Goal: Task Accomplishment & Management: Use online tool/utility

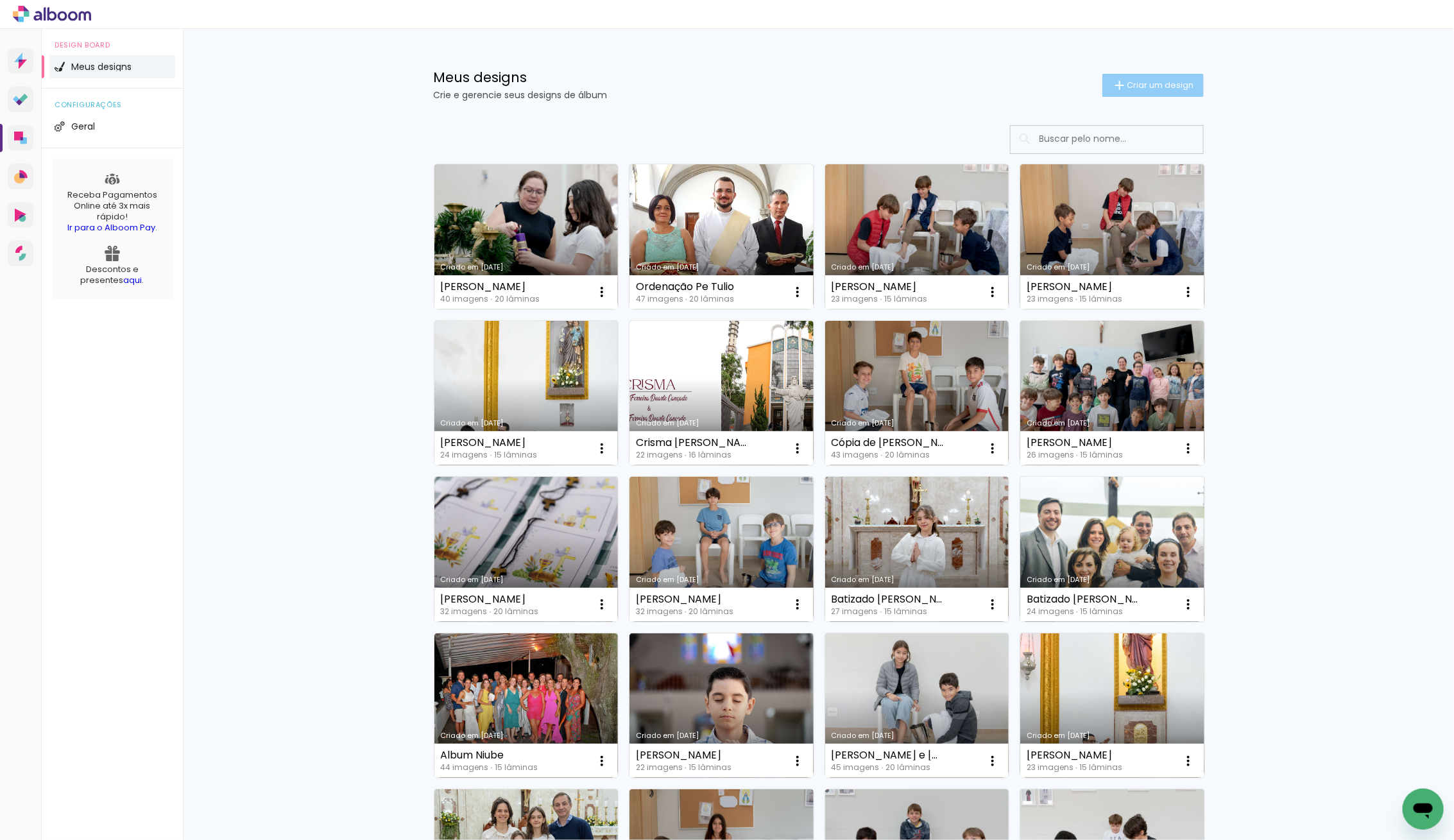
click at [1151, 89] on span "Criar um design" at bounding box center [1160, 85] width 67 height 9
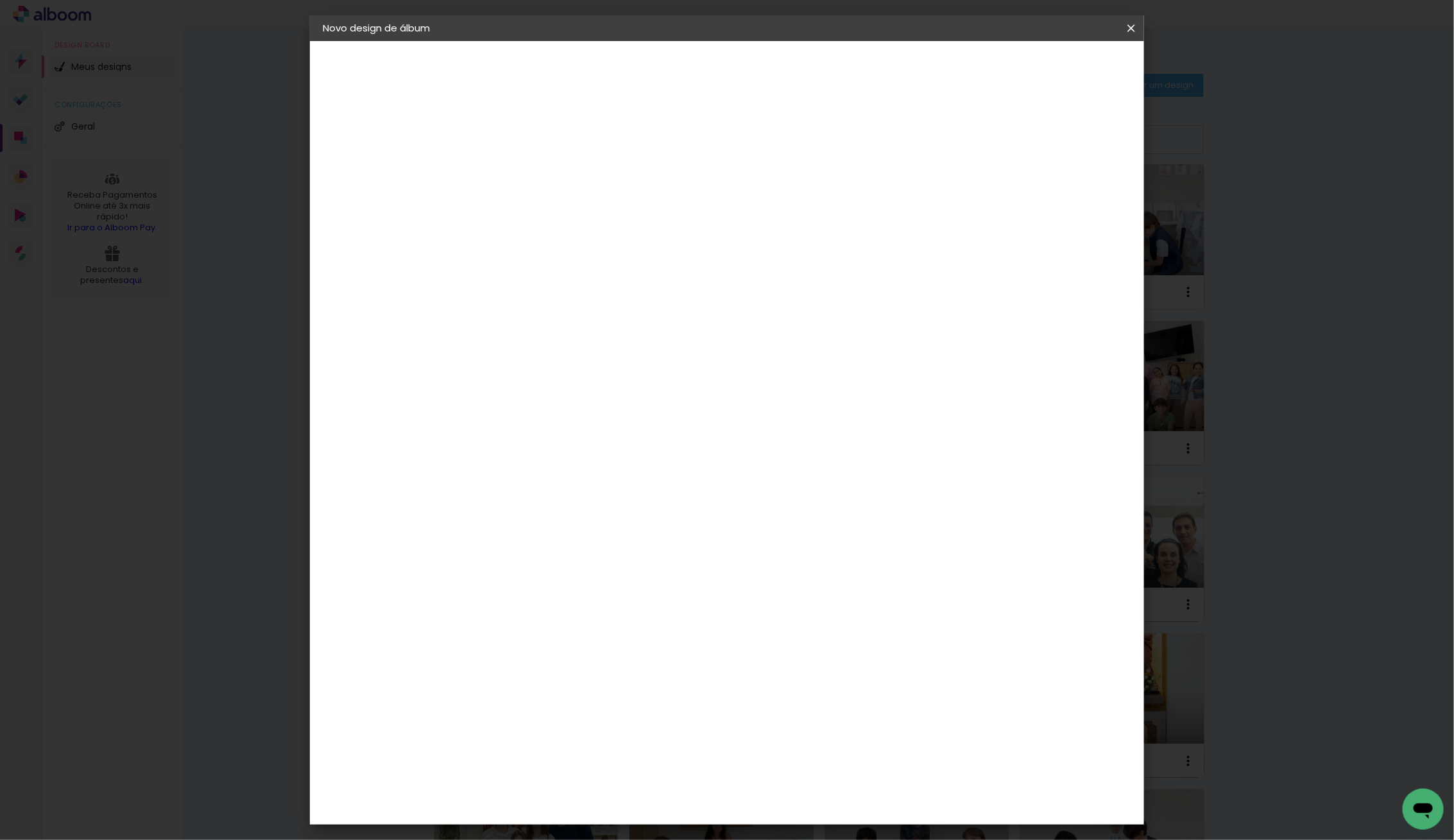
click at [533, 182] on div at bounding box center [533, 183] width 0 height 1
type input "[PERSON_NAME]"
type paper-input "[PERSON_NAME]"
click at [0, 0] on slot "Avançar" at bounding box center [0, 0] width 0 height 0
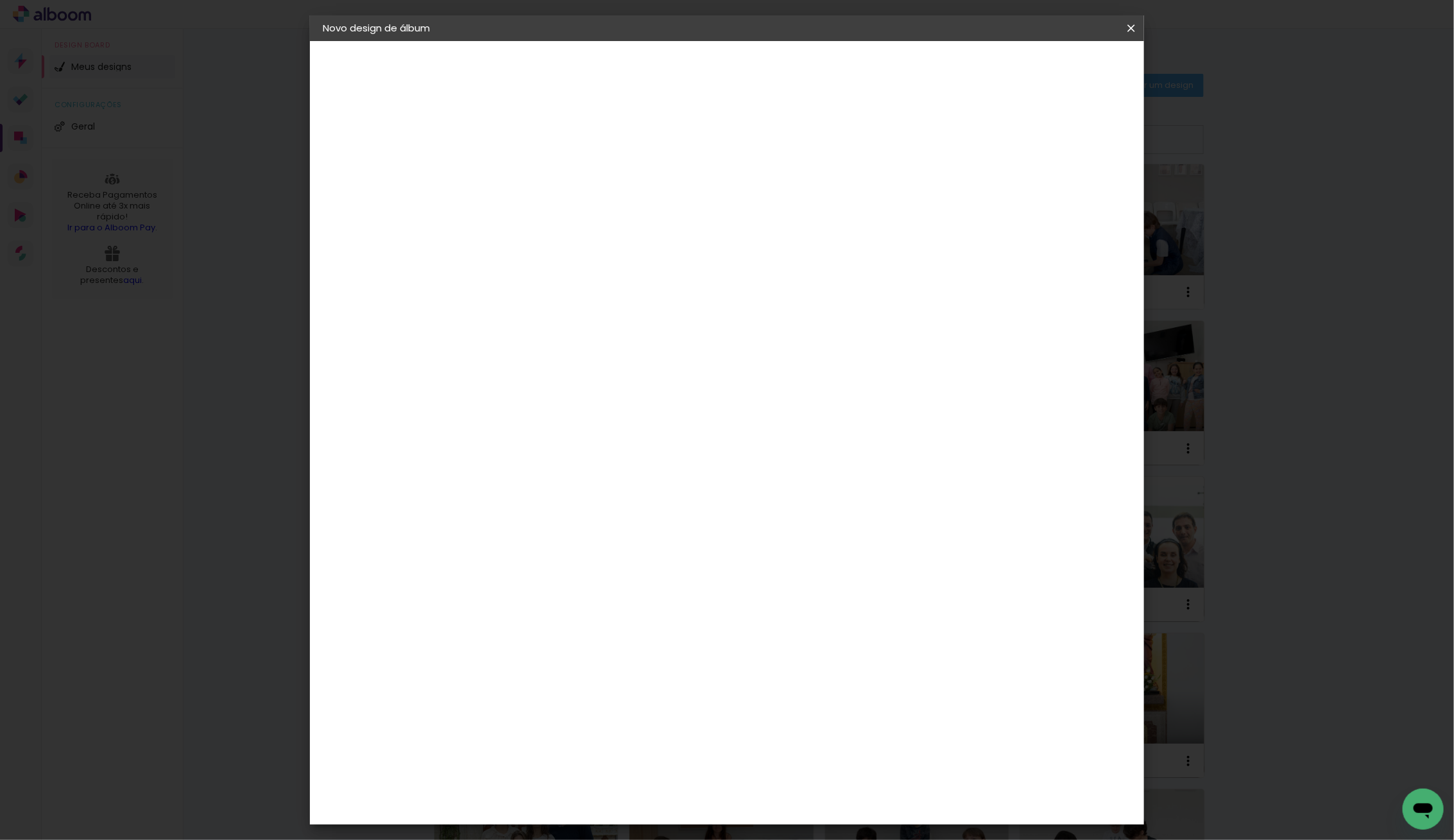
click at [508, 779] on img at bounding box center [510, 787] width 16 height 16
click at [773, 77] on paper-button "Avançar" at bounding box center [741, 67] width 63 height 22
click at [583, 216] on input "text" at bounding box center [558, 223] width 50 height 20
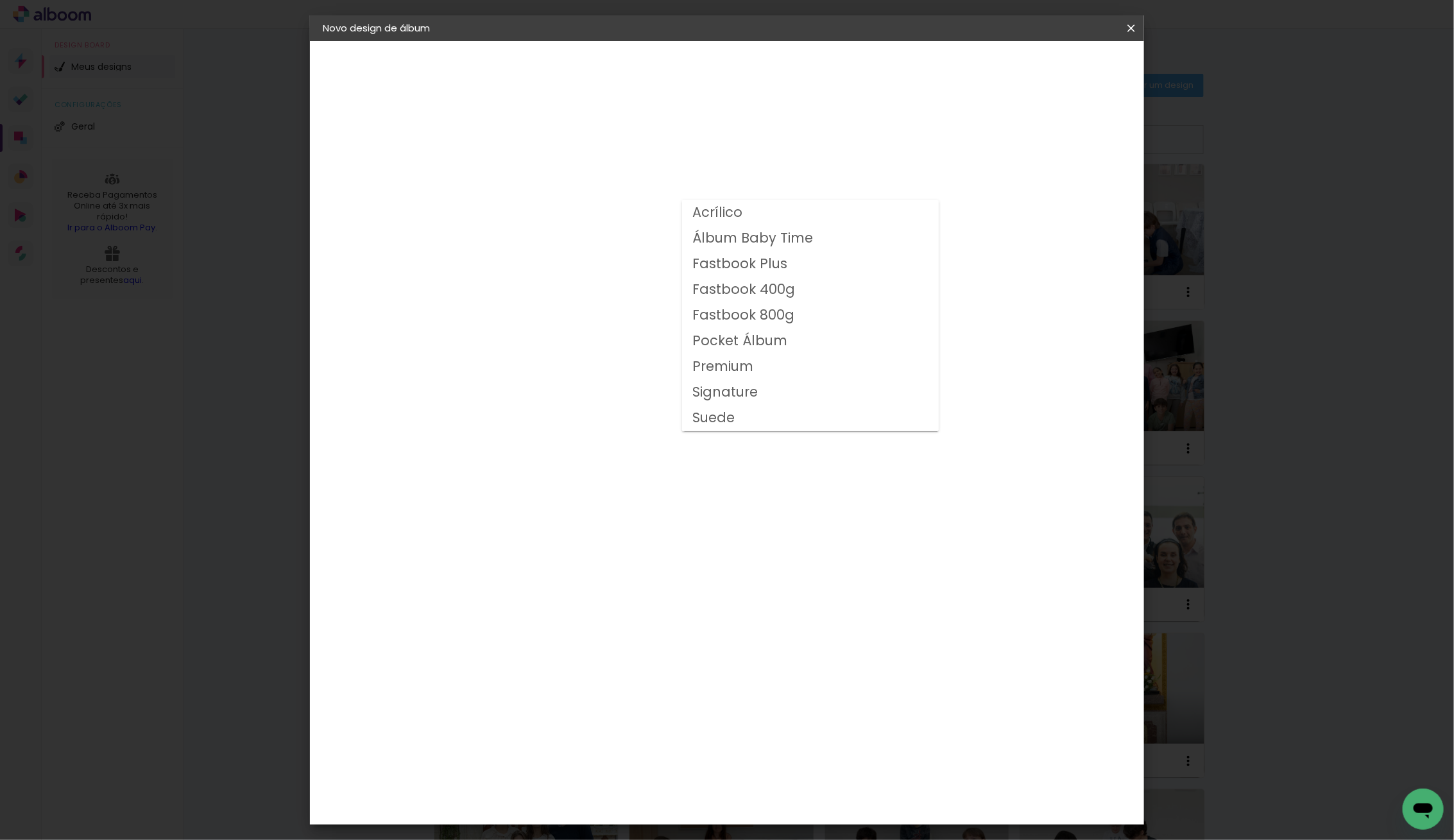
click at [0, 0] on slot "Fastbook 400g" at bounding box center [0, 0] width 0 height 0
type input "Fastbook 400g"
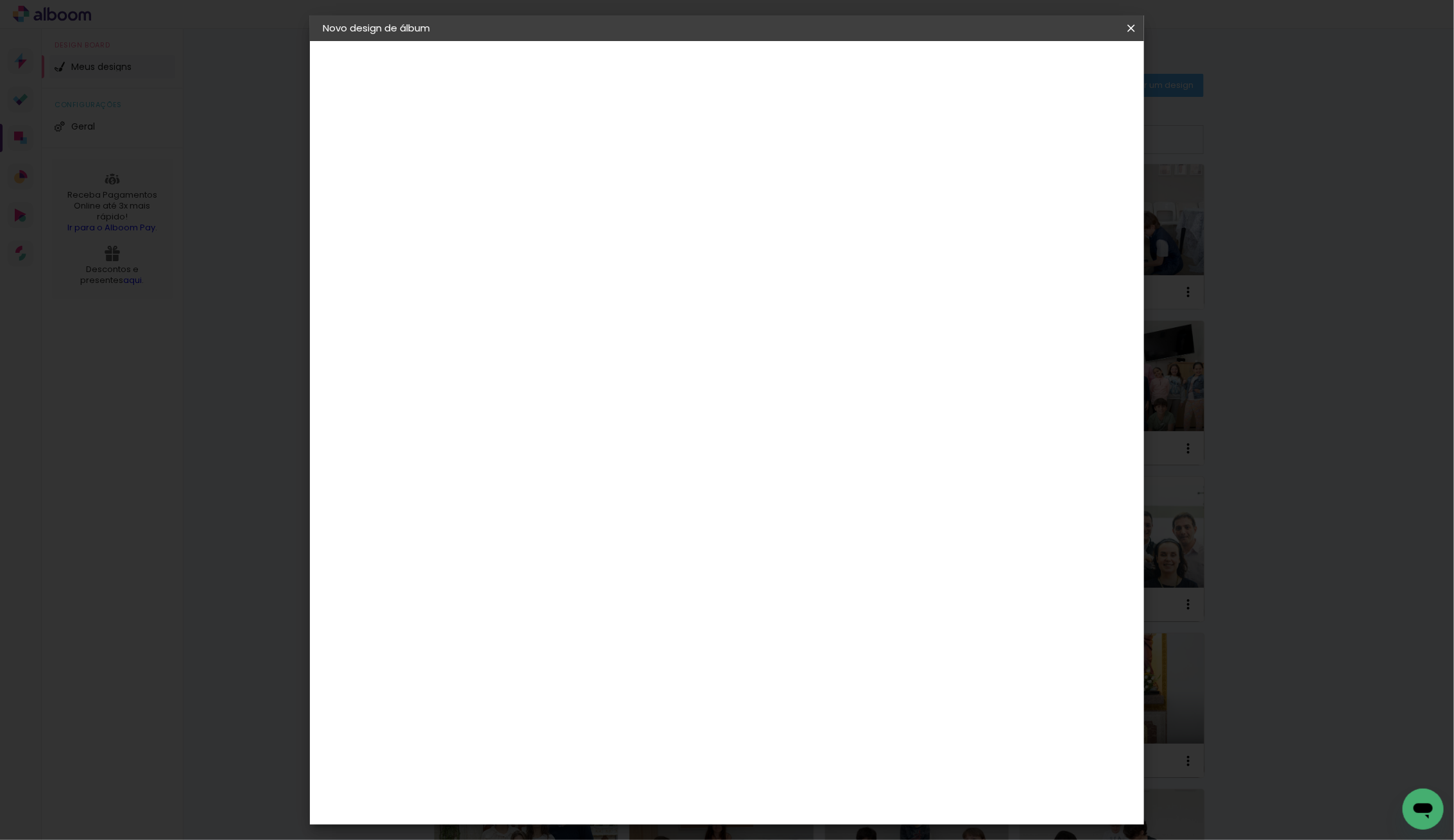
click at [666, 558] on span "15 × 15 cm" at bounding box center [643, 575] width 47 height 34
click at [0, 0] on slot "Avançar" at bounding box center [0, 0] width 0 height 0
click at [1061, 72] on span "Iniciar design" at bounding box center [1031, 68] width 58 height 9
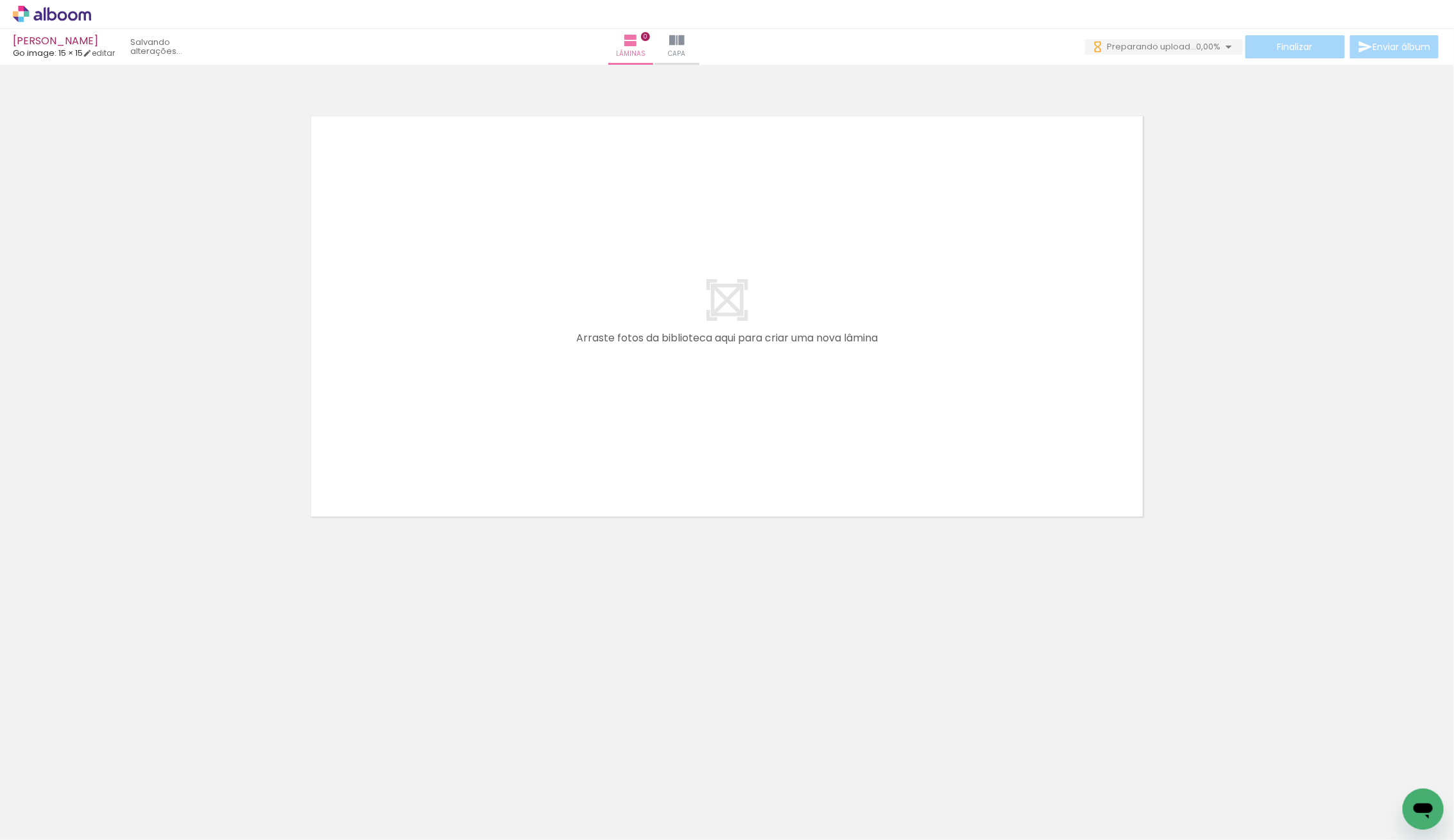
scroll to position [0, 307]
drag, startPoint x: 1385, startPoint y: 795, endPoint x: 747, endPoint y: 442, distance: 729.1
click at [747, 442] on quentale-workspace at bounding box center [727, 420] width 1454 height 840
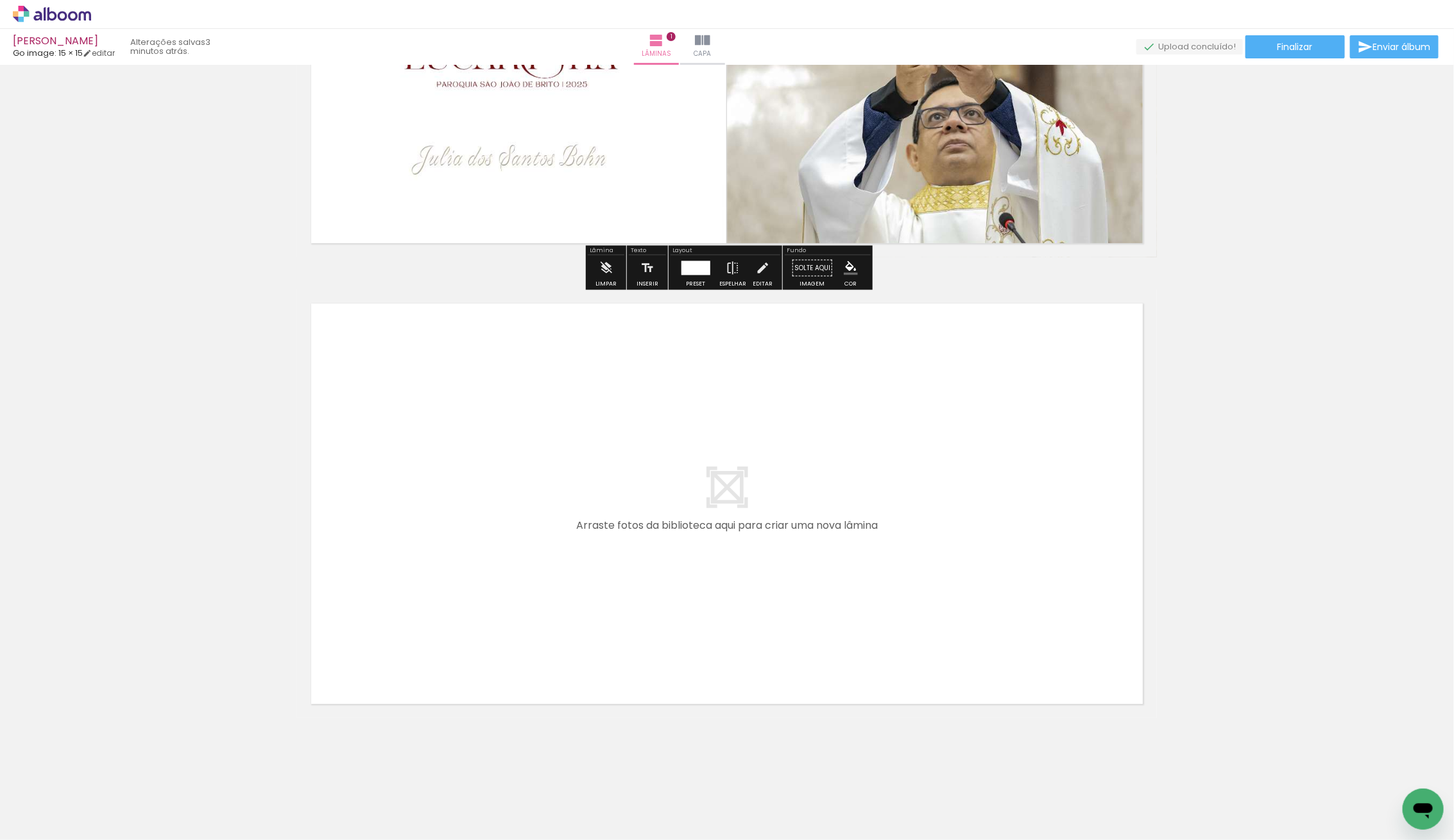
scroll to position [276, 0]
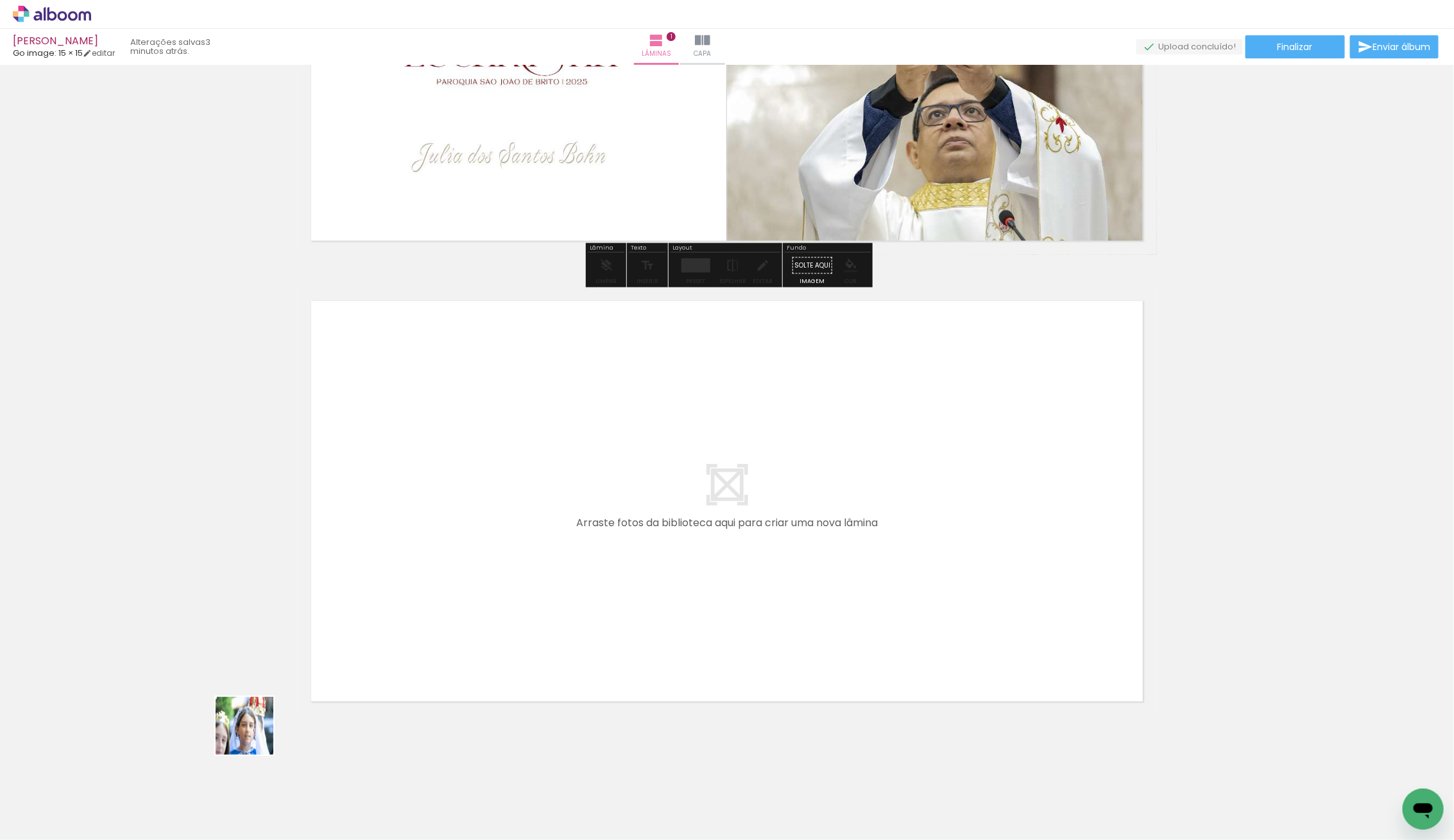
click at [664, 513] on quentale-workspace at bounding box center [727, 420] width 1454 height 840
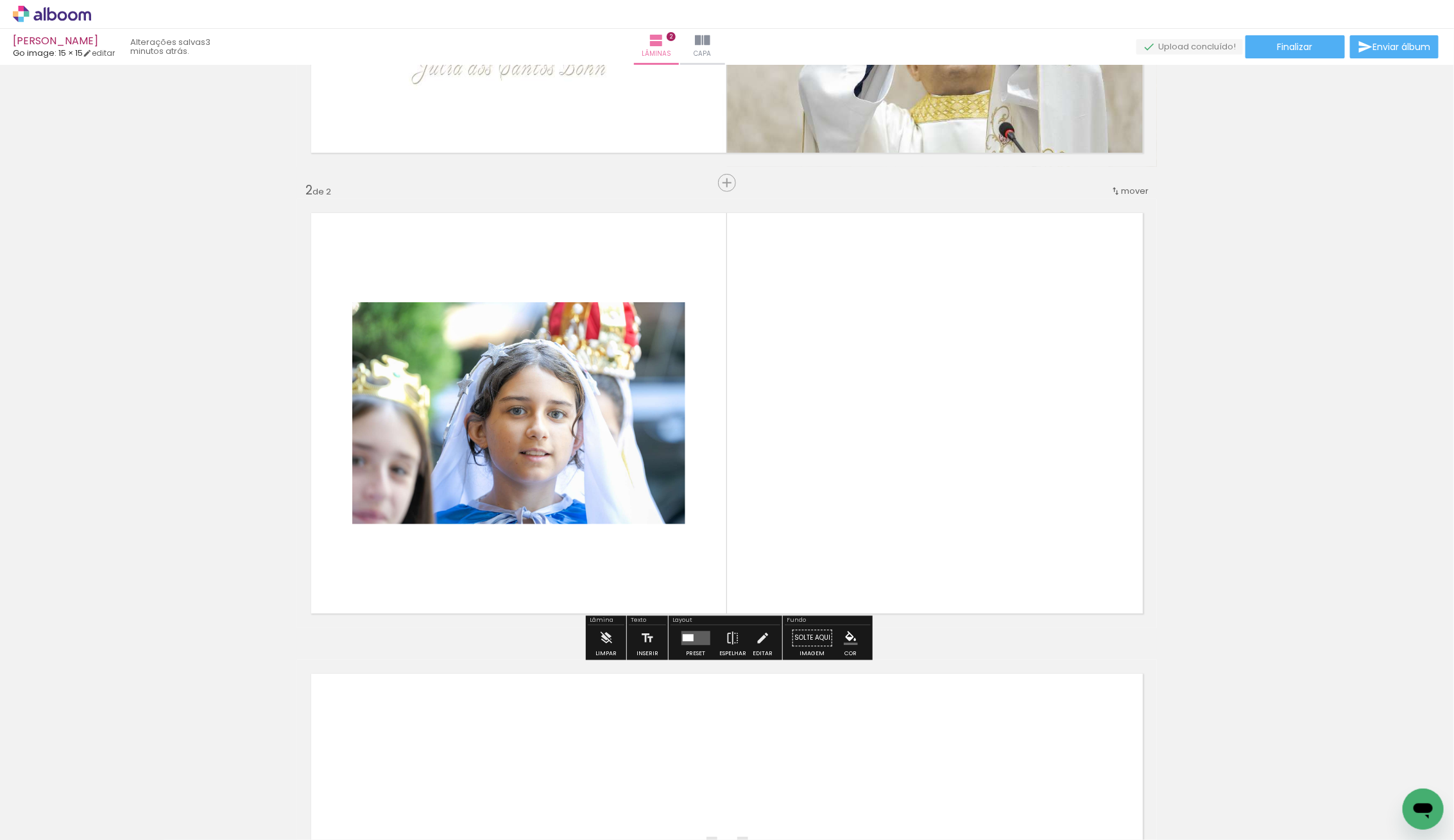
scroll to position [364, 0]
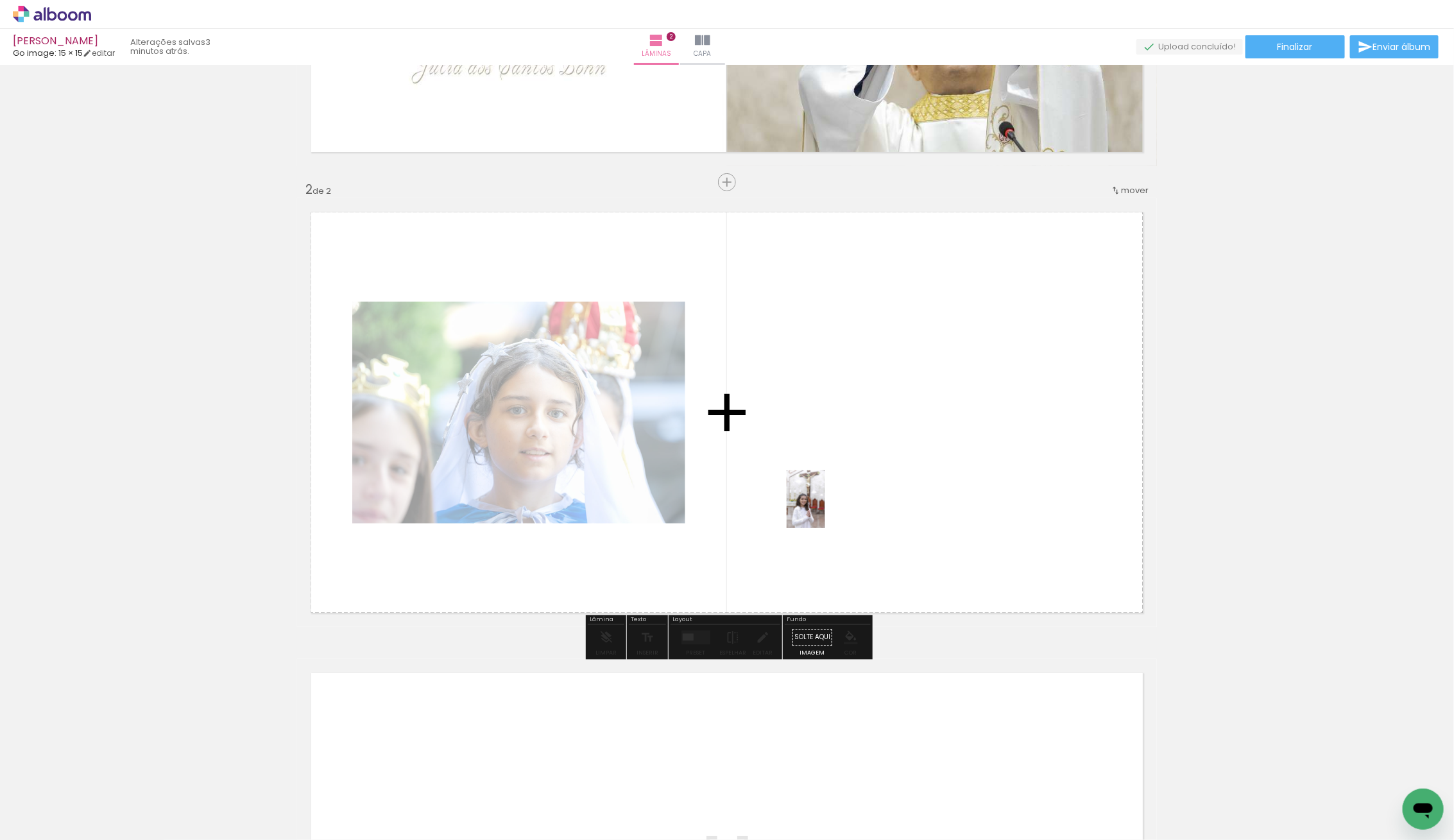
drag, startPoint x: 324, startPoint y: 736, endPoint x: 825, endPoint y: 508, distance: 550.4
click at [825, 508] on quentale-workspace at bounding box center [727, 420] width 1454 height 840
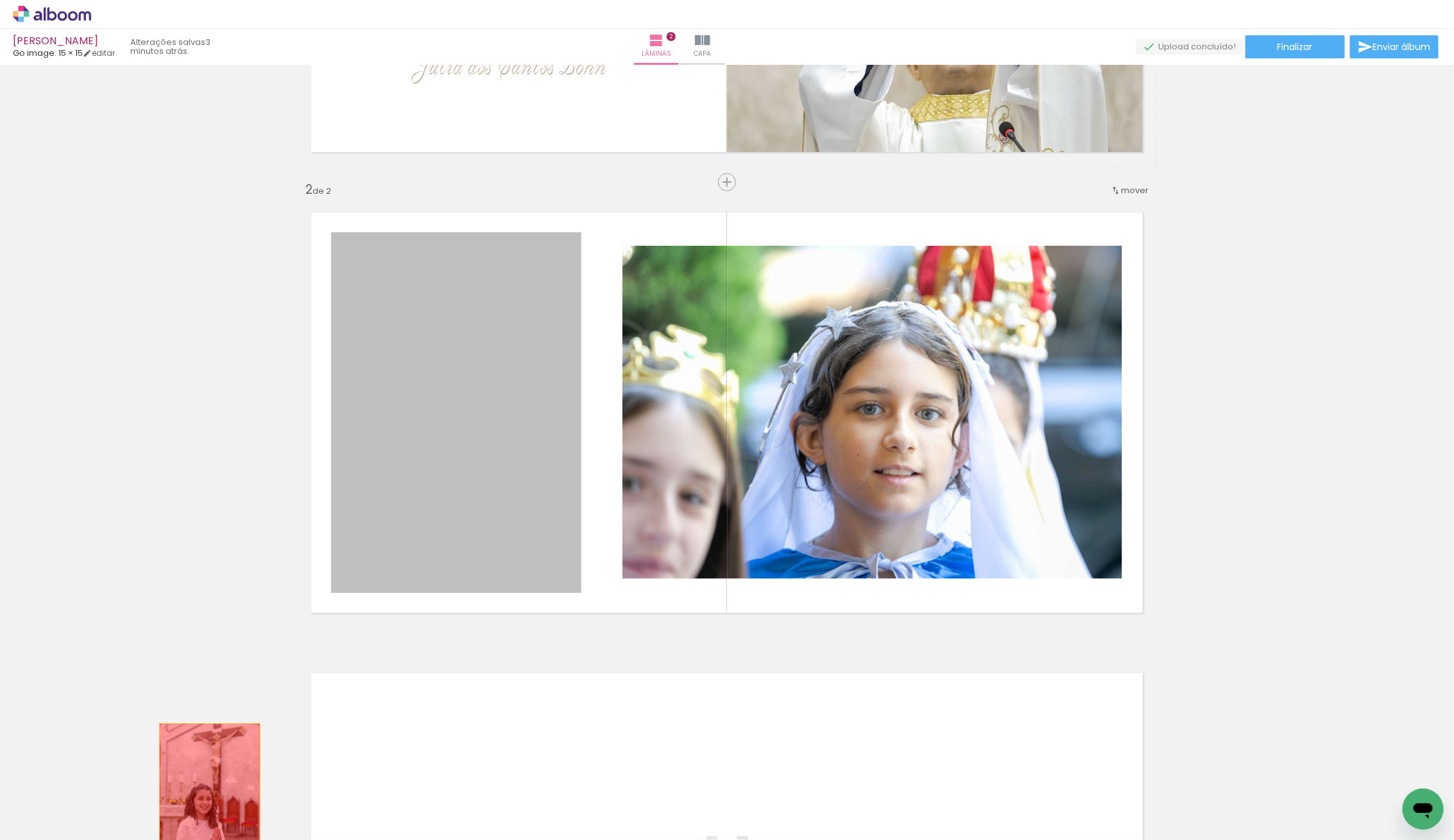
drag, startPoint x: 466, startPoint y: 478, endPoint x: 185, endPoint y: 824, distance: 445.7
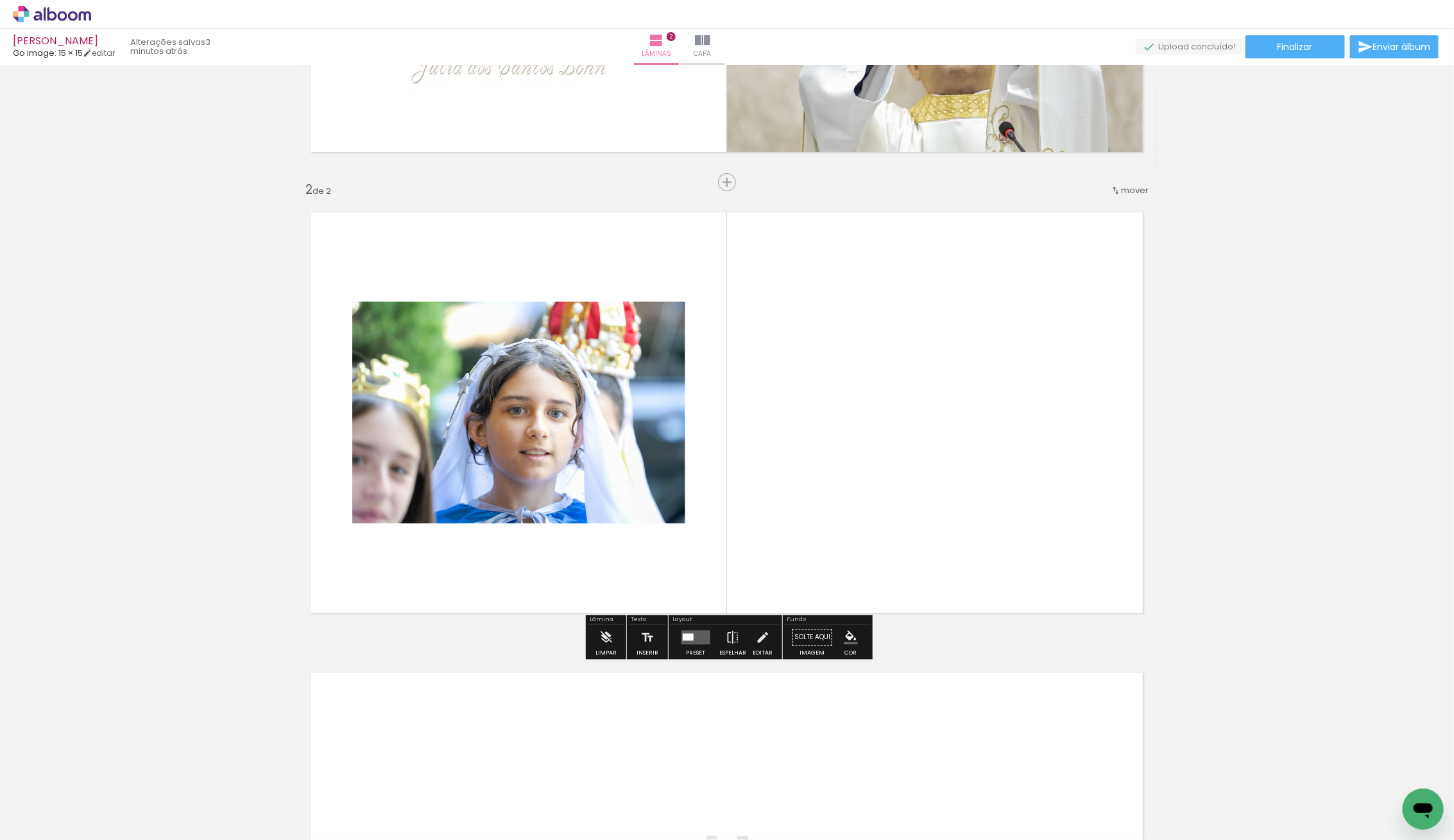
click at [65, 800] on div "Filtro Todas as fotos" at bounding box center [41, 801] width 59 height 11
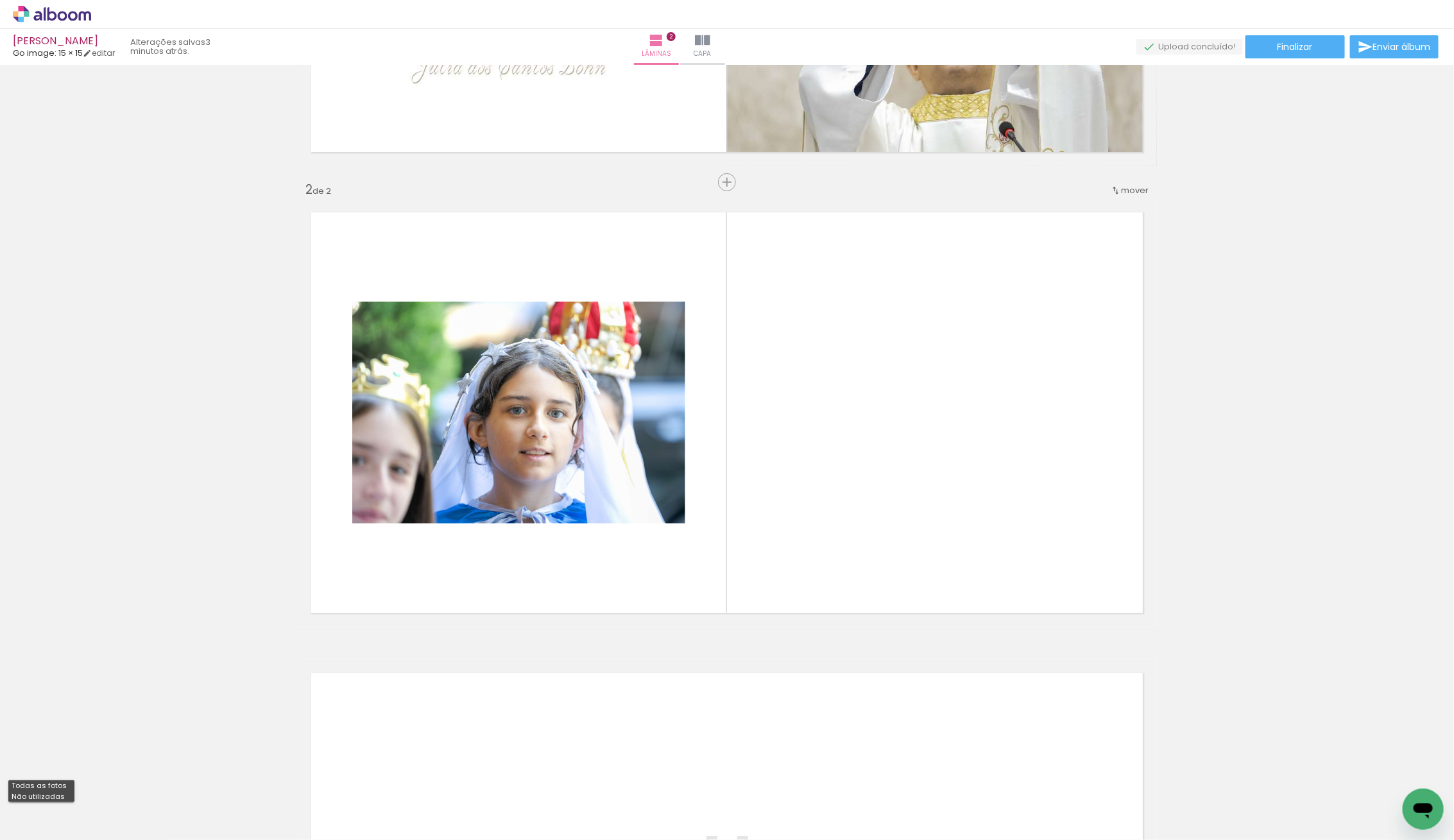
click at [0, 0] on slot "Não utilizadas" at bounding box center [0, 0] width 0 height 0
type input "Não utilizadas"
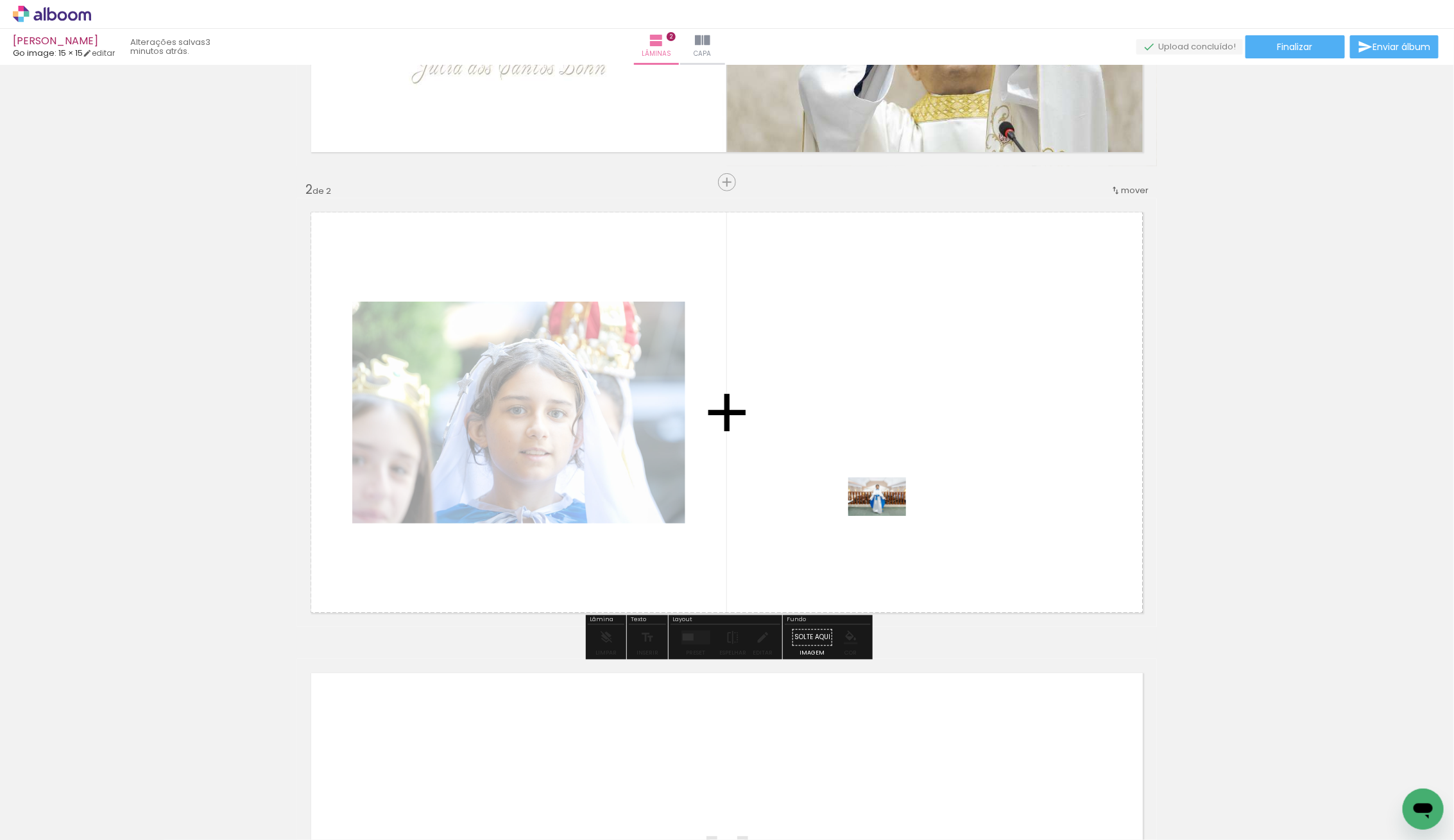
click at [887, 516] on quentale-workspace at bounding box center [727, 420] width 1454 height 840
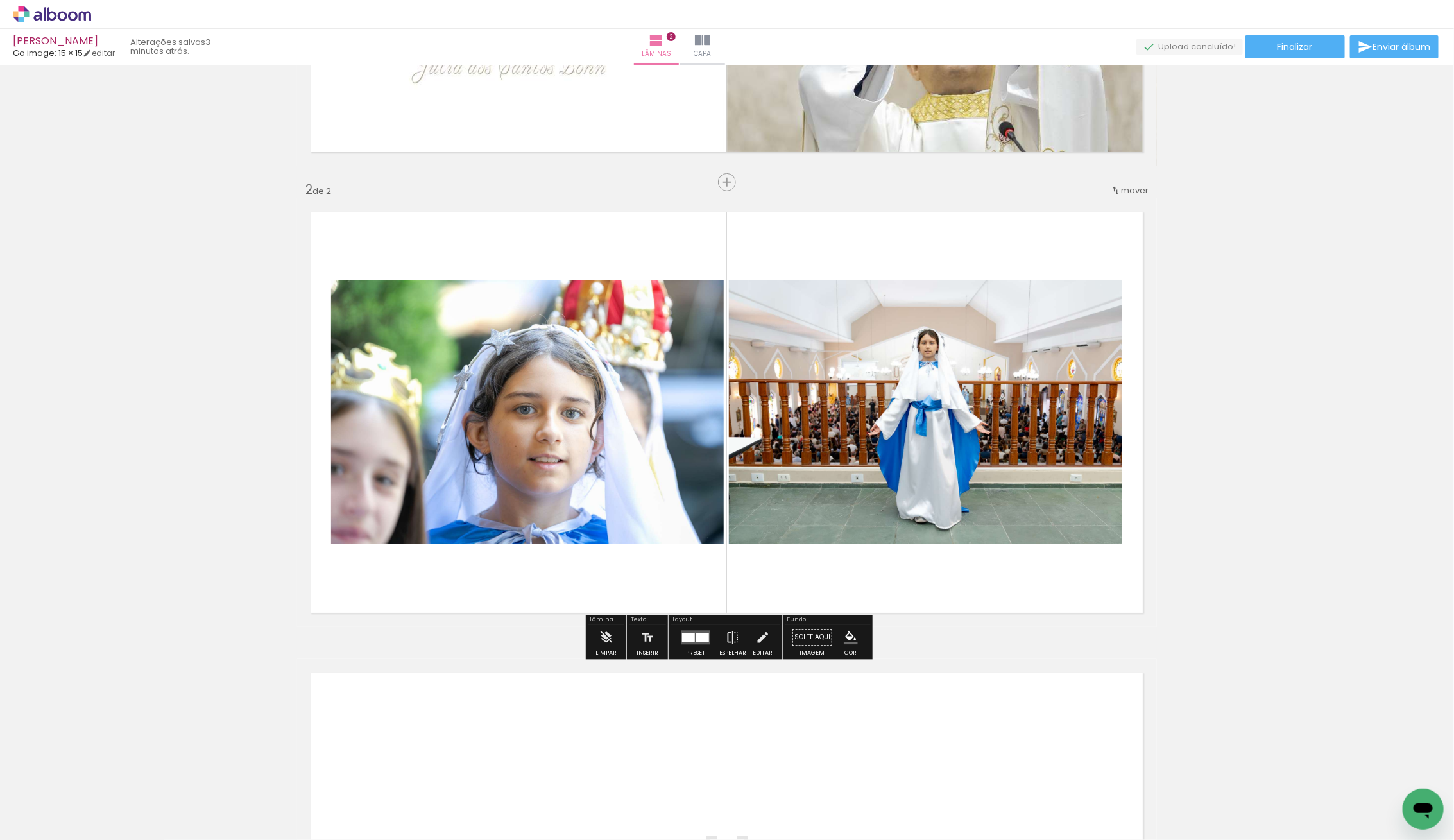
click at [683, 634] on div at bounding box center [688, 638] width 13 height 9
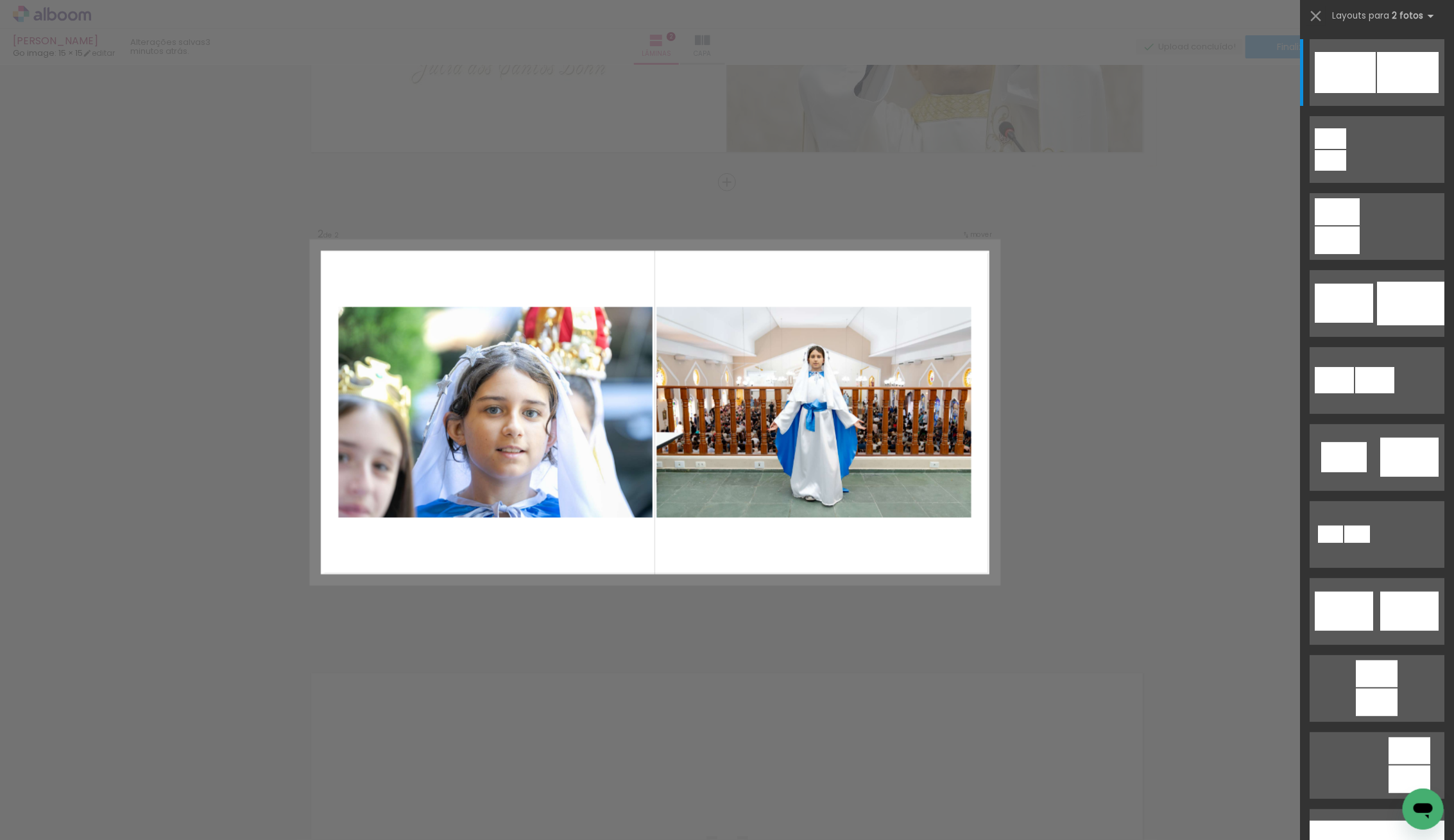
click at [533, 438] on quentale-photo at bounding box center [495, 412] width 315 height 211
click at [398, 403] on quentale-photo at bounding box center [495, 412] width 315 height 211
click at [385, 408] on quentale-photo at bounding box center [495, 412] width 315 height 211
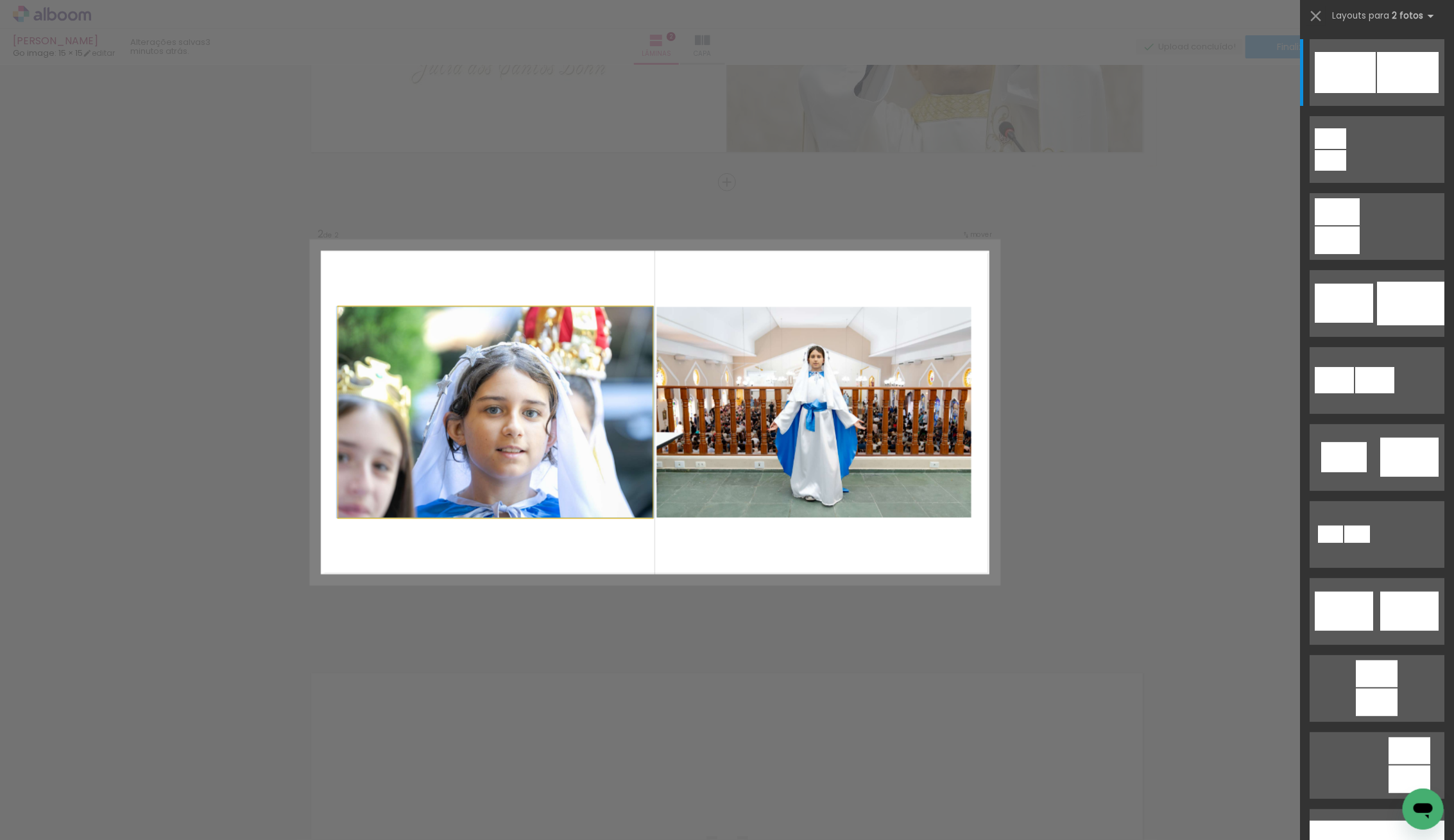
click at [385, 408] on quentale-photo at bounding box center [495, 412] width 315 height 211
click at [387, 407] on quentale-photo at bounding box center [495, 412] width 315 height 211
click at [458, 414] on quentale-photo at bounding box center [495, 412] width 315 height 211
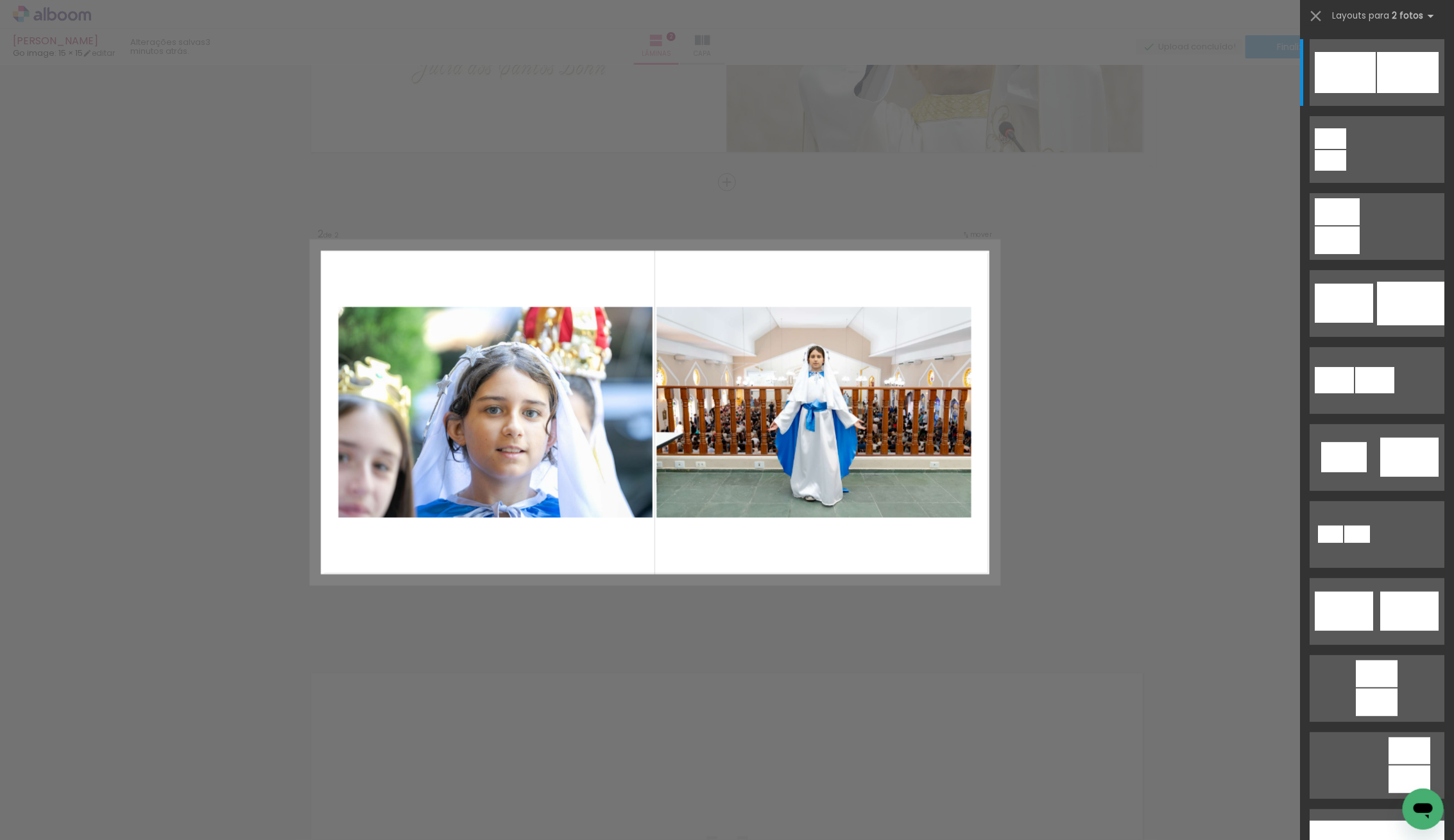
click at [492, 413] on quentale-photo at bounding box center [495, 412] width 315 height 211
click at [491, 413] on quentale-photo at bounding box center [495, 412] width 315 height 211
click at [836, 446] on quentale-photo at bounding box center [814, 412] width 315 height 211
click at [1362, 73] on div at bounding box center [1345, 72] width 61 height 41
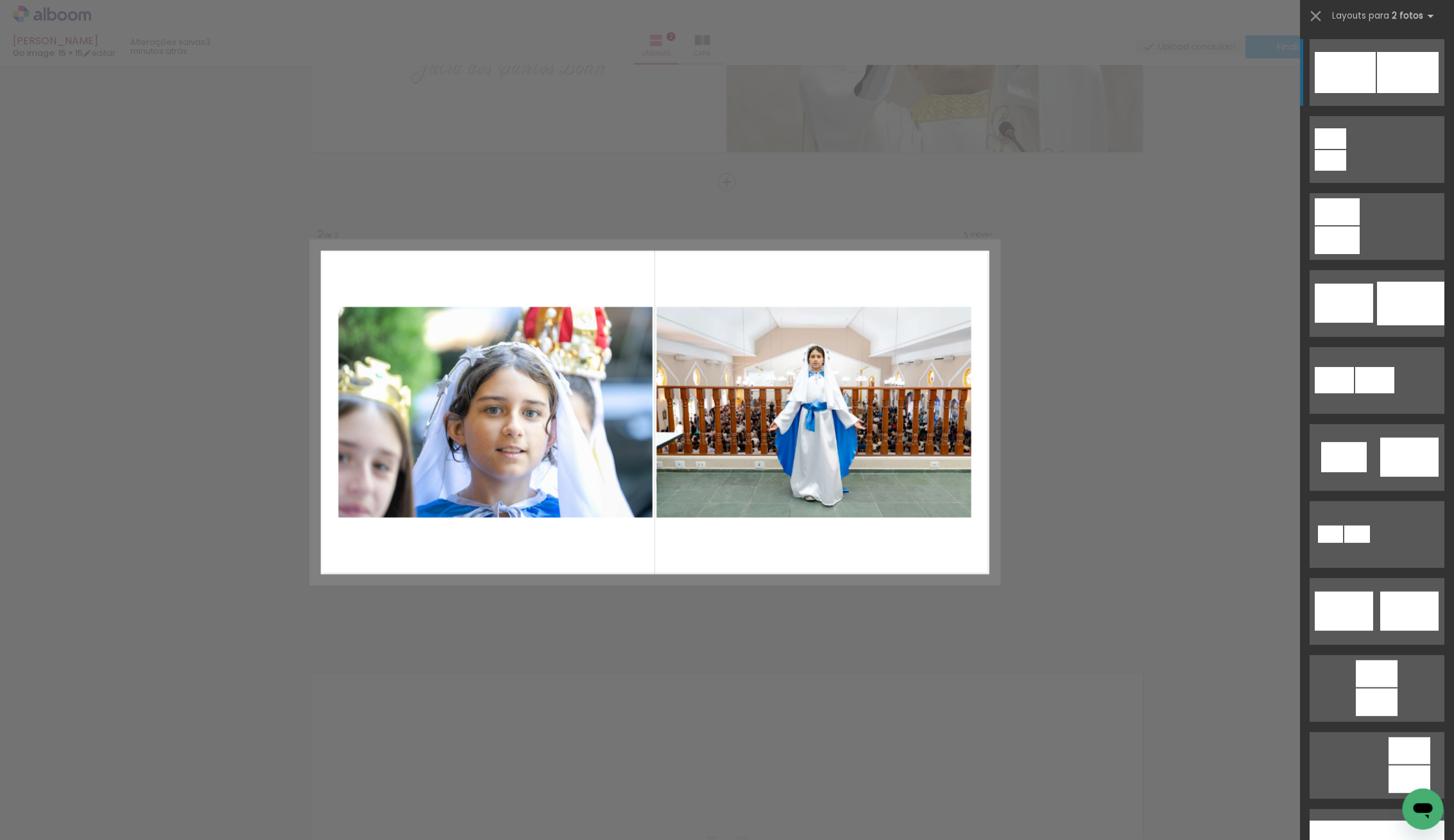
click at [1360, 88] on div at bounding box center [1345, 72] width 61 height 41
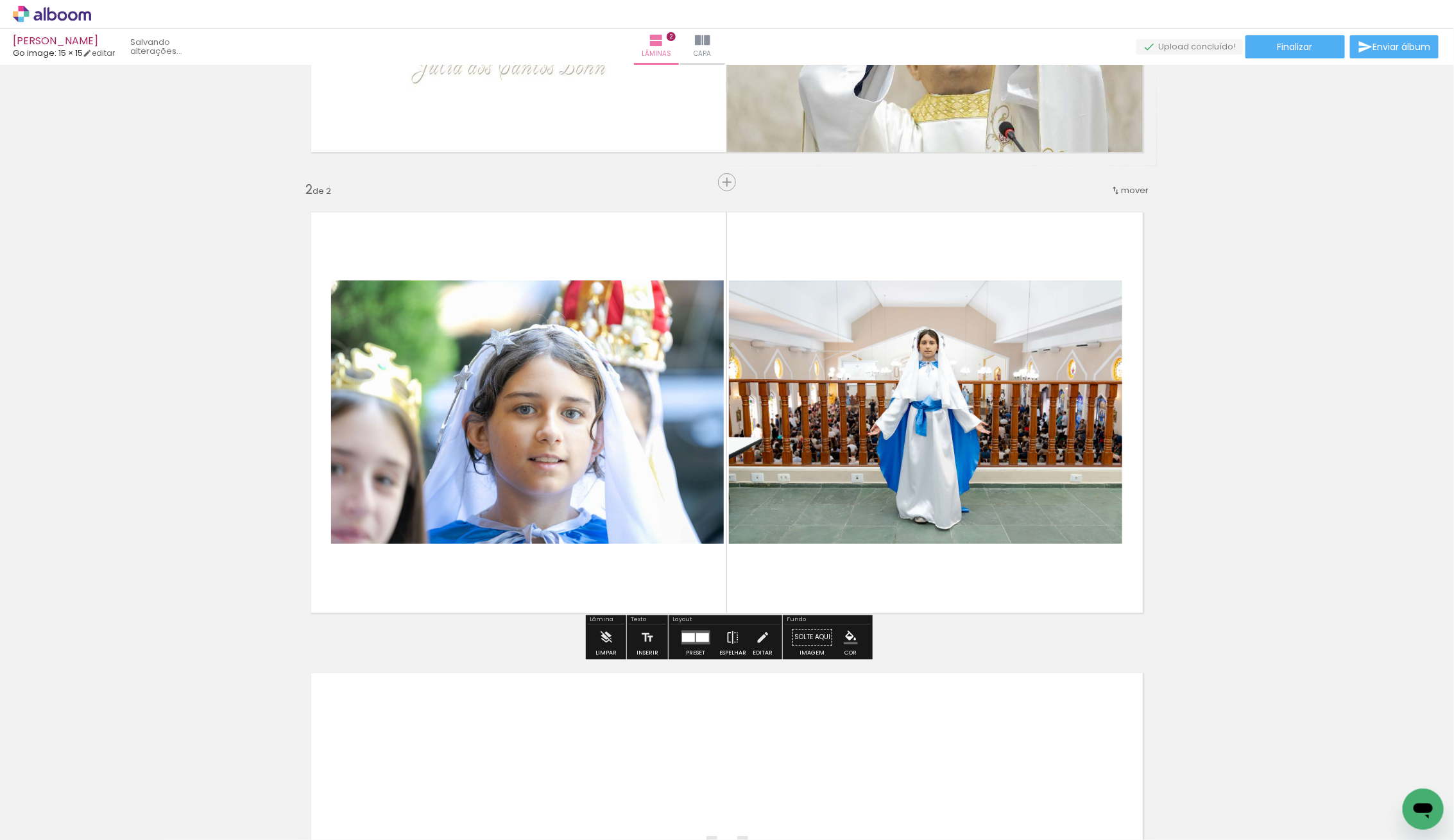
click at [1360, 88] on div "Inserir lâmina 1 de 2 Inserir lâmina 2 de 2" at bounding box center [727, 396] width 1454 height 1383
click at [512, 372] on quentale-photo at bounding box center [527, 412] width 392 height 263
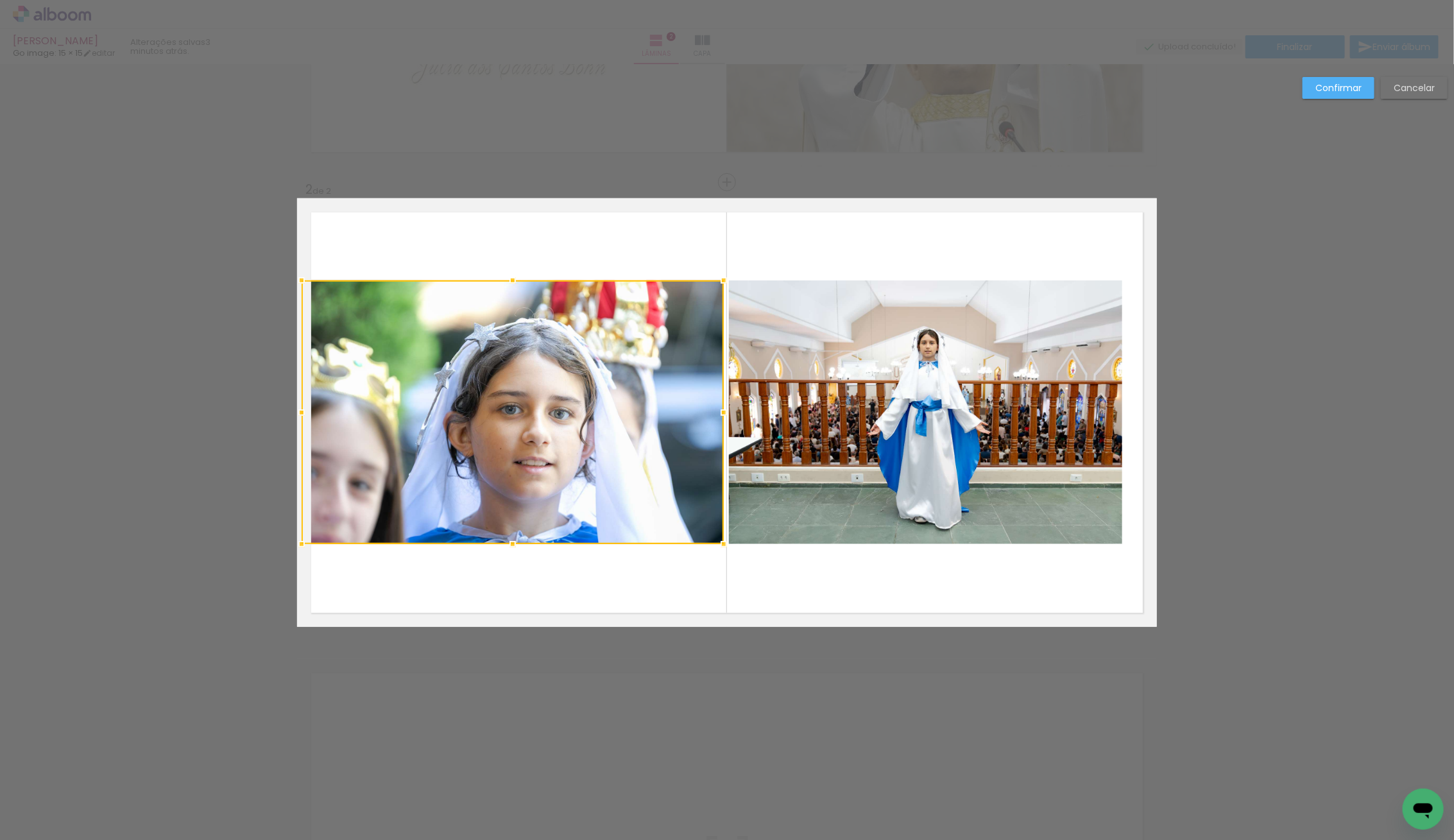
drag, startPoint x: 301, startPoint y: 412, endPoint x: 311, endPoint y: 415, distance: 10.4
click at [275, 415] on div "Inserir lâmina 1 de 2 Inserir lâmina 2 de 2 Confirmar Cancelar" at bounding box center [727, 407] width 1454 height 1413
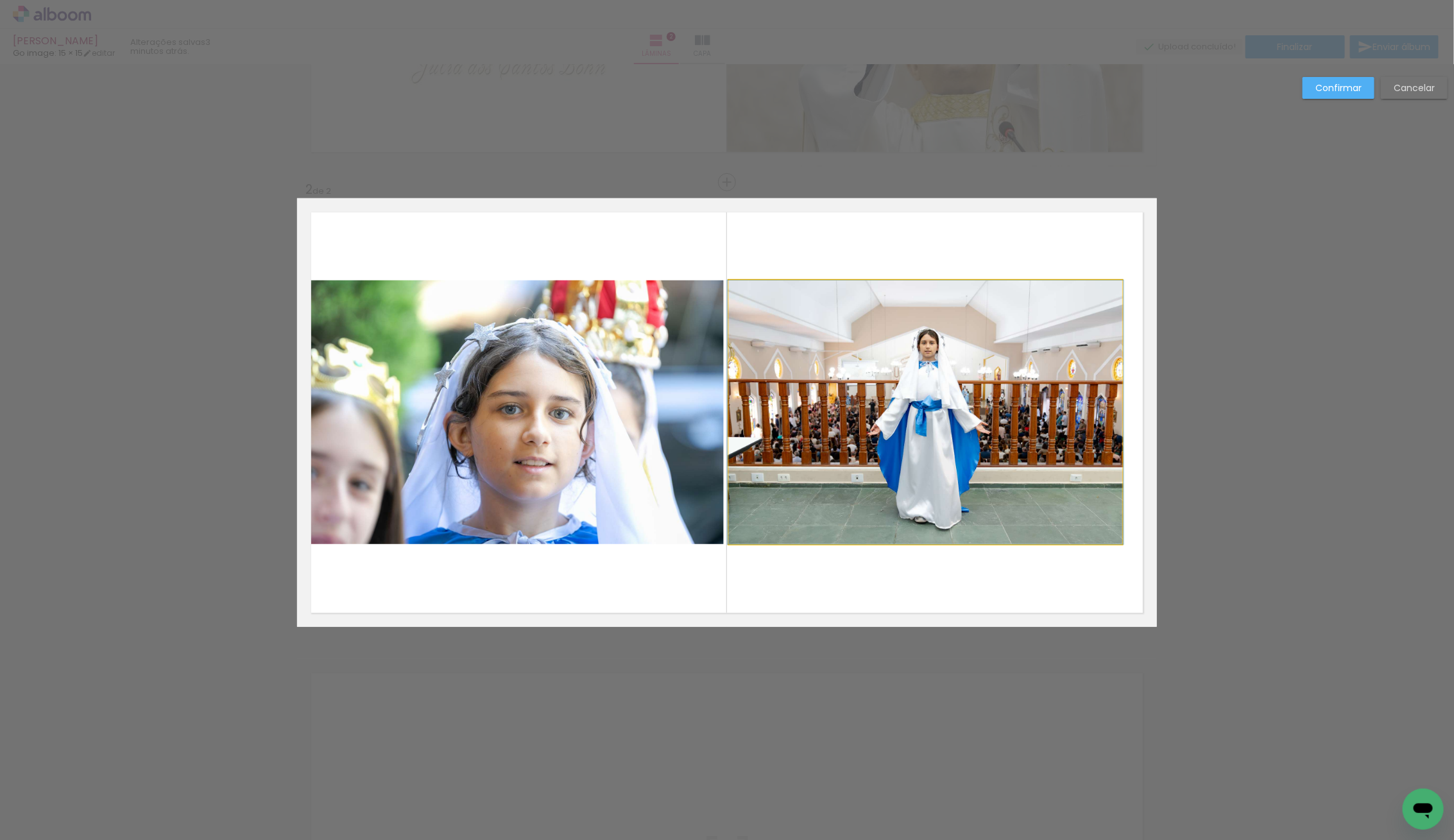
click at [932, 413] on quentale-photo at bounding box center [925, 412] width 393 height 263
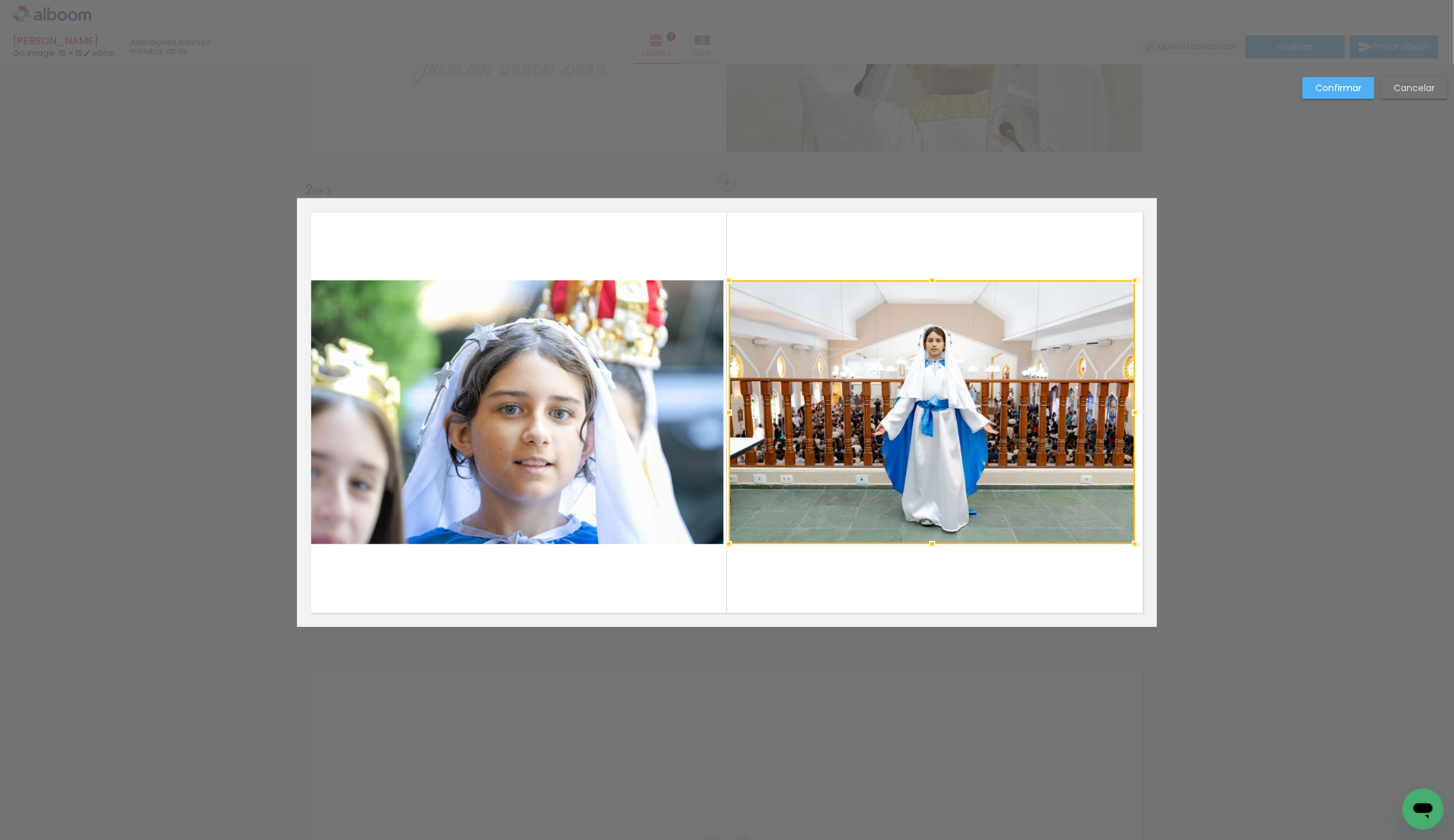
drag, startPoint x: 1123, startPoint y: 415, endPoint x: 1165, endPoint y: 416, distance: 42.0
click at [1165, 416] on div "Inserir lâmina 1 de 2 Inserir lâmina 2 de 2 Confirmar Cancelar" at bounding box center [727, 407] width 1454 height 1413
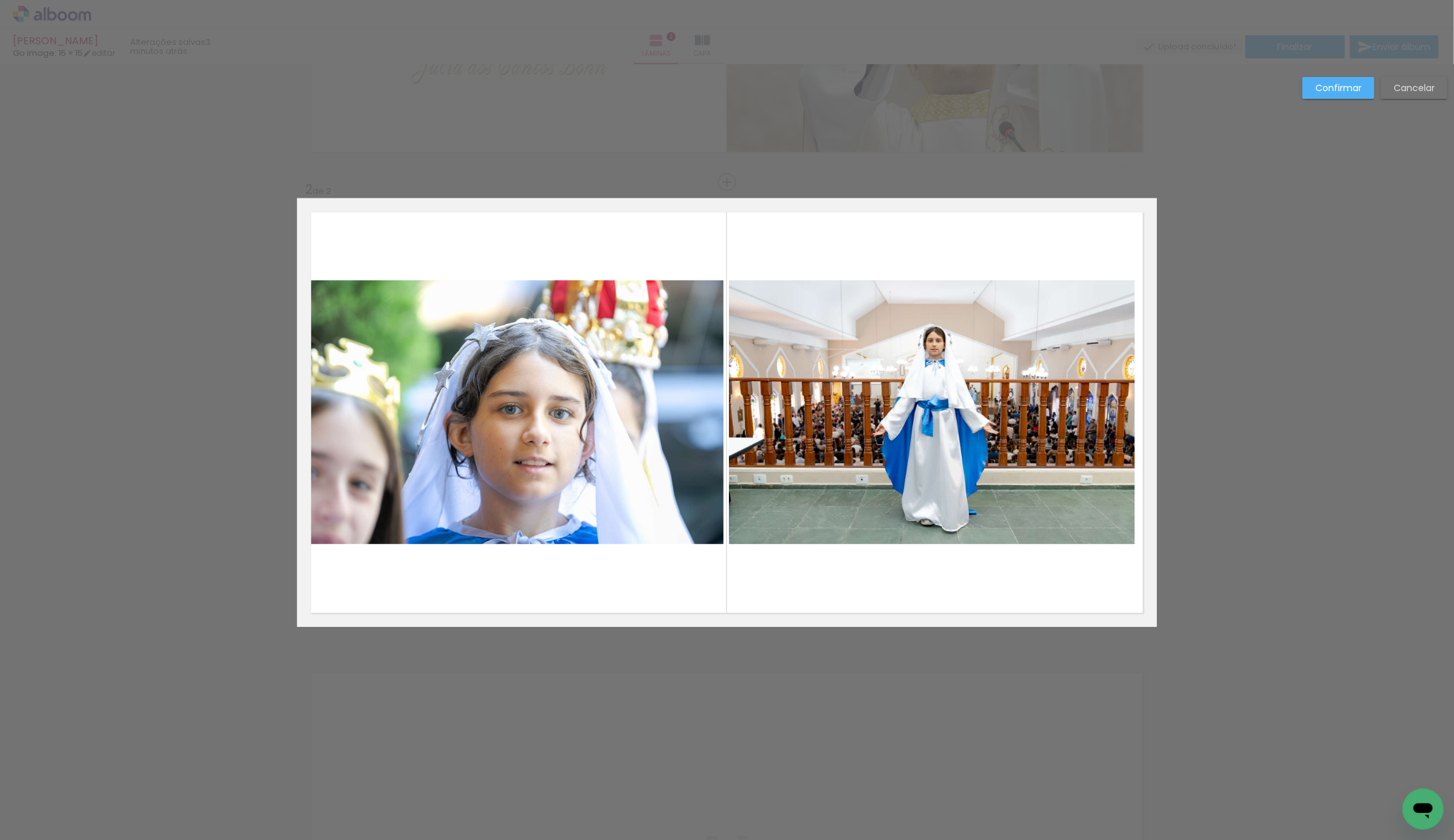
click at [1116, 415] on quentale-photo at bounding box center [932, 412] width 406 height 263
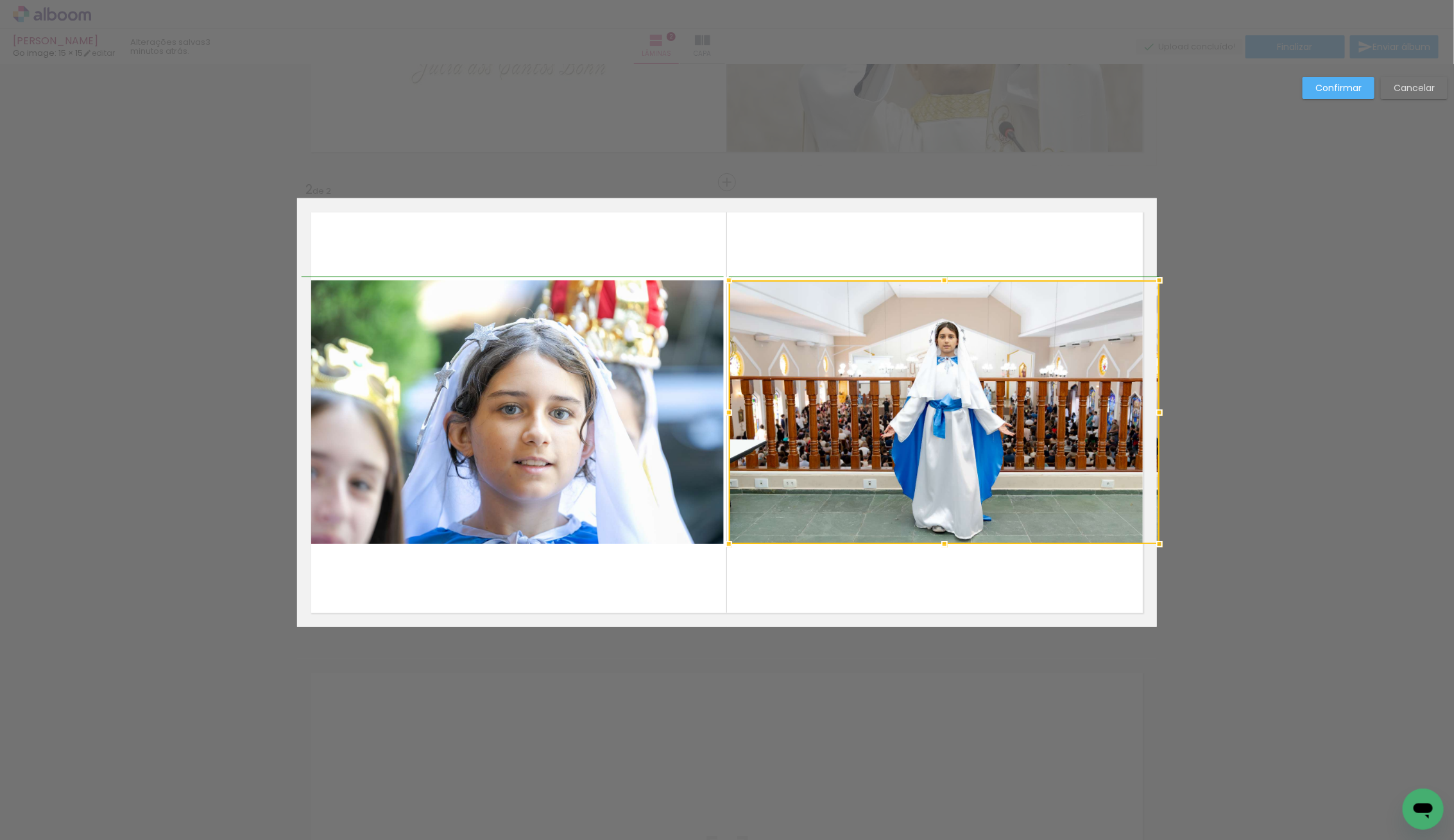
drag, startPoint x: 1135, startPoint y: 414, endPoint x: 1149, endPoint y: 415, distance: 14.0
click at [1149, 415] on div at bounding box center [1159, 412] width 26 height 26
click at [577, 379] on quentale-photo at bounding box center [512, 412] width 422 height 263
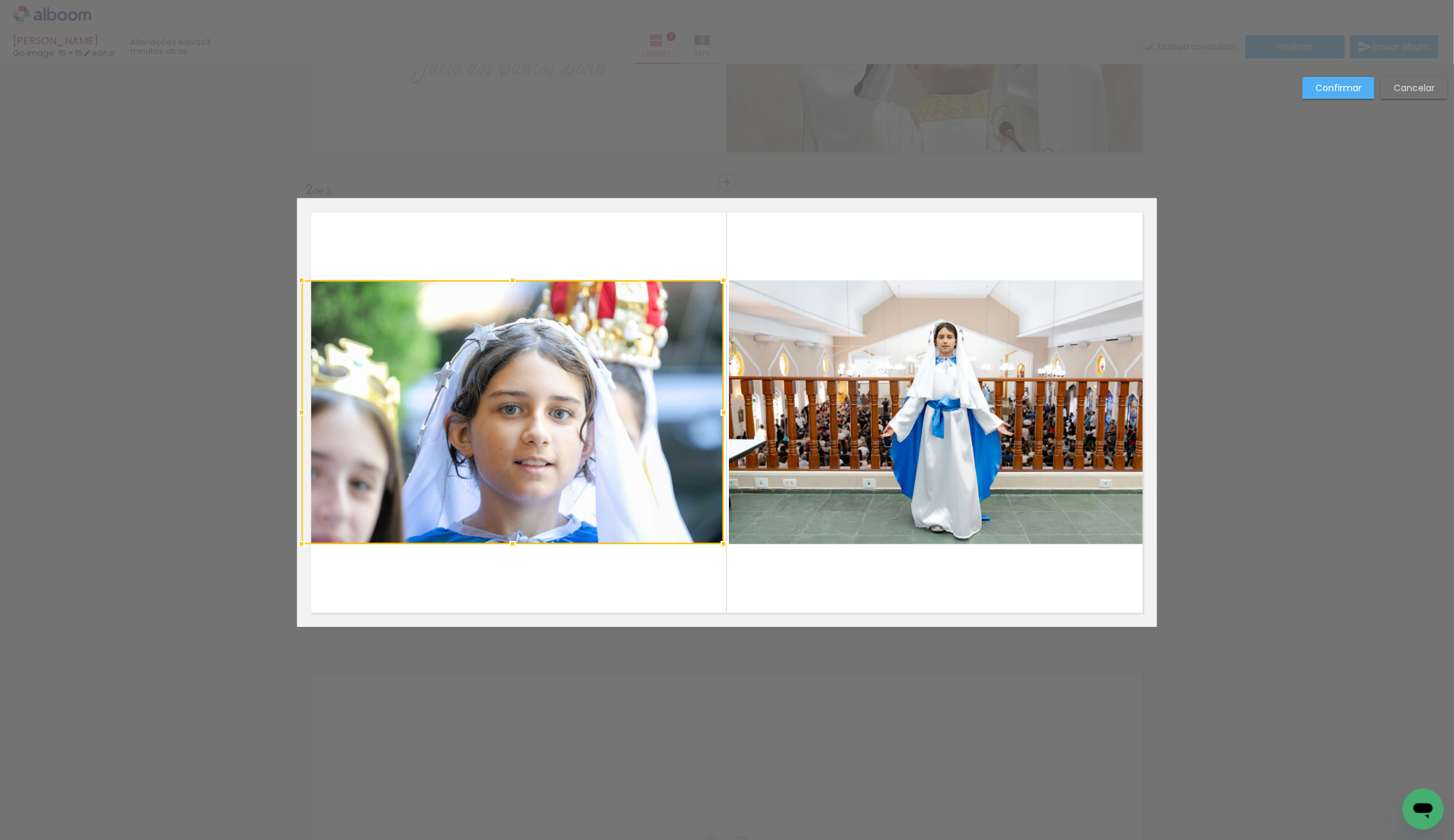
drag, startPoint x: 461, startPoint y: 421, endPoint x: 394, endPoint y: 430, distance: 67.6
click at [461, 421] on div at bounding box center [512, 412] width 422 height 263
drag, startPoint x: 294, startPoint y: 414, endPoint x: 288, endPoint y: 415, distance: 6.1
click at [288, 415] on div at bounding box center [301, 412] width 26 height 26
click at [339, 410] on div at bounding box center [512, 412] width 423 height 263
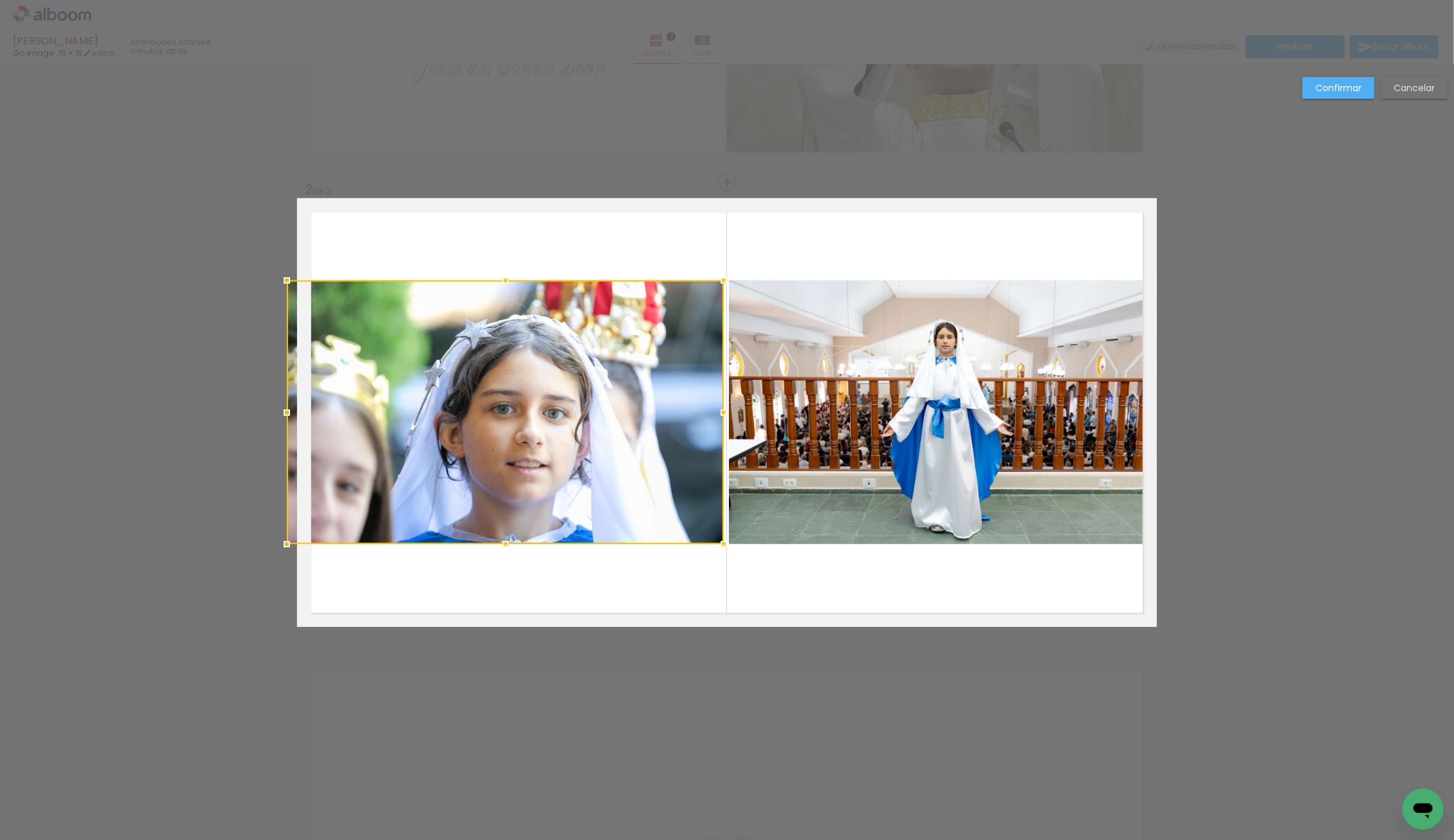
click at [301, 413] on div at bounding box center [505, 412] width 437 height 263
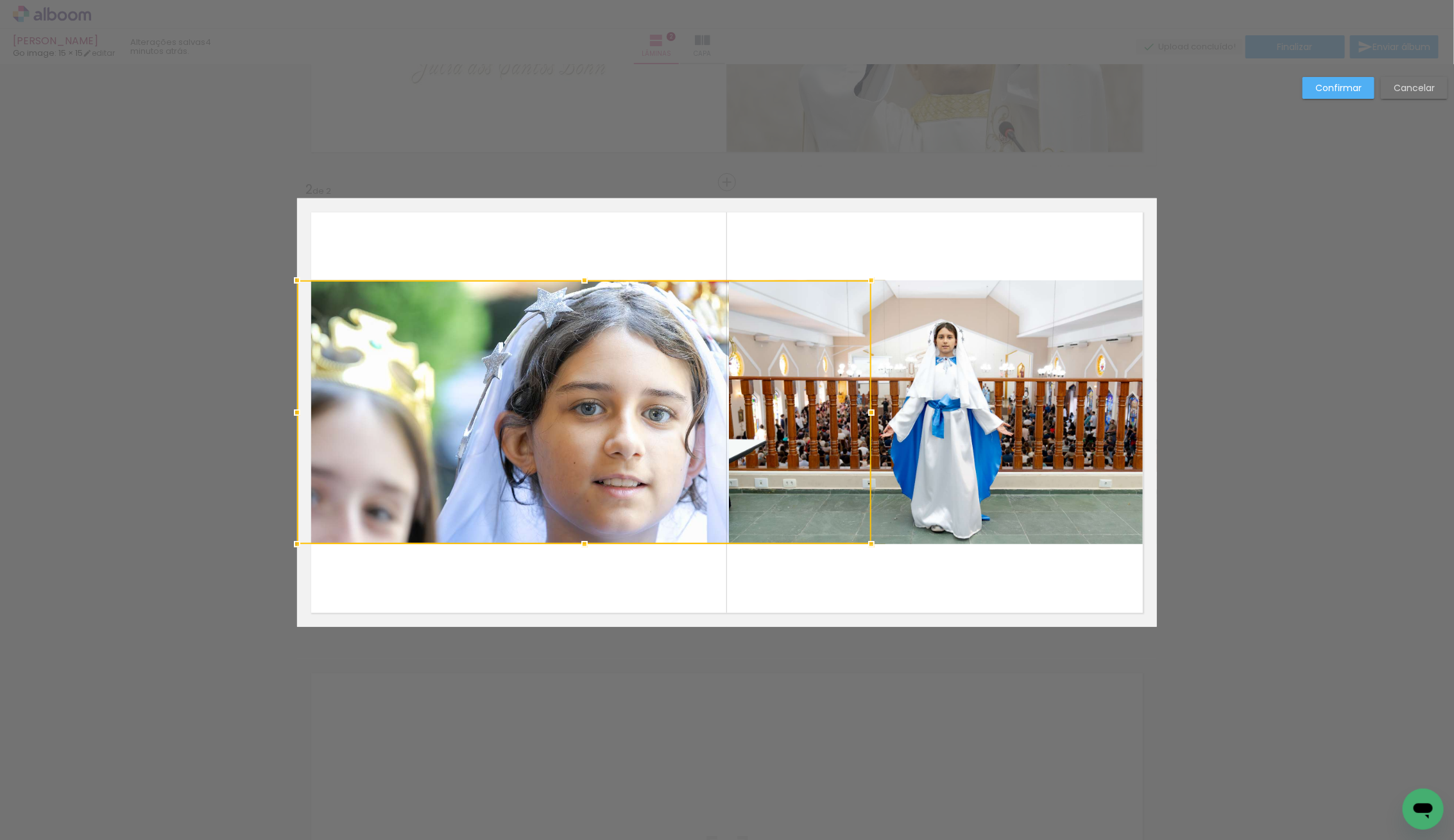
drag, startPoint x: 725, startPoint y: 411, endPoint x: 735, endPoint y: 411, distance: 10.0
click at [735, 411] on div at bounding box center [584, 412] width 574 height 263
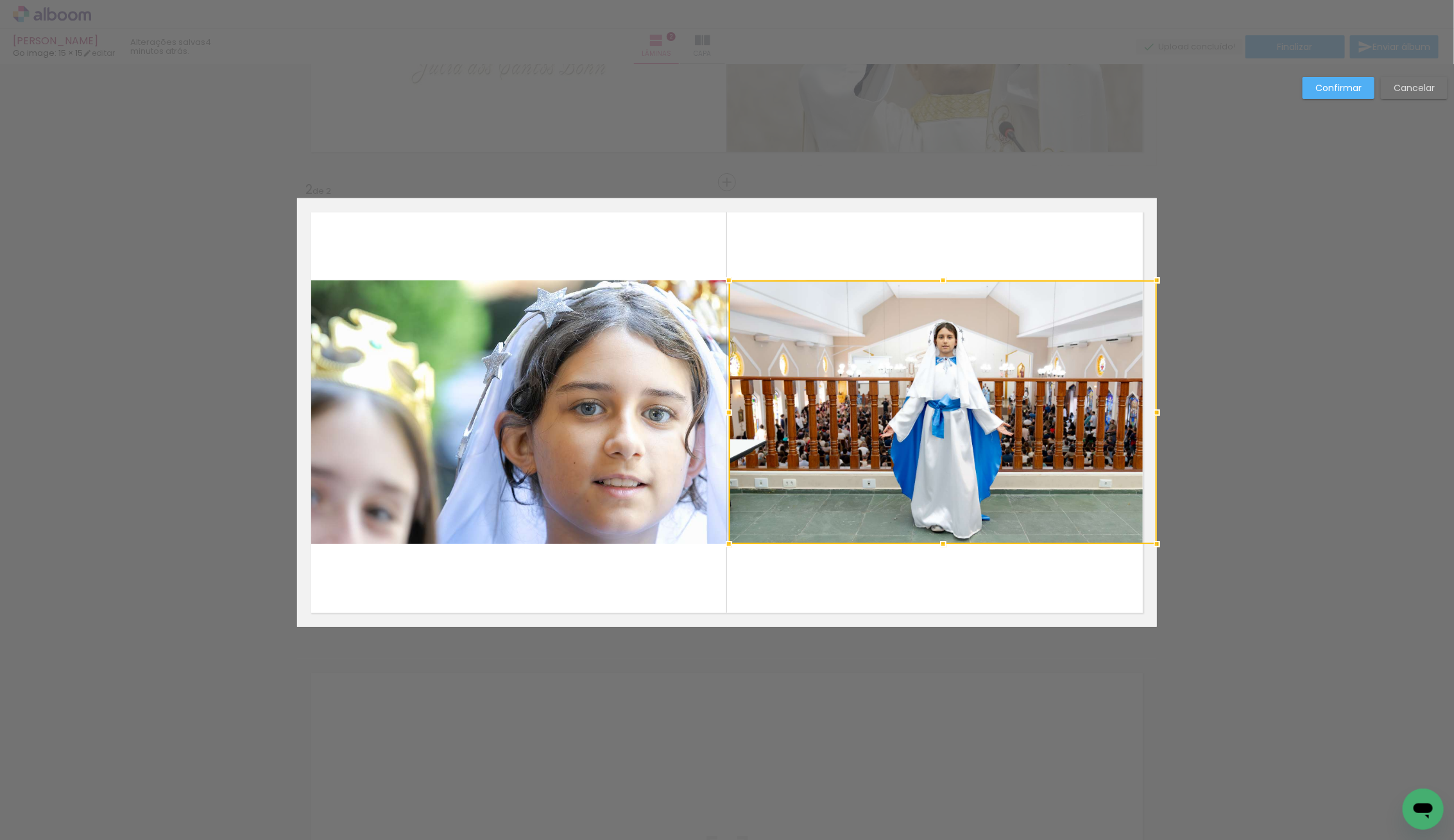
click at [722, 408] on div at bounding box center [729, 412] width 26 height 26
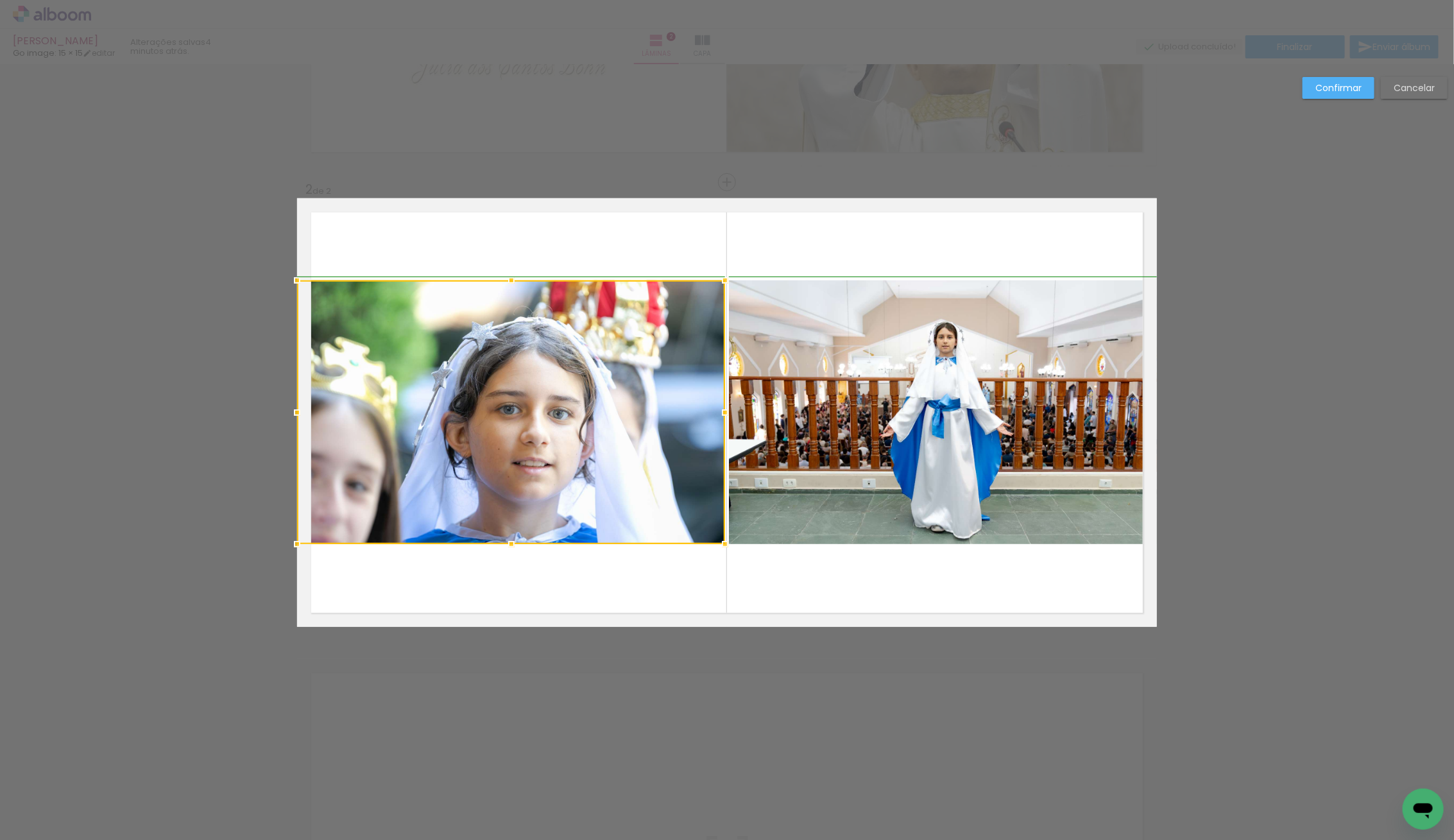
drag, startPoint x: 879, startPoint y: 411, endPoint x: 723, endPoint y: 407, distance: 156.1
click at [723, 407] on div at bounding box center [725, 412] width 26 height 26
drag, startPoint x: 1335, startPoint y: 92, endPoint x: 1326, endPoint y: 98, distance: 10.8
click at [0, 0] on slot "Confirmar" at bounding box center [0, 0] width 0 height 0
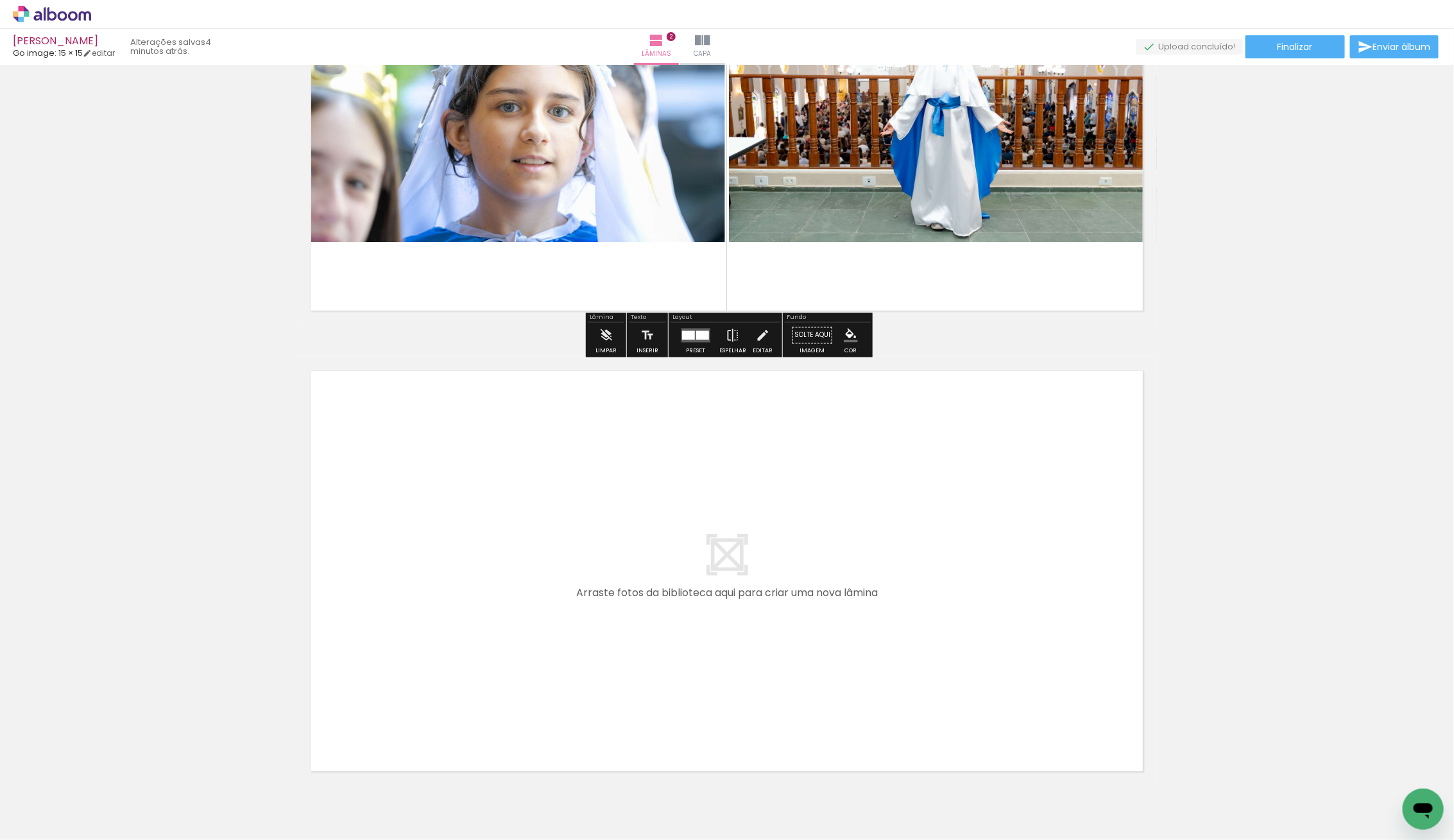
scroll to position [668, 0]
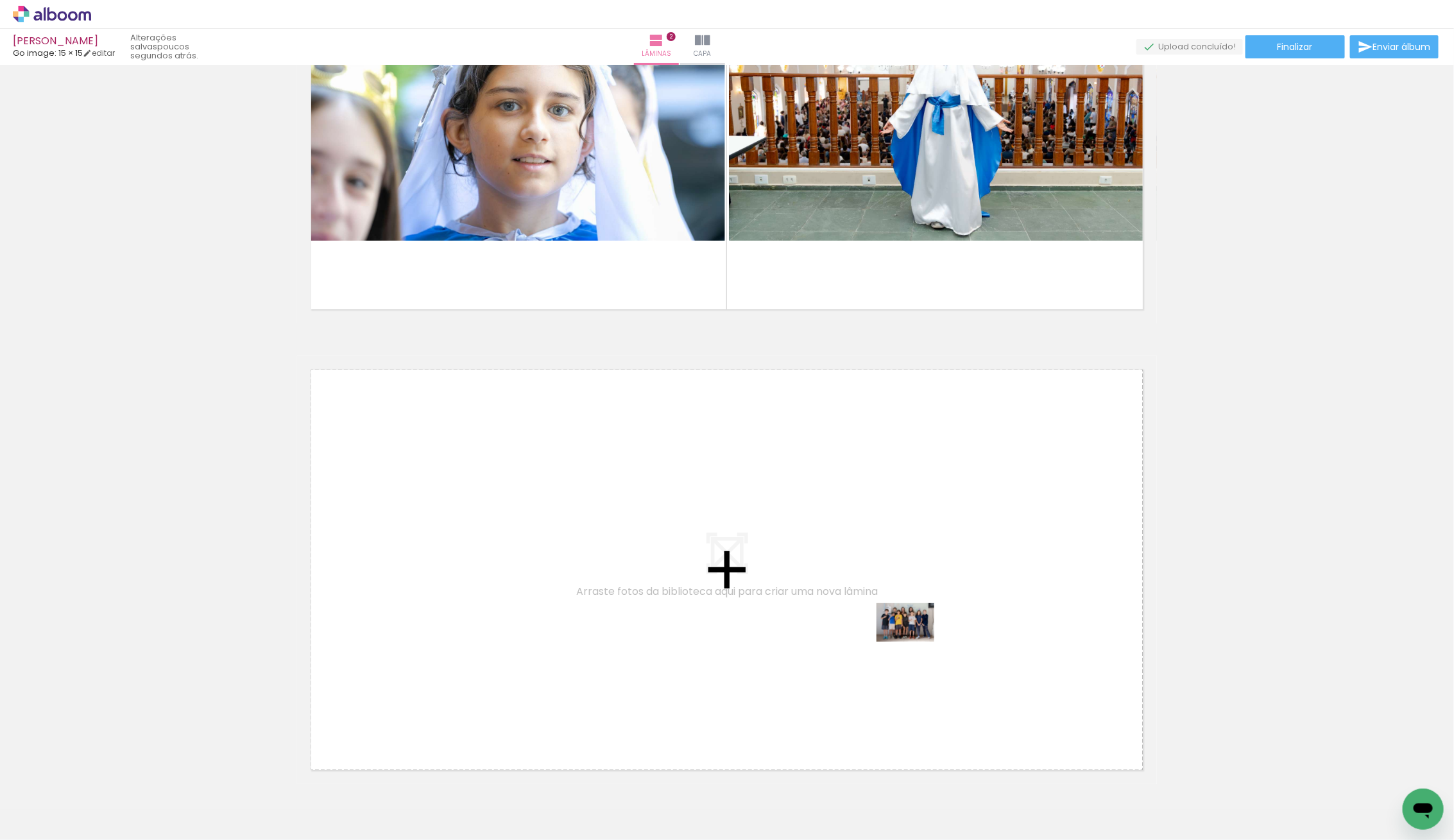
drag, startPoint x: 161, startPoint y: 786, endPoint x: 915, endPoint y: 641, distance: 767.8
click at [915, 641] on quentale-workspace at bounding box center [727, 420] width 1454 height 840
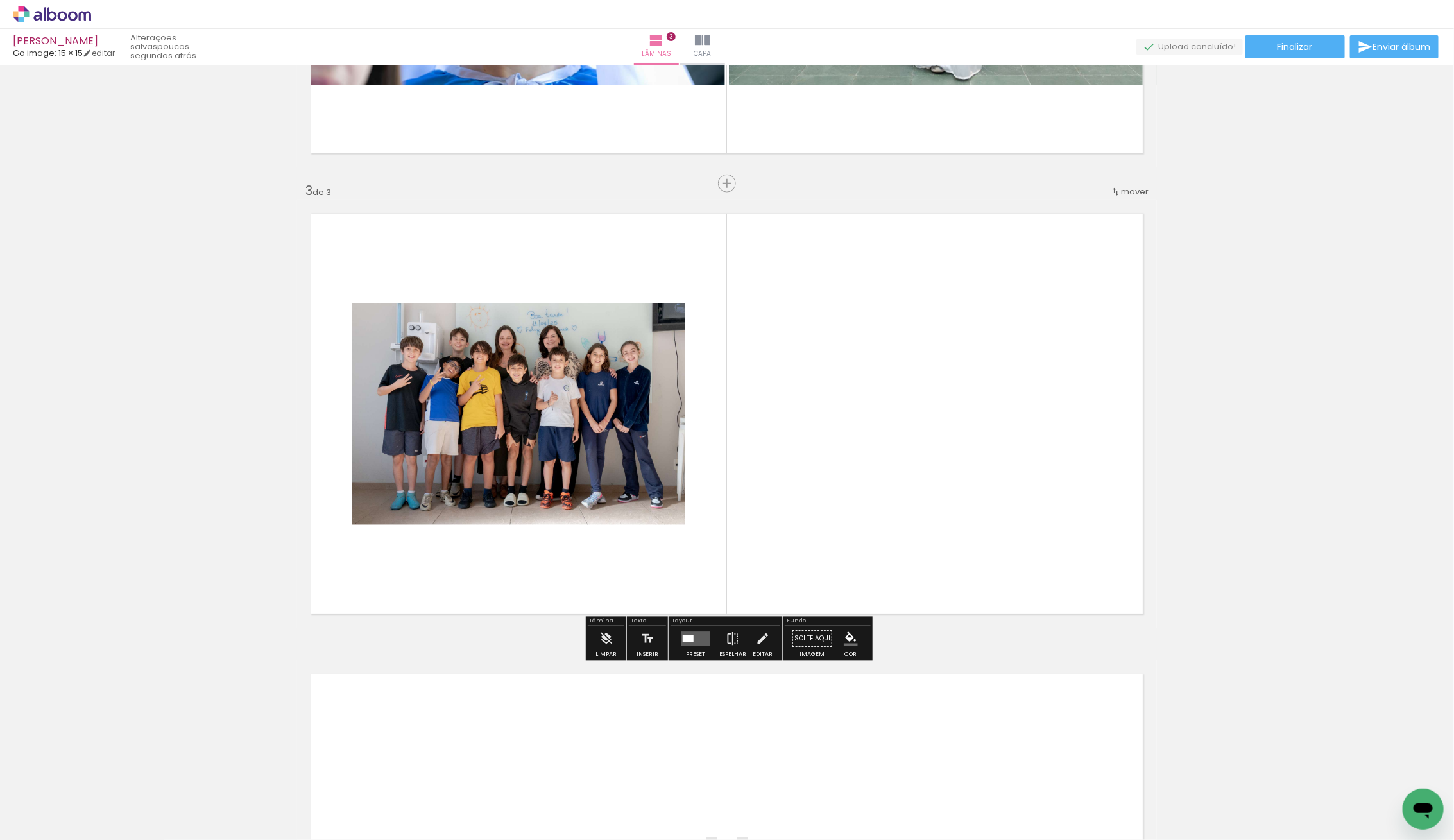
scroll to position [825, 0]
click at [682, 634] on div at bounding box center [687, 637] width 11 height 7
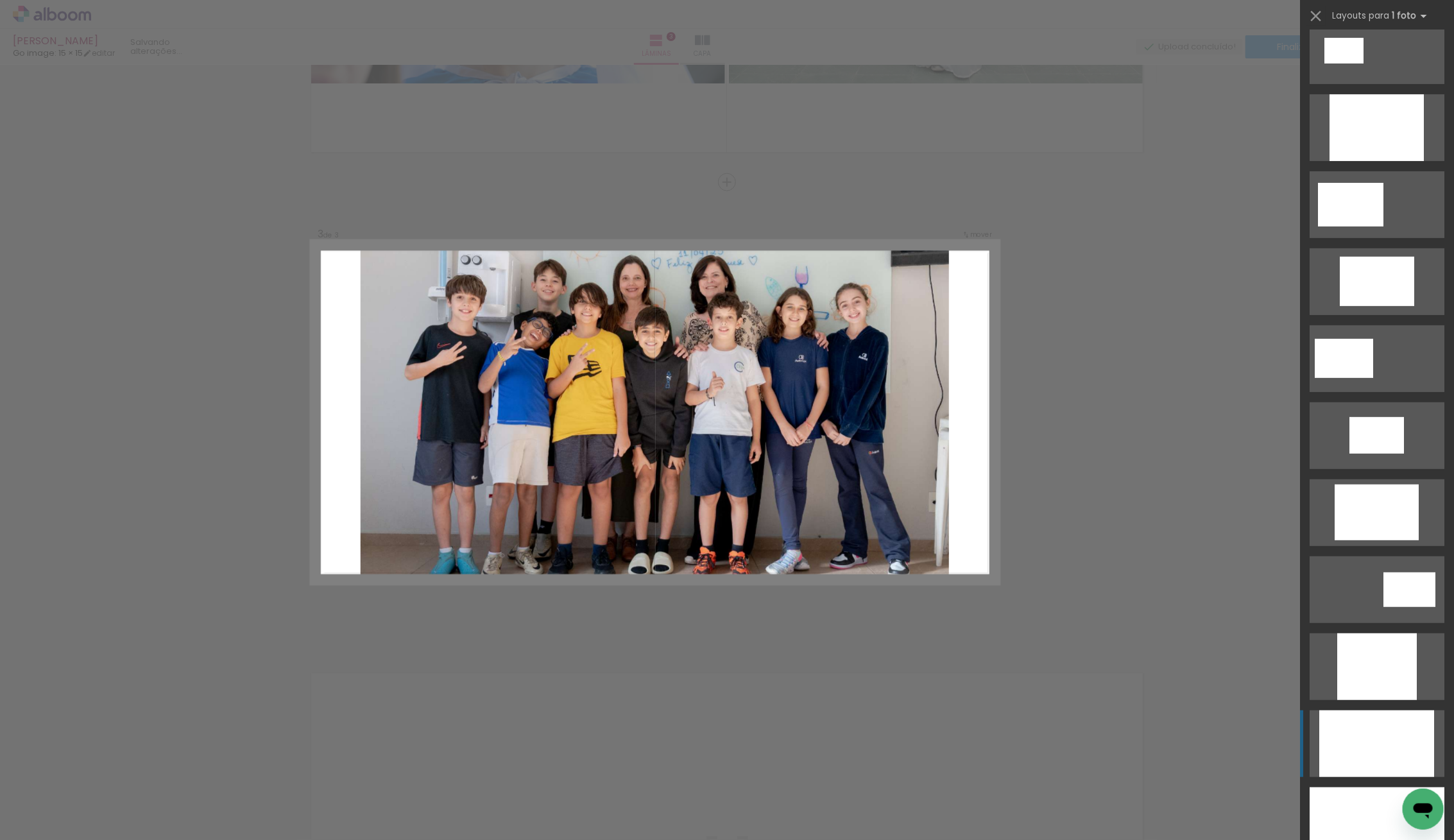
scroll to position [187, 0]
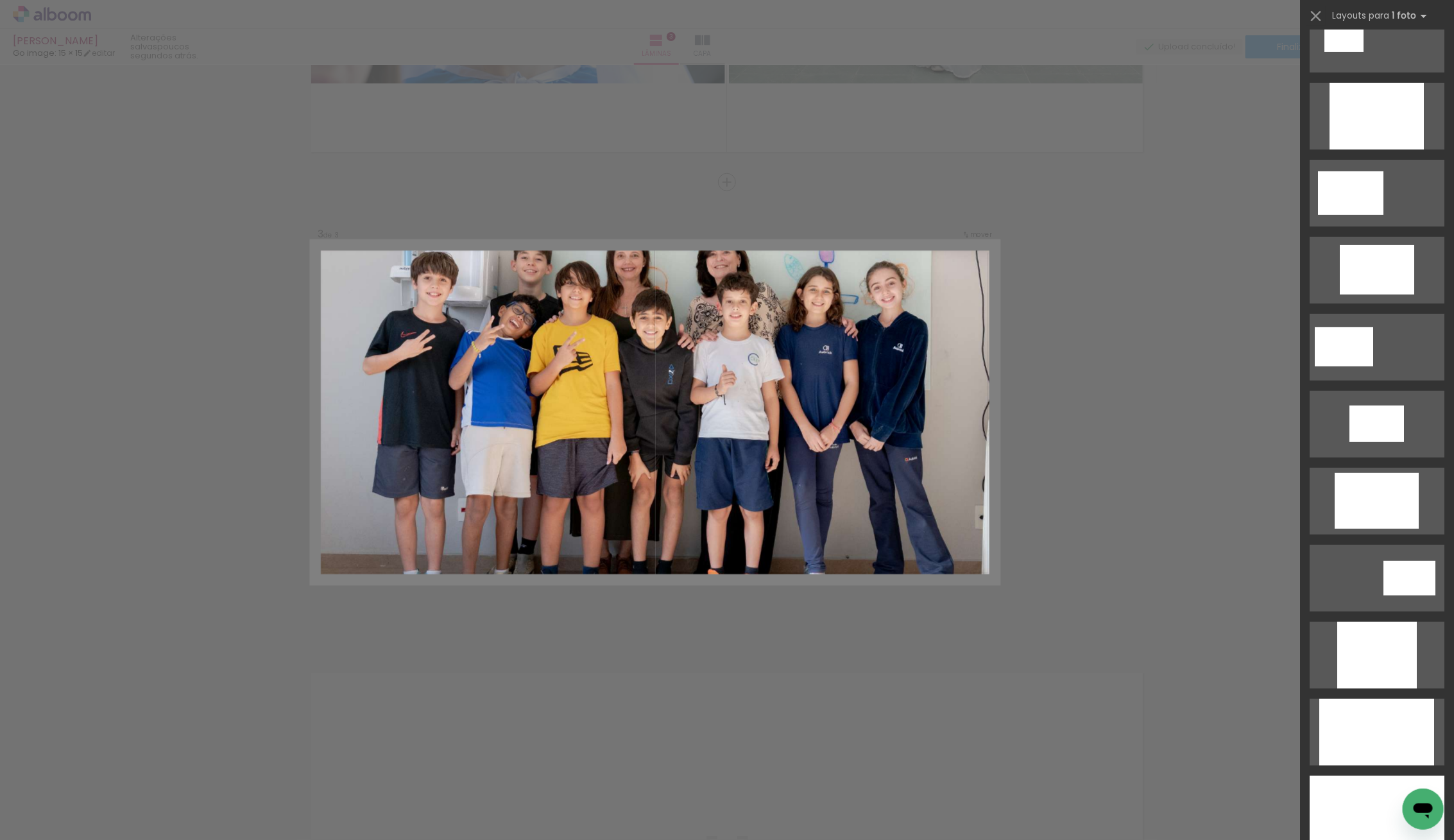
drag, startPoint x: 1365, startPoint y: 809, endPoint x: 1317, endPoint y: 770, distance: 61.8
click at [1365, 809] on div at bounding box center [1377, 809] width 135 height 67
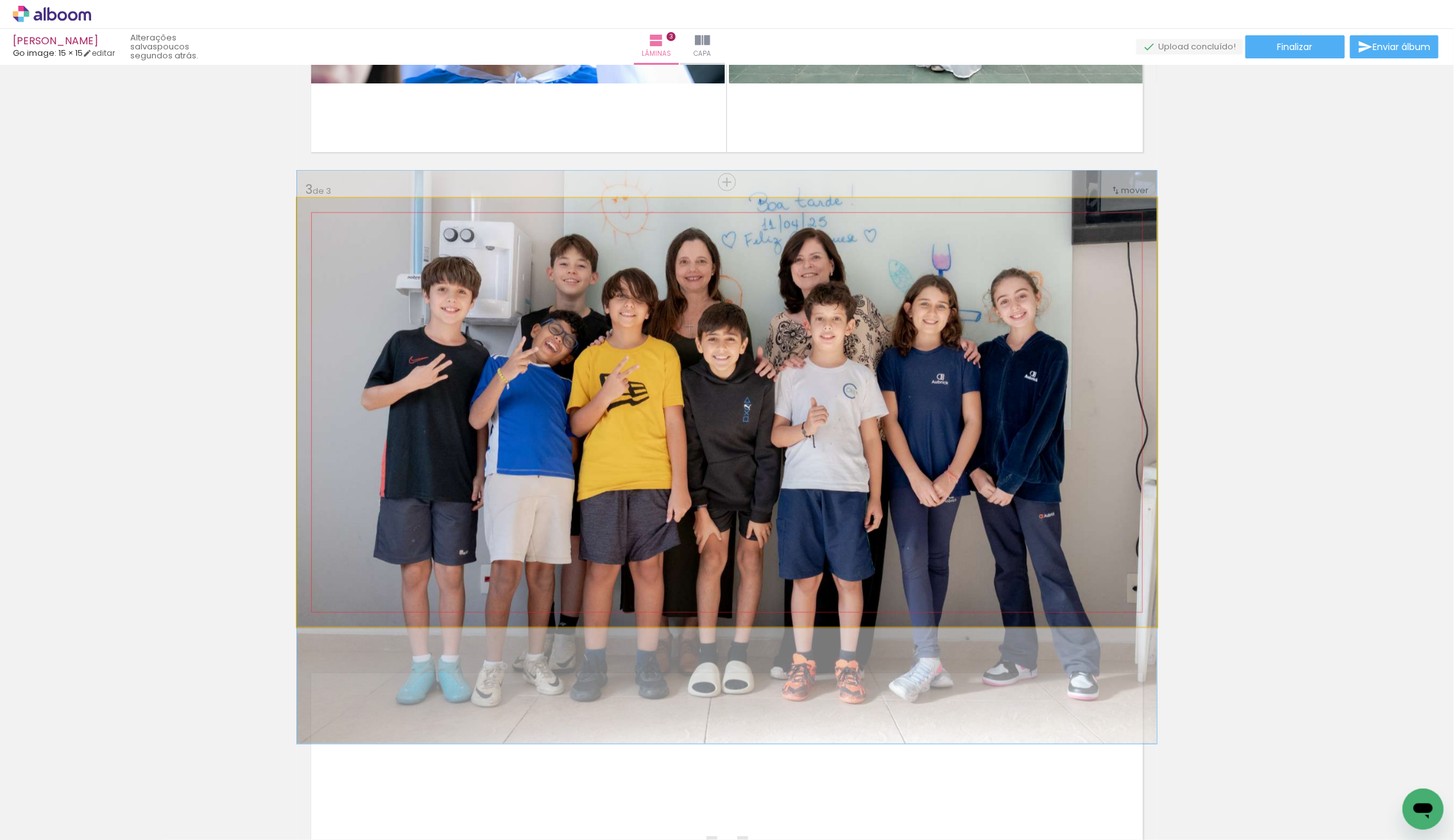
drag, startPoint x: 984, startPoint y: 467, endPoint x: 979, endPoint y: 511, distance: 44.3
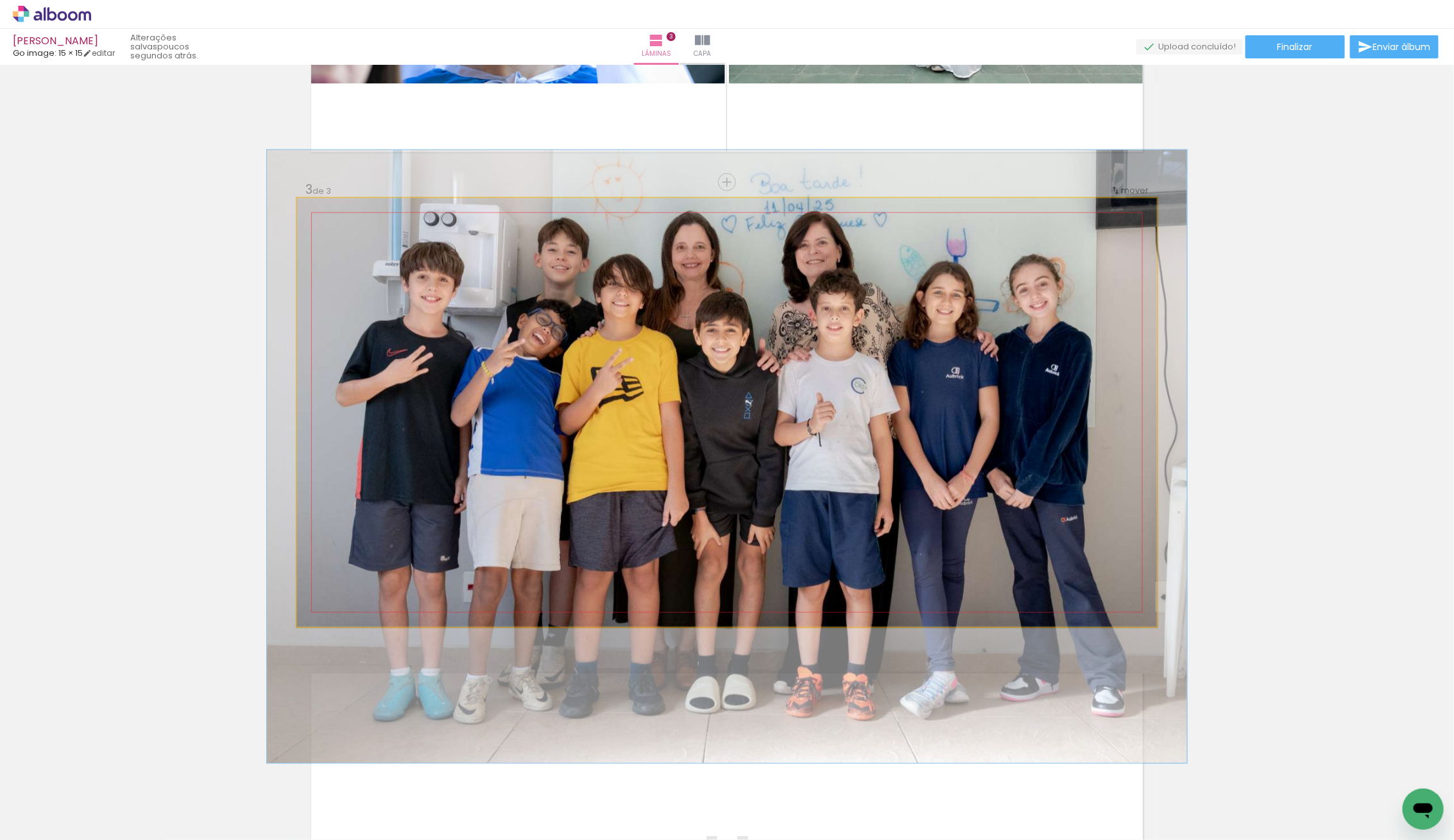
type paper-slider "107"
click at [337, 220] on div at bounding box center [330, 211] width 20 height 20
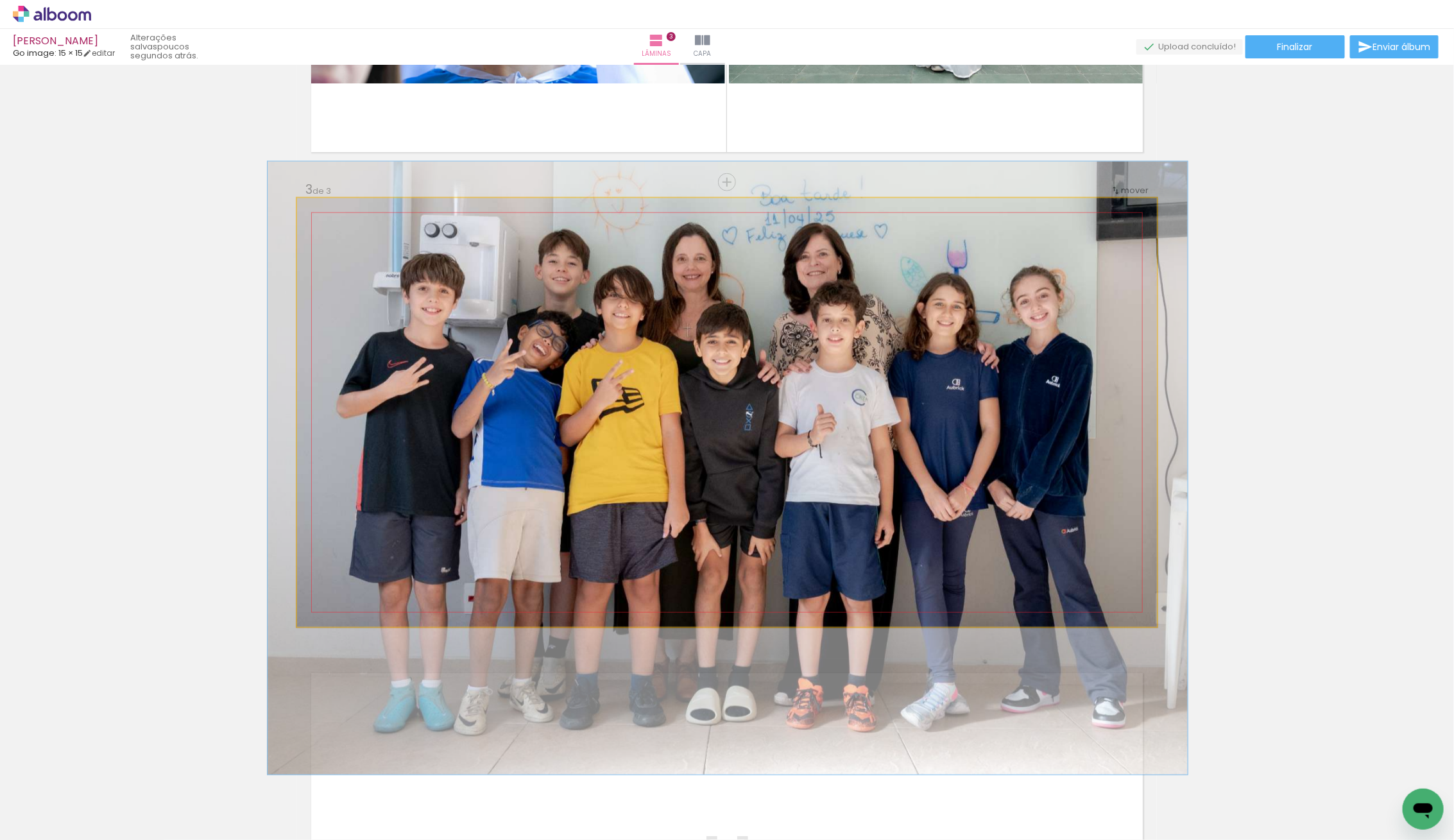
drag, startPoint x: 572, startPoint y: 315, endPoint x: 572, endPoint y: 323, distance: 8.0
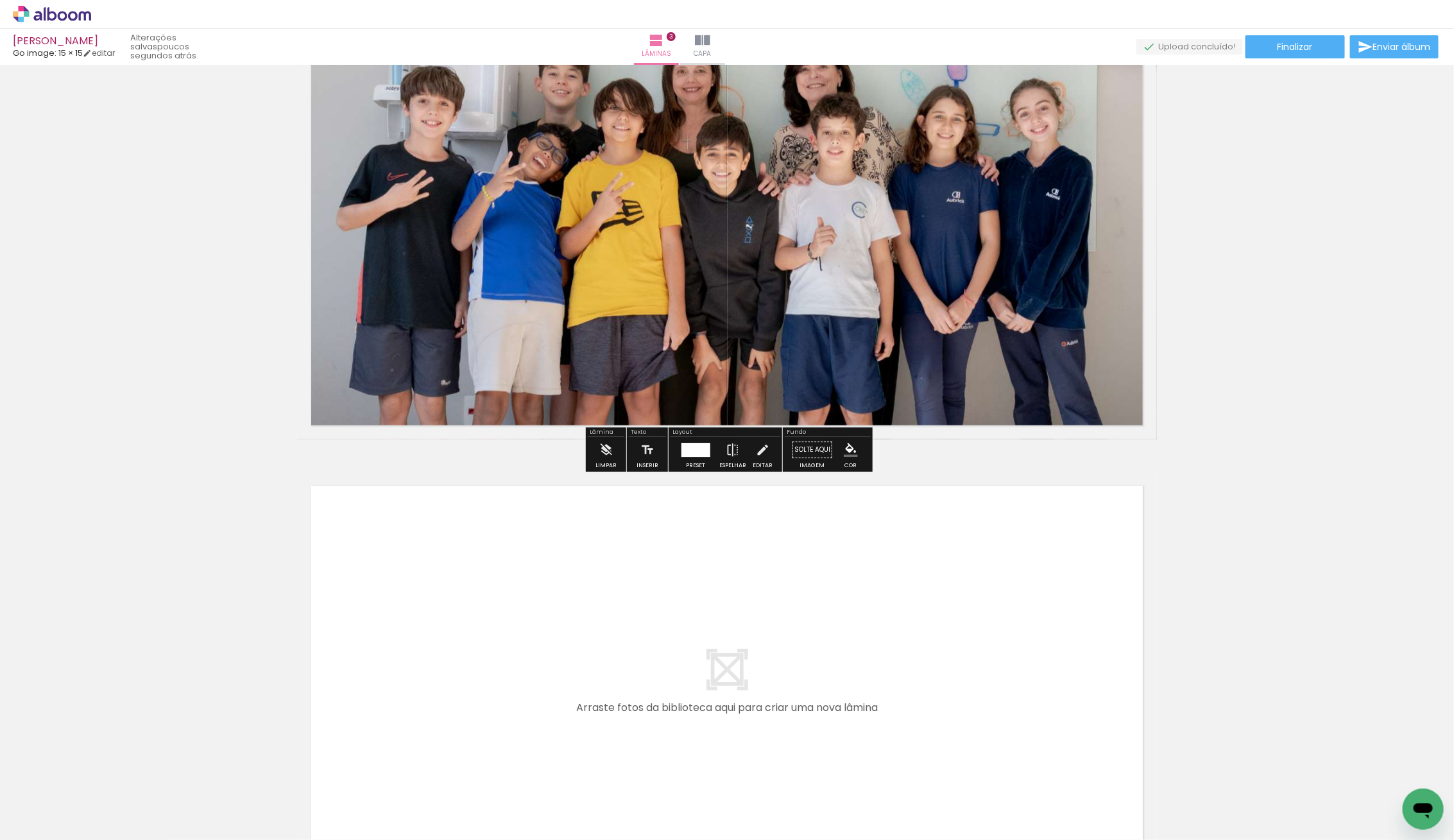
scroll to position [1014, 0]
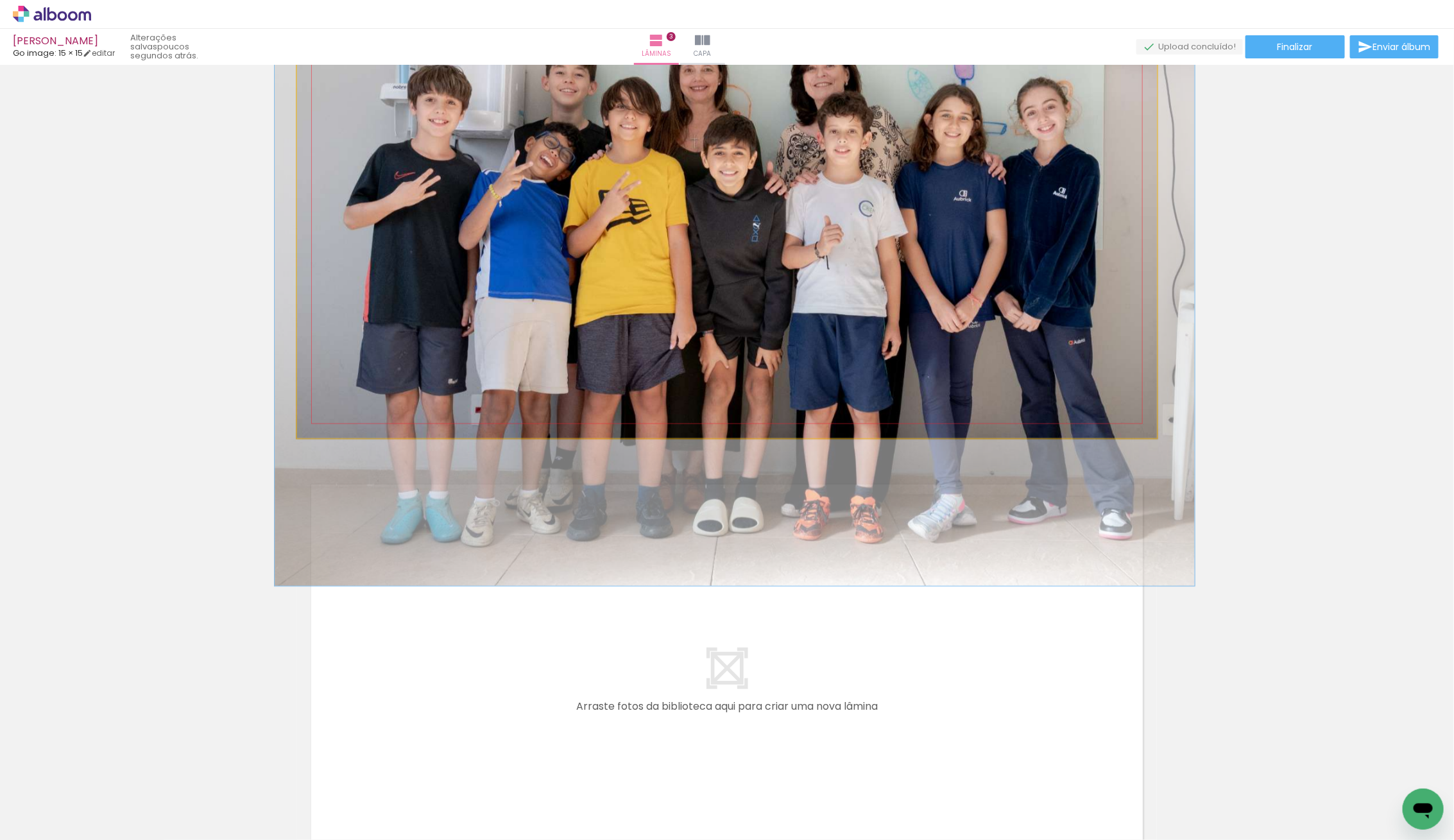
drag, startPoint x: 577, startPoint y: 309, endPoint x: 584, endPoint y: 309, distance: 7.0
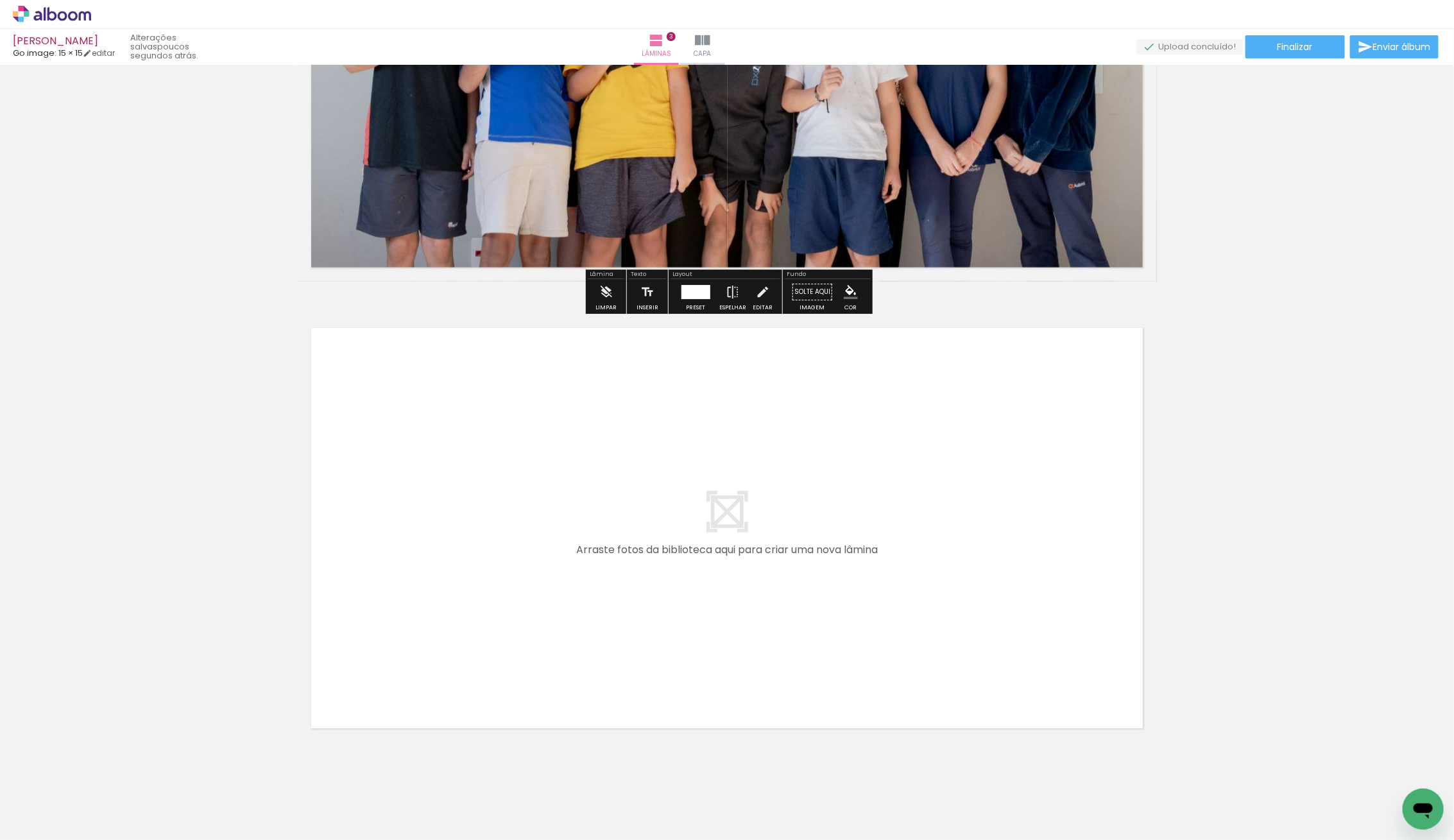
scroll to position [1197, 0]
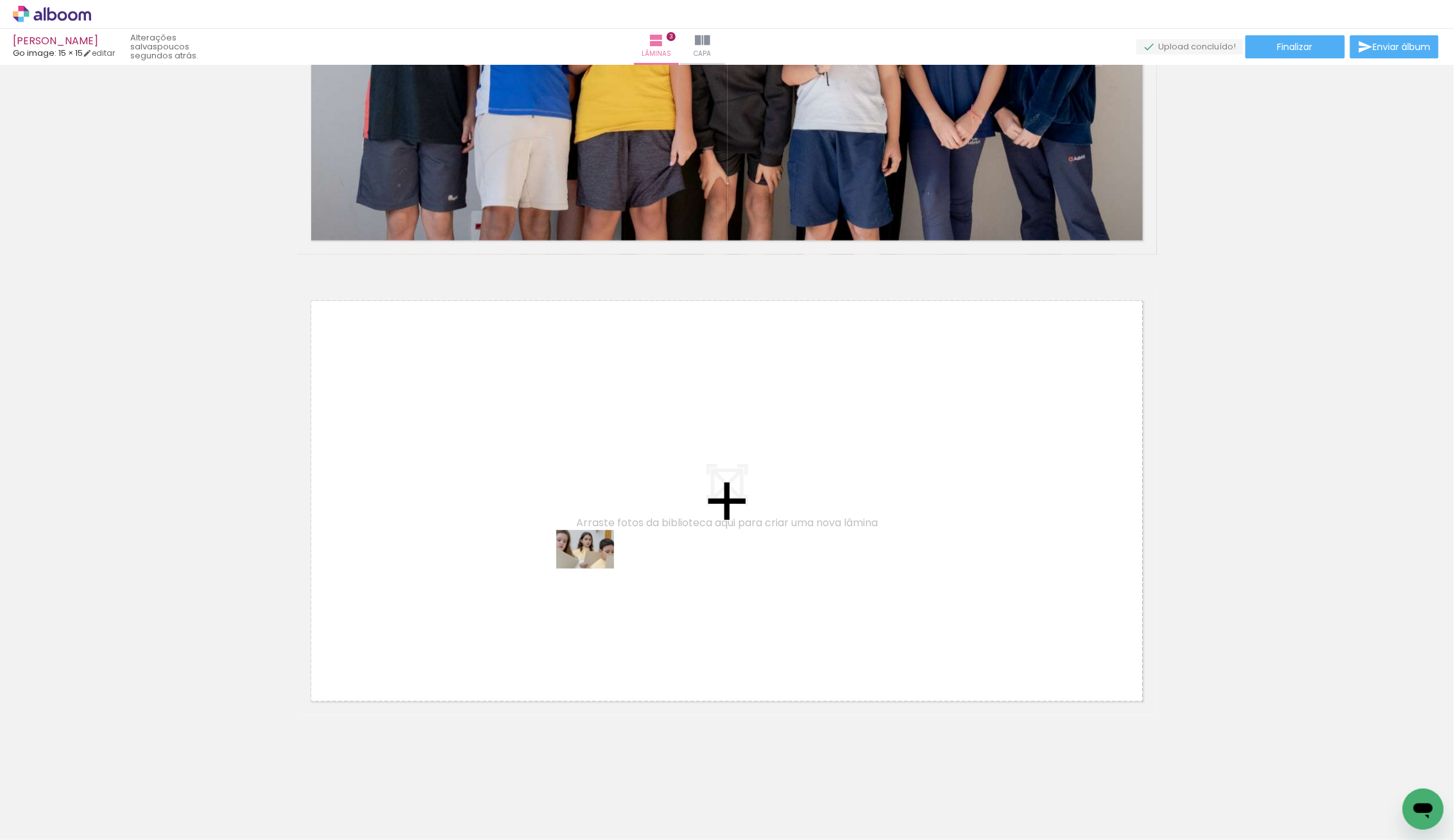
click at [595, 569] on quentale-workspace at bounding box center [727, 420] width 1454 height 840
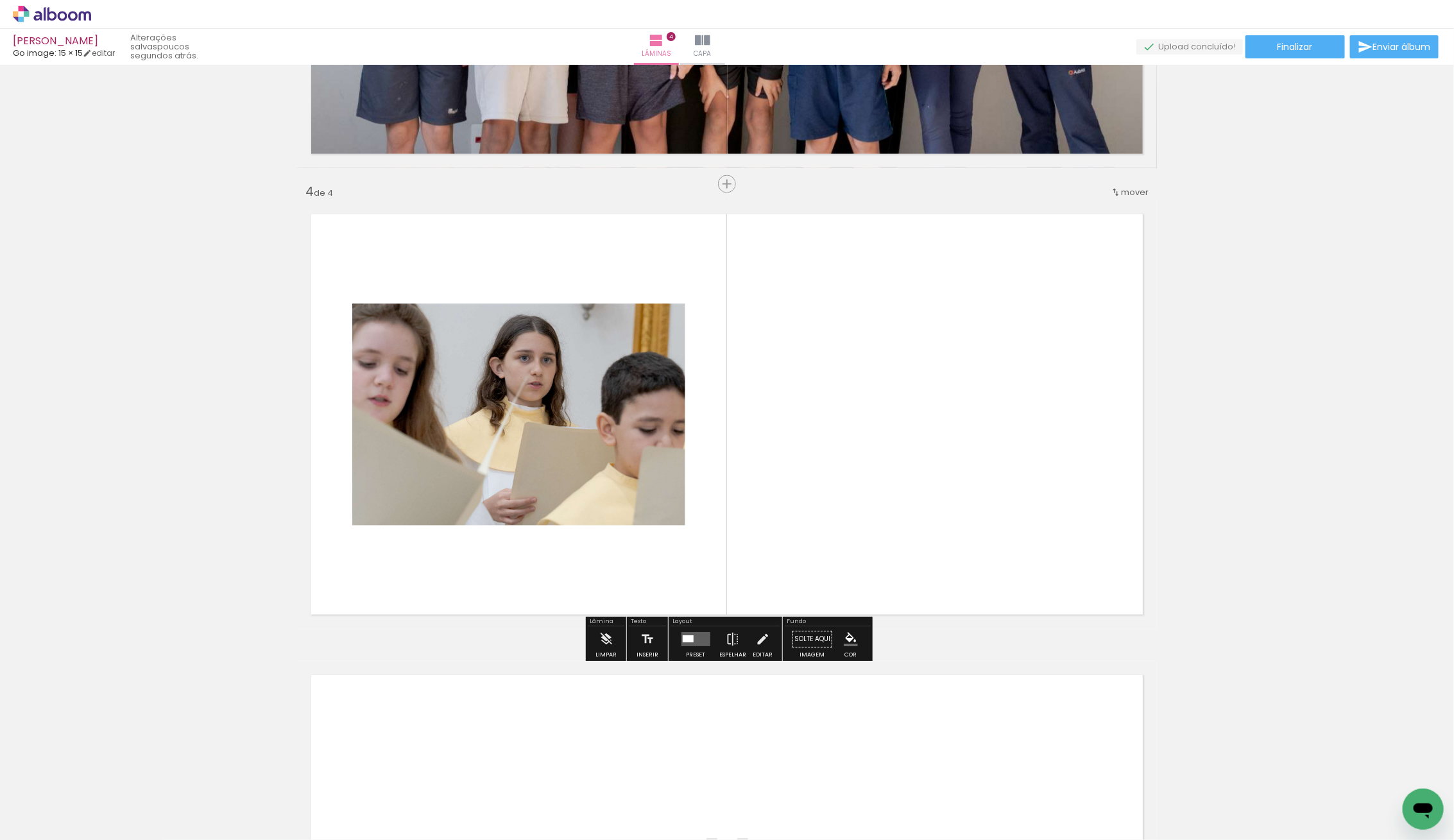
scroll to position [1286, 0]
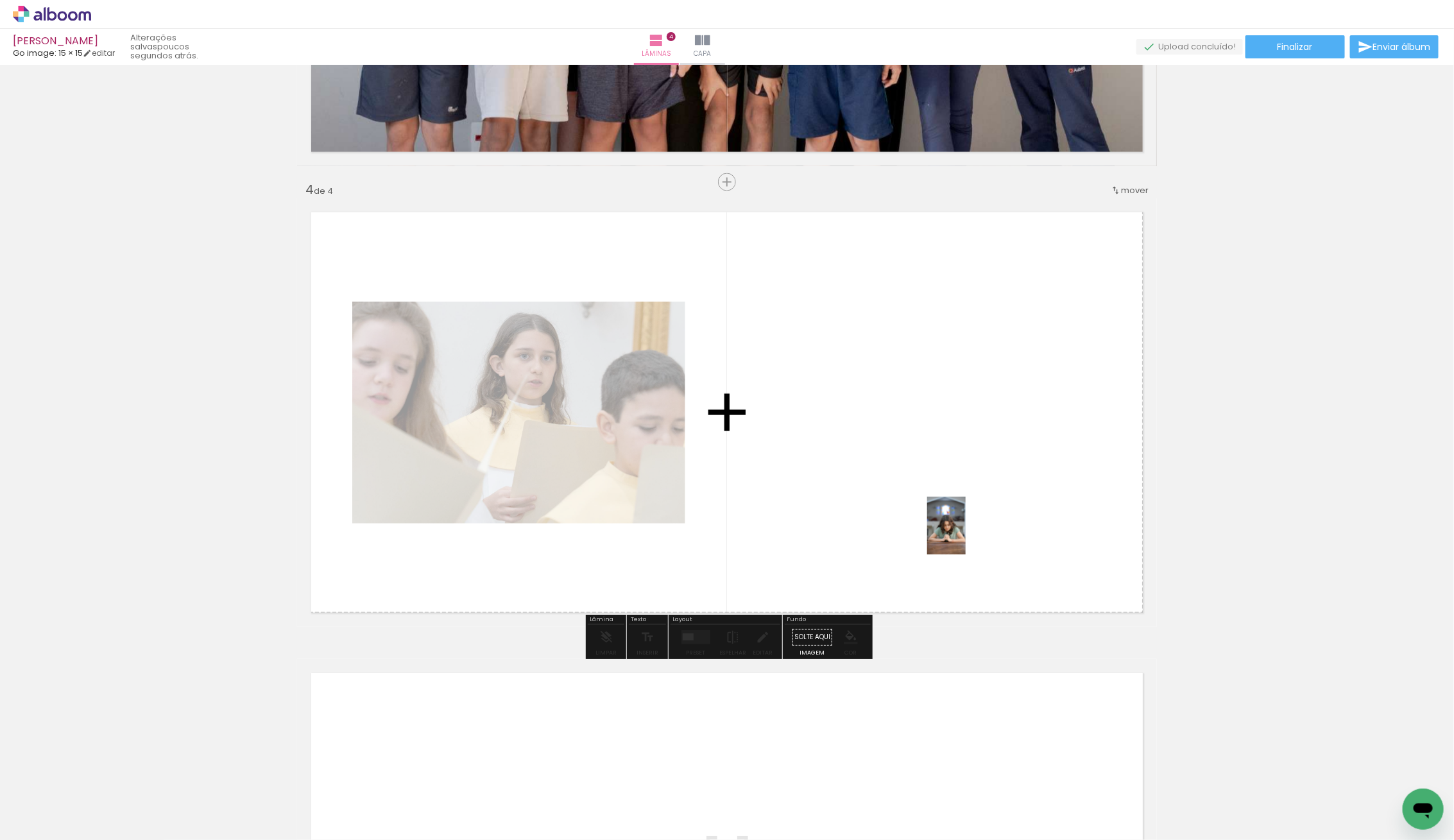
drag, startPoint x: 133, startPoint y: 786, endPoint x: 969, endPoint y: 534, distance: 873.2
click at [969, 534] on quentale-workspace at bounding box center [727, 420] width 1454 height 840
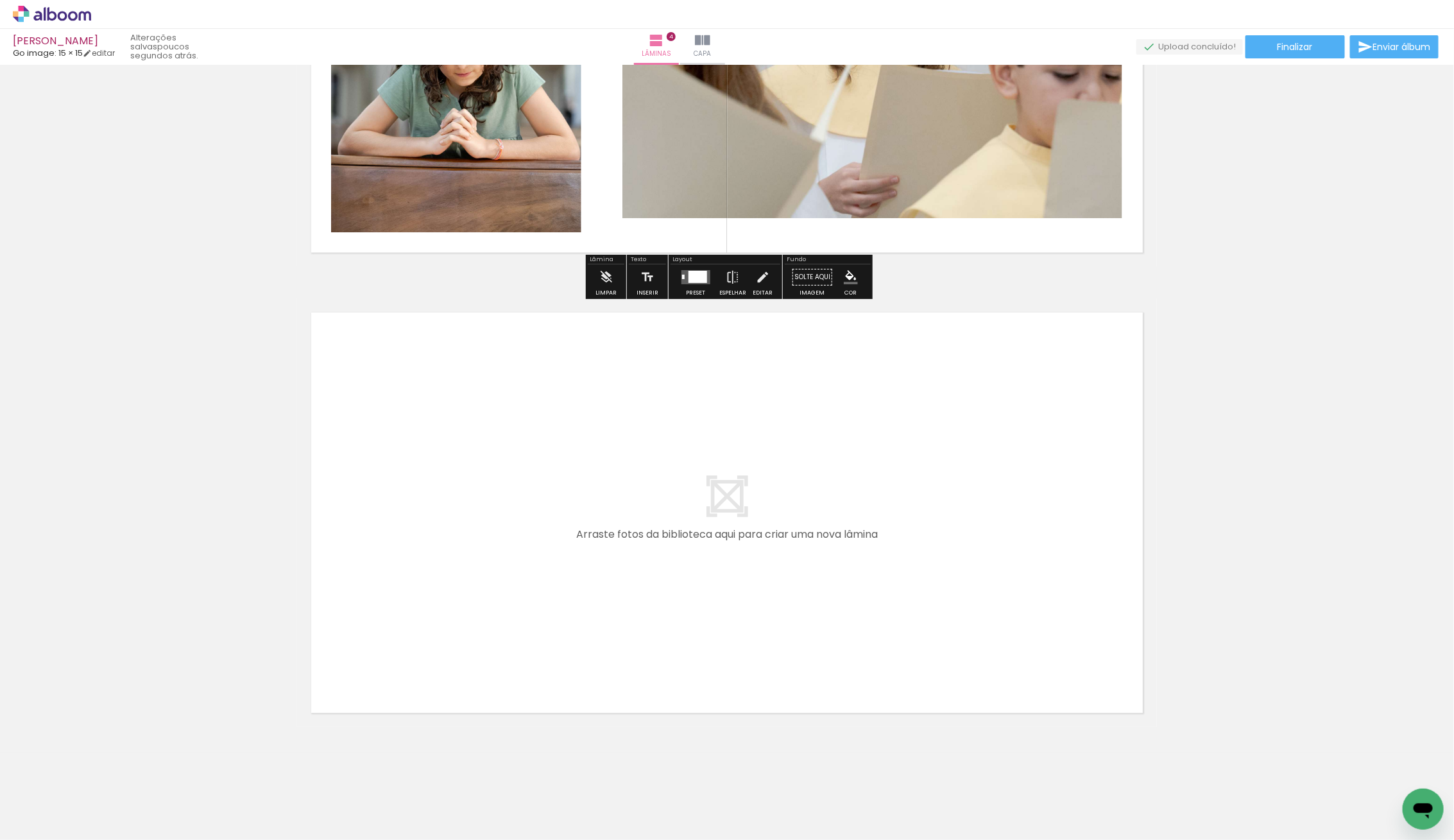
scroll to position [1658, 0]
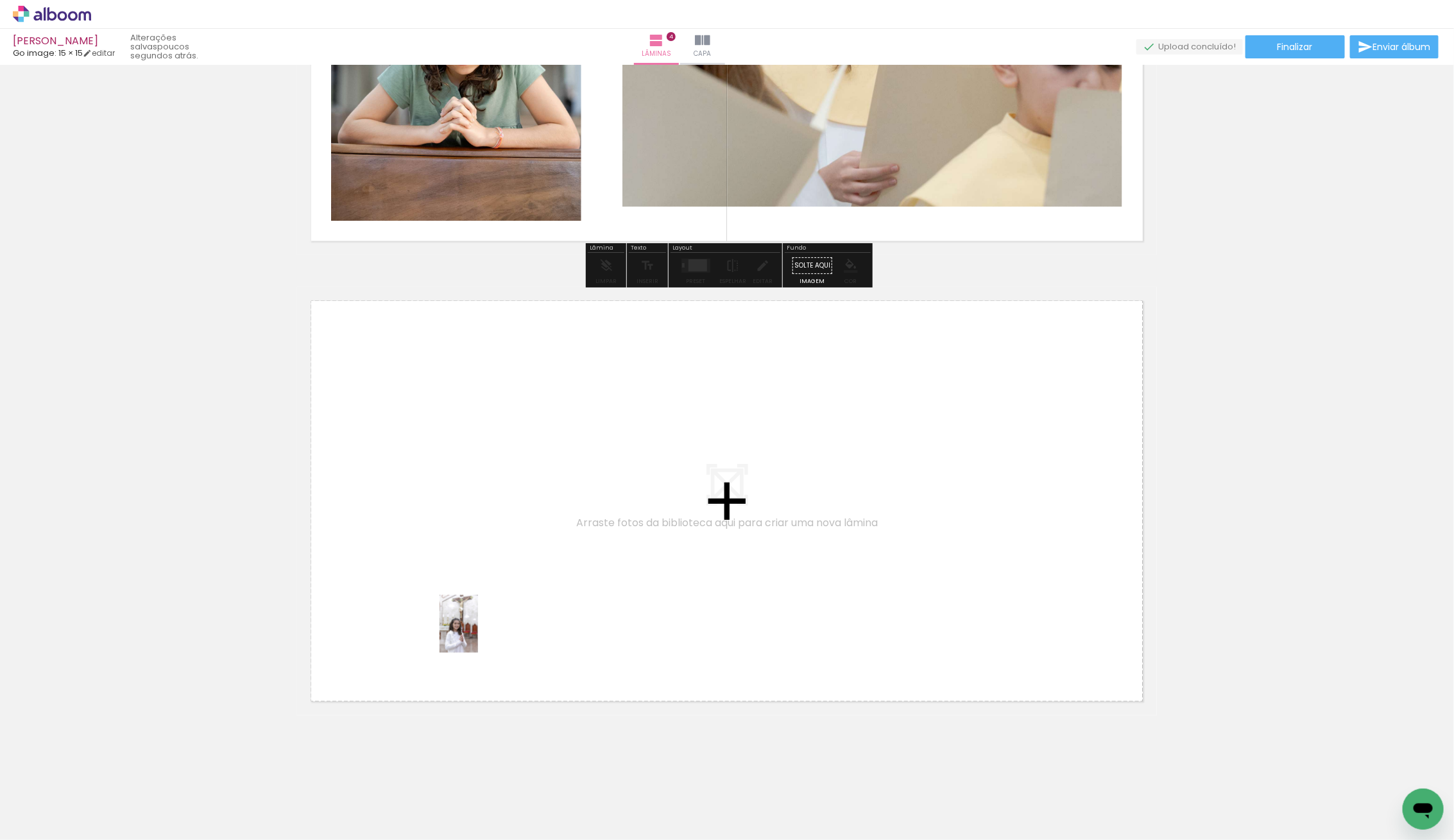
click at [505, 617] on quentale-workspace at bounding box center [727, 420] width 1454 height 840
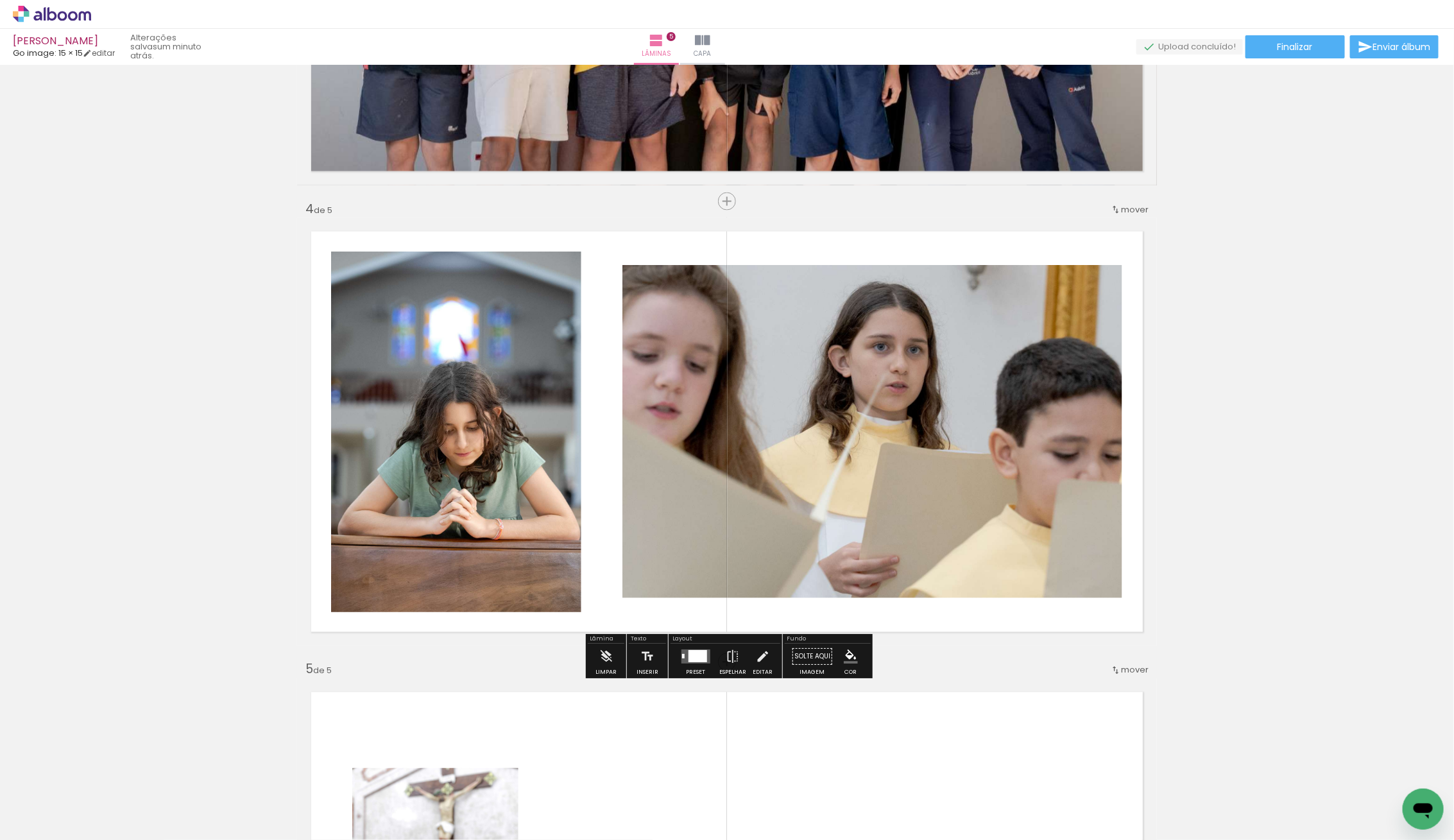
scroll to position [1386, 0]
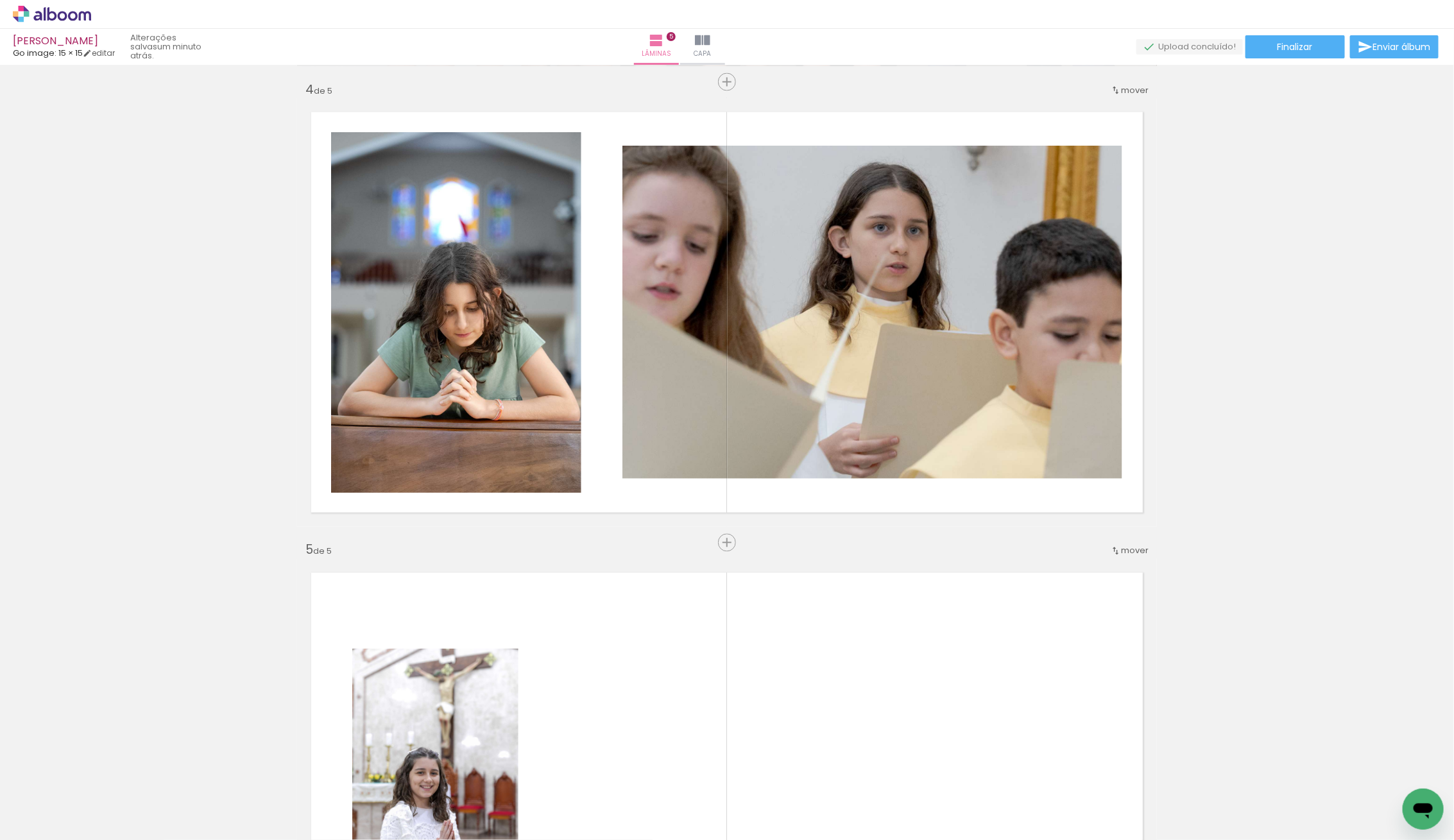
click at [719, 531] on div "Inserir lâmina 1 de 5 Inserir lâmina 2 de 5 Inserir lâmina 3 de 5 Inserir lâmin…" at bounding box center [727, 66] width 1454 height 2764
click at [727, 539] on span "Inserir lâmina" at bounding box center [733, 543] width 50 height 9
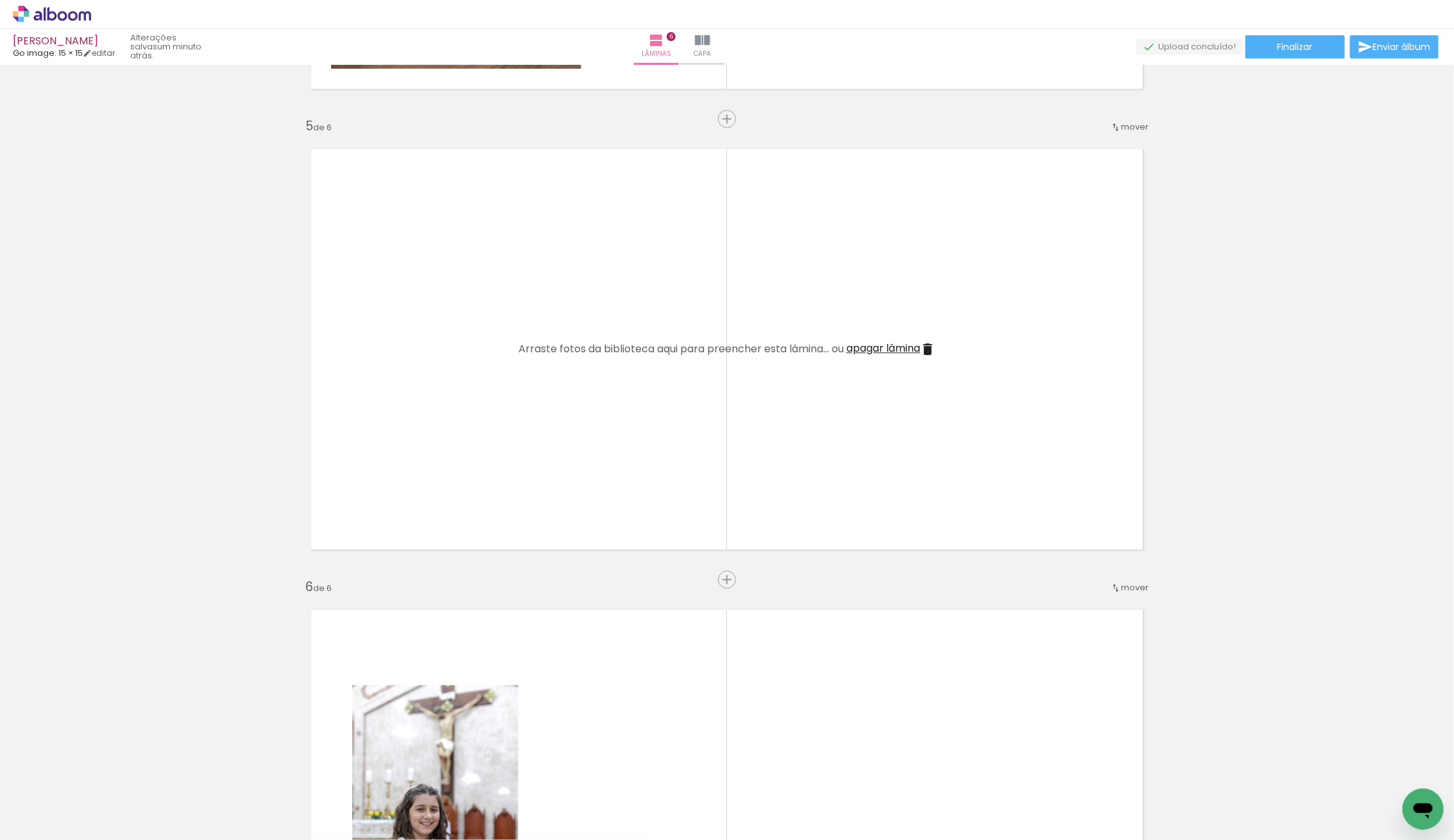
scroll to position [1807, 0]
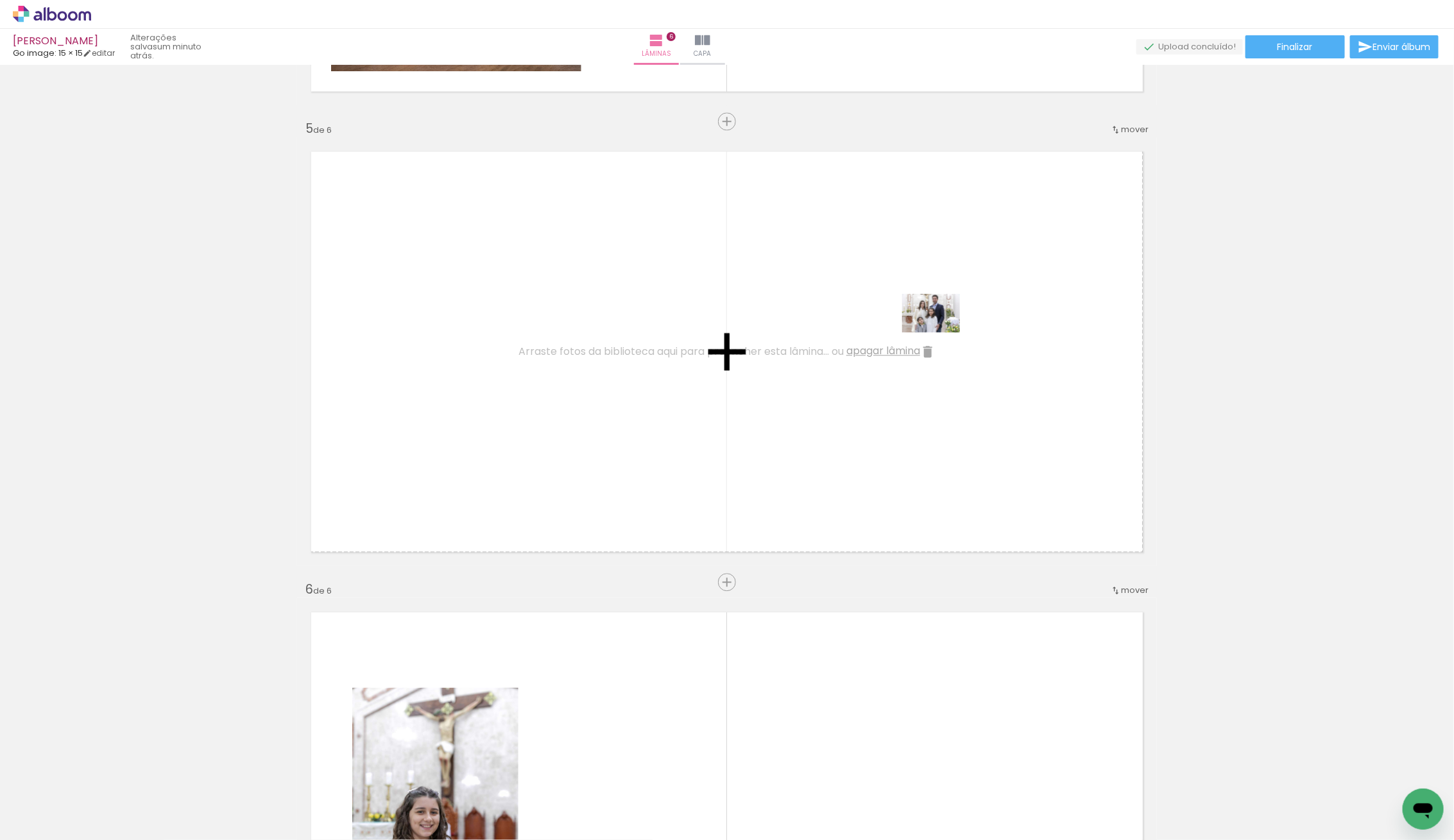
drag, startPoint x: 150, startPoint y: 816, endPoint x: 898, endPoint y: 340, distance: 886.6
click at [903, 339] on quentale-workspace at bounding box center [727, 420] width 1454 height 840
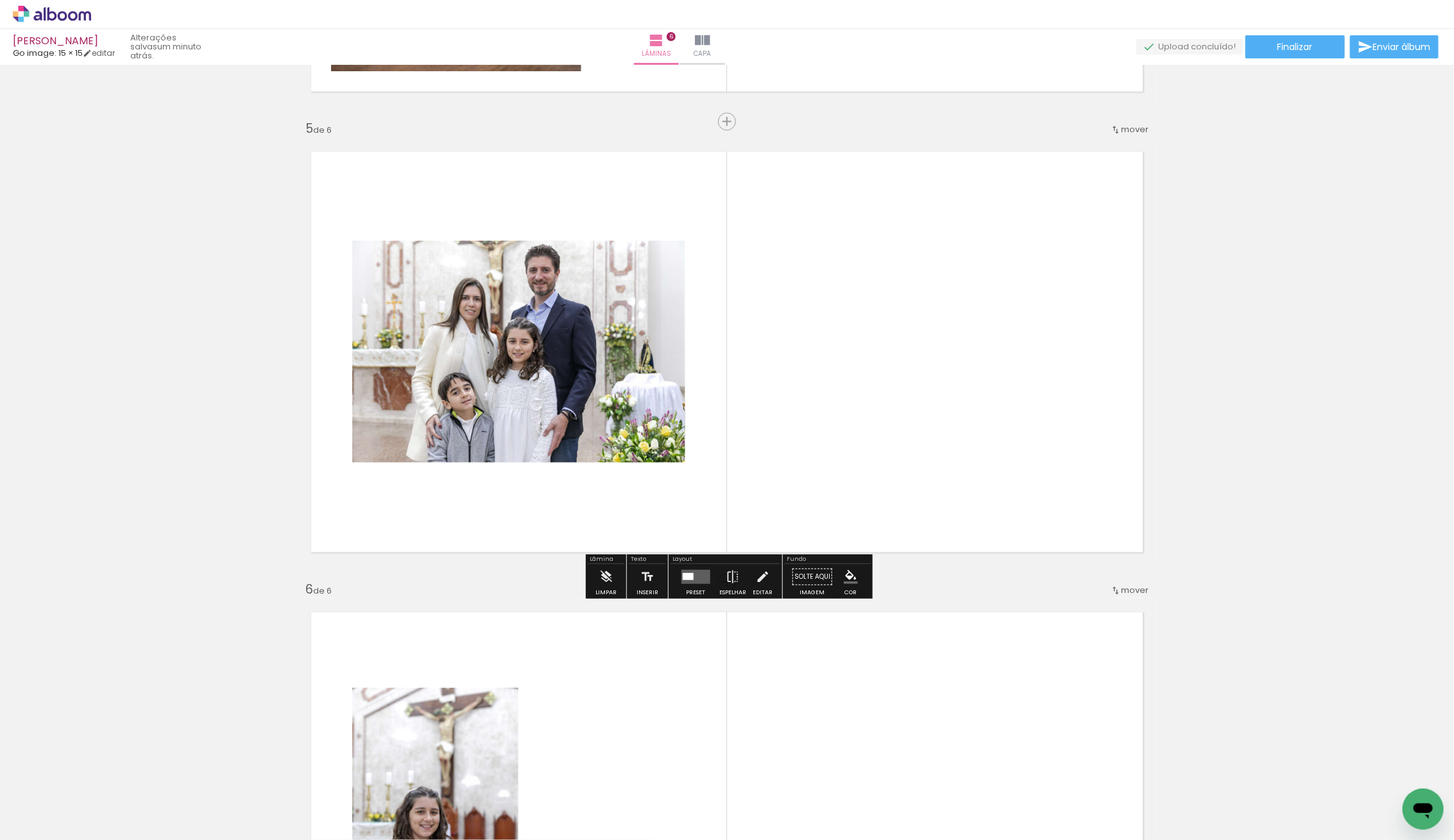
click at [703, 565] on div at bounding box center [695, 577] width 35 height 26
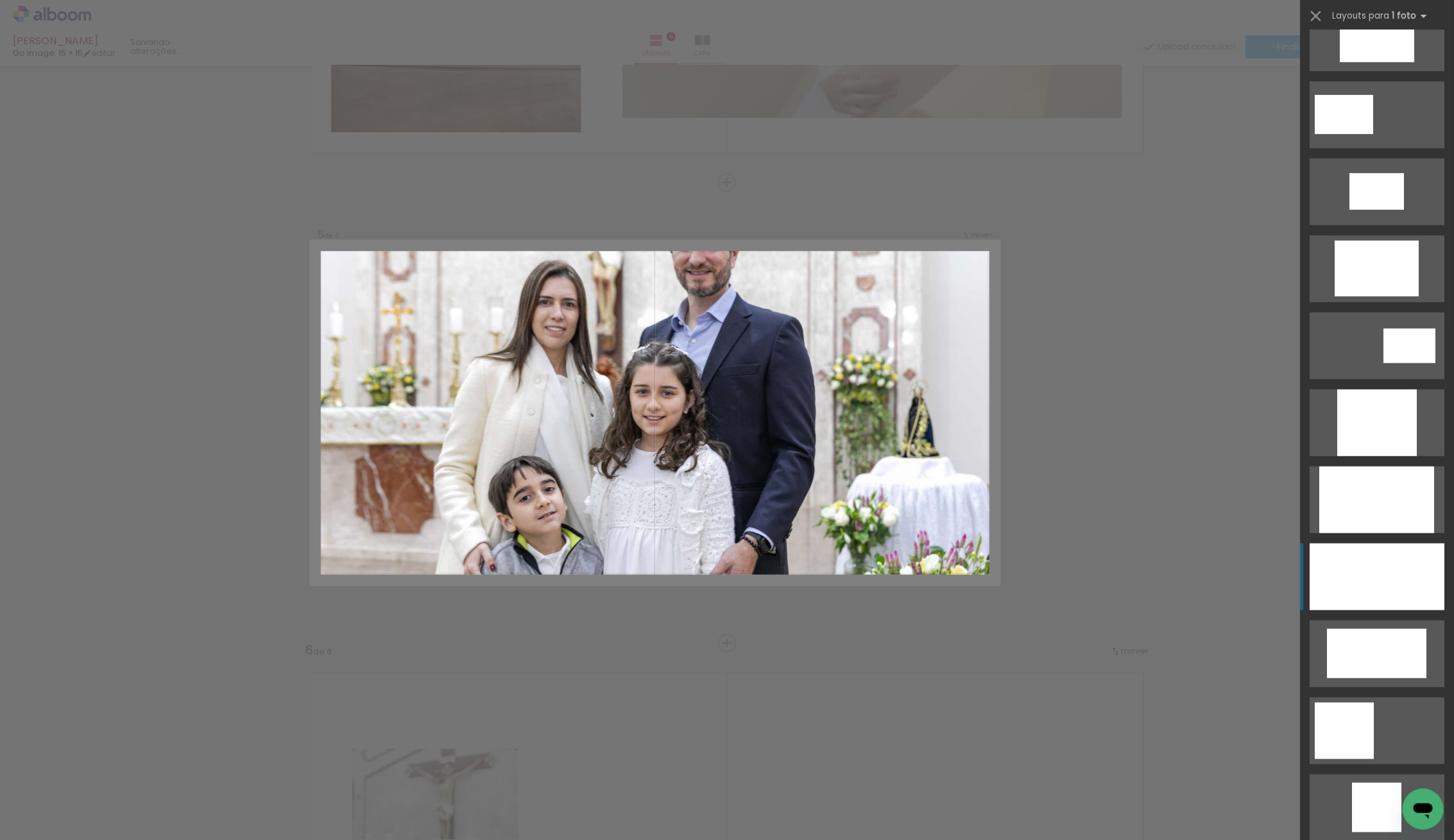
scroll to position [420, 0]
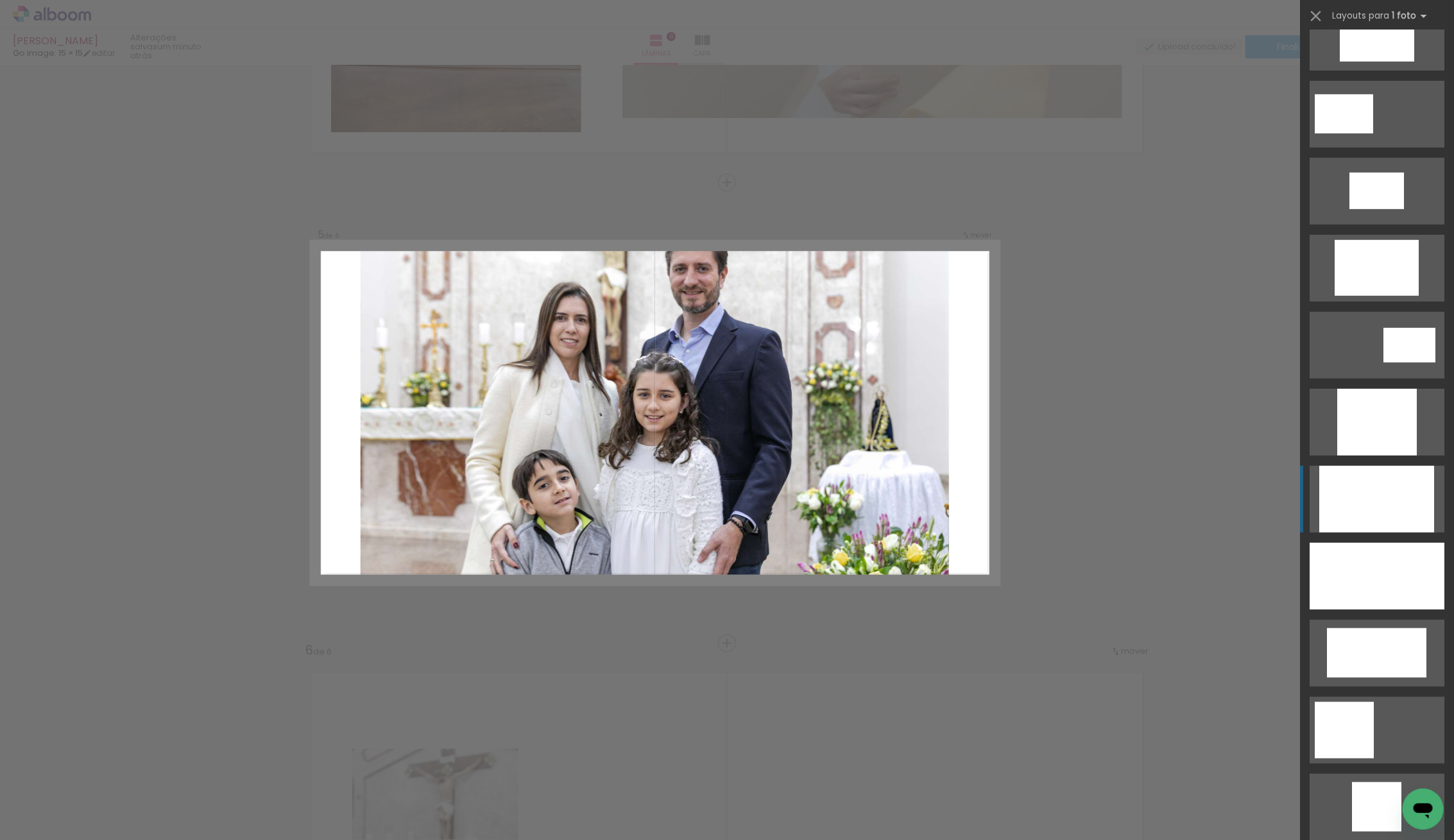
click at [1367, 499] on div at bounding box center [1376, 499] width 115 height 67
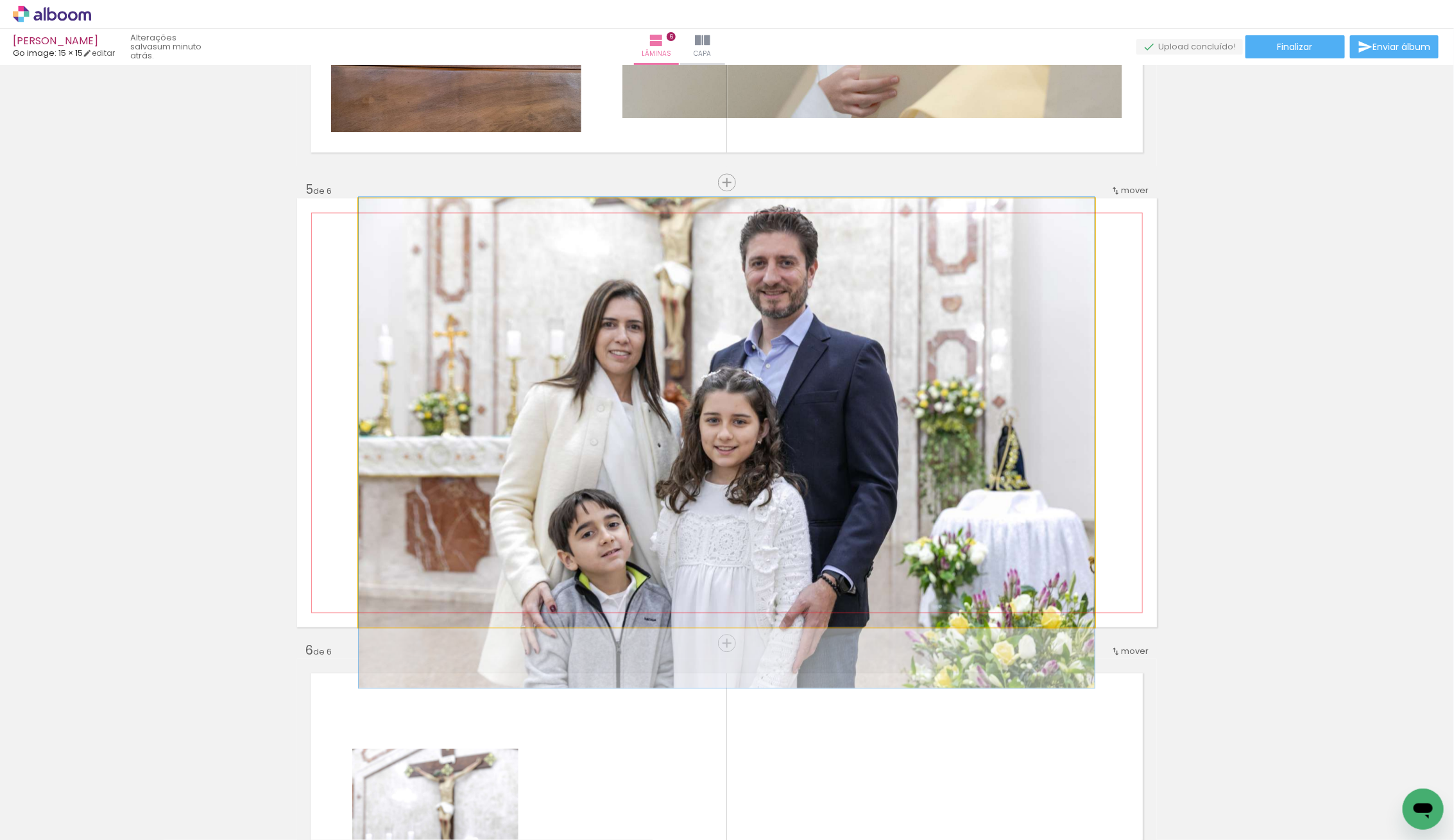
drag, startPoint x: 809, startPoint y: 471, endPoint x: 807, endPoint y: 501, distance: 30.1
click at [839, 474] on quentale-photo at bounding box center [726, 413] width 736 height 429
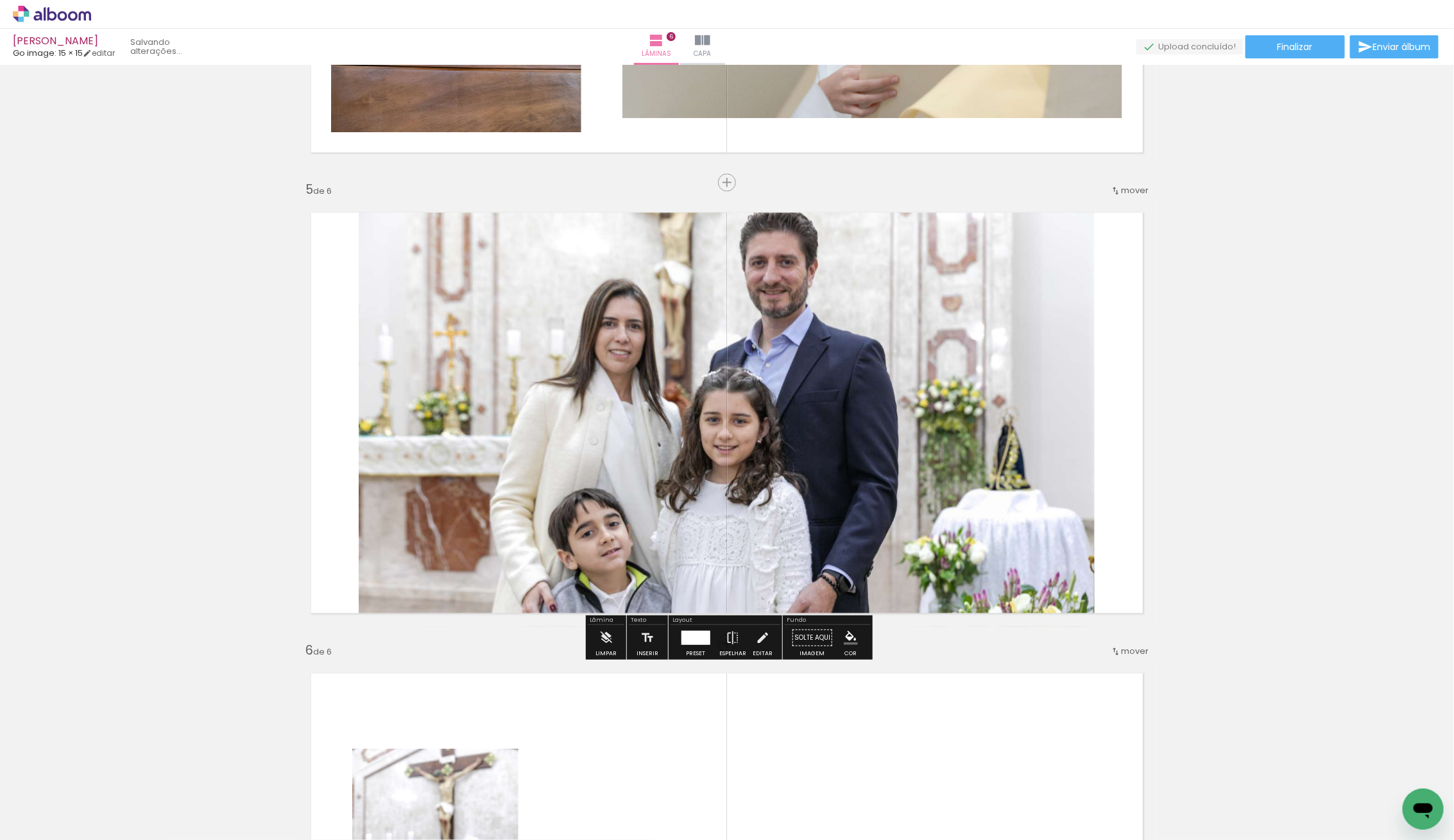
click at [826, 479] on quentale-photo at bounding box center [726, 413] width 736 height 429
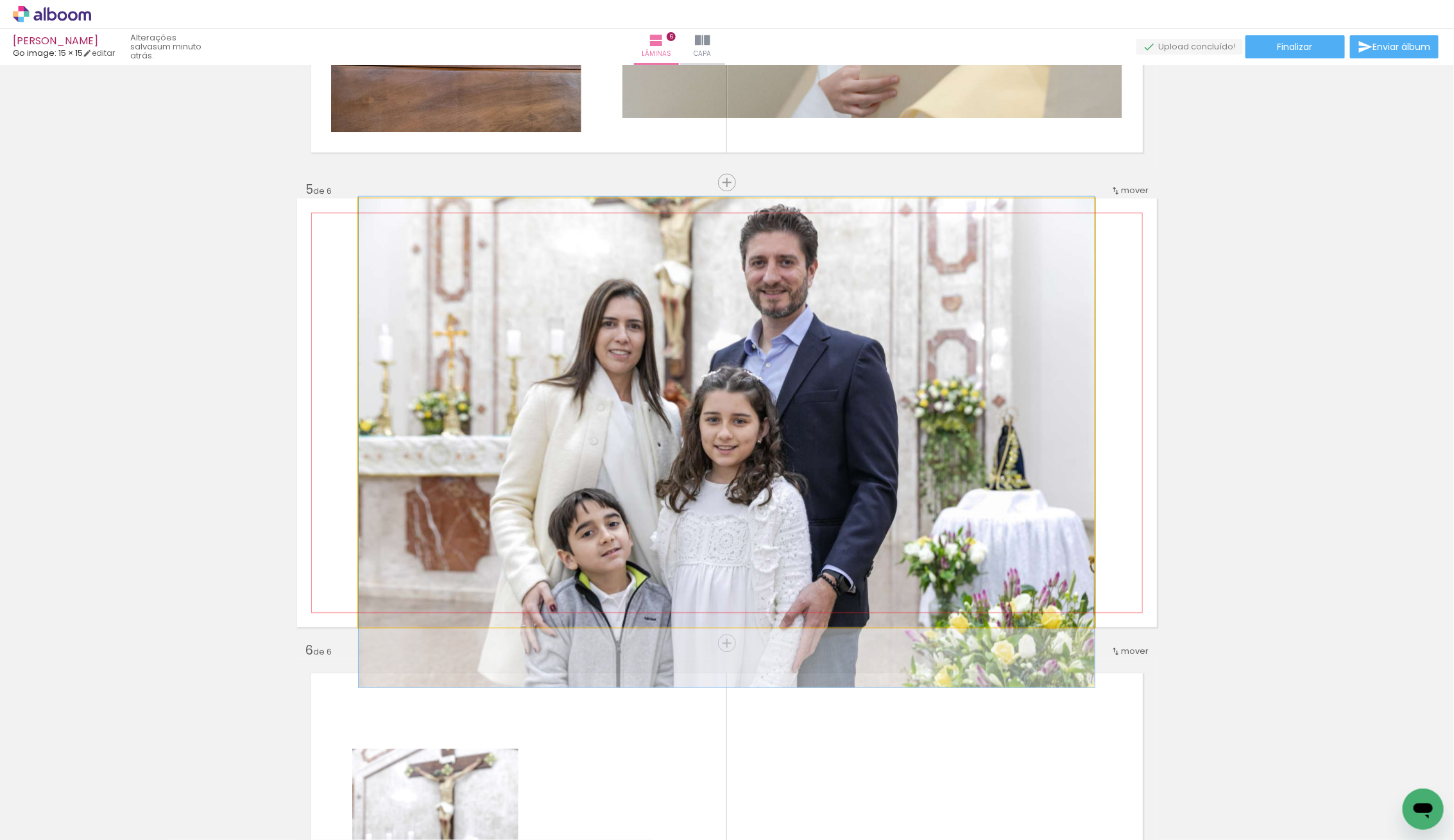
click at [826, 479] on quentale-photo at bounding box center [726, 413] width 736 height 429
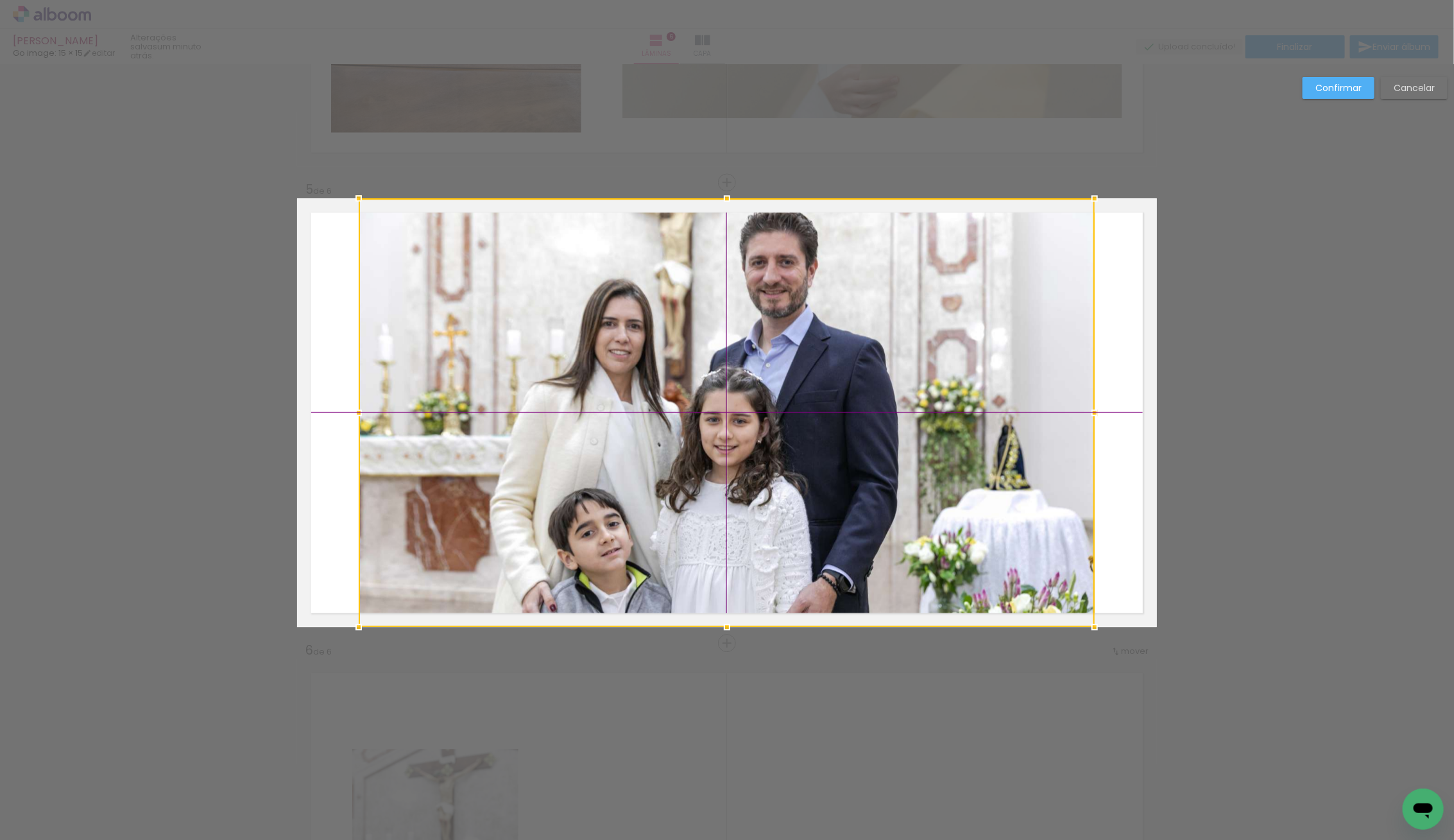
click at [832, 483] on div at bounding box center [726, 413] width 736 height 429
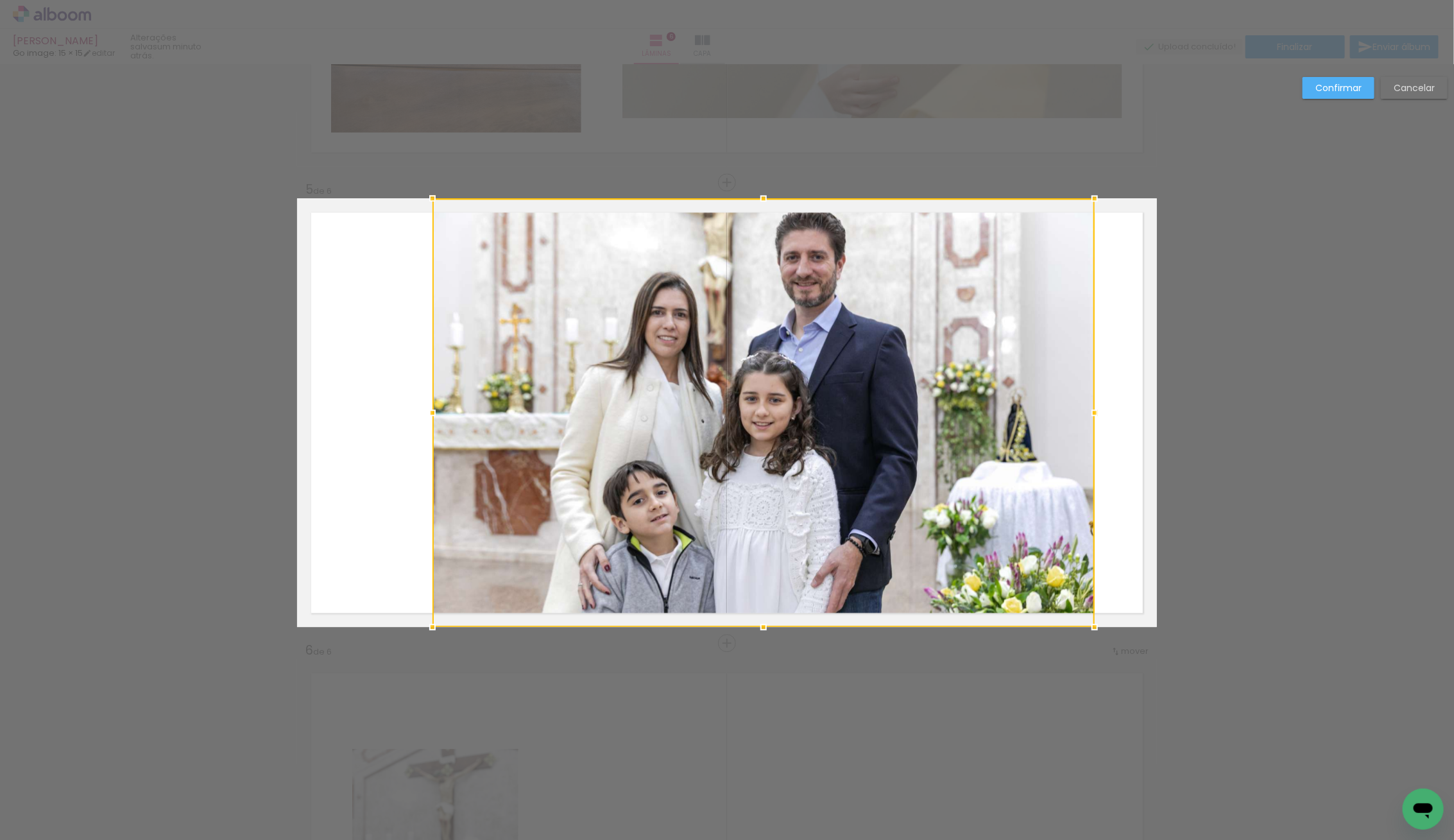
drag, startPoint x: 353, startPoint y: 406, endPoint x: 419, endPoint y: 408, distance: 66.0
click at [419, 408] on div at bounding box center [432, 412] width 26 height 26
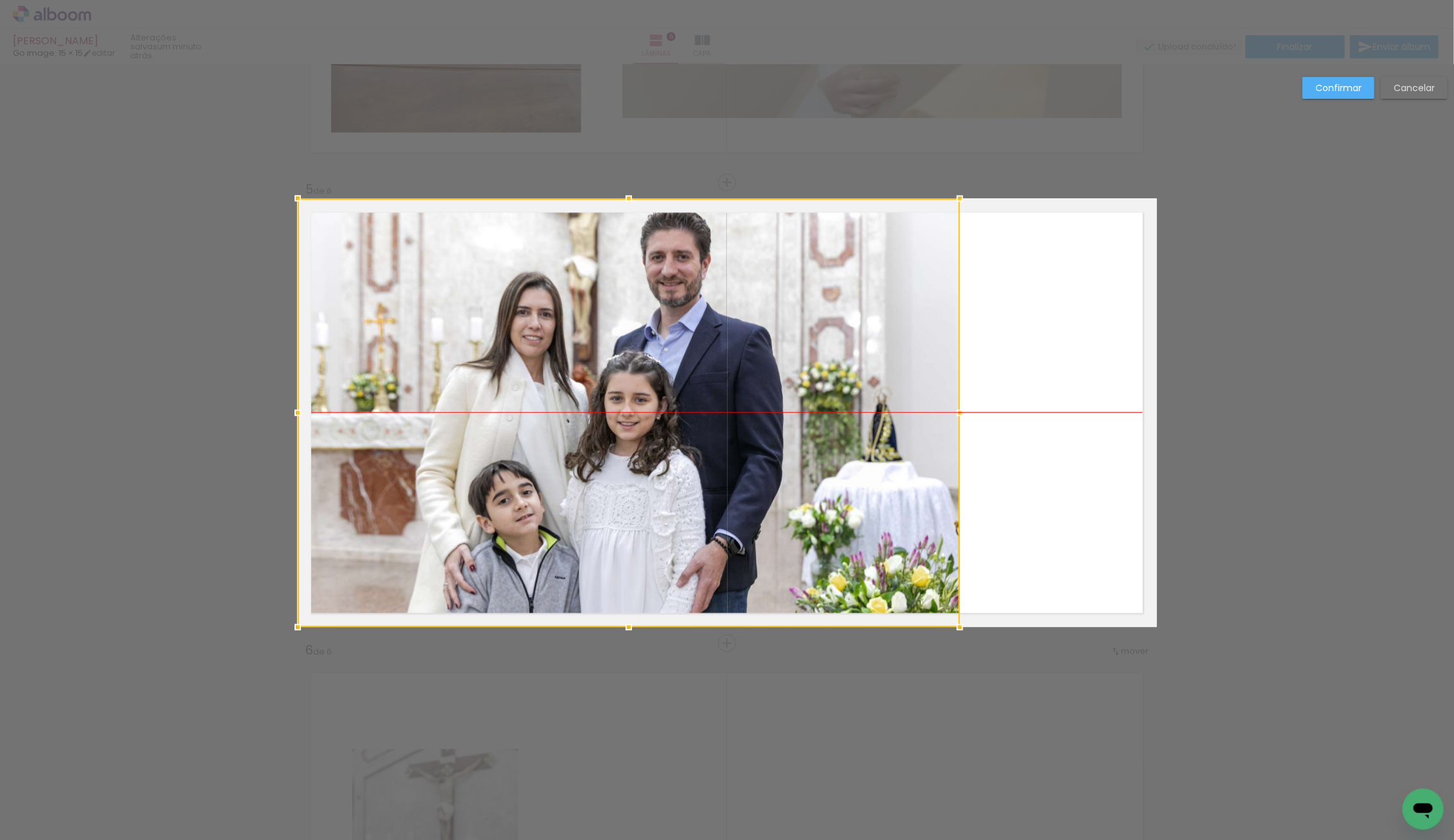
drag, startPoint x: 785, startPoint y: 464, endPoint x: 662, endPoint y: 463, distance: 123.0
click at [662, 463] on div at bounding box center [628, 413] width 662 height 429
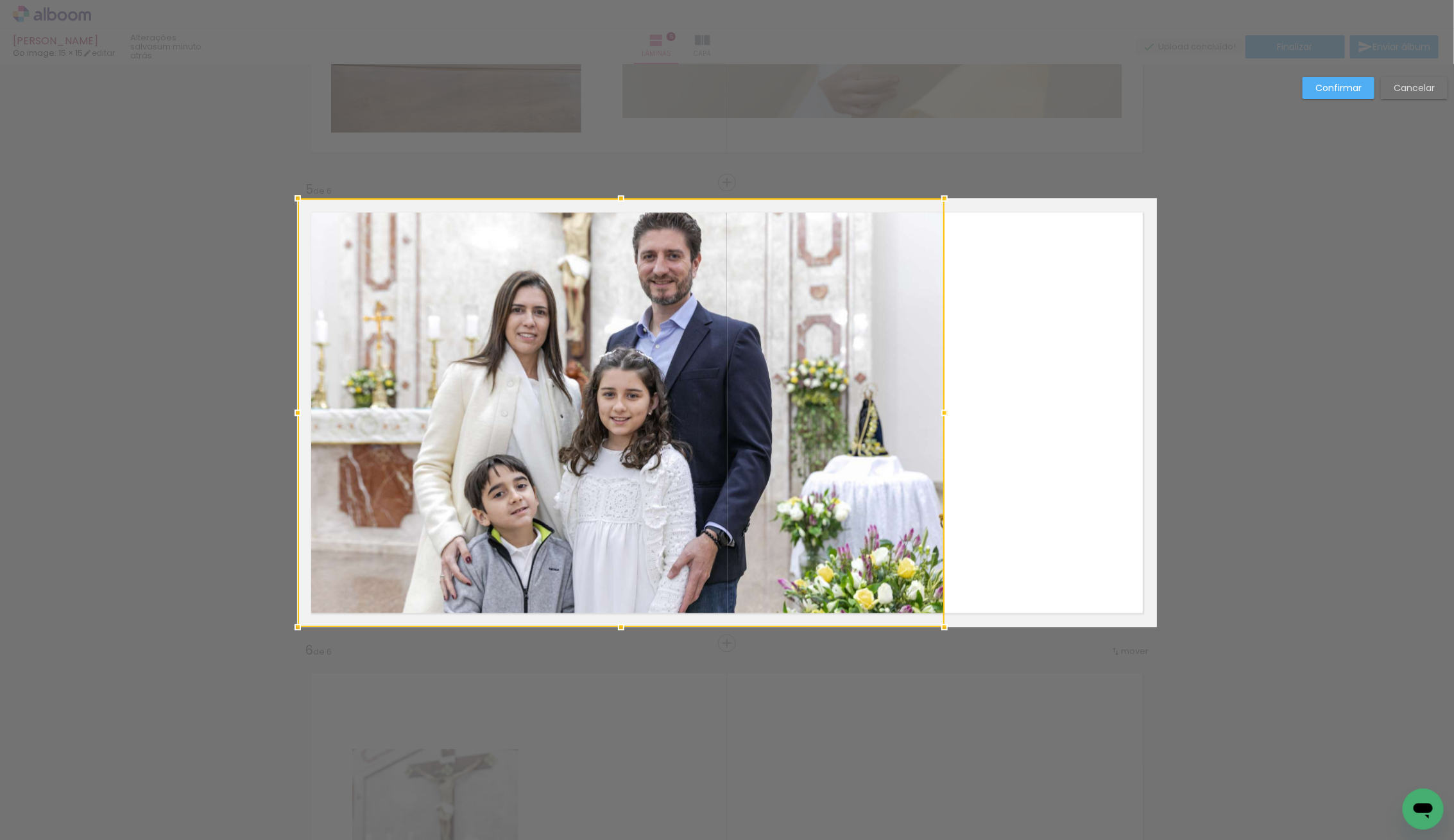
drag, startPoint x: 950, startPoint y: 410, endPoint x: 940, endPoint y: 413, distance: 10.4
click at [940, 413] on div at bounding box center [944, 412] width 26 height 26
click at [762, 416] on div at bounding box center [620, 413] width 647 height 429
click at [0, 0] on slot "Confirmar" at bounding box center [0, 0] width 0 height 0
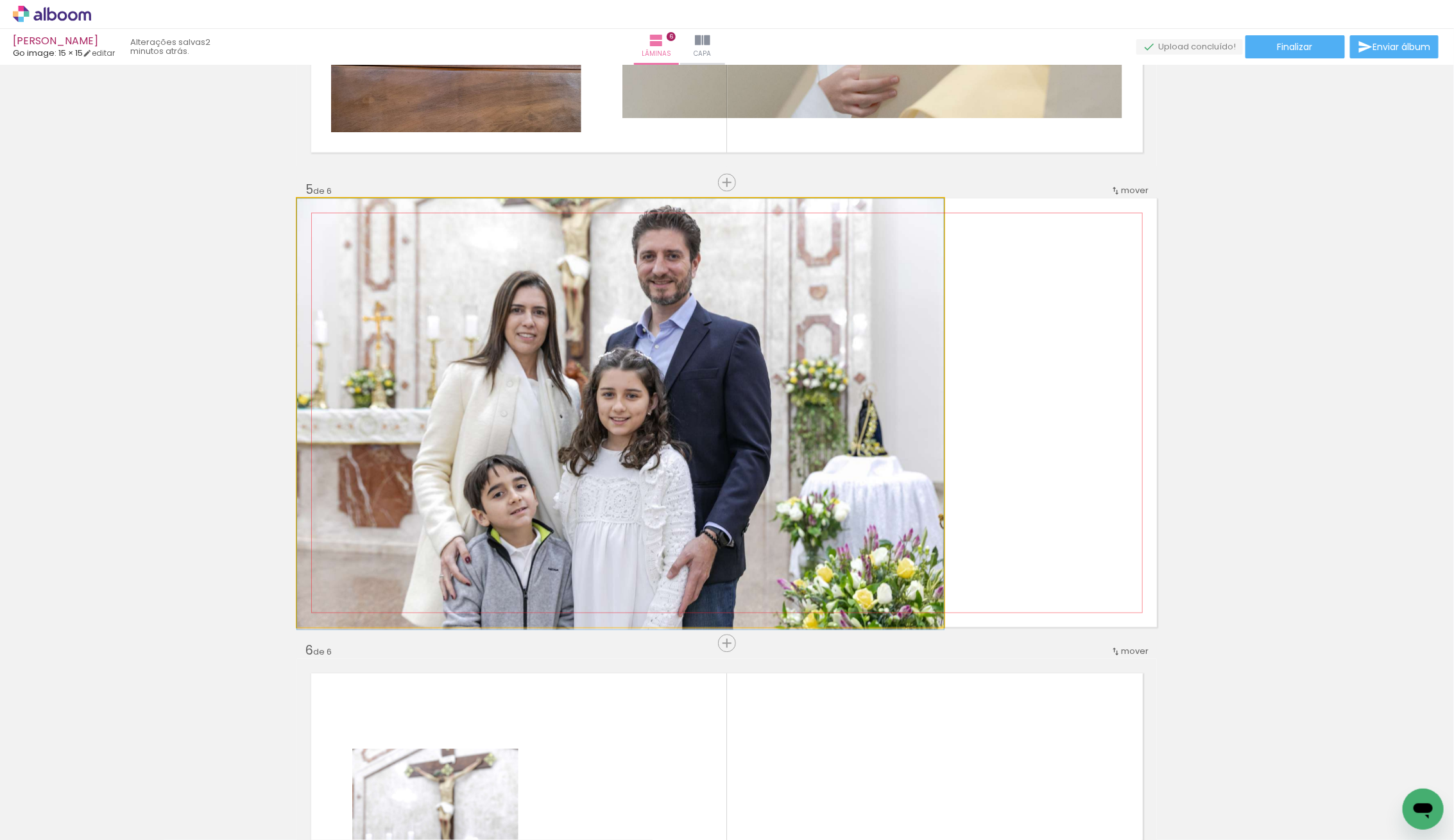
drag, startPoint x: 613, startPoint y: 415, endPoint x: 607, endPoint y: 452, distance: 37.5
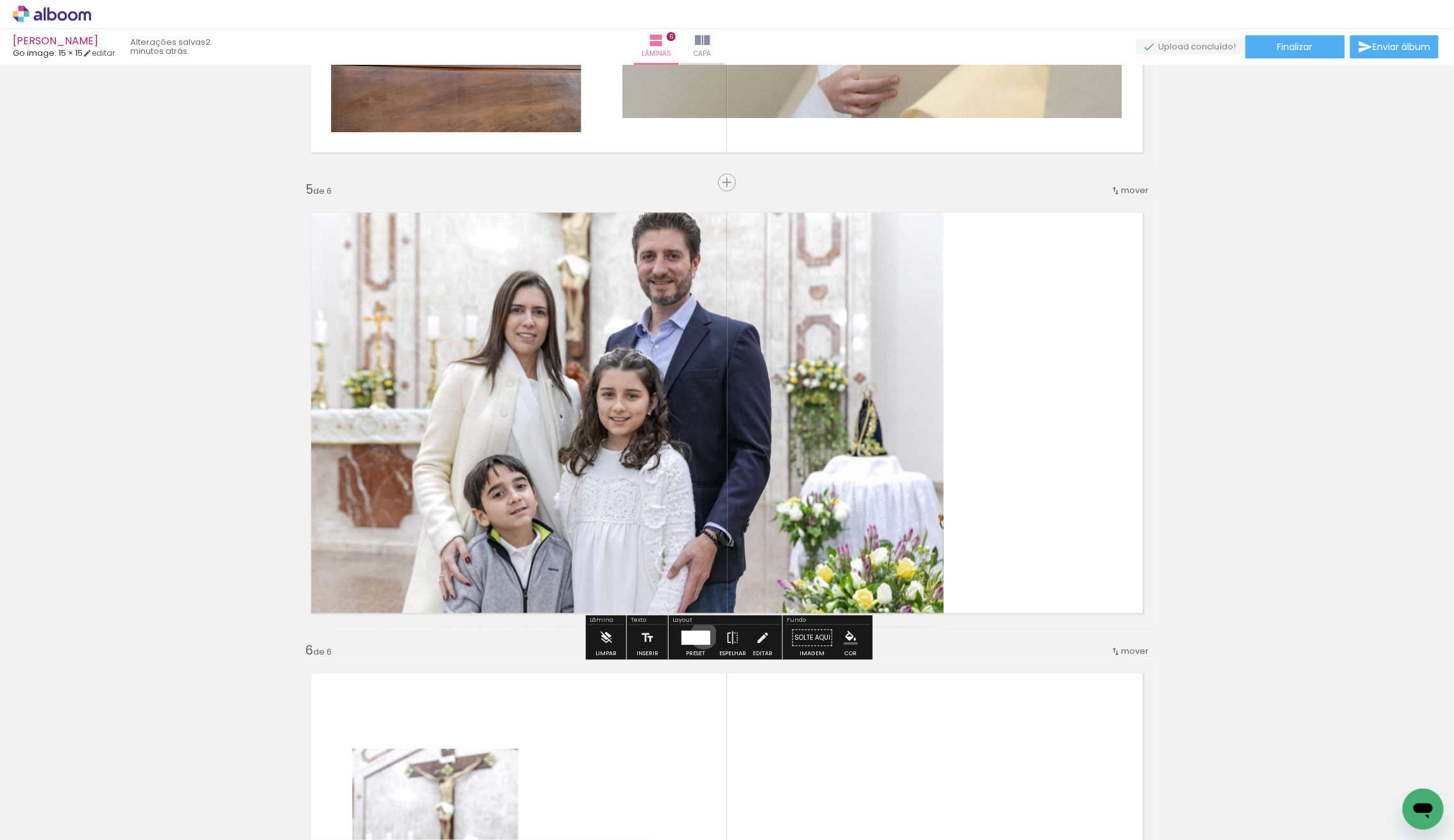
click at [700, 634] on div at bounding box center [695, 638] width 29 height 14
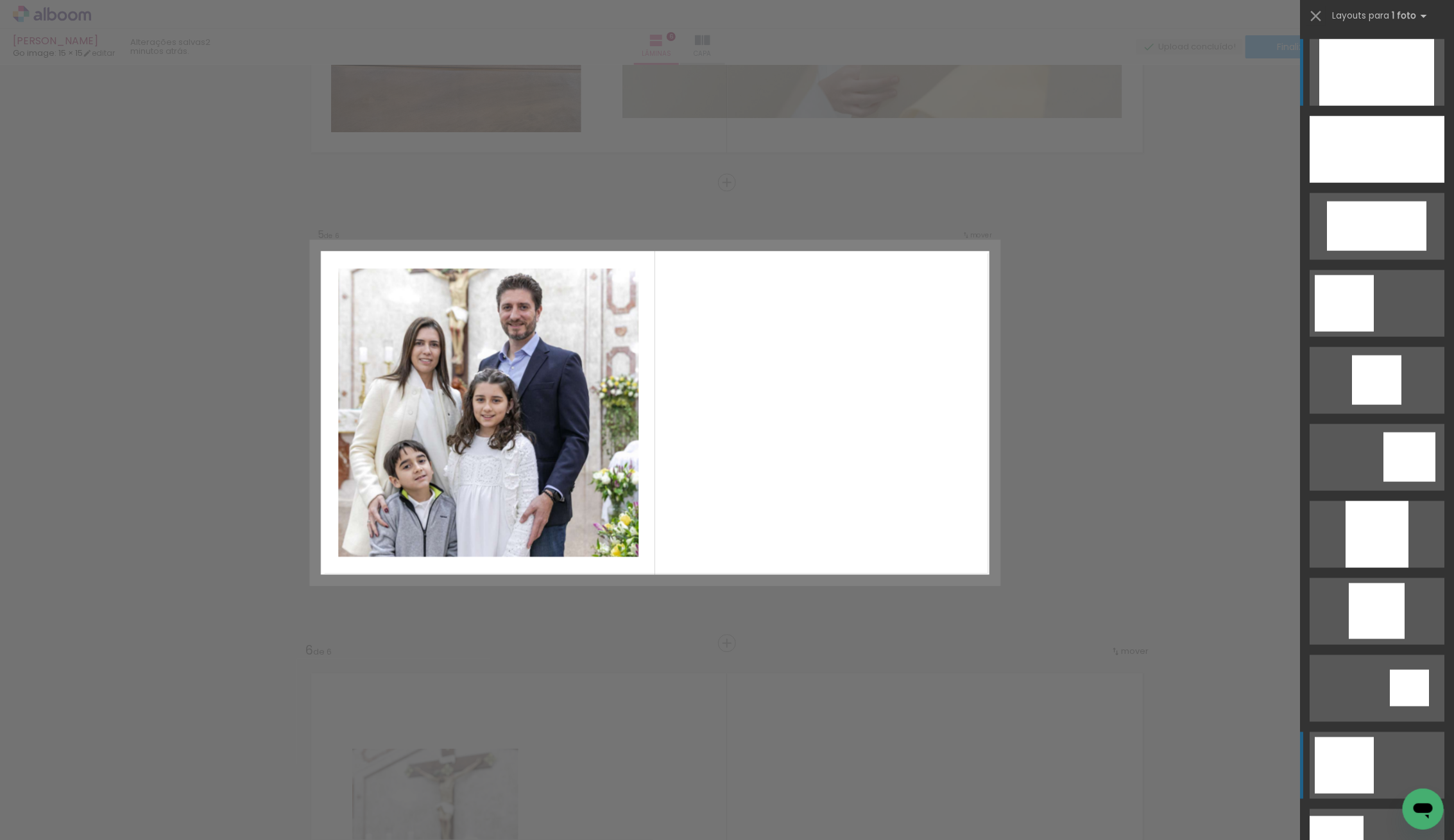
click at [1342, 773] on div at bounding box center [1344, 765] width 59 height 56
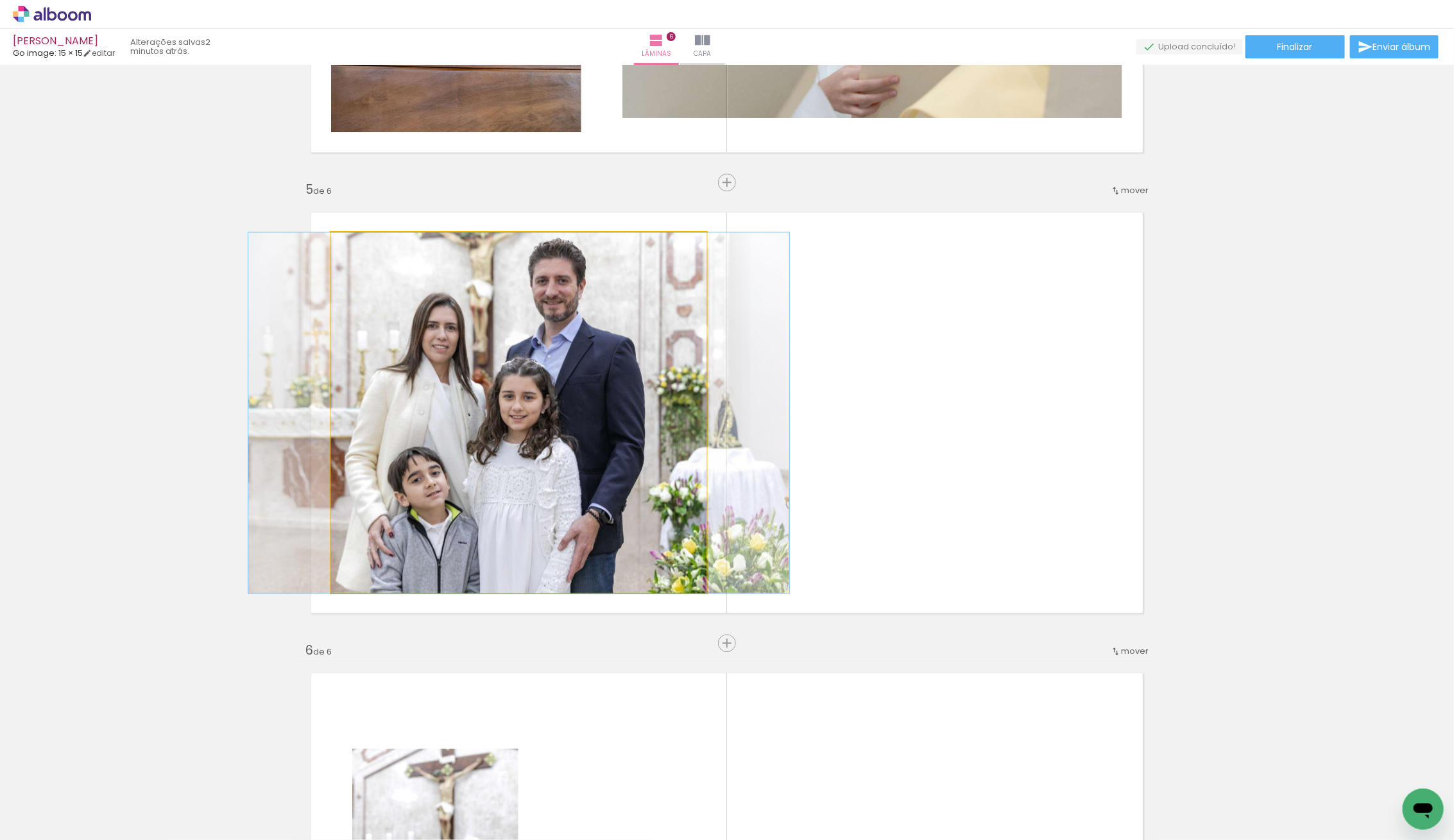
click at [603, 428] on quentale-photo at bounding box center [518, 412] width 375 height 360
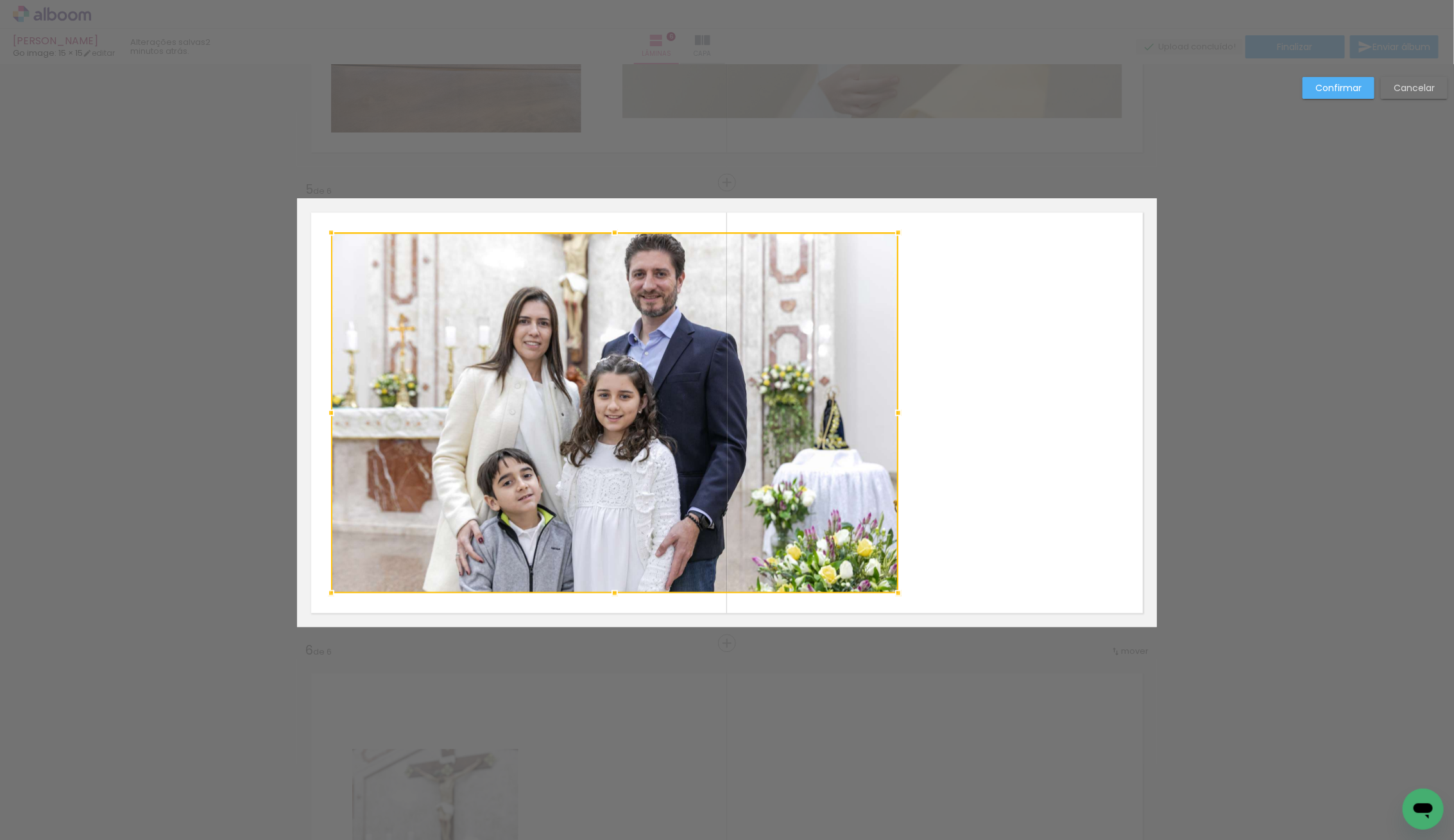
drag, startPoint x: 708, startPoint y: 415, endPoint x: 902, endPoint y: 430, distance: 194.6
click at [902, 430] on album-spread "5 de 6" at bounding box center [727, 413] width 860 height 429
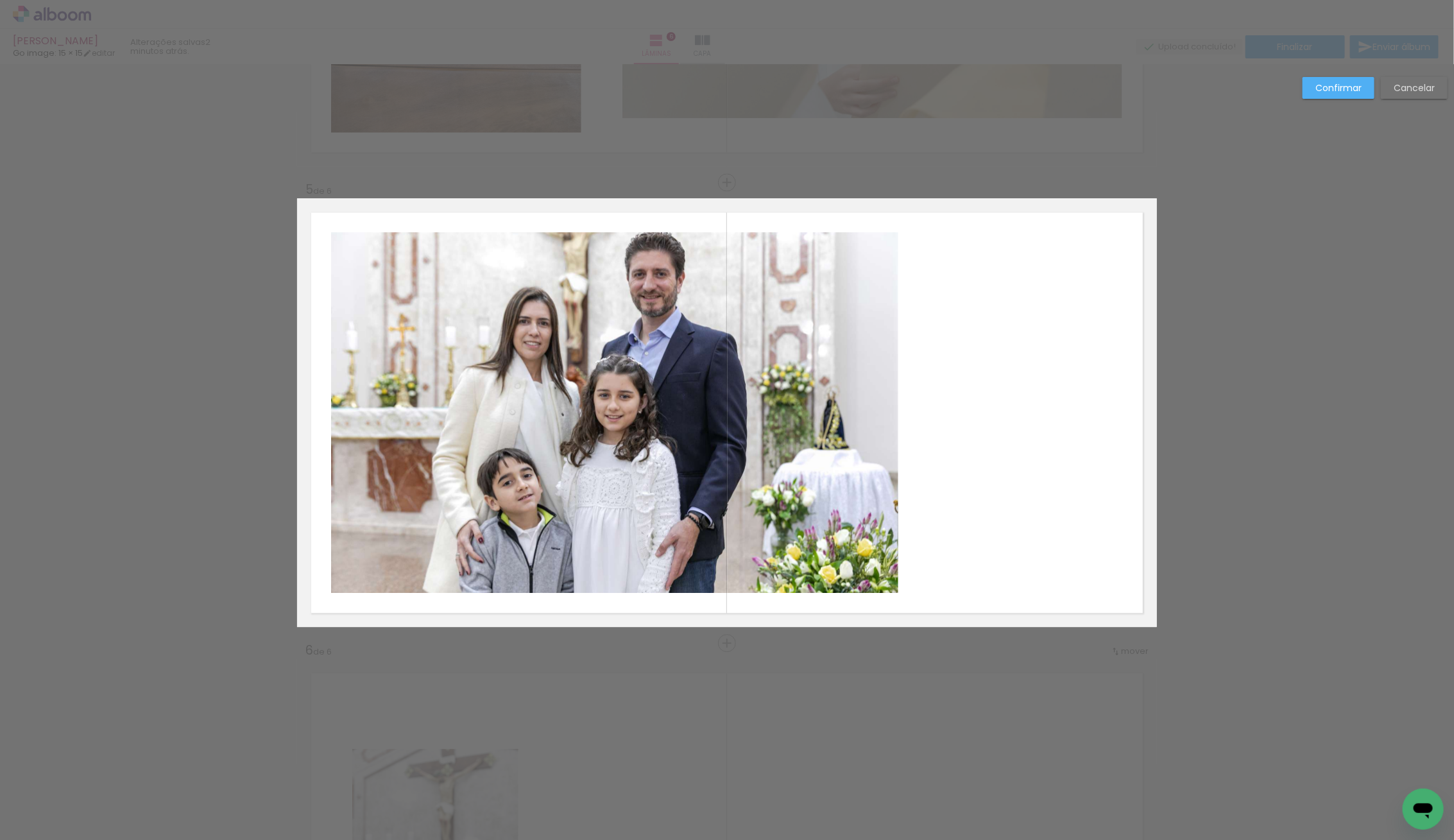
click at [771, 428] on quentale-photo at bounding box center [615, 412] width 567 height 360
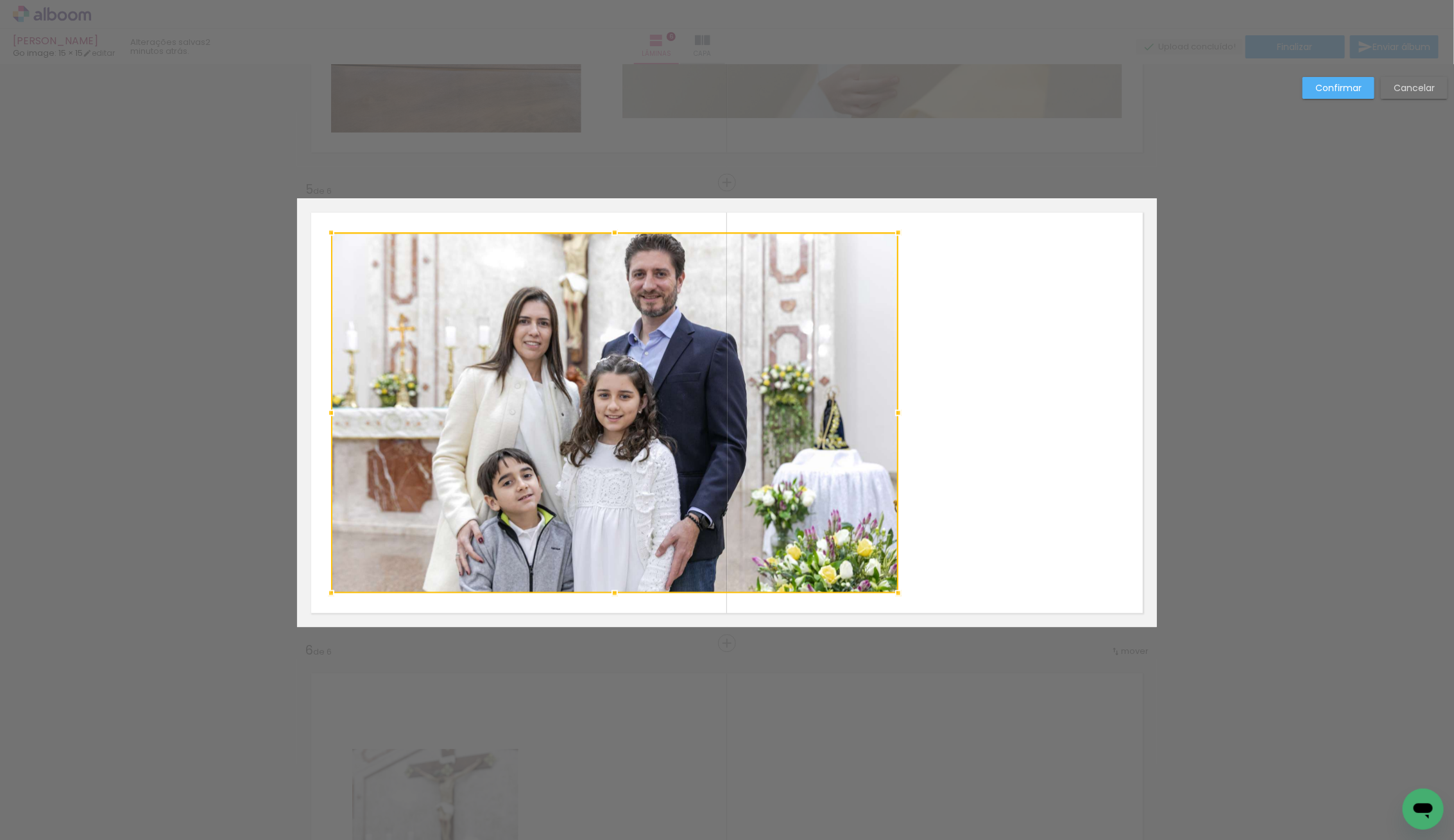
click at [0, 0] on slot "Confirmar" at bounding box center [0, 0] width 0 height 0
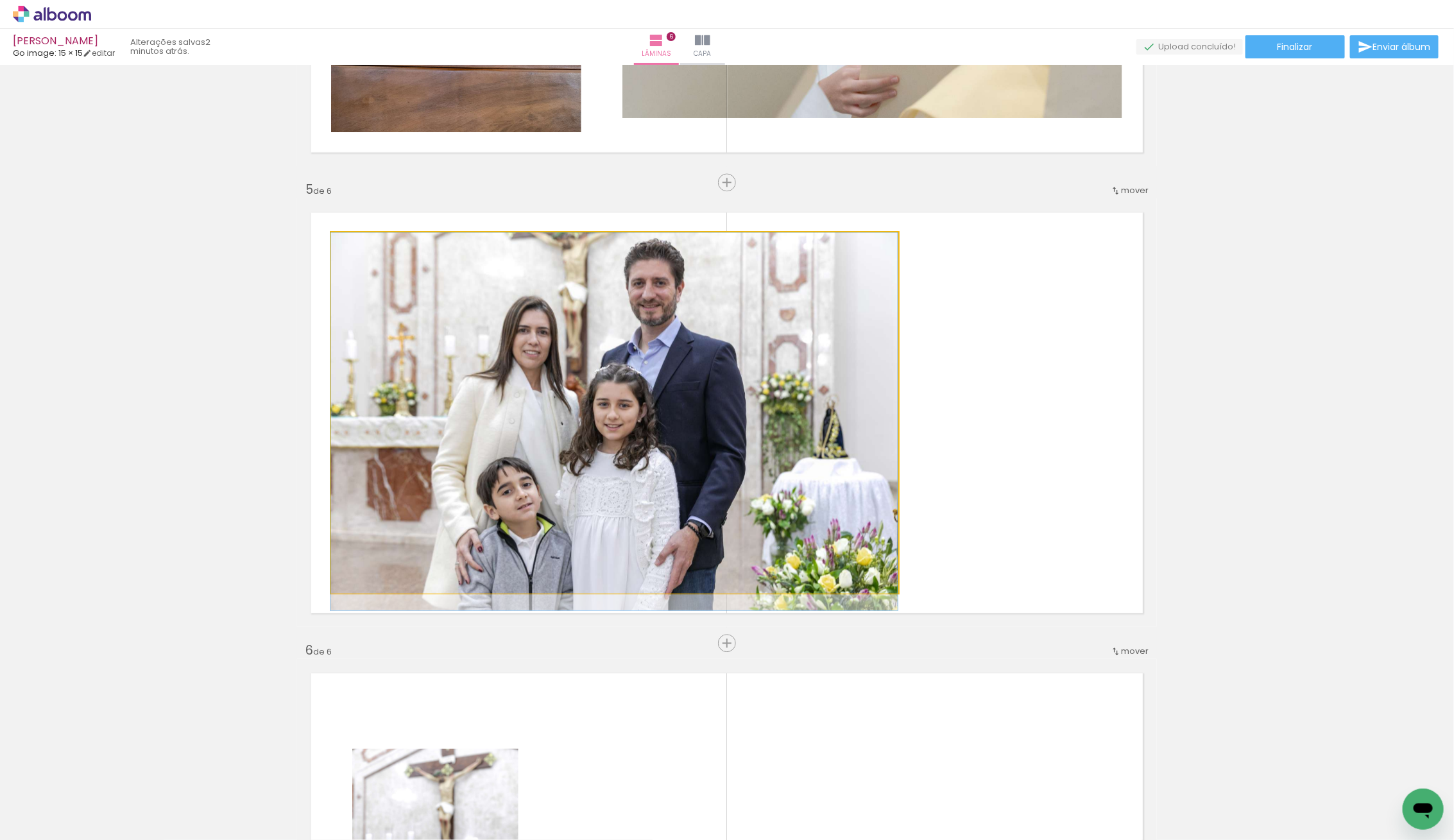
drag, startPoint x: 735, startPoint y: 396, endPoint x: 737, endPoint y: 410, distance: 14.1
click at [735, 408] on div at bounding box center [614, 421] width 567 height 378
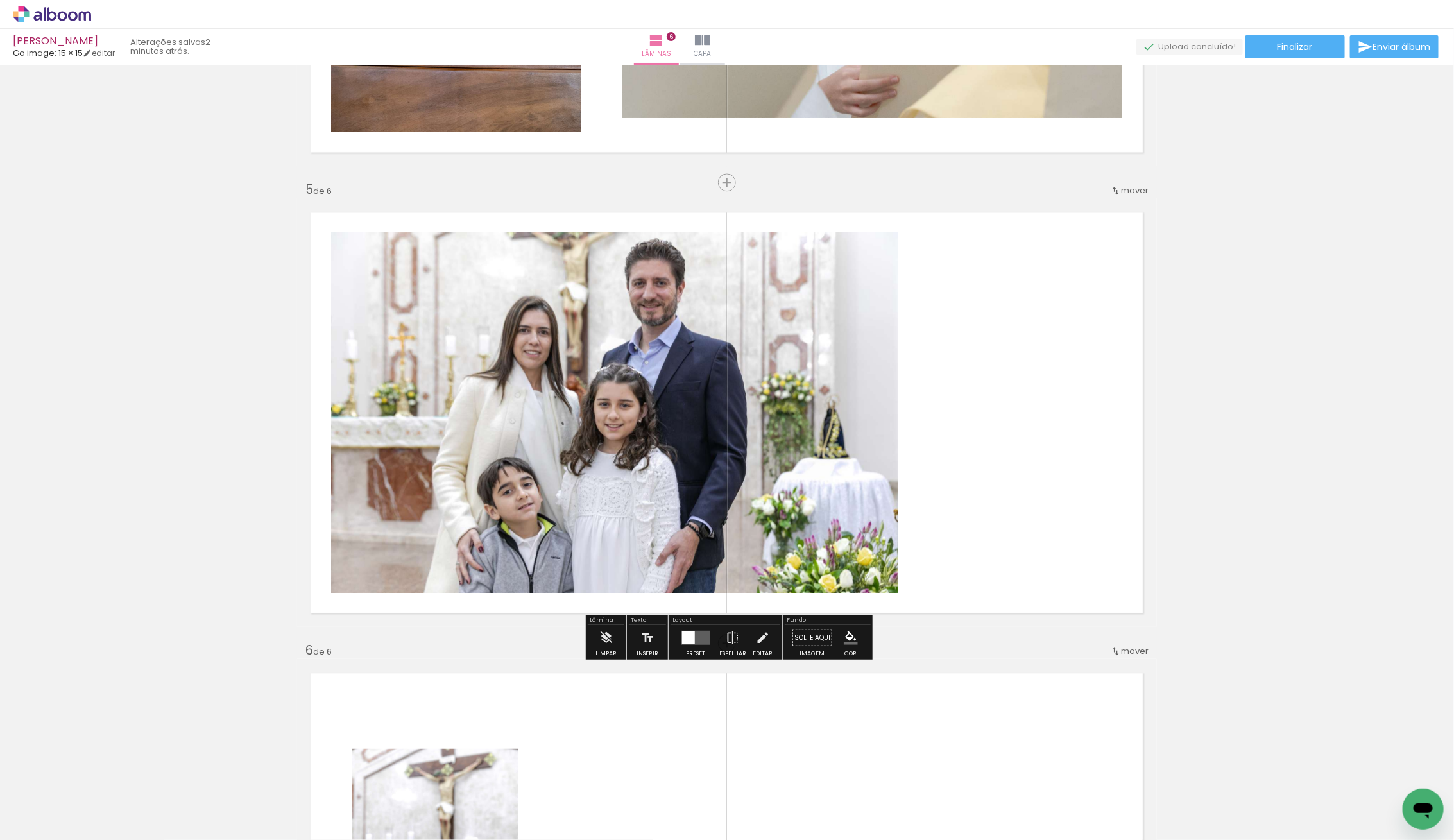
click at [864, 411] on div at bounding box center [615, 421] width 567 height 378
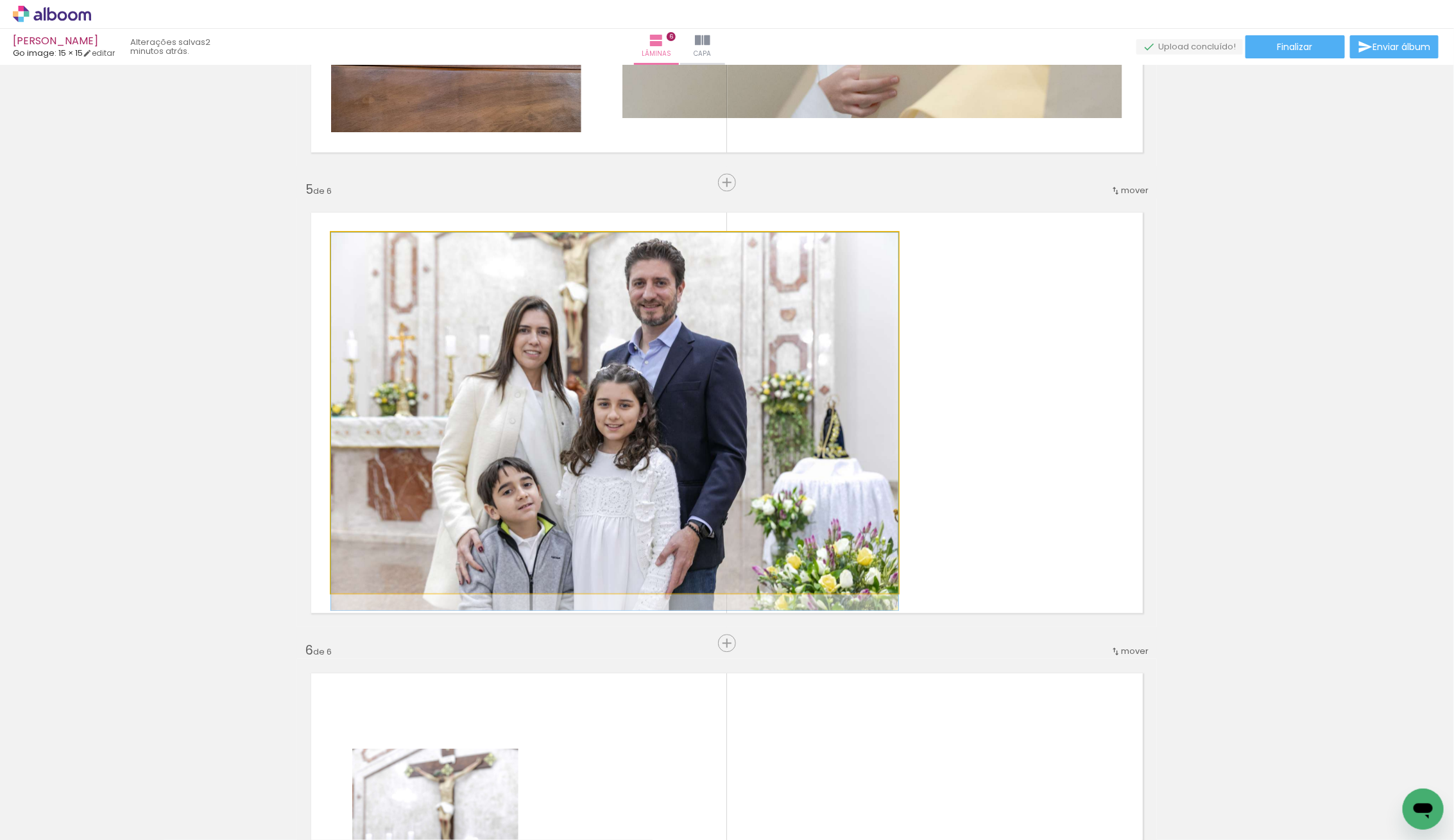
click at [854, 429] on quentale-photo at bounding box center [615, 412] width 567 height 360
click at [854, 429] on div at bounding box center [615, 421] width 567 height 378
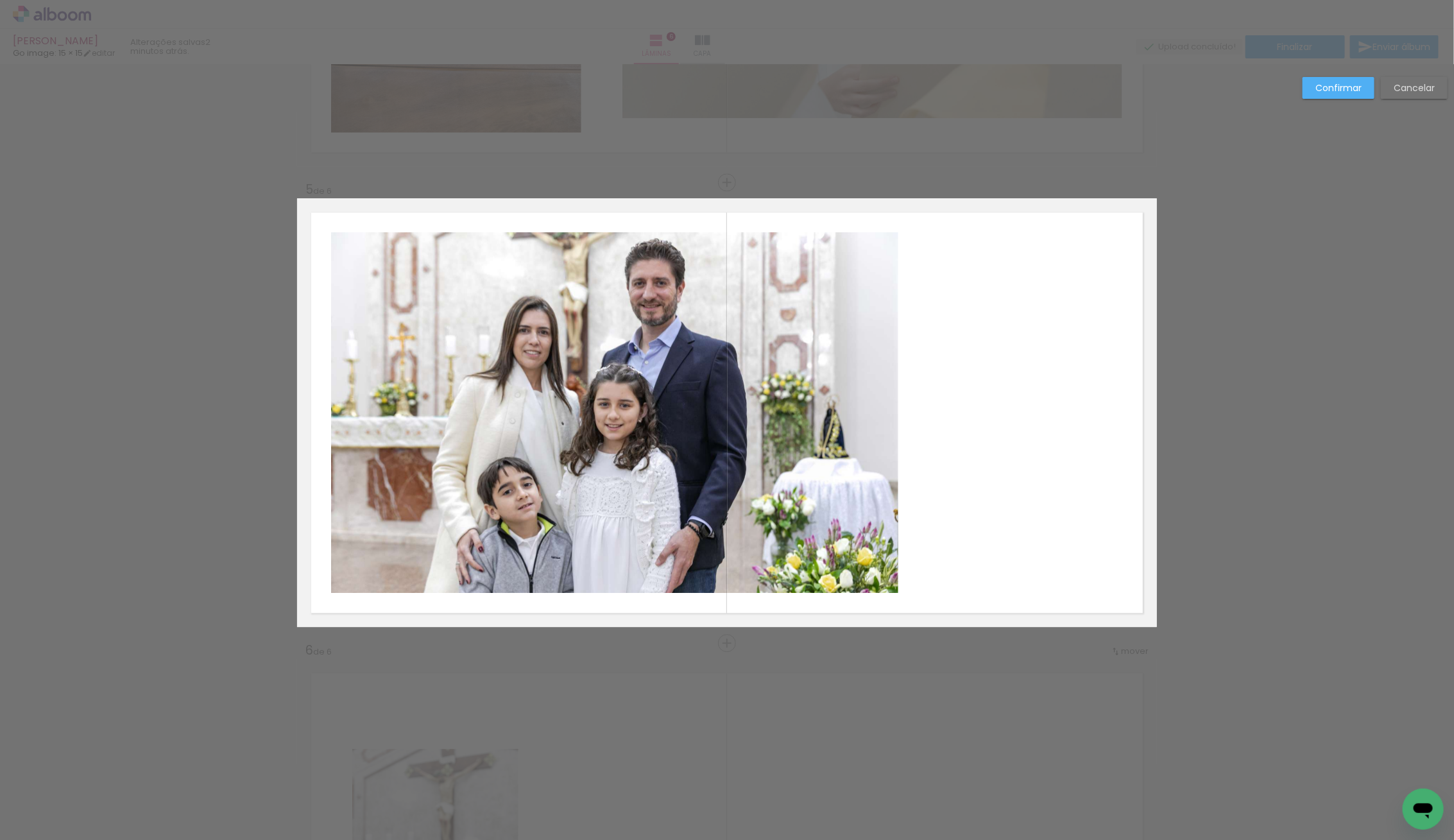
click at [847, 425] on quentale-photo at bounding box center [615, 412] width 567 height 360
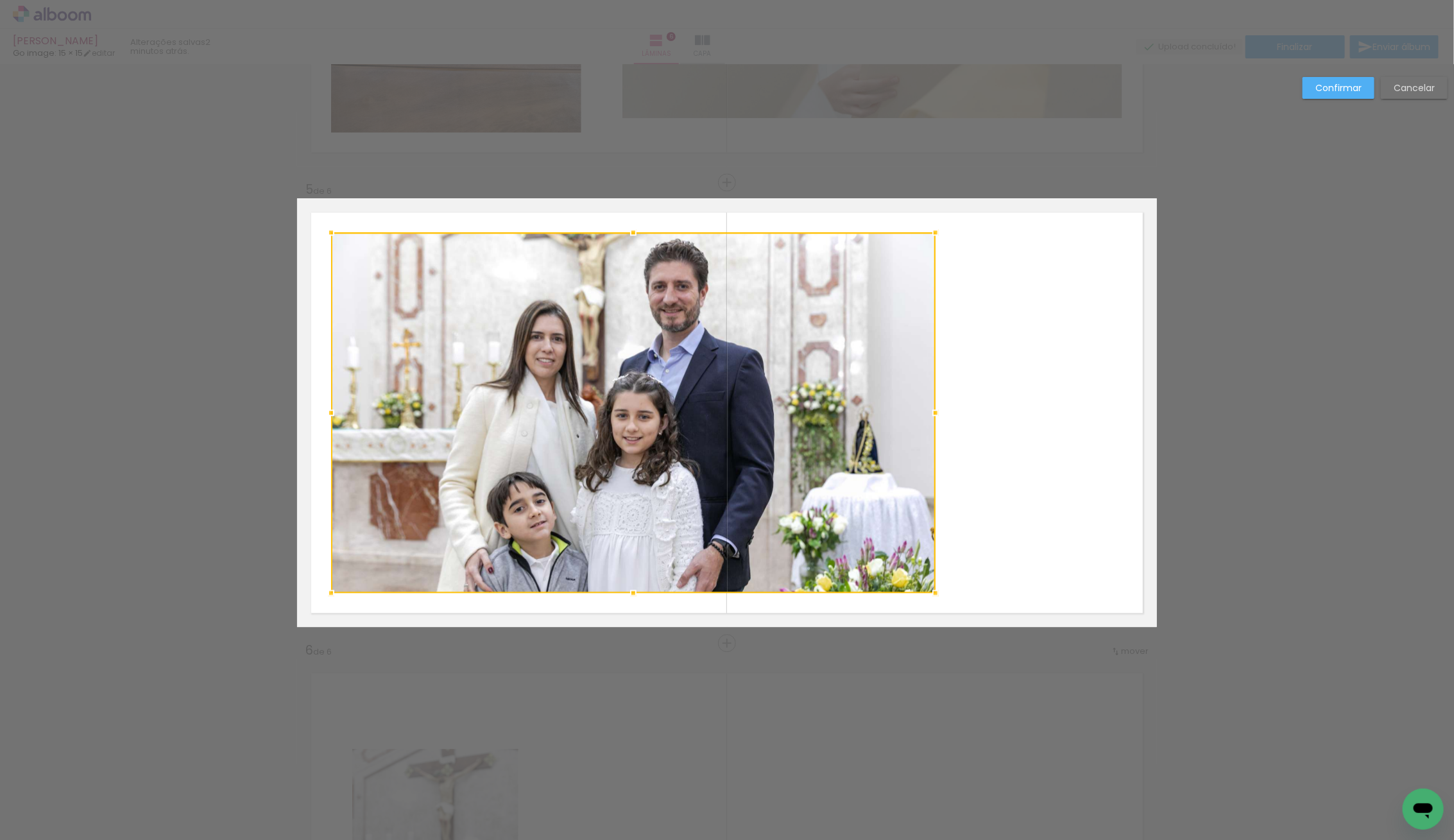
drag, startPoint x: 900, startPoint y: 416, endPoint x: 938, endPoint y: 417, distance: 38.0
click at [938, 417] on div at bounding box center [935, 412] width 26 height 26
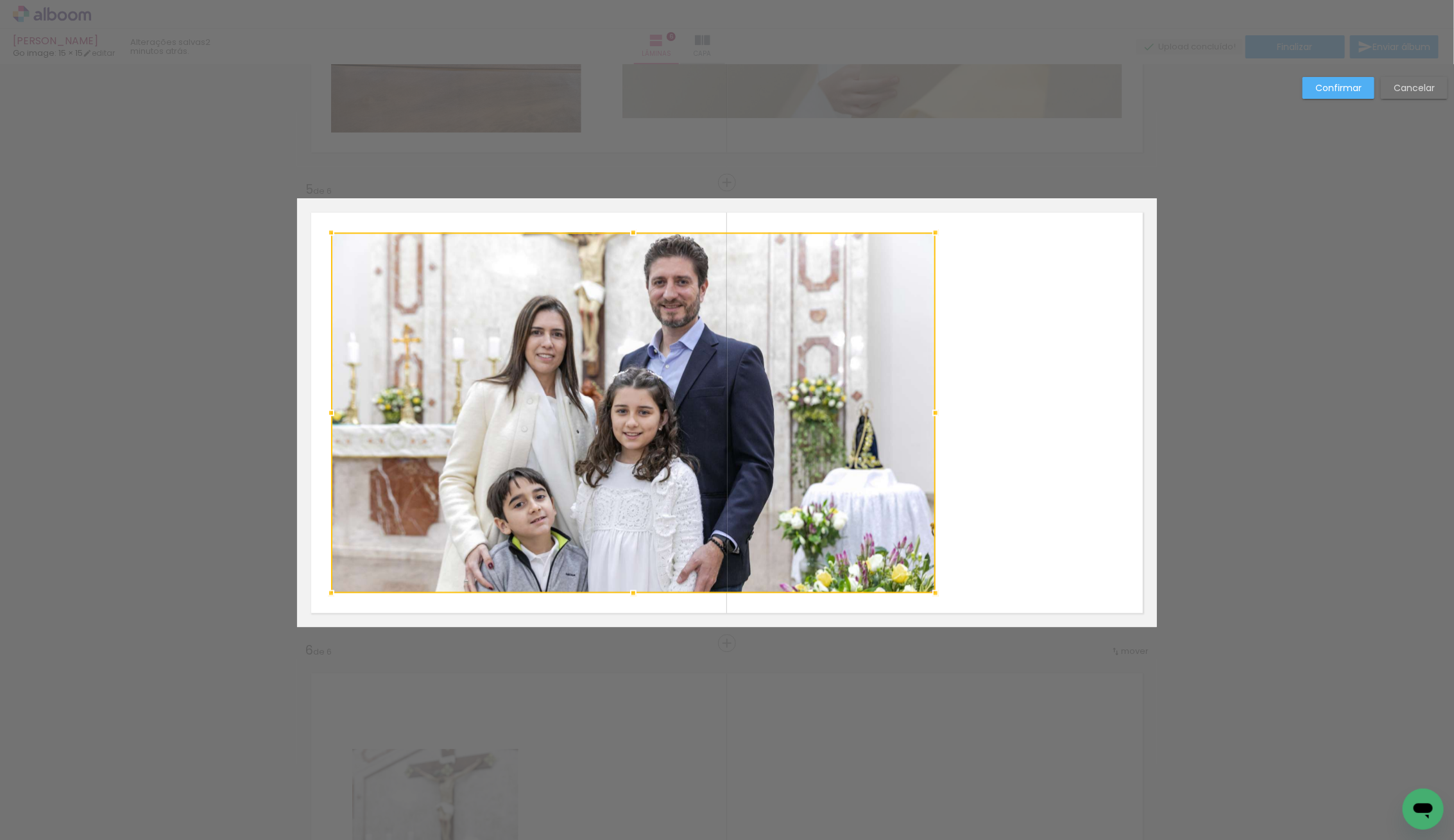
click at [0, 0] on slot "Confirmar" at bounding box center [0, 0] width 0 height 0
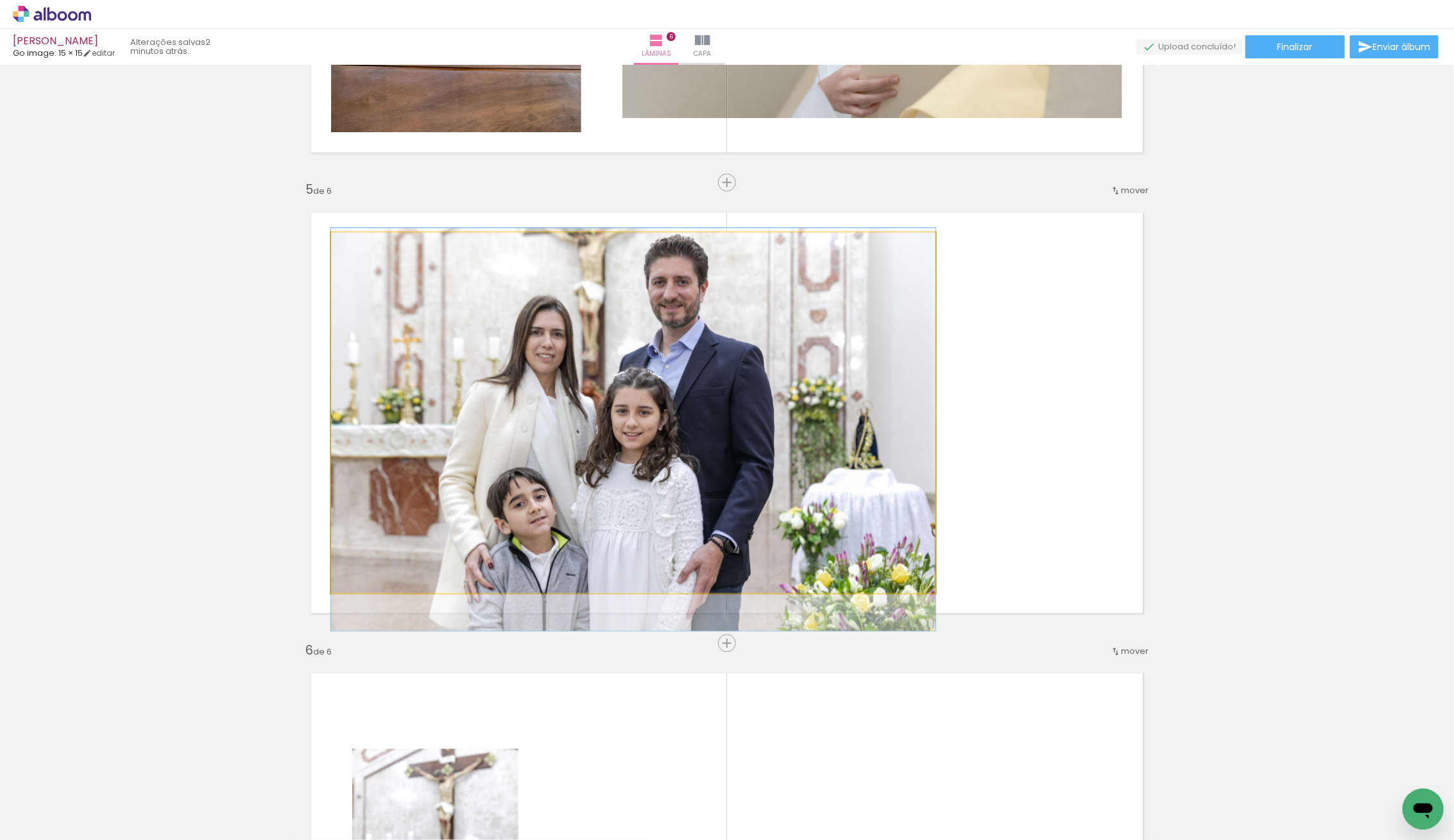
click at [659, 453] on quentale-photo at bounding box center [633, 412] width 604 height 360
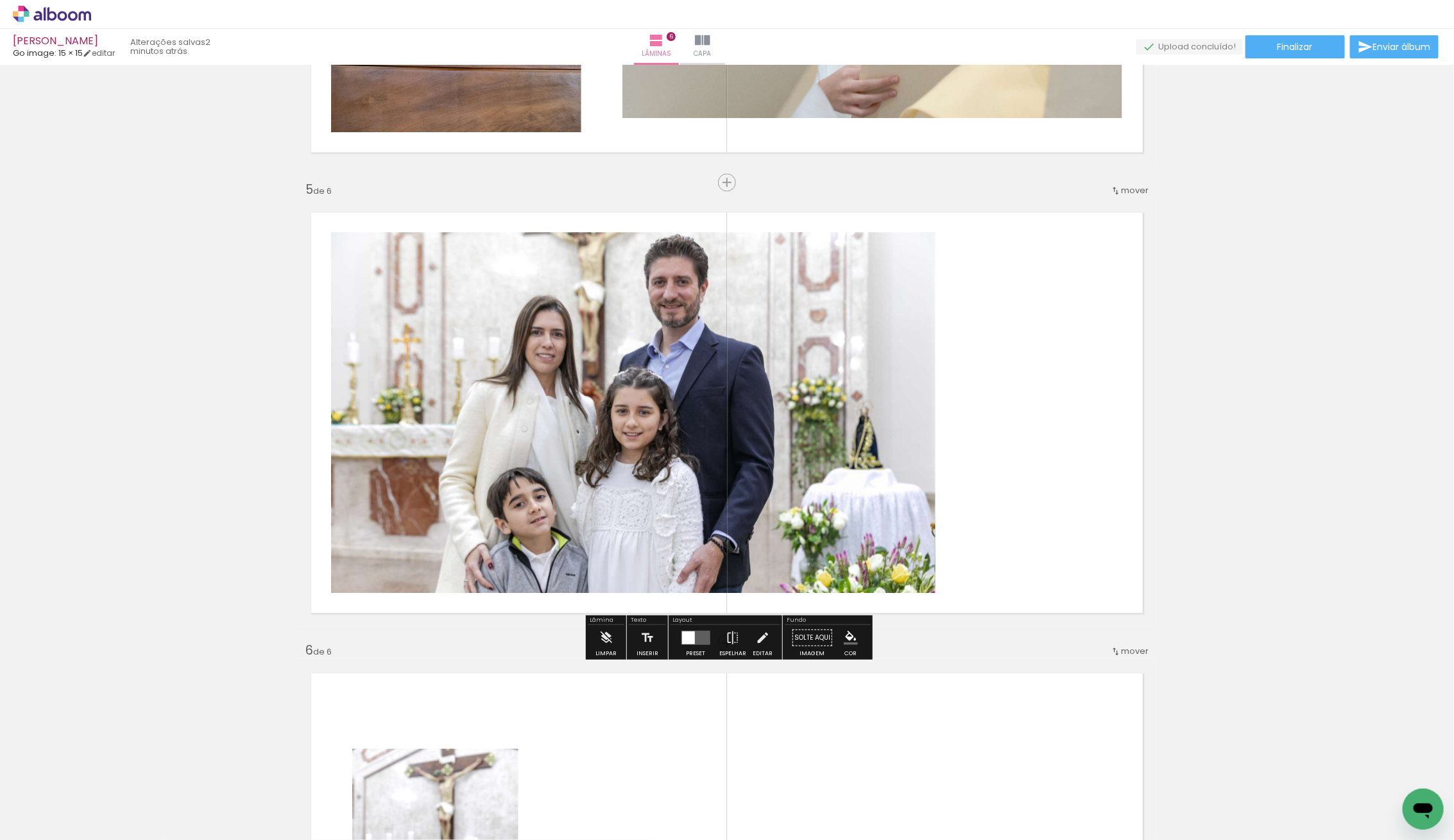
click at [623, 448] on quentale-photo at bounding box center [633, 412] width 604 height 360
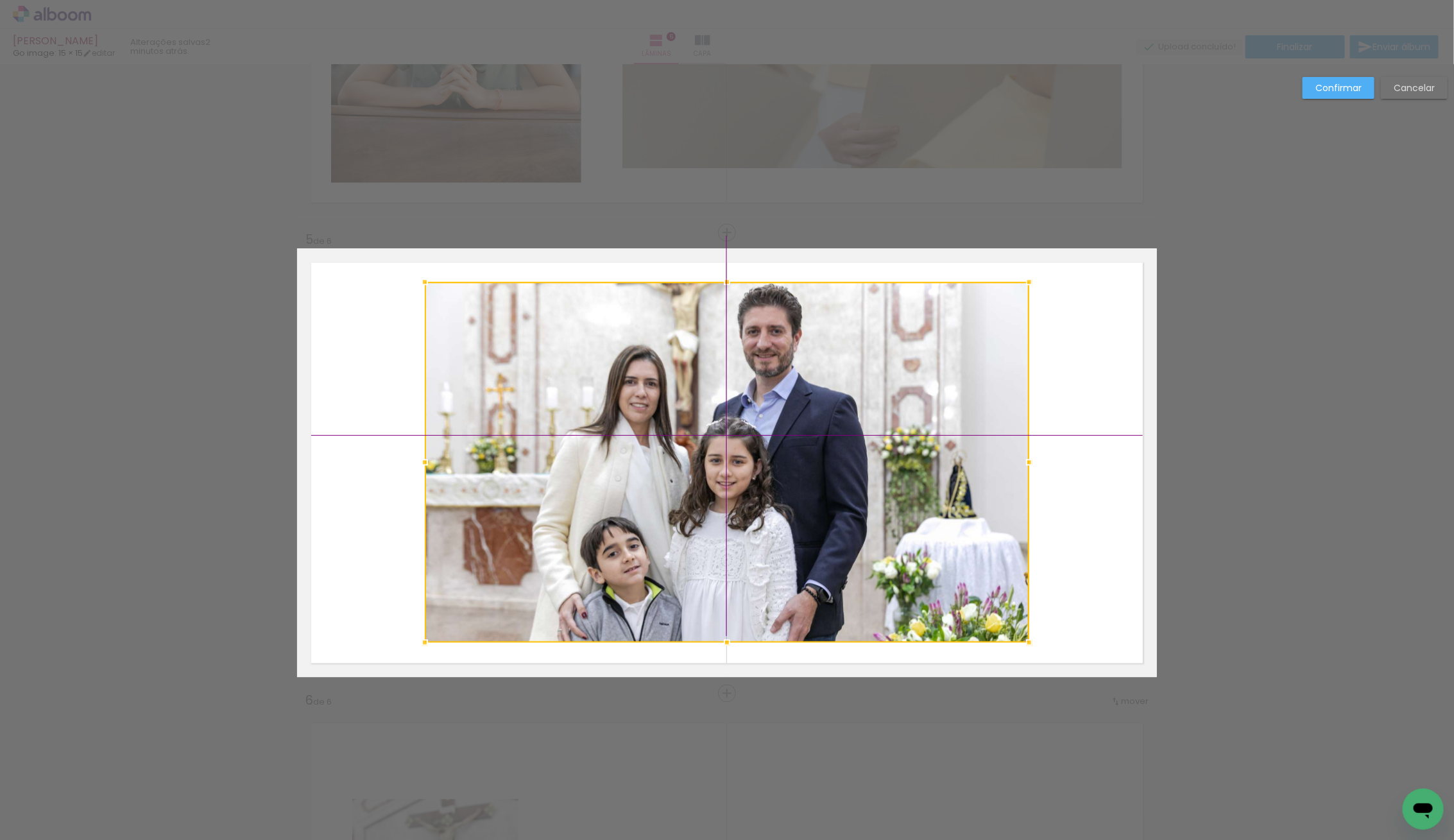
drag, startPoint x: 623, startPoint y: 448, endPoint x: 719, endPoint y: 441, distance: 96.3
click at [719, 441] on div at bounding box center [727, 462] width 604 height 360
click at [0, 0] on slot "Confirmar" at bounding box center [0, 0] width 0 height 0
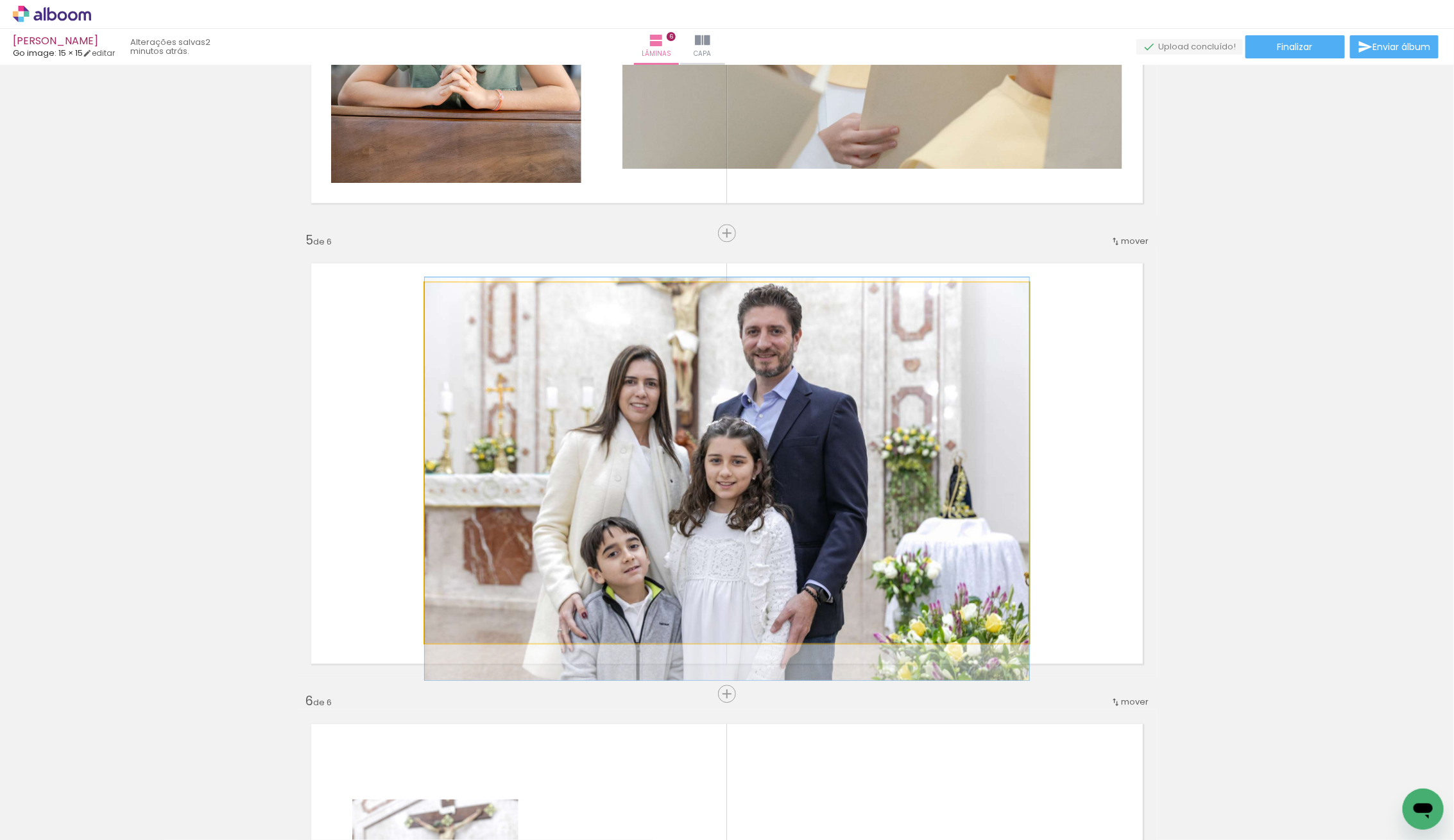
drag, startPoint x: 887, startPoint y: 415, endPoint x: 916, endPoint y: 414, distance: 29.0
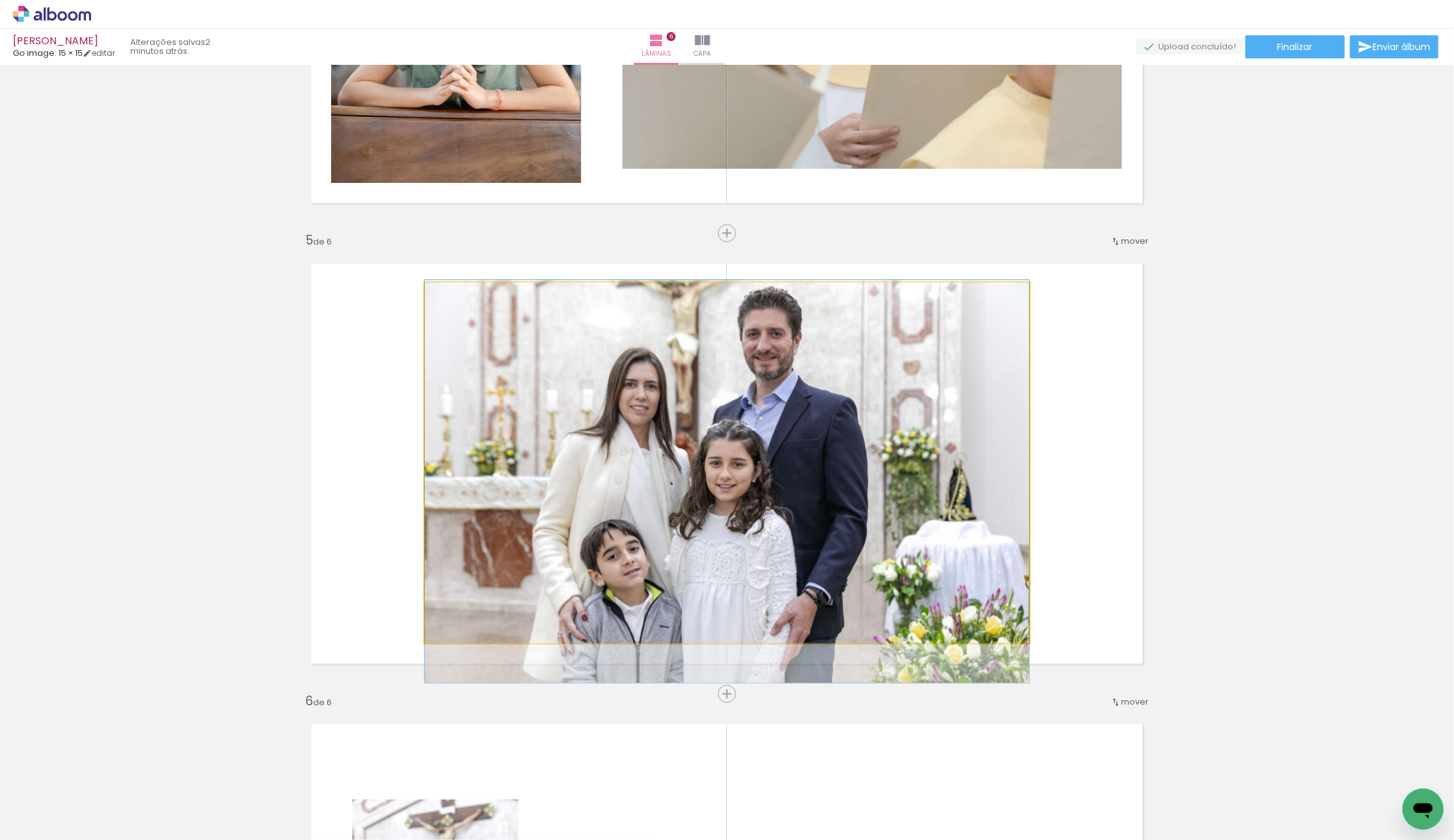
drag, startPoint x: 900, startPoint y: 419, endPoint x: 883, endPoint y: 421, distance: 17.1
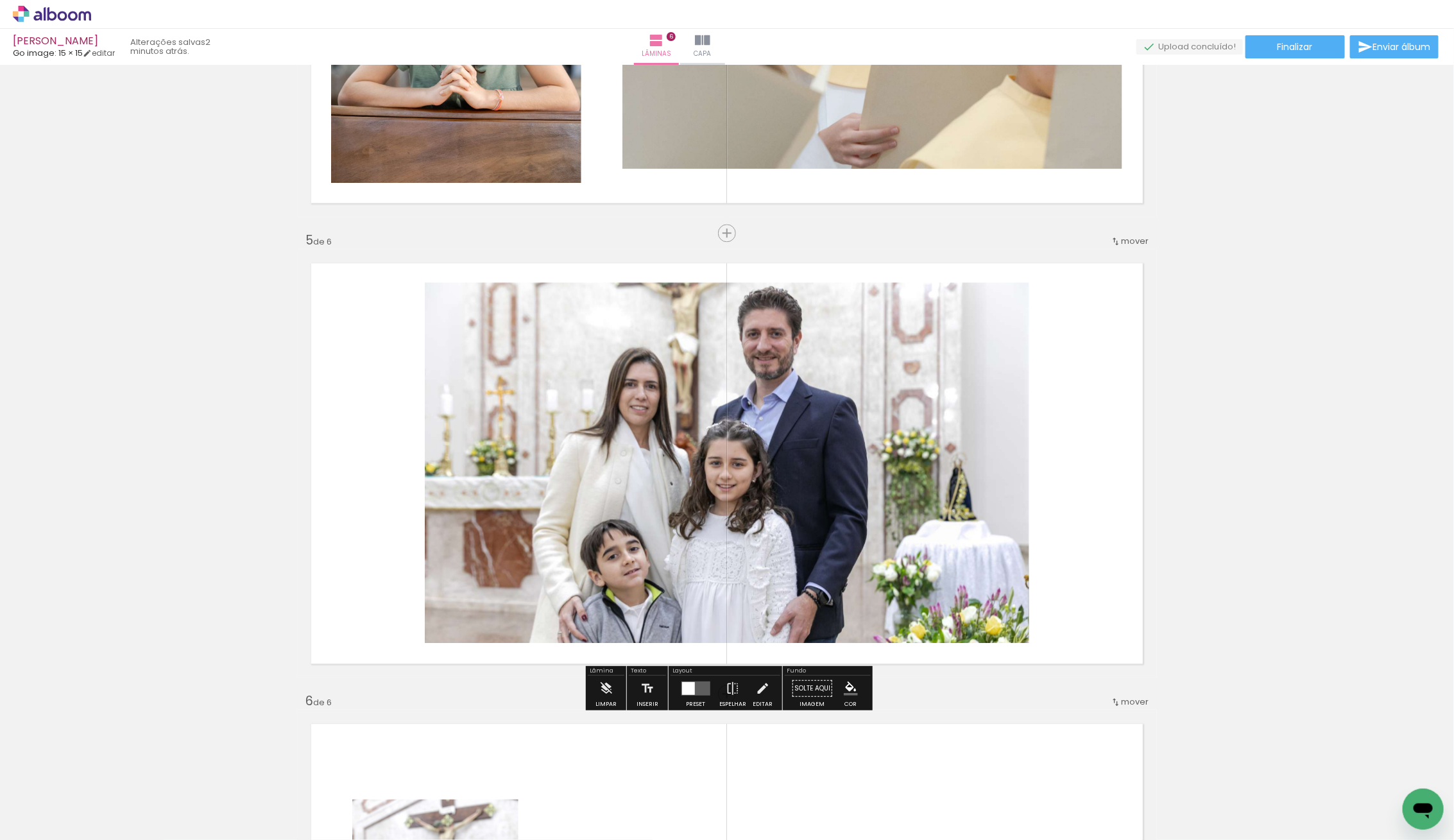
click at [725, 544] on quentale-photo at bounding box center [727, 463] width 604 height 360
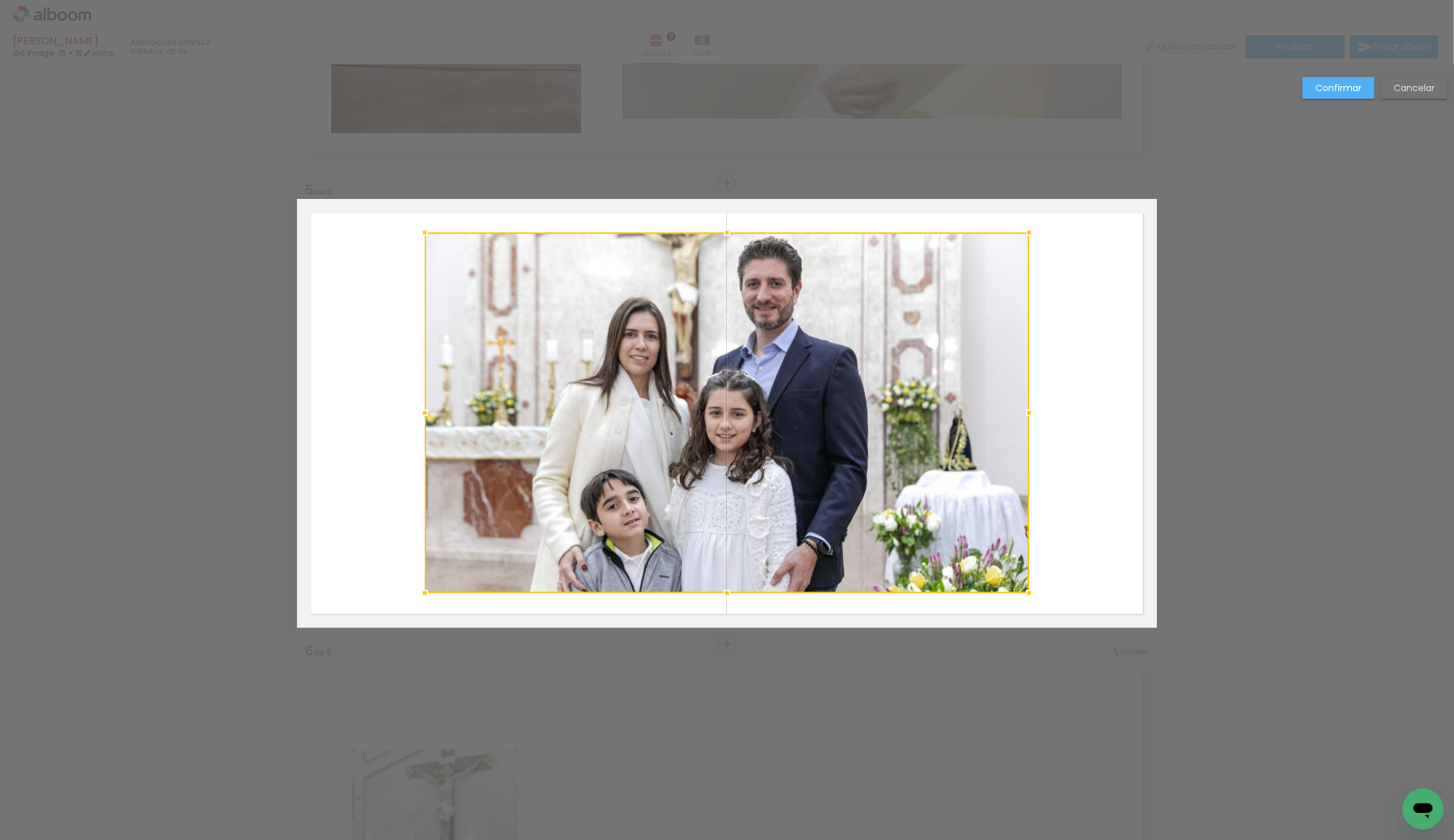
scroll to position [1746, 0]
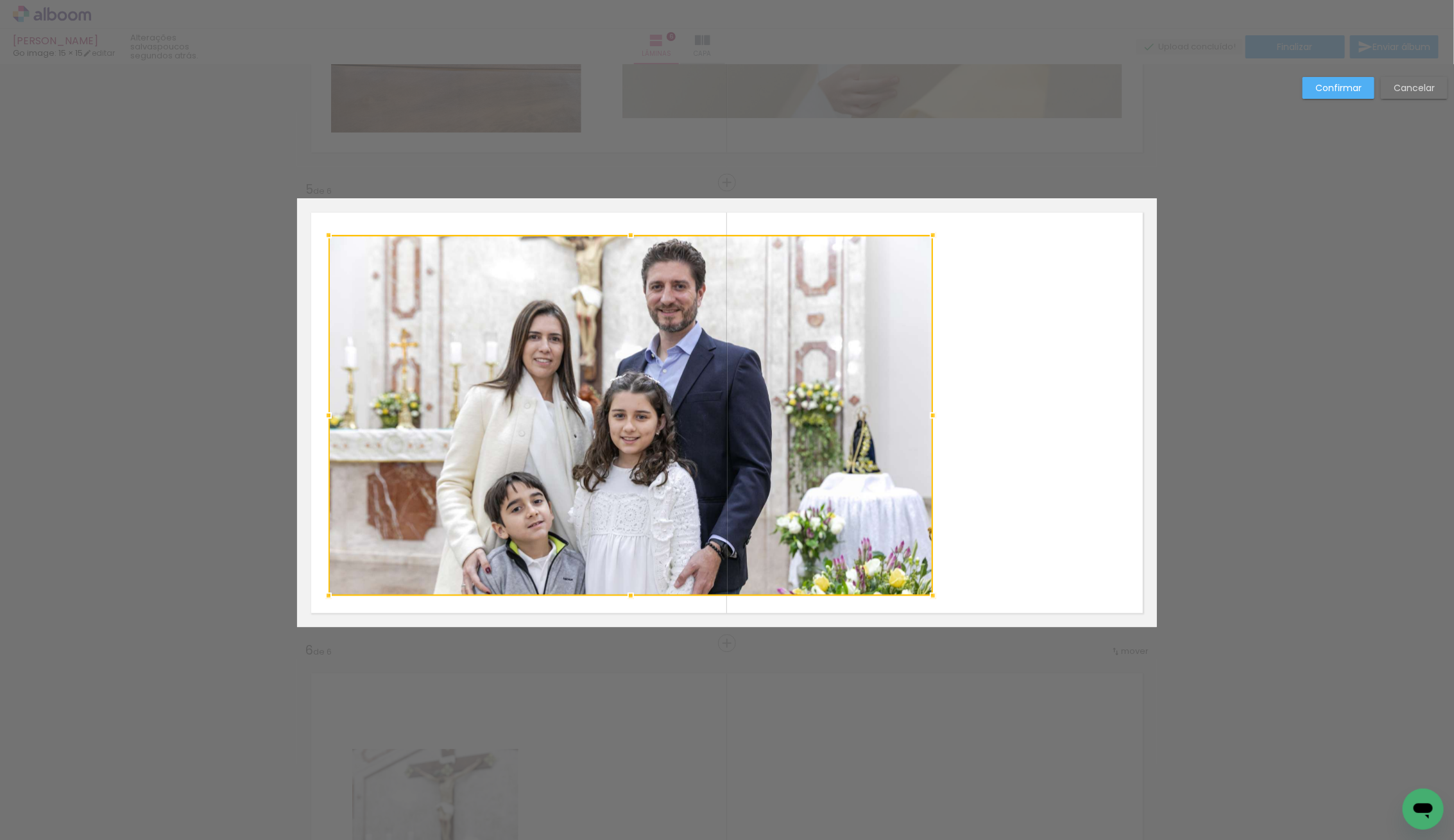
drag, startPoint x: 769, startPoint y: 505, endPoint x: 670, endPoint y: 508, distance: 99.0
click at [670, 508] on div at bounding box center [630, 415] width 604 height 360
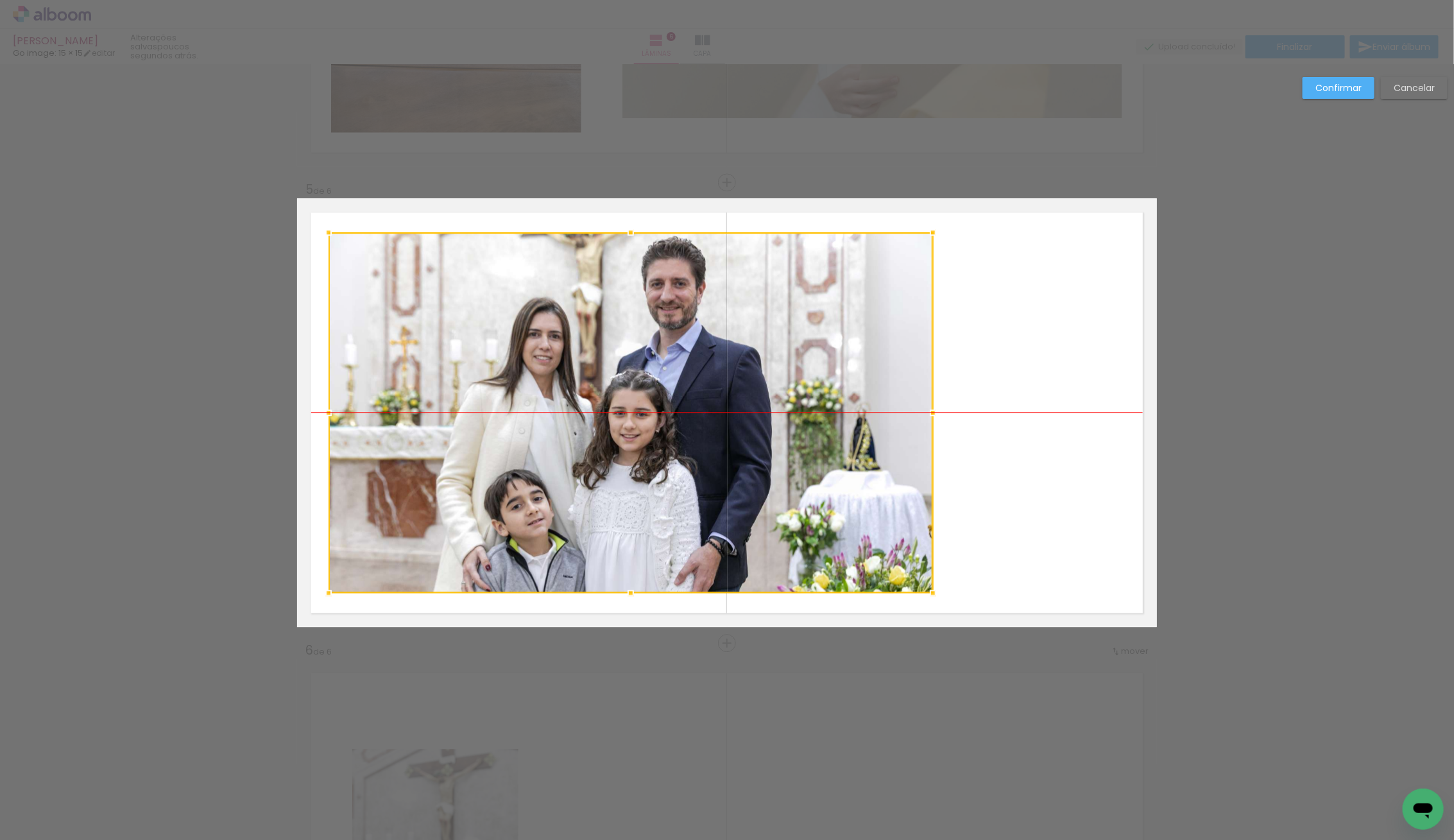
click at [755, 460] on div at bounding box center [630, 412] width 604 height 360
click at [0, 0] on slot "Confirmar" at bounding box center [0, 0] width 0 height 0
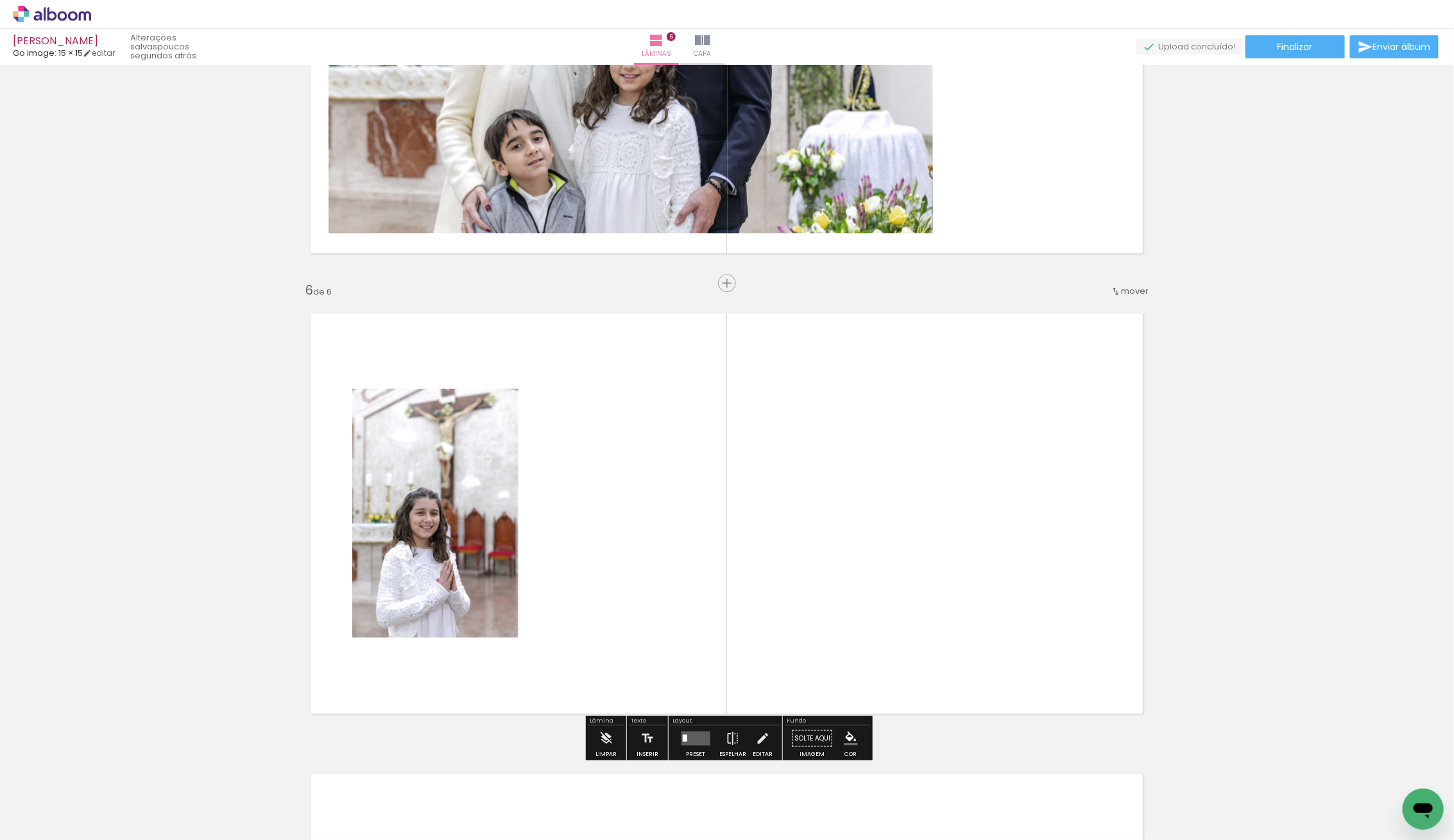
scroll to position [2109, 0]
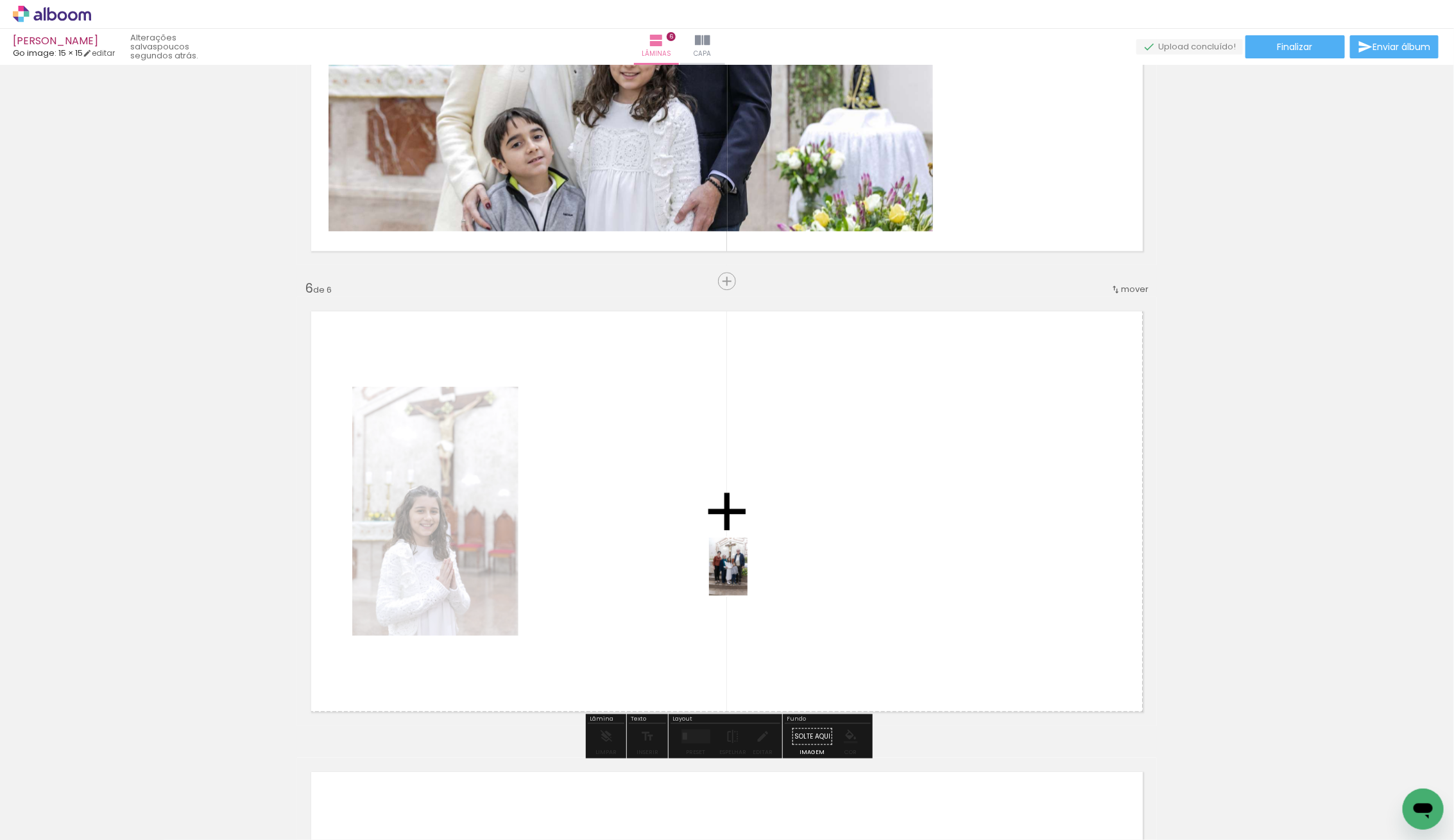
drag, startPoint x: 152, startPoint y: 801, endPoint x: 748, endPoint y: 576, distance: 637.1
click at [748, 576] on quentale-workspace at bounding box center [727, 420] width 1454 height 840
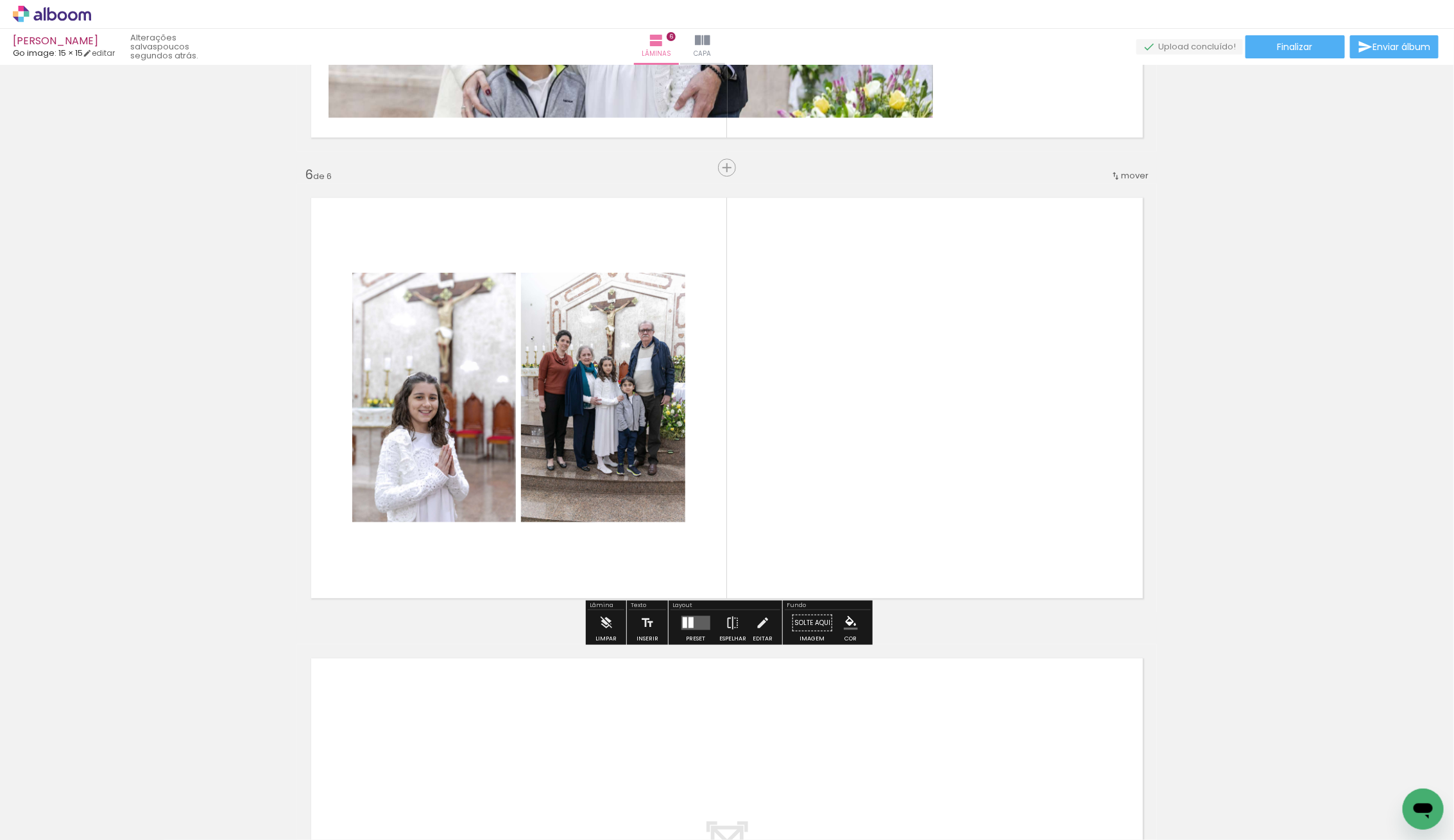
scroll to position [2230, 0]
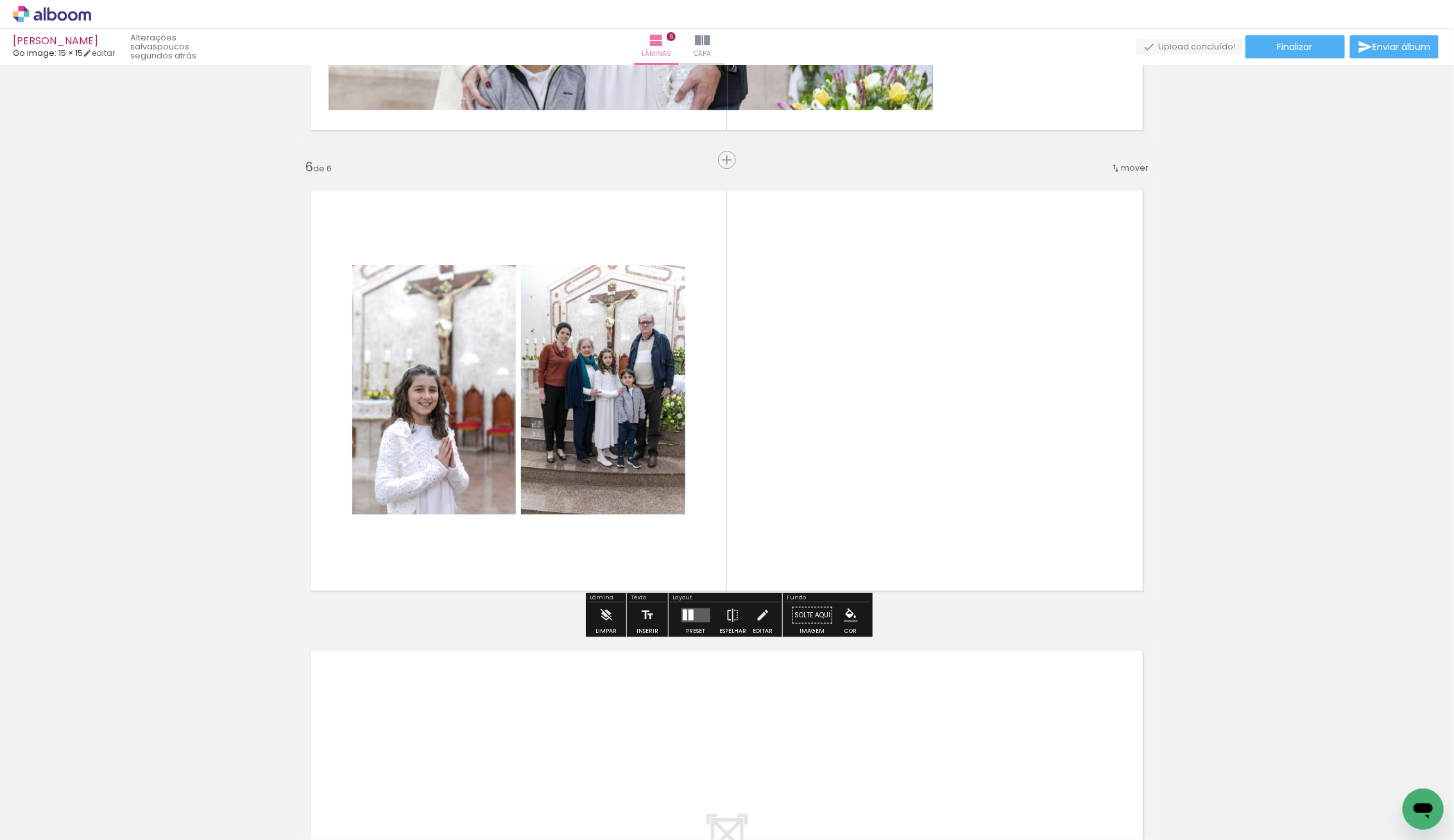
click at [682, 609] on div at bounding box center [684, 615] width 5 height 11
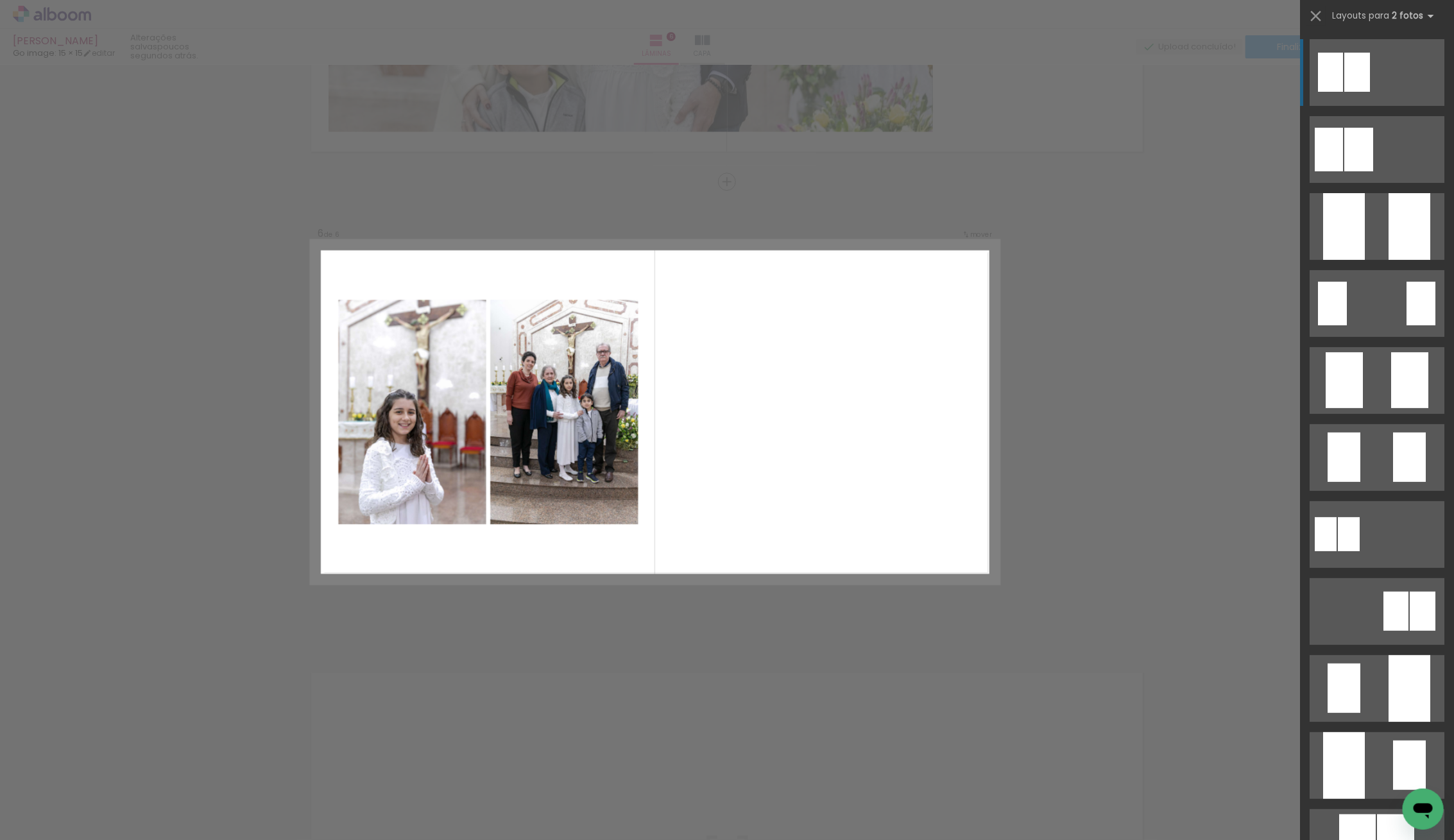
scroll to position [2207, 0]
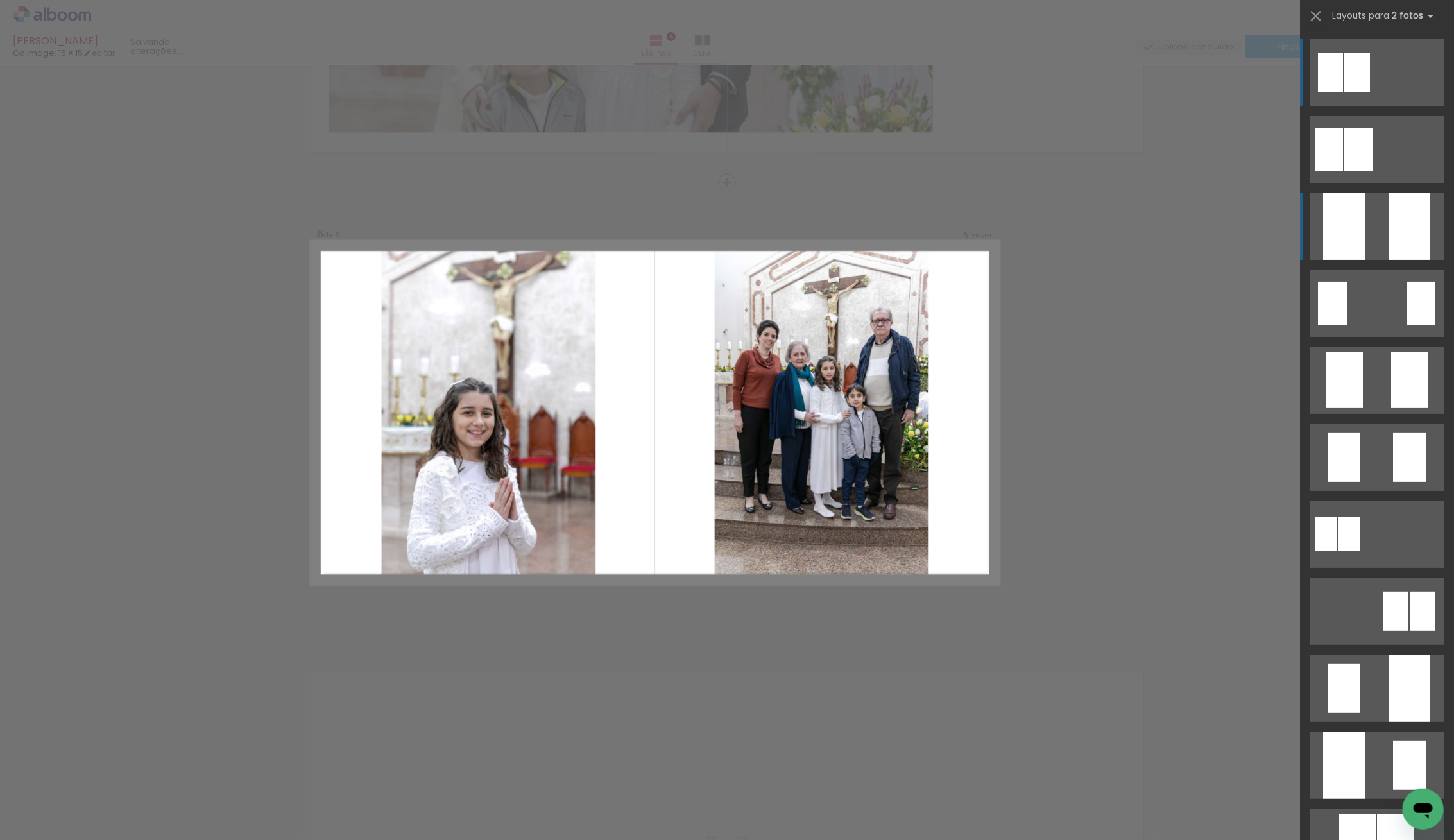
click at [1418, 216] on div at bounding box center [1409, 227] width 42 height 67
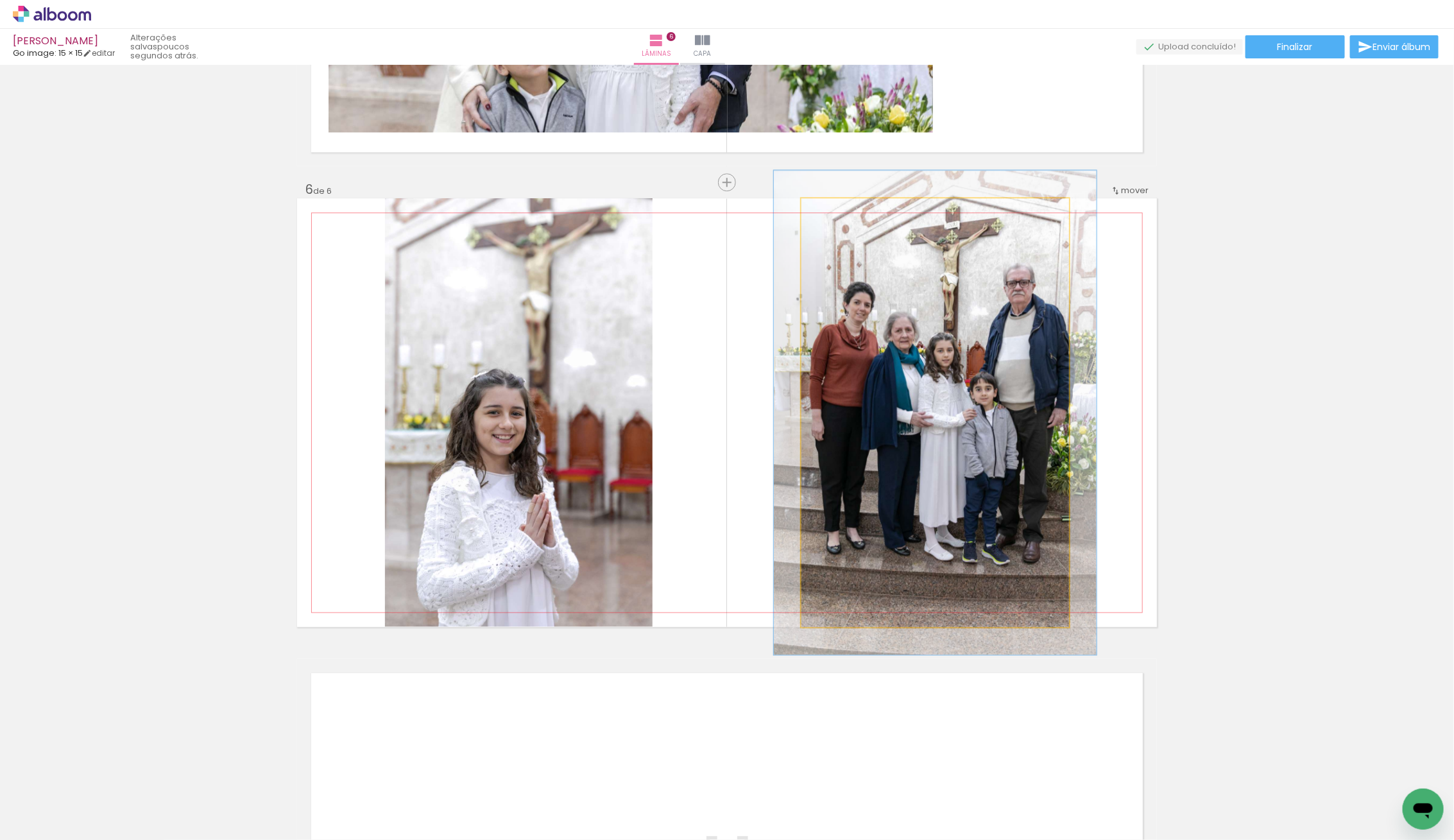
type paper-slider "113"
click at [841, 211] on div at bounding box center [837, 212] width 12 height 12
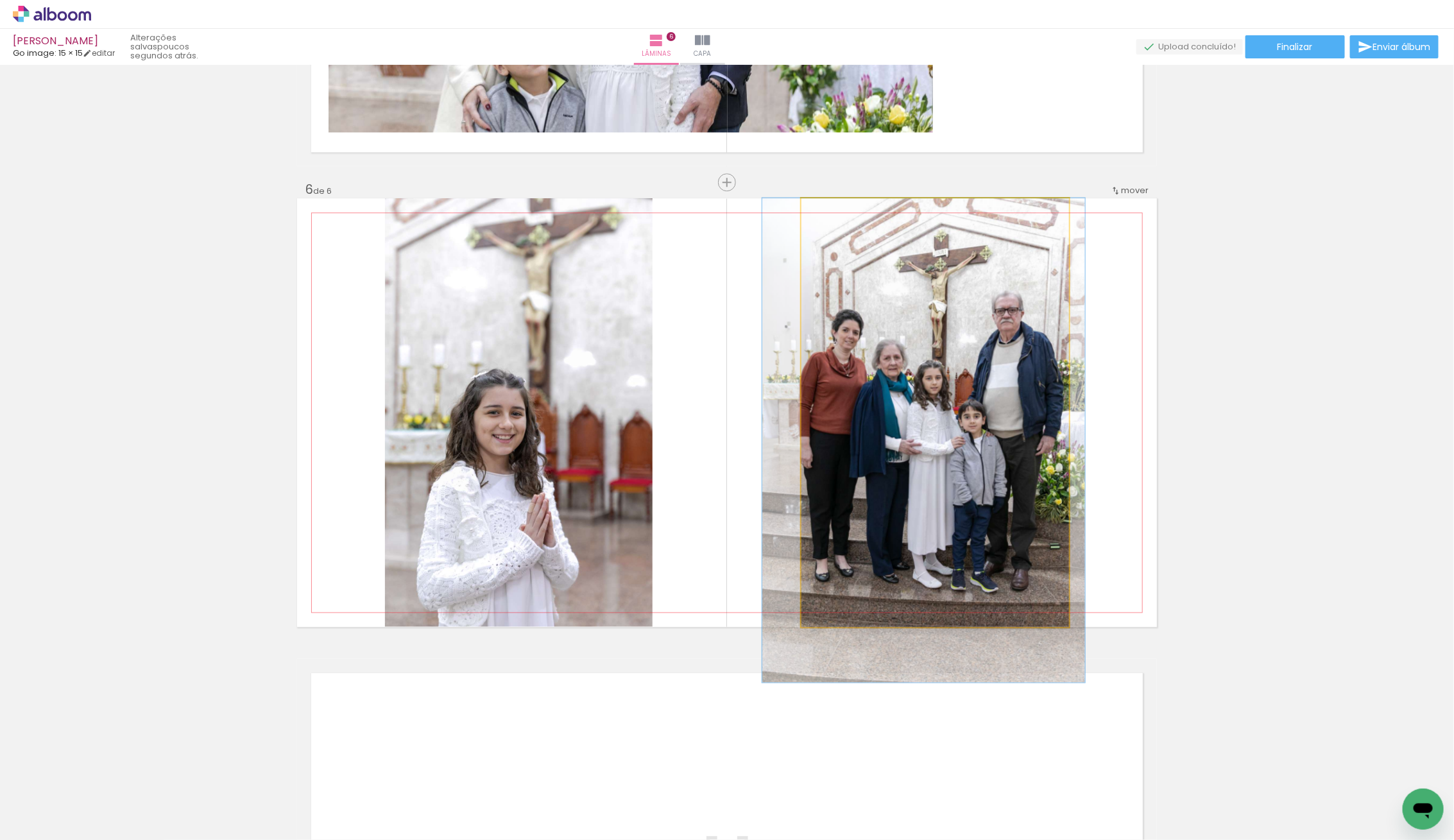
drag, startPoint x: 909, startPoint y: 291, endPoint x: 900, endPoint y: 324, distance: 34.2
click at [900, 322] on quentale-photo at bounding box center [935, 413] width 267 height 429
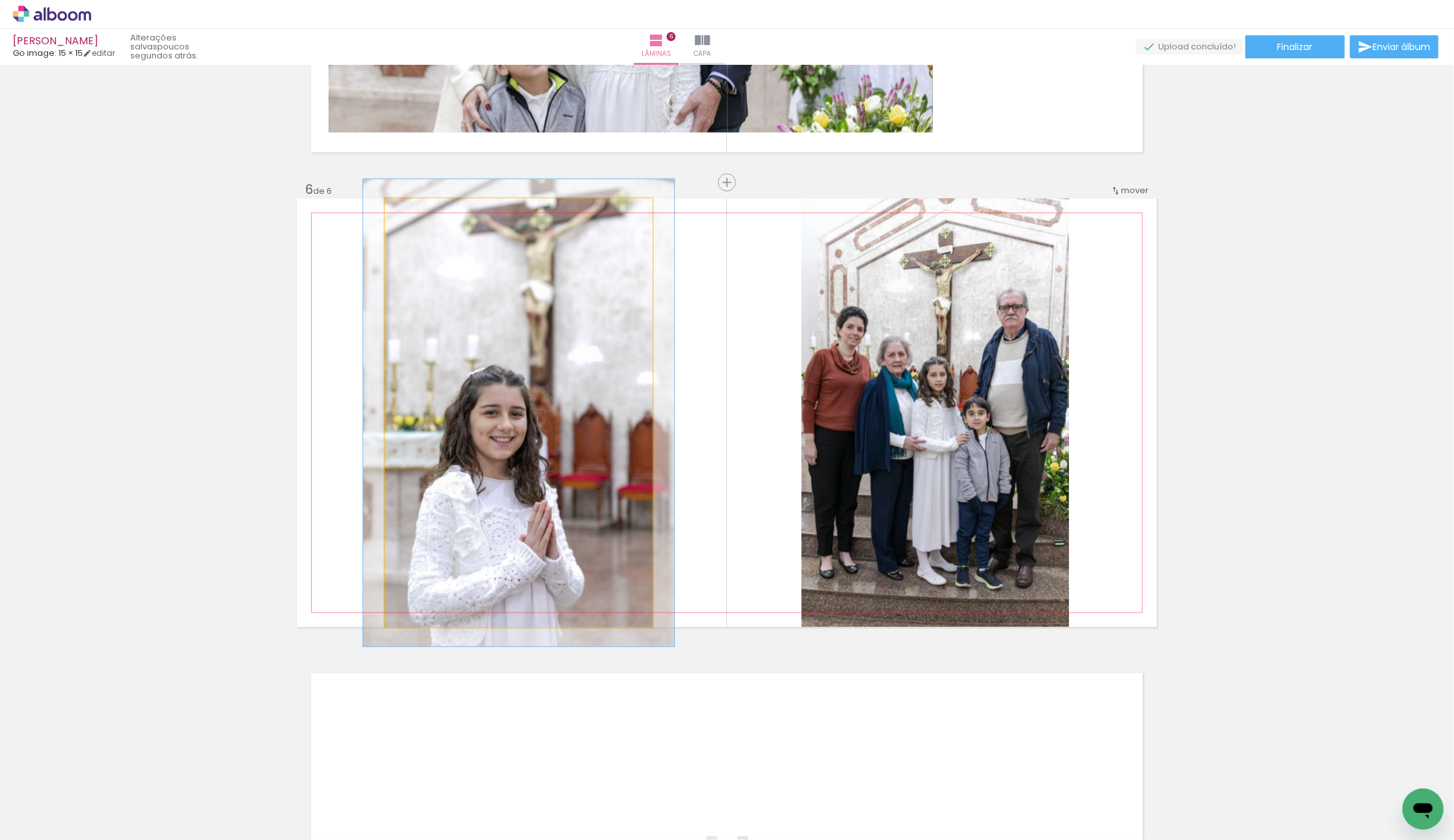
click at [422, 220] on div at bounding box center [419, 211] width 20 height 20
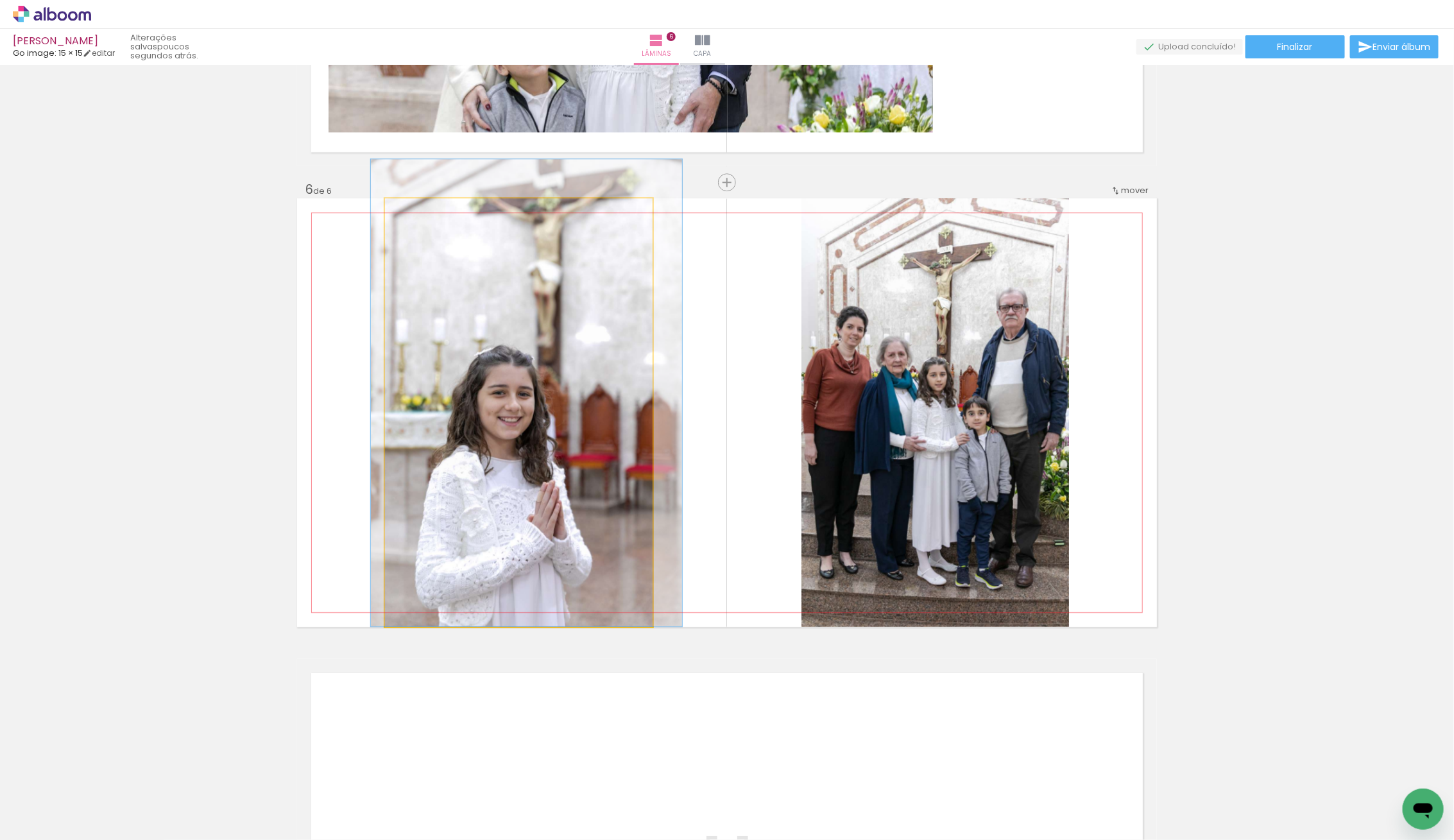
drag, startPoint x: 541, startPoint y: 451, endPoint x: 549, endPoint y: 417, distance: 34.9
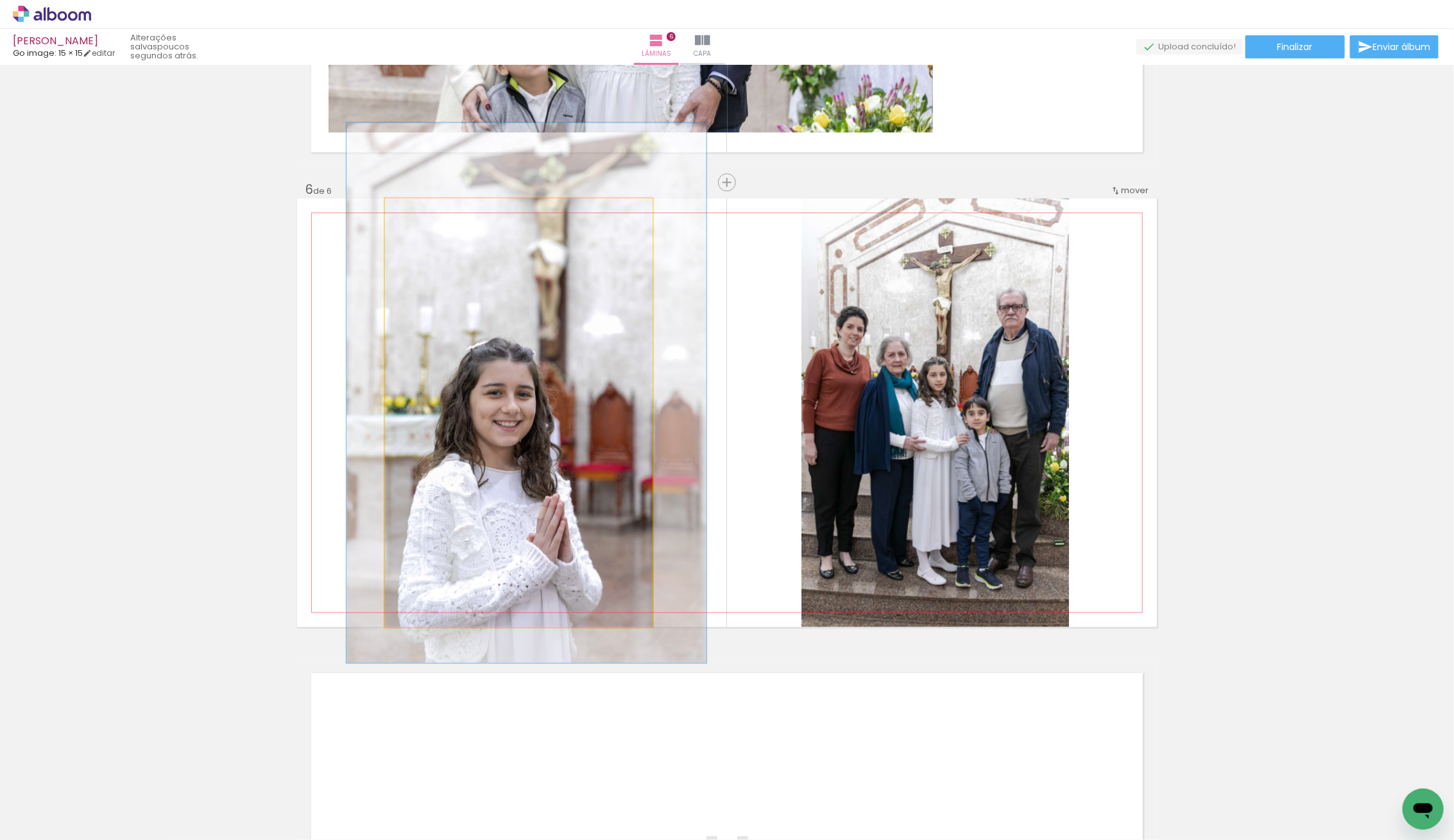
drag, startPoint x: 419, startPoint y: 214, endPoint x: 429, endPoint y: 216, distance: 10.2
click at [429, 216] on div at bounding box center [427, 211] width 20 height 20
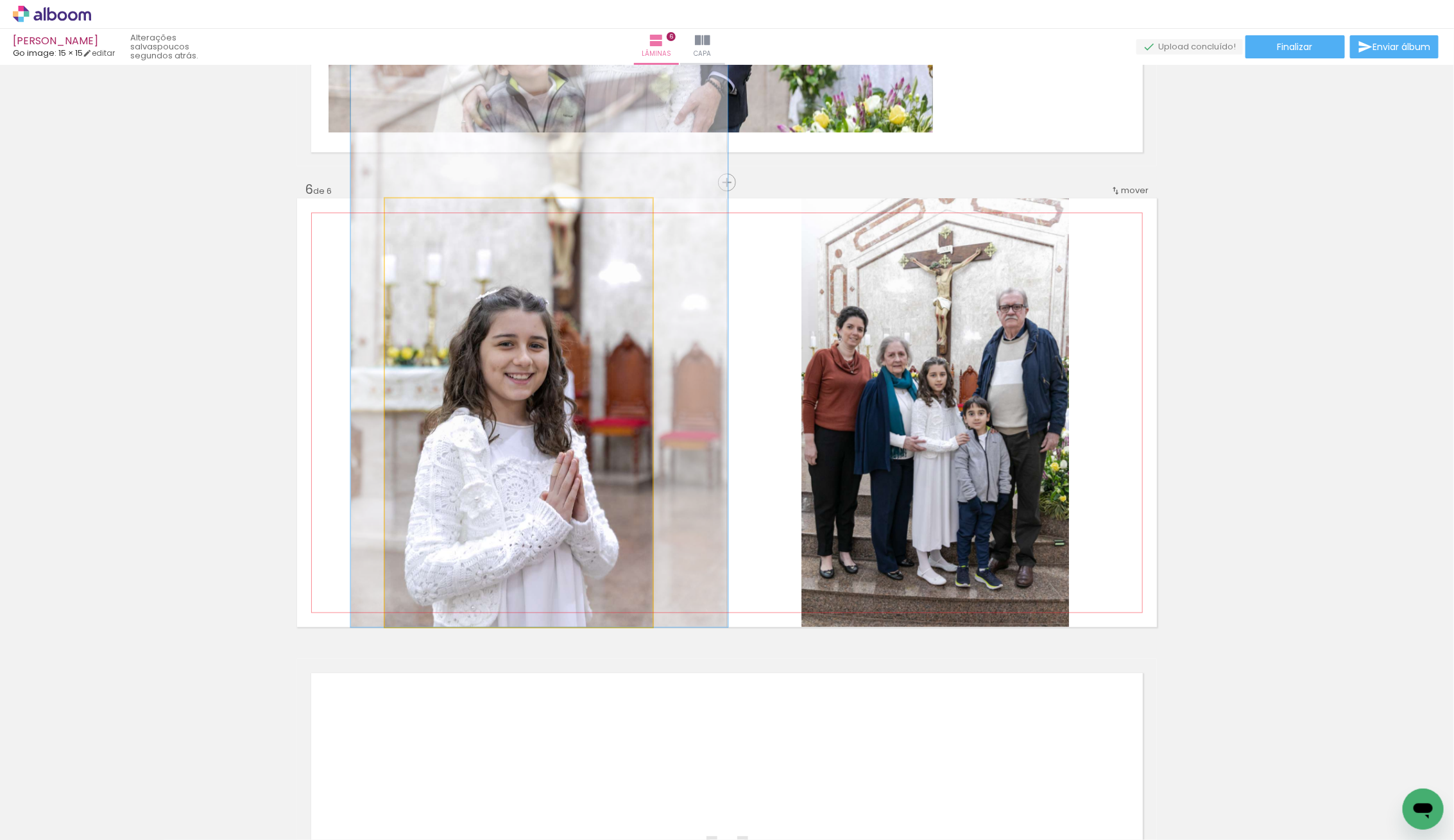
drag, startPoint x: 547, startPoint y: 459, endPoint x: 560, endPoint y: 368, distance: 91.9
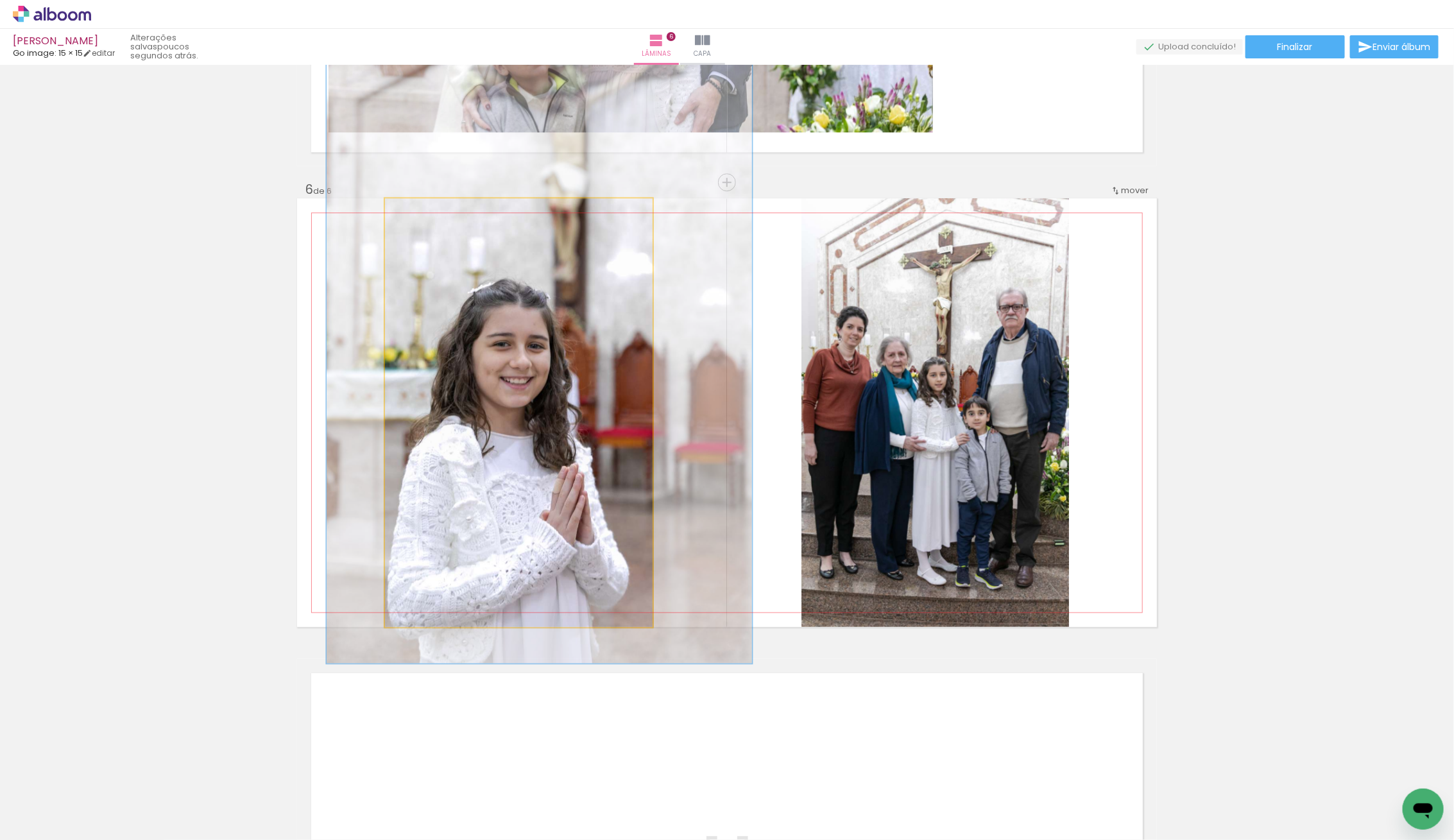
drag, startPoint x: 436, startPoint y: 216, endPoint x: 444, endPoint y: 217, distance: 8.1
type paper-slider "149"
click at [444, 217] on div at bounding box center [439, 211] width 20 height 20
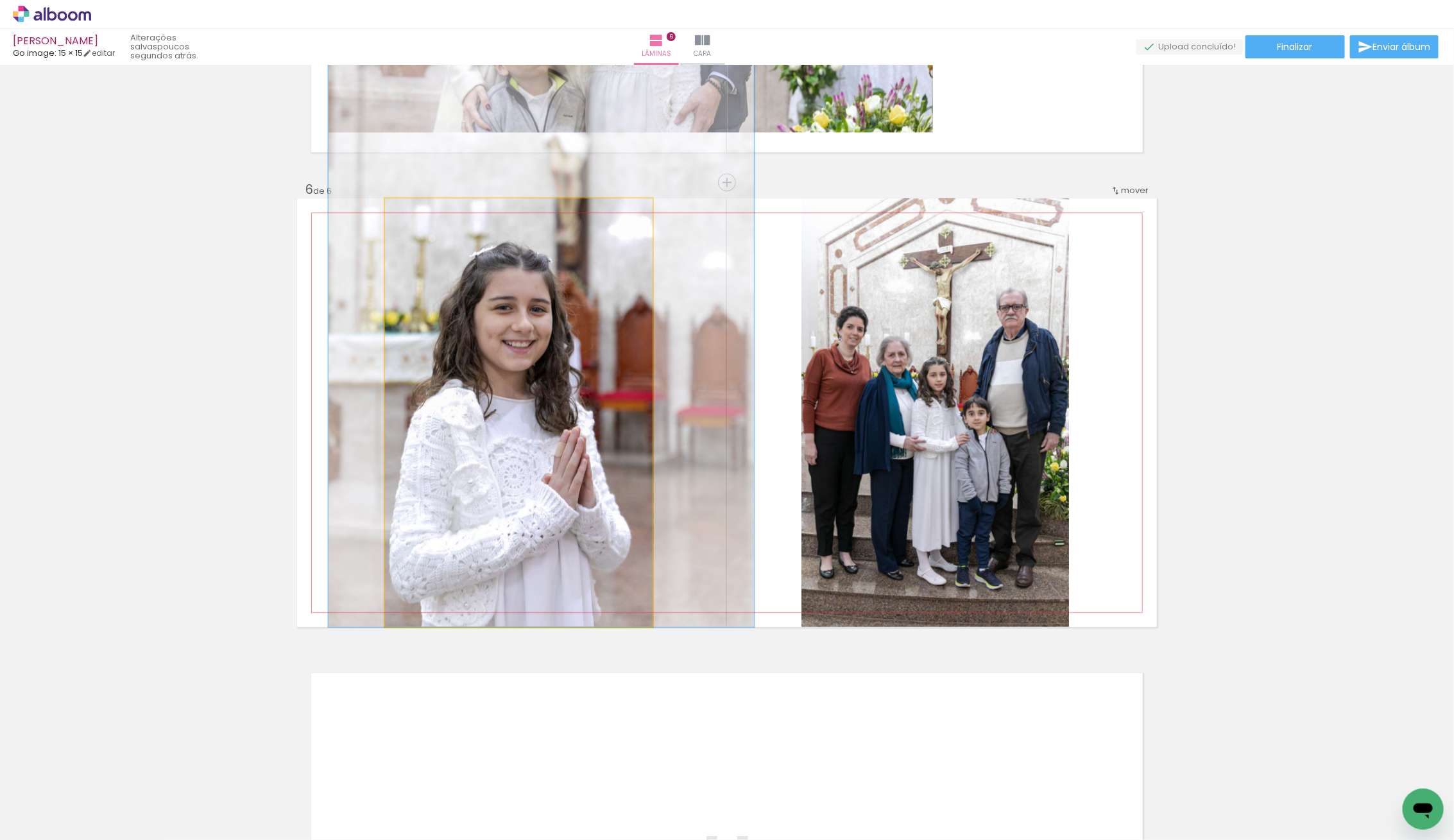
drag, startPoint x: 605, startPoint y: 556, endPoint x: 607, endPoint y: 511, distance: 45.0
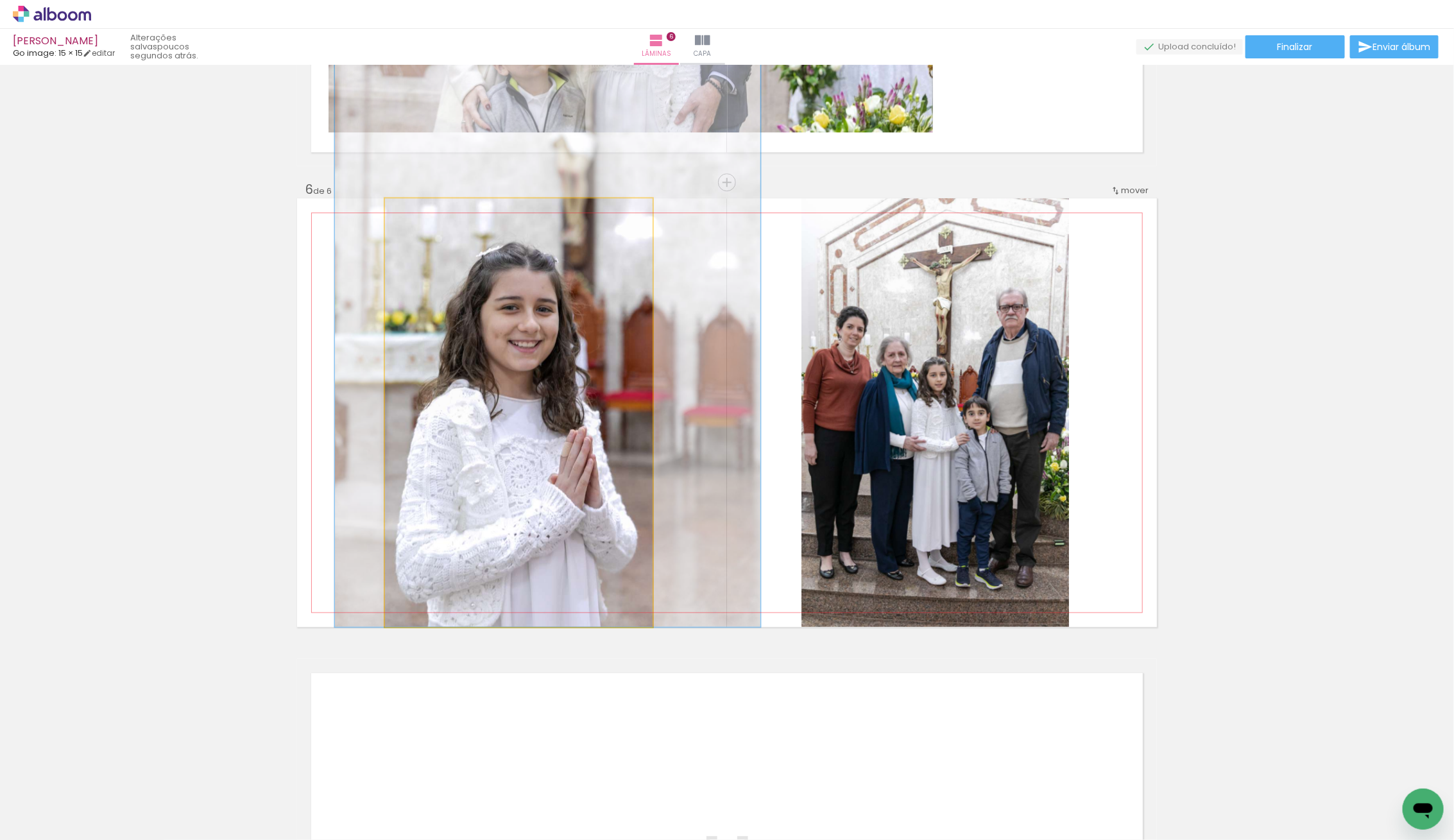
drag, startPoint x: 598, startPoint y: 508, endPoint x: 604, endPoint y: 505, distance: 6.7
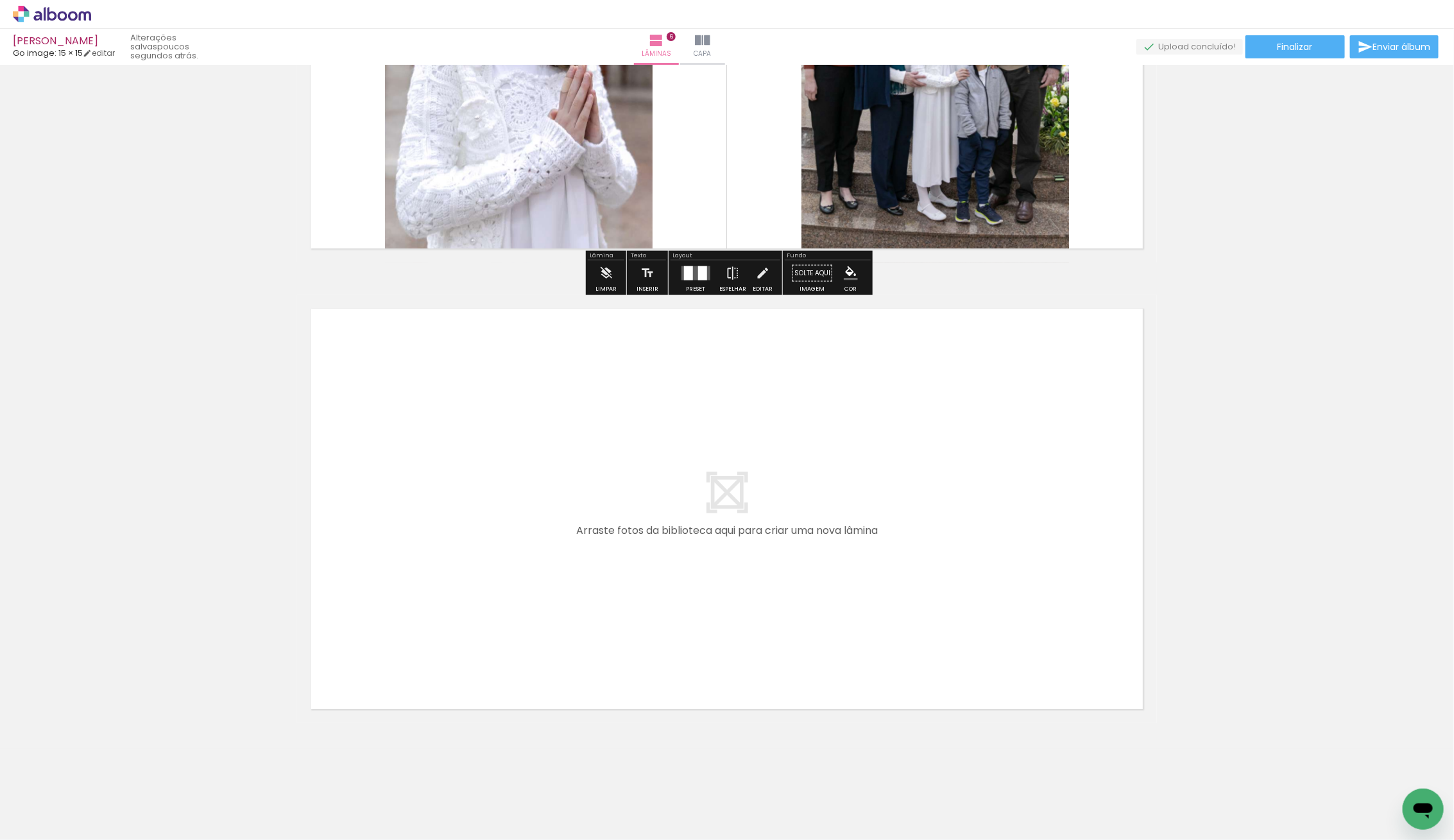
scroll to position [2579, 0]
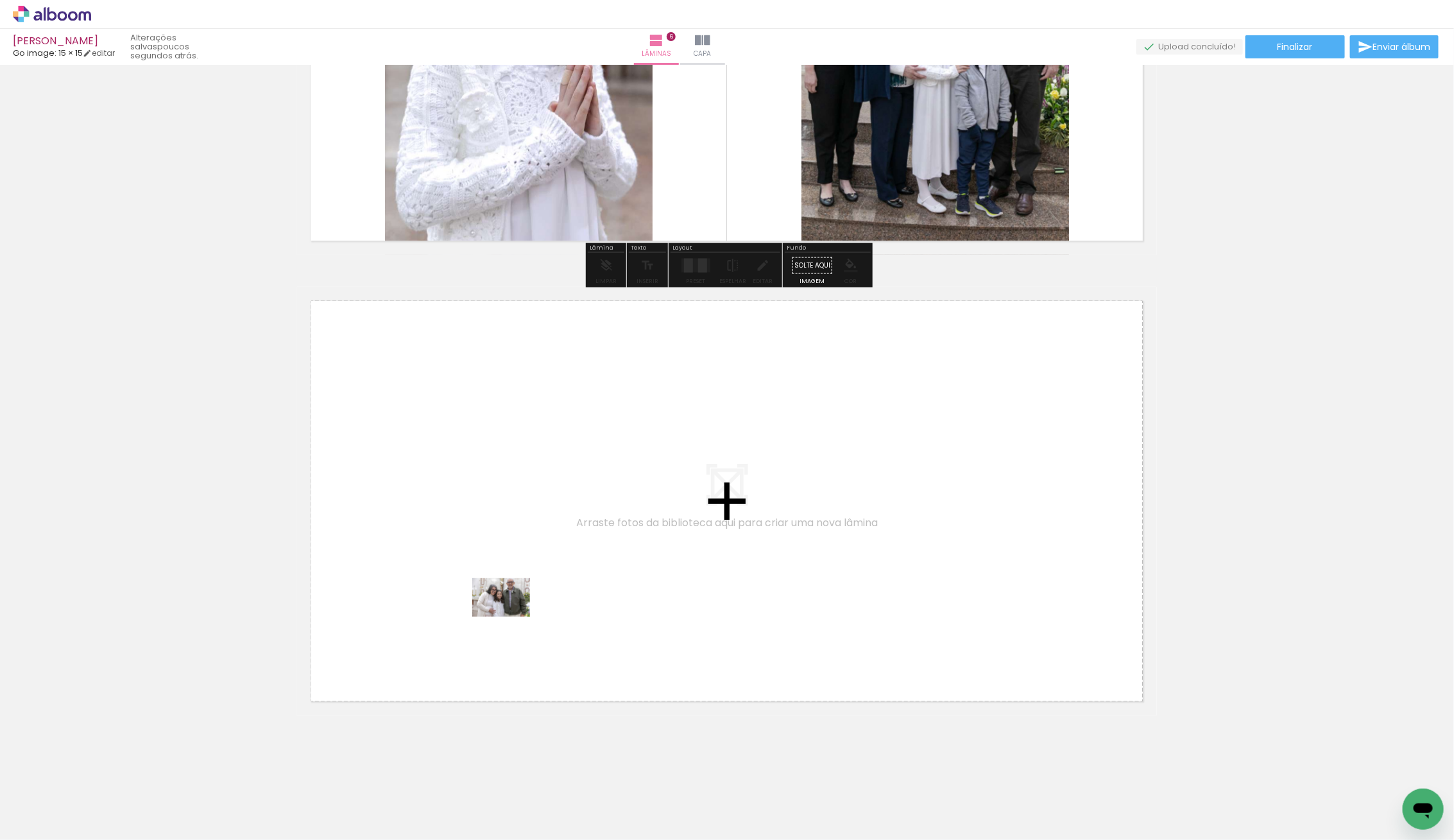
drag, startPoint x: 136, startPoint y: 794, endPoint x: 511, endPoint y: 616, distance: 415.1
click at [511, 616] on quentale-workspace at bounding box center [727, 420] width 1454 height 840
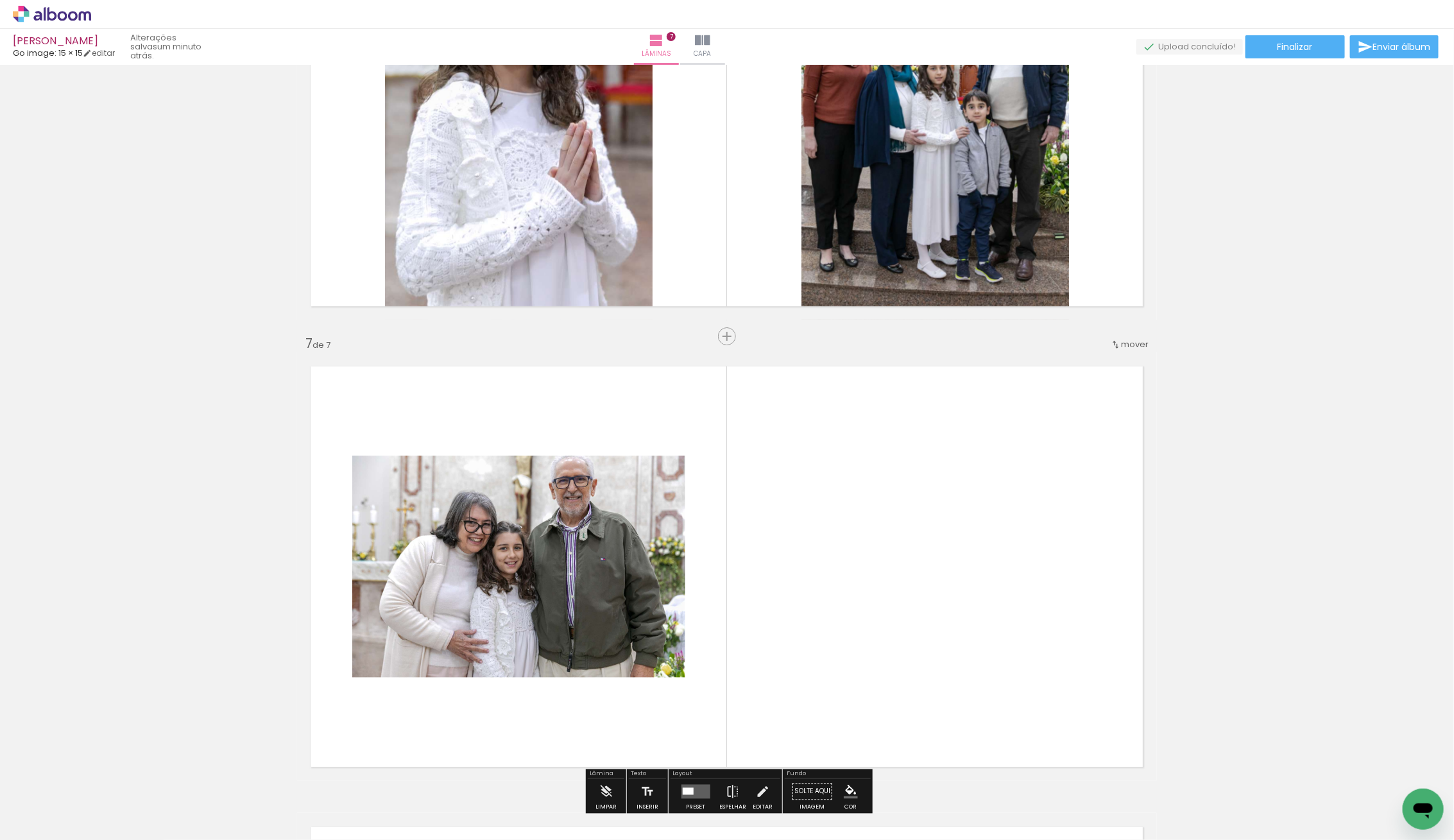
scroll to position [2300, 0]
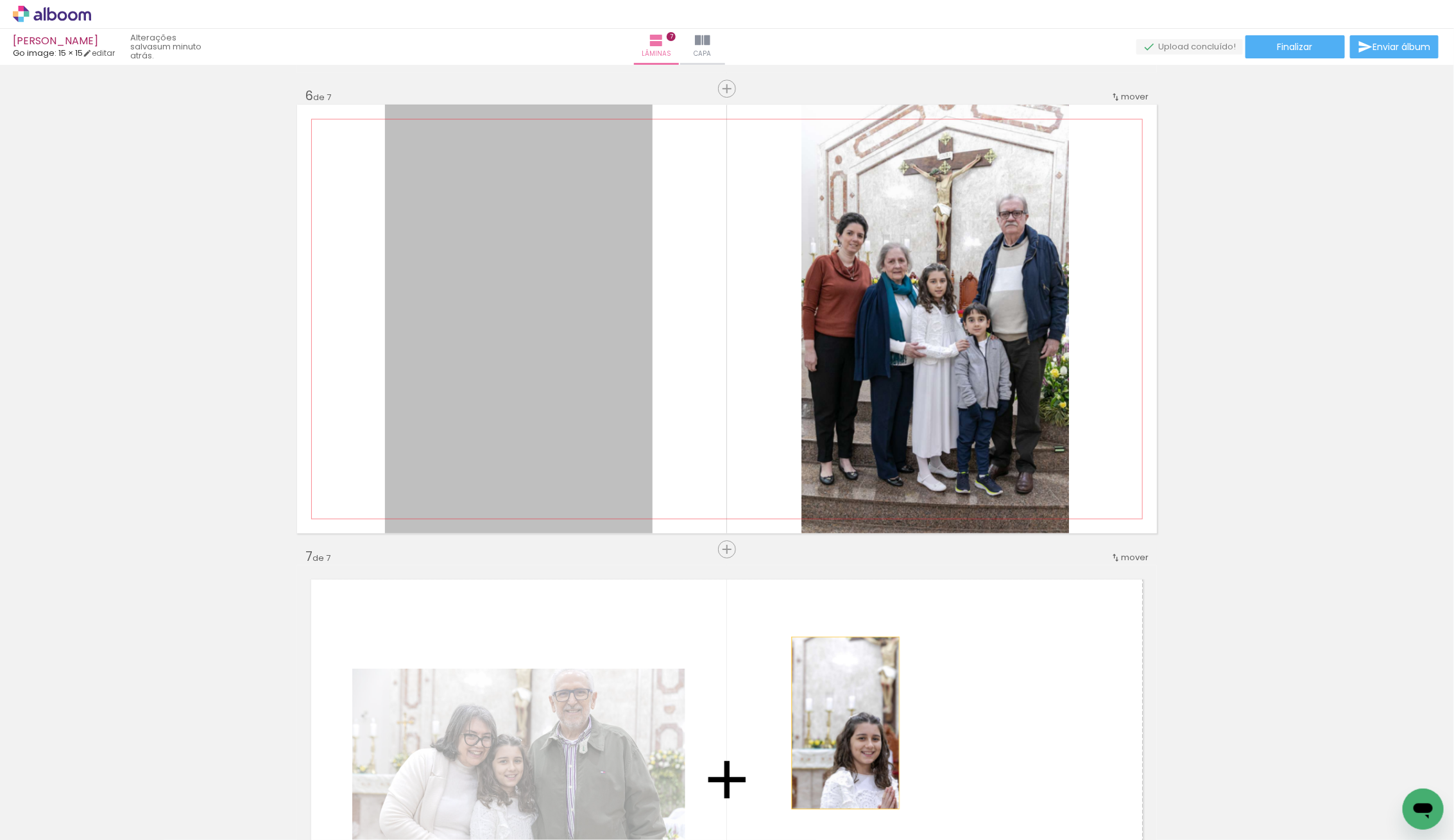
drag, startPoint x: 507, startPoint y: 373, endPoint x: 832, endPoint y: 723, distance: 477.6
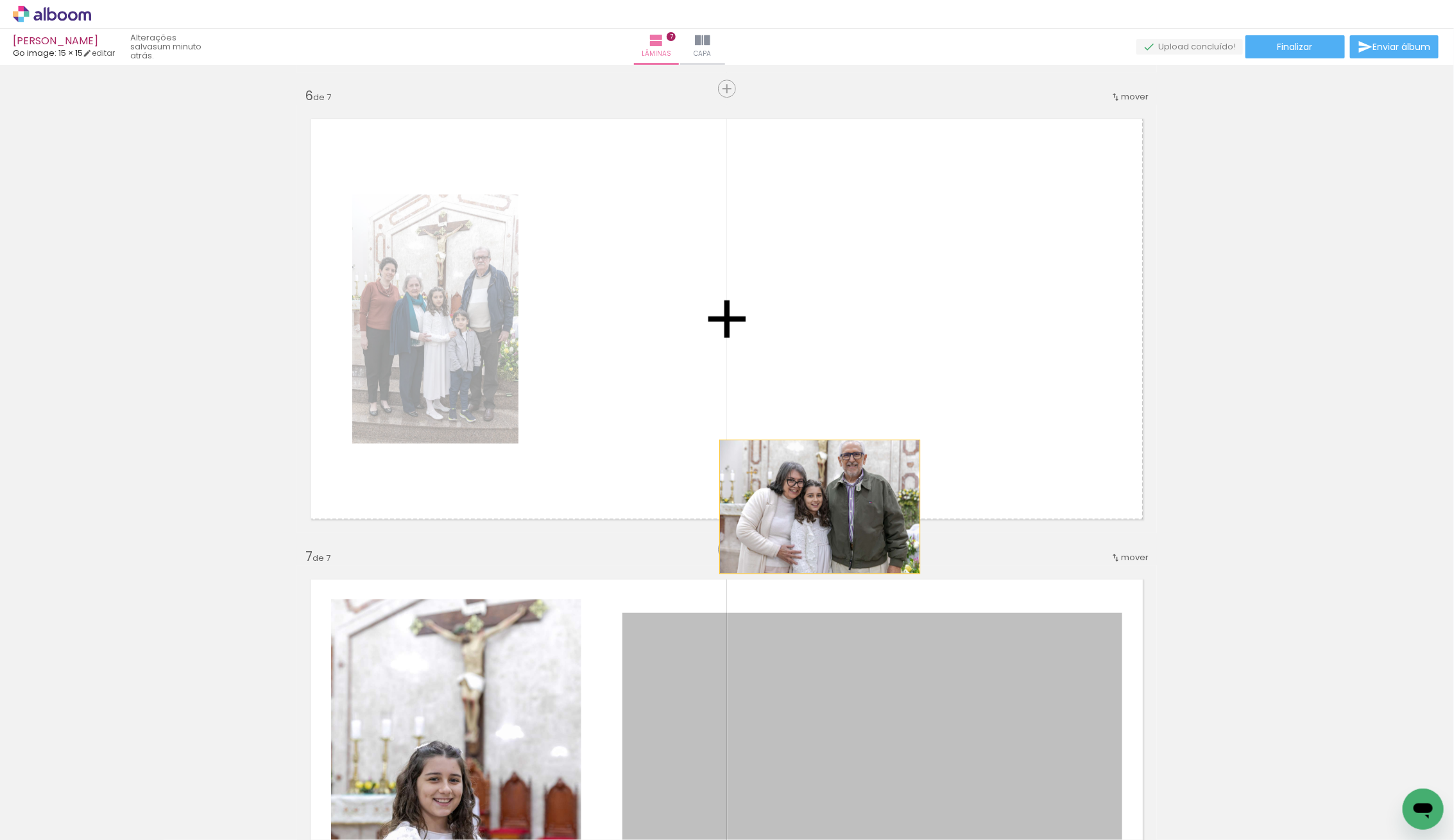
drag, startPoint x: 807, startPoint y: 707, endPoint x: 773, endPoint y: 353, distance: 355.6
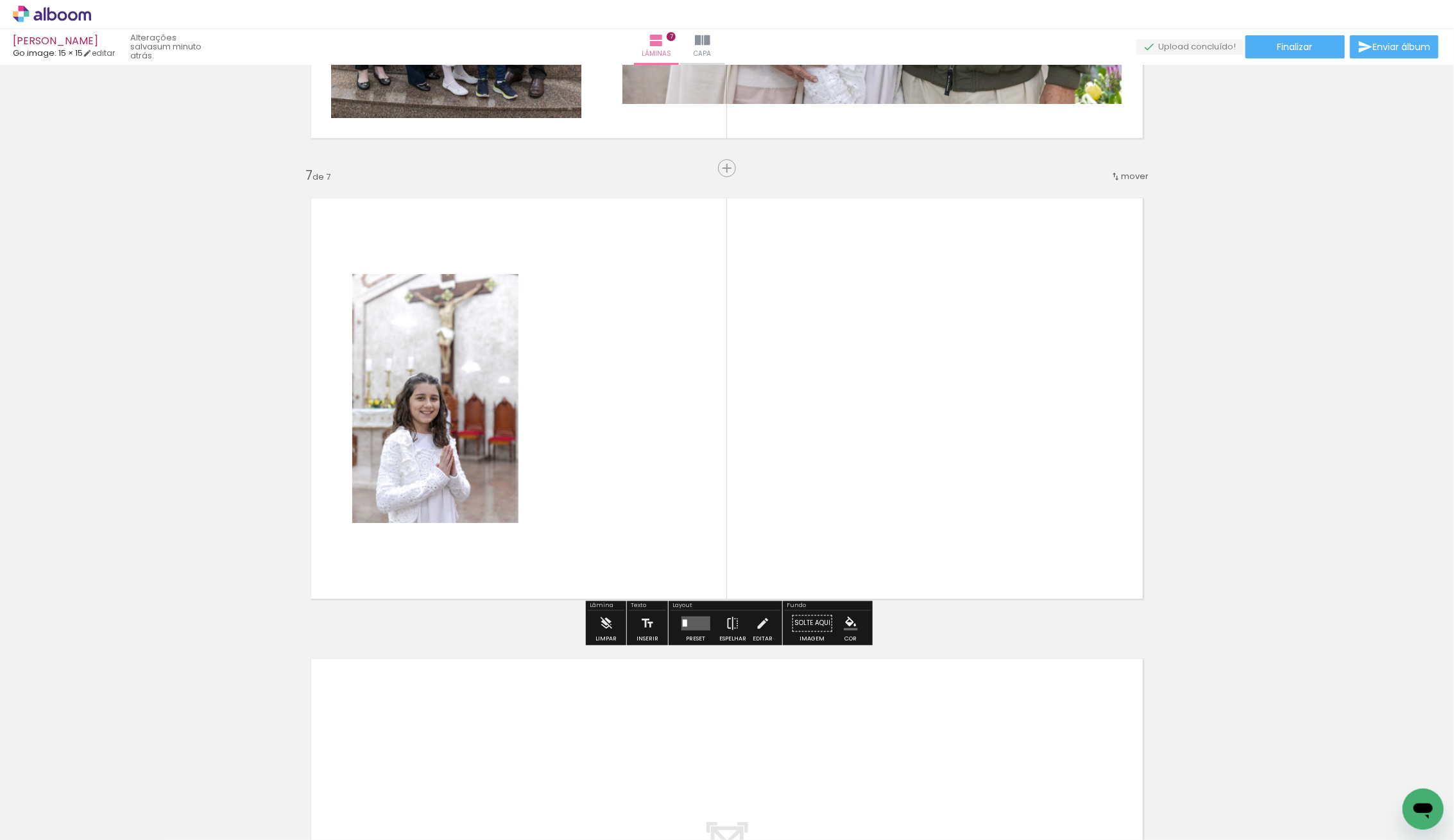
scroll to position [2706, 0]
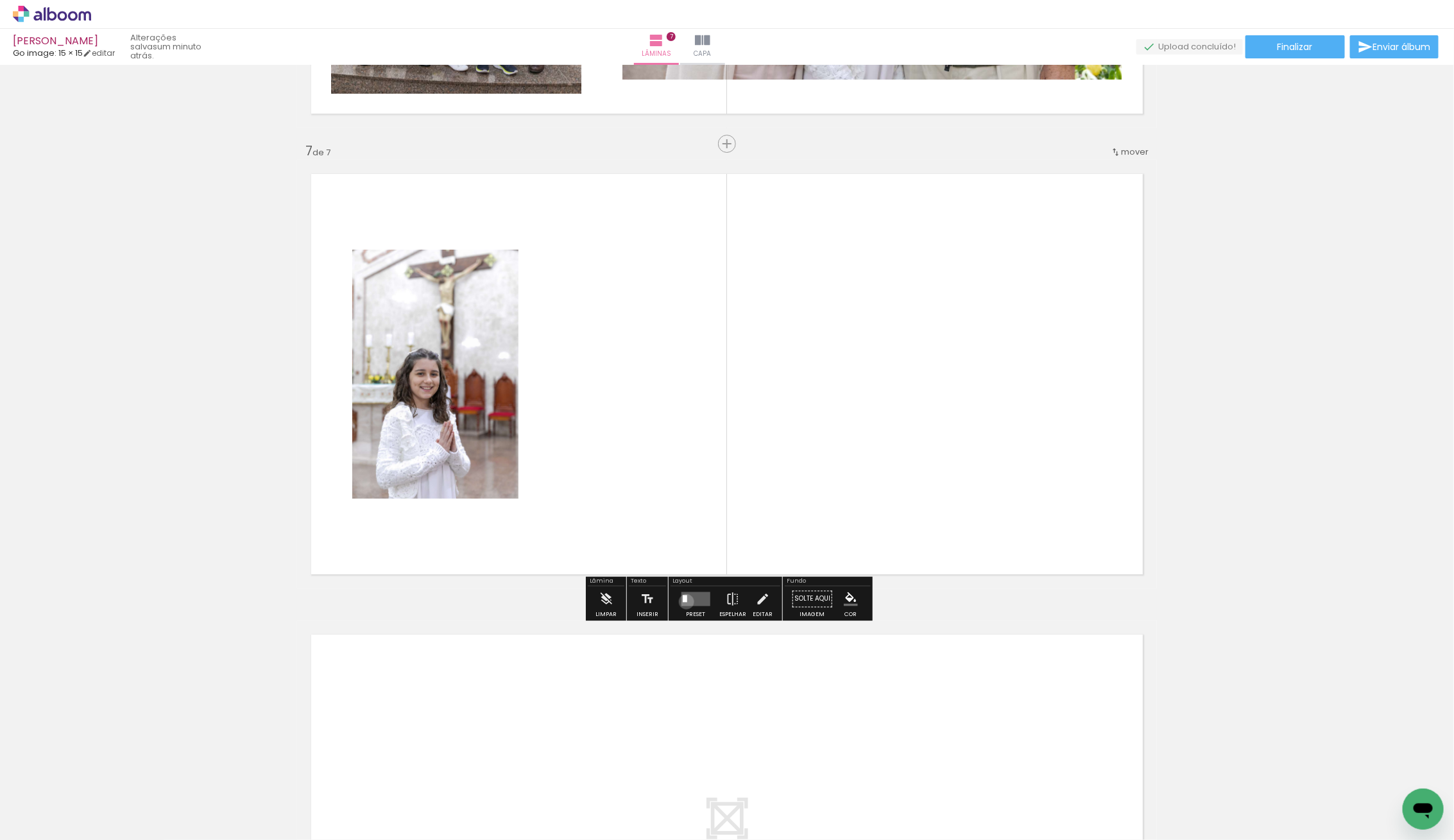
drag, startPoint x: 683, startPoint y: 601, endPoint x: 717, endPoint y: 588, distance: 36.4
click at [685, 601] on quentale-layouter at bounding box center [695, 600] width 29 height 14
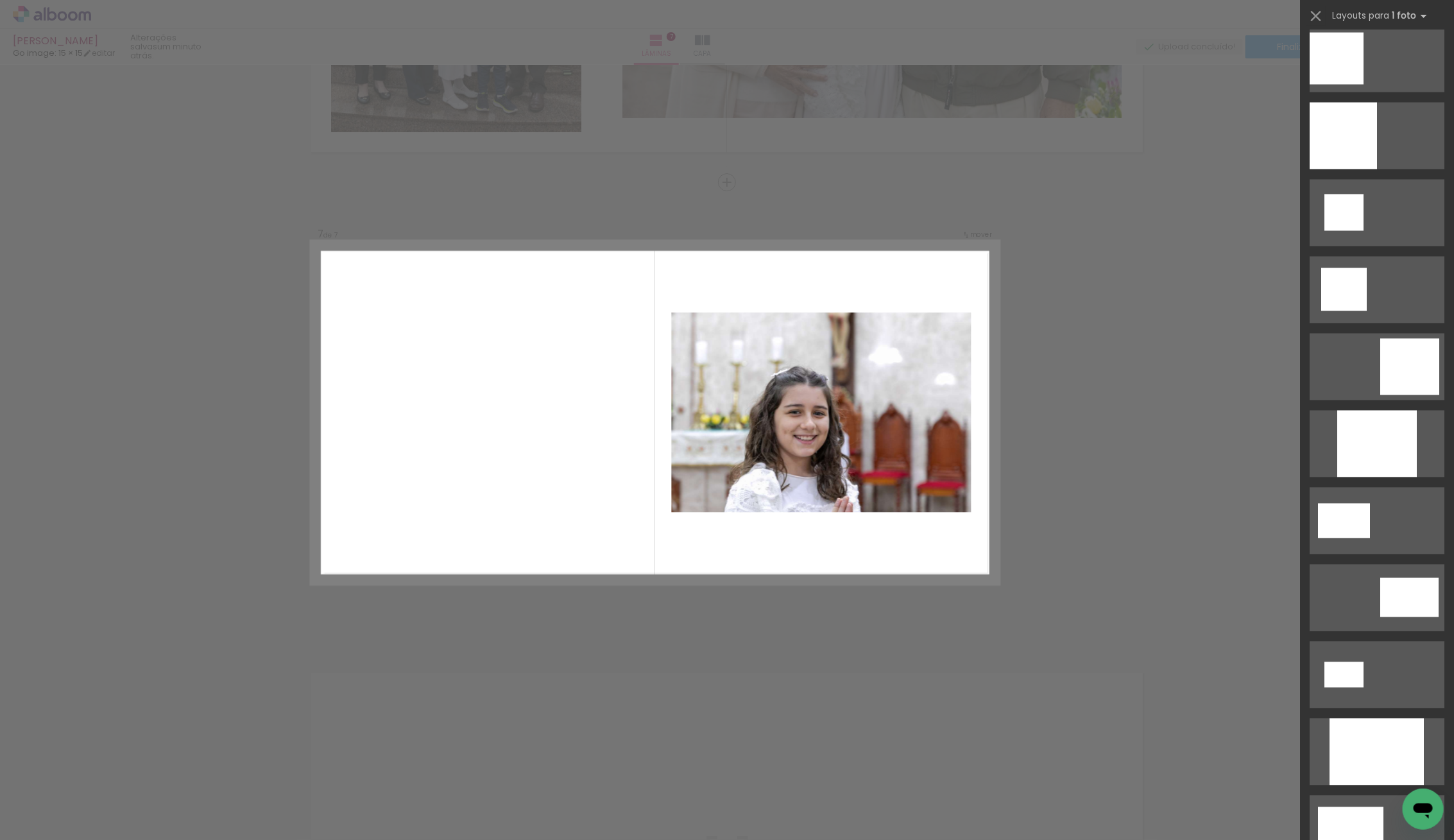
scroll to position [1400, 0]
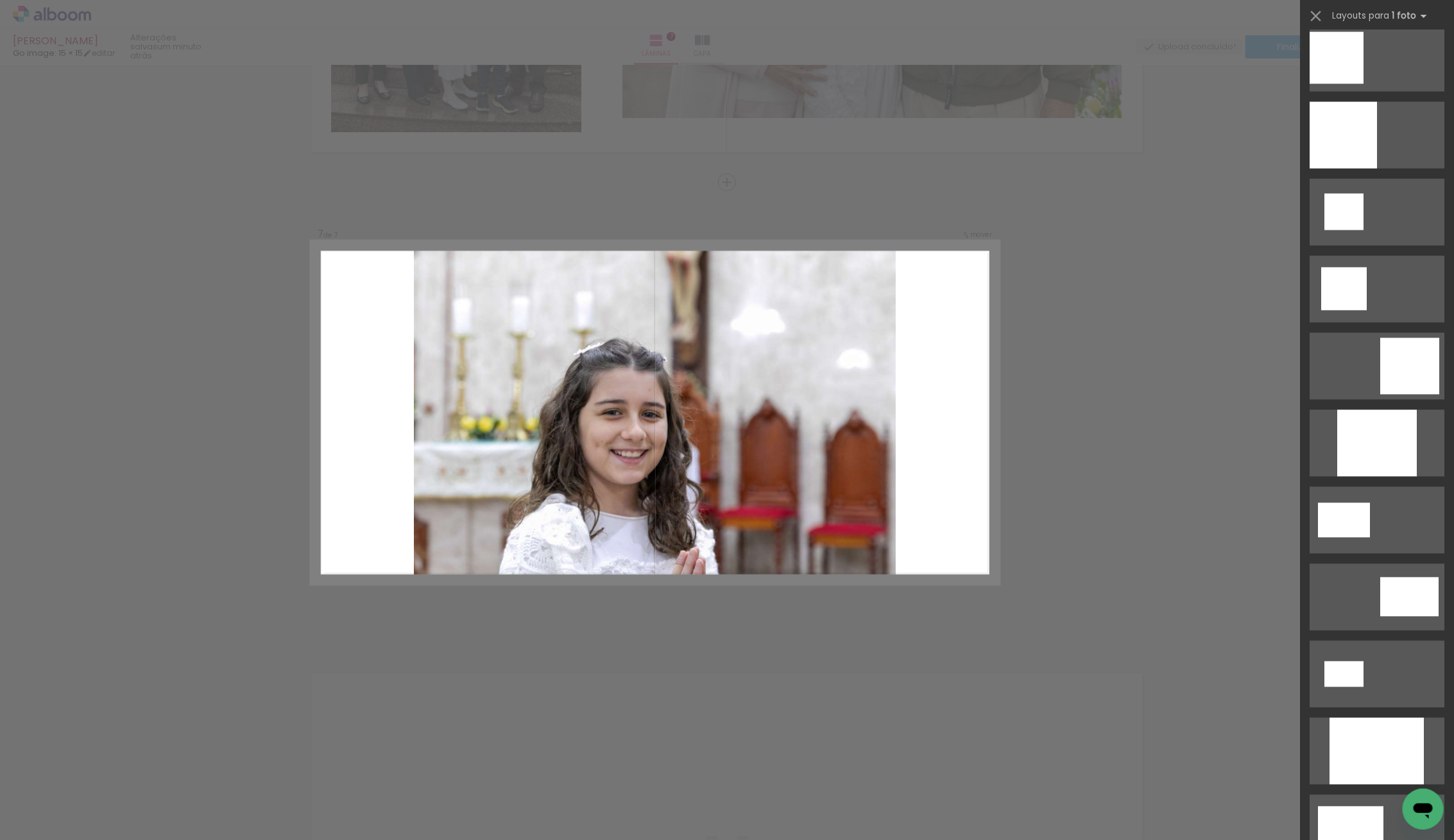
drag, startPoint x: 1401, startPoint y: 727, endPoint x: 1322, endPoint y: 697, distance: 84.5
click at [1390, 722] on div at bounding box center [1377, 752] width 94 height 67
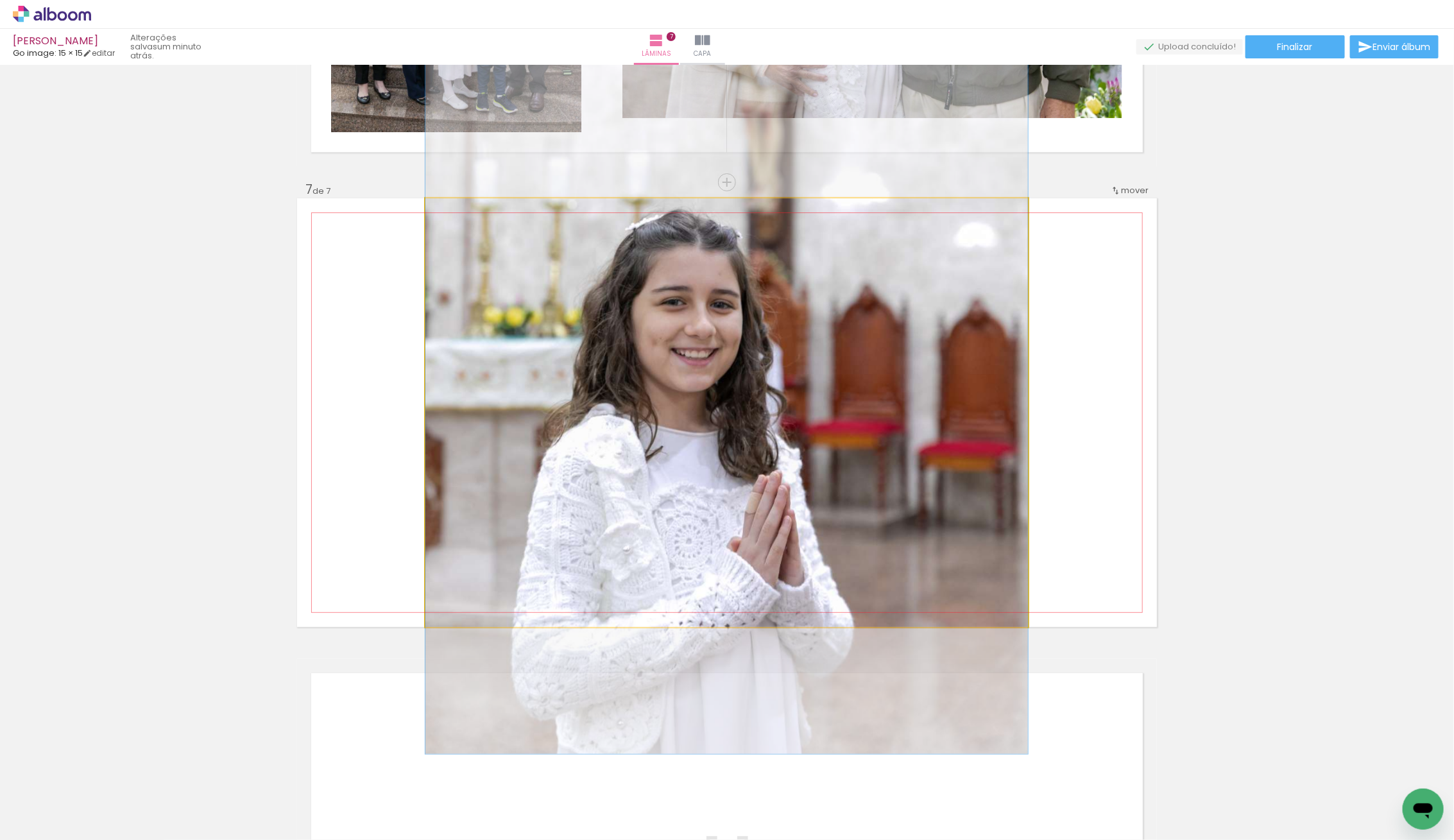
drag, startPoint x: 877, startPoint y: 481, endPoint x: 834, endPoint y: 372, distance: 117.2
click at [846, 385] on quentale-photo at bounding box center [726, 413] width 602 height 429
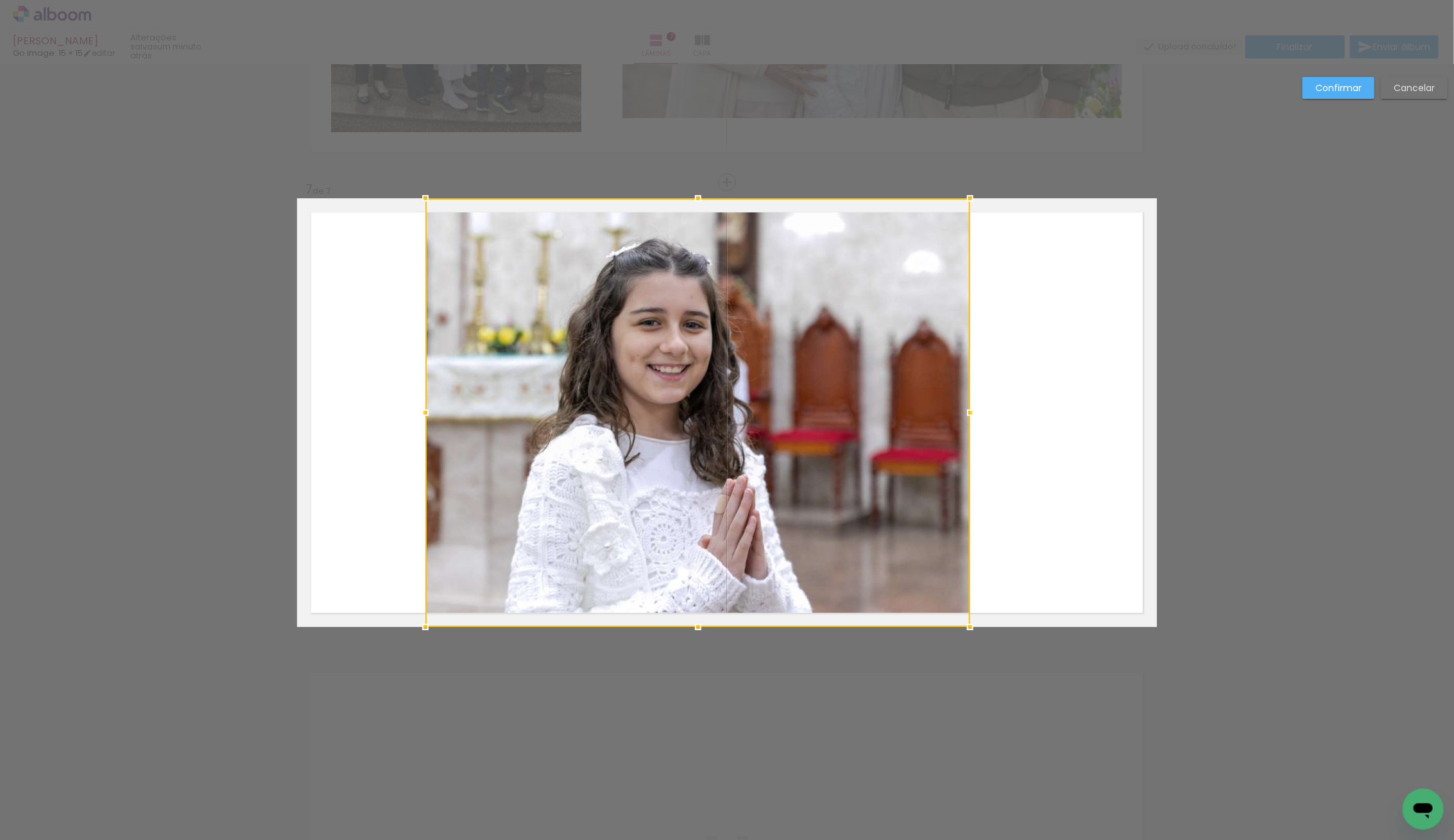
drag, startPoint x: 1025, startPoint y: 404, endPoint x: 972, endPoint y: 410, distance: 53.3
click at [972, 410] on div at bounding box center [970, 412] width 26 height 26
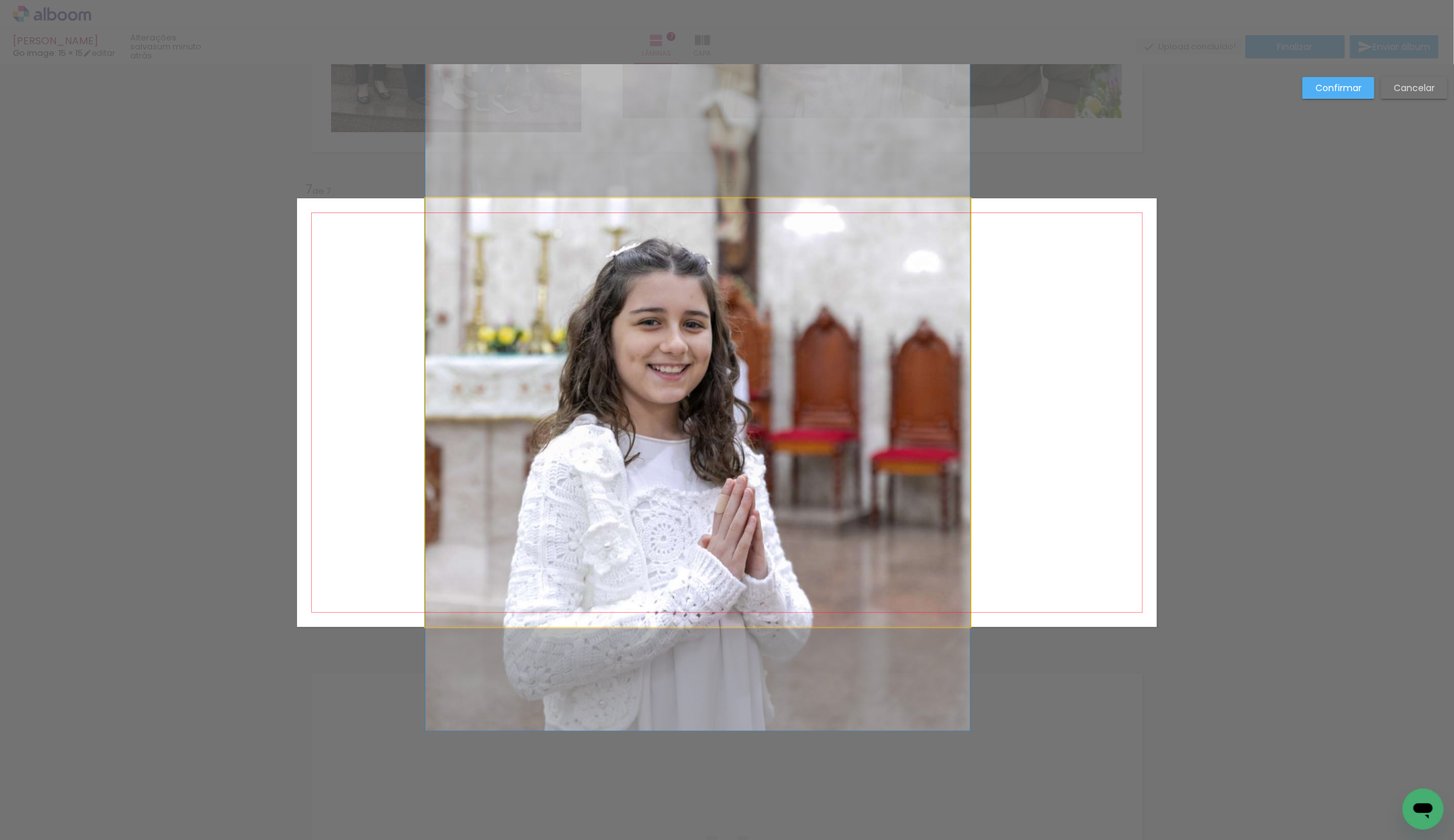
drag, startPoint x: 791, startPoint y: 446, endPoint x: 757, endPoint y: 446, distance: 34.0
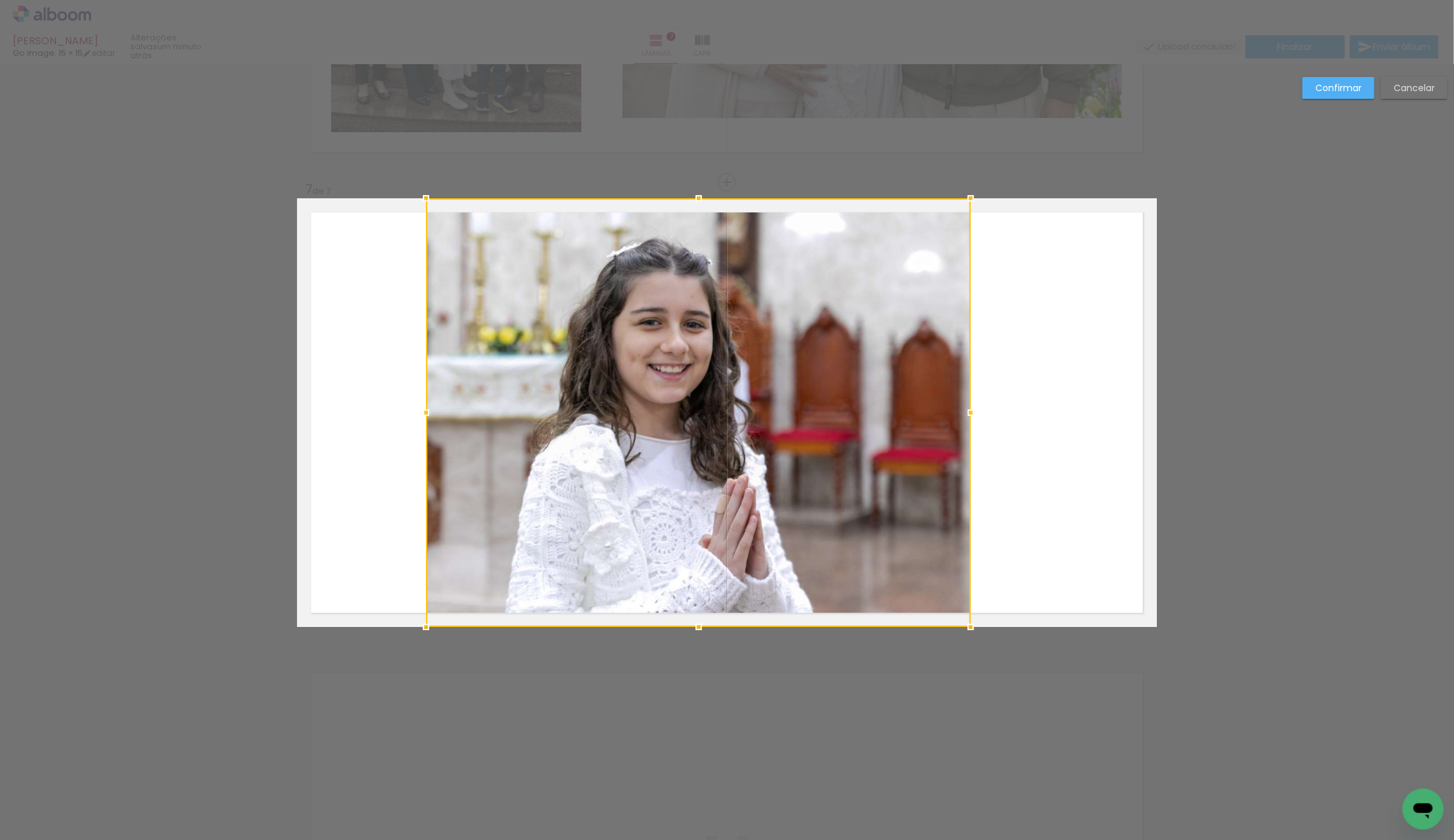
drag, startPoint x: 794, startPoint y: 436, endPoint x: 794, endPoint y: 417, distance: 19.0
click at [794, 417] on div at bounding box center [698, 413] width 545 height 429
drag, startPoint x: 1340, startPoint y: 83, endPoint x: 1242, endPoint y: 164, distance: 127.1
click at [0, 0] on slot "Confirmar" at bounding box center [0, 0] width 0 height 0
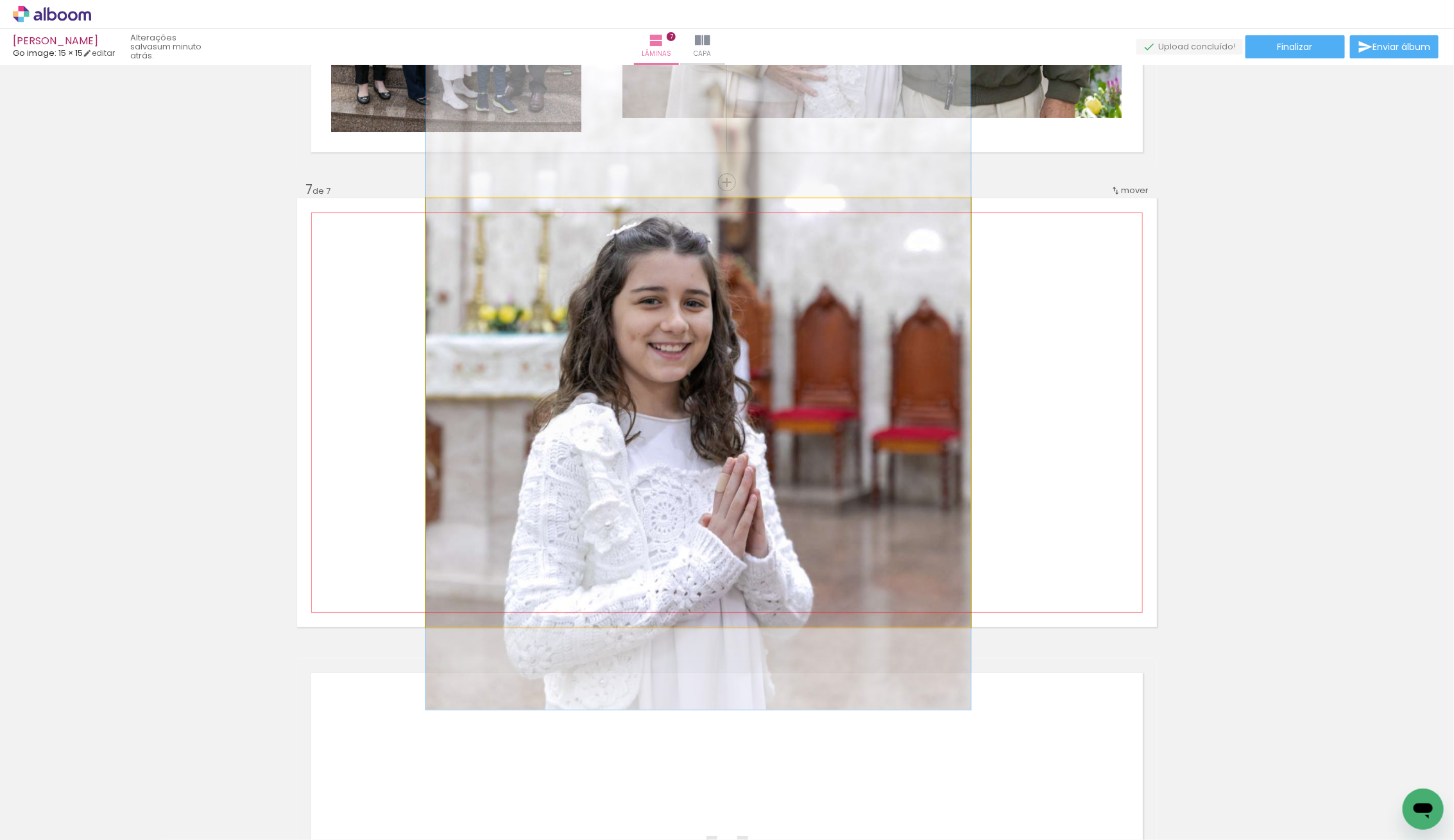
drag, startPoint x: 641, startPoint y: 505, endPoint x: 618, endPoint y: 484, distance: 31.1
drag, startPoint x: 712, startPoint y: 501, endPoint x: 685, endPoint y: 502, distance: 27.0
click at [701, 493] on quentale-photo at bounding box center [698, 413] width 545 height 429
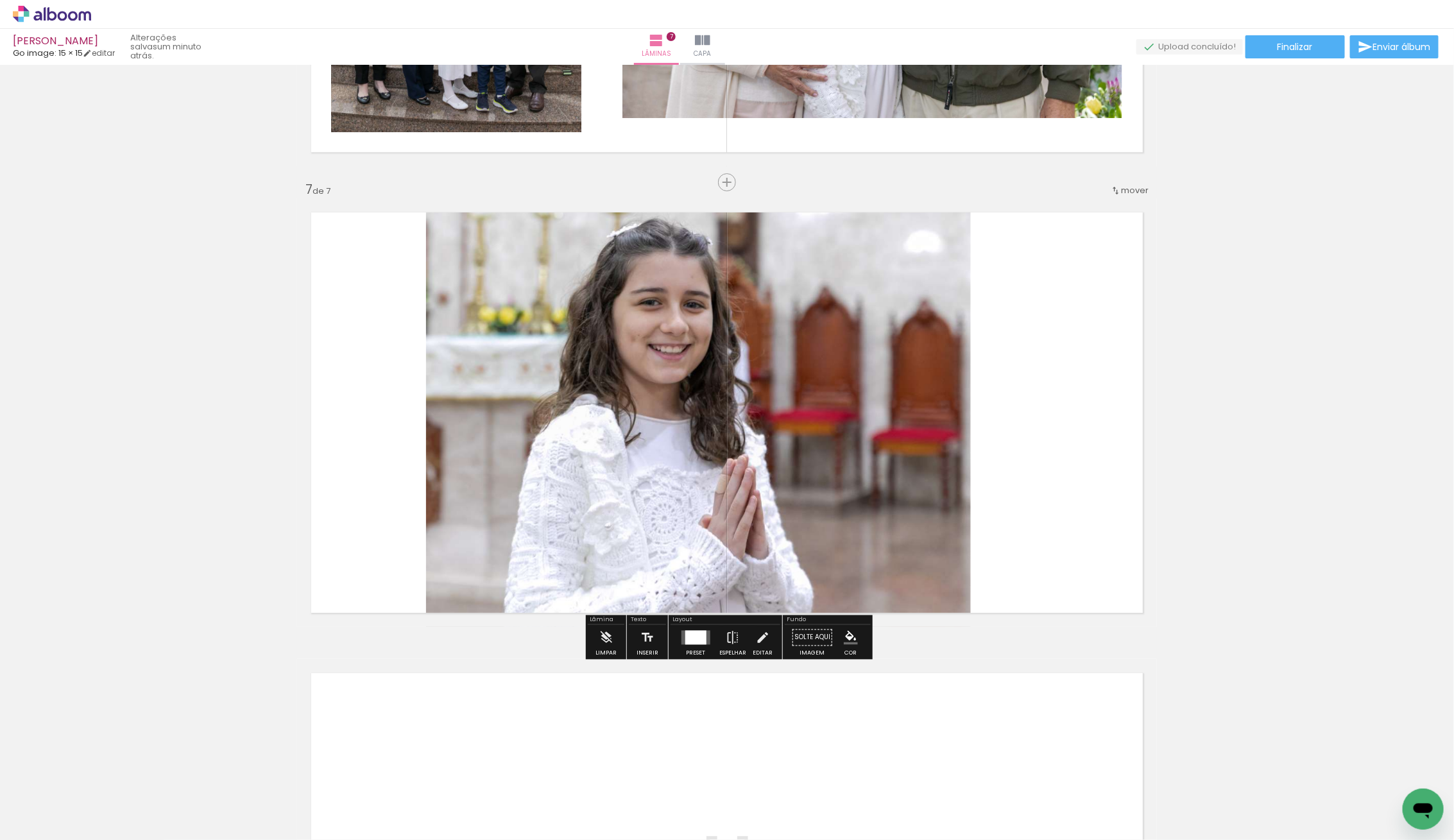
click at [691, 488] on quentale-photo at bounding box center [698, 413] width 545 height 429
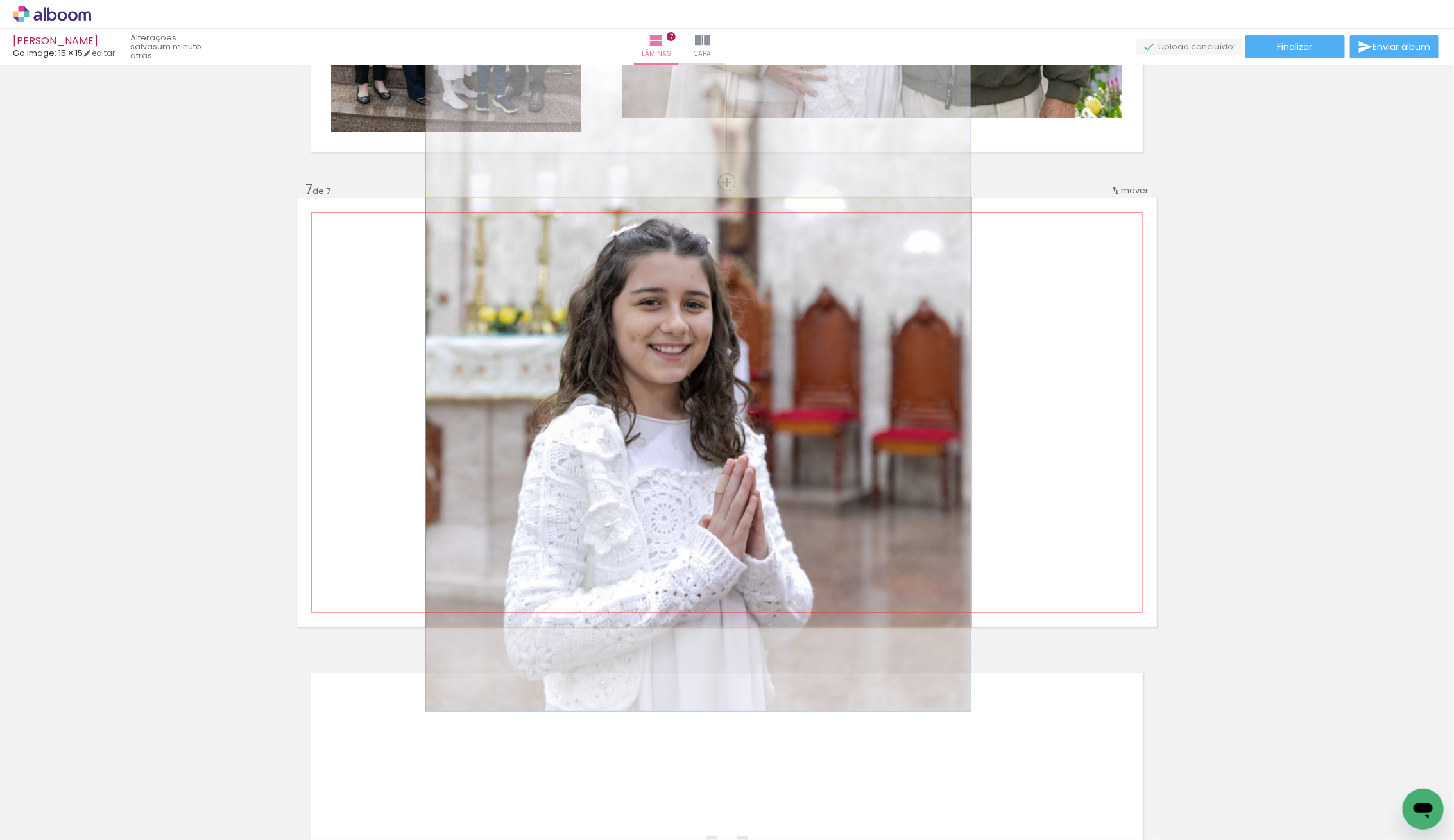
click at [691, 488] on quentale-photo at bounding box center [698, 413] width 545 height 429
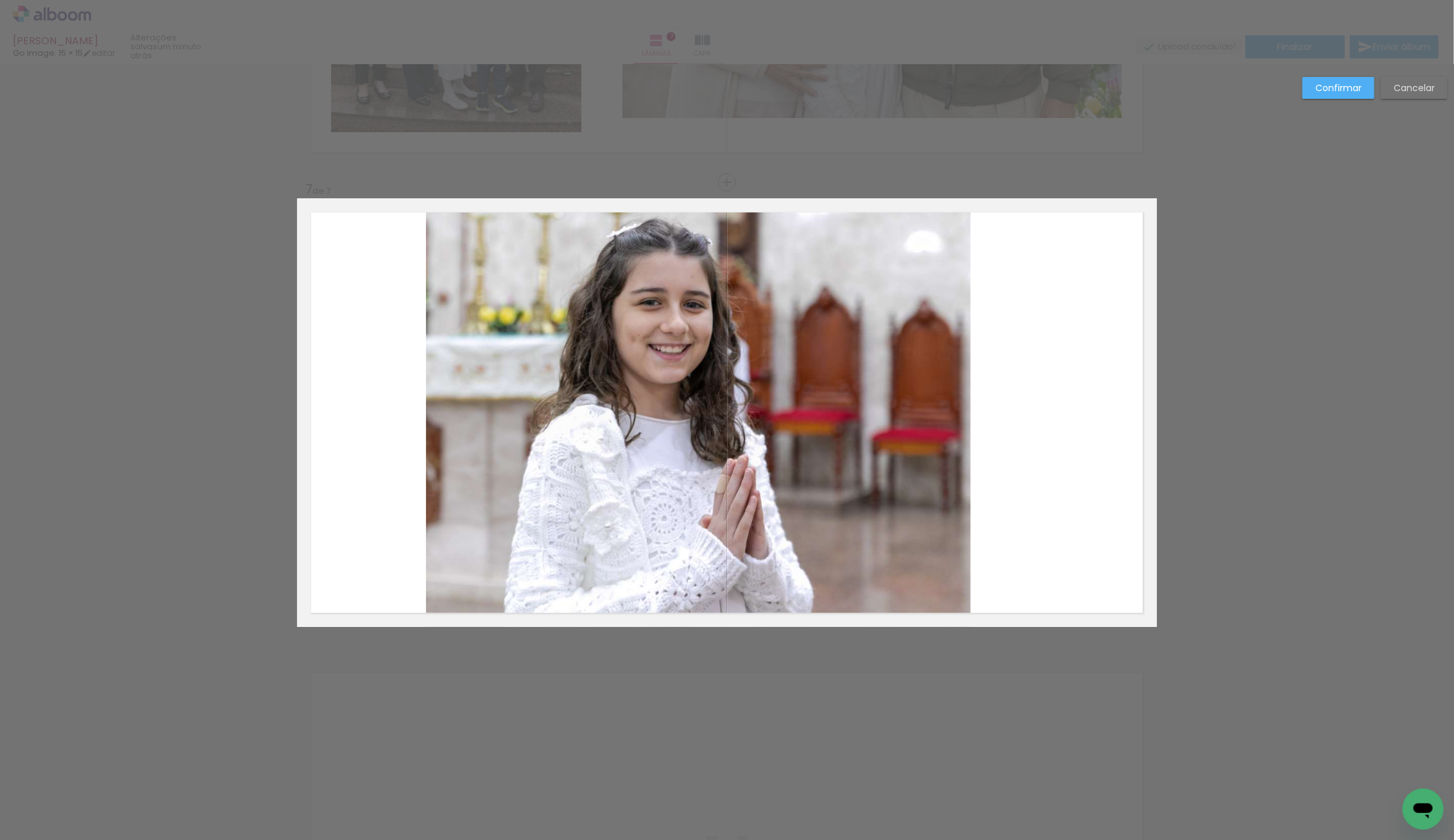
click at [693, 486] on quentale-photo at bounding box center [698, 413] width 545 height 429
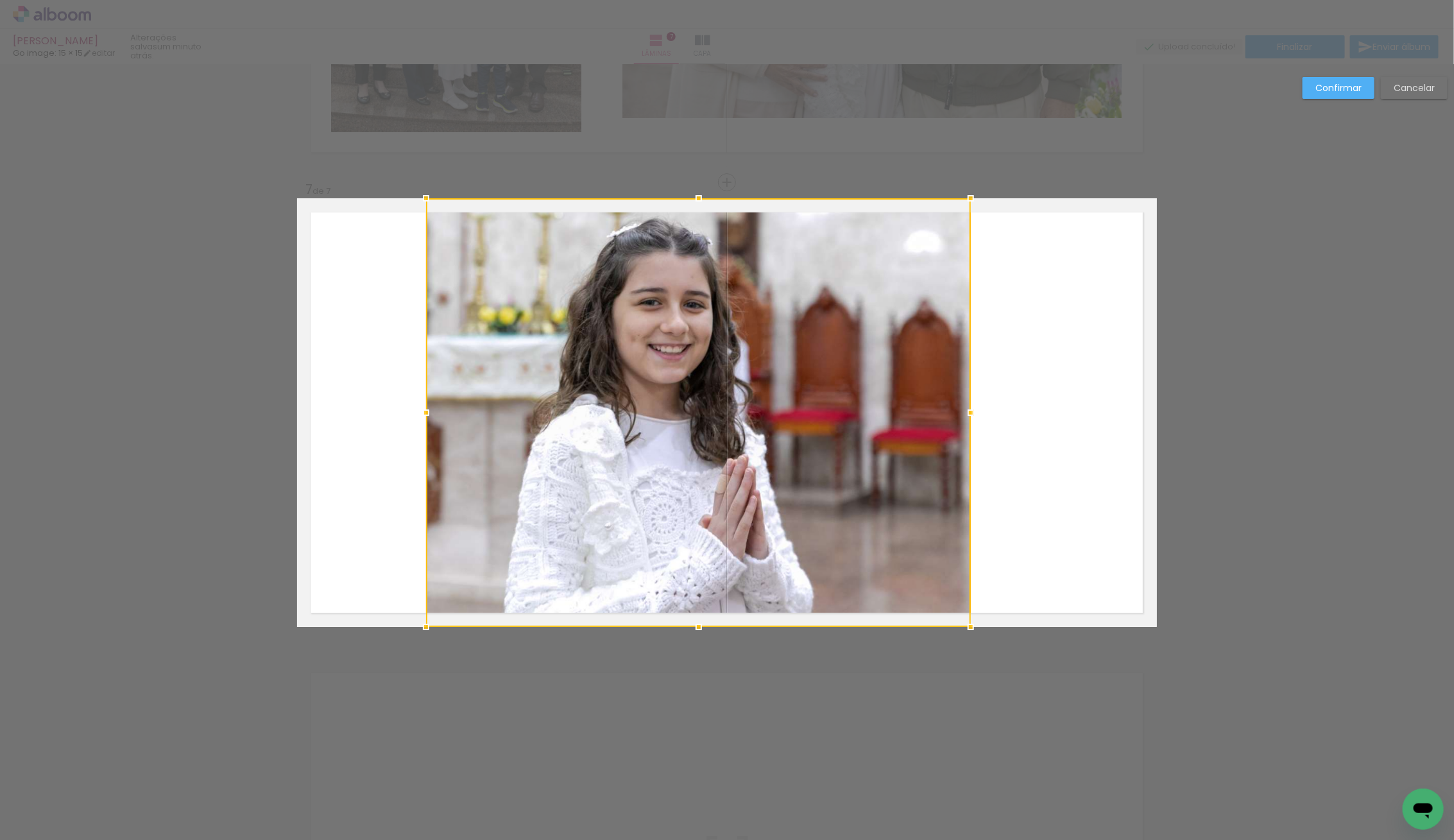
click at [693, 486] on div at bounding box center [698, 413] width 545 height 429
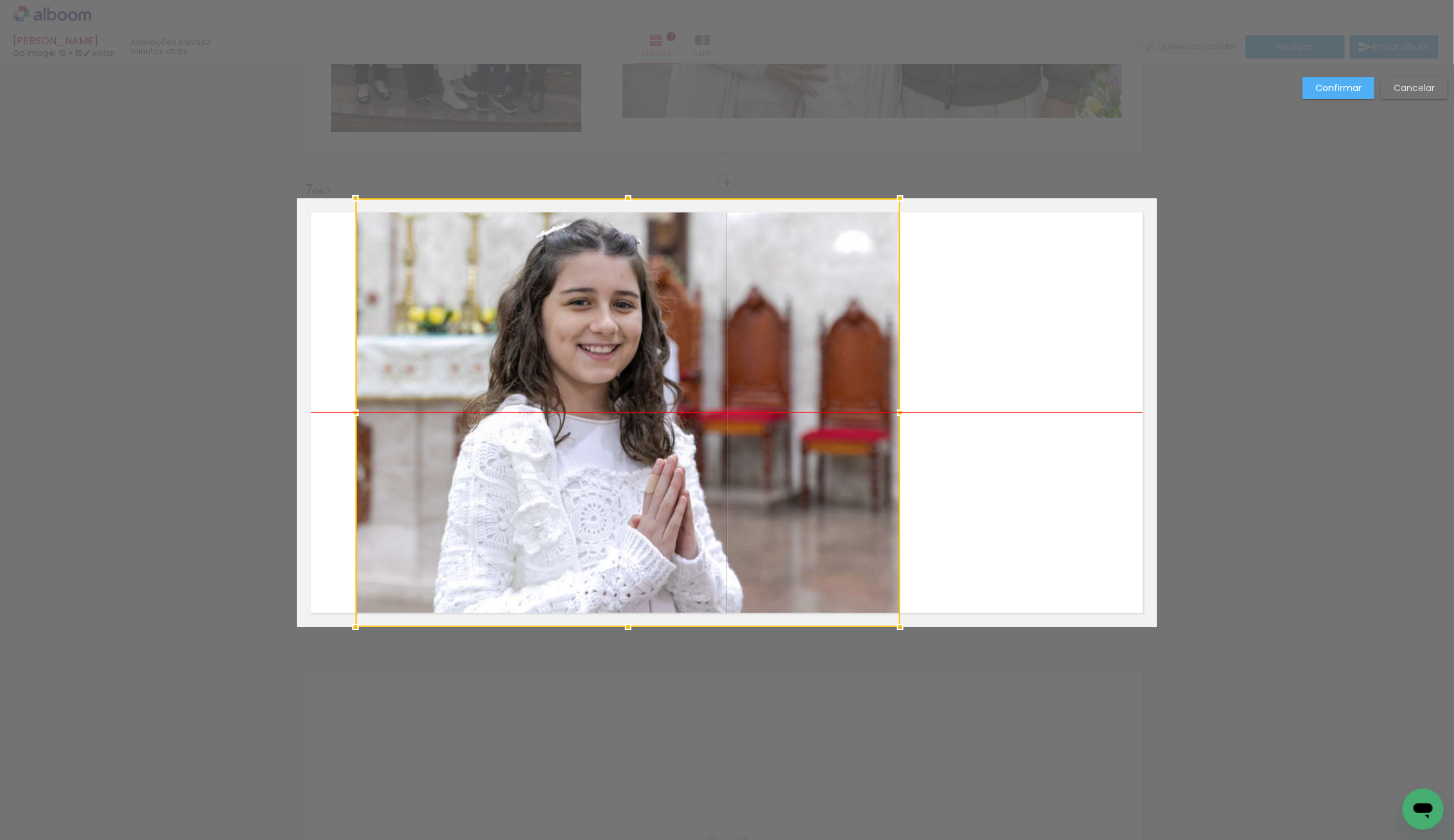
drag, startPoint x: 693, startPoint y: 486, endPoint x: 623, endPoint y: 490, distance: 70.1
click at [623, 490] on div at bounding box center [627, 413] width 545 height 429
drag, startPoint x: 1328, startPoint y: 85, endPoint x: 1324, endPoint y: 92, distance: 8.1
click at [0, 0] on slot "Confirmar" at bounding box center [0, 0] width 0 height 0
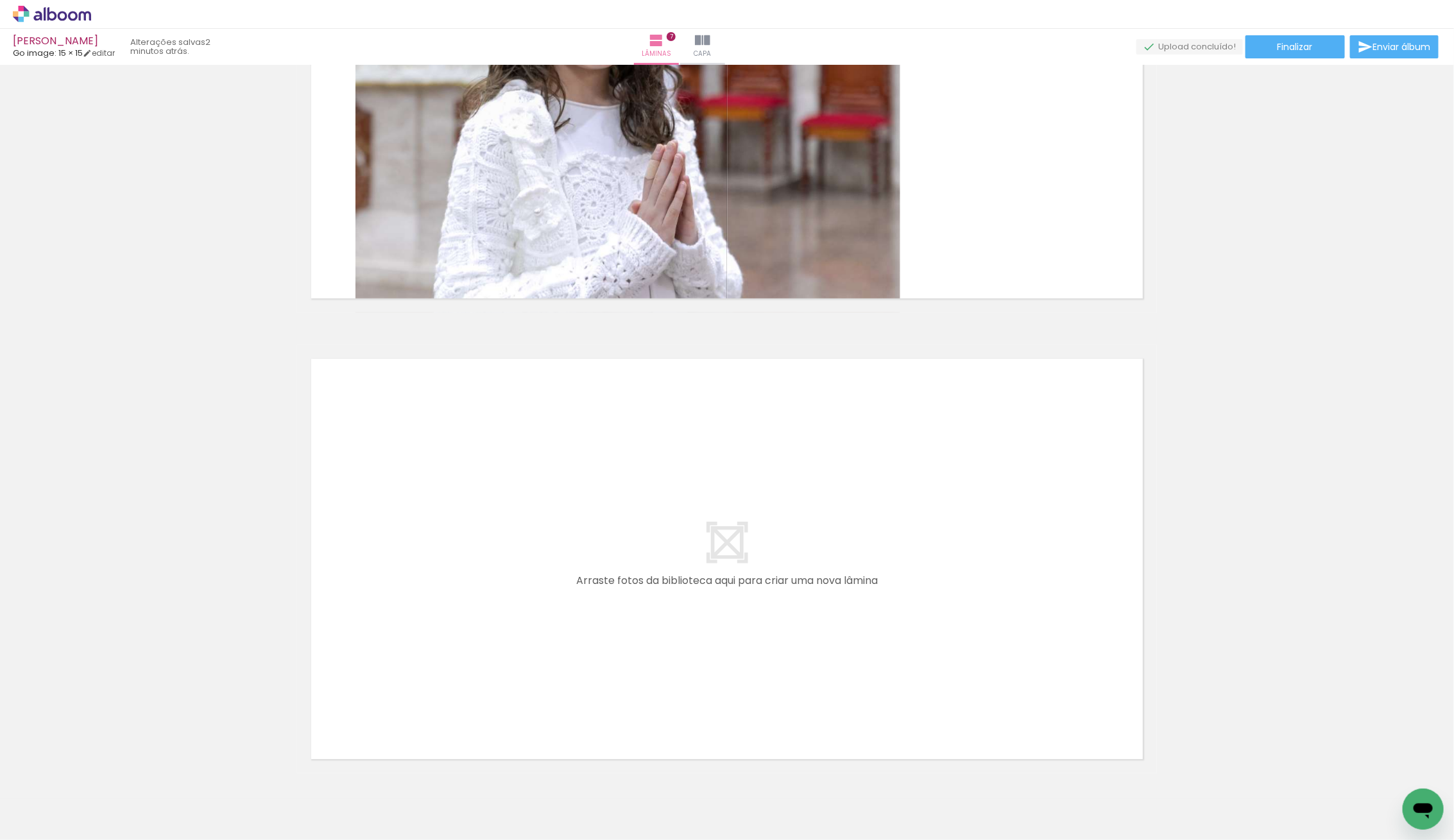
scroll to position [2983, 0]
drag, startPoint x: 143, startPoint y: 810, endPoint x: 669, endPoint y: 584, distance: 572.5
click at [669, 584] on quentale-workspace at bounding box center [727, 420] width 1454 height 840
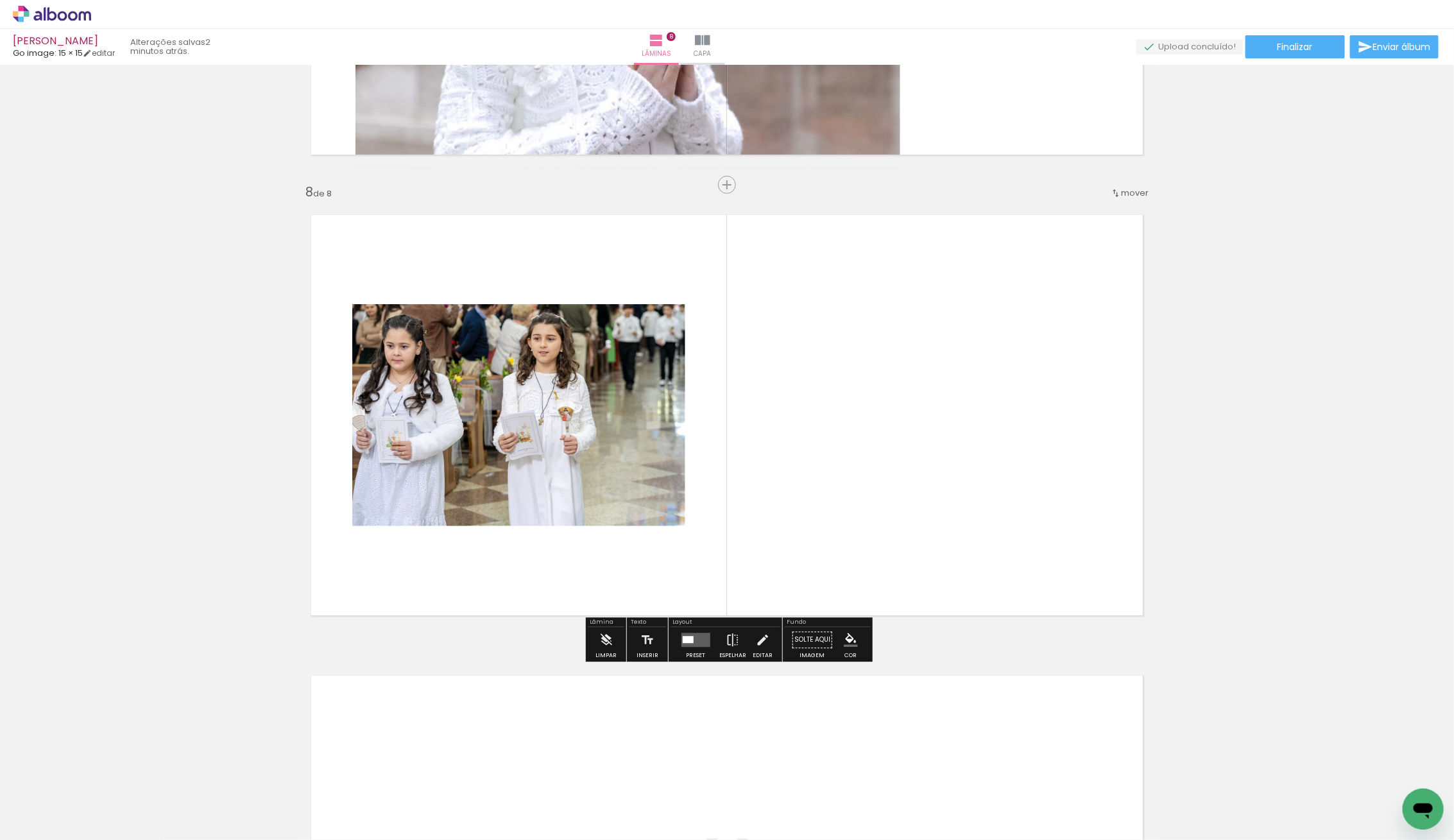
scroll to position [3127, 0]
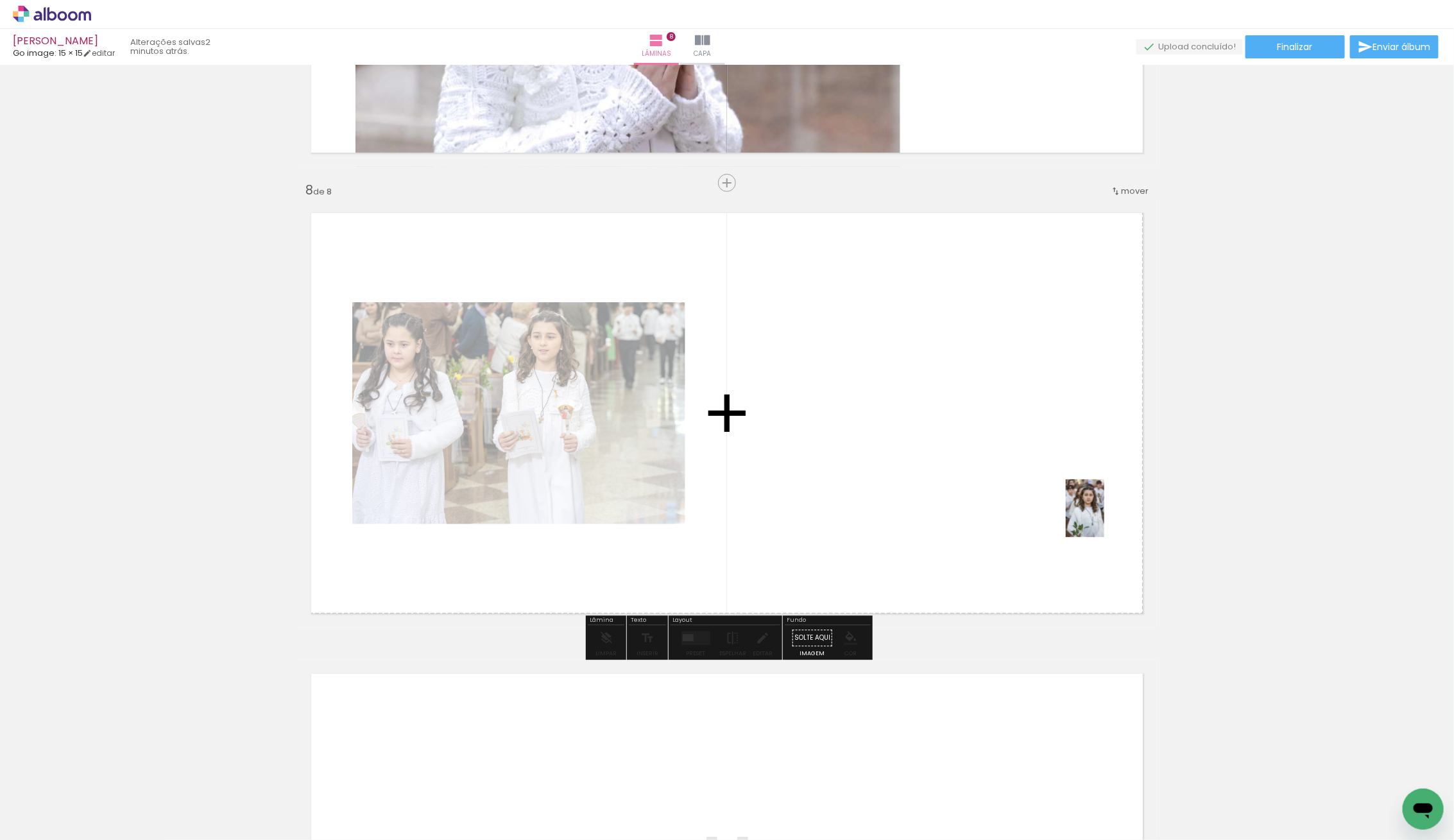
drag, startPoint x: 136, startPoint y: 816, endPoint x: 1097, endPoint y: 518, distance: 1006.1
click at [1103, 518] on quentale-workspace at bounding box center [727, 420] width 1454 height 840
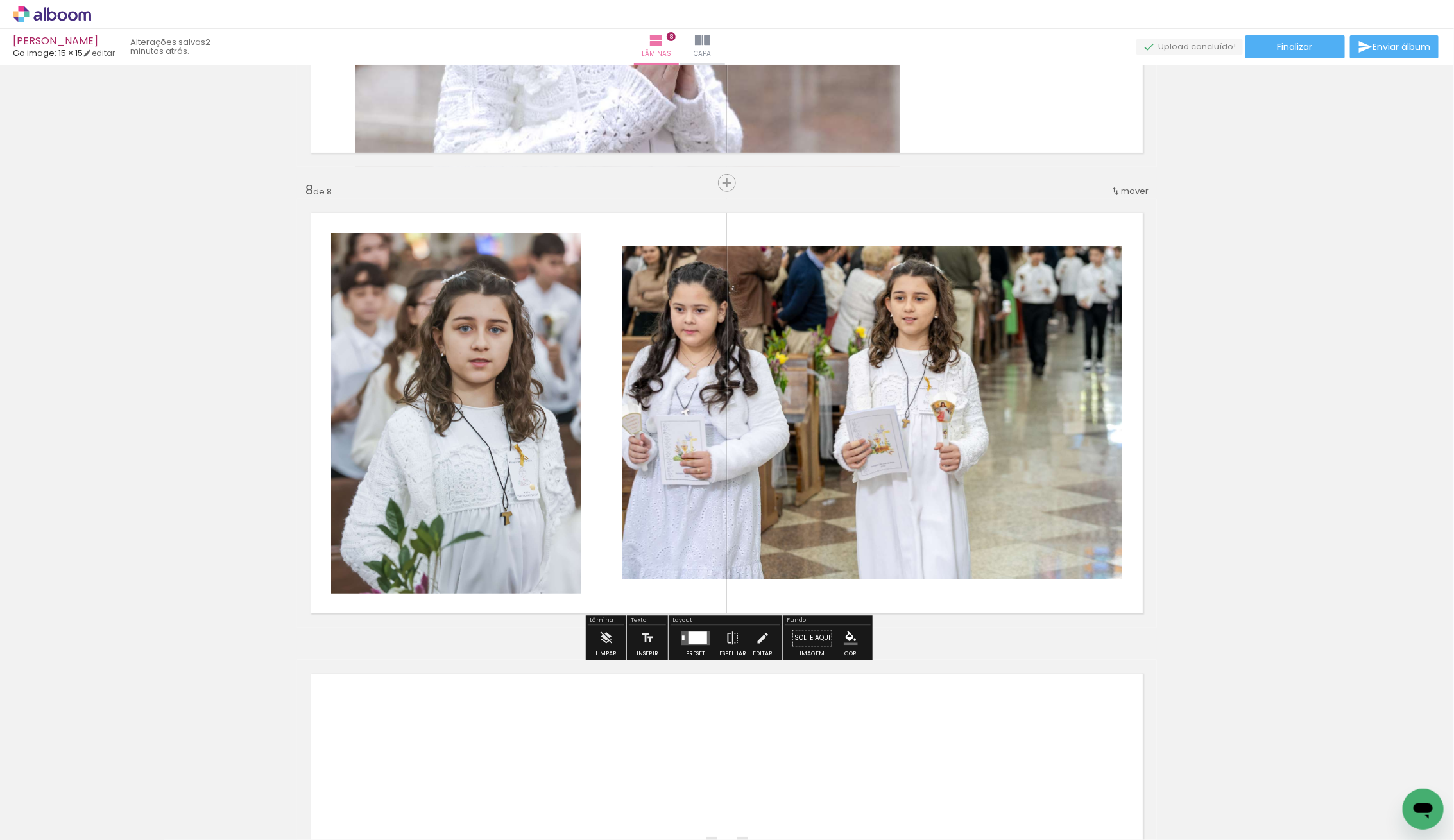
drag, startPoint x: 700, startPoint y: 642, endPoint x: 819, endPoint y: 633, distance: 119.3
click at [700, 642] on div at bounding box center [697, 638] width 18 height 12
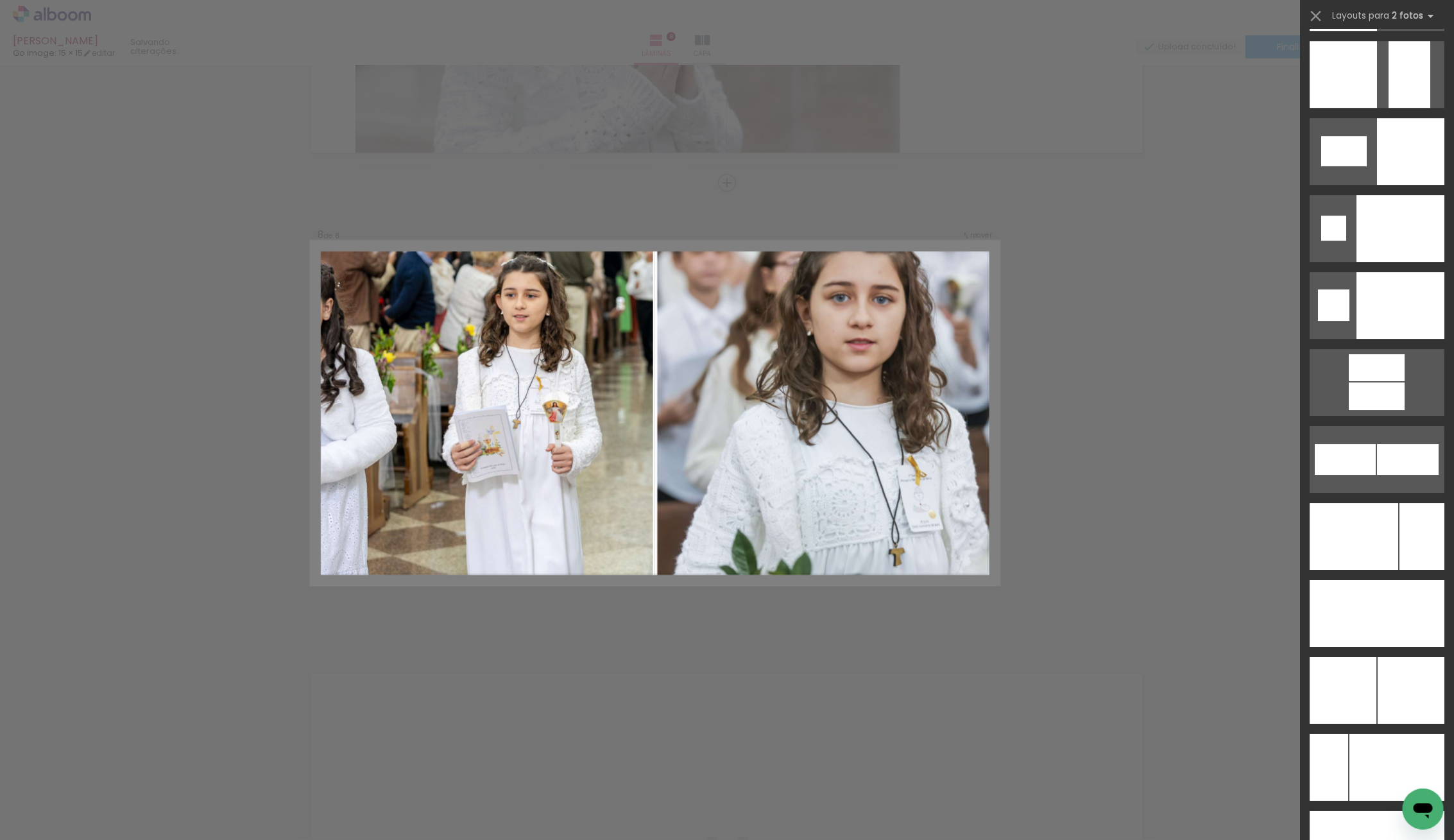
scroll to position [5324, 0]
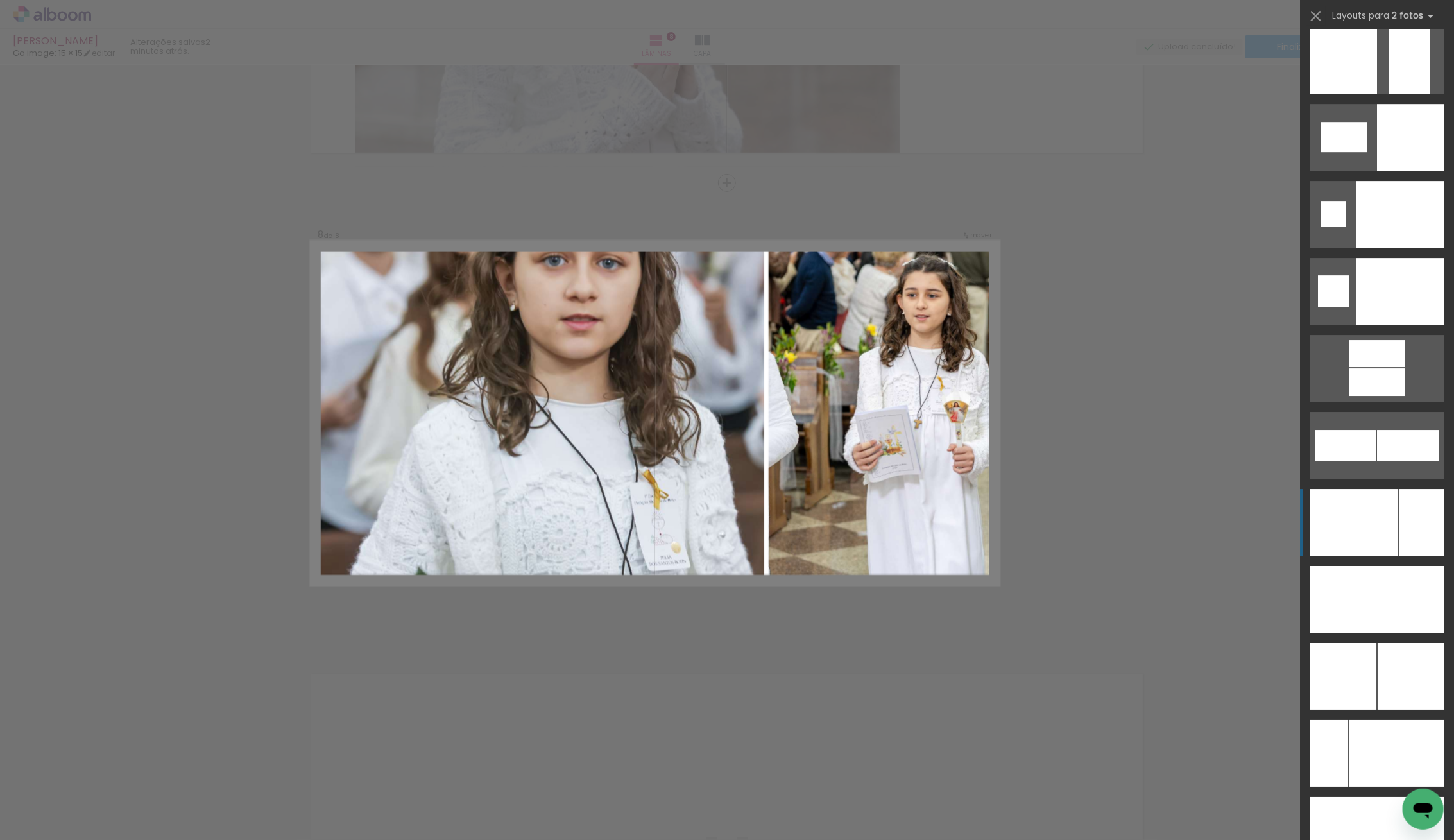
click at [1353, 517] on div at bounding box center [1353, 522] width 88 height 67
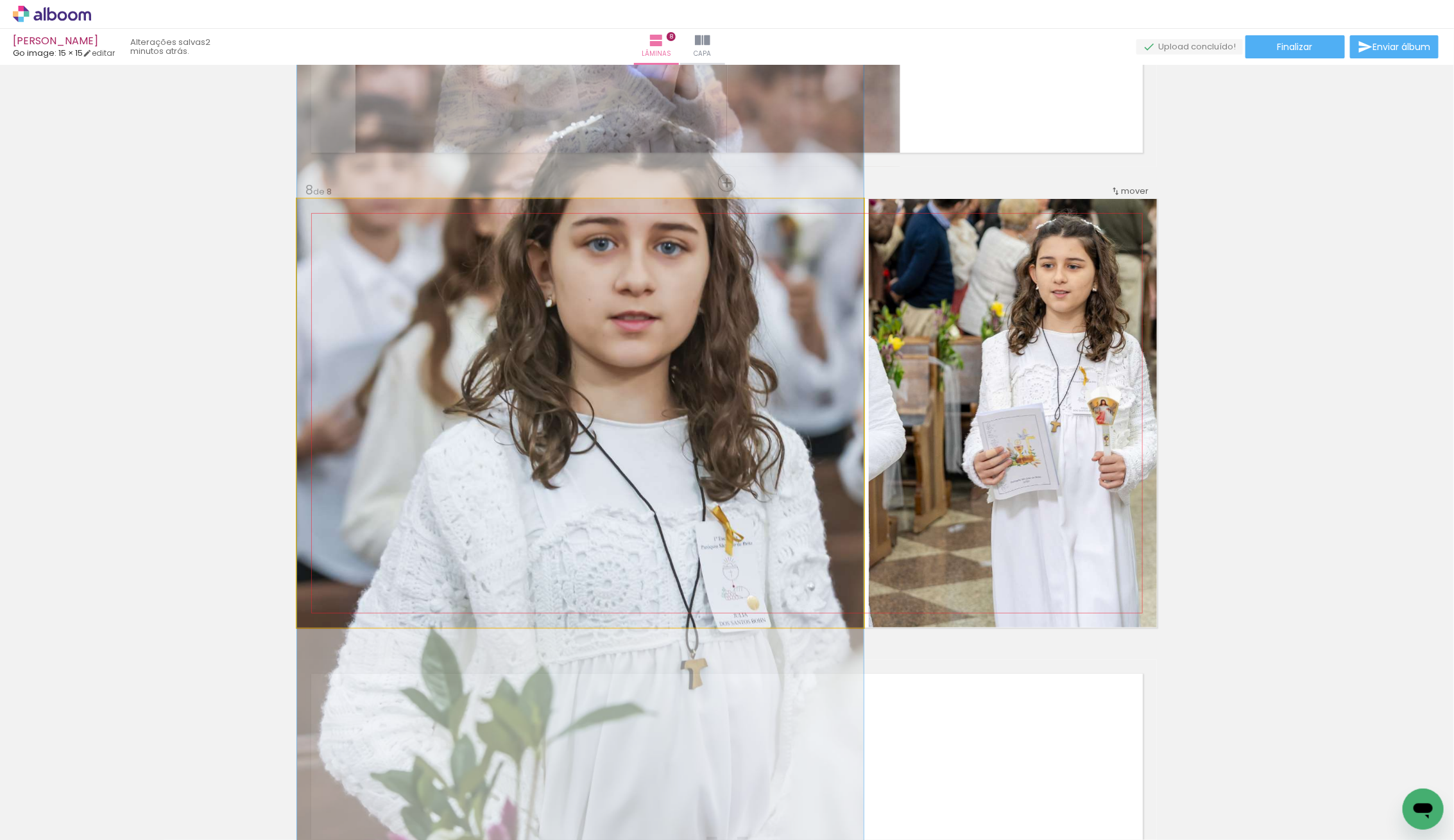
drag, startPoint x: 602, startPoint y: 441, endPoint x: 597, endPoint y: 466, distance: 25.5
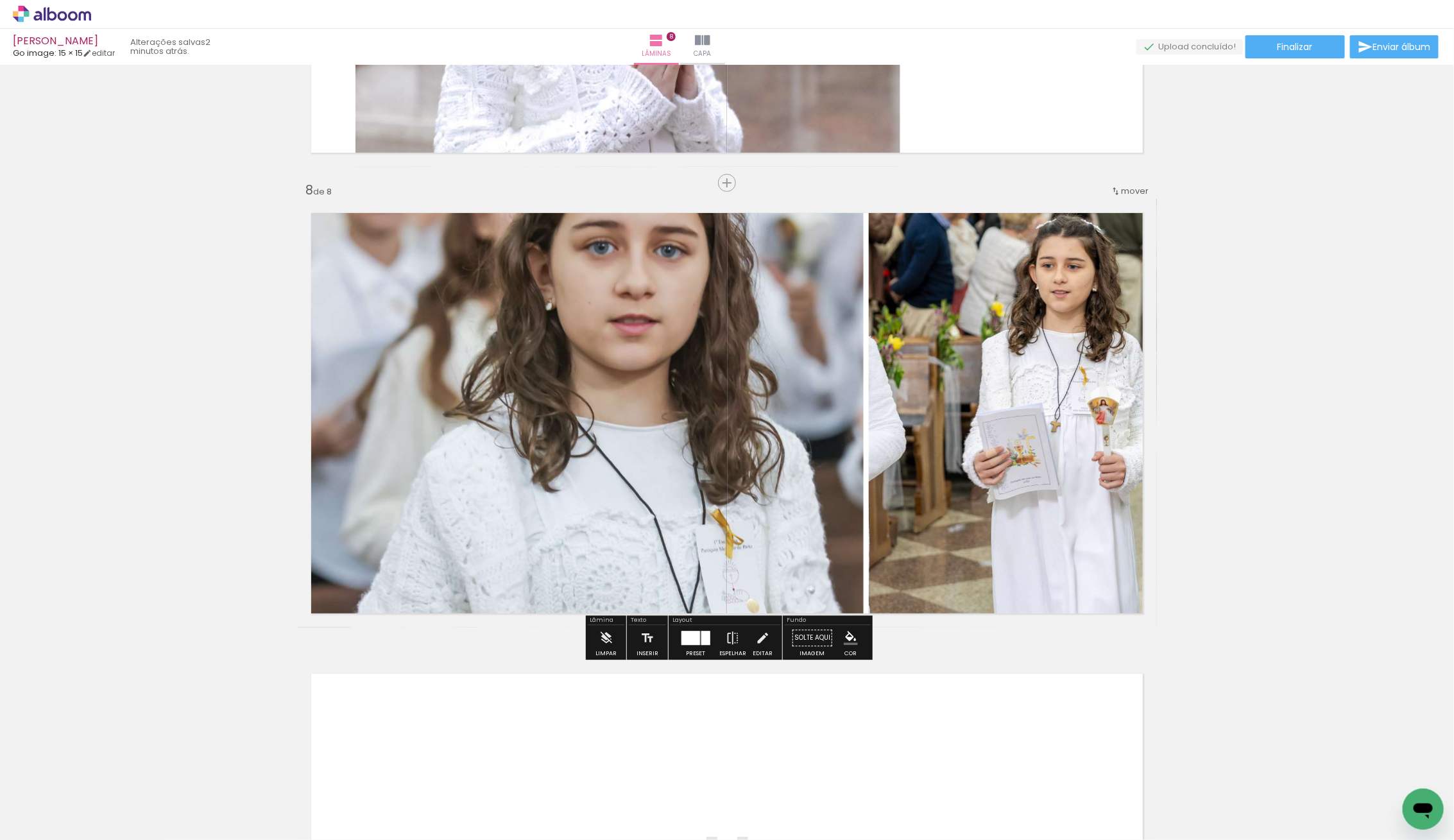
click at [622, 463] on quentale-photo at bounding box center [580, 413] width 567 height 429
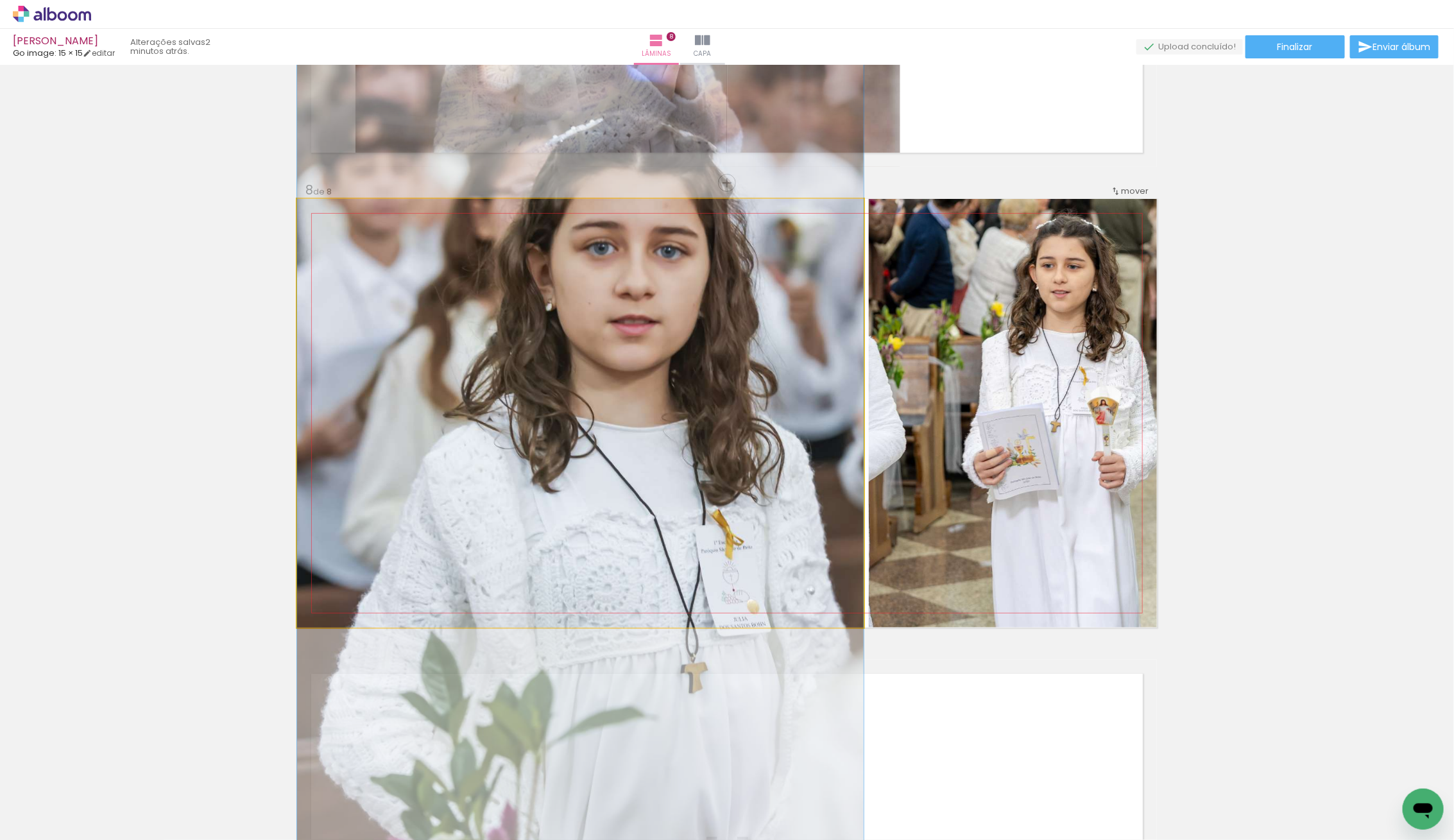
drag, startPoint x: 666, startPoint y: 467, endPoint x: 978, endPoint y: 470, distance: 312.0
click at [0, 0] on slot at bounding box center [0, 0] width 0 height 0
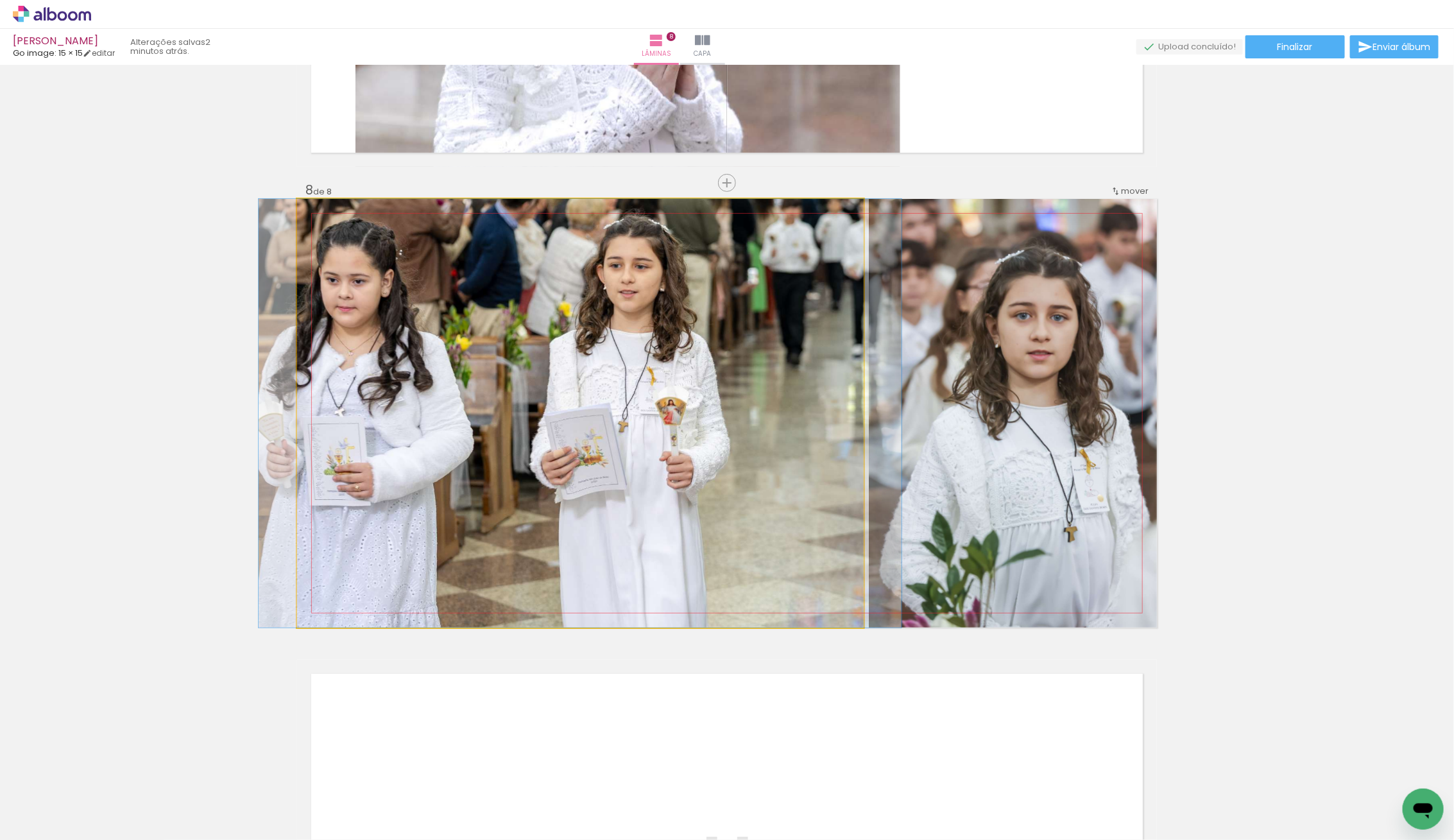
click at [583, 457] on quentale-photo at bounding box center [580, 413] width 567 height 429
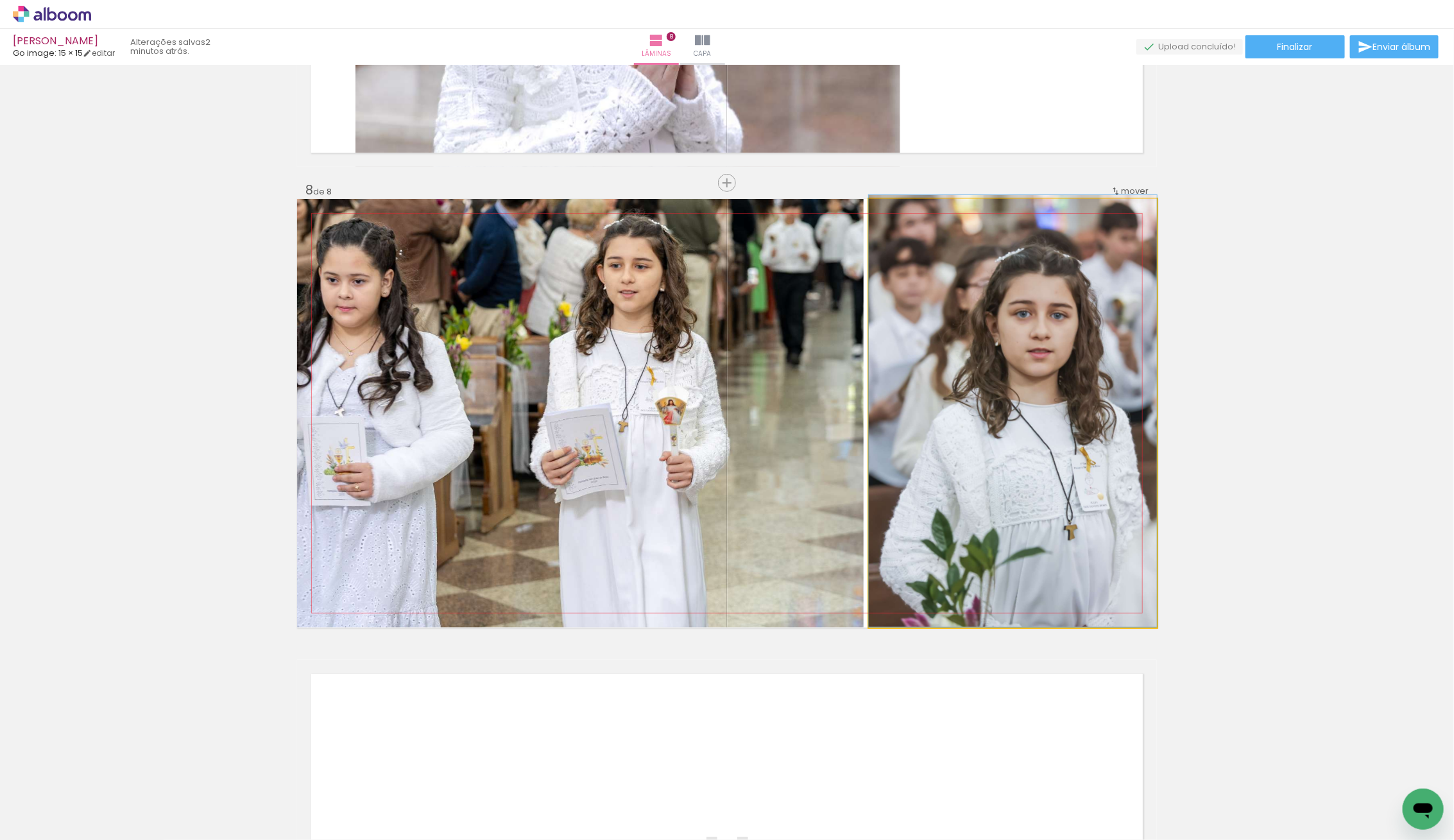
drag, startPoint x: 1022, startPoint y: 491, endPoint x: 978, endPoint y: 470, distance: 48.8
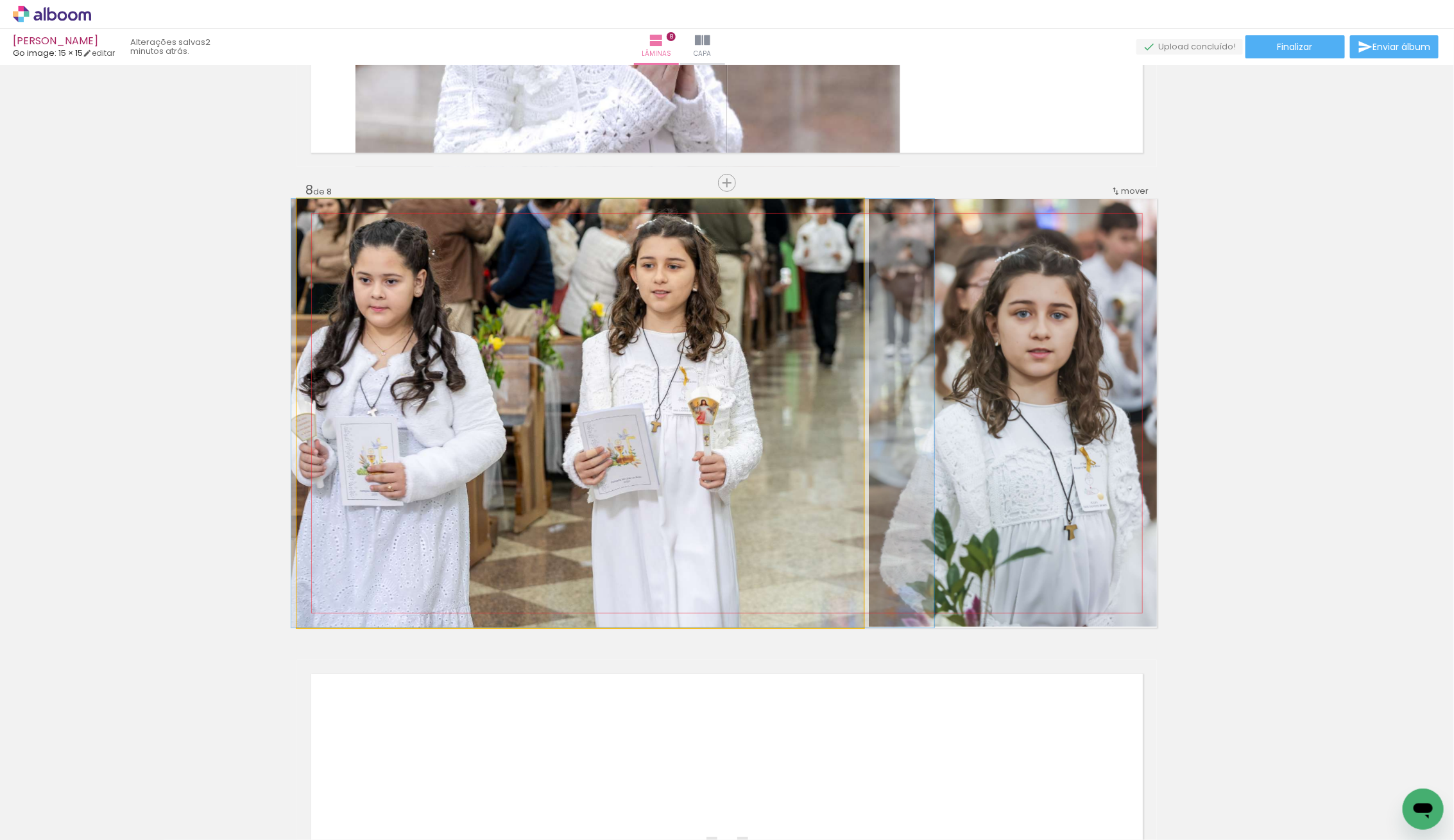
drag, startPoint x: 631, startPoint y: 472, endPoint x: 663, endPoint y: 472, distance: 32.0
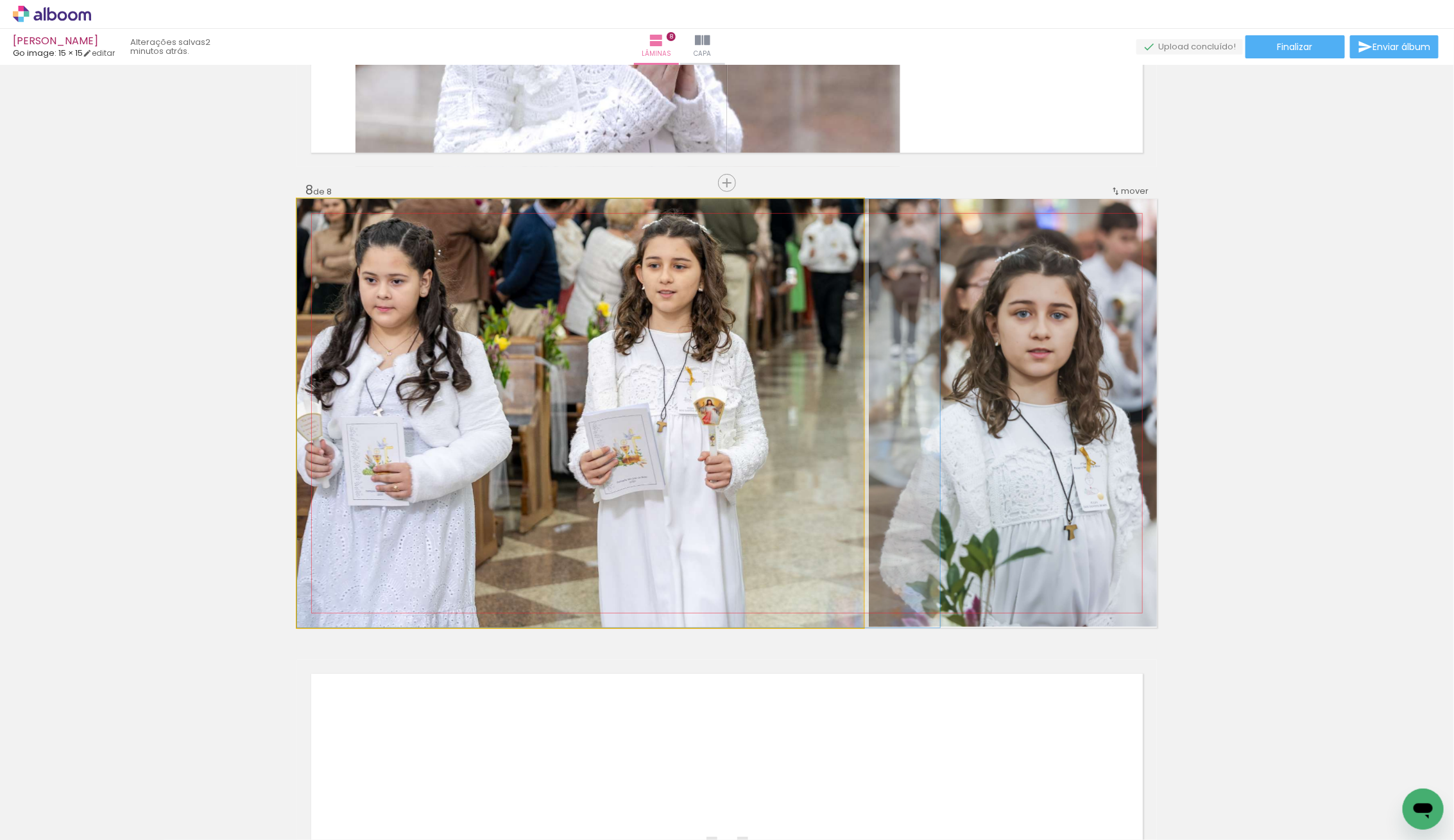
drag, startPoint x: 664, startPoint y: 472, endPoint x: 676, endPoint y: 473, distance: 12.0
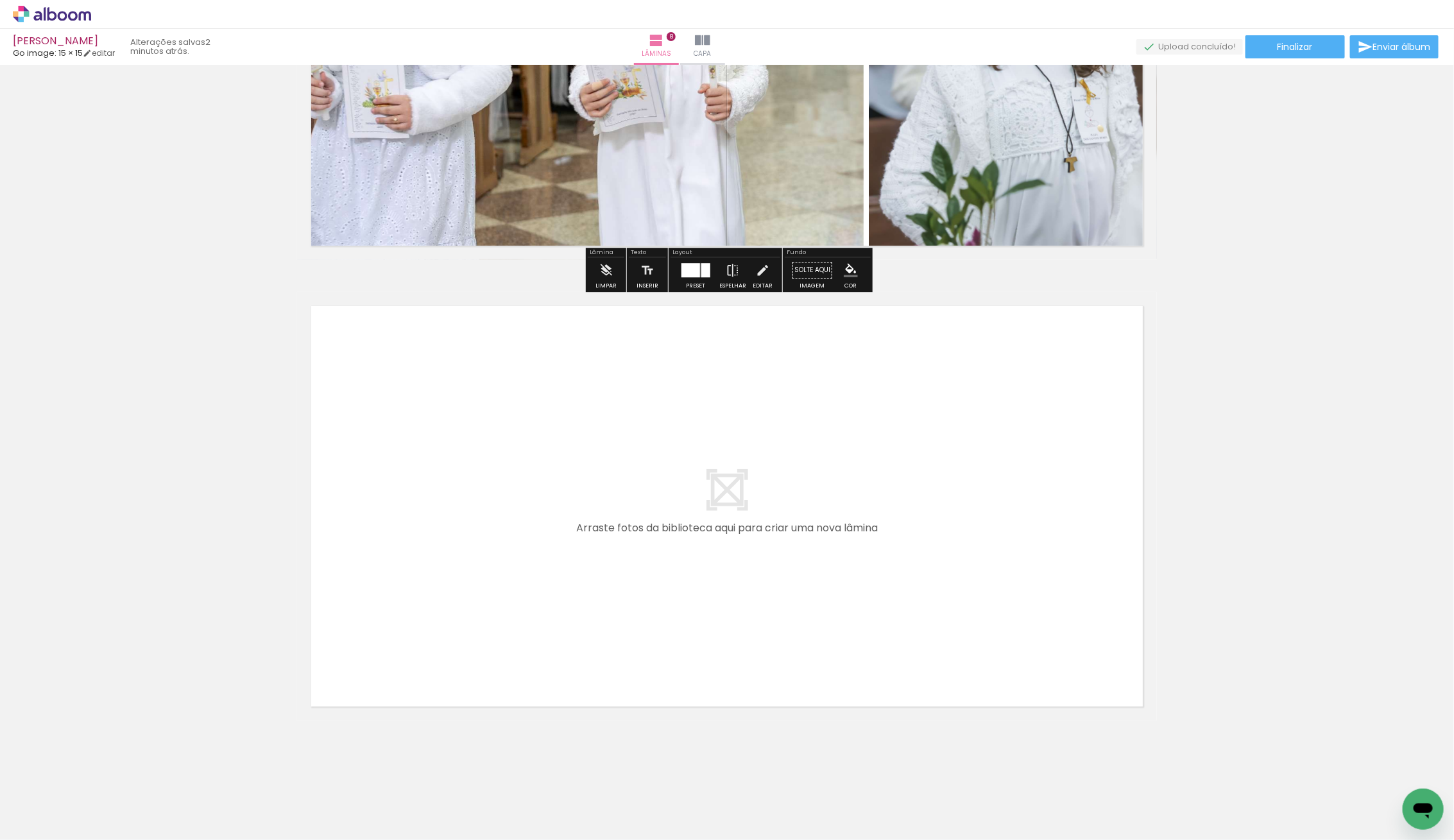
scroll to position [3500, 0]
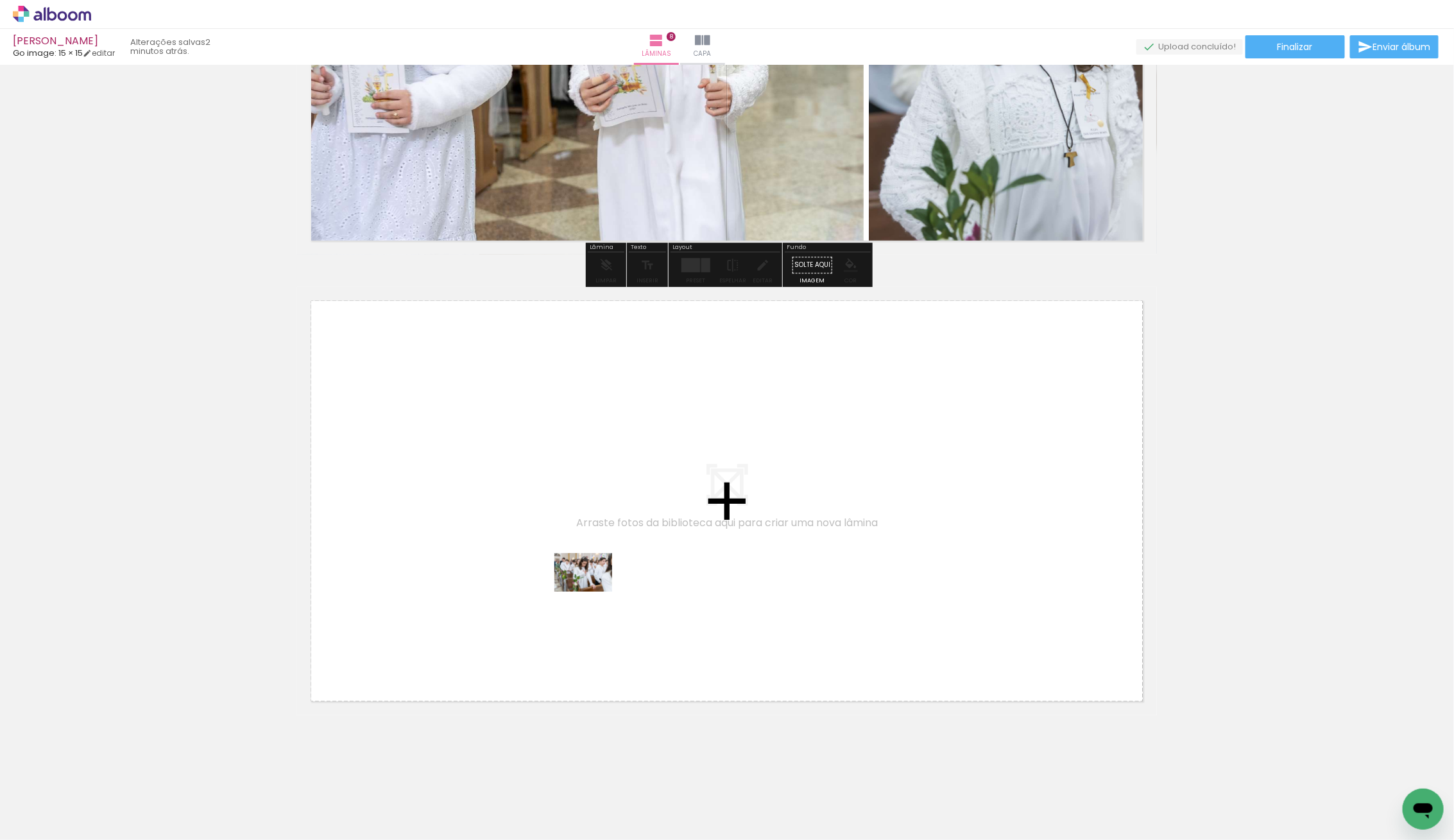
drag, startPoint x: 151, startPoint y: 811, endPoint x: 594, endPoint y: 590, distance: 495.1
click at [594, 590] on quentale-workspace at bounding box center [727, 420] width 1454 height 840
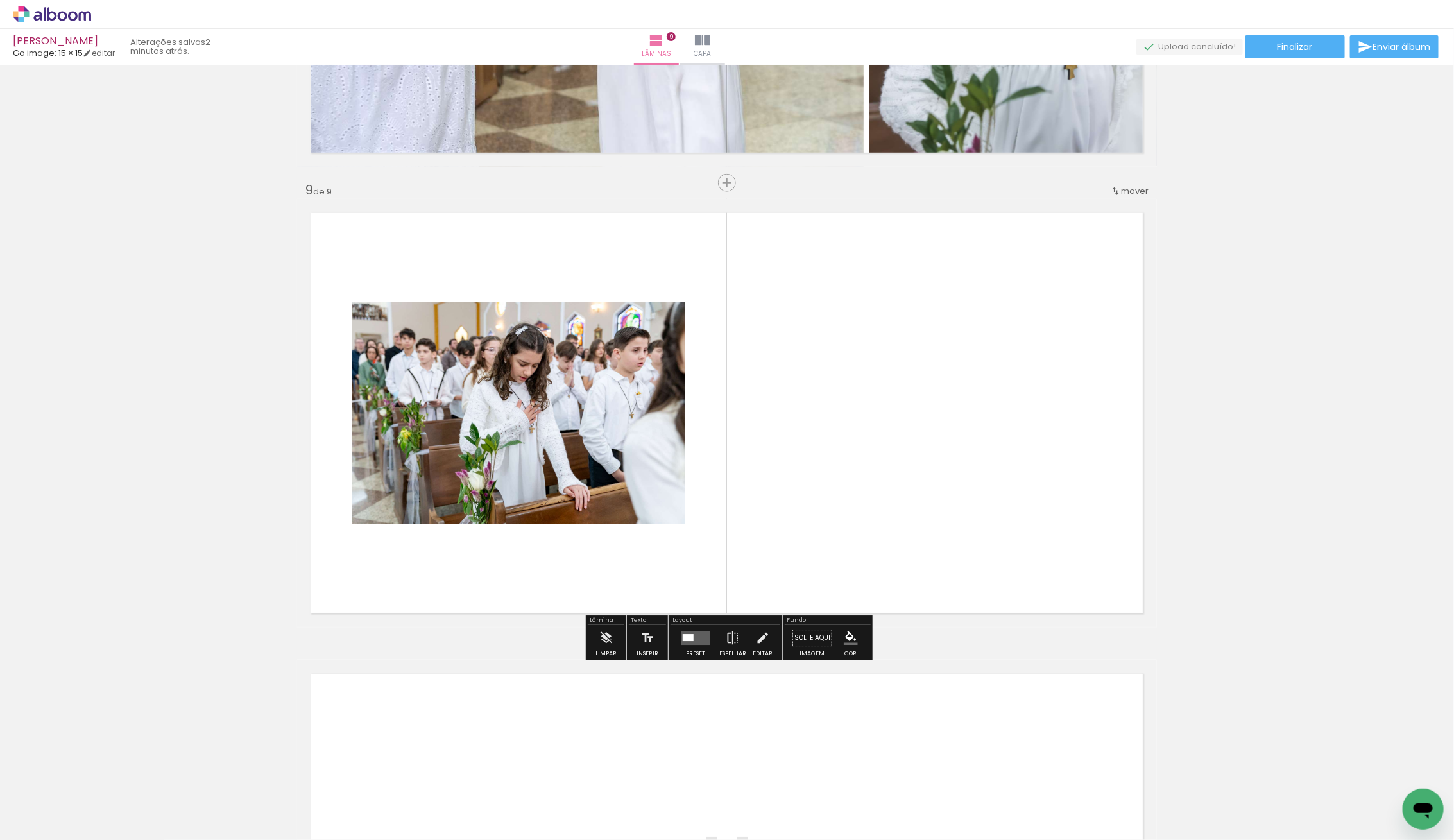
scroll to position [3589, 0]
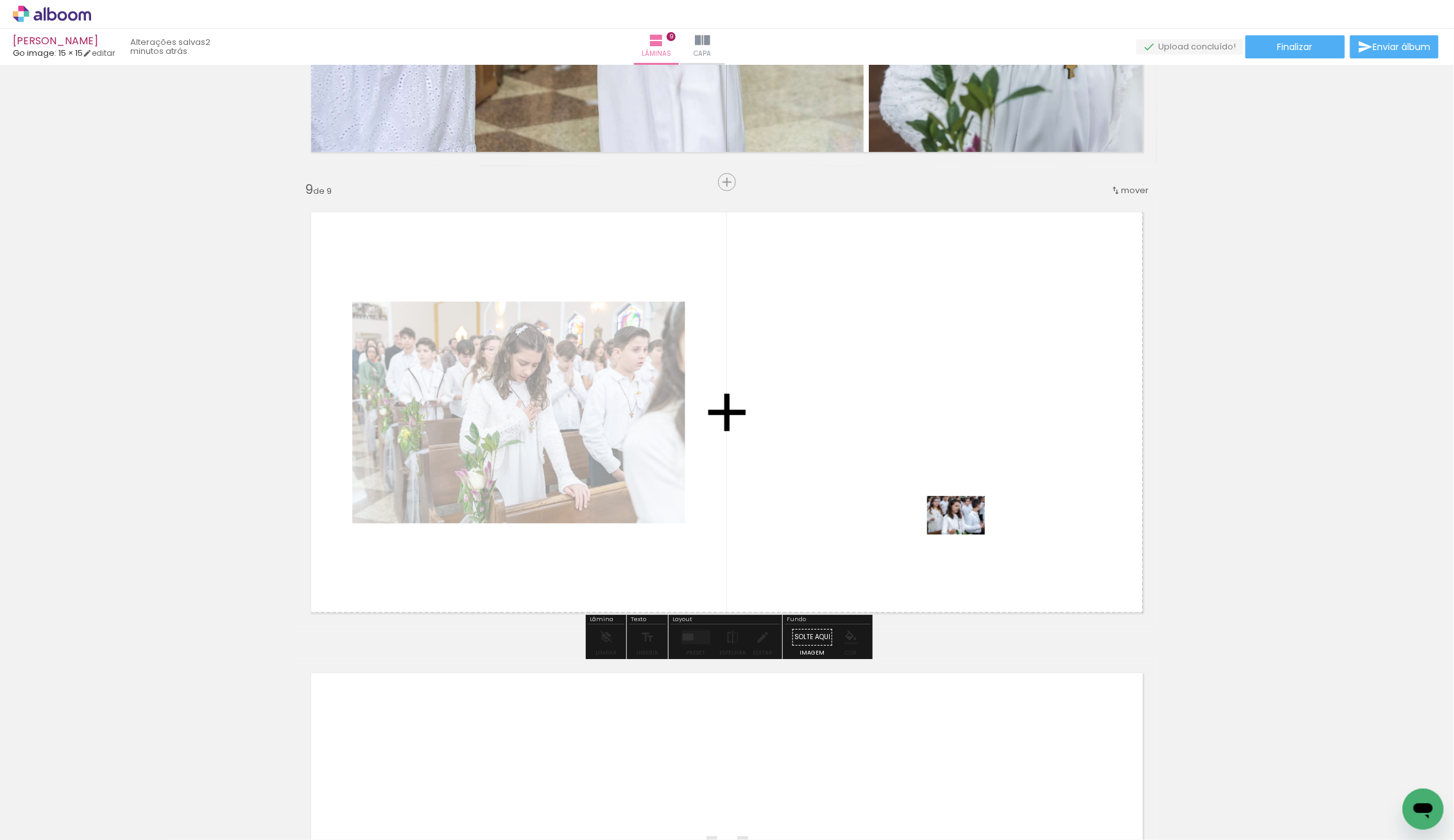
drag, startPoint x: 385, startPoint y: 689, endPoint x: 966, endPoint y: 535, distance: 601.1
click at [966, 535] on quentale-workspace at bounding box center [727, 420] width 1454 height 840
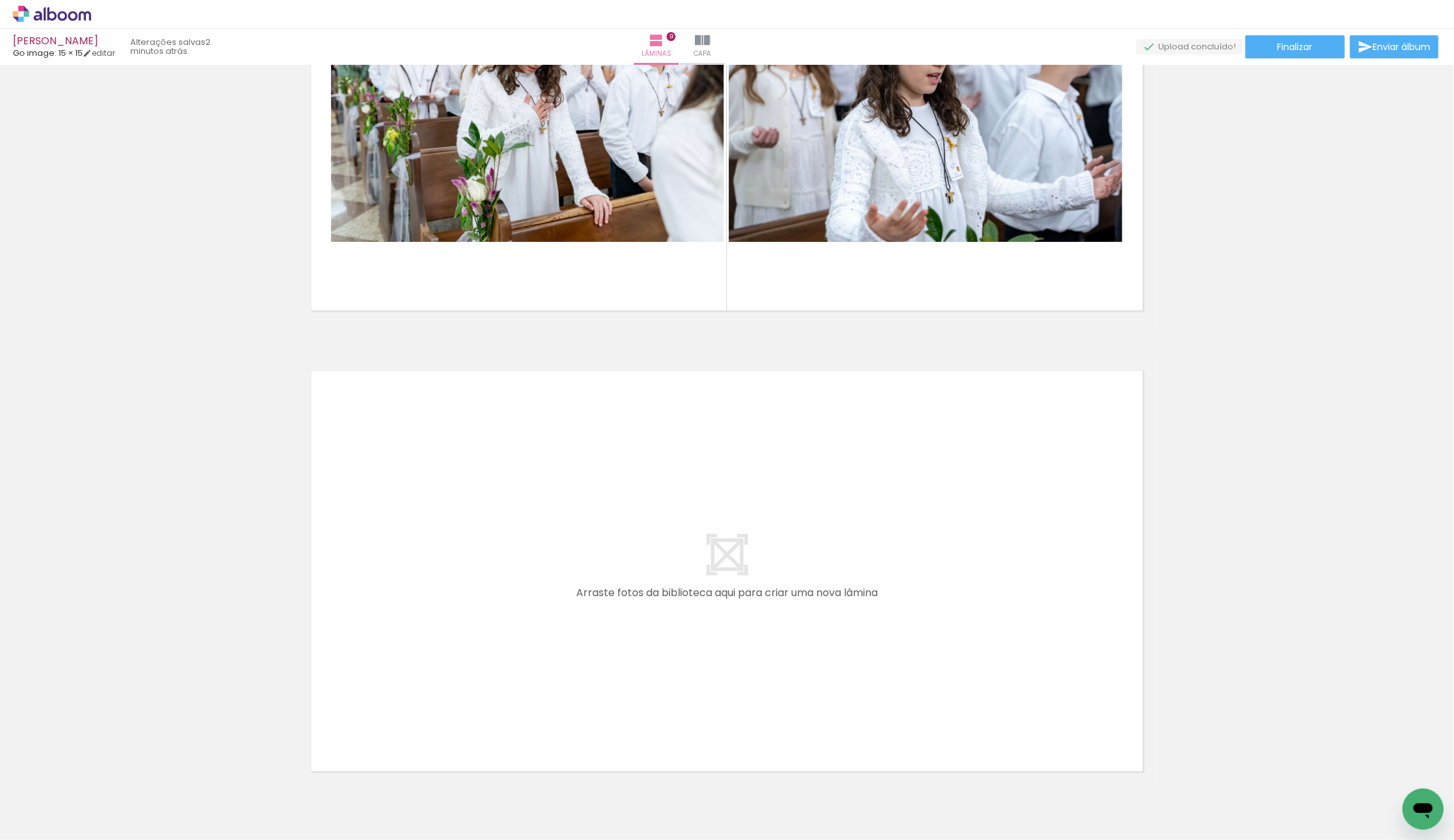
scroll to position [3961, 0]
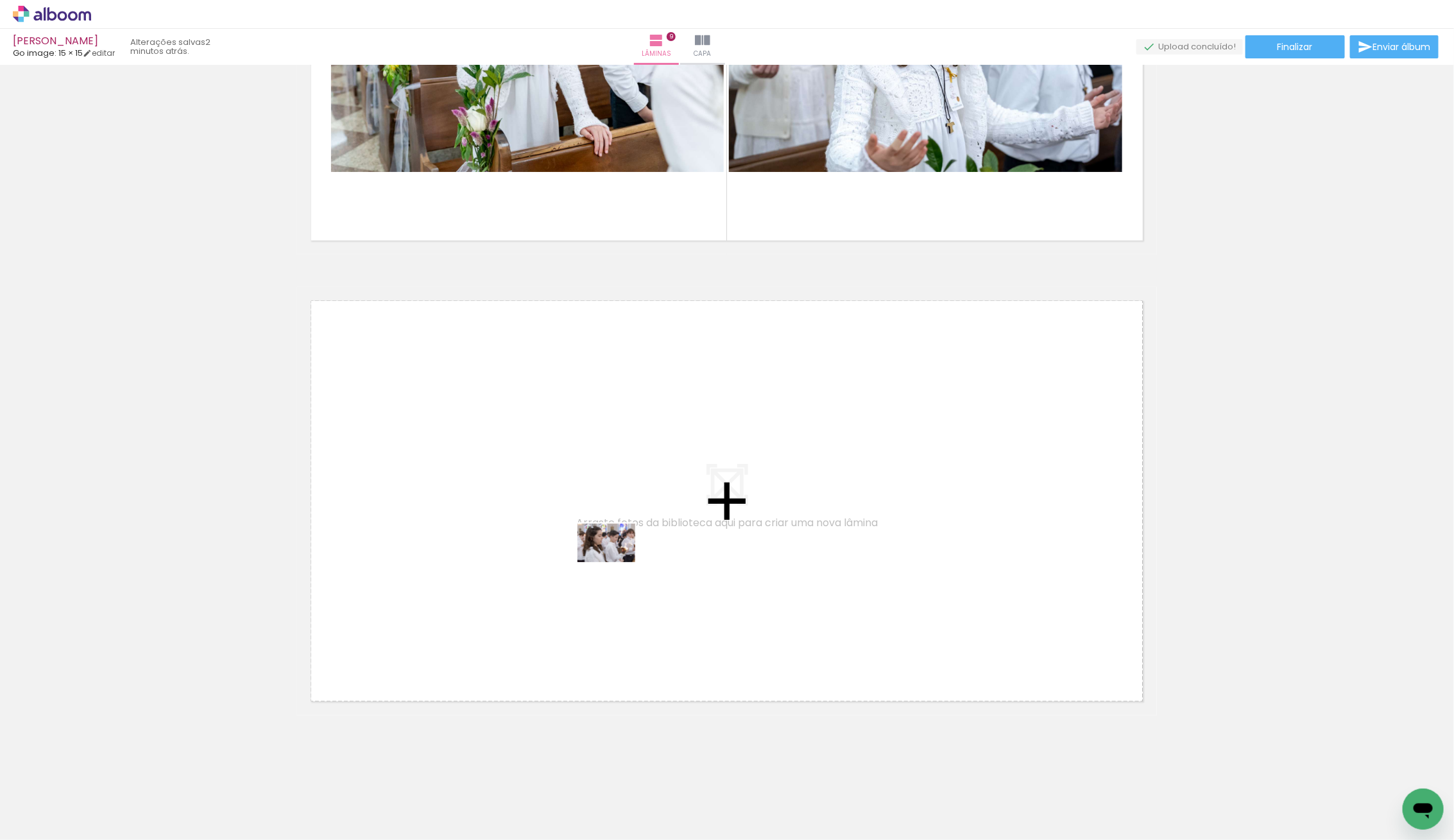
click at [616, 562] on quentale-workspace at bounding box center [727, 420] width 1454 height 840
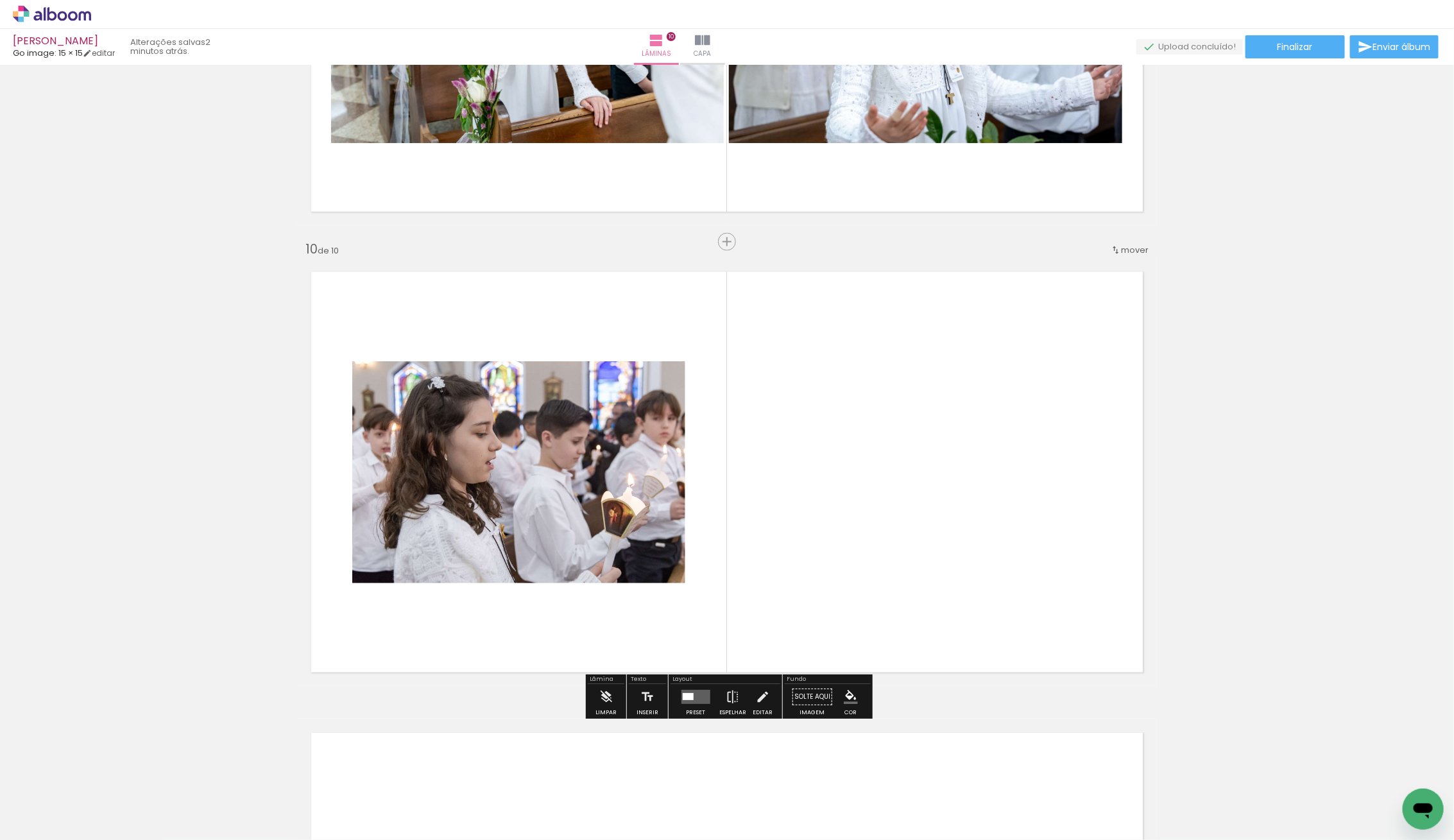
scroll to position [4032, 0]
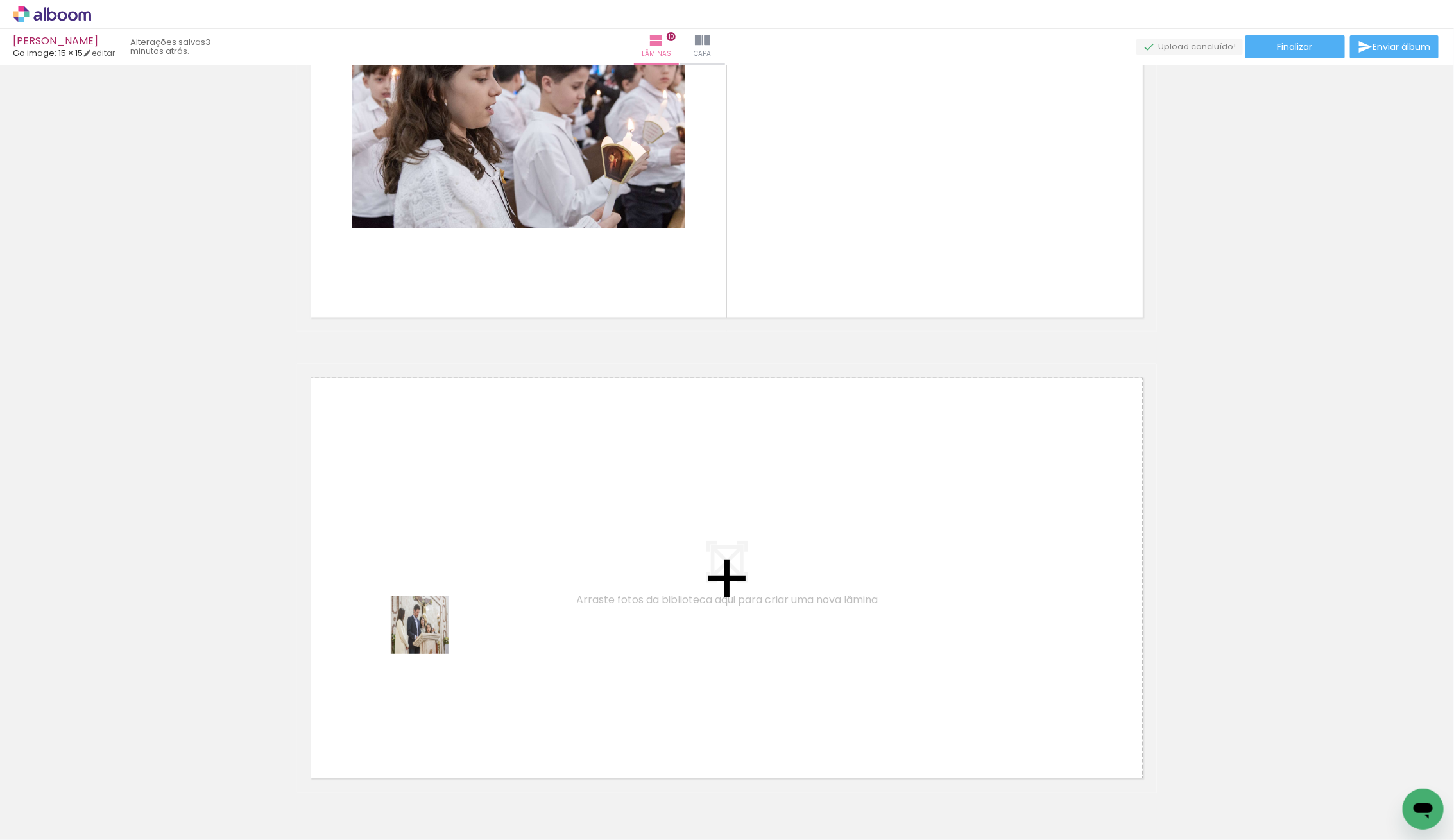
click at [485, 595] on quentale-workspace at bounding box center [727, 420] width 1454 height 840
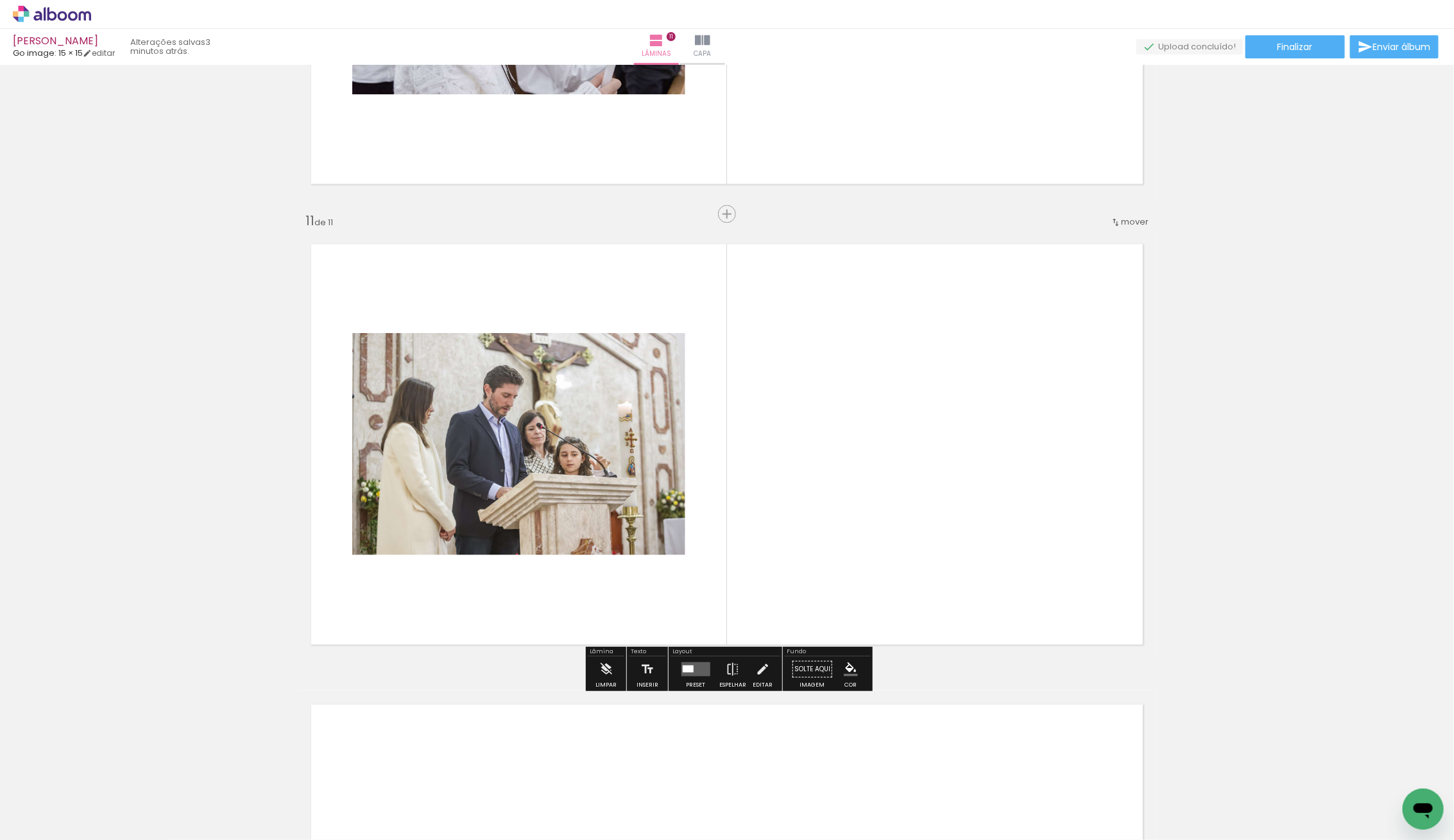
scroll to position [4510, 0]
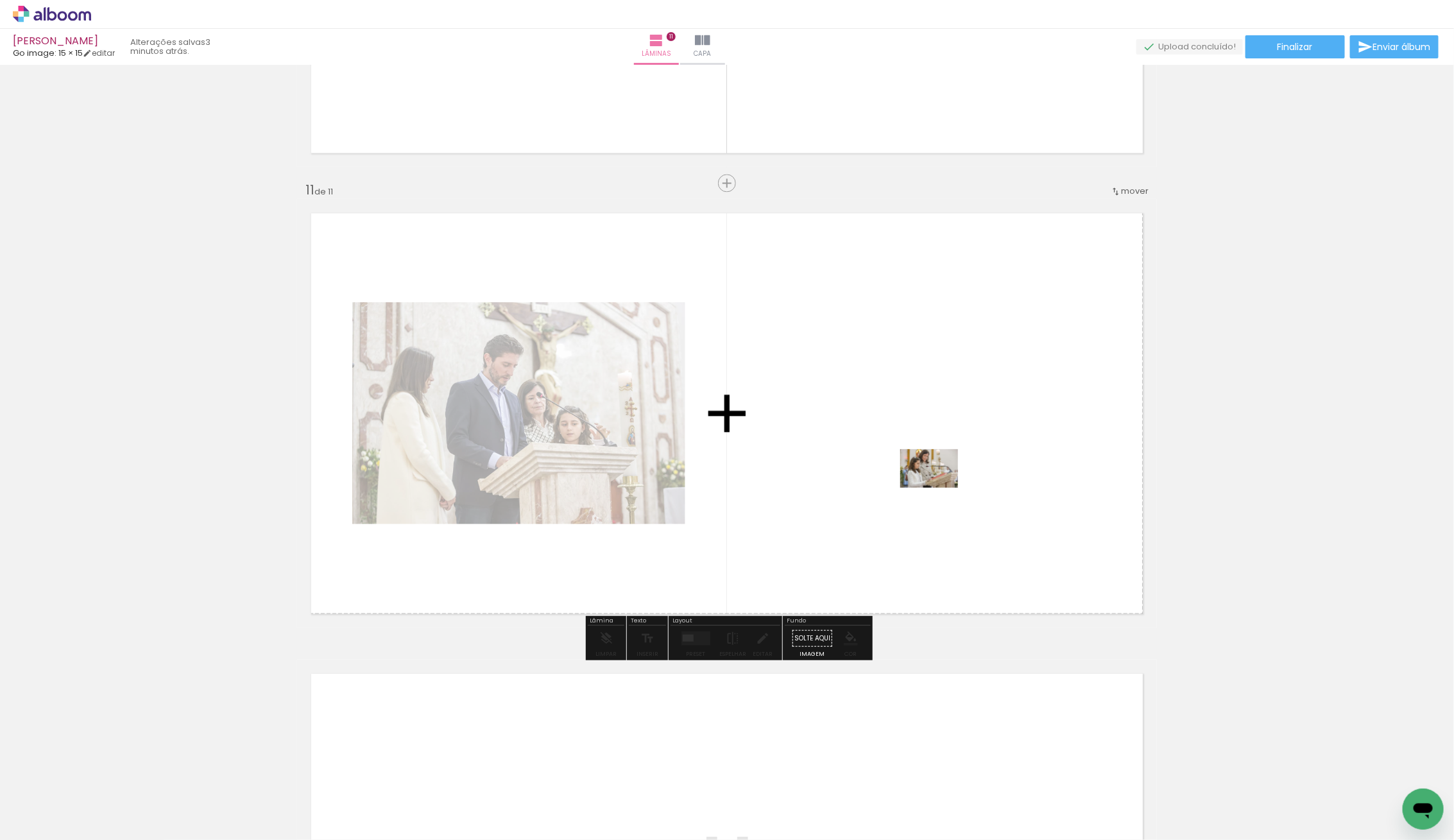
drag, startPoint x: 225, startPoint y: 758, endPoint x: 970, endPoint y: 482, distance: 794.5
click at [970, 482] on quentale-workspace at bounding box center [727, 420] width 1454 height 840
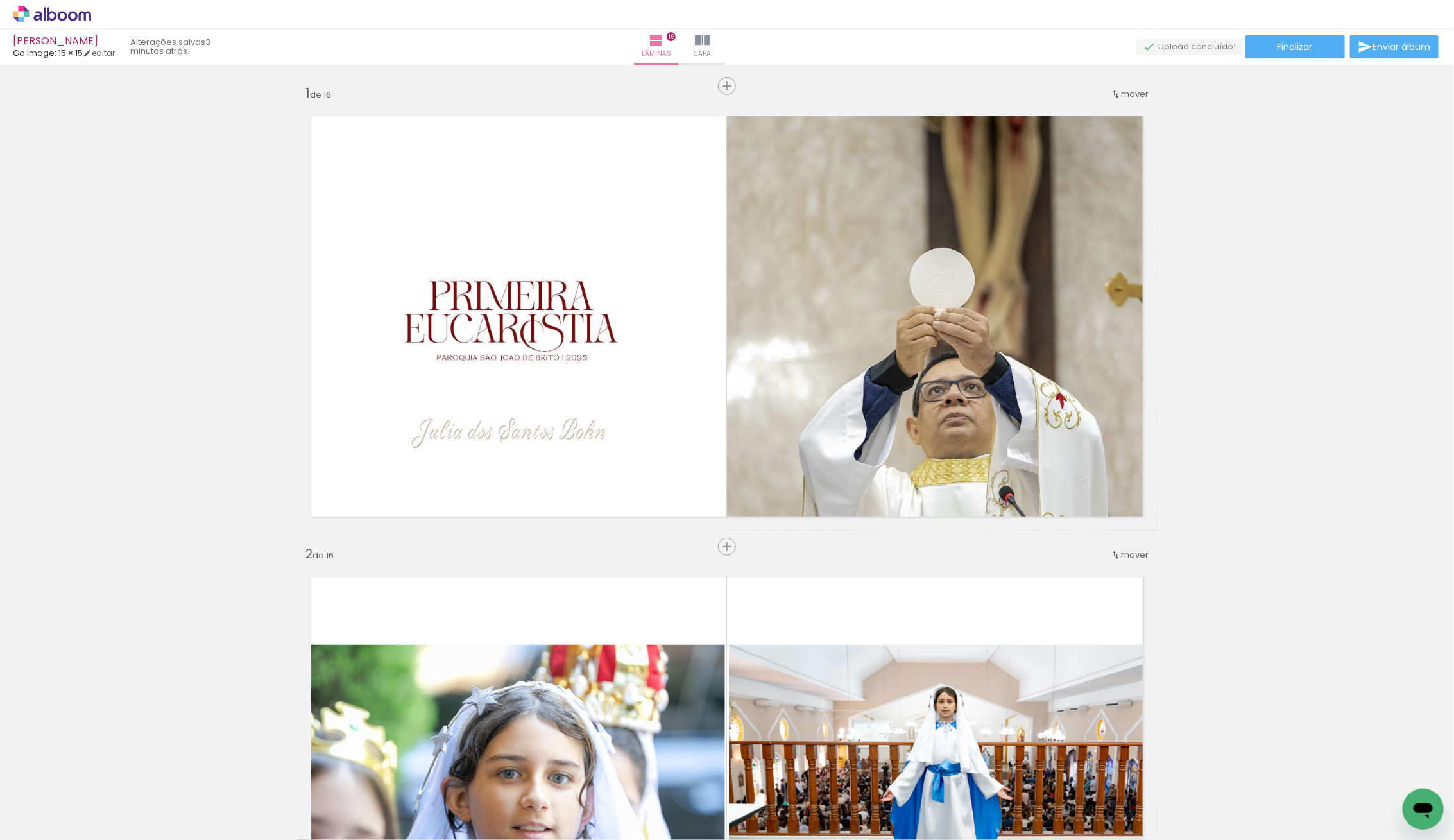
scroll to position [5324, 0]
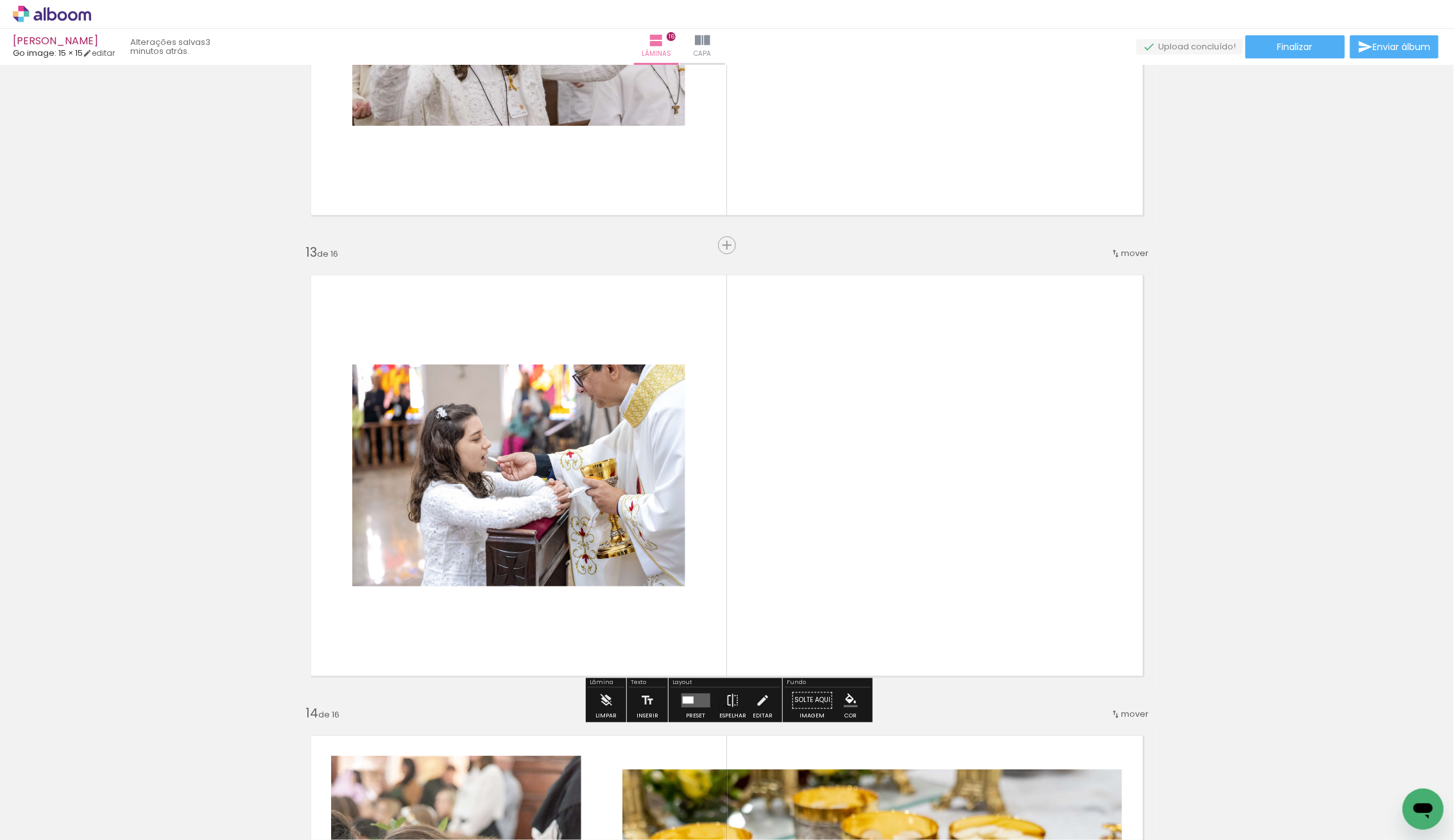
click at [685, 704] on quentale-layouter at bounding box center [695, 700] width 29 height 14
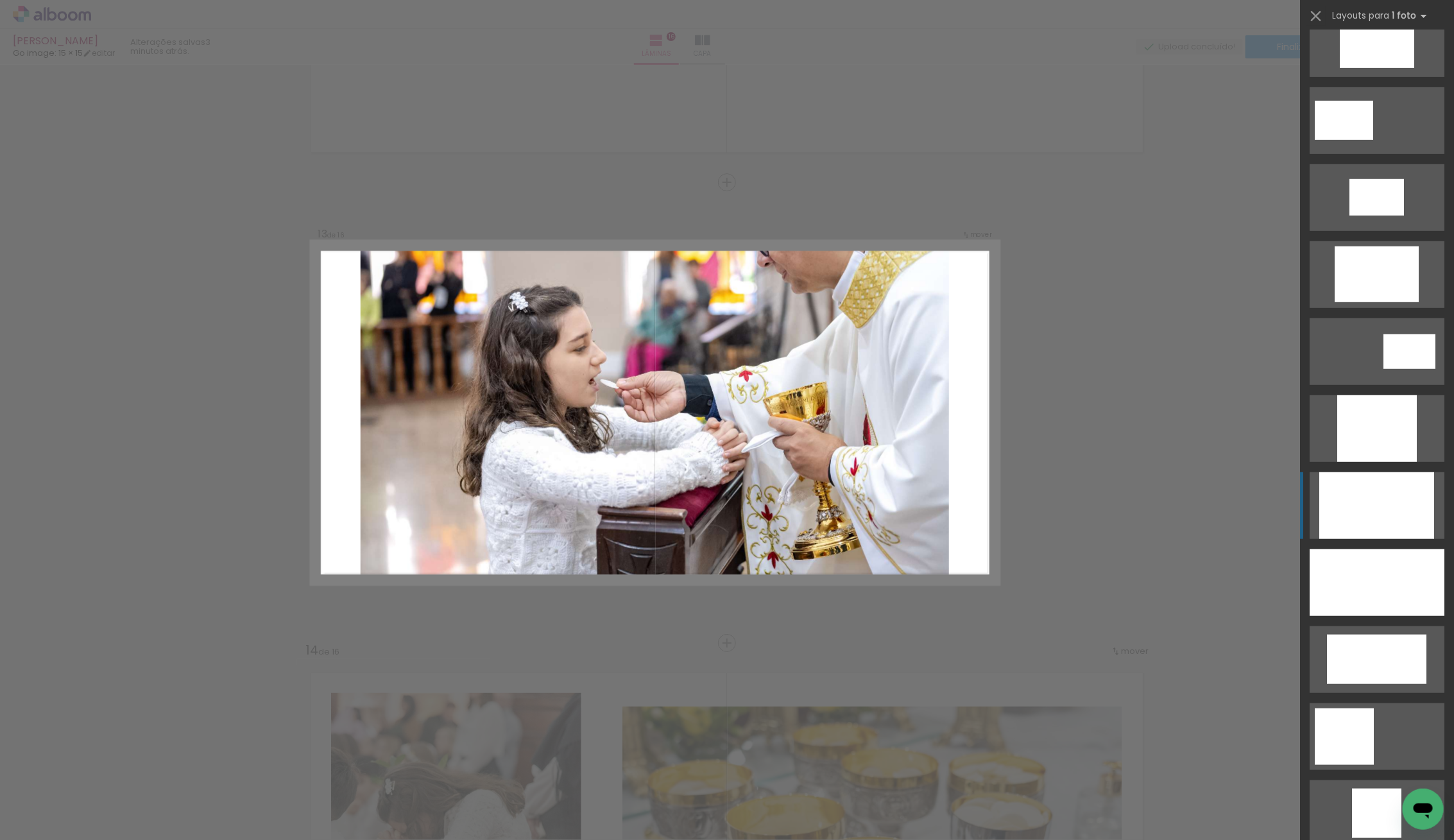
scroll to position [415, 0]
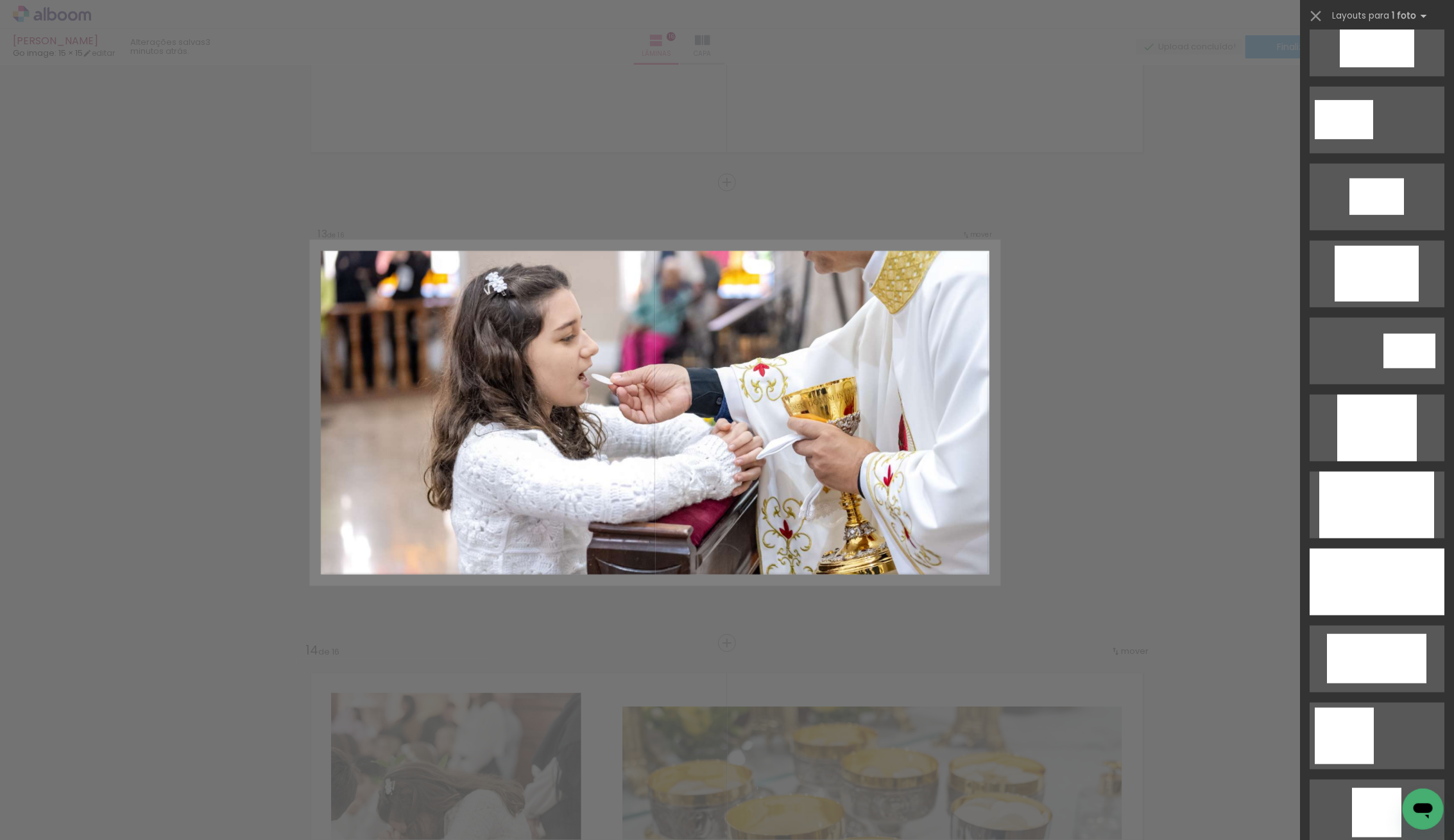
drag, startPoint x: 1385, startPoint y: 583, endPoint x: 1216, endPoint y: 575, distance: 169.2
click at [1383, 583] on div at bounding box center [1377, 582] width 135 height 67
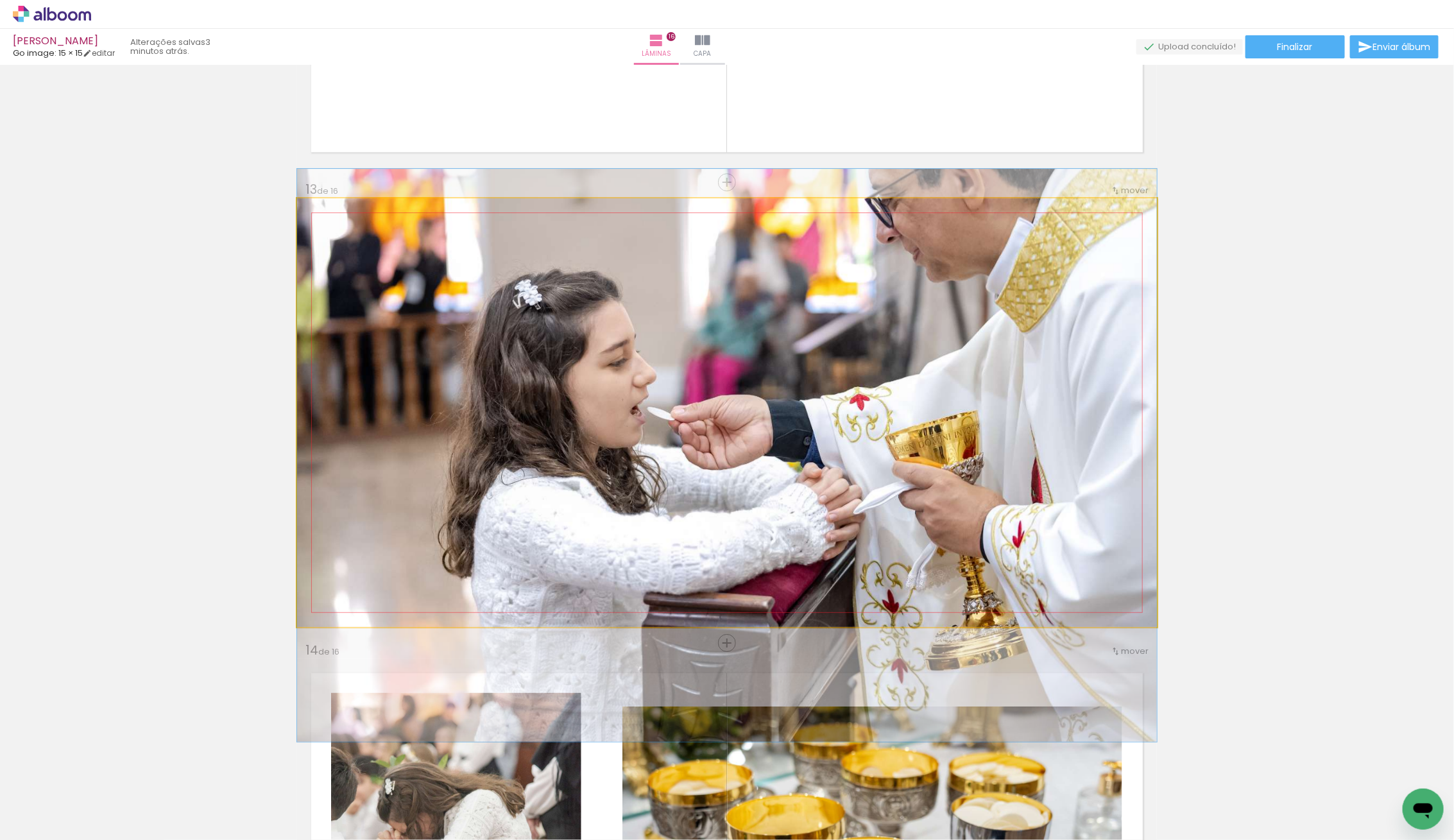
drag, startPoint x: 976, startPoint y: 516, endPoint x: 952, endPoint y: 560, distance: 50.1
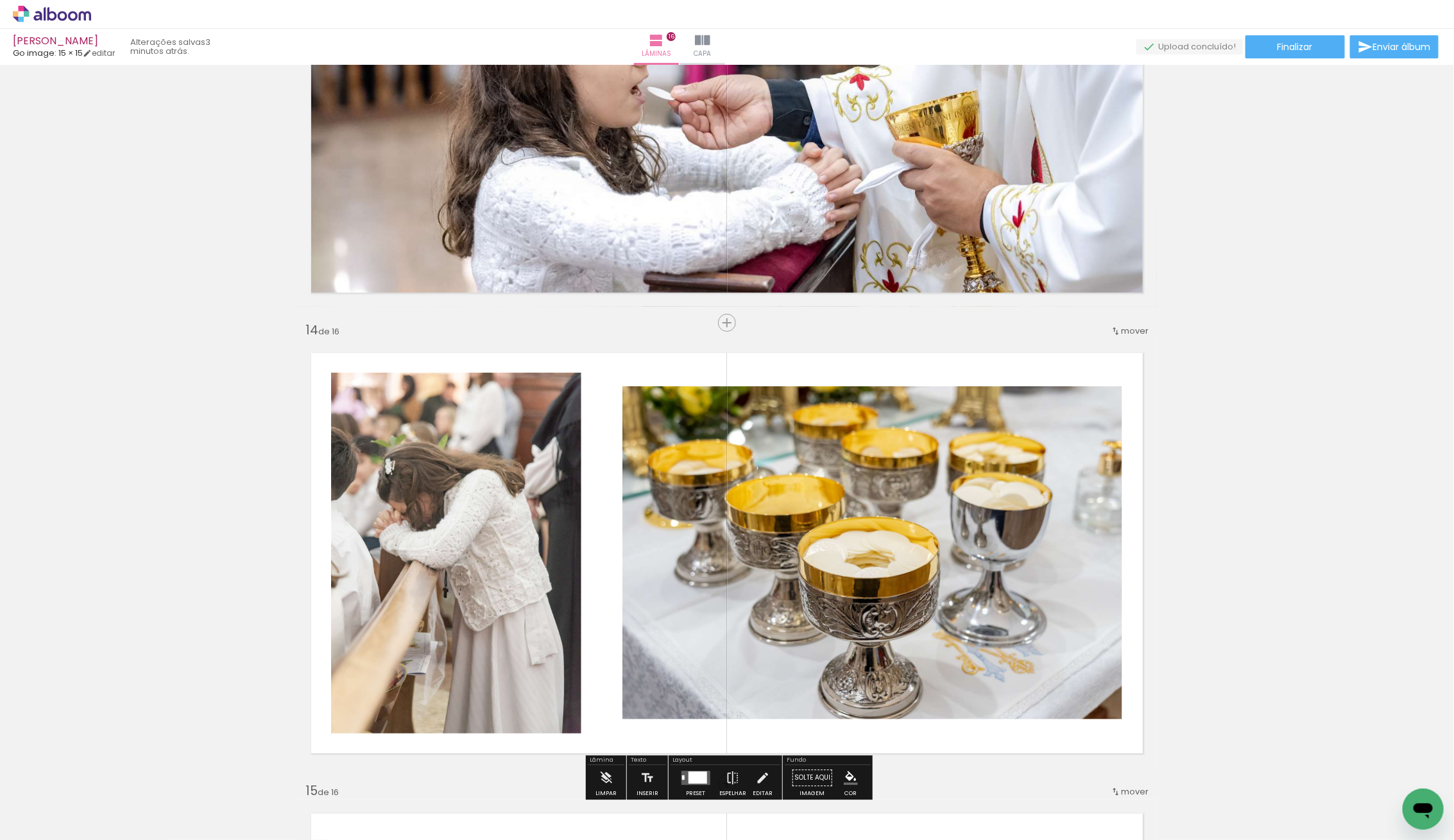
scroll to position [5956, 0]
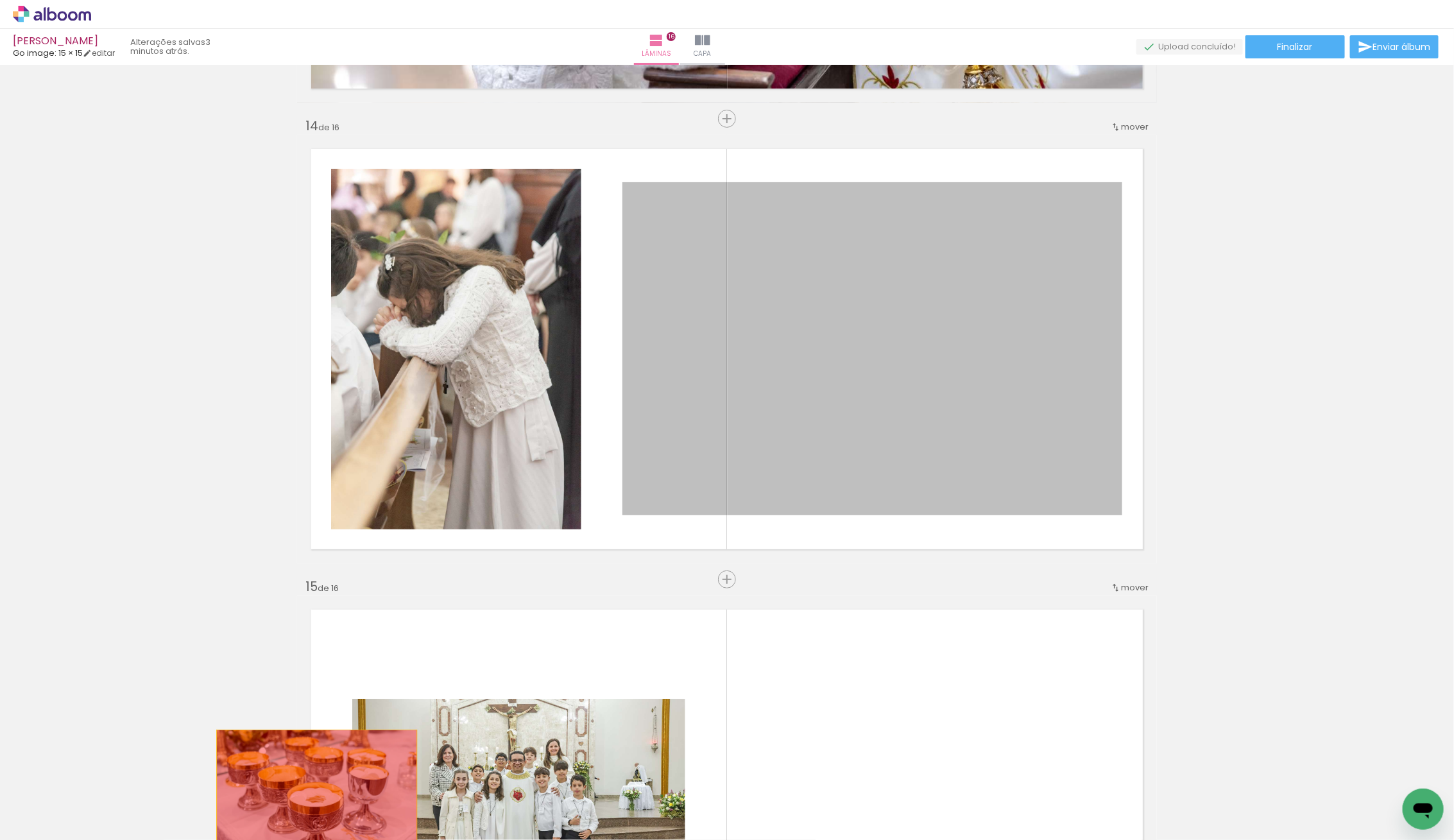
drag, startPoint x: 894, startPoint y: 385, endPoint x: 344, endPoint y: 769, distance: 670.8
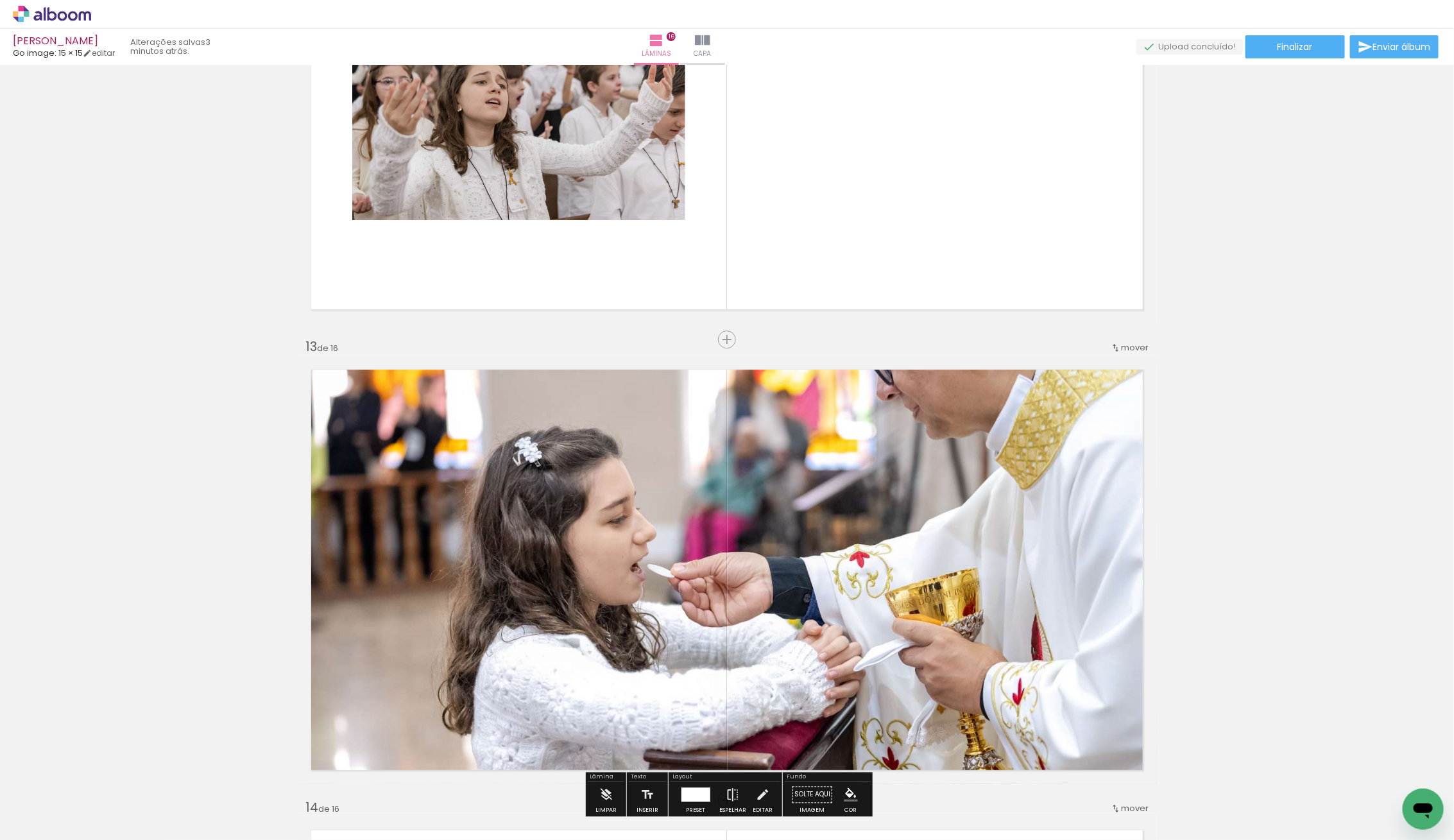
scroll to position [5217, 0]
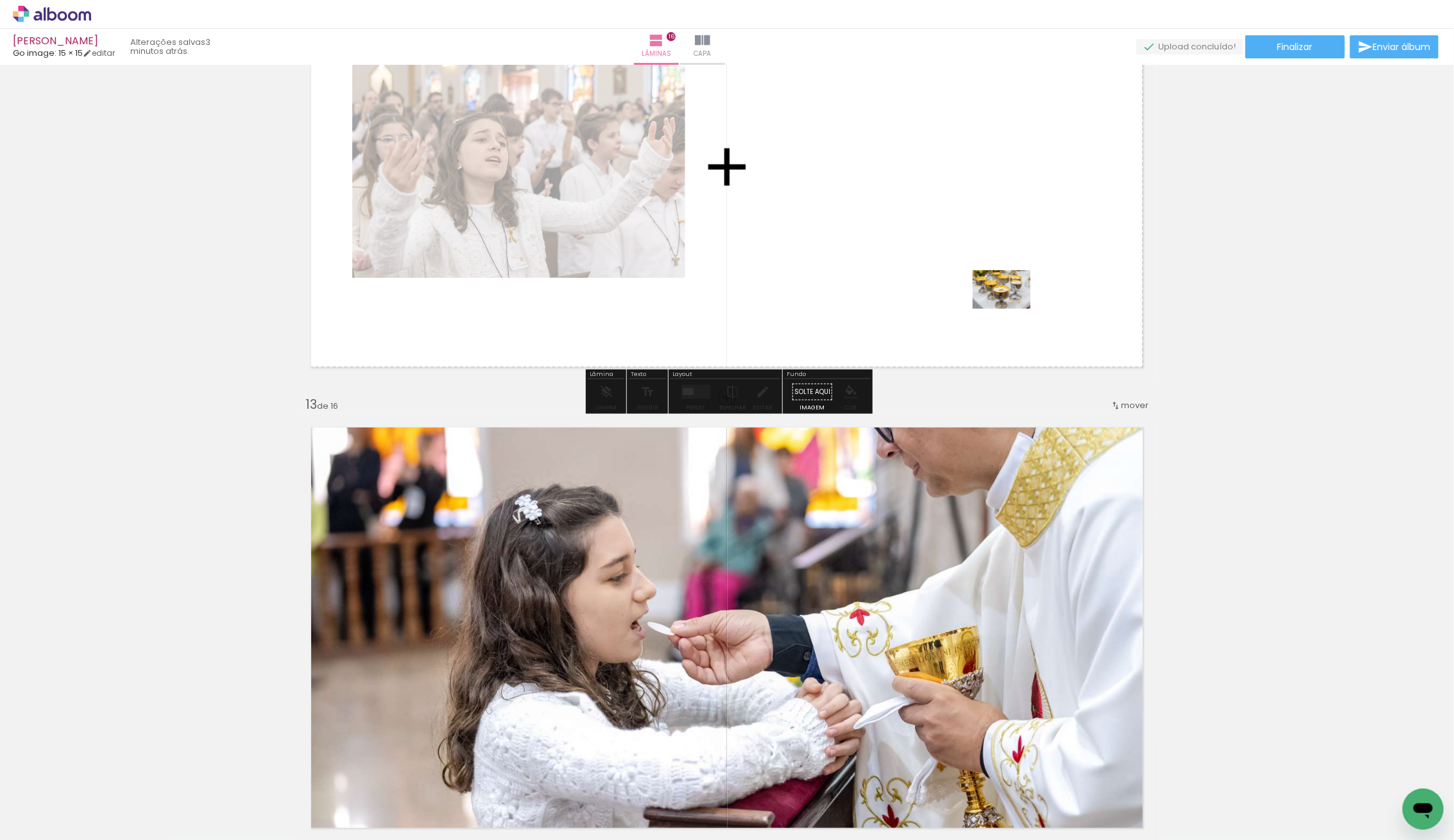
drag, startPoint x: 133, startPoint y: 805, endPoint x: 1012, endPoint y: 308, distance: 1009.8
click at [1012, 308] on quentale-workspace at bounding box center [727, 420] width 1454 height 840
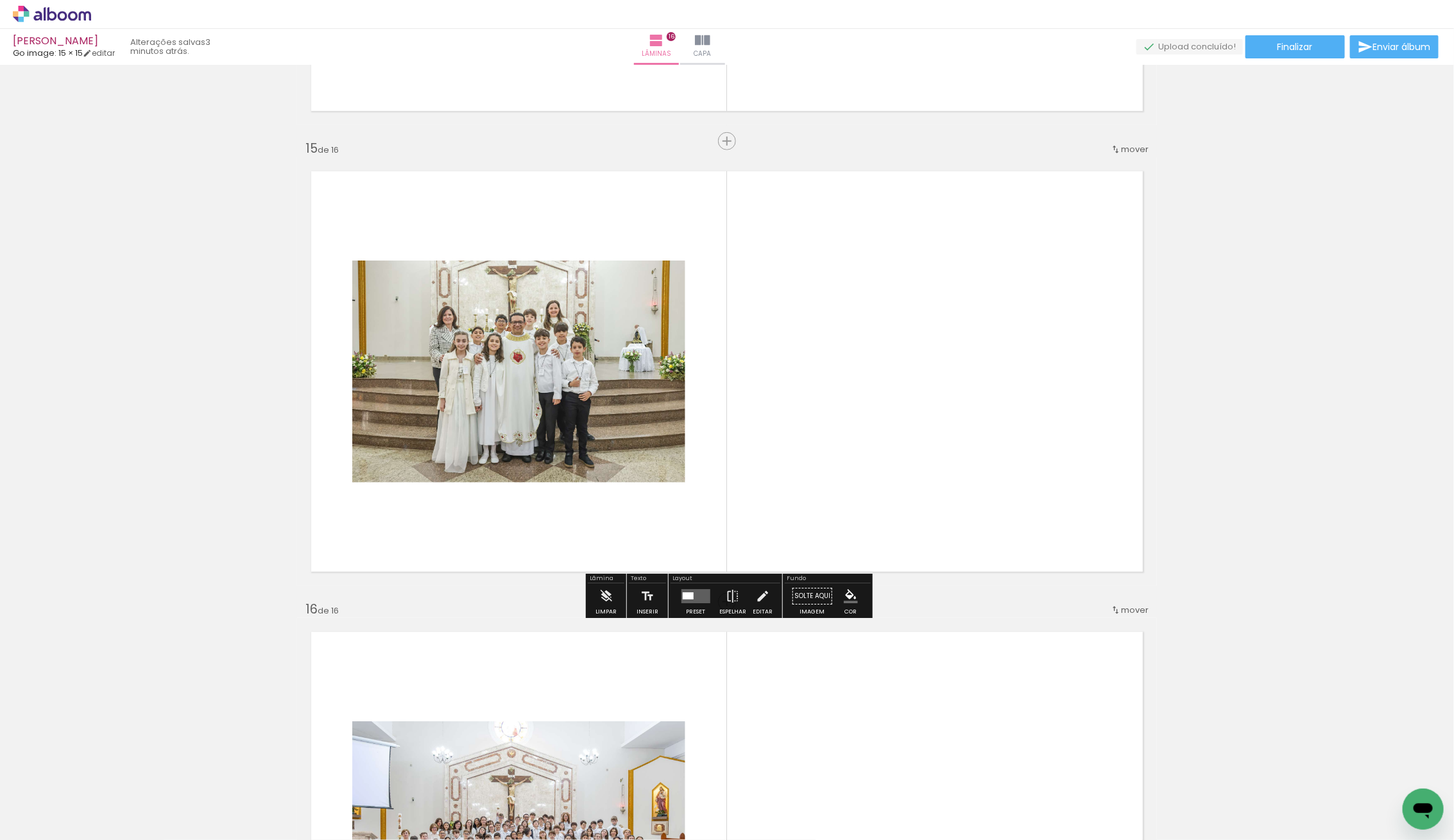
scroll to position [6396, 0]
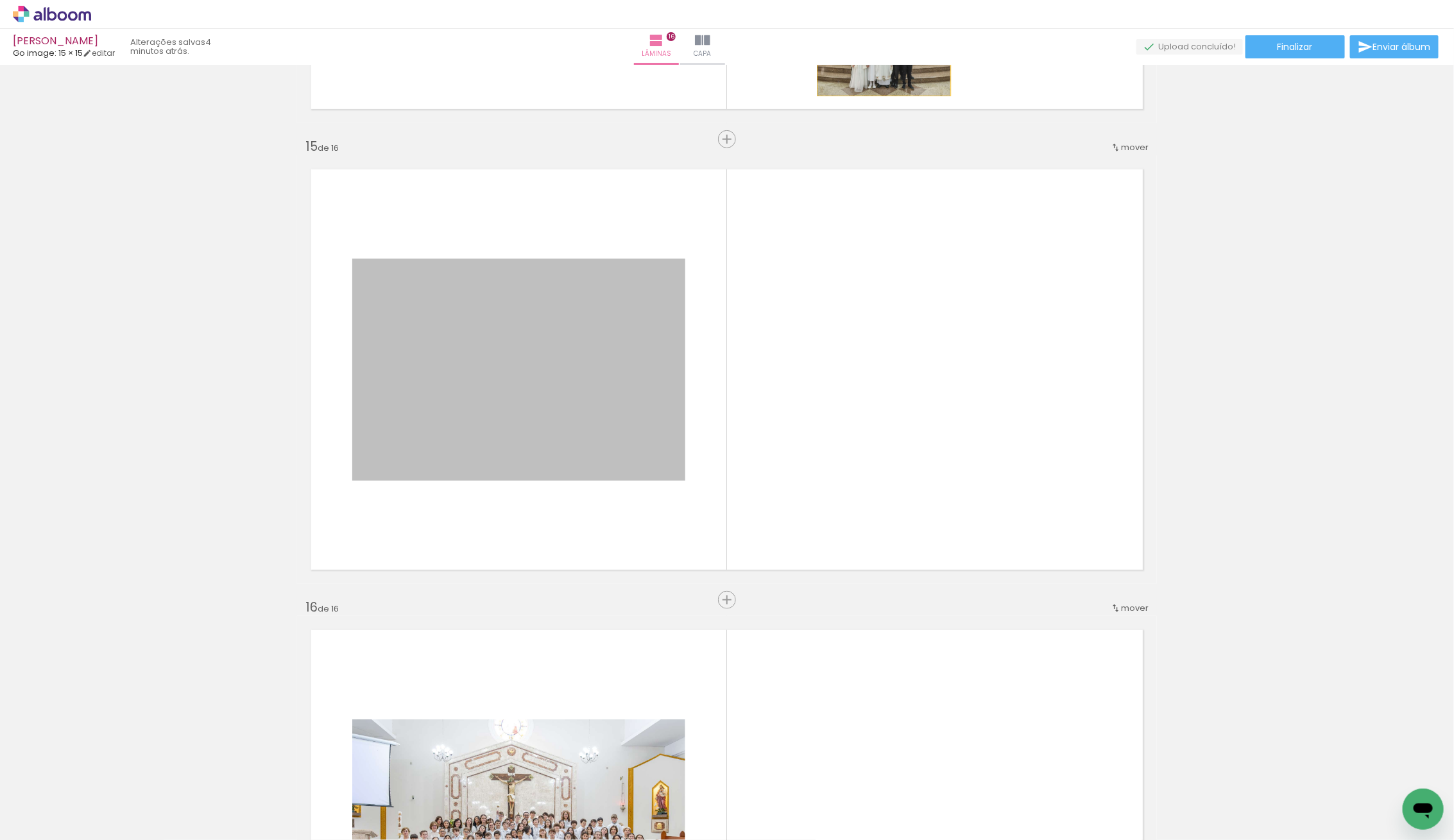
drag, startPoint x: 559, startPoint y: 373, endPoint x: 884, endPoint y: 51, distance: 457.5
click at [884, 0] on div "Julia dos Santos Bohn Go image: 15 × 15 editar 4 minutos atrás. Lâminas 16 Capa…" at bounding box center [727, 0] width 1454 height 0
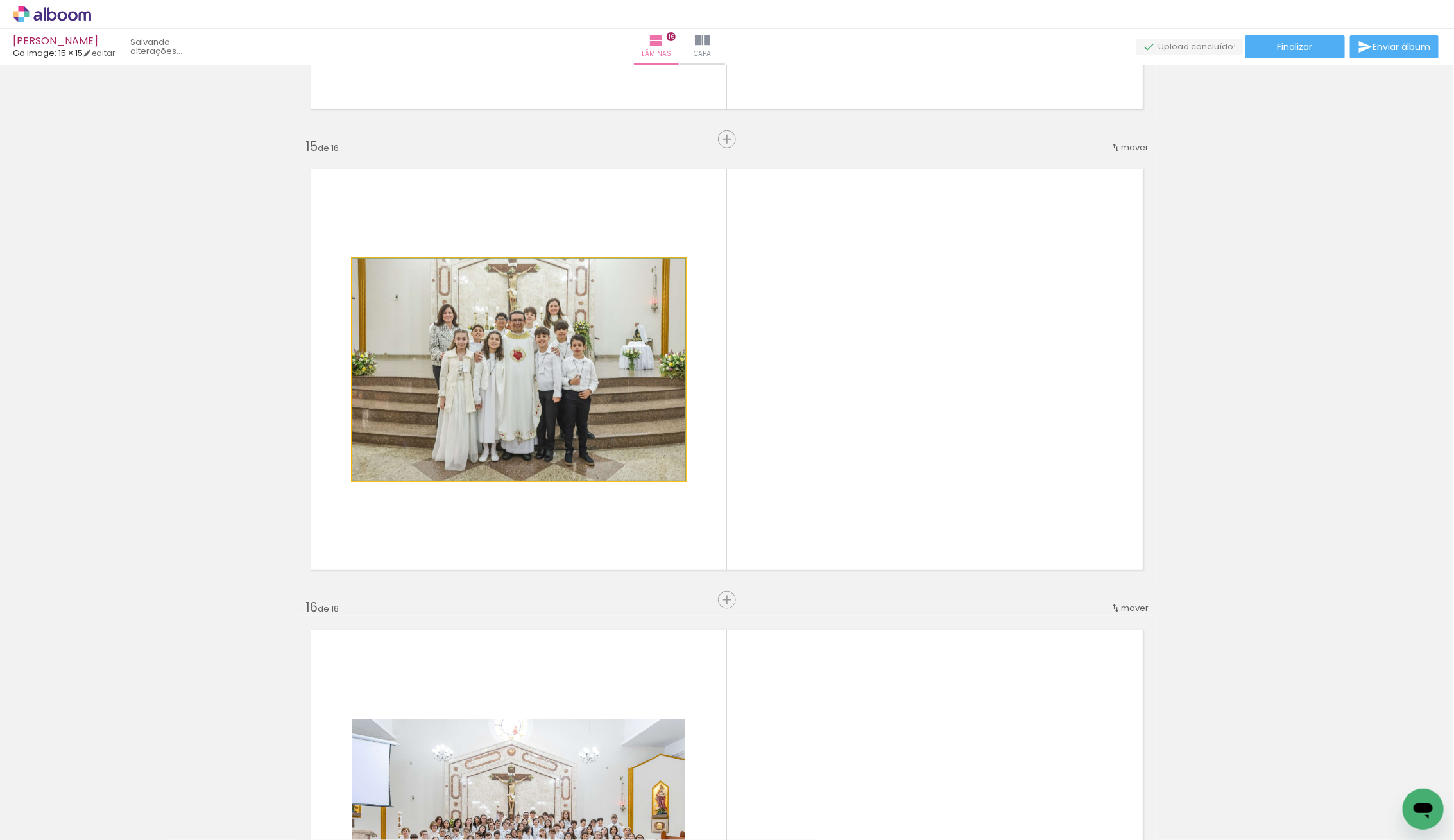
click at [657, 430] on quentale-photo at bounding box center [519, 370] width 333 height 222
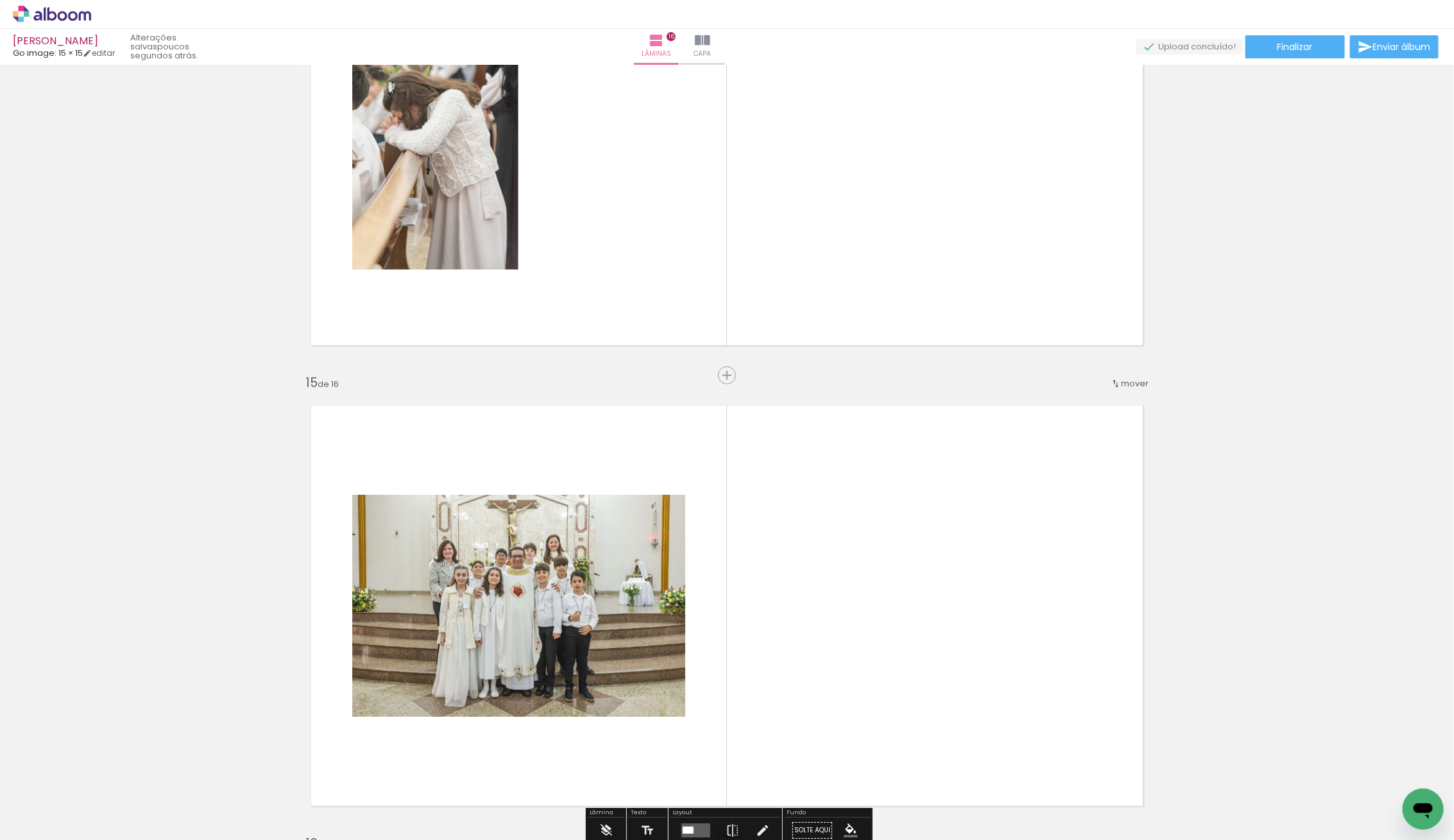
scroll to position [6158, 0]
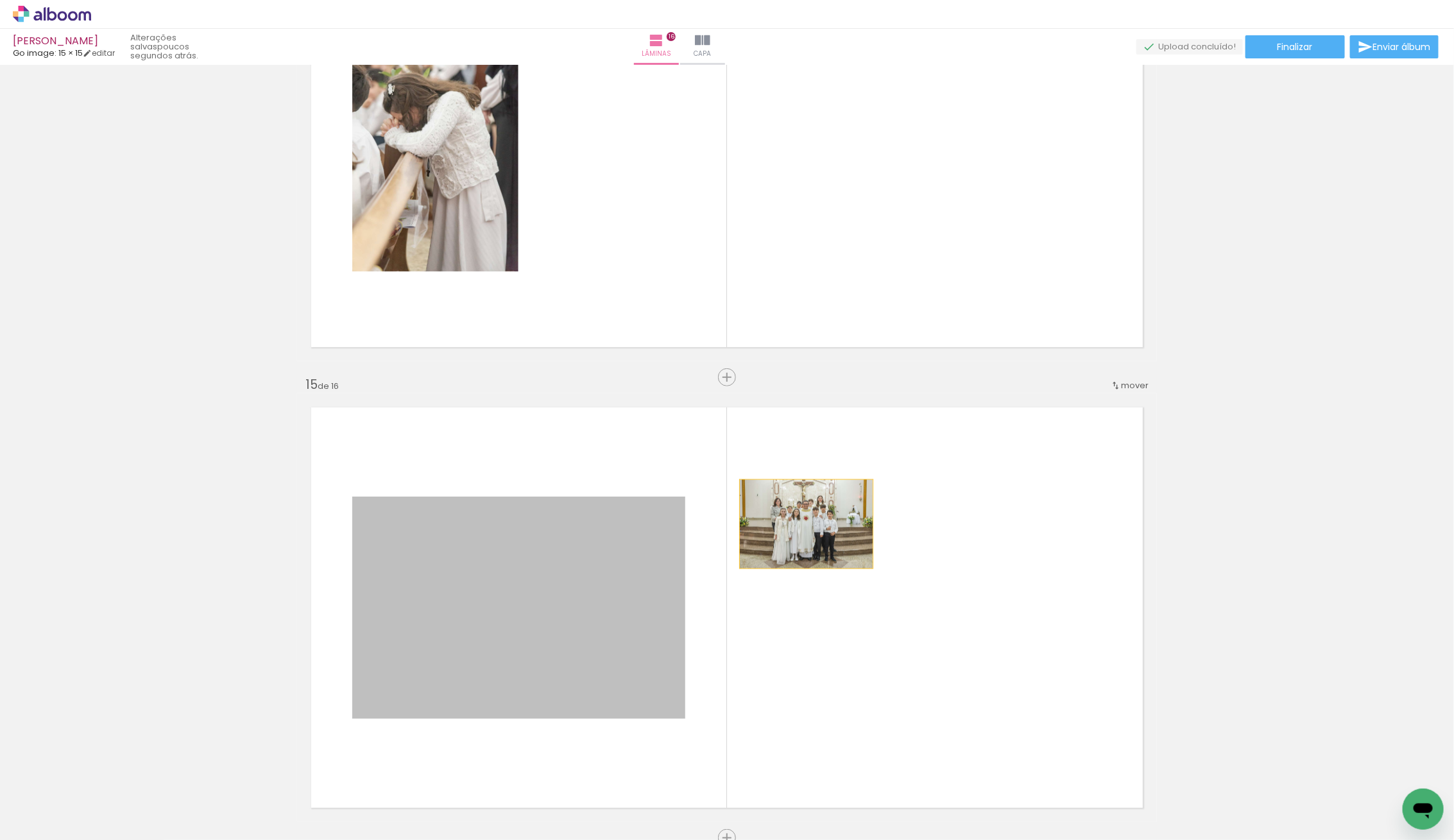
drag, startPoint x: 548, startPoint y: 674, endPoint x: 809, endPoint y: 508, distance: 309.3
click at [805, 521] on quentale-layouter at bounding box center [727, 607] width 860 height 429
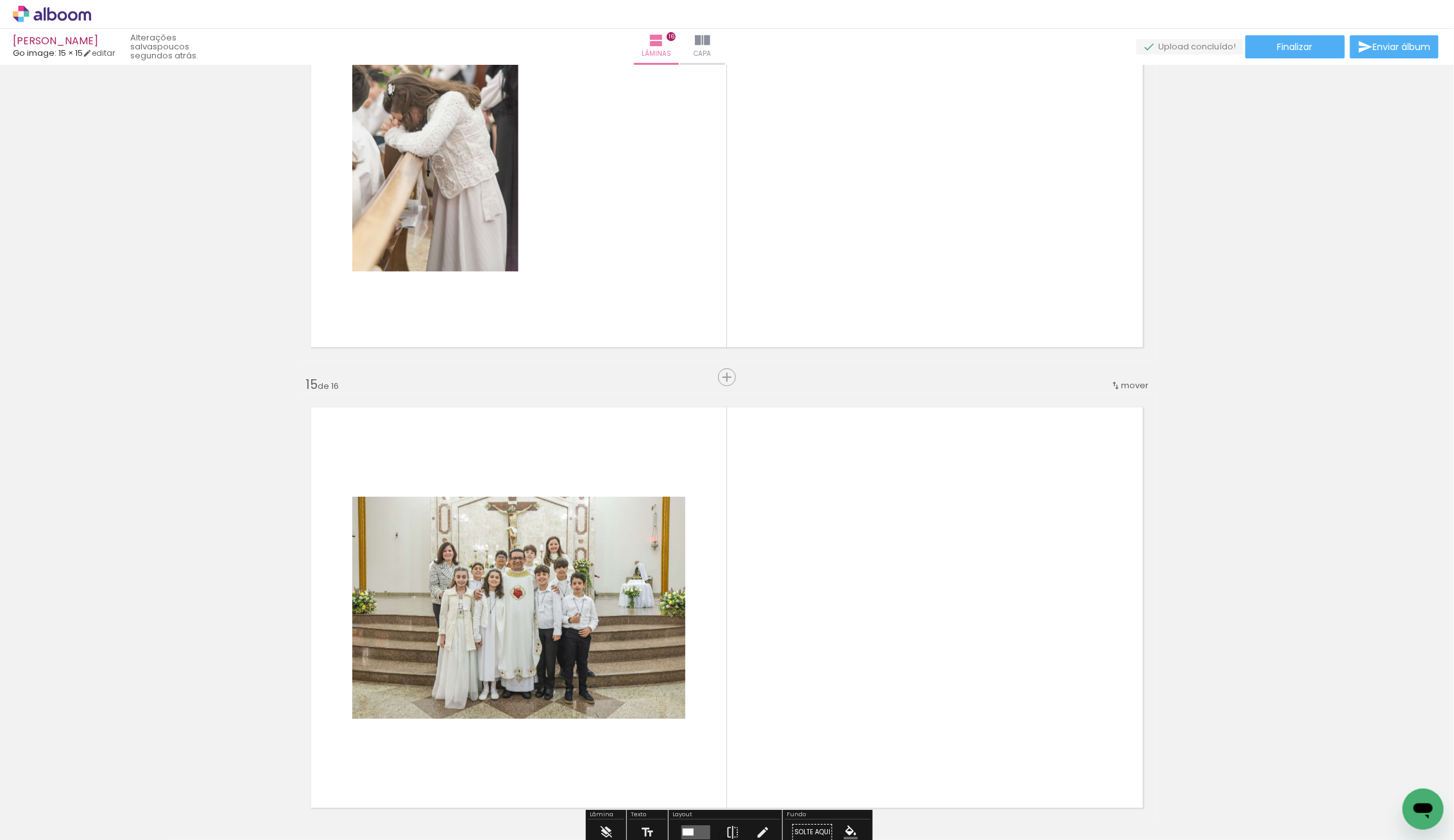
drag, startPoint x: 864, startPoint y: 467, endPoint x: 891, endPoint y: 446, distance: 34.2
click at [892, 447] on quentale-layouter at bounding box center [727, 607] width 860 height 429
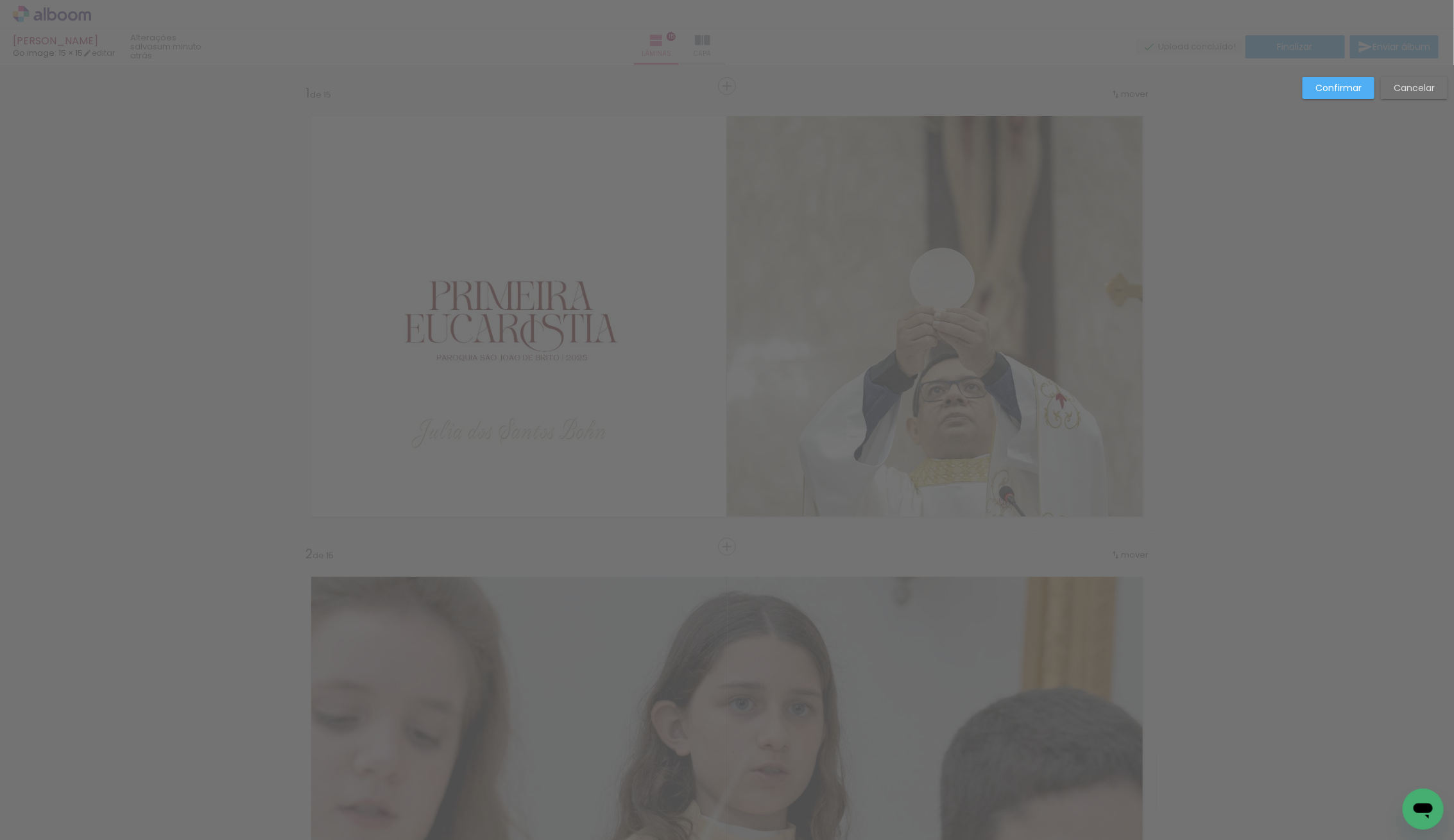
scroll to position [429, 0]
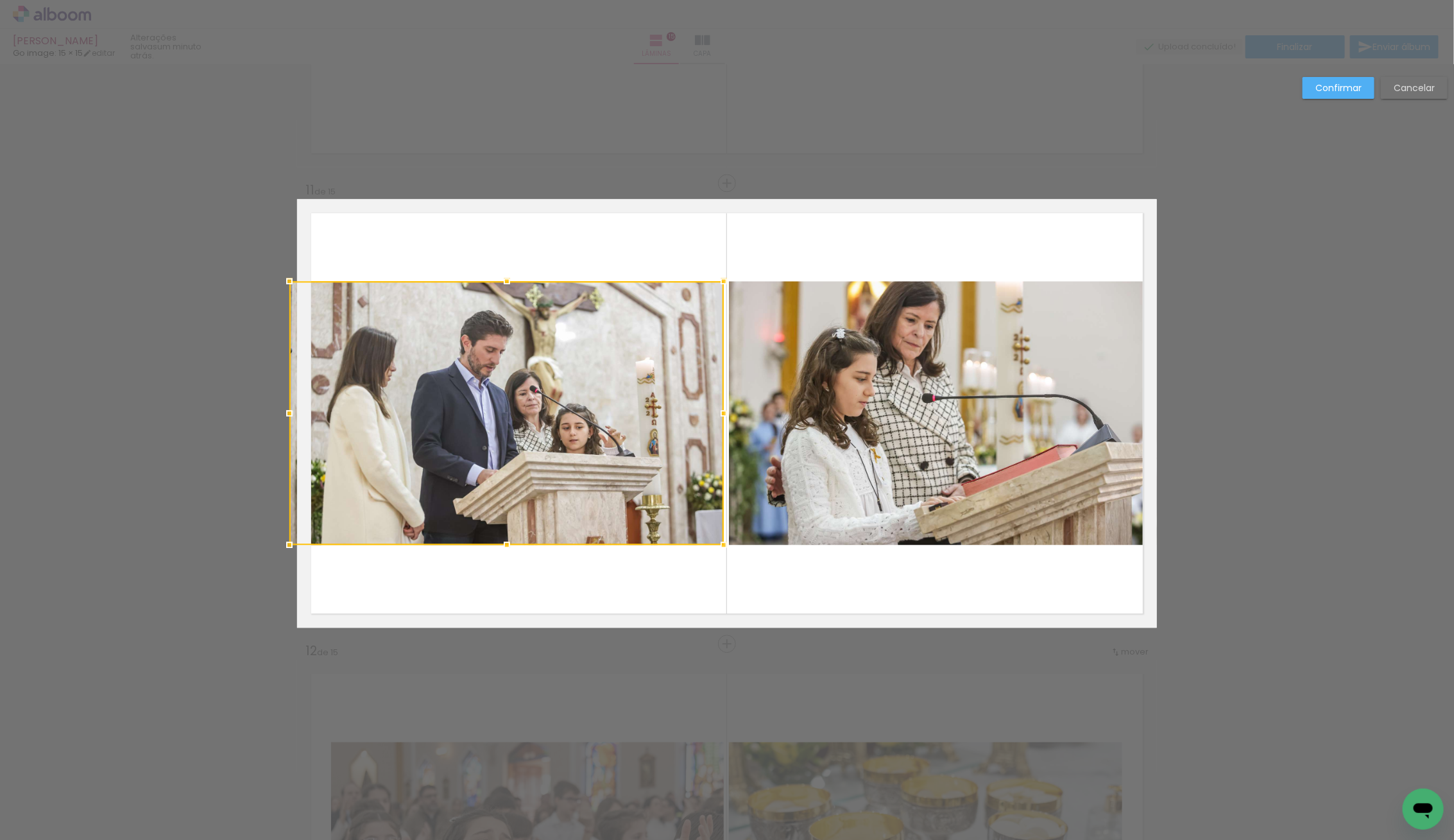
click at [310, 411] on div at bounding box center [507, 413] width 434 height 263
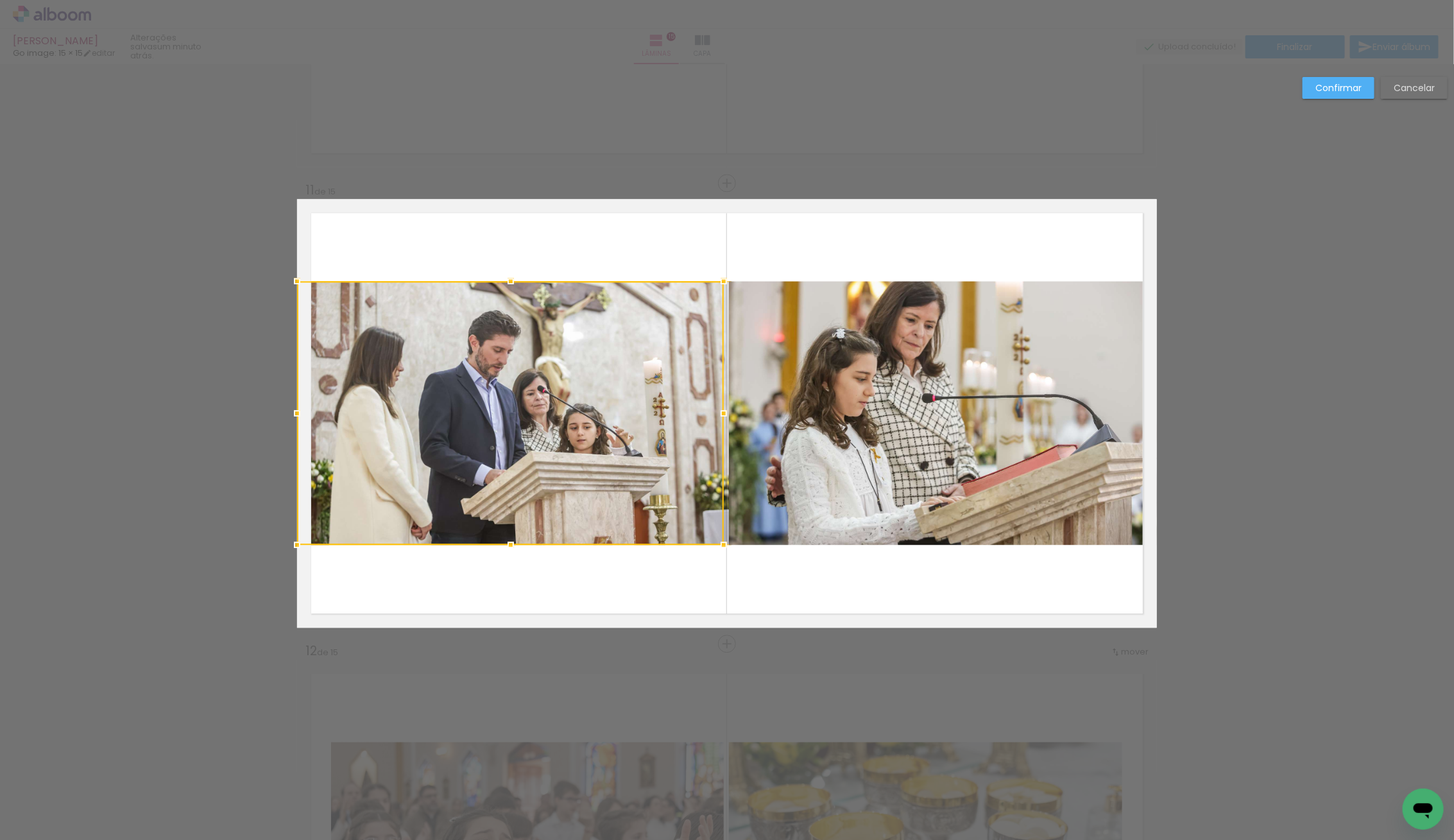
click at [1331, 99] on div "Confirmar Cancelar" at bounding box center [1371, 93] width 151 height 31
click at [0, 0] on slot "Confirmar" at bounding box center [0, 0] width 0 height 0
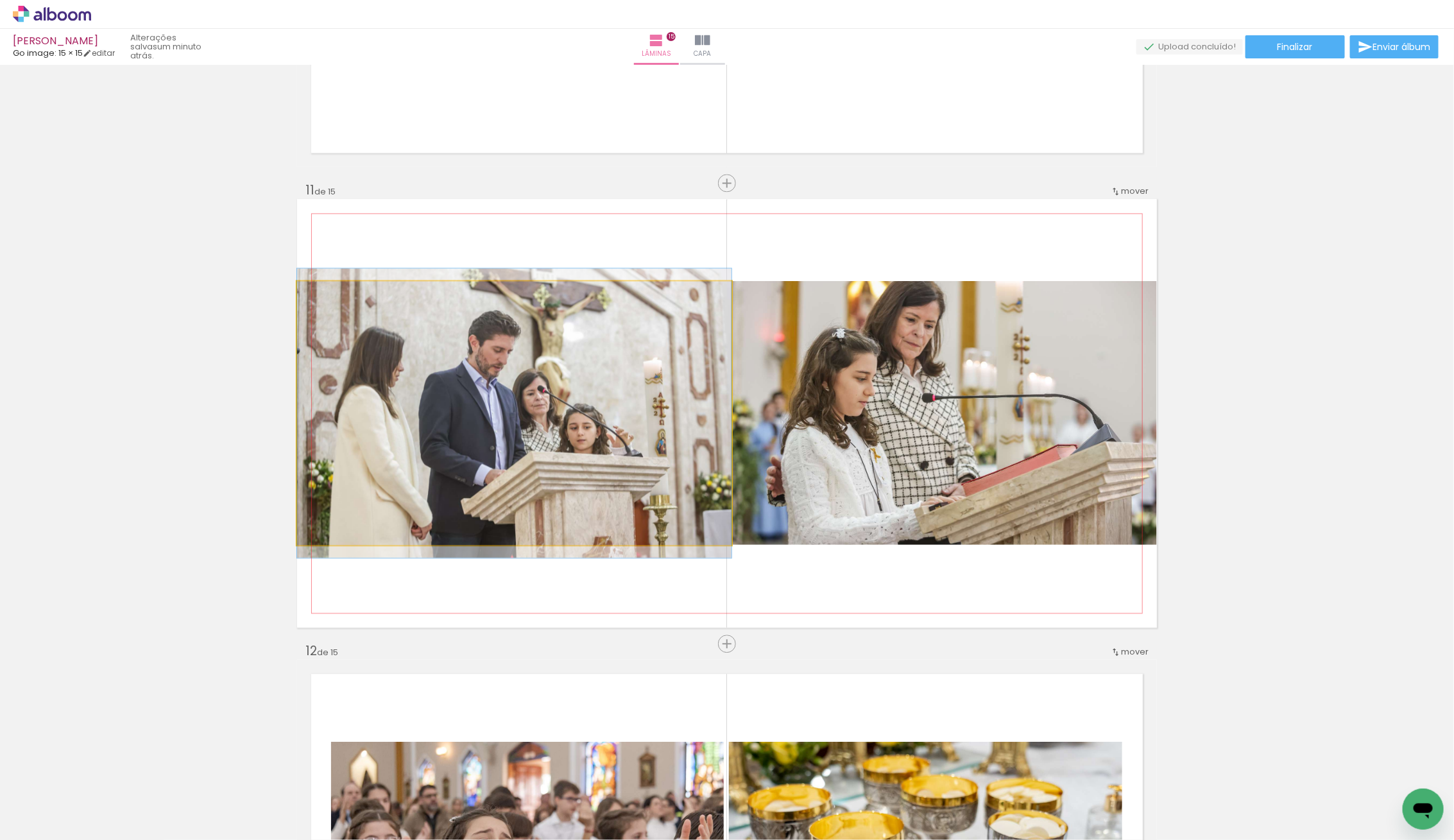
click at [550, 451] on quentale-photo at bounding box center [514, 413] width 434 height 263
click at [609, 423] on quentale-photo at bounding box center [514, 413] width 434 height 263
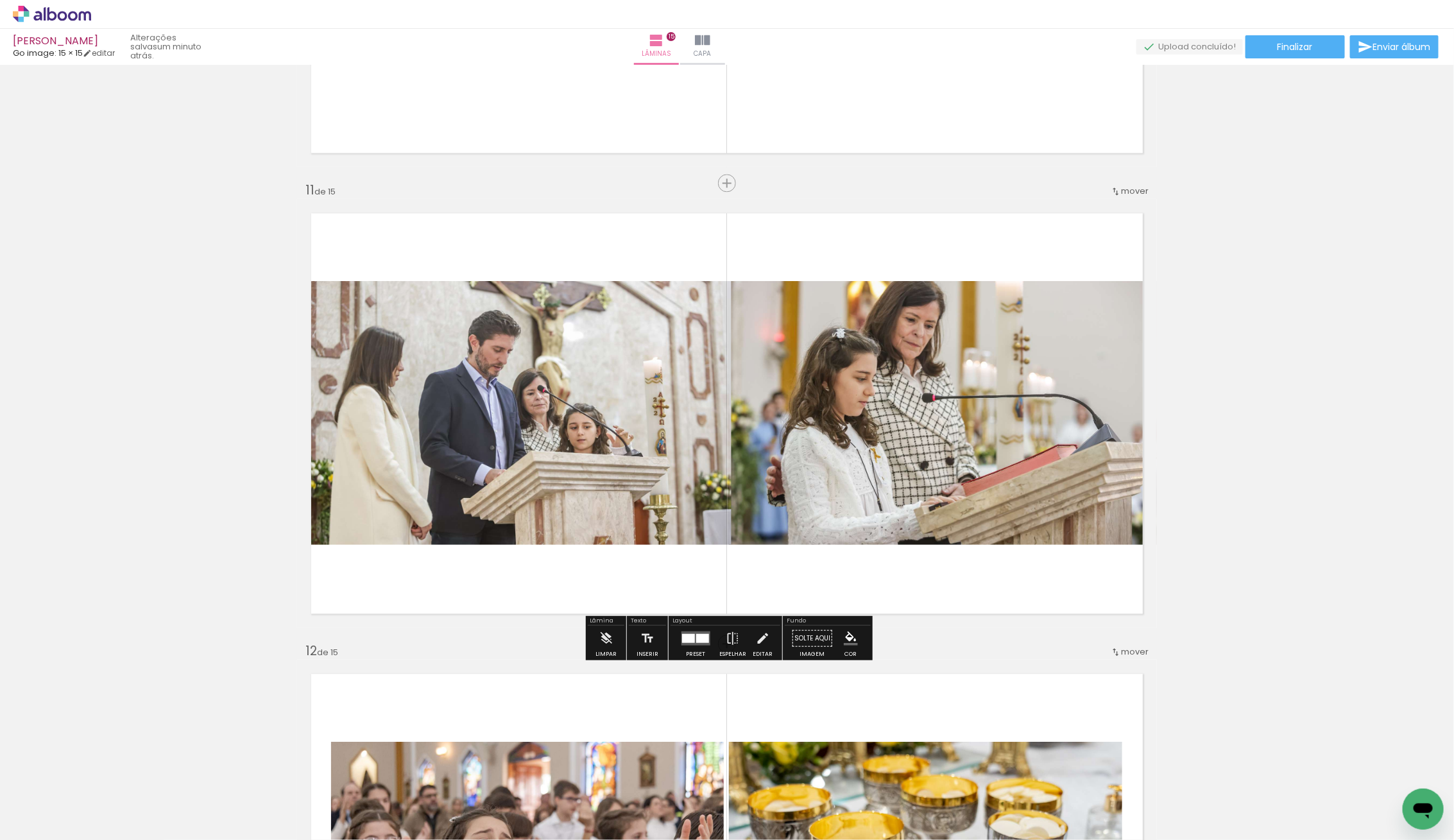
click at [609, 423] on quentale-photo at bounding box center [514, 413] width 434 height 263
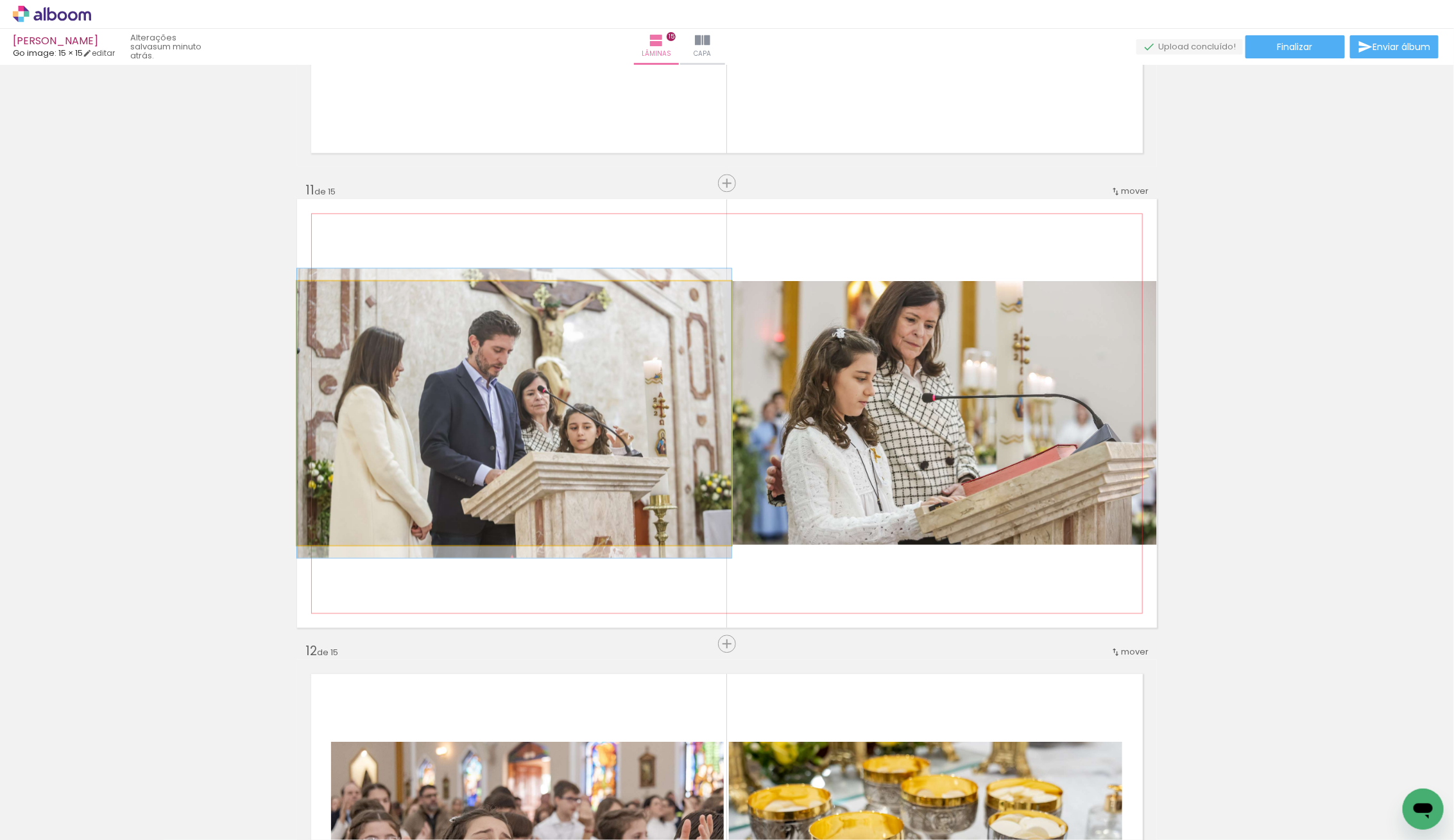
click at [609, 423] on quentale-photo at bounding box center [514, 413] width 434 height 263
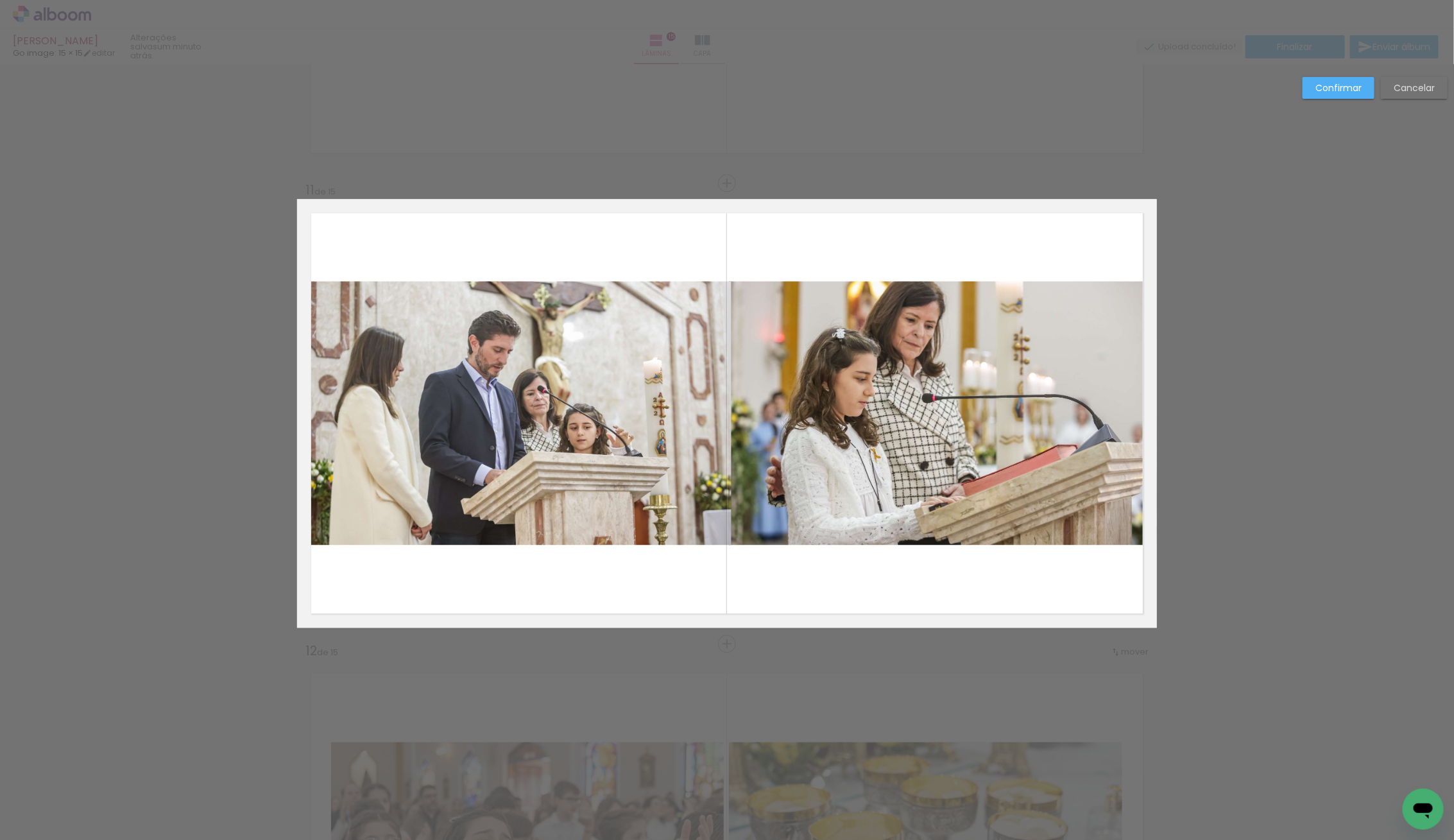
click at [627, 422] on quentale-photo at bounding box center [514, 413] width 434 height 263
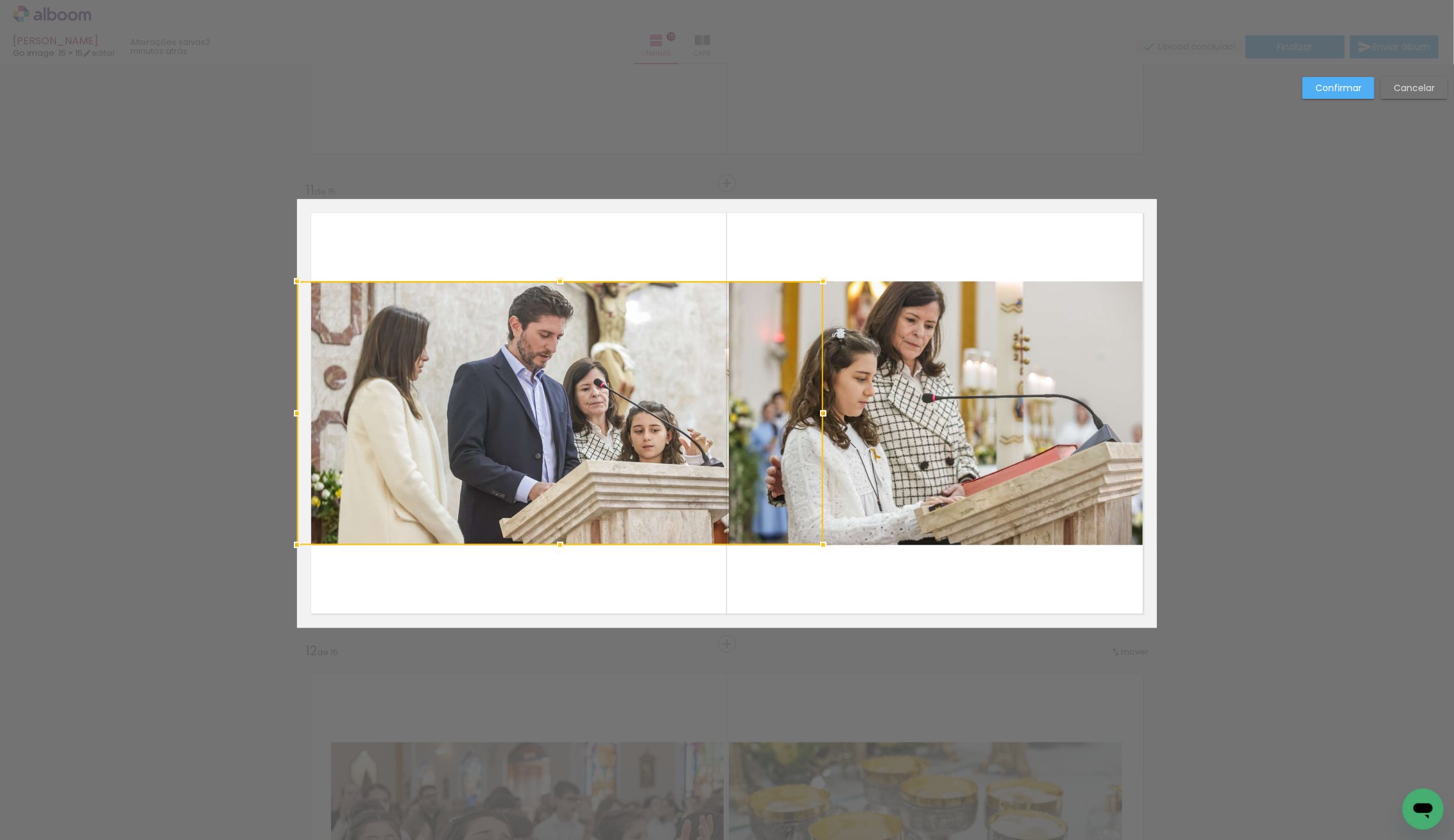
click at [733, 413] on div at bounding box center [560, 413] width 526 height 263
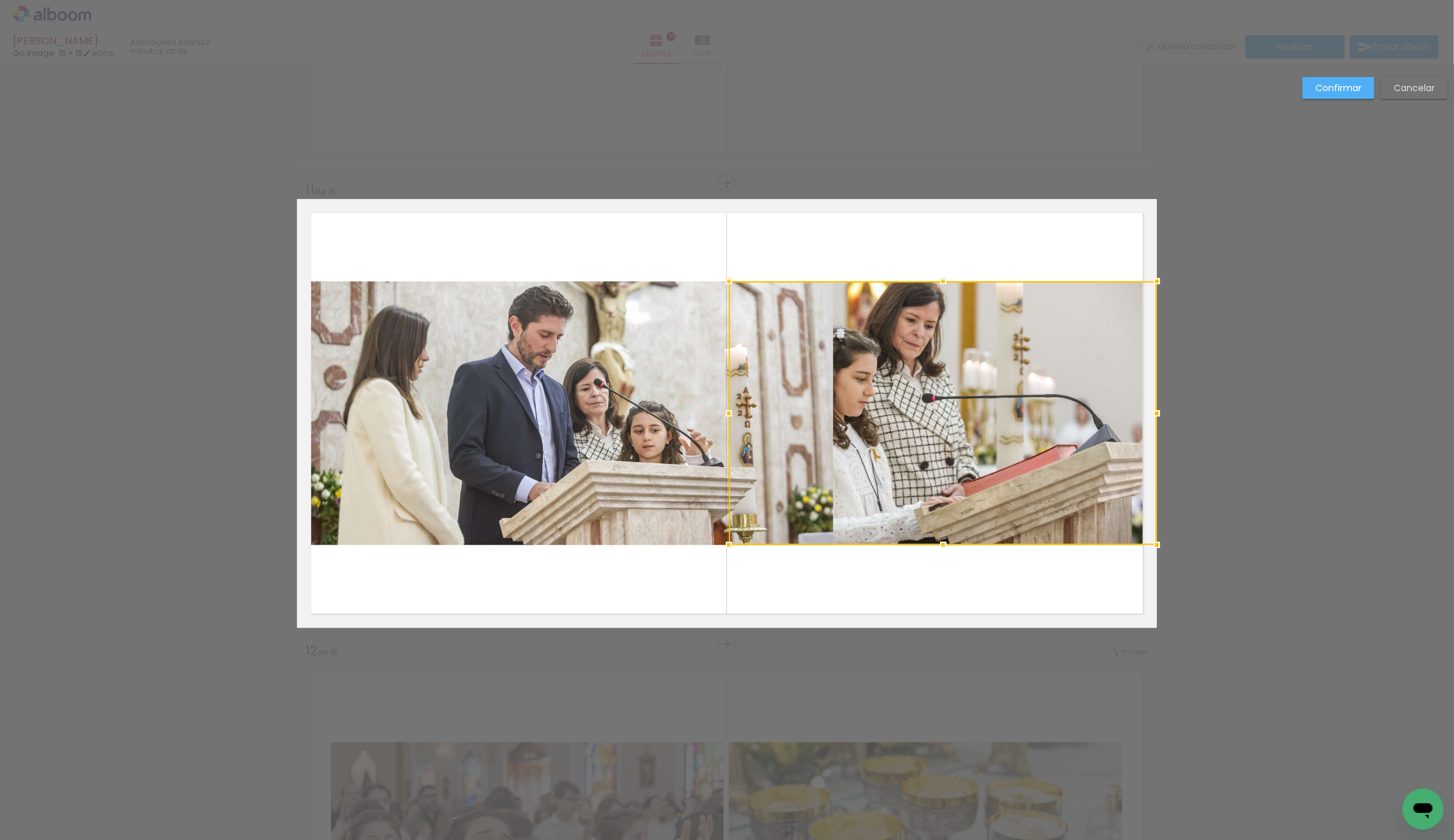
click at [565, 422] on quentale-photo at bounding box center [565, 413] width 537 height 263
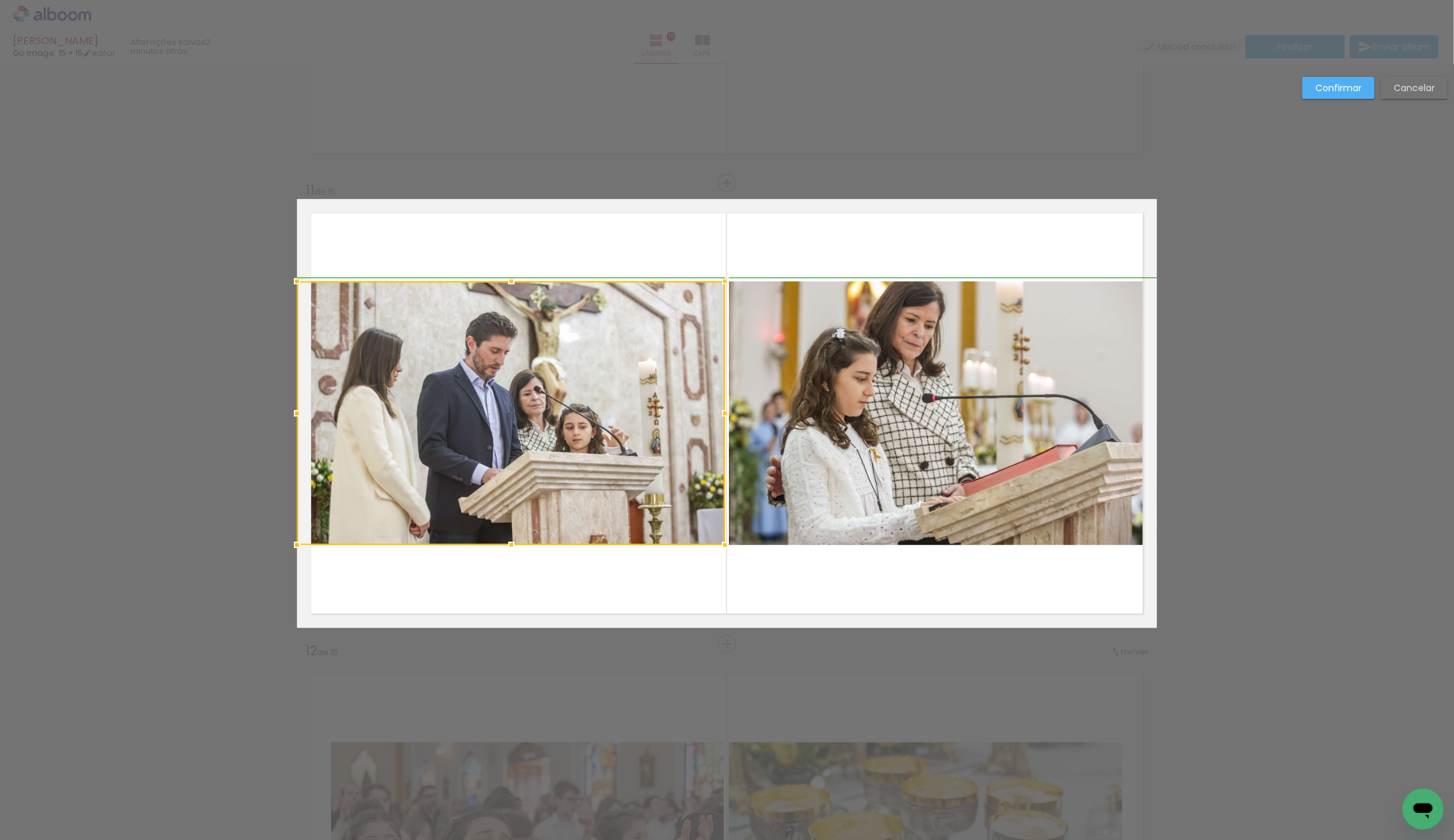
drag, startPoint x: 830, startPoint y: 420, endPoint x: 722, endPoint y: 417, distance: 108.0
click at [722, 417] on div at bounding box center [725, 413] width 26 height 26
click at [0, 0] on slot "Confirmar" at bounding box center [0, 0] width 0 height 0
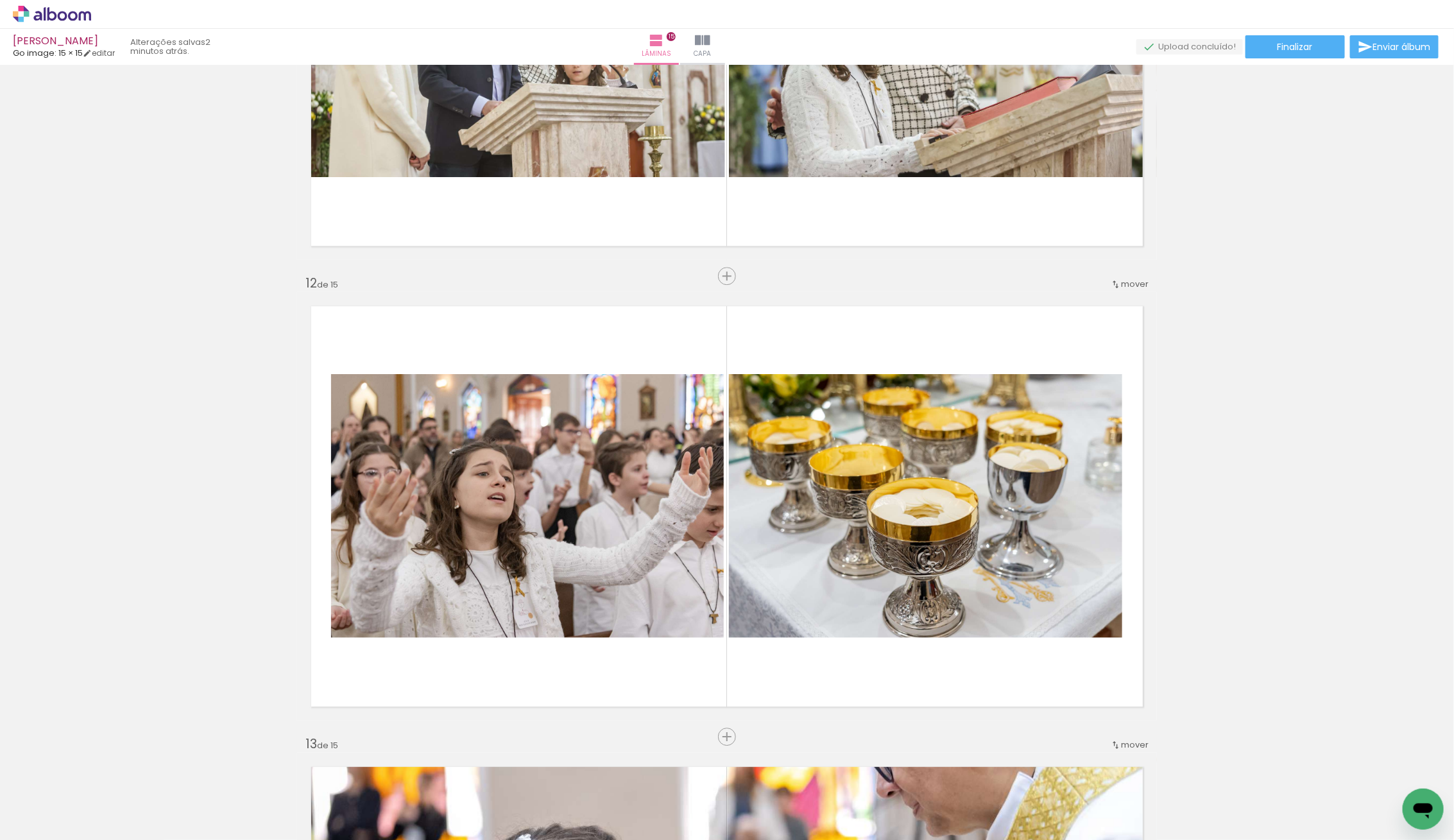
scroll to position [4881, 0]
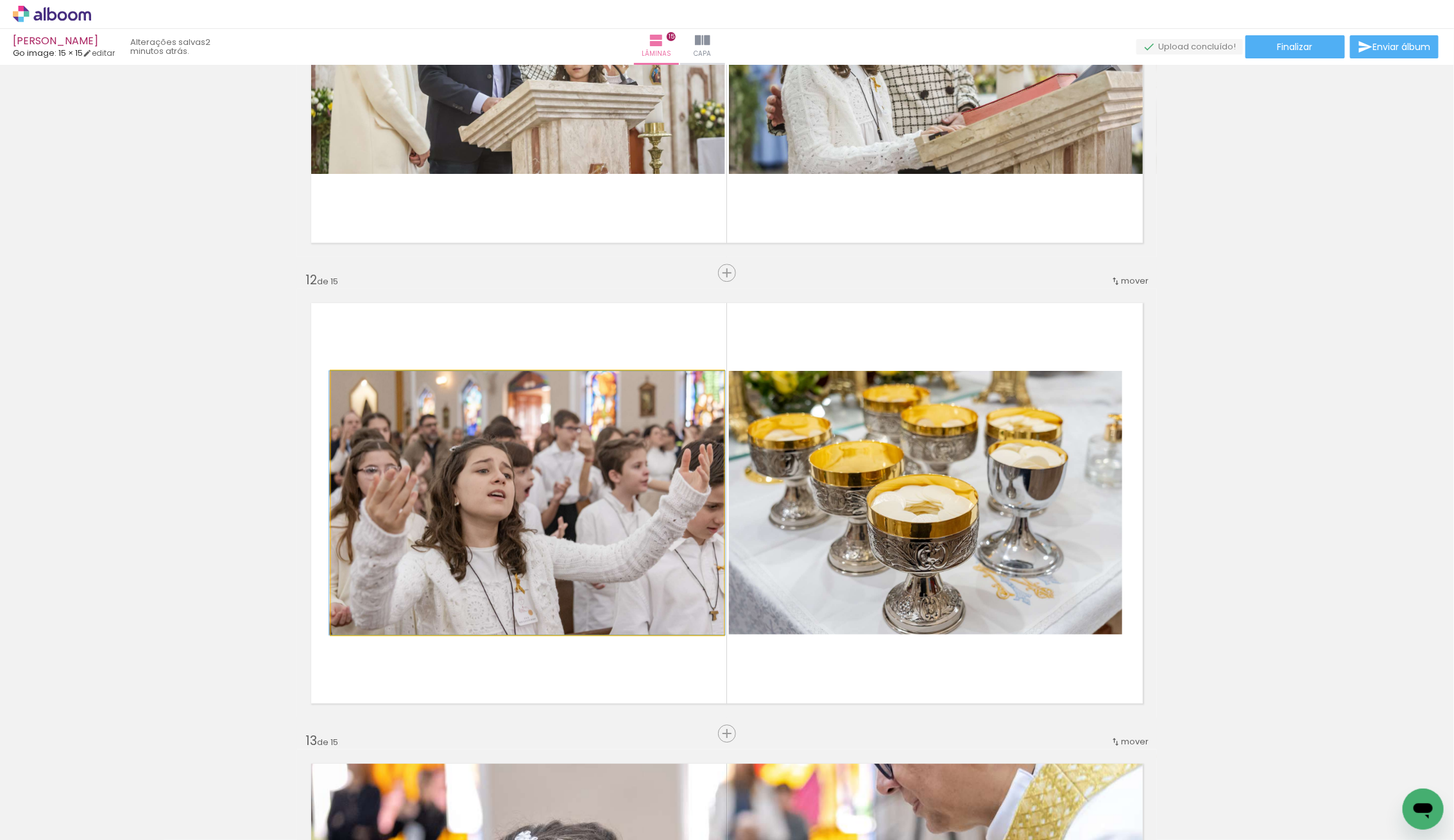
click at [488, 511] on quentale-photo at bounding box center [527, 503] width 392 height 263
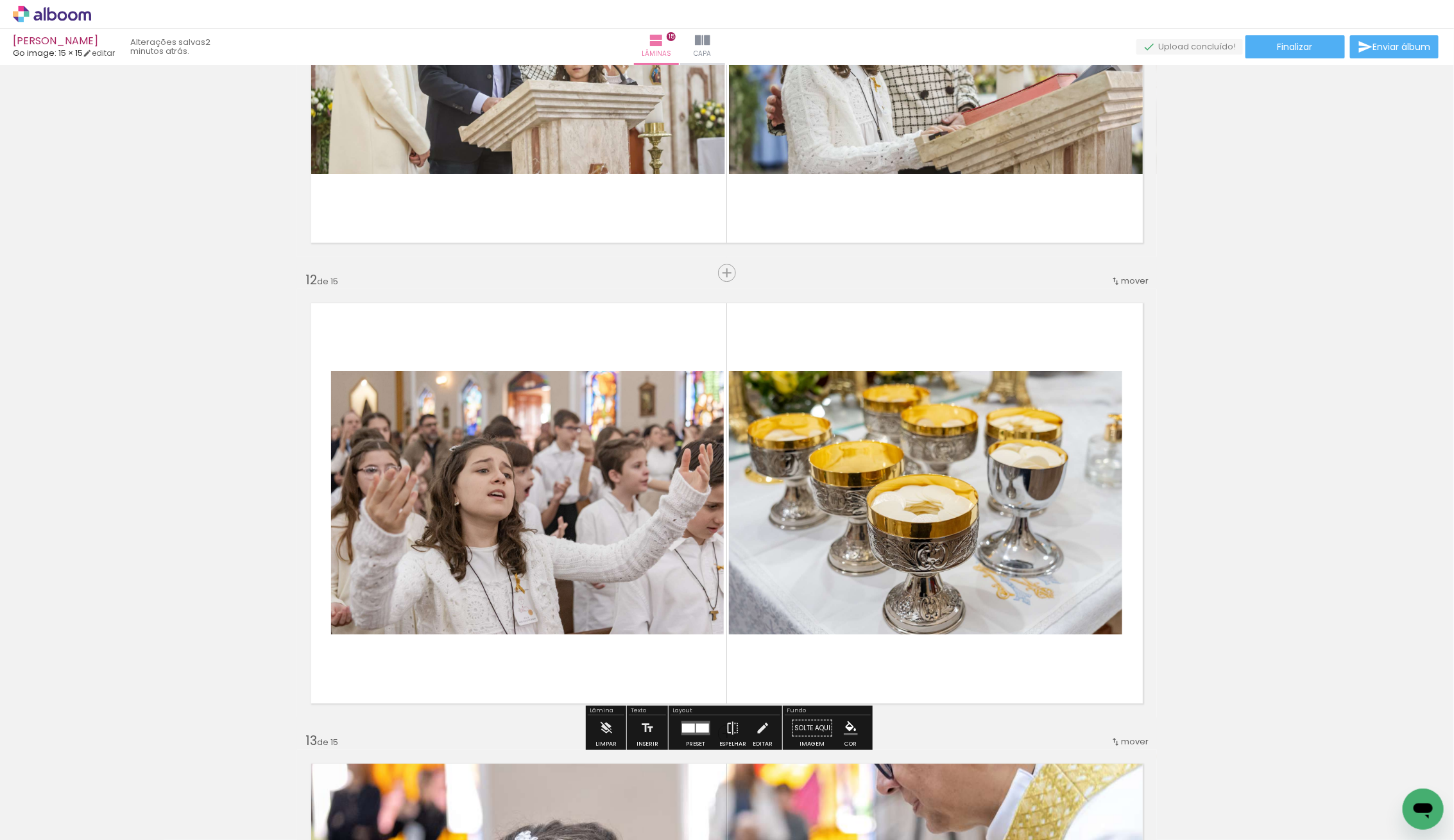
click at [488, 511] on quentale-photo at bounding box center [527, 503] width 392 height 263
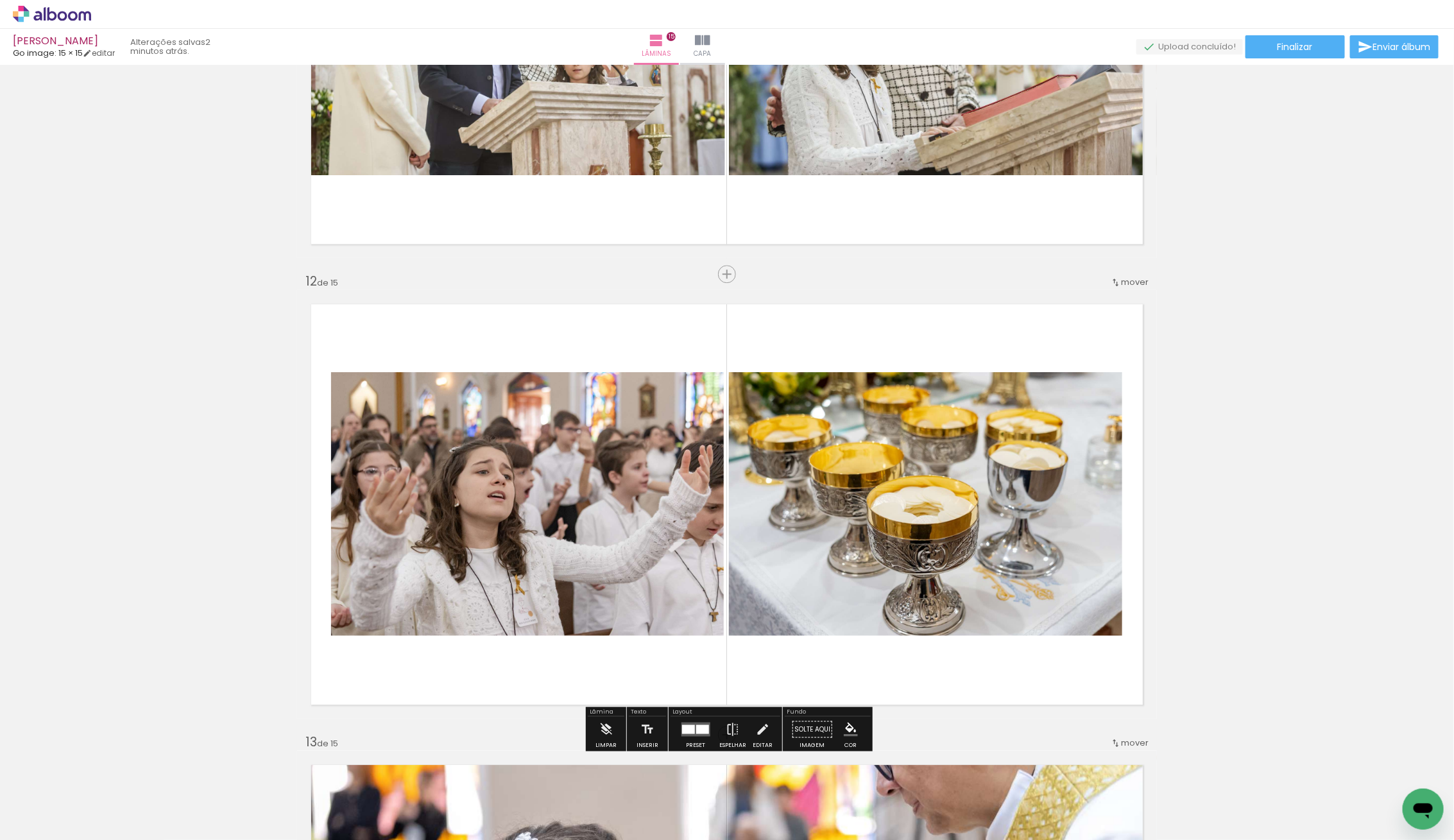
click at [488, 511] on quentale-photo at bounding box center [527, 504] width 392 height 263
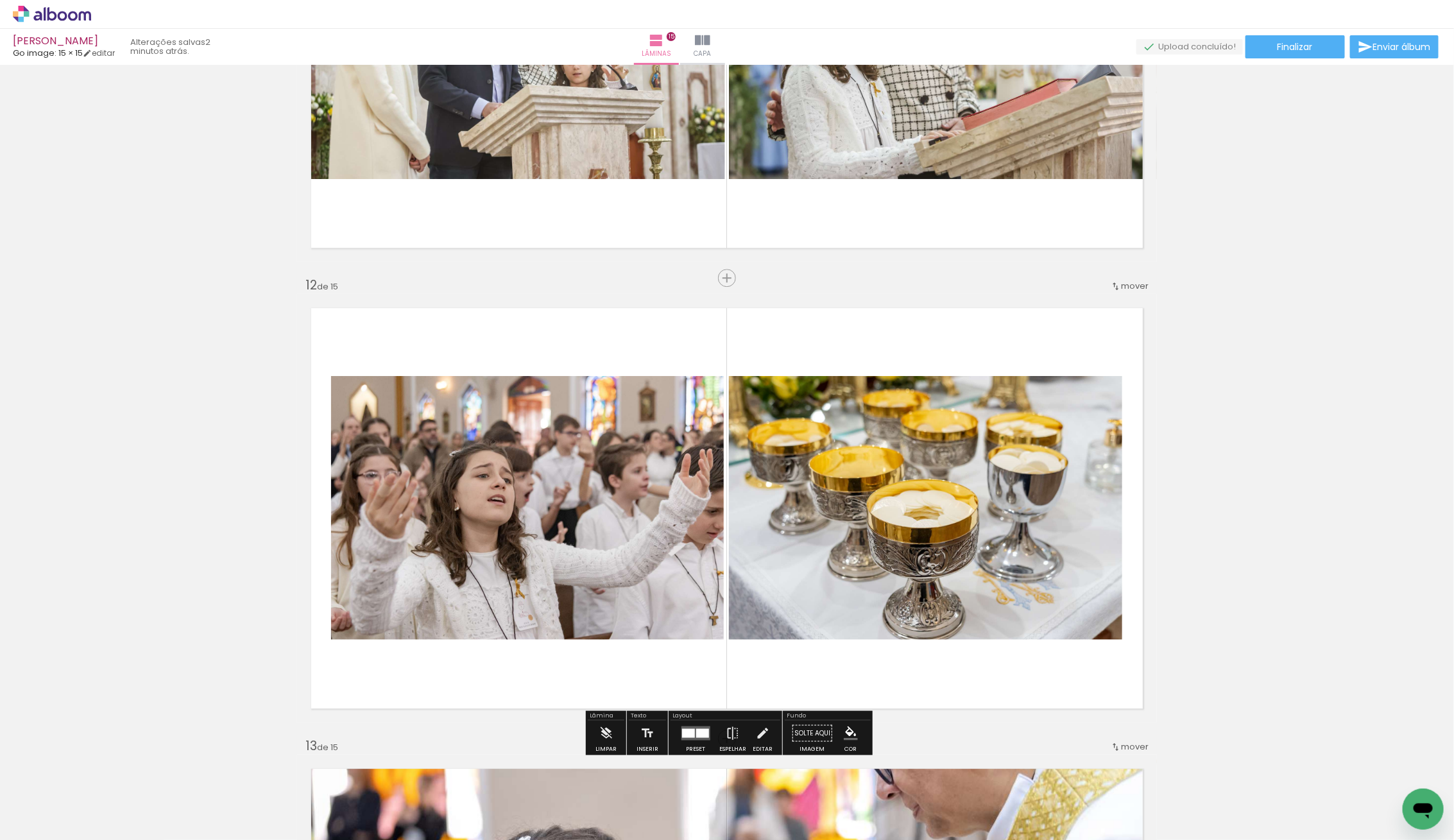
click at [488, 511] on quentale-photo at bounding box center [527, 508] width 392 height 263
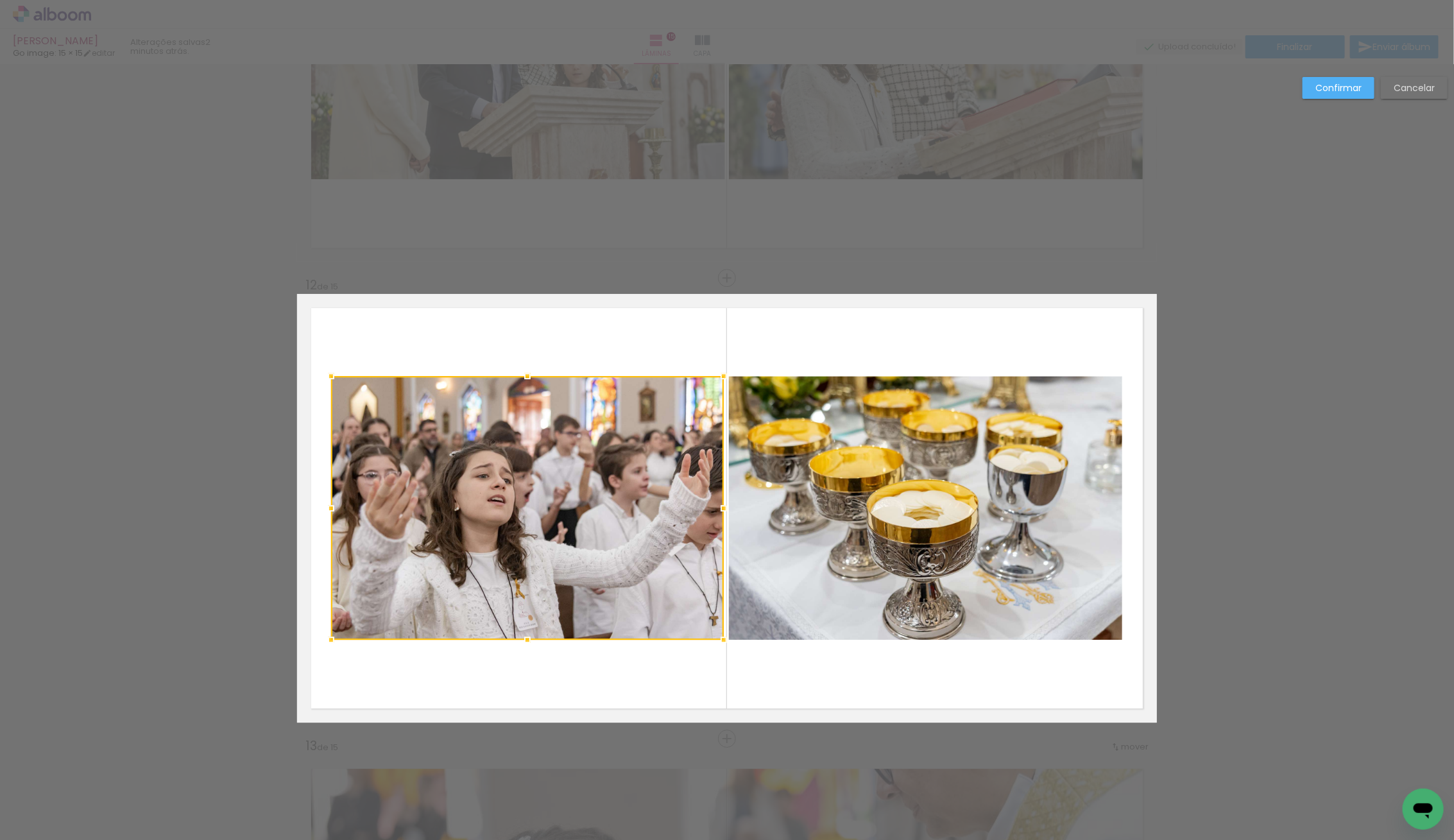
click at [488, 511] on div at bounding box center [527, 508] width 392 height 263
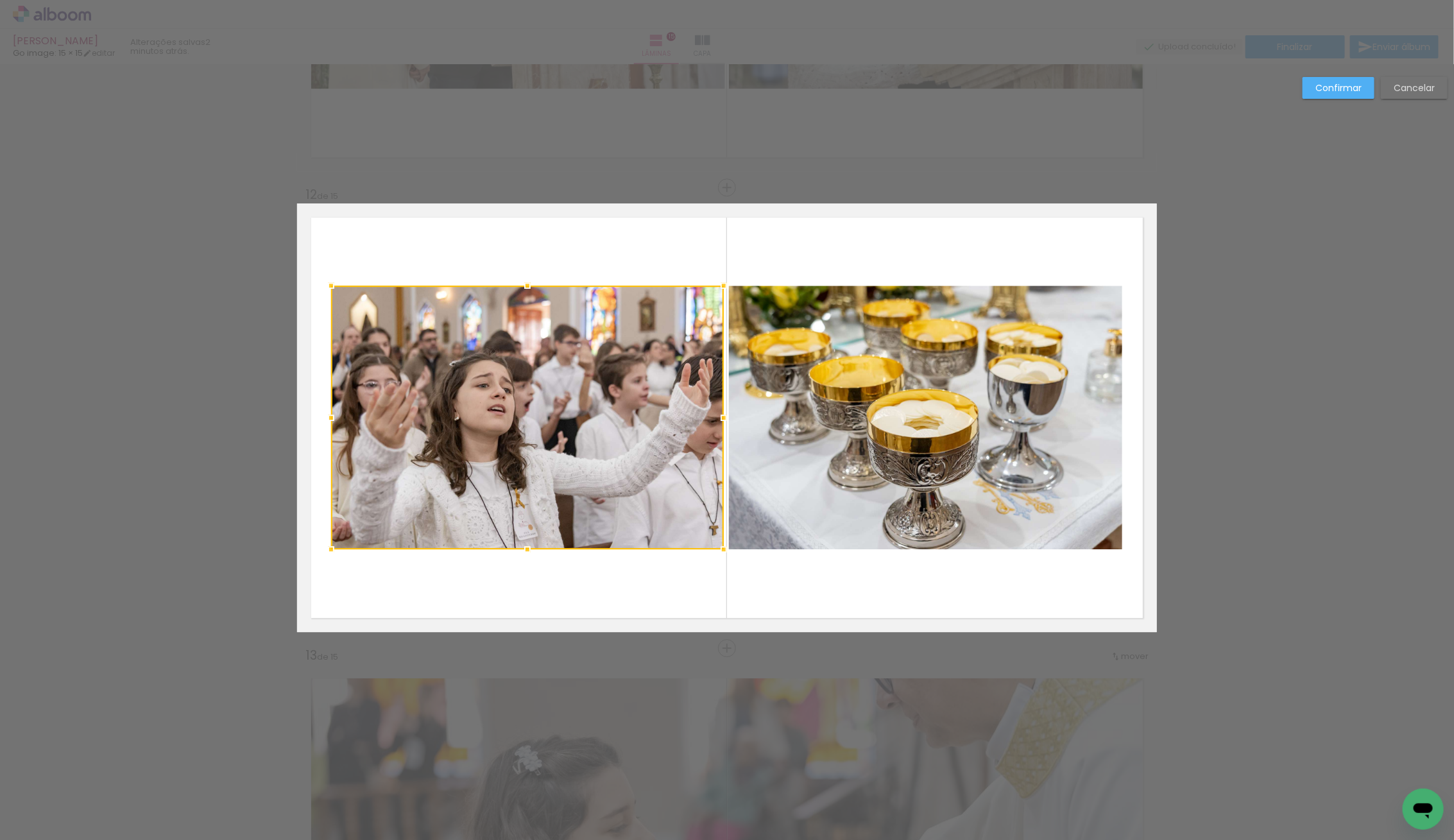
scroll to position [4971, 0]
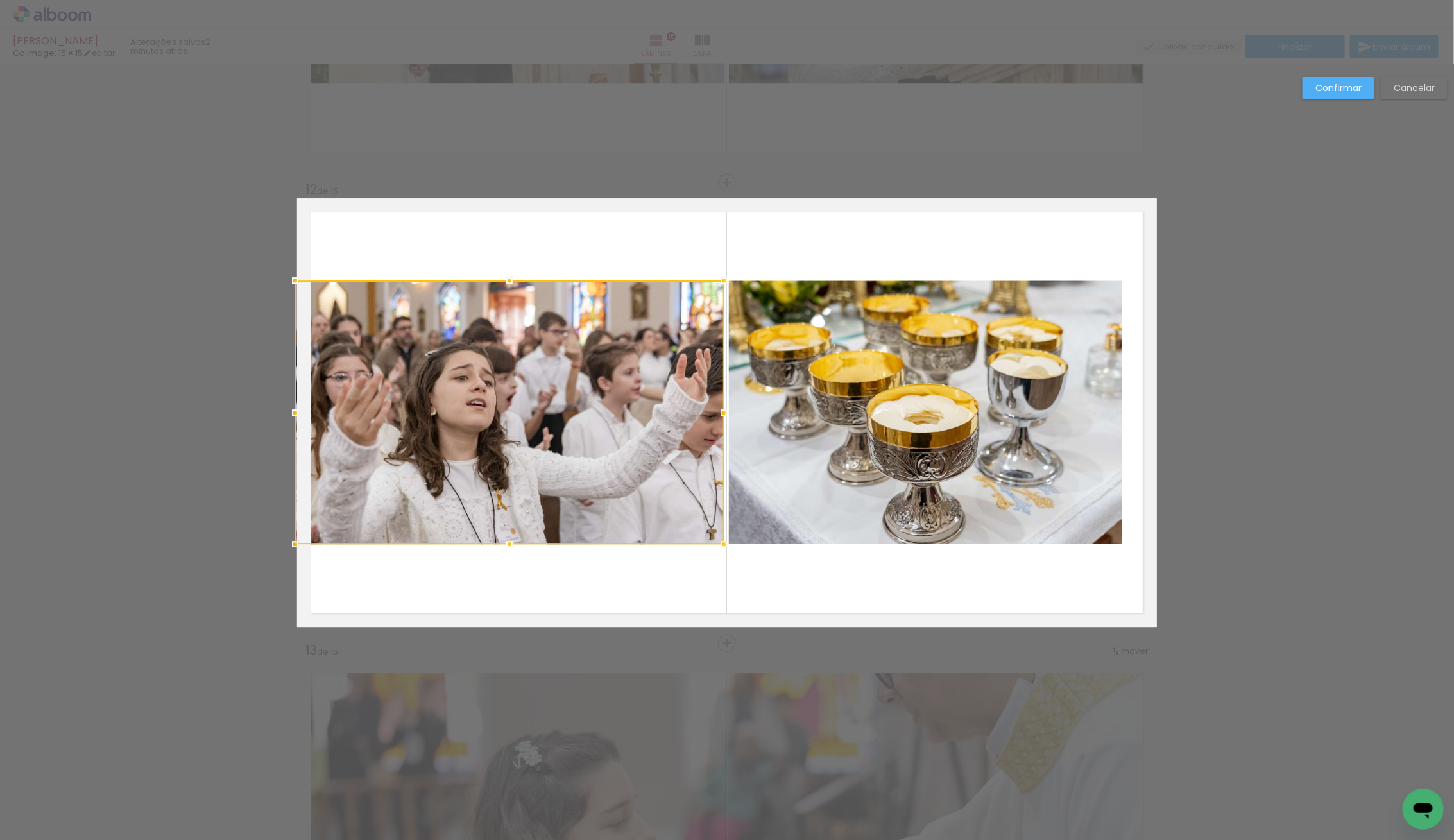
drag, startPoint x: 333, startPoint y: 414, endPoint x: 297, endPoint y: 421, distance: 36.7
click at [297, 421] on div at bounding box center [295, 412] width 26 height 26
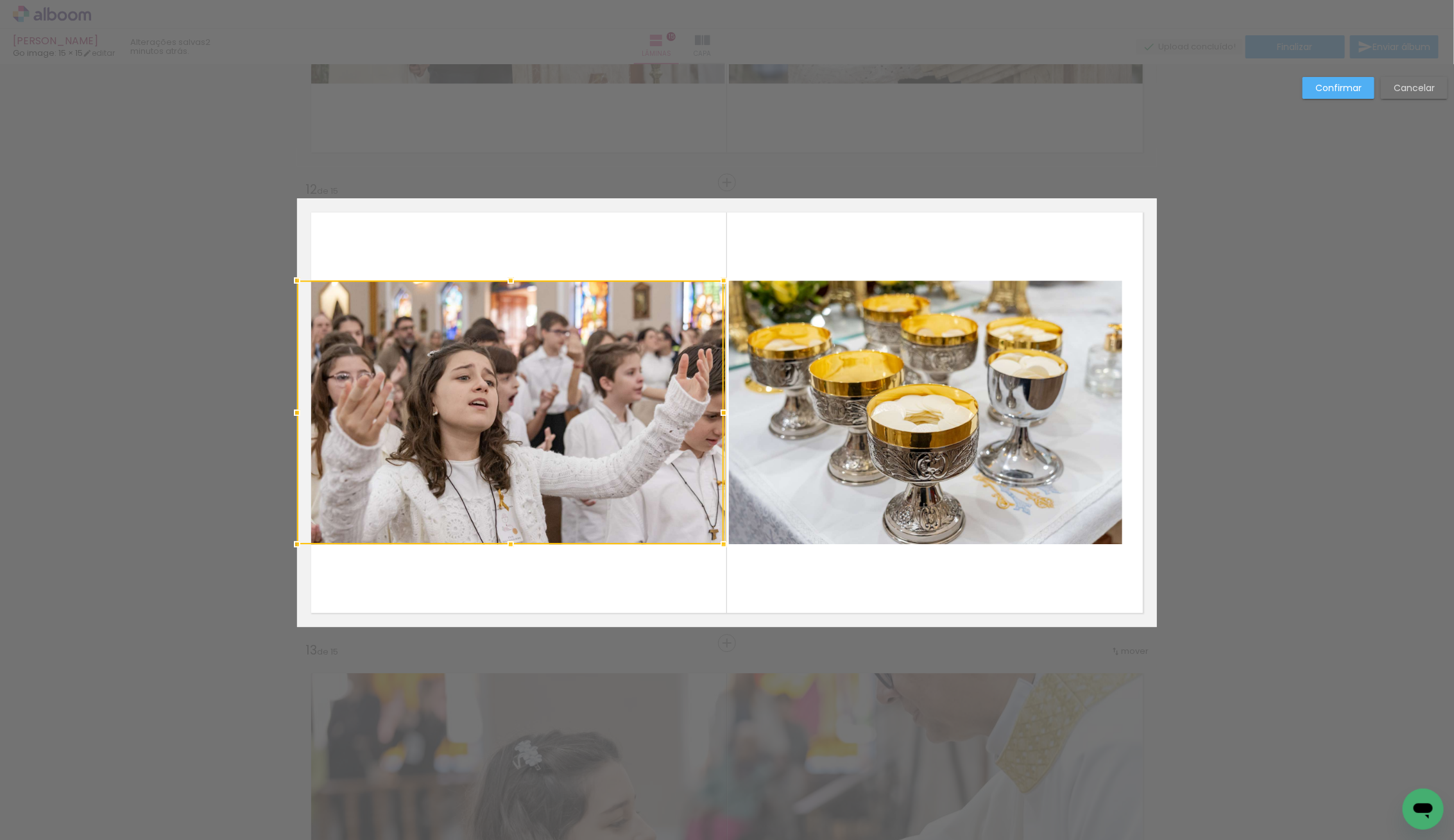
click at [577, 417] on div at bounding box center [510, 412] width 427 height 263
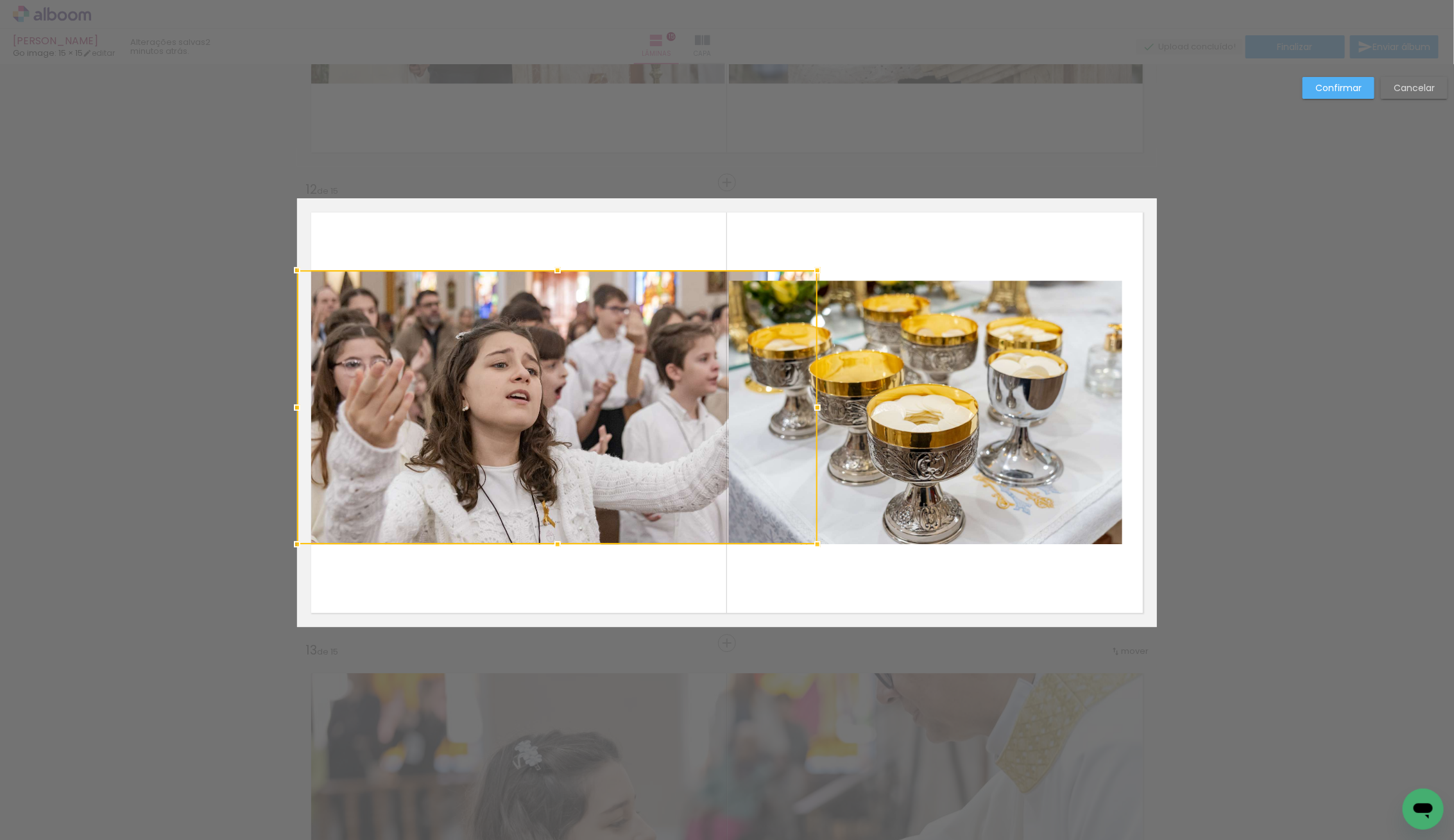
drag, startPoint x: 518, startPoint y: 281, endPoint x: 523, endPoint y: 271, distance: 11.2
click at [523, 271] on div at bounding box center [557, 407] width 520 height 274
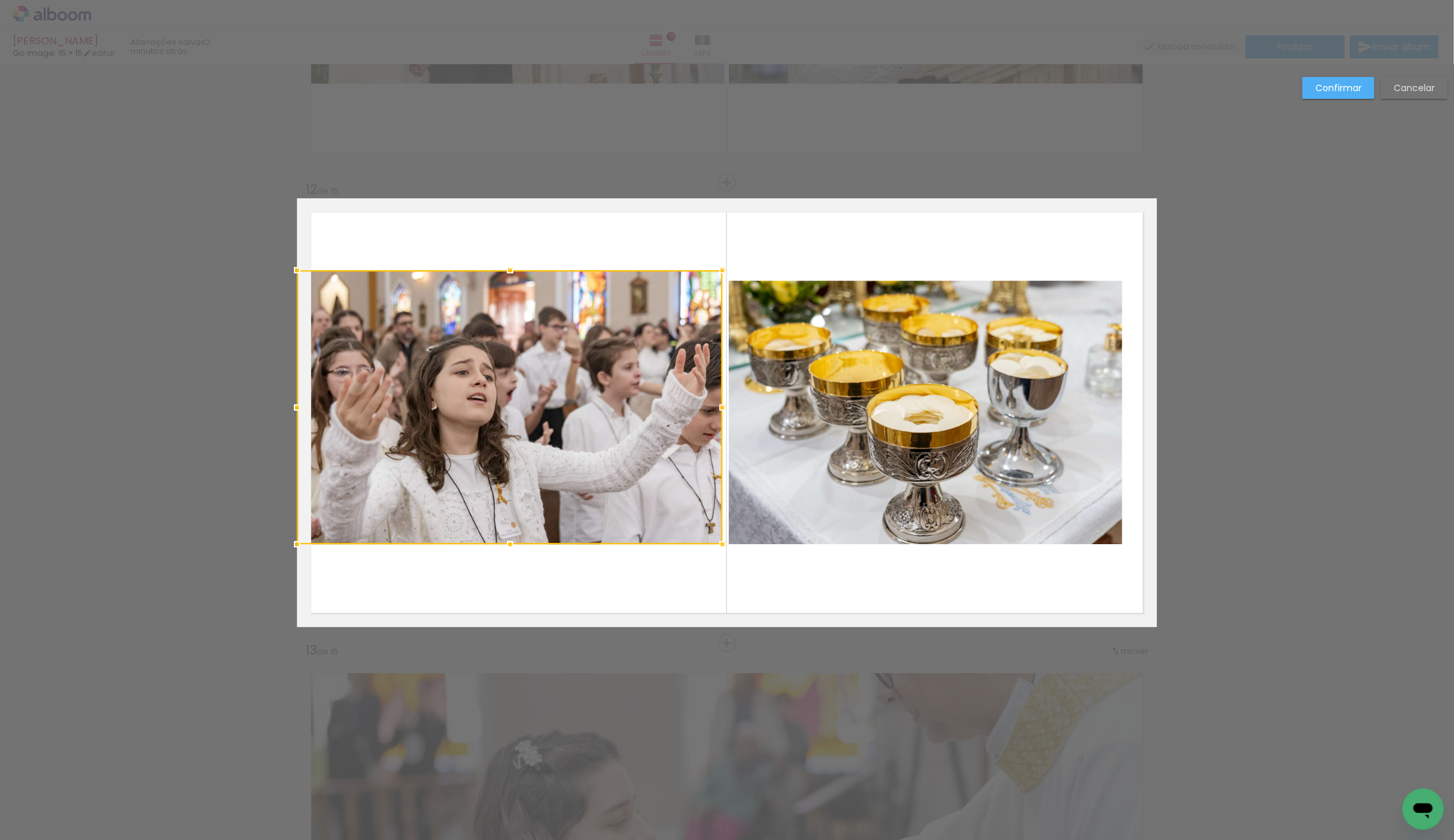
drag, startPoint x: 818, startPoint y: 415, endPoint x: 723, endPoint y: 417, distance: 95.0
click at [723, 417] on div at bounding box center [722, 407] width 26 height 26
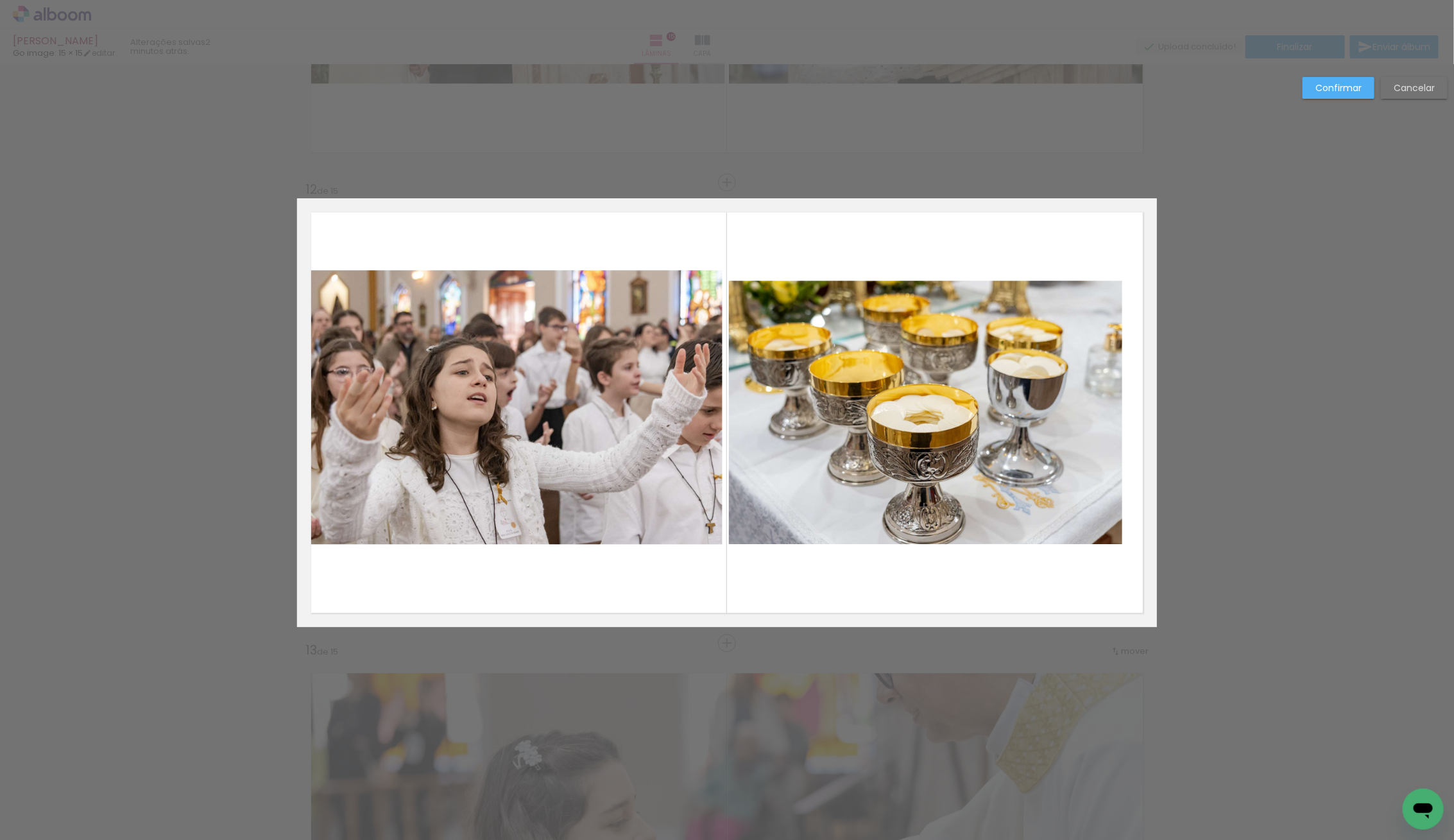
click at [490, 515] on quentale-photo at bounding box center [509, 407] width 425 height 274
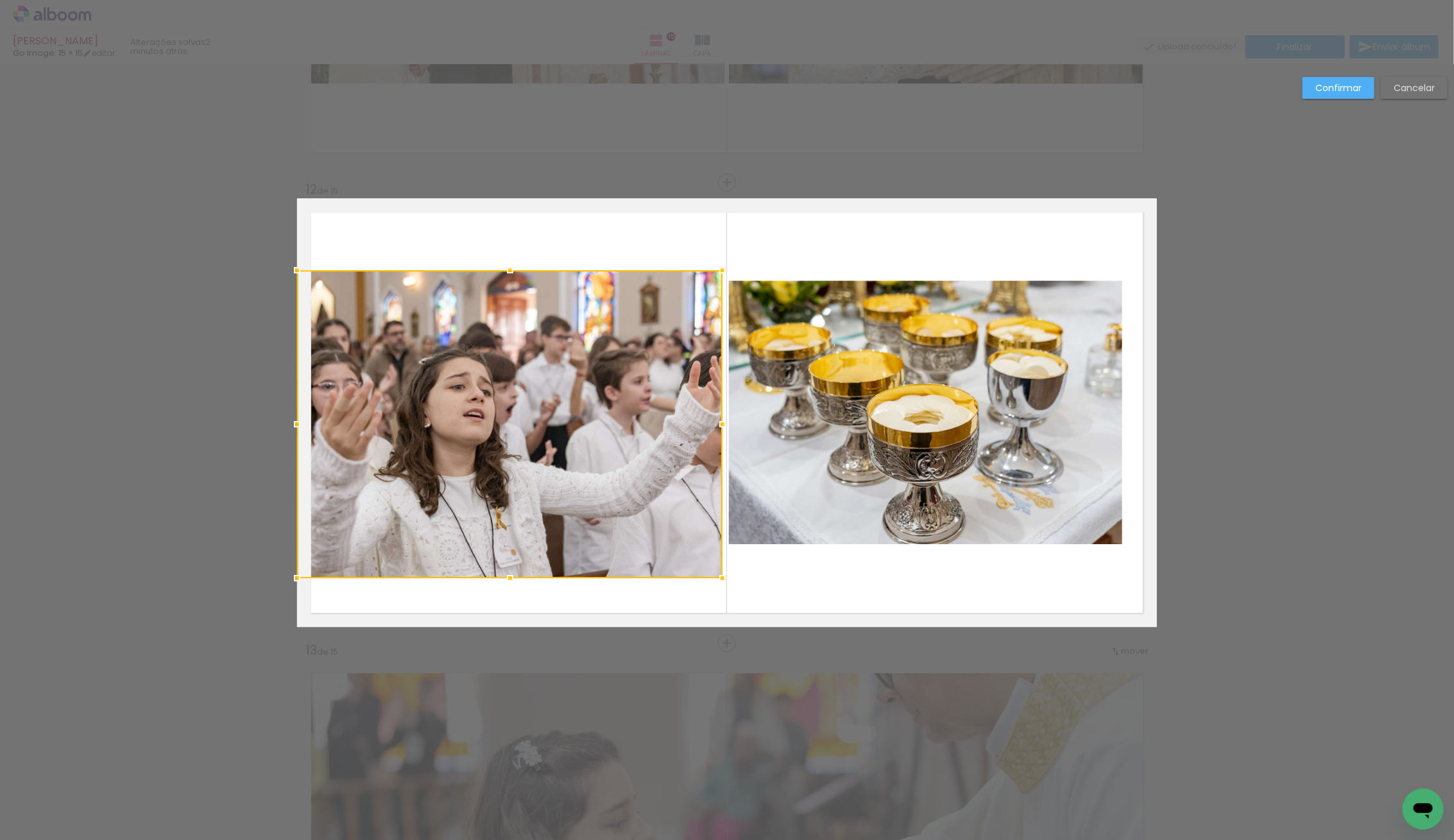
drag, startPoint x: 510, startPoint y: 540, endPoint x: 512, endPoint y: 573, distance: 33.1
click at [512, 573] on div at bounding box center [510, 578] width 26 height 26
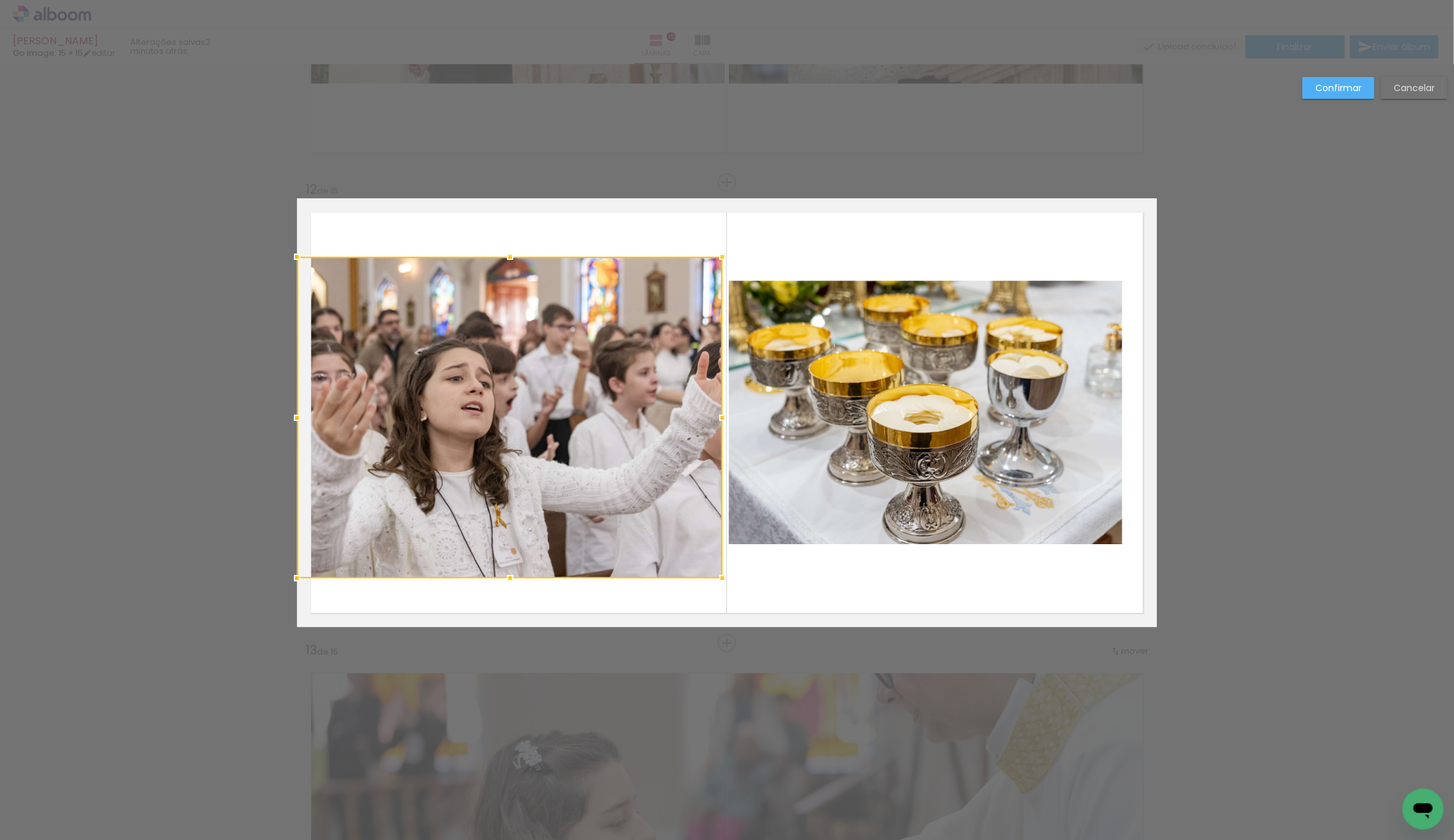
drag, startPoint x: 519, startPoint y: 271, endPoint x: 516, endPoint y: 263, distance: 8.5
click at [517, 259] on div at bounding box center [510, 256] width 26 height 26
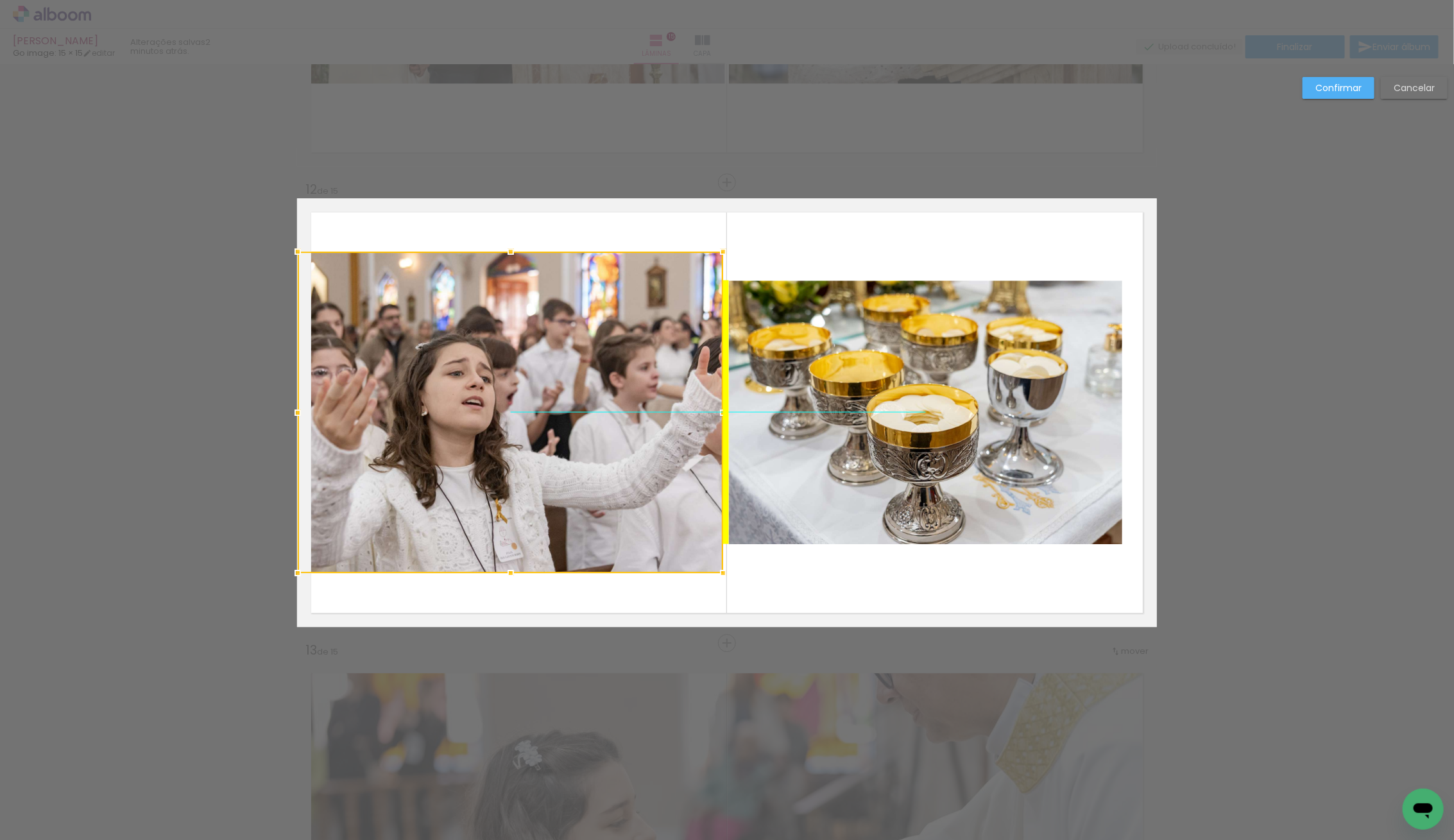
click at [508, 353] on div at bounding box center [510, 412] width 425 height 322
click at [0, 0] on slot "Confirmar" at bounding box center [0, 0] width 0 height 0
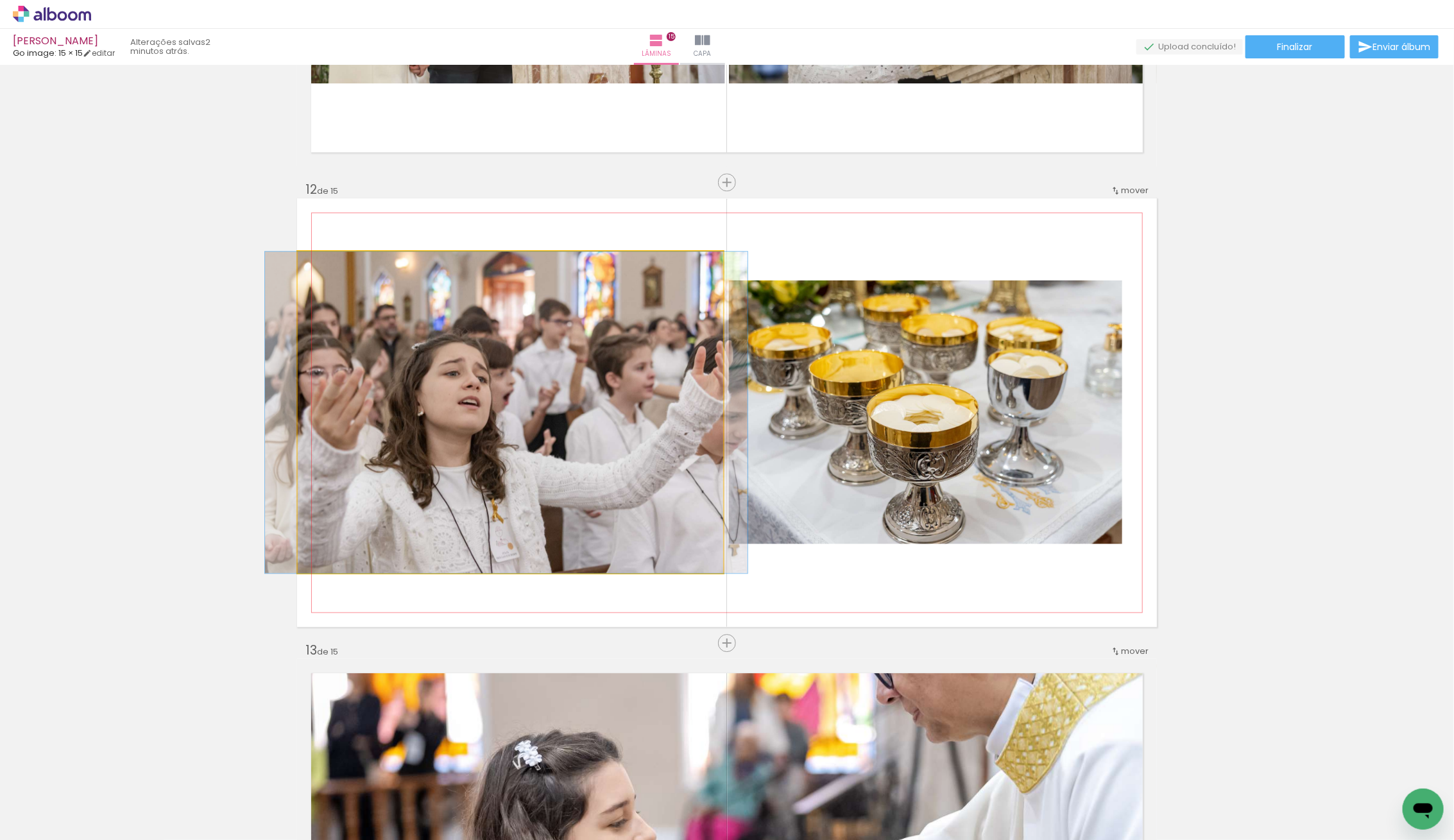
click at [546, 324] on div at bounding box center [506, 412] width 482 height 322
drag, startPoint x: 332, startPoint y: 270, endPoint x: 313, endPoint y: 269, distance: 19.0
type paper-slider "100"
click at [313, 269] on div at bounding box center [346, 265] width 89 height 19
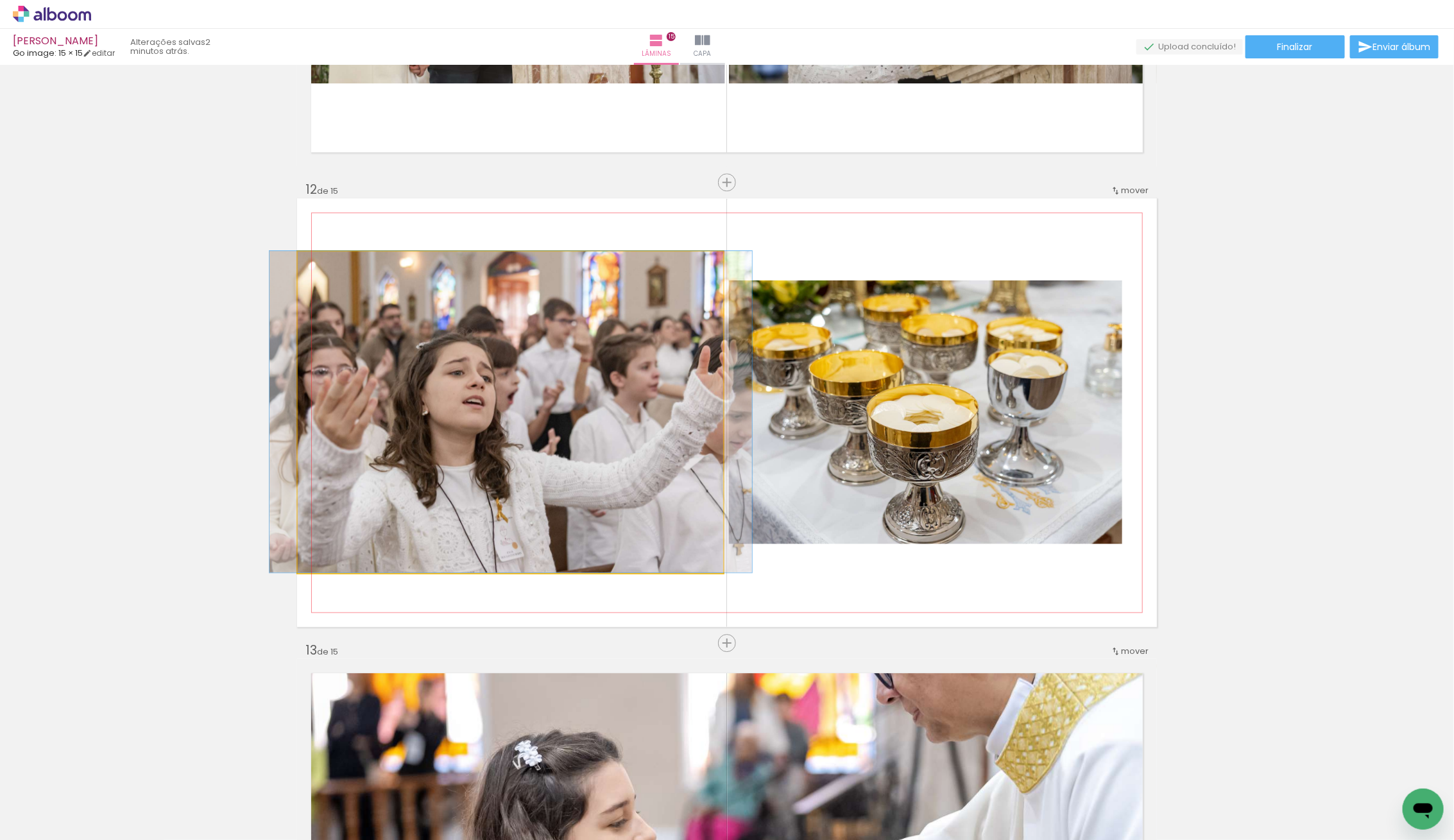
drag, startPoint x: 438, startPoint y: 358, endPoint x: 436, endPoint y: 345, distance: 13.2
click at [445, 358] on quentale-photo at bounding box center [510, 412] width 425 height 322
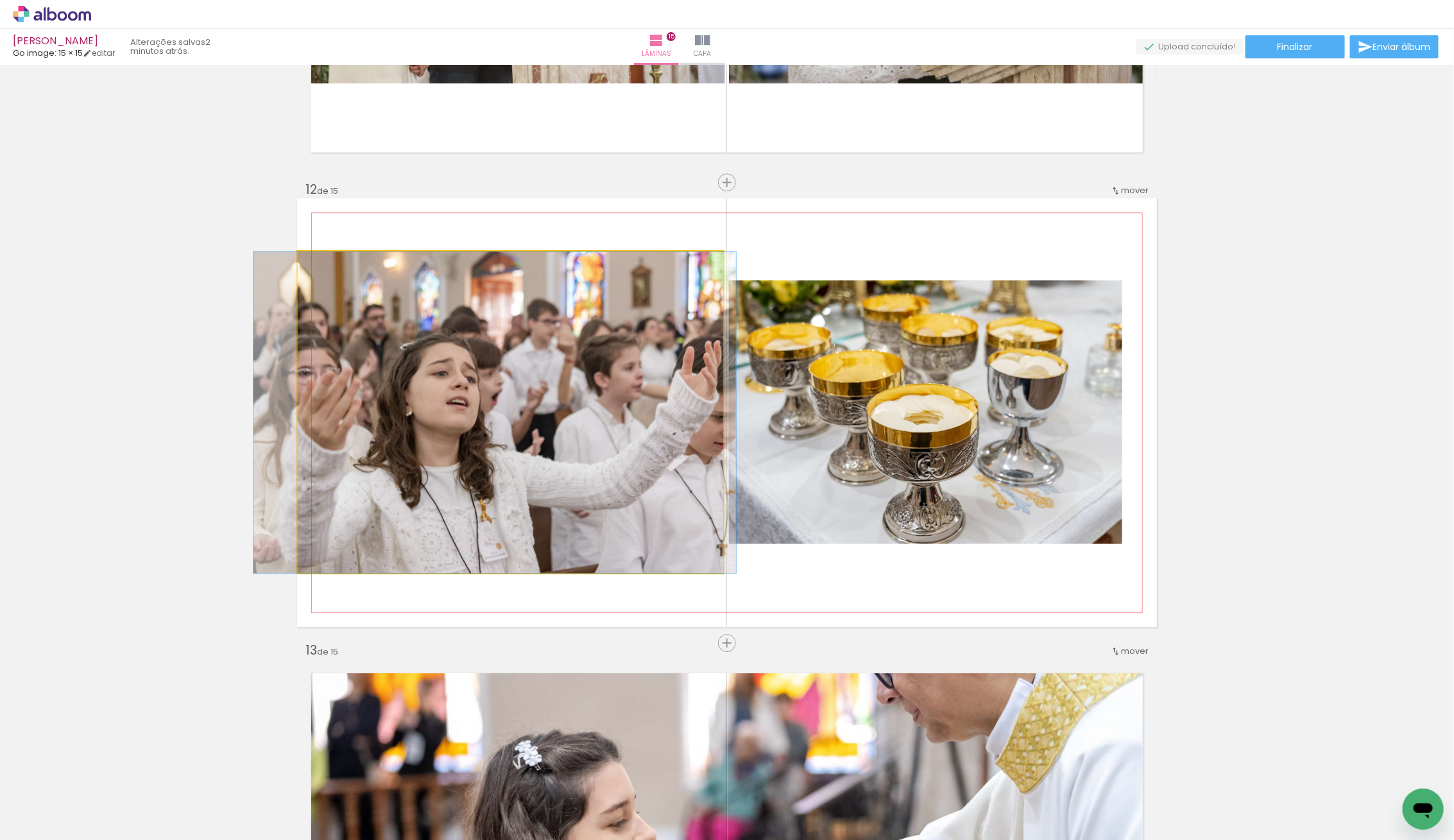
drag, startPoint x: 453, startPoint y: 358, endPoint x: 437, endPoint y: 359, distance: 16.0
drag, startPoint x: 329, startPoint y: 267, endPoint x: 321, endPoint y: 267, distance: 8.0
click at [317, 265] on div at bounding box center [346, 265] width 89 height 19
click at [461, 309] on div at bounding box center [495, 412] width 482 height 322
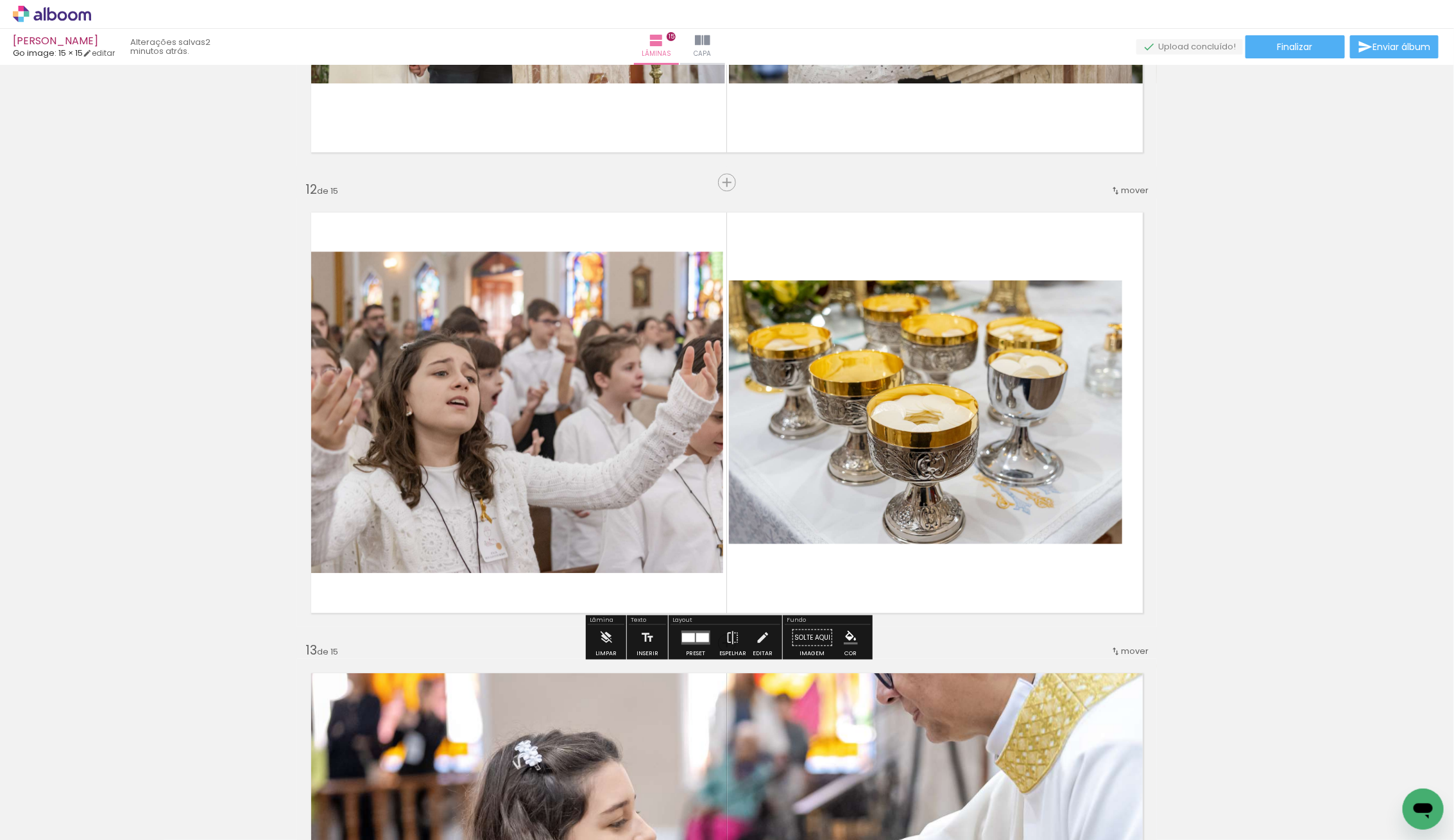
click at [469, 301] on quentale-photo at bounding box center [510, 412] width 425 height 322
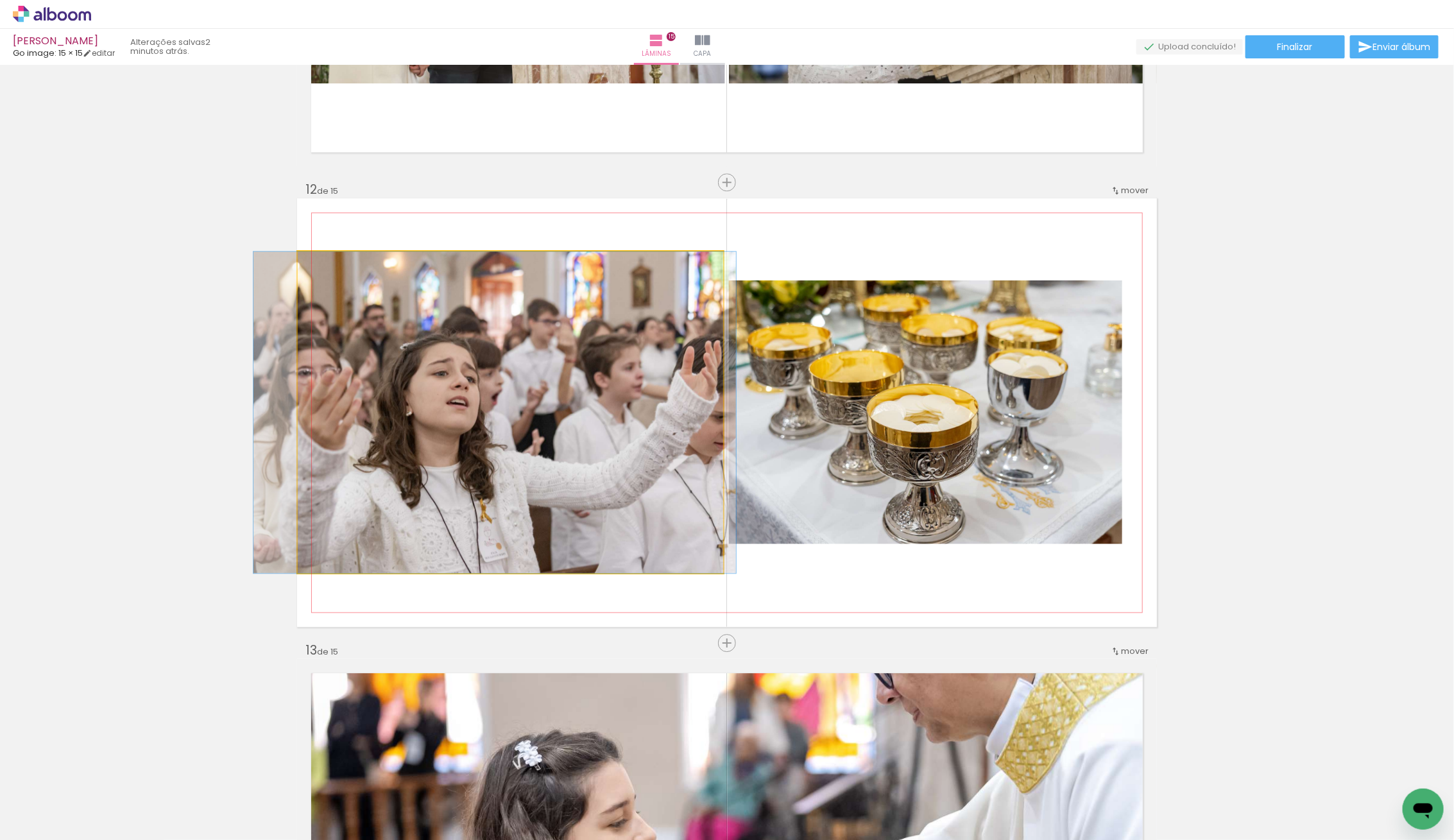
click at [469, 301] on quentale-photo at bounding box center [510, 412] width 425 height 322
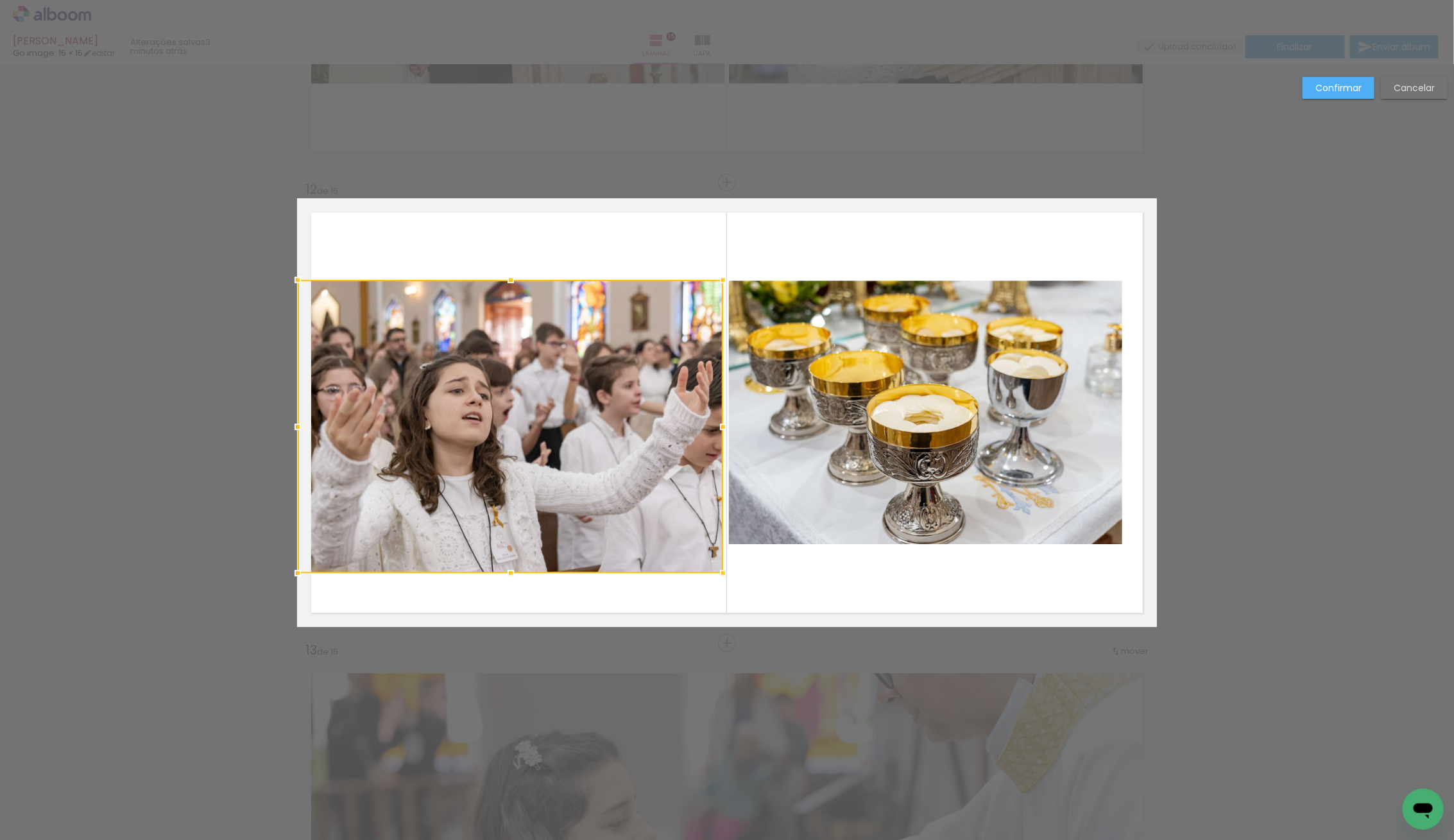
drag, startPoint x: 507, startPoint y: 250, endPoint x: 514, endPoint y: 272, distance: 23.1
click at [513, 271] on div at bounding box center [510, 279] width 26 height 26
click at [518, 378] on div at bounding box center [510, 426] width 425 height 294
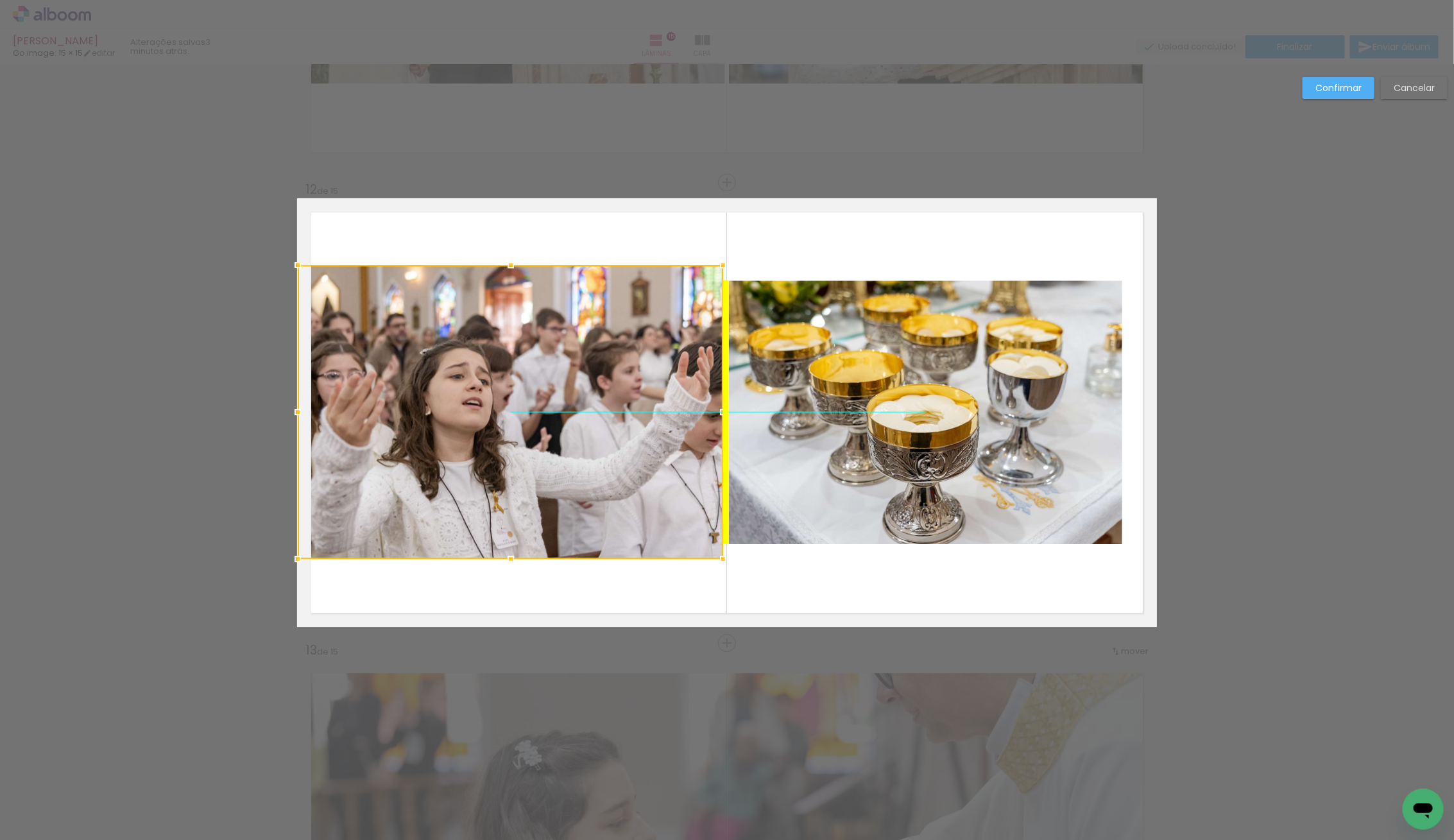
drag, startPoint x: 525, startPoint y: 388, endPoint x: 522, endPoint y: 377, distance: 11.4
click at [522, 377] on div at bounding box center [510, 411] width 425 height 294
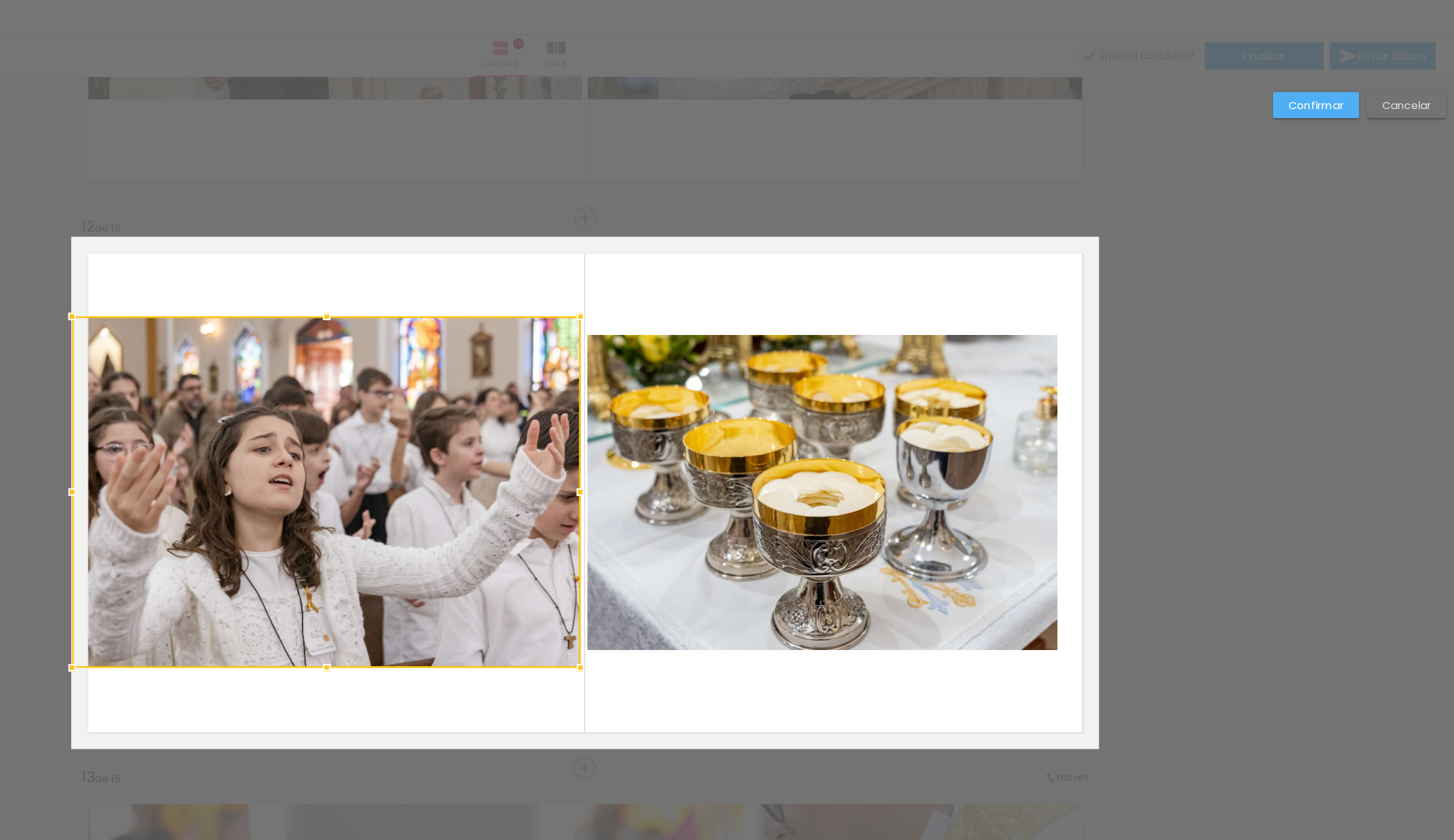
scroll to position [0, 0]
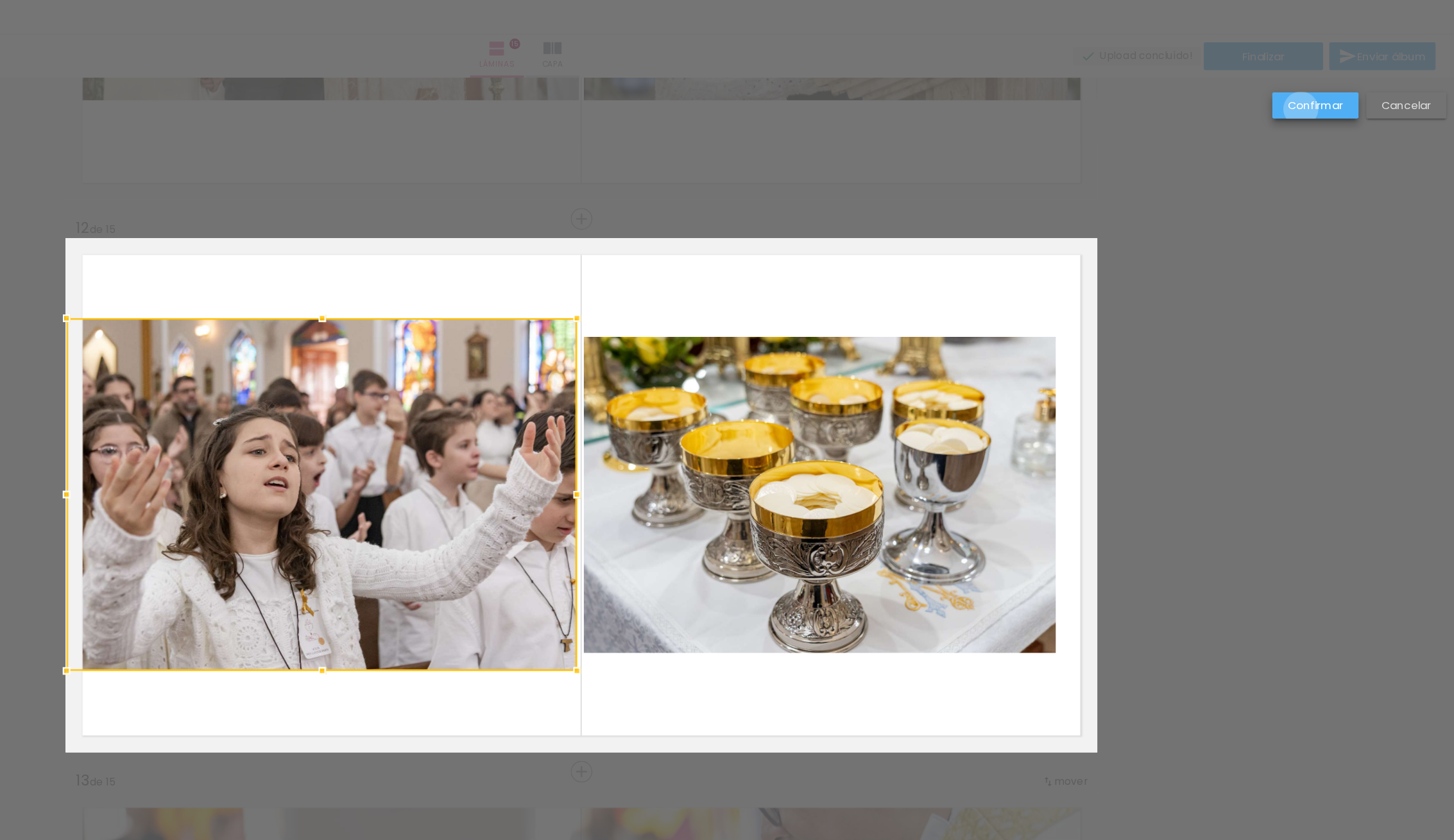
click at [0, 0] on slot "Confirmar" at bounding box center [0, 0] width 0 height 0
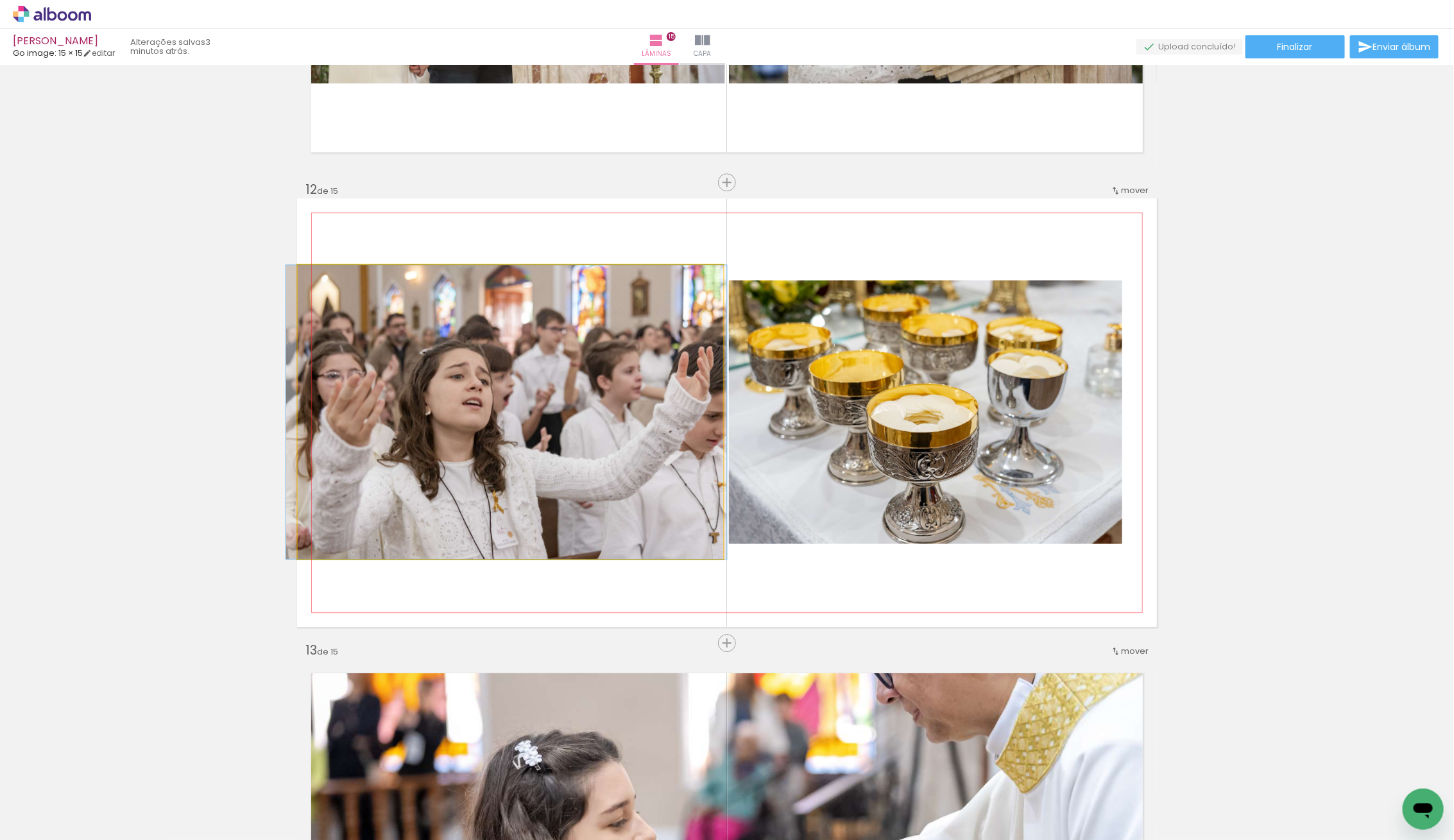
click at [550, 316] on quentale-photo at bounding box center [510, 411] width 425 height 294
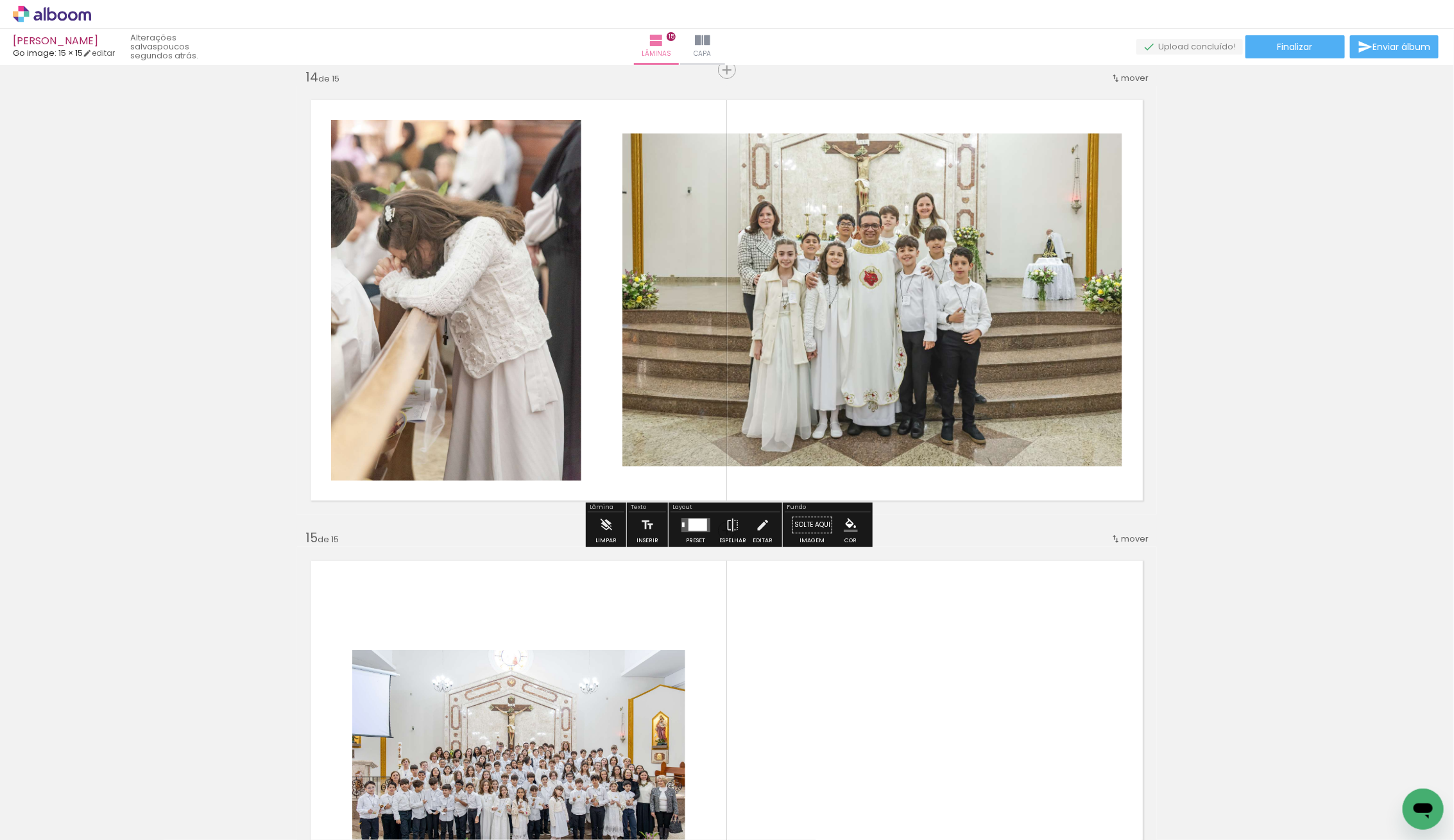
scroll to position [5984, 0]
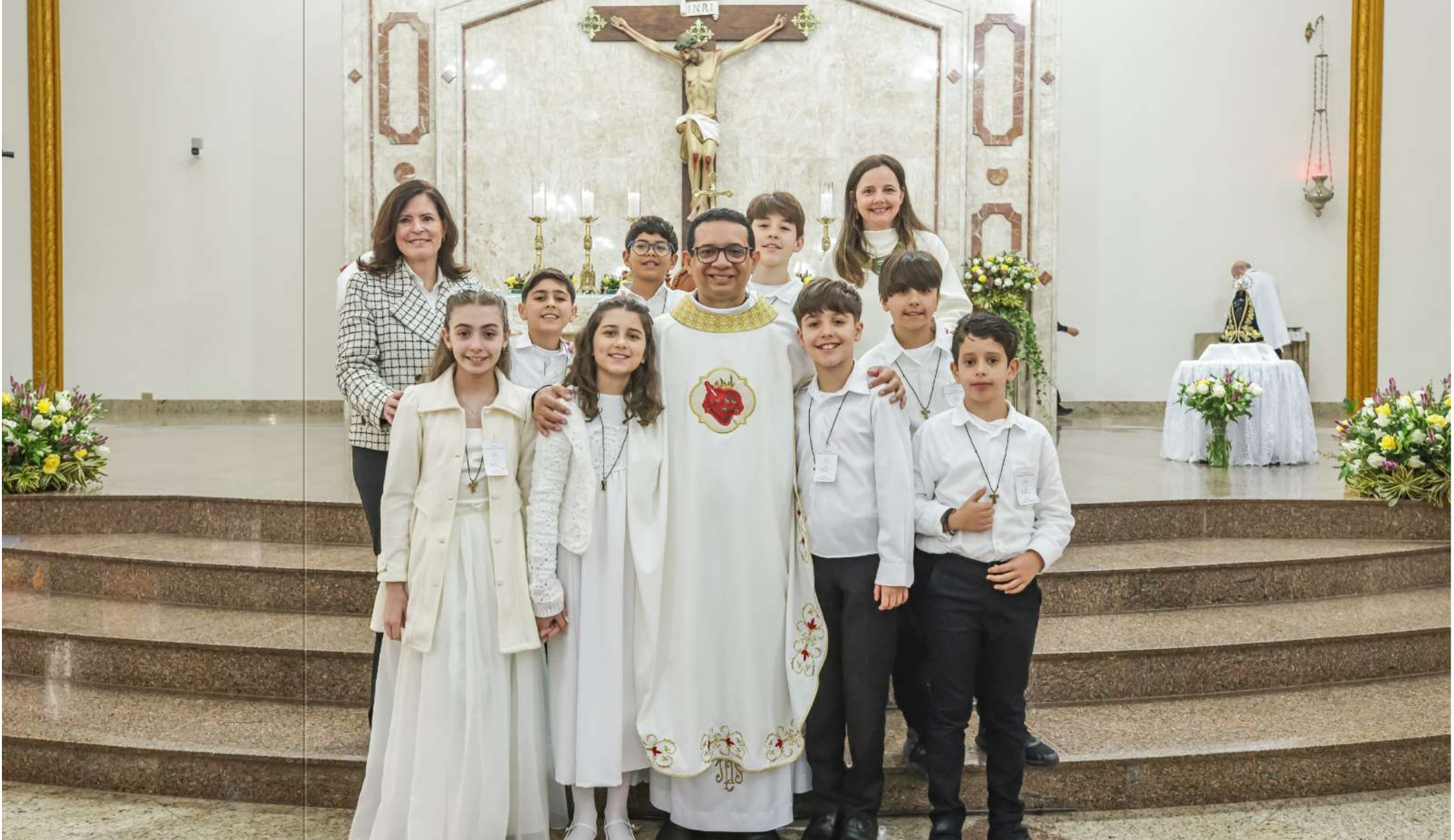
click at [856, 370] on quentale-photo at bounding box center [872, 320] width 500 height 333
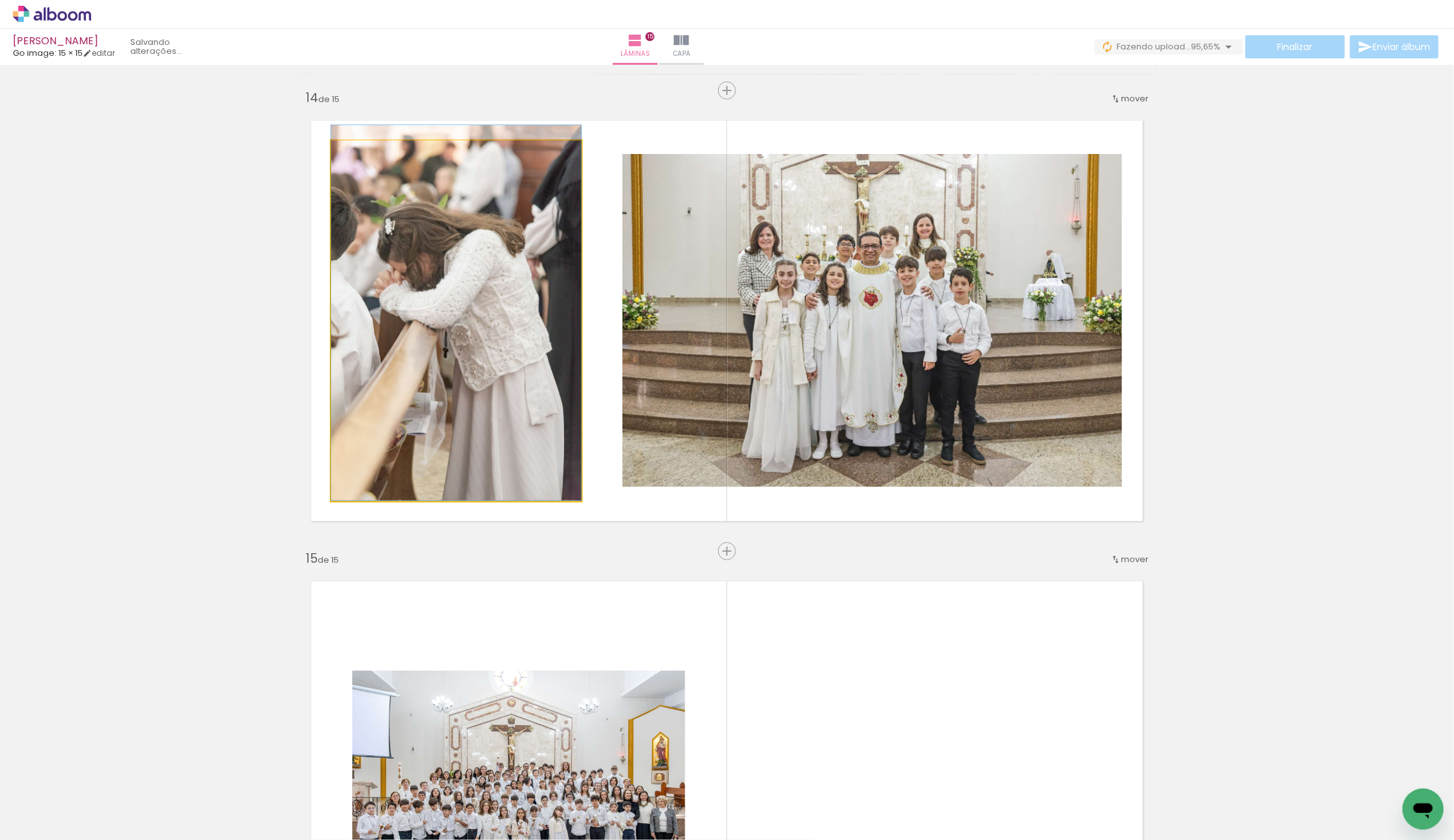
drag, startPoint x: 530, startPoint y: 339, endPoint x: 527, endPoint y: 320, distance: 19.2
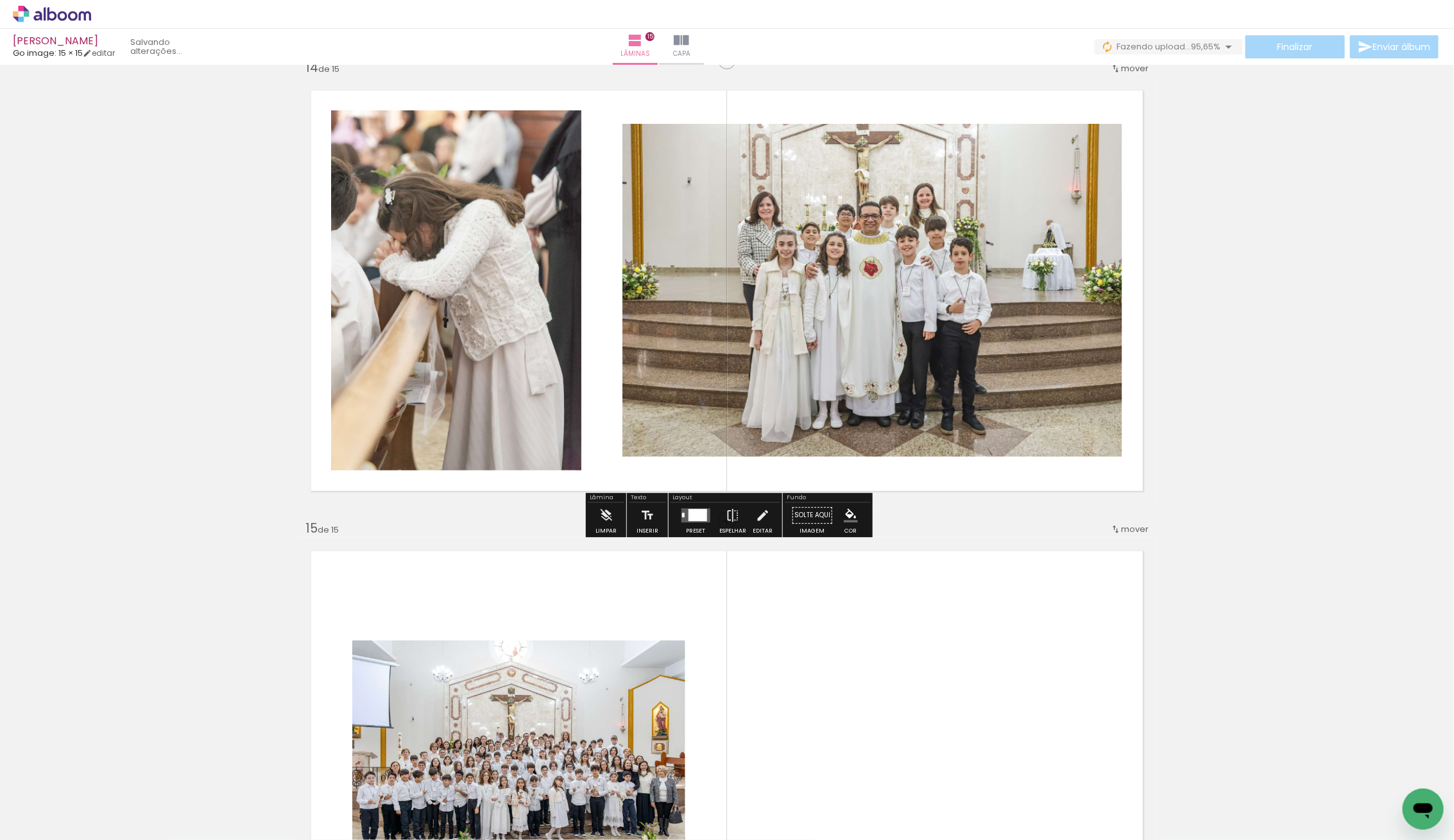
scroll to position [6020, 0]
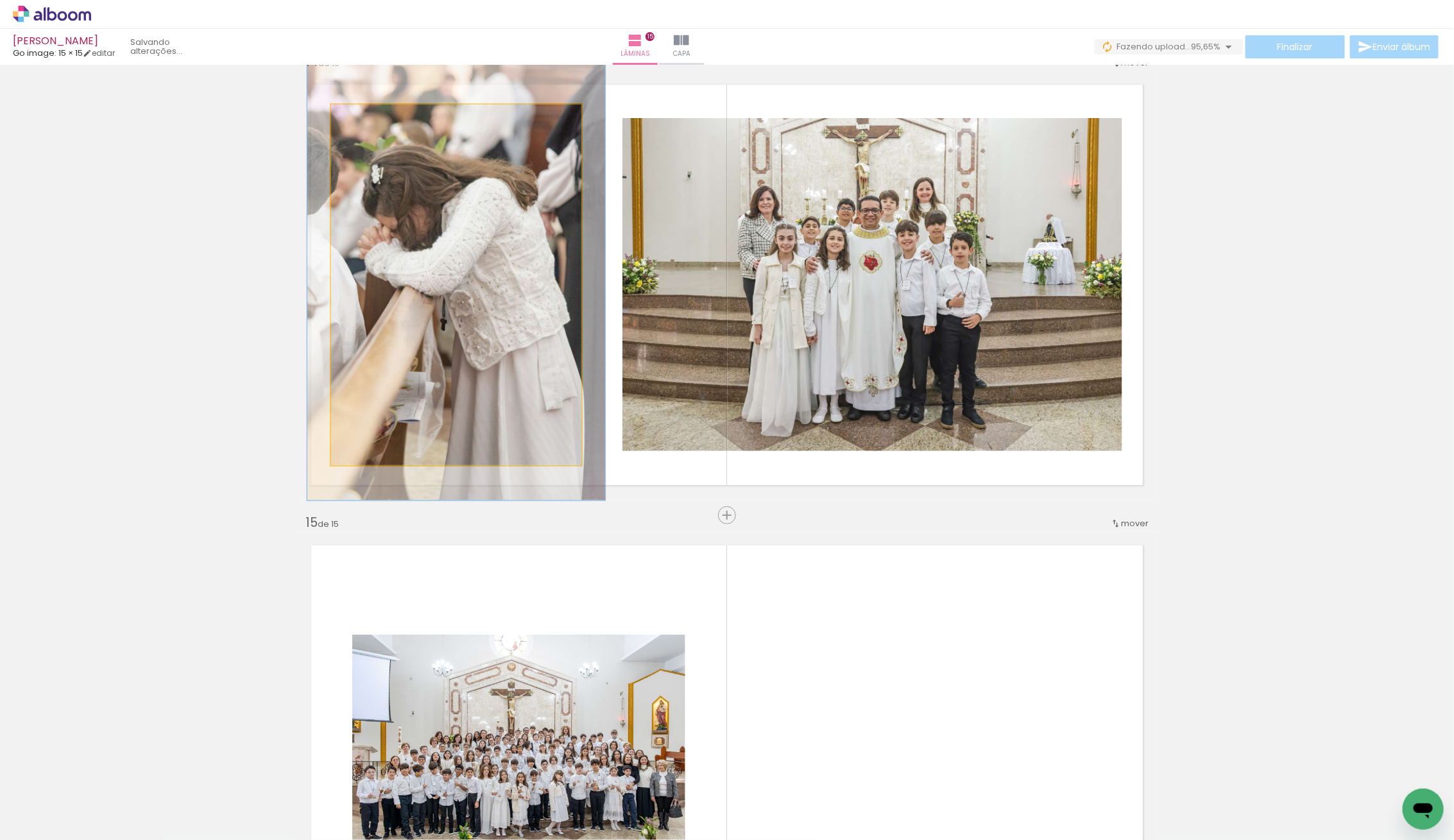
type paper-slider "119"
click at [366, 121] on div at bounding box center [369, 118] width 20 height 20
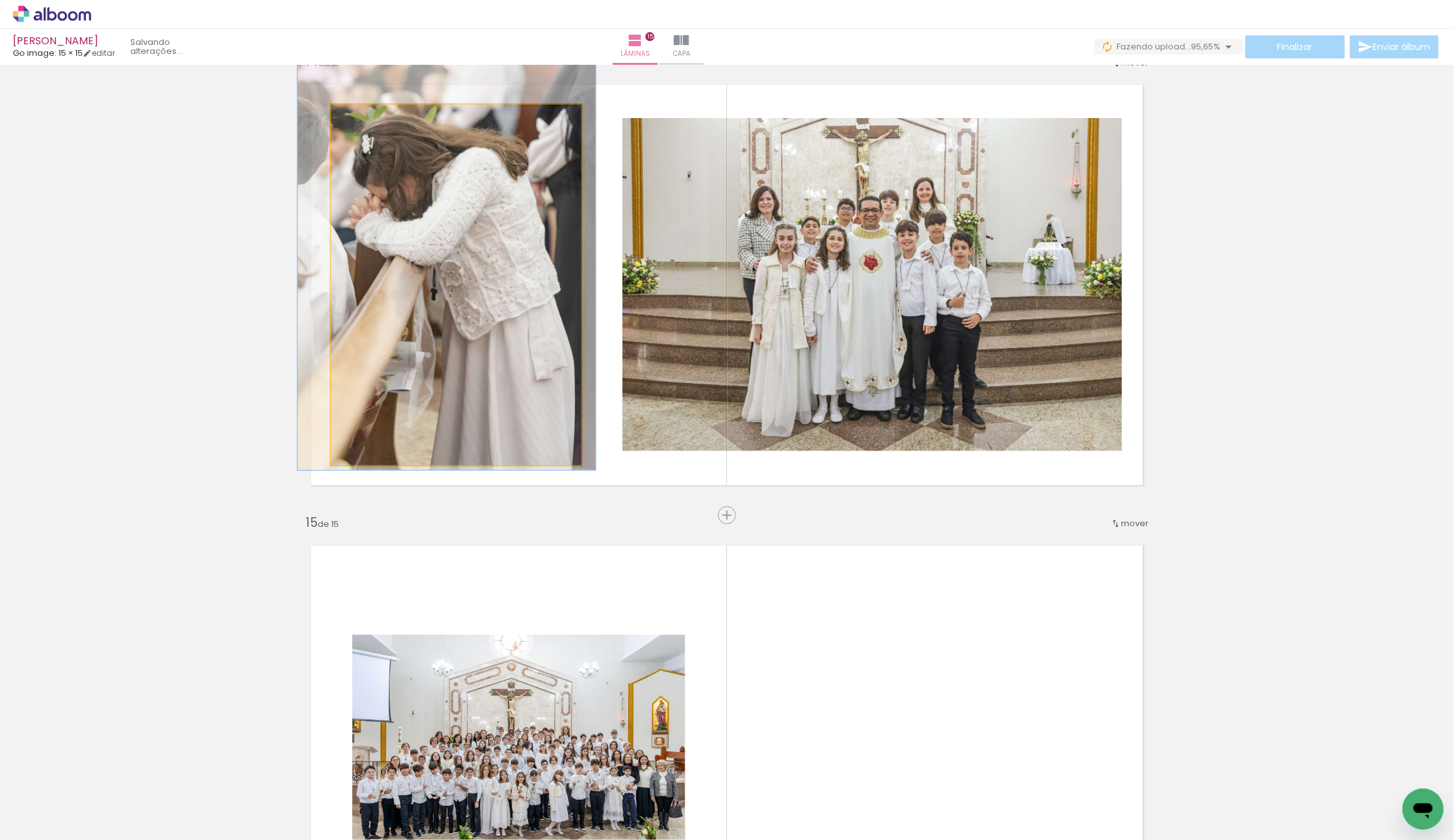
drag, startPoint x: 440, startPoint y: 272, endPoint x: 434, endPoint y: 246, distance: 26.7
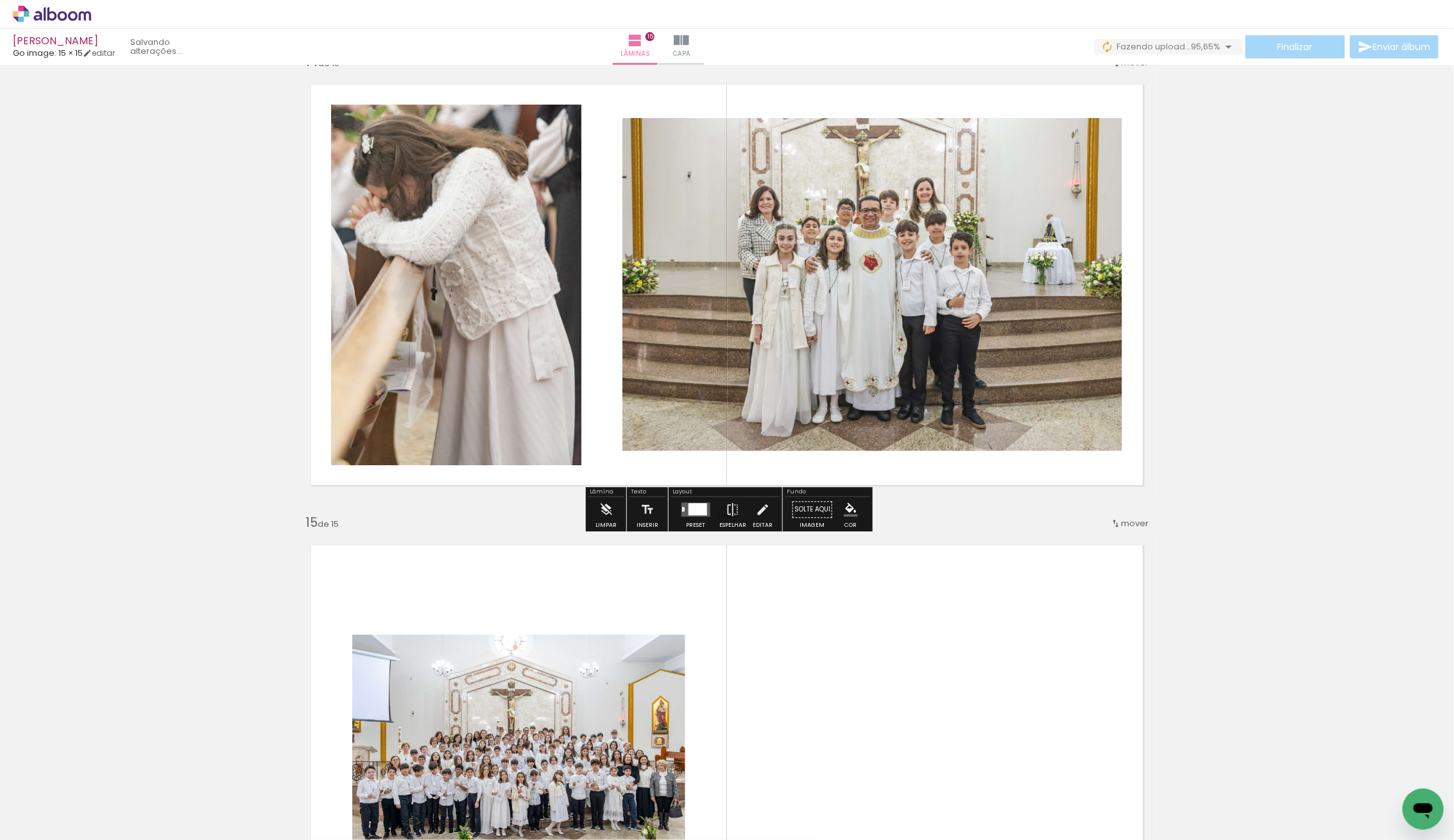
drag, startPoint x: 698, startPoint y: 510, endPoint x: 692, endPoint y: 509, distance: 6.1
click at [697, 510] on div at bounding box center [697, 509] width 18 height 12
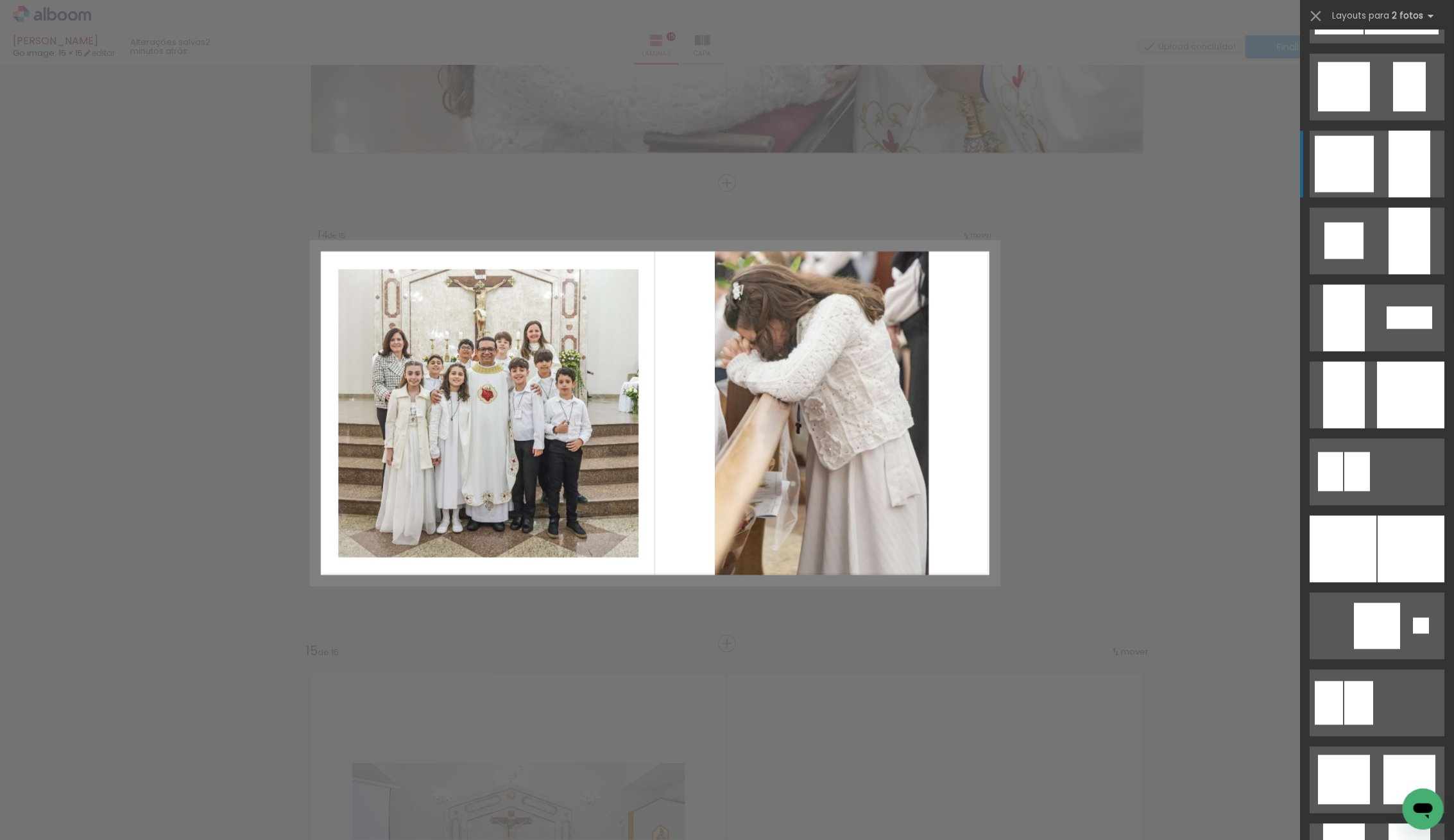
scroll to position [1221, 0]
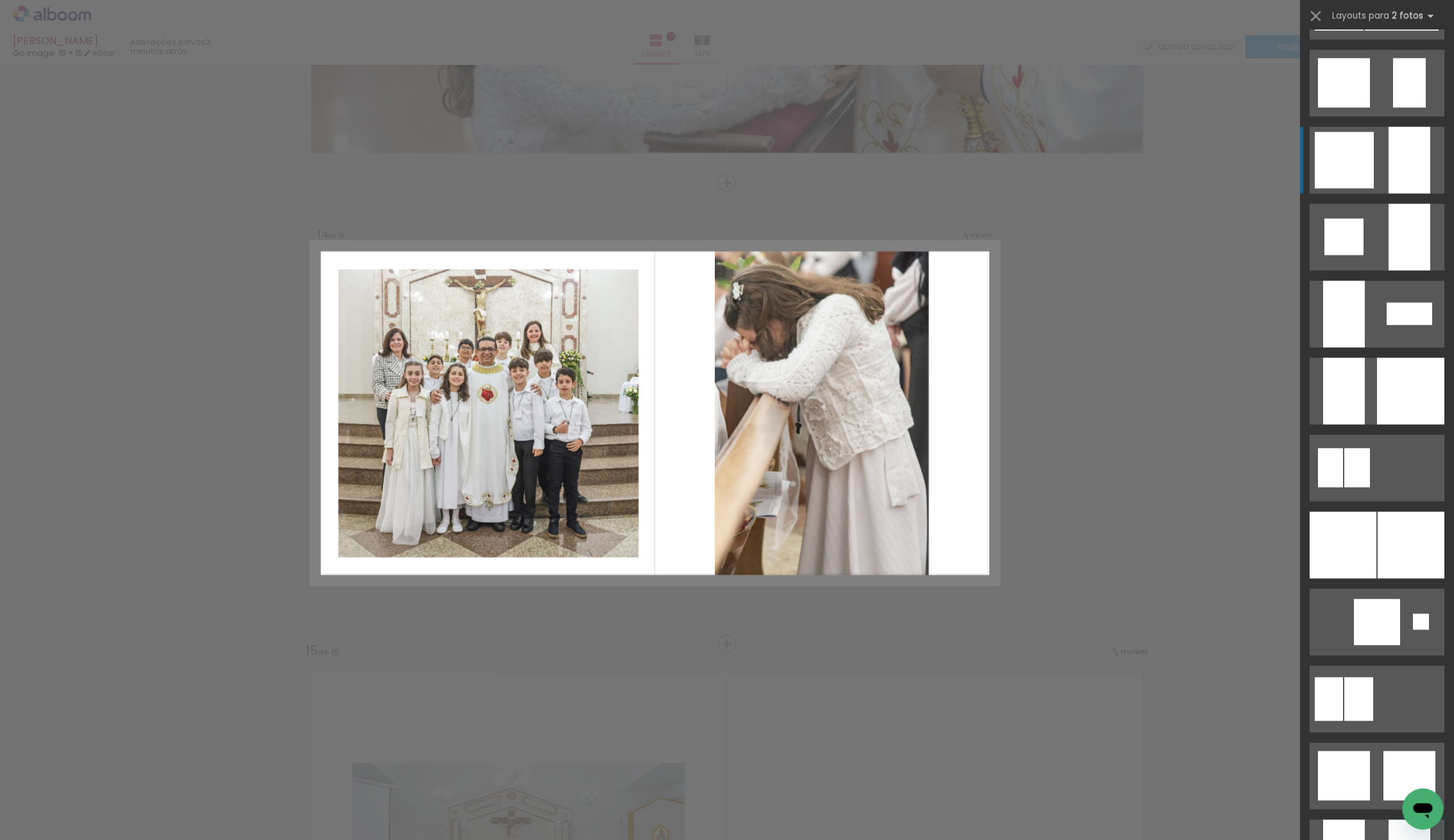
click at [1380, 182] on quentale-layouter at bounding box center [1377, 161] width 135 height 67
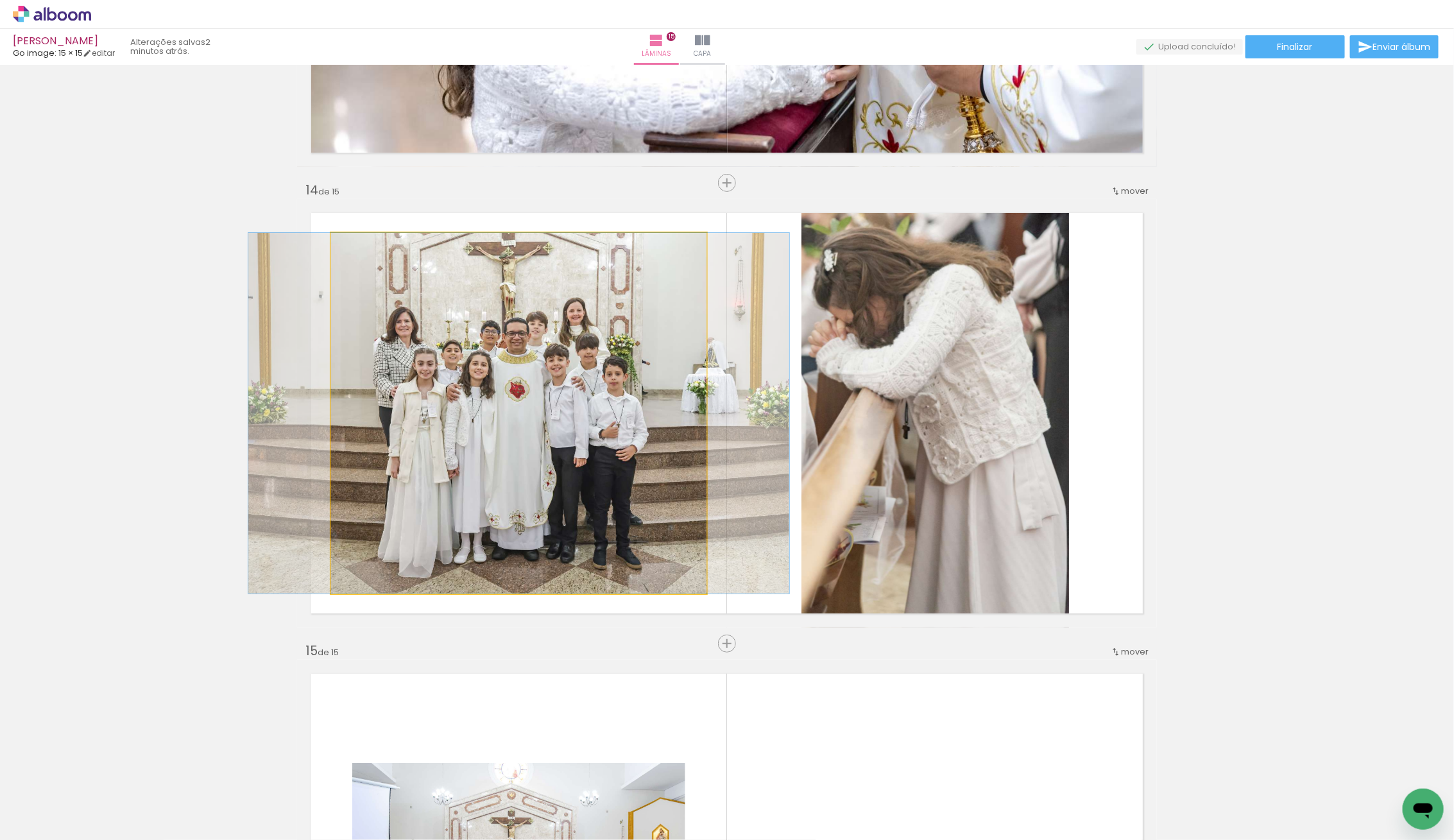
click at [524, 467] on quentale-photo at bounding box center [518, 413] width 375 height 360
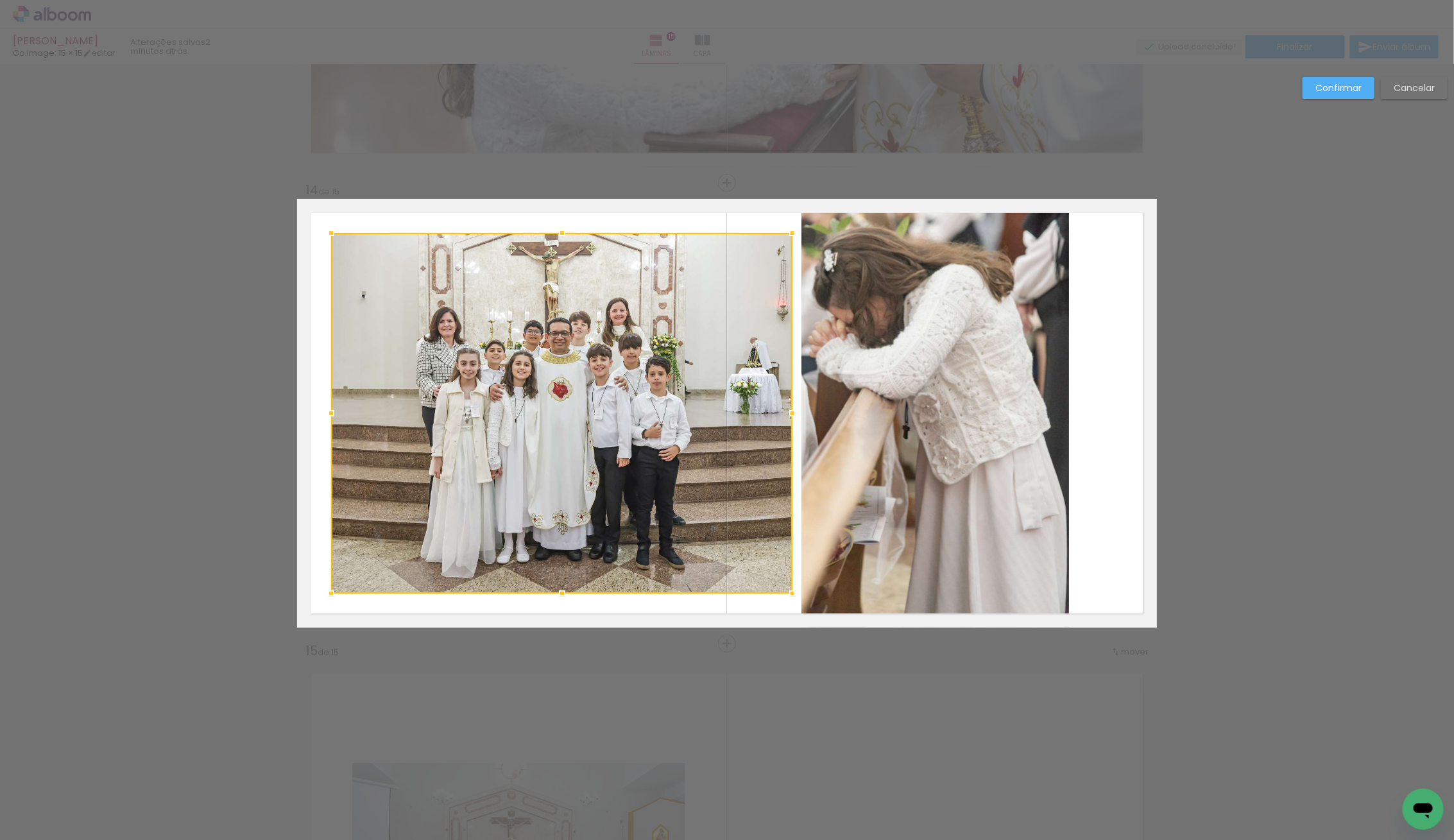
drag, startPoint x: 707, startPoint y: 412, endPoint x: 799, endPoint y: 417, distance: 92.1
click at [796, 417] on div at bounding box center [792, 413] width 26 height 26
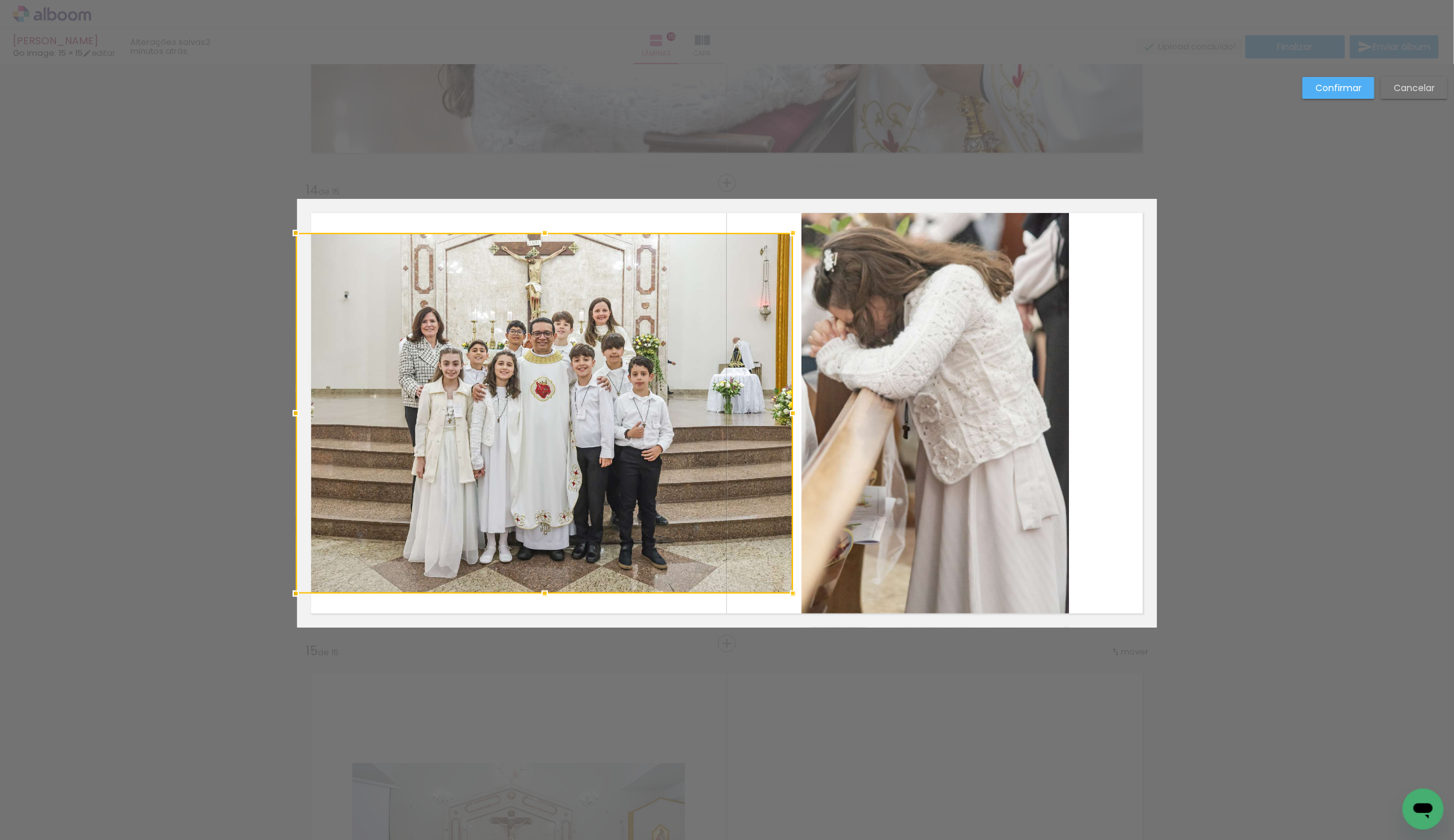
drag, startPoint x: 328, startPoint y: 414, endPoint x: 287, endPoint y: 411, distance: 41.1
click at [287, 411] on div at bounding box center [296, 413] width 26 height 26
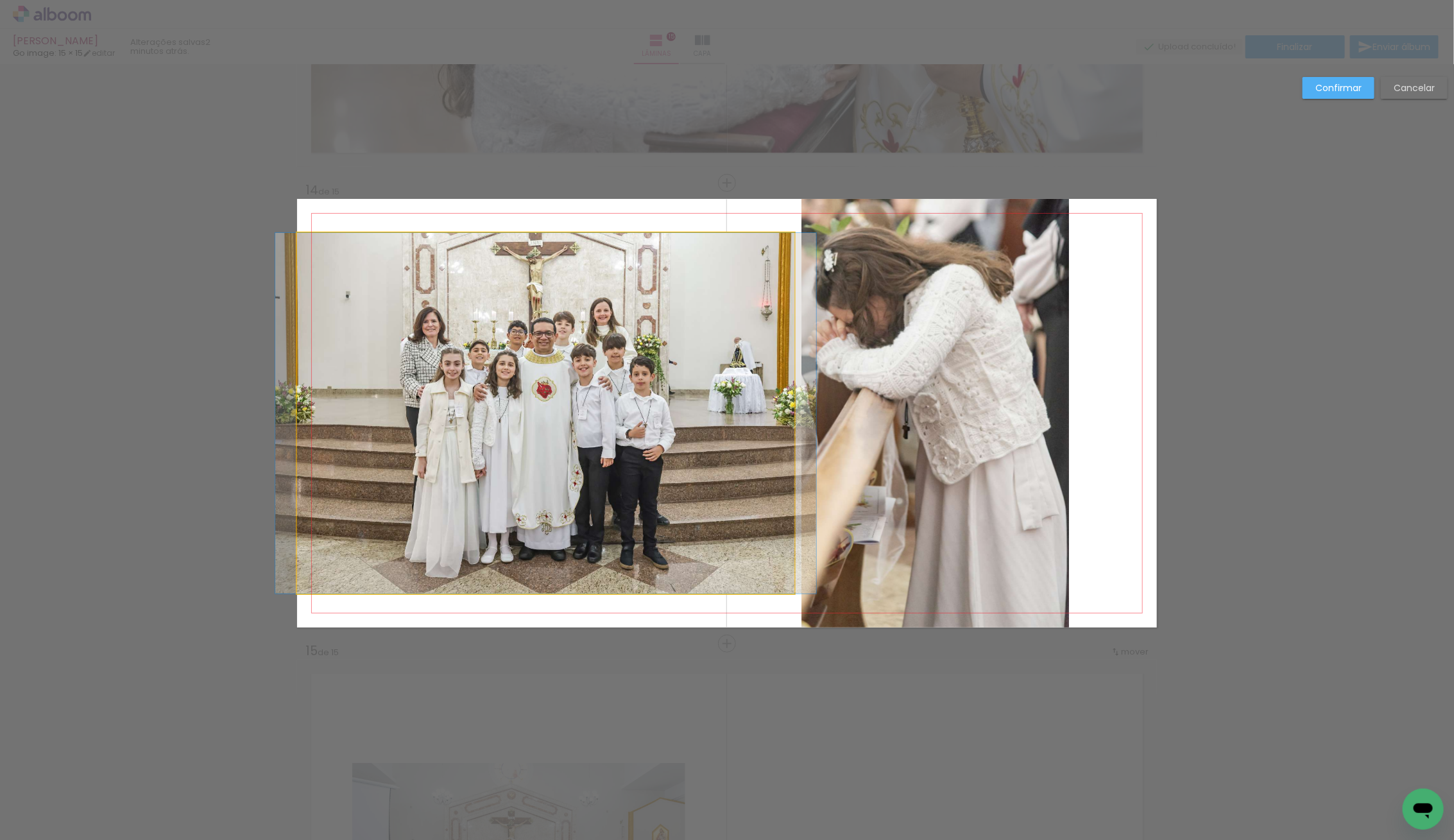
click at [578, 359] on album-spread "14 de 15" at bounding box center [727, 413] width 860 height 429
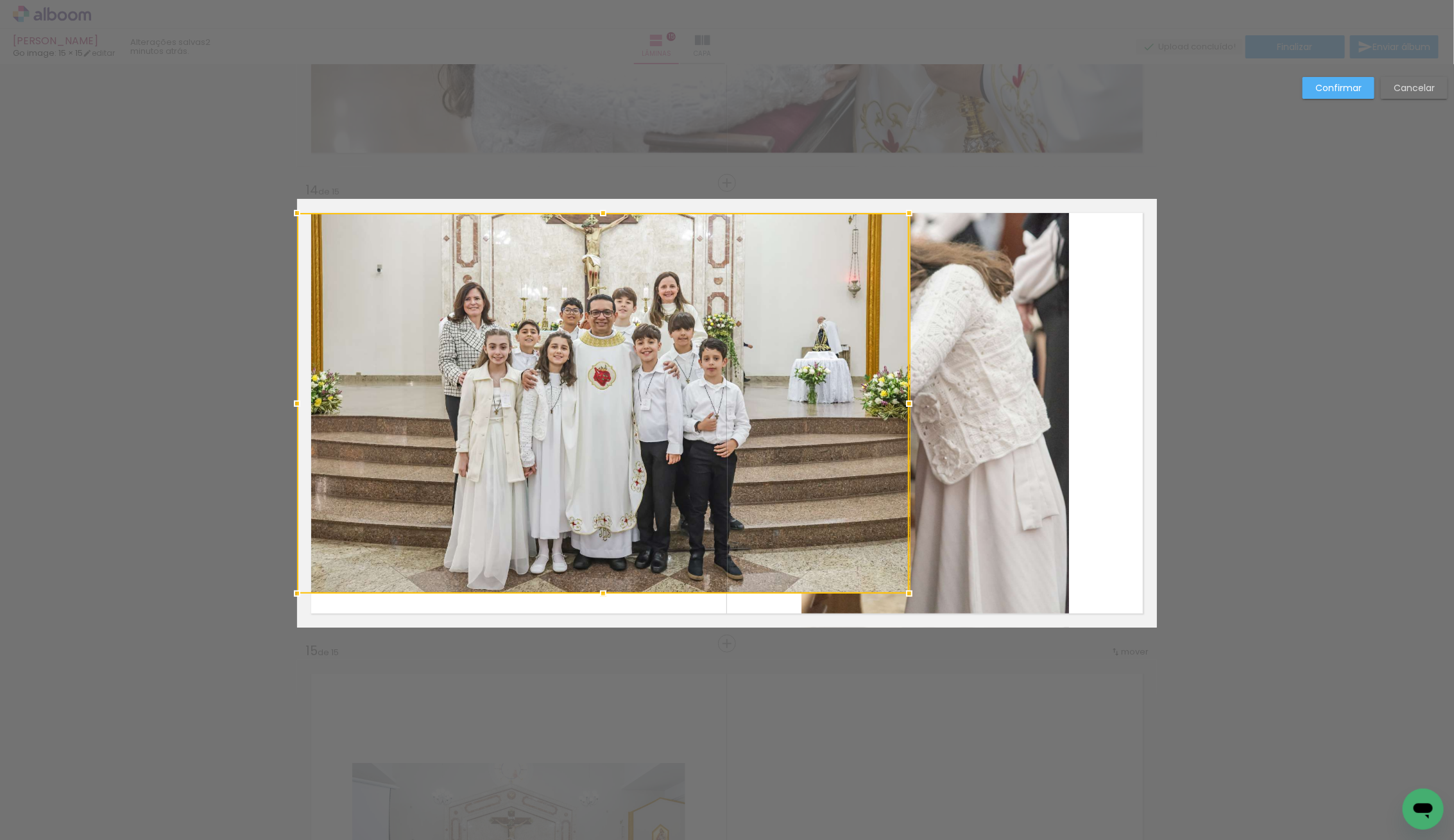
drag, startPoint x: 541, startPoint y: 235, endPoint x: 539, endPoint y: 216, distance: 19.1
click at [539, 216] on div at bounding box center [603, 403] width 612 height 381
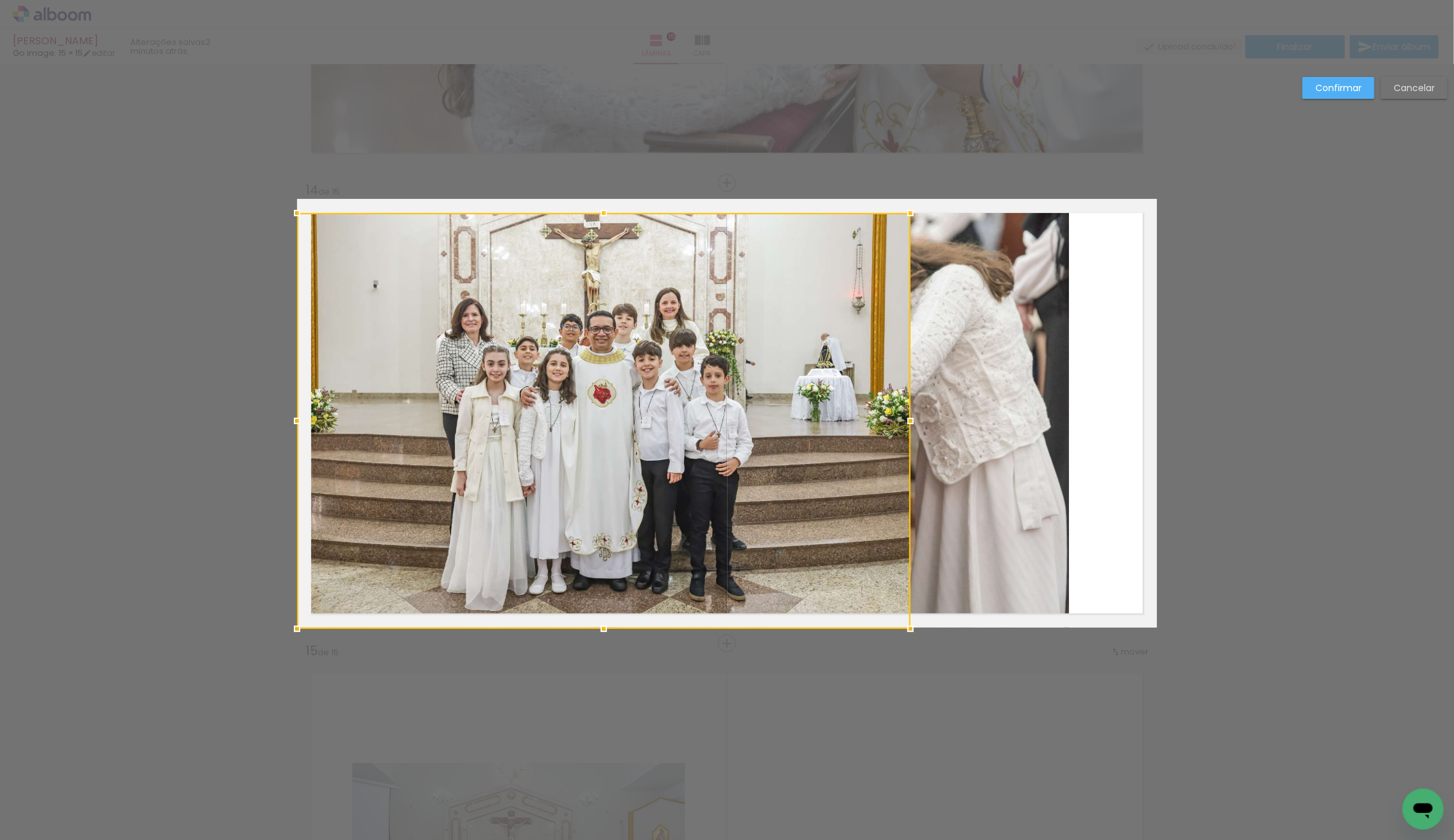
drag, startPoint x: 601, startPoint y: 597, endPoint x: 640, endPoint y: 590, distance: 39.6
click at [597, 621] on div at bounding box center [603, 628] width 26 height 26
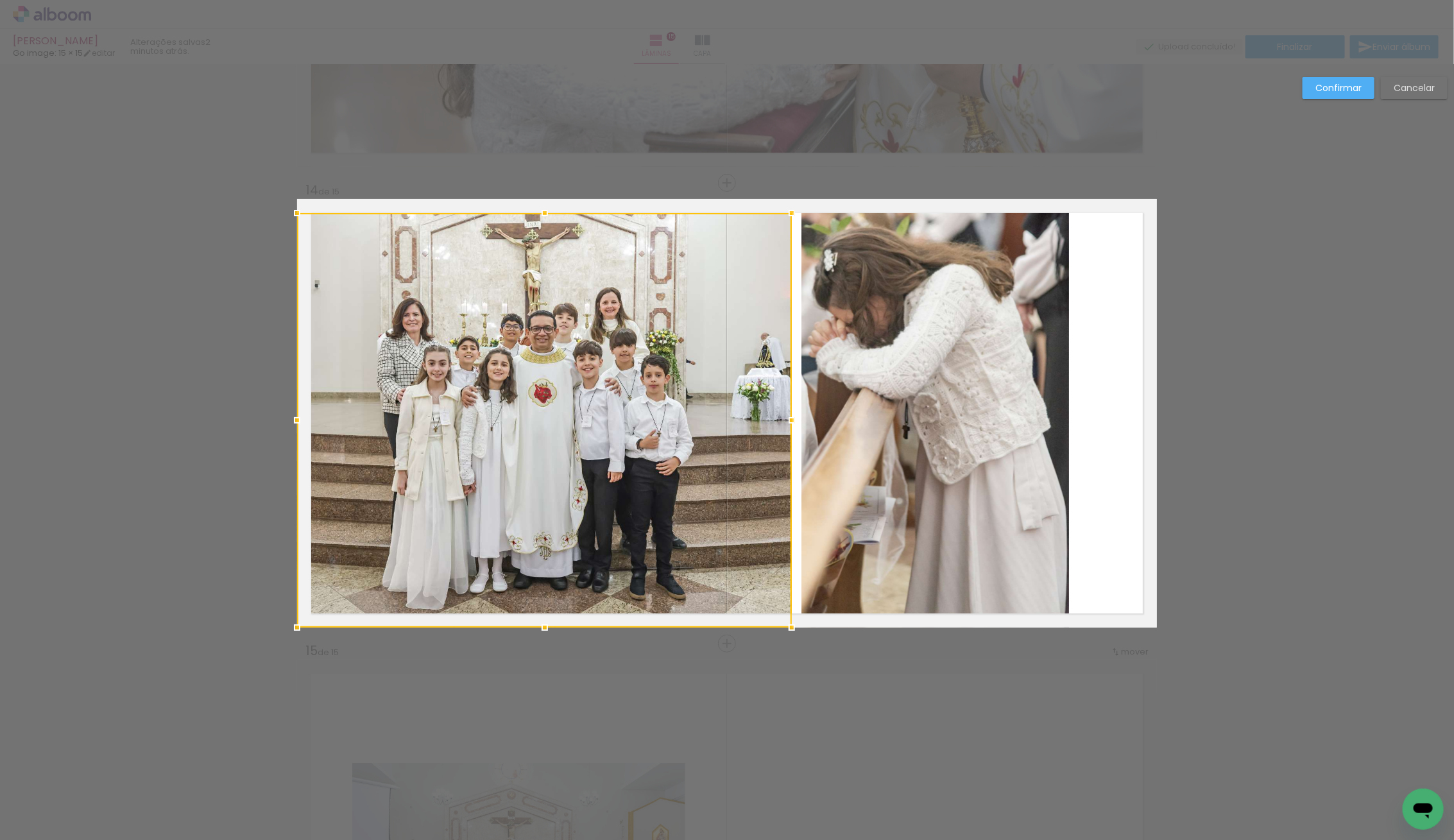
drag, startPoint x: 913, startPoint y: 421, endPoint x: 794, endPoint y: 426, distance: 119.1
click at [794, 426] on div at bounding box center [792, 420] width 26 height 26
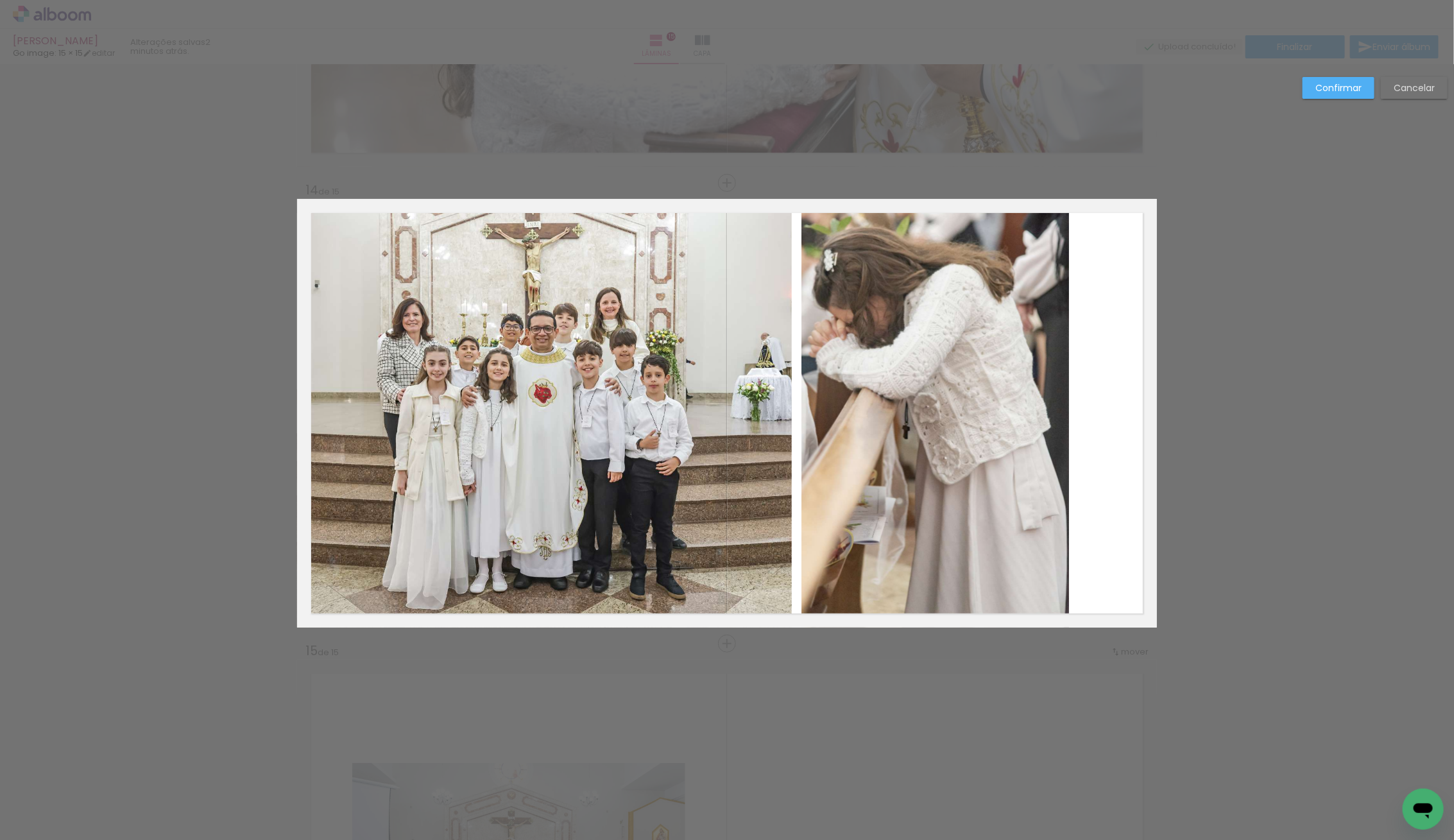
click at [978, 353] on quentale-photo at bounding box center [935, 413] width 267 height 429
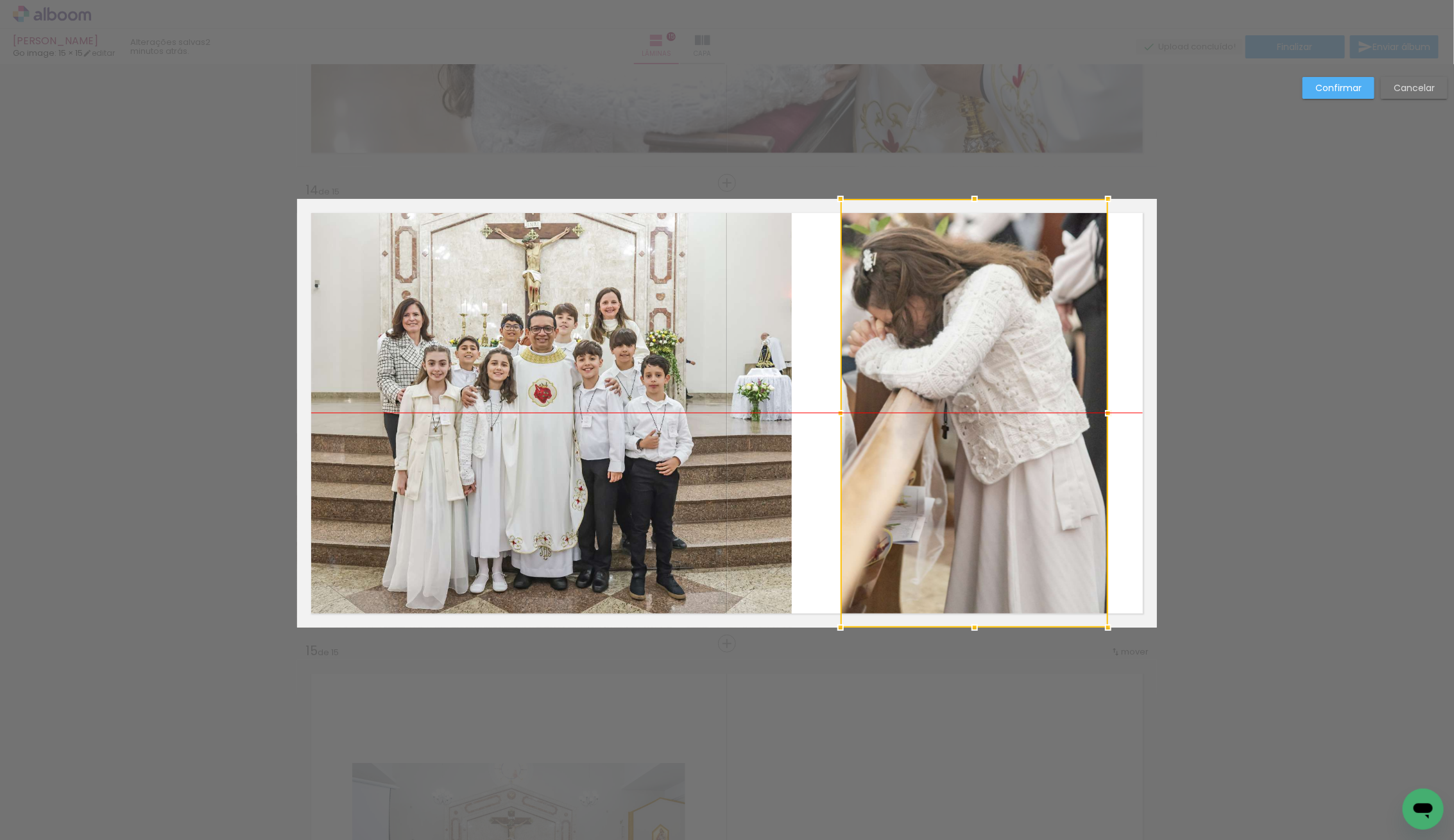
drag, startPoint x: 957, startPoint y: 353, endPoint x: 987, endPoint y: 354, distance: 30.0
click at [987, 354] on div at bounding box center [974, 413] width 267 height 429
click at [0, 0] on slot "Confirmar" at bounding box center [0, 0] width 0 height 0
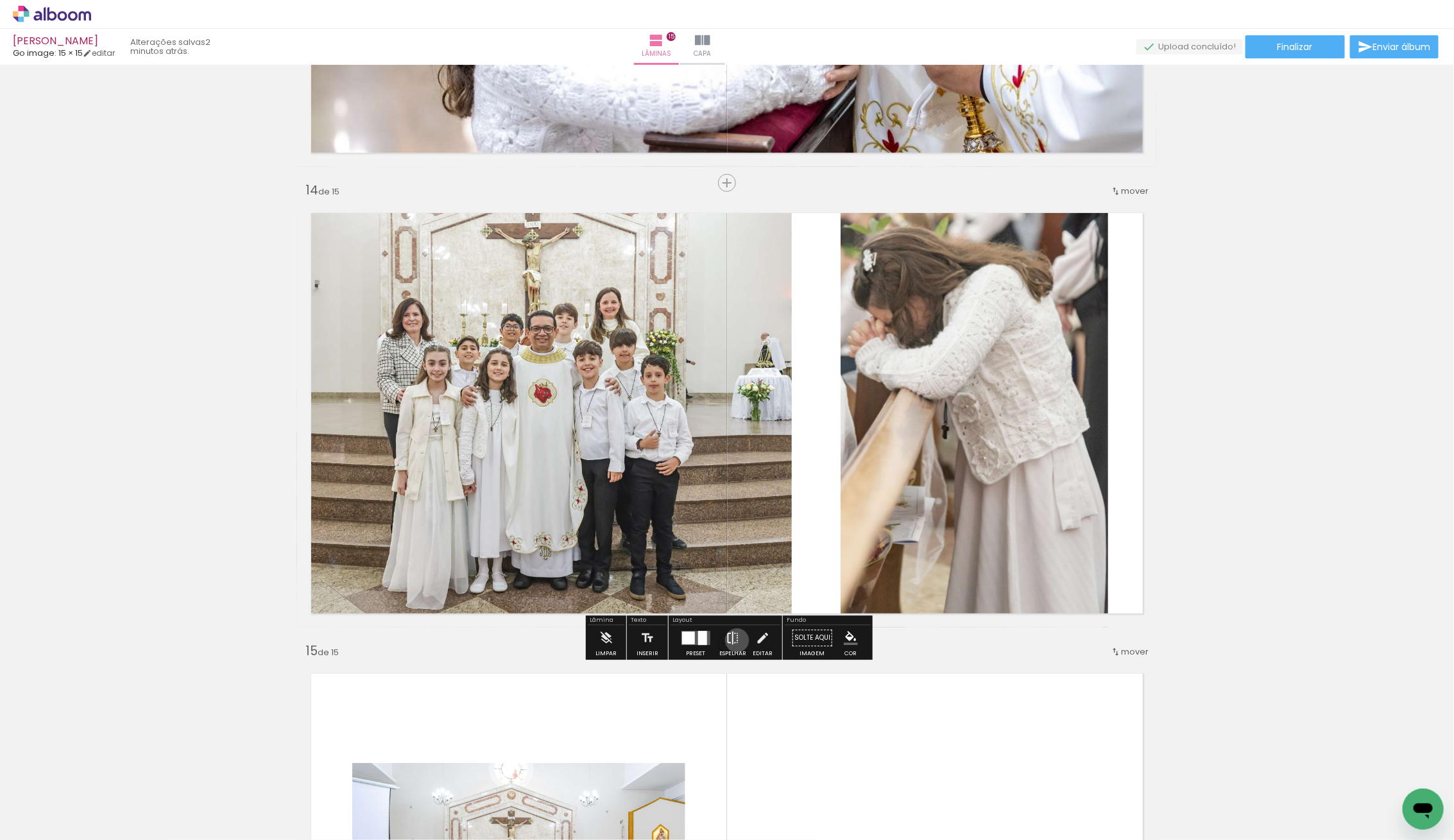
click at [734, 640] on iron-icon at bounding box center [733, 638] width 14 height 26
click at [729, 636] on iron-icon at bounding box center [733, 638] width 14 height 26
click at [727, 636] on iron-icon at bounding box center [733, 638] width 14 height 26
click at [728, 636] on iron-icon at bounding box center [733, 638] width 14 height 26
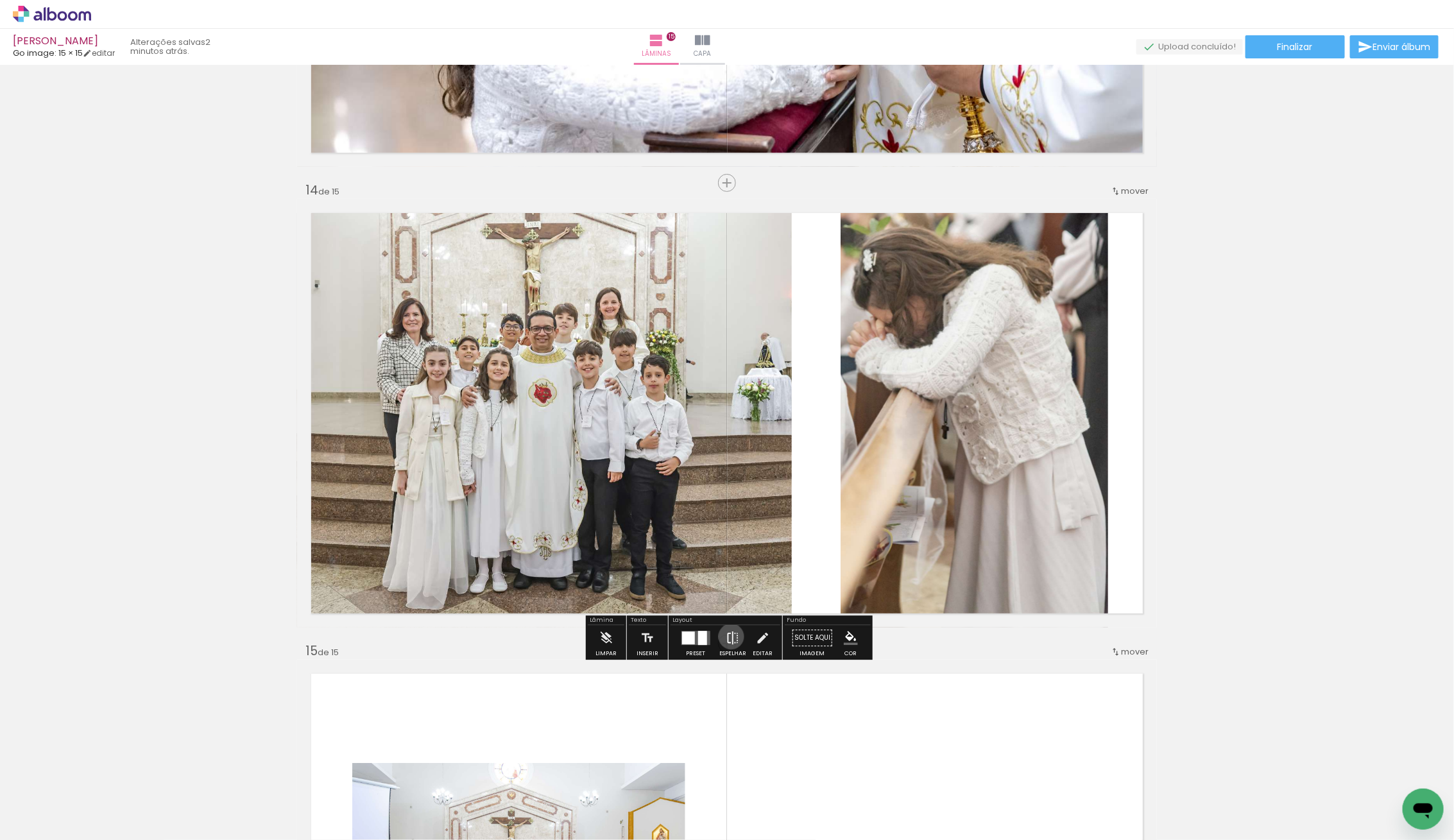
click at [728, 636] on iron-icon at bounding box center [733, 638] width 14 height 26
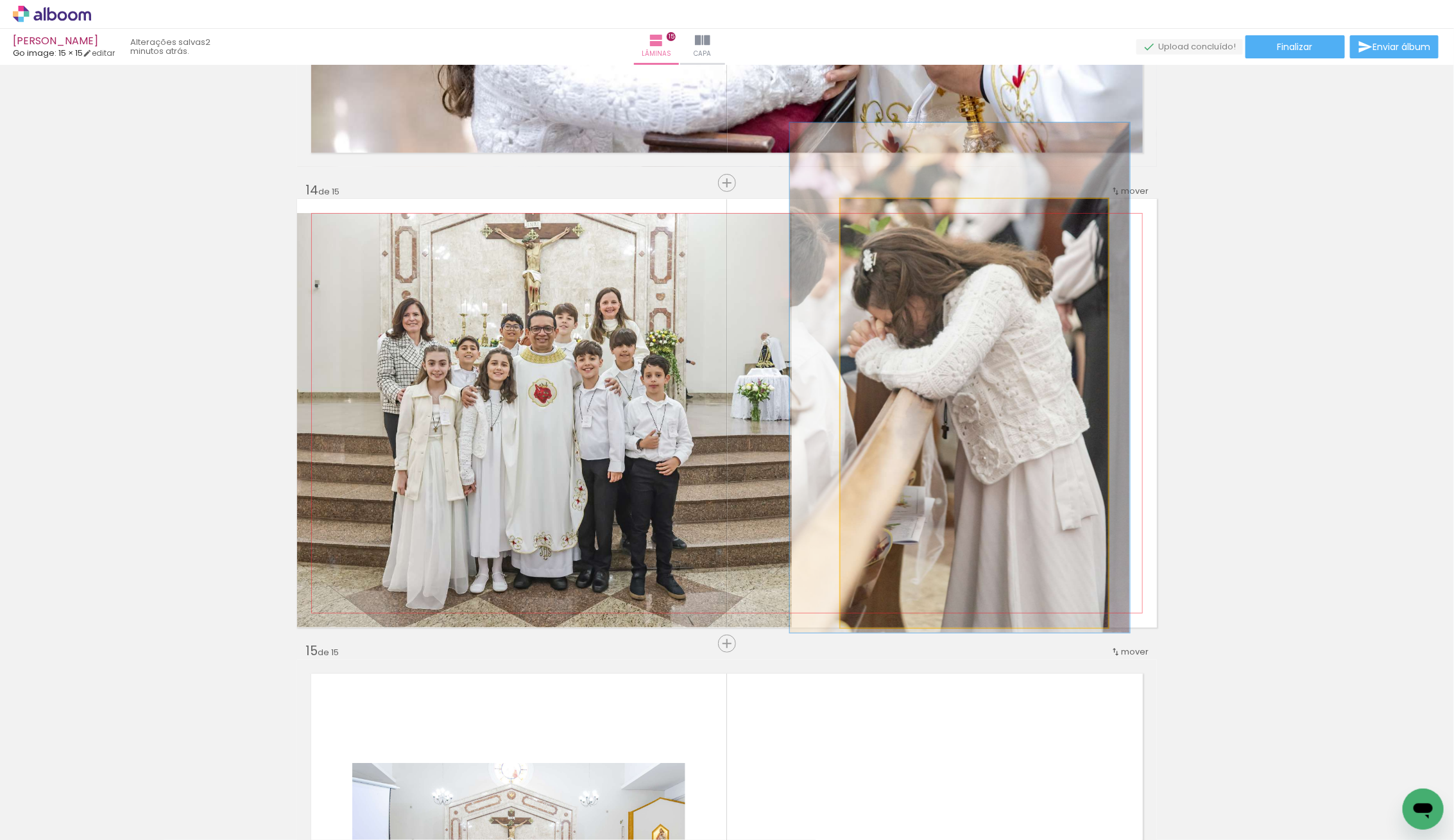
click at [911, 501] on div at bounding box center [959, 377] width 340 height 510
click at [985, 497] on div at bounding box center [959, 377] width 340 height 510
click at [985, 497] on quentale-photo at bounding box center [974, 413] width 267 height 429
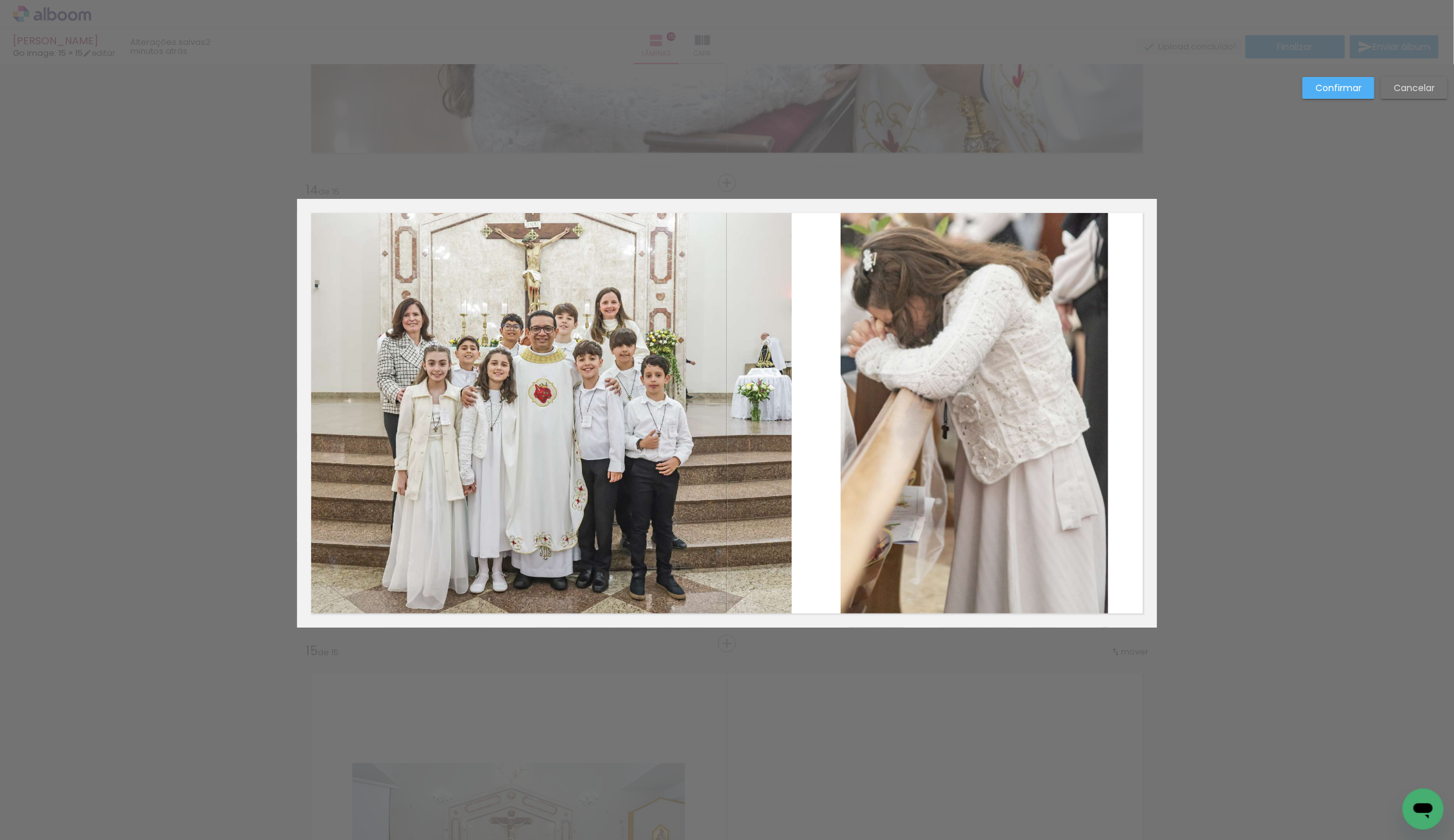
click at [987, 497] on quentale-photo at bounding box center [974, 413] width 267 height 429
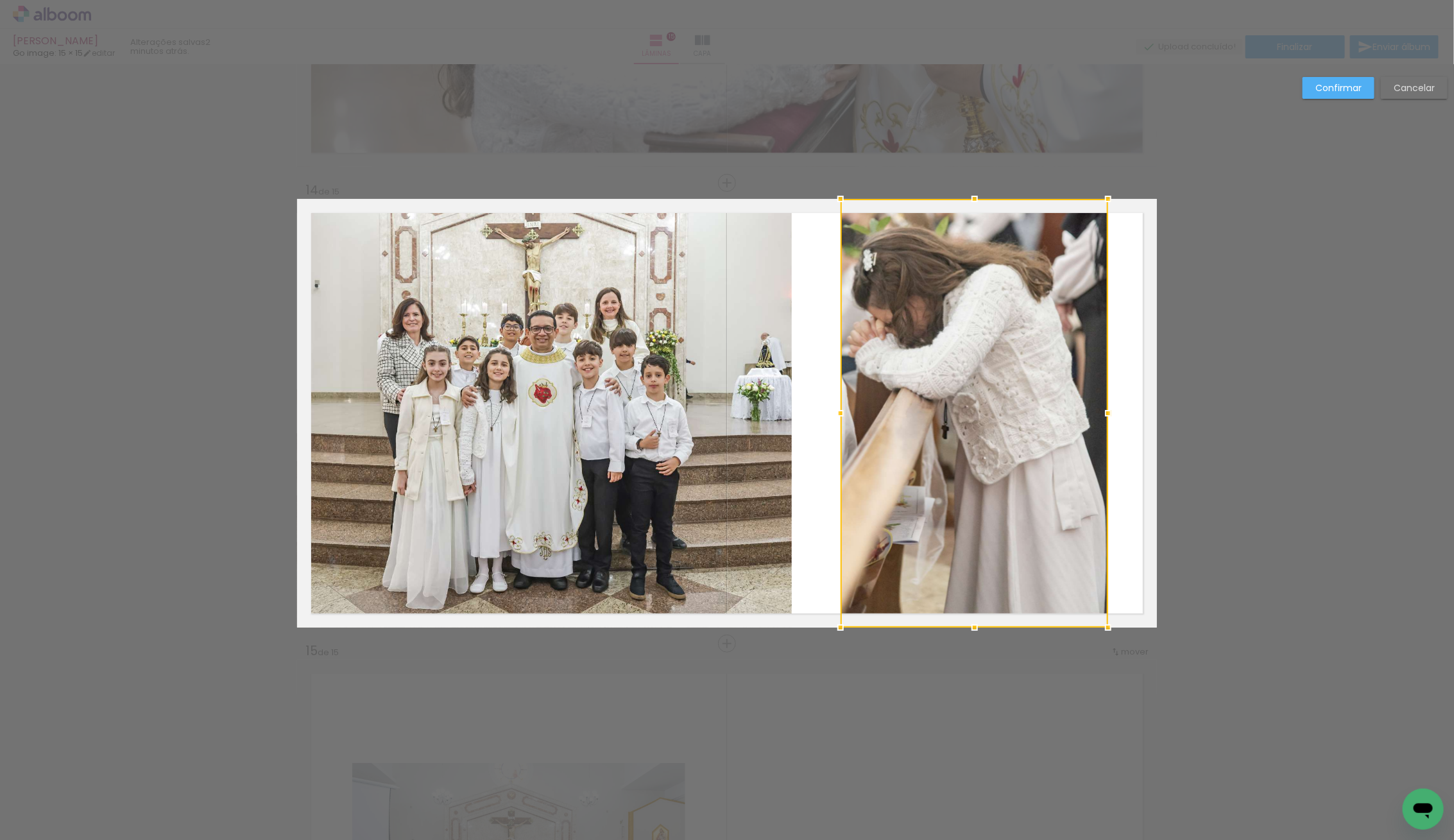
click at [985, 497] on div at bounding box center [974, 413] width 267 height 429
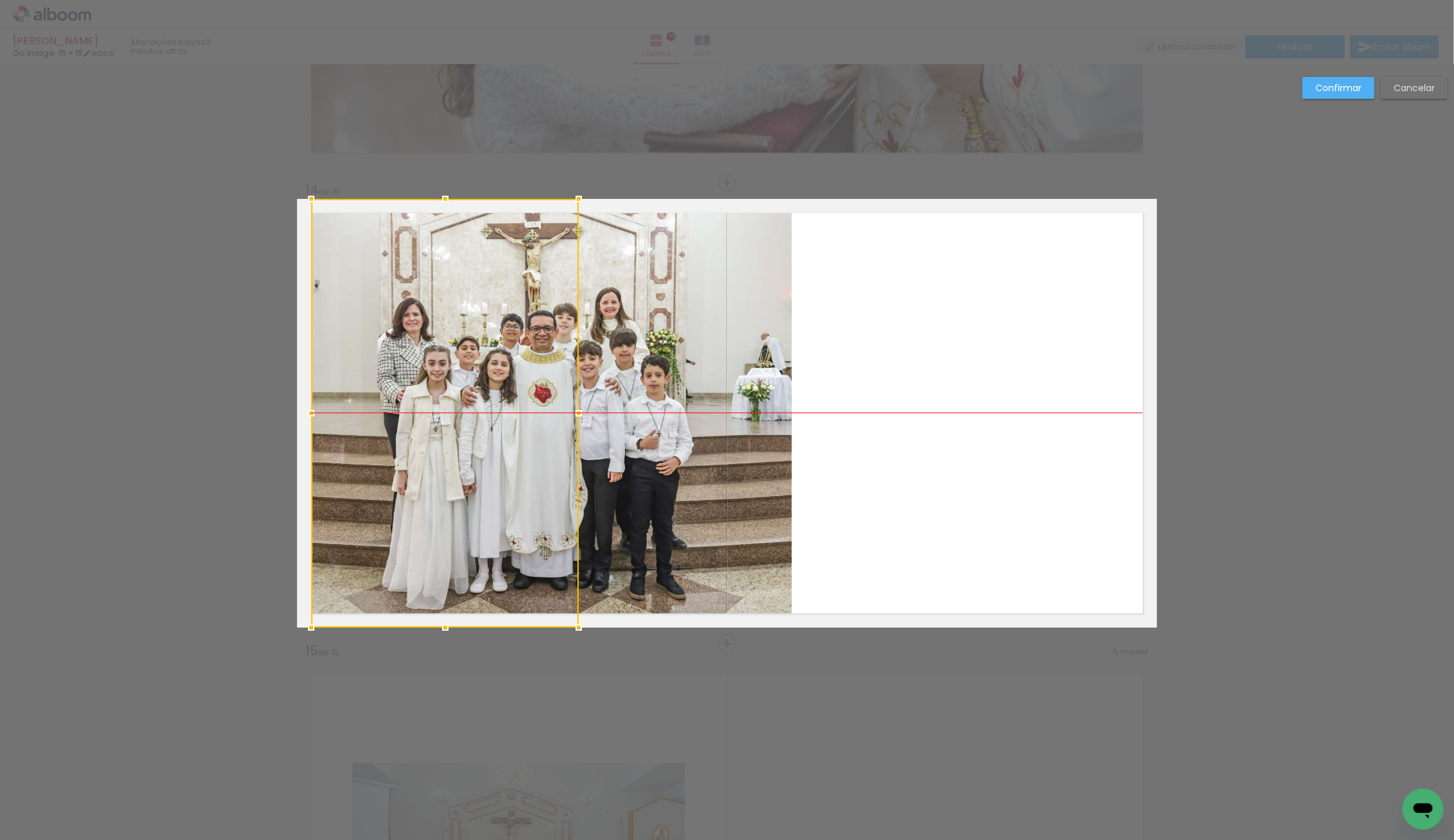
drag, startPoint x: 989, startPoint y: 494, endPoint x: 461, endPoint y: 495, distance: 528.0
click at [461, 495] on div at bounding box center [445, 413] width 267 height 429
click at [707, 476] on quentale-photo at bounding box center [544, 420] width 495 height 415
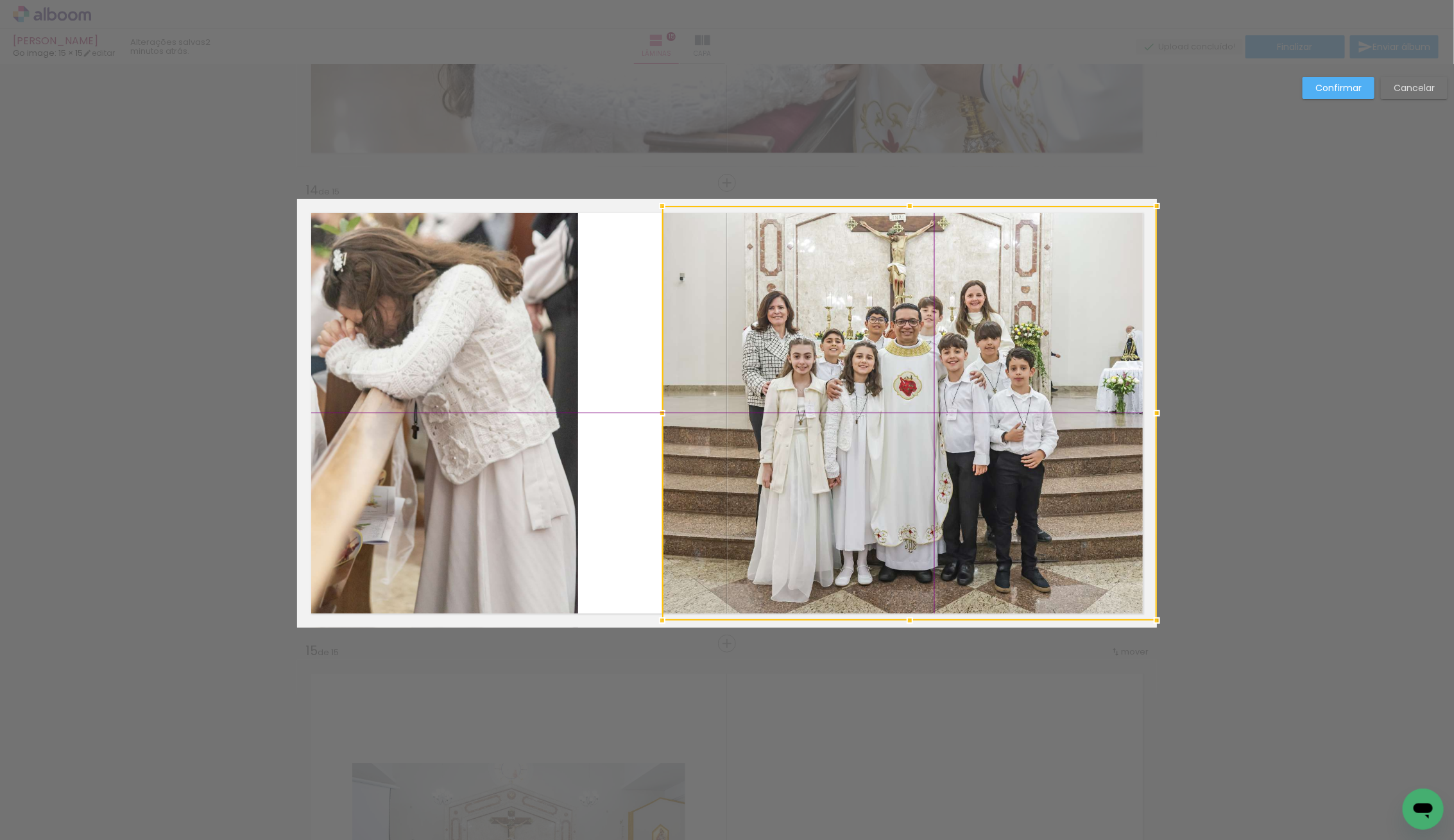
drag, startPoint x: 710, startPoint y: 467, endPoint x: 1071, endPoint y: 468, distance: 361.0
click at [1071, 468] on div at bounding box center [909, 413] width 495 height 415
click at [533, 459] on quentale-photo at bounding box center [444, 413] width 267 height 429
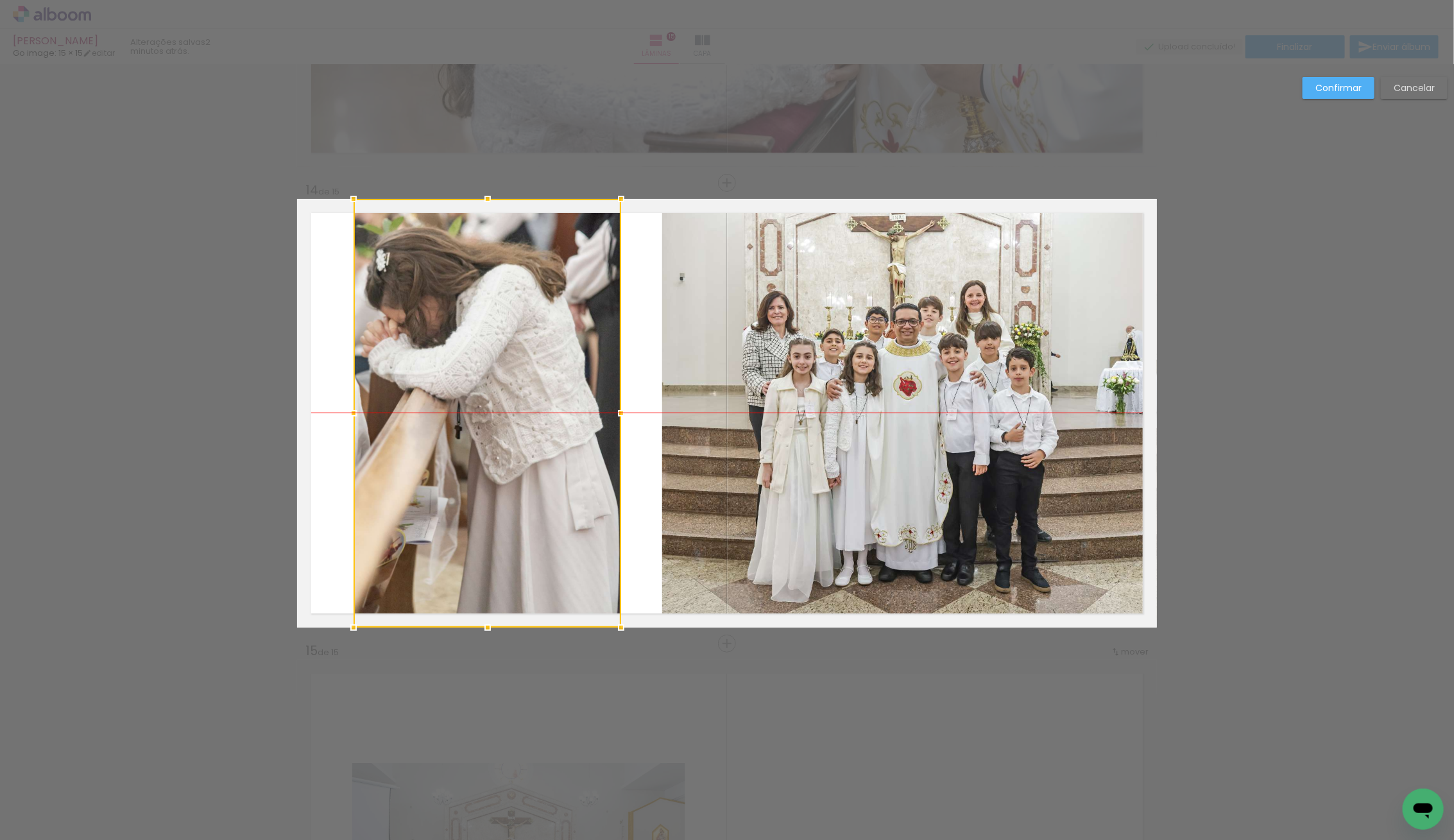
drag, startPoint x: 535, startPoint y: 460, endPoint x: 562, endPoint y: 461, distance: 27.0
click at [562, 461] on div at bounding box center [488, 413] width 267 height 429
click at [455, 467] on div at bounding box center [486, 413] width 267 height 429
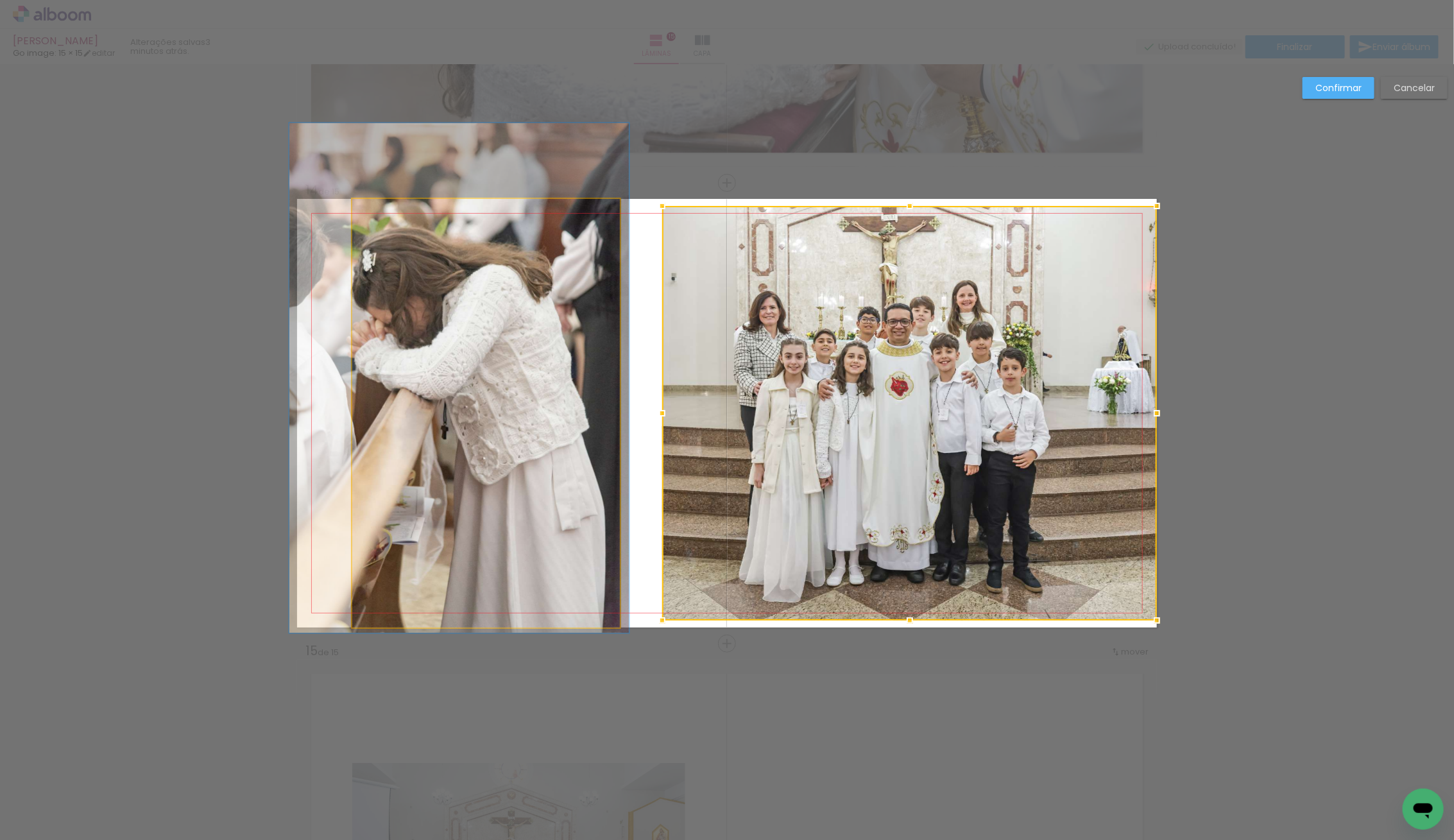
drag, startPoint x: 489, startPoint y: 457, endPoint x: 478, endPoint y: 457, distance: 11.0
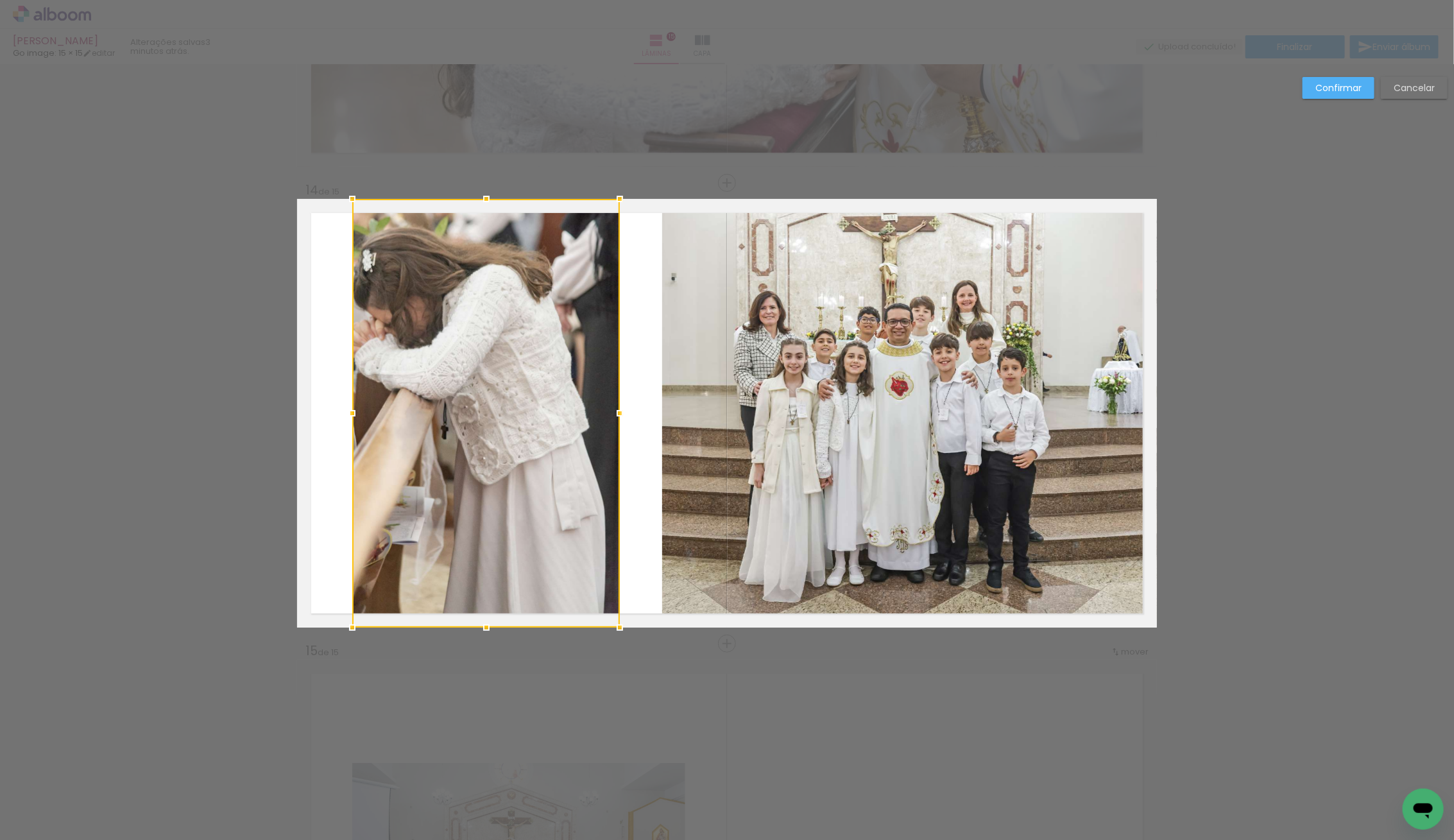
click at [0, 0] on slot "Confirmar" at bounding box center [0, 0] width 0 height 0
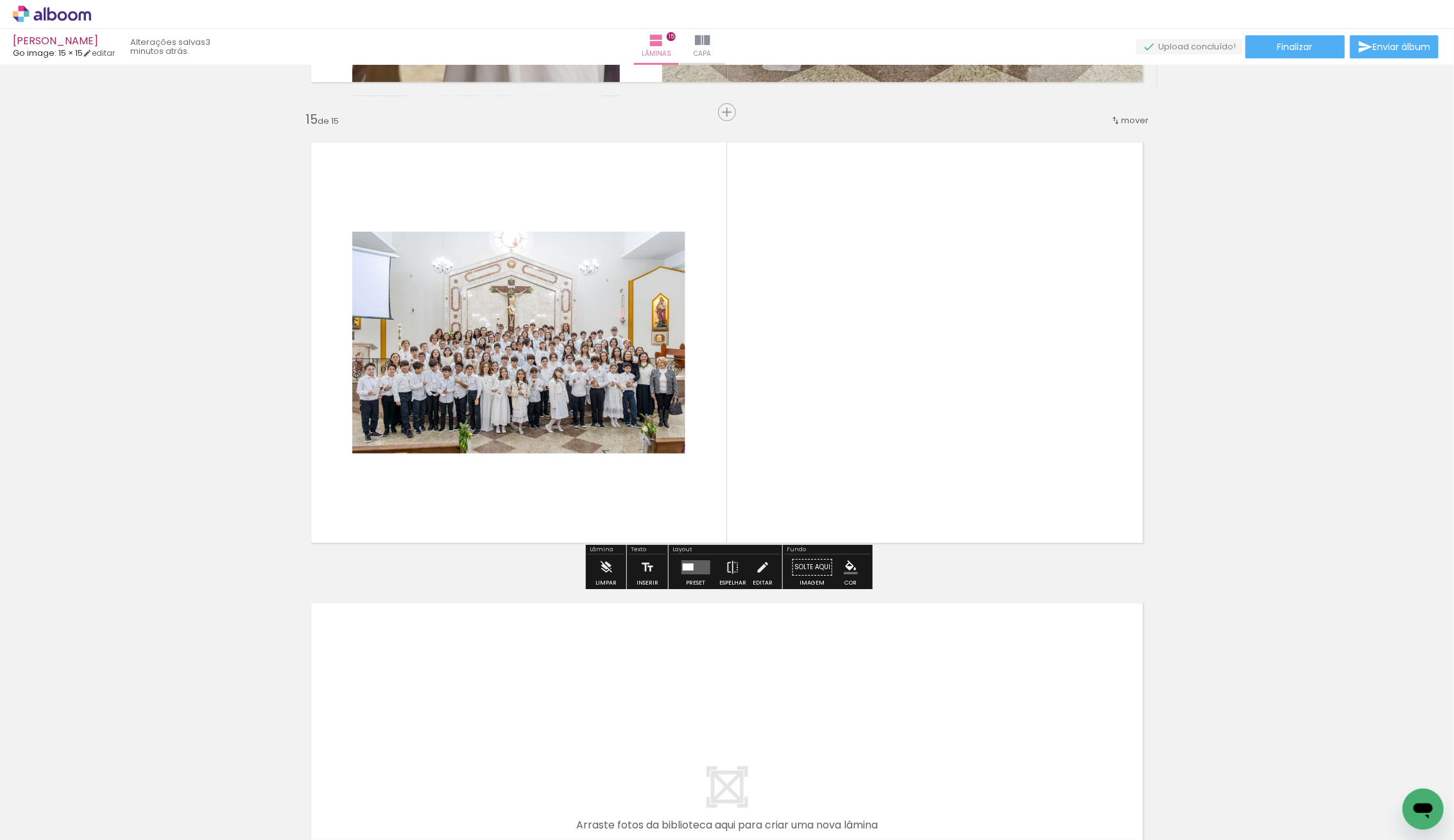
scroll to position [6446, 0]
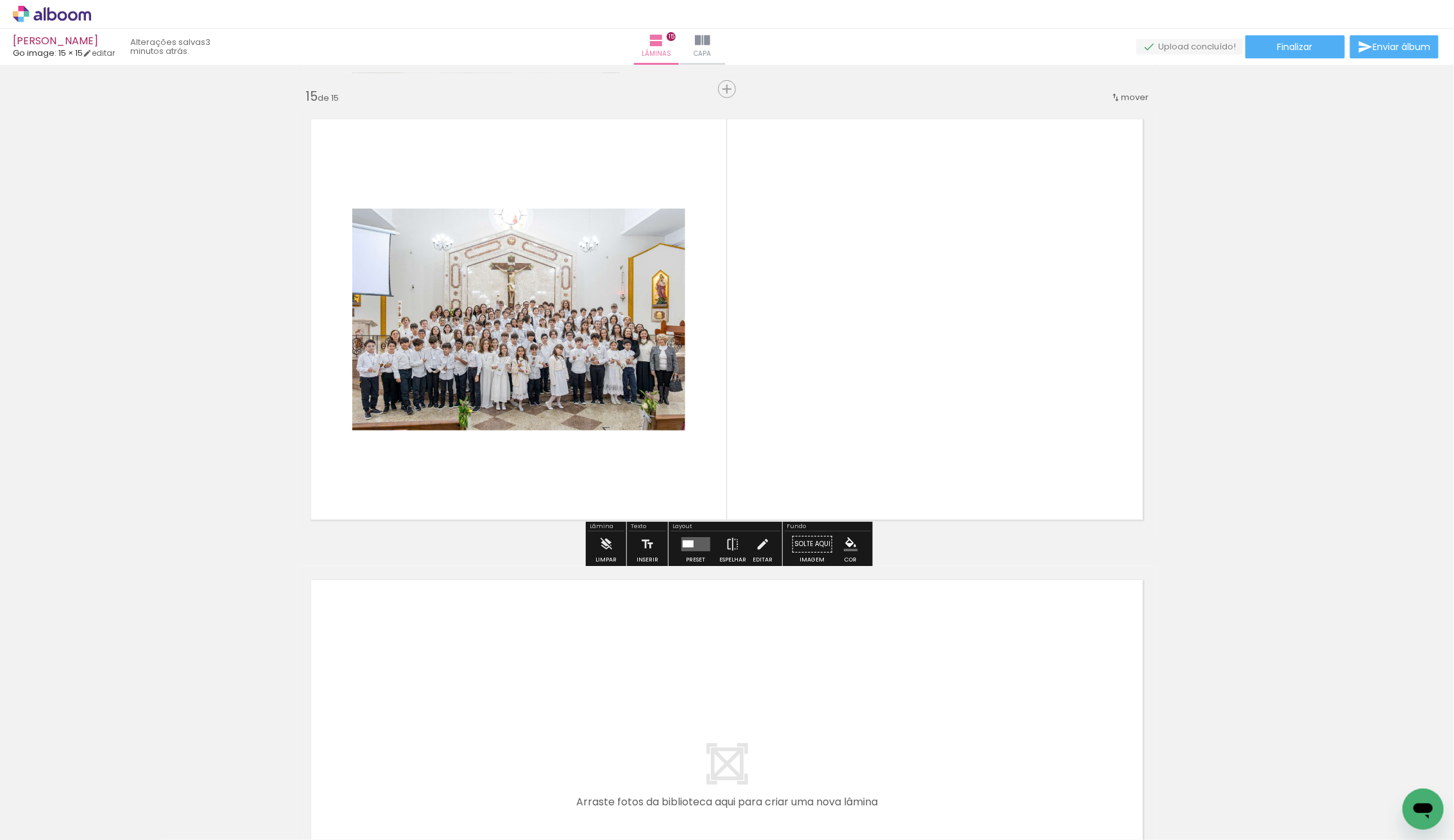
click at [699, 541] on quentale-layouter at bounding box center [695, 544] width 29 height 14
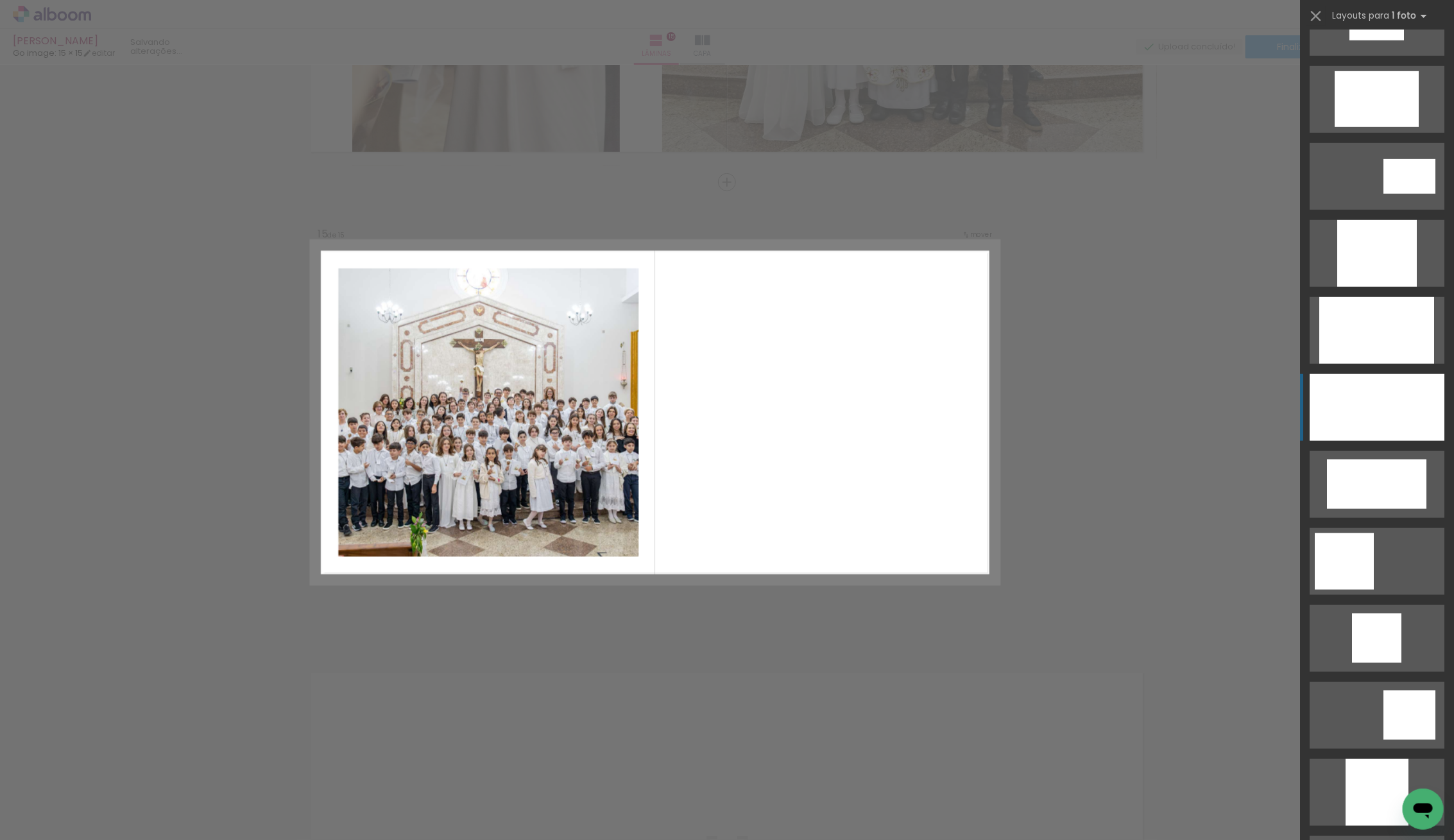
scroll to position [653, 0]
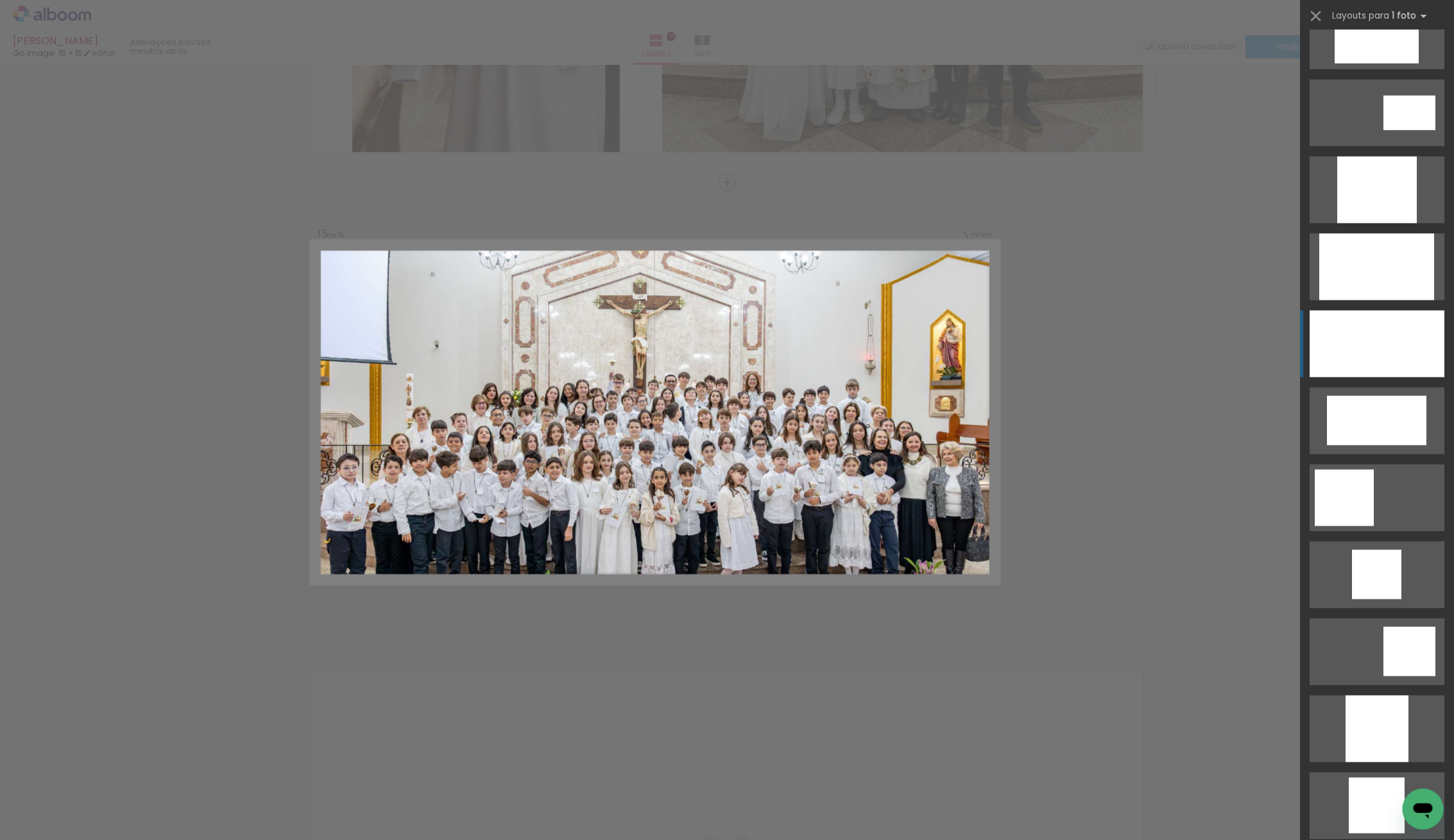
drag, startPoint x: 1383, startPoint y: 335, endPoint x: 1352, endPoint y: 335, distance: 31.0
click at [1379, 335] on div at bounding box center [1377, 344] width 135 height 67
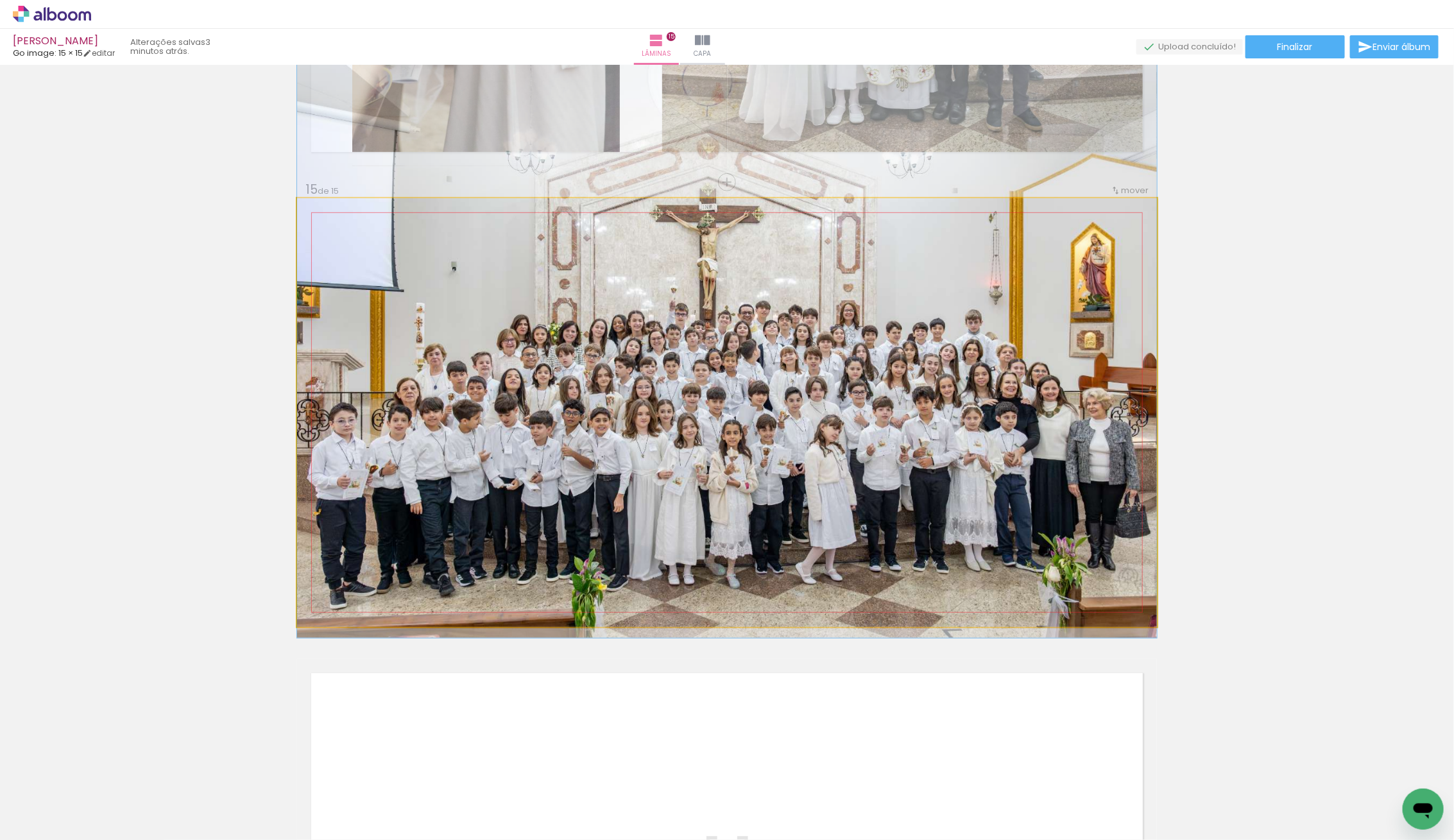
drag, startPoint x: 784, startPoint y: 407, endPoint x: 790, endPoint y: 346, distance: 61.3
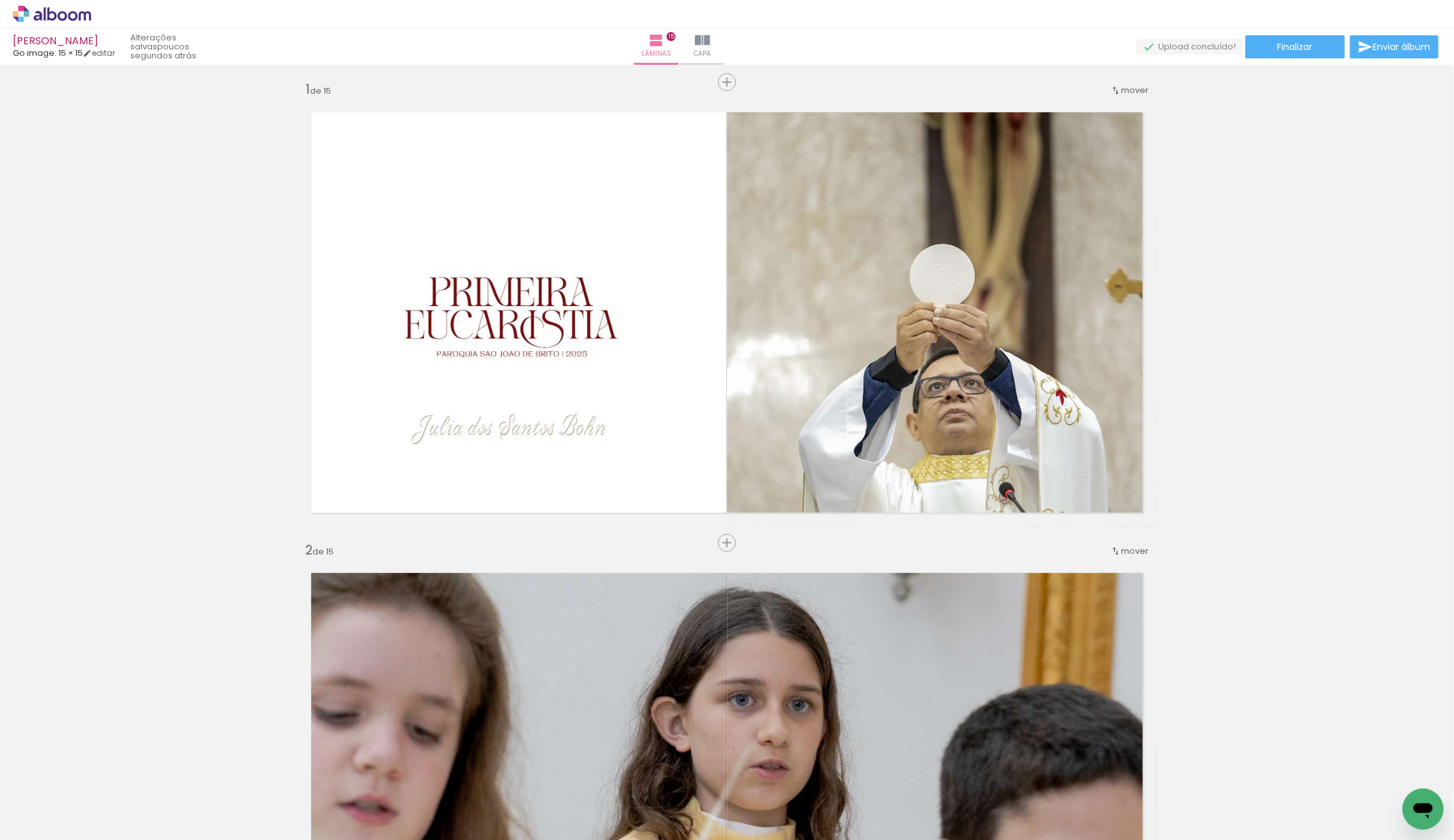
scroll to position [0, 0]
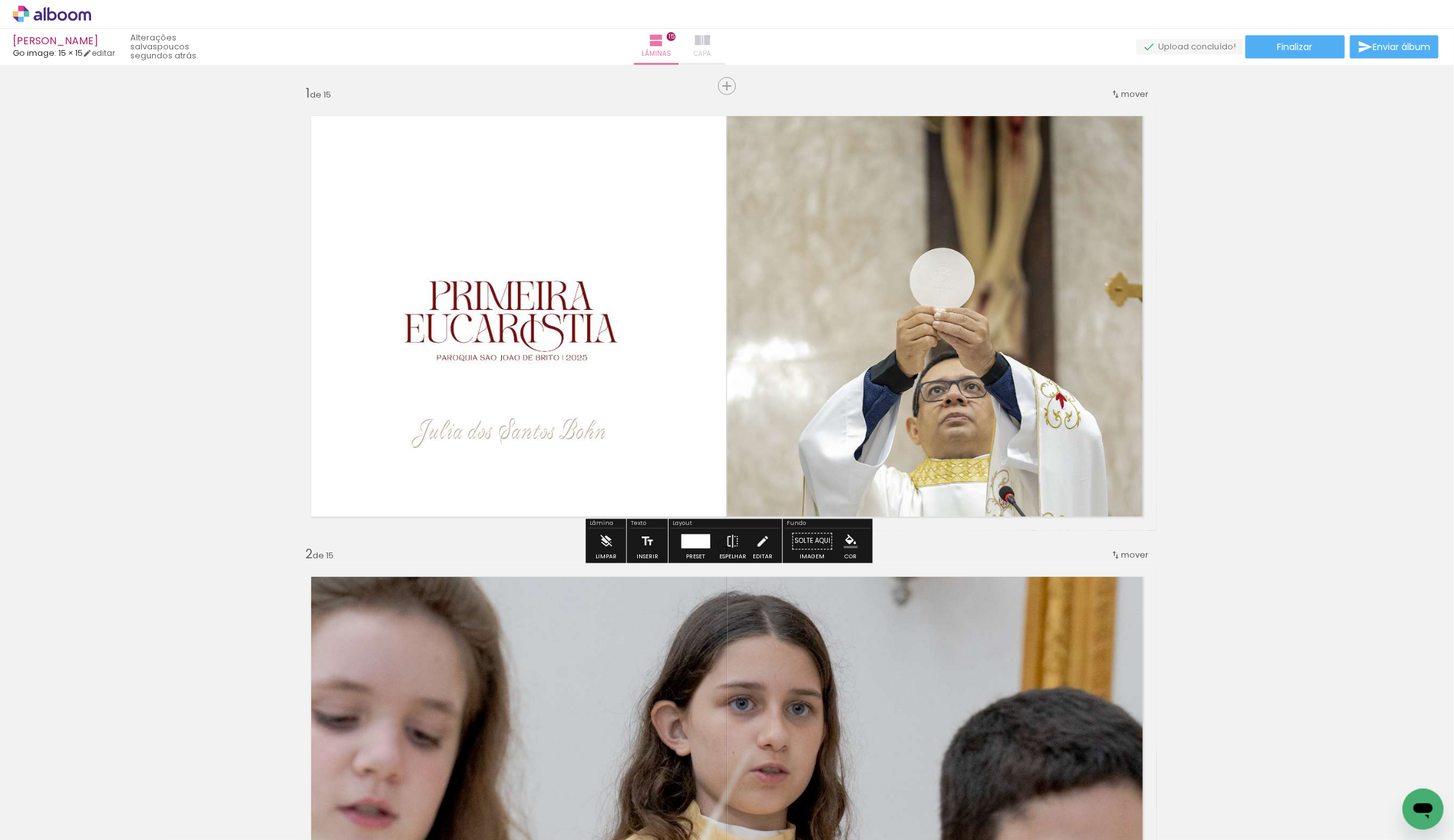
click at [710, 43] on iron-icon at bounding box center [702, 41] width 16 height 16
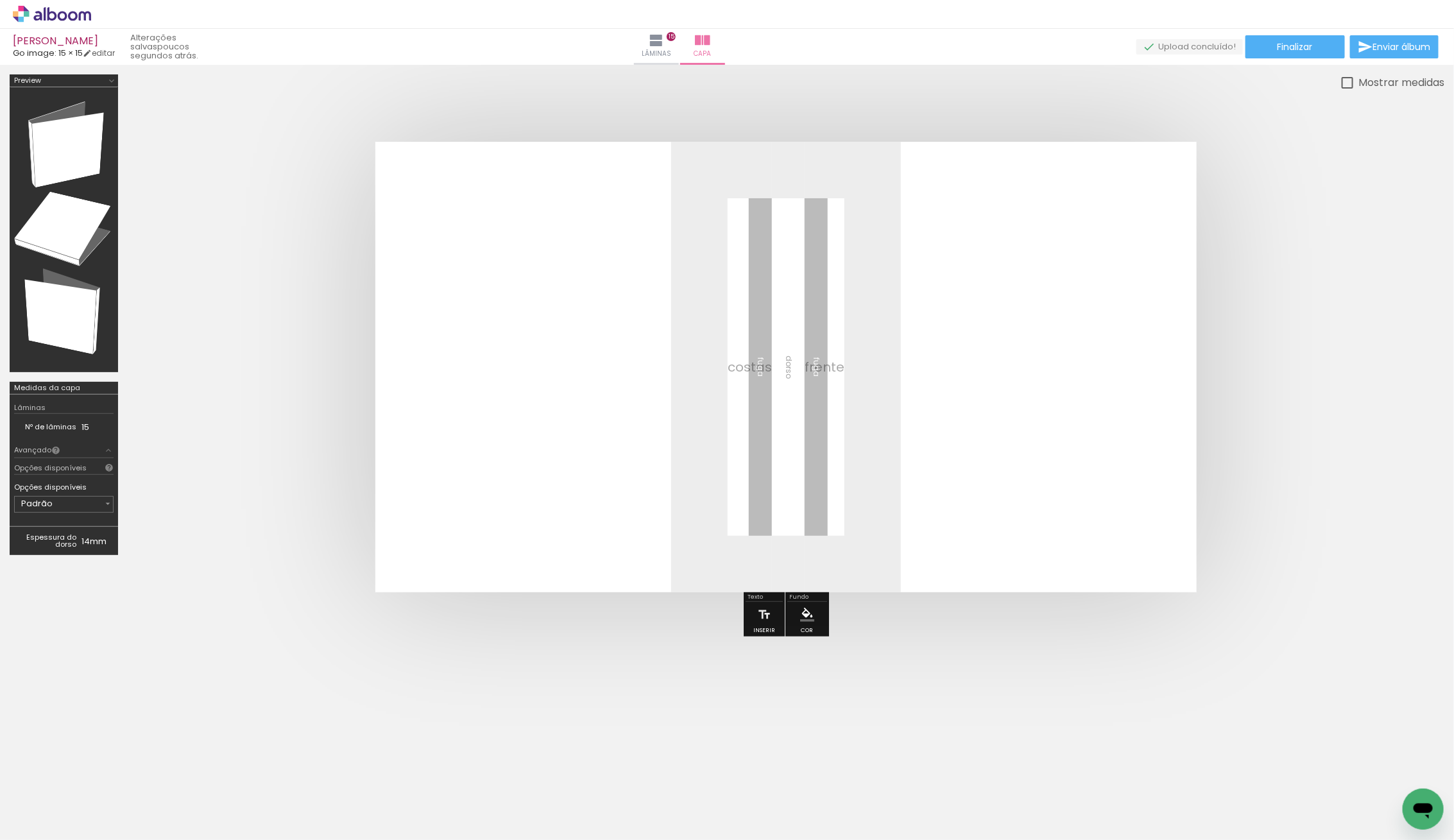
scroll to position [653, 0]
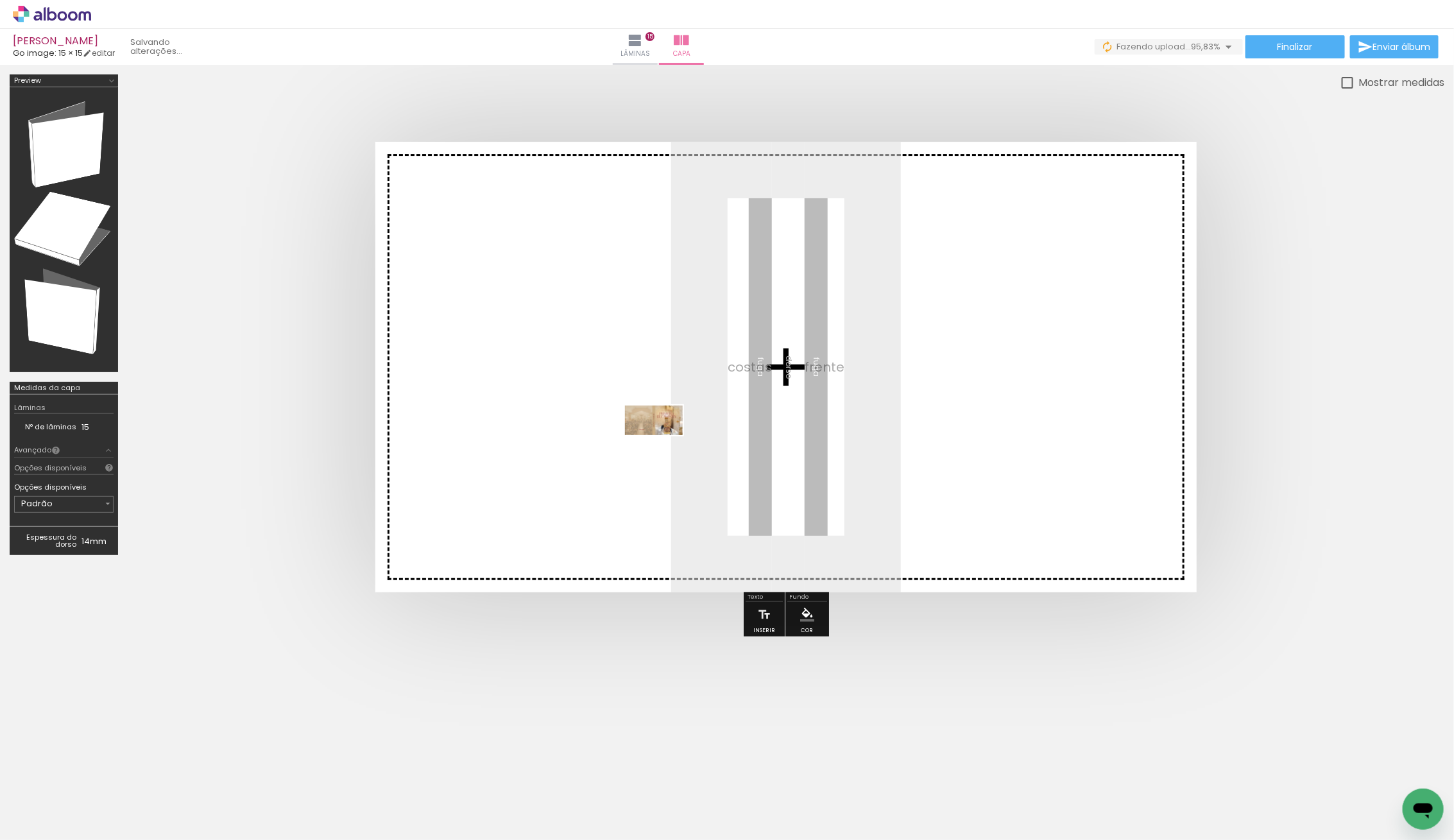
drag, startPoint x: 191, startPoint y: 786, endPoint x: 666, endPoint y: 442, distance: 586.5
click at [666, 442] on quentale-workspace at bounding box center [727, 420] width 1454 height 840
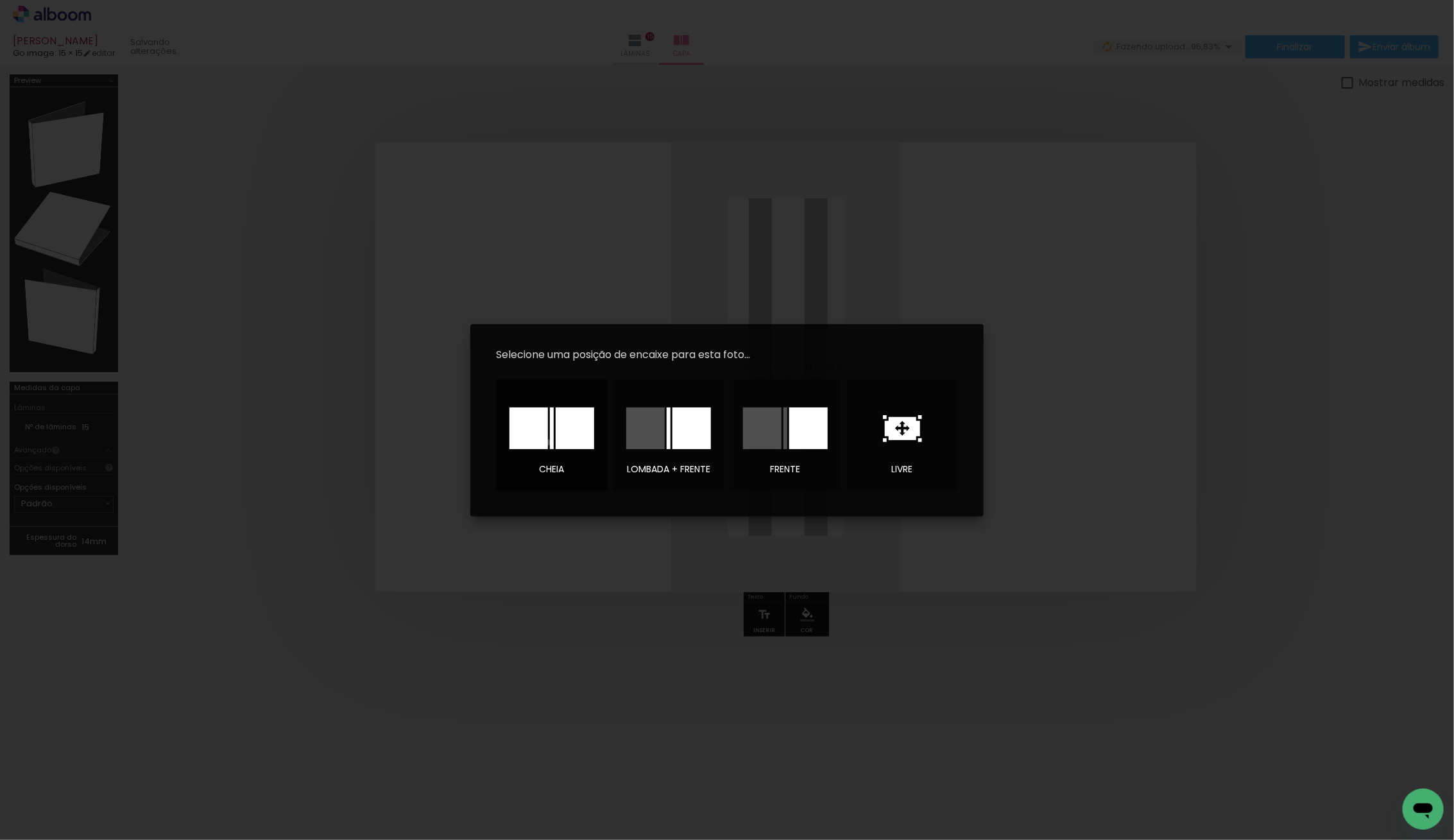
click at [548, 442] on div at bounding box center [551, 429] width 85 height 42
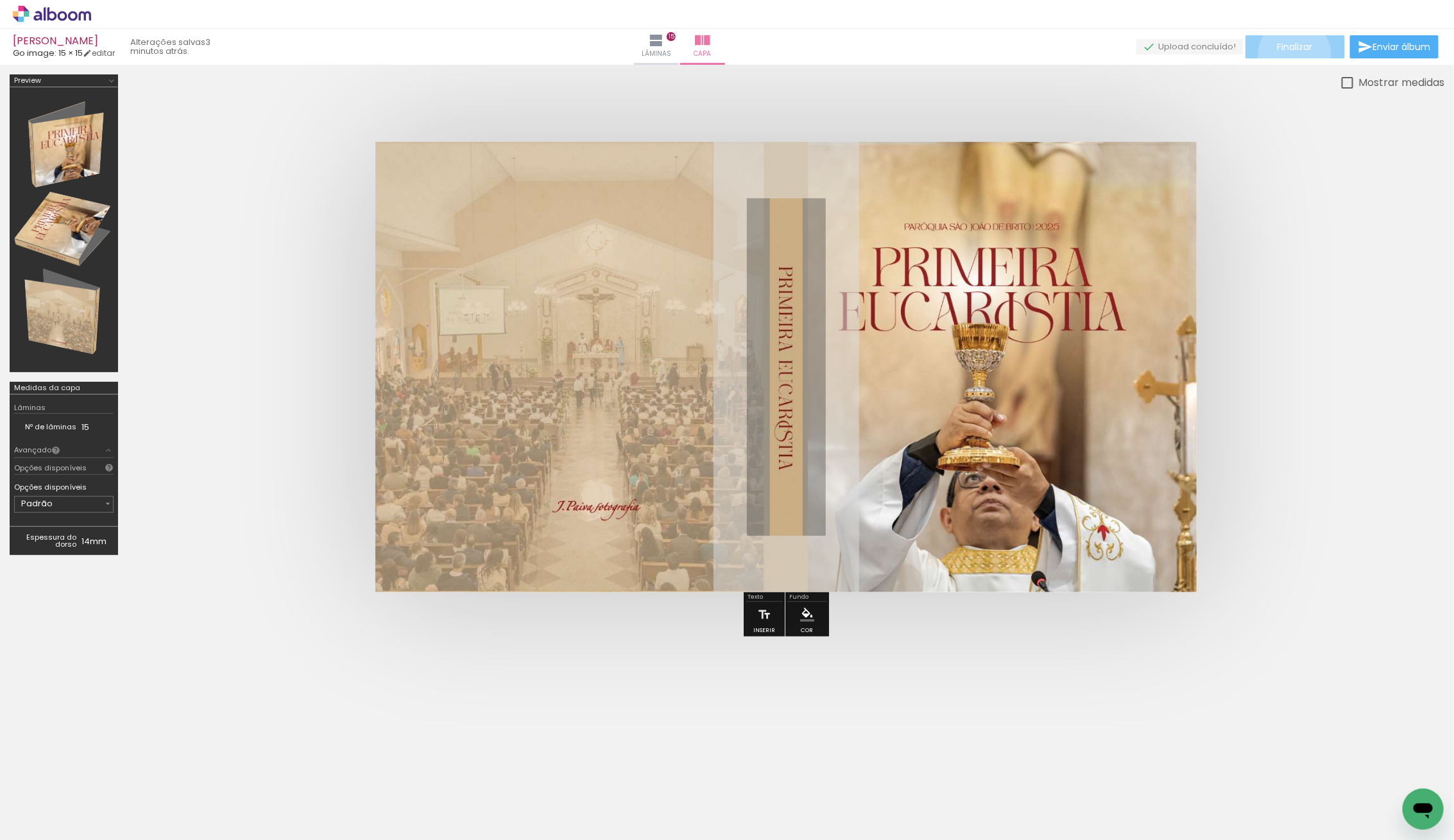
click at [1290, 54] on paper-button "Finalizar" at bounding box center [1295, 47] width 100 height 23
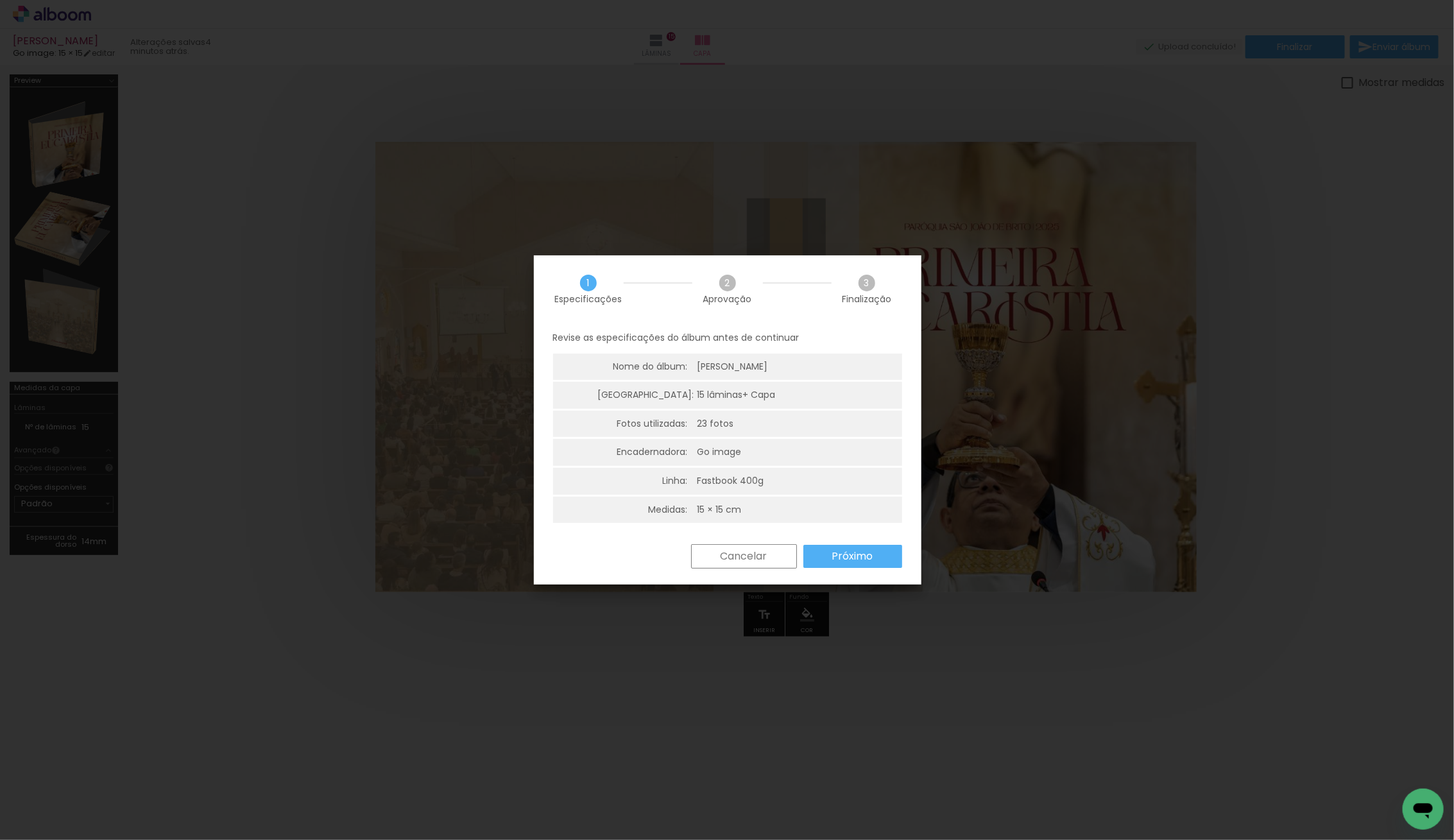
click at [0, 0] on slot "Próximo" at bounding box center [0, 0] width 0 height 0
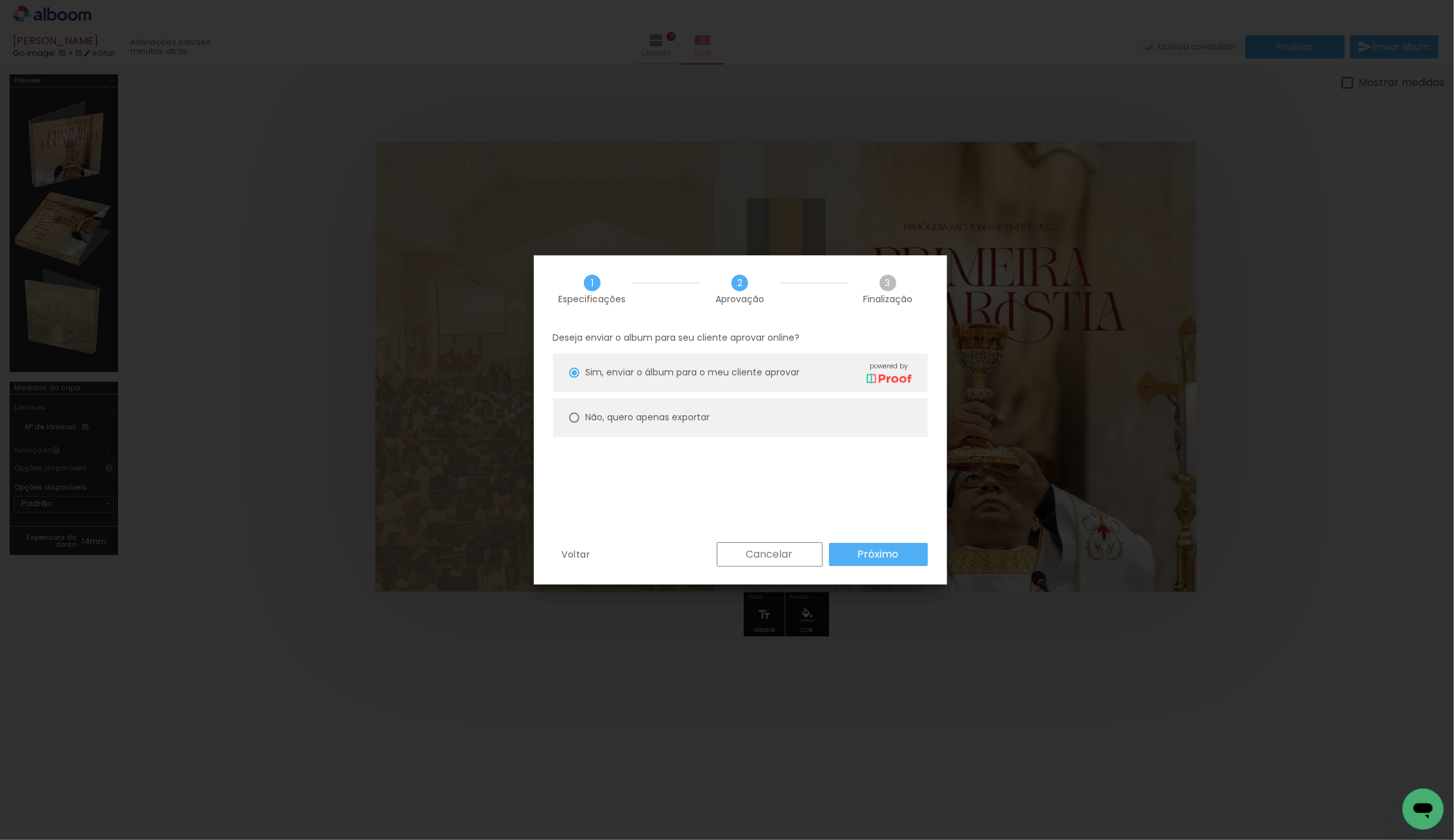
click at [0, 0] on slot "Próximo" at bounding box center [0, 0] width 0 height 0
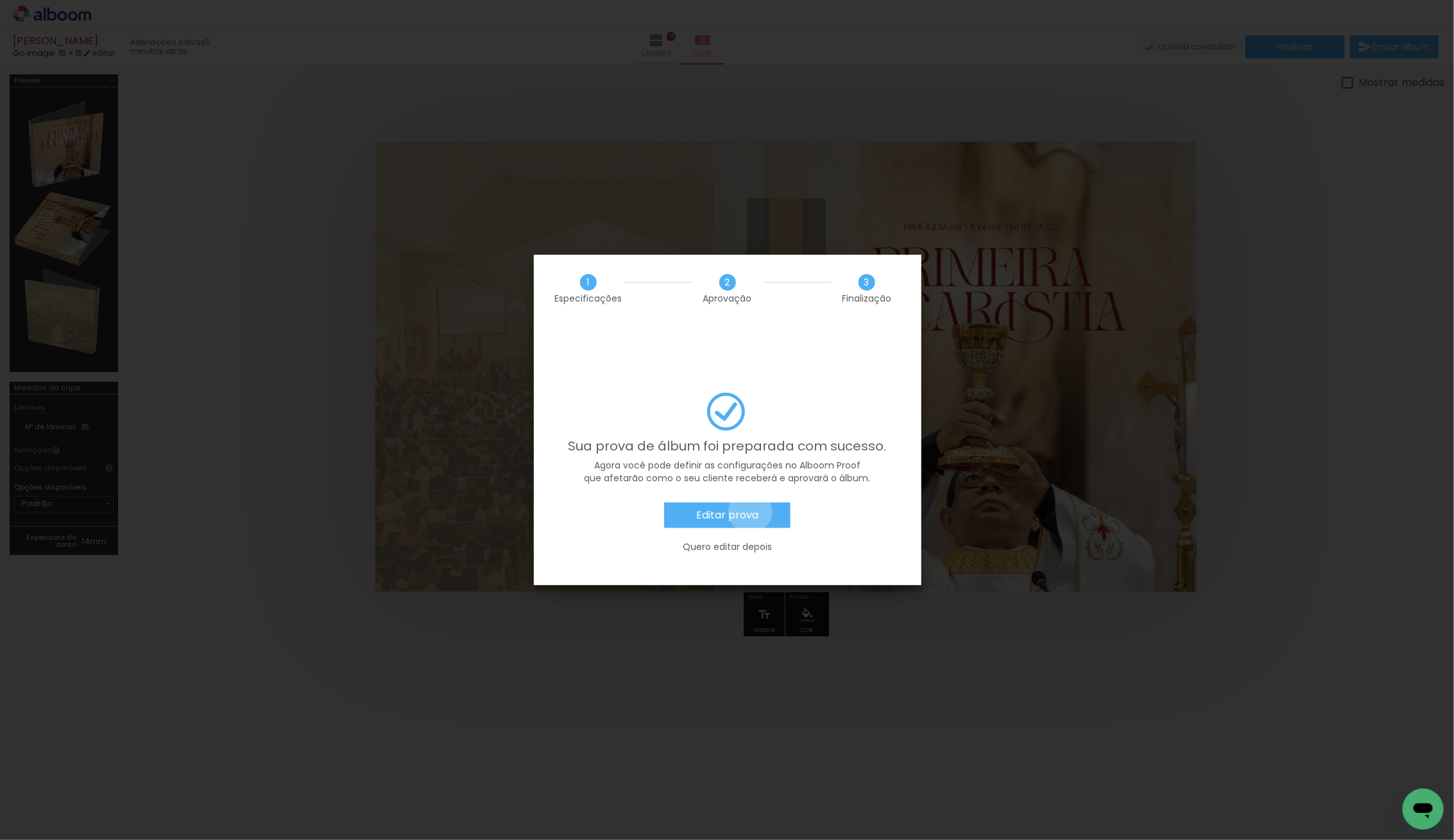
click at [0, 0] on slot "Editar prova" at bounding box center [0, 0] width 0 height 0
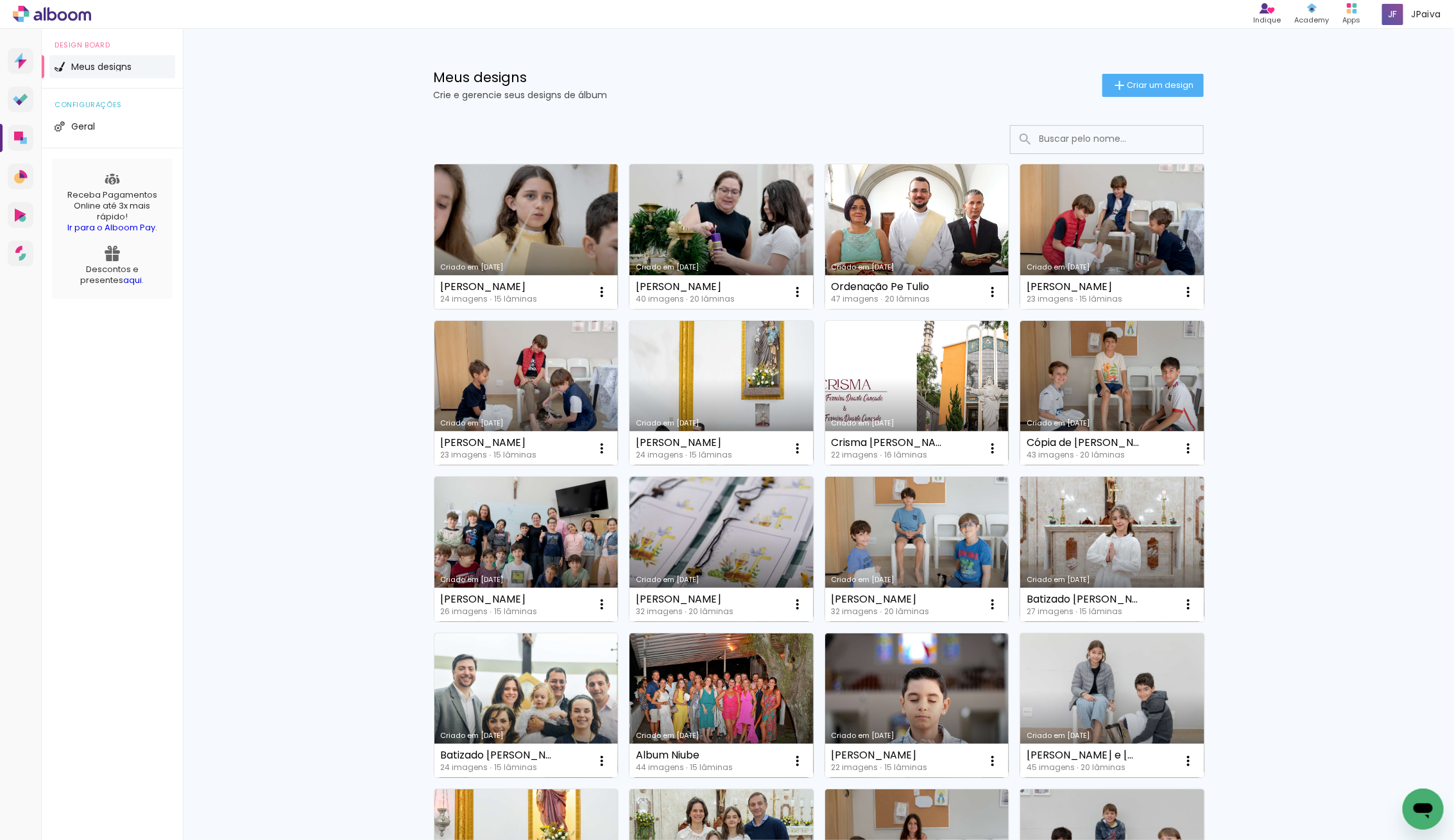
click at [562, 238] on link "Criado em [DATE]" at bounding box center [526, 237] width 184 height 145
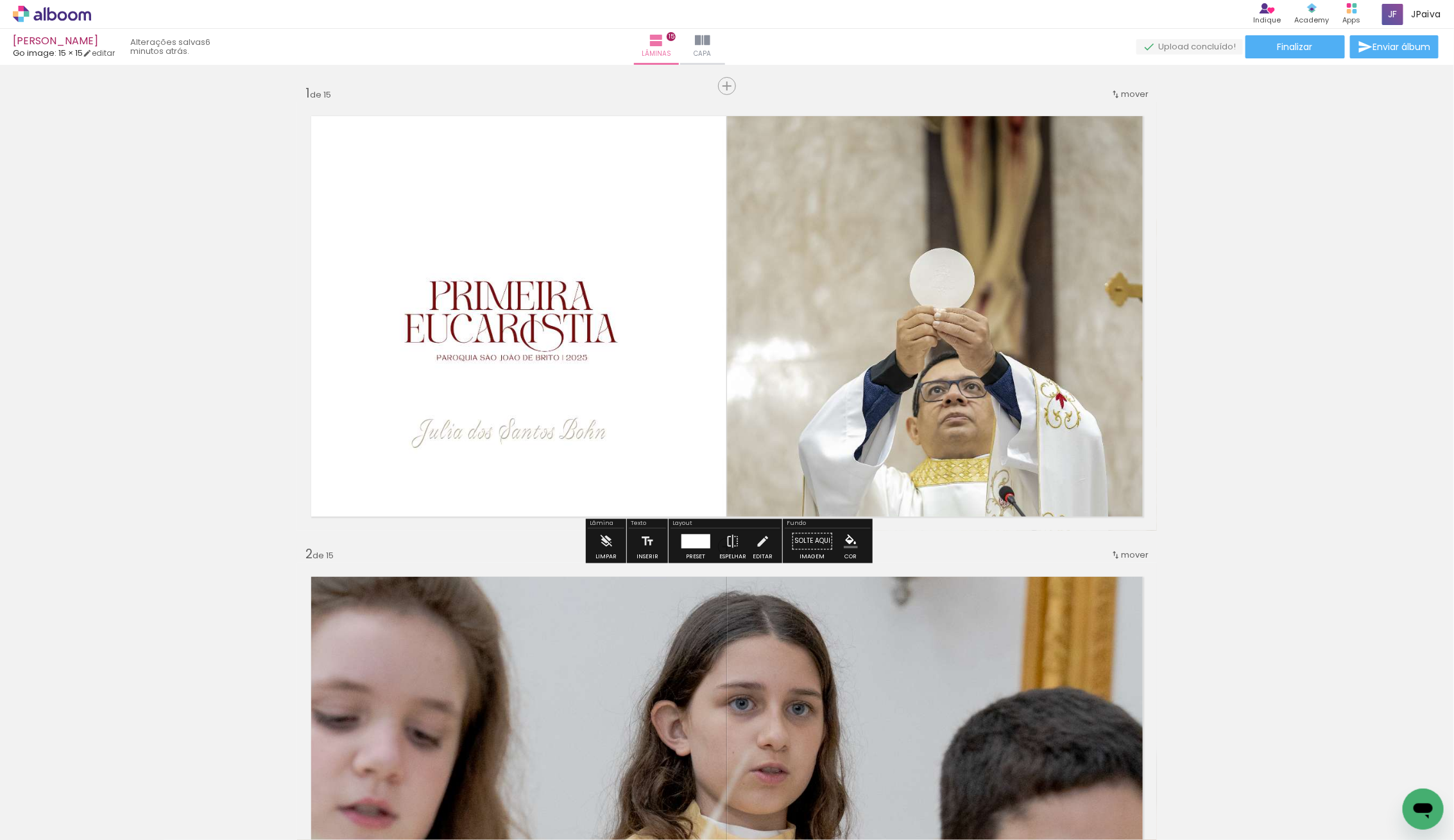
click at [706, 455] on quentale-photo at bounding box center [727, 316] width 860 height 429
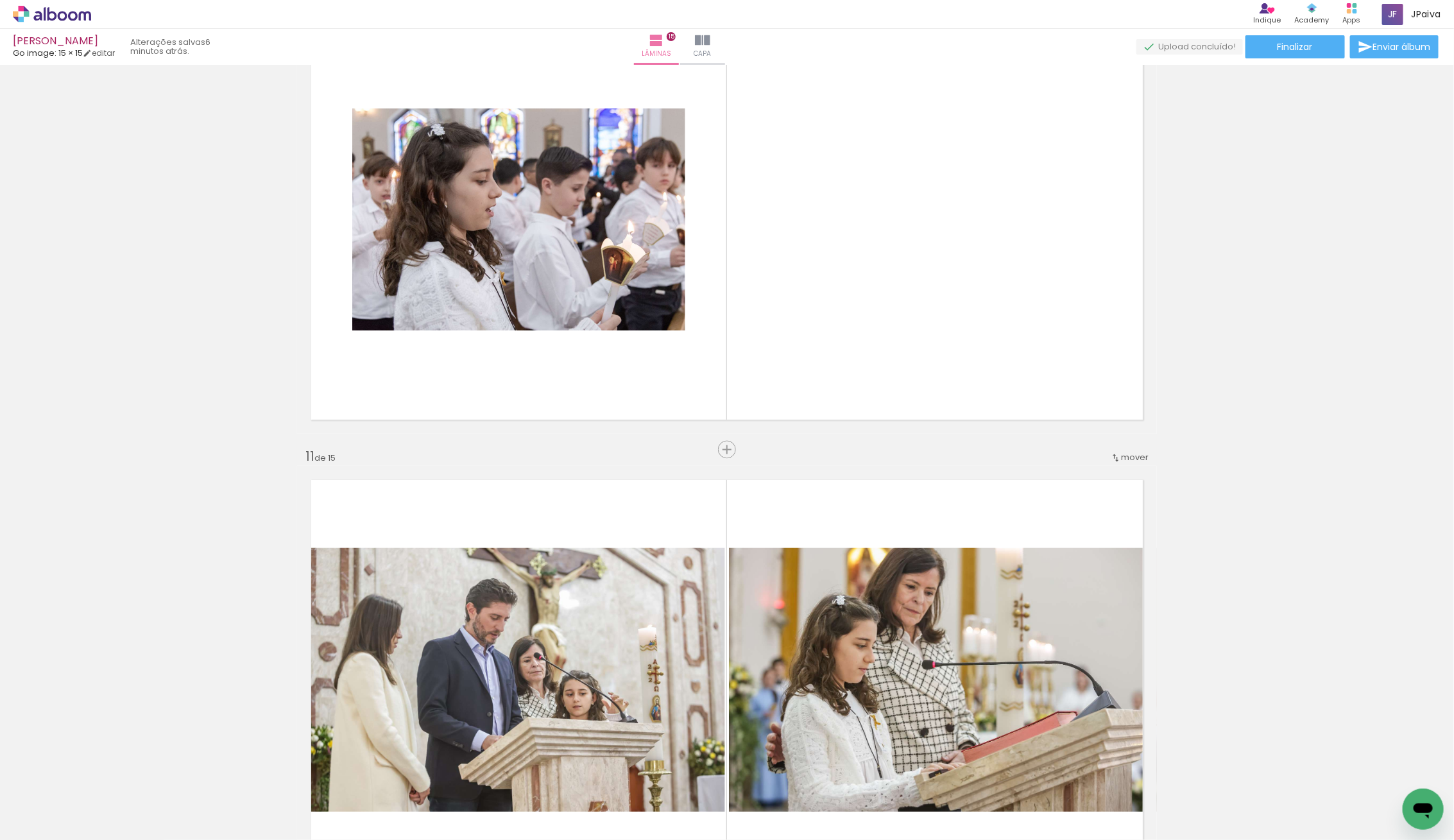
scroll to position [4199, 0]
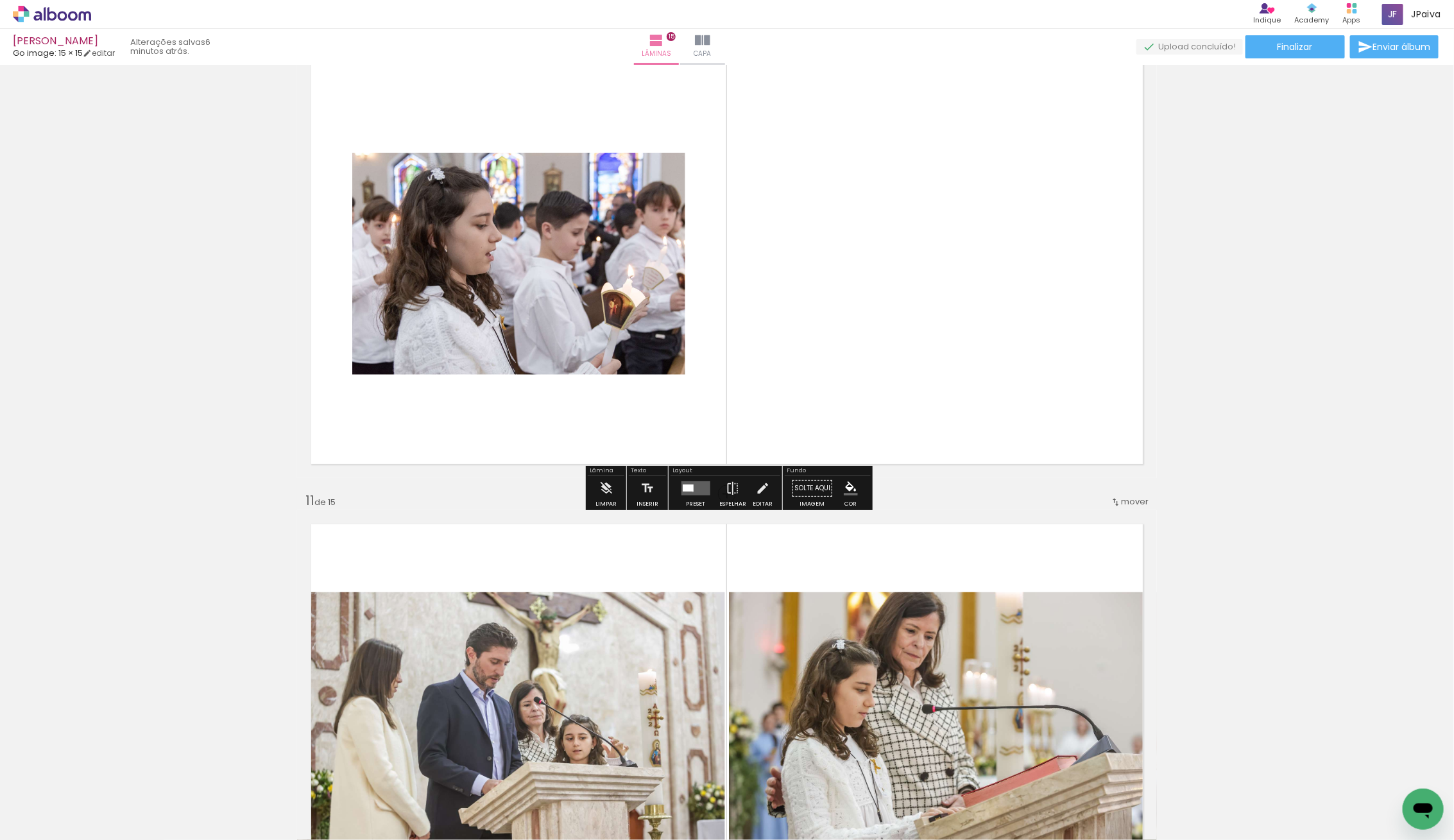
drag, startPoint x: 690, startPoint y: 491, endPoint x: 671, endPoint y: 489, distance: 19.1
click at [689, 491] on div at bounding box center [687, 487] width 11 height 7
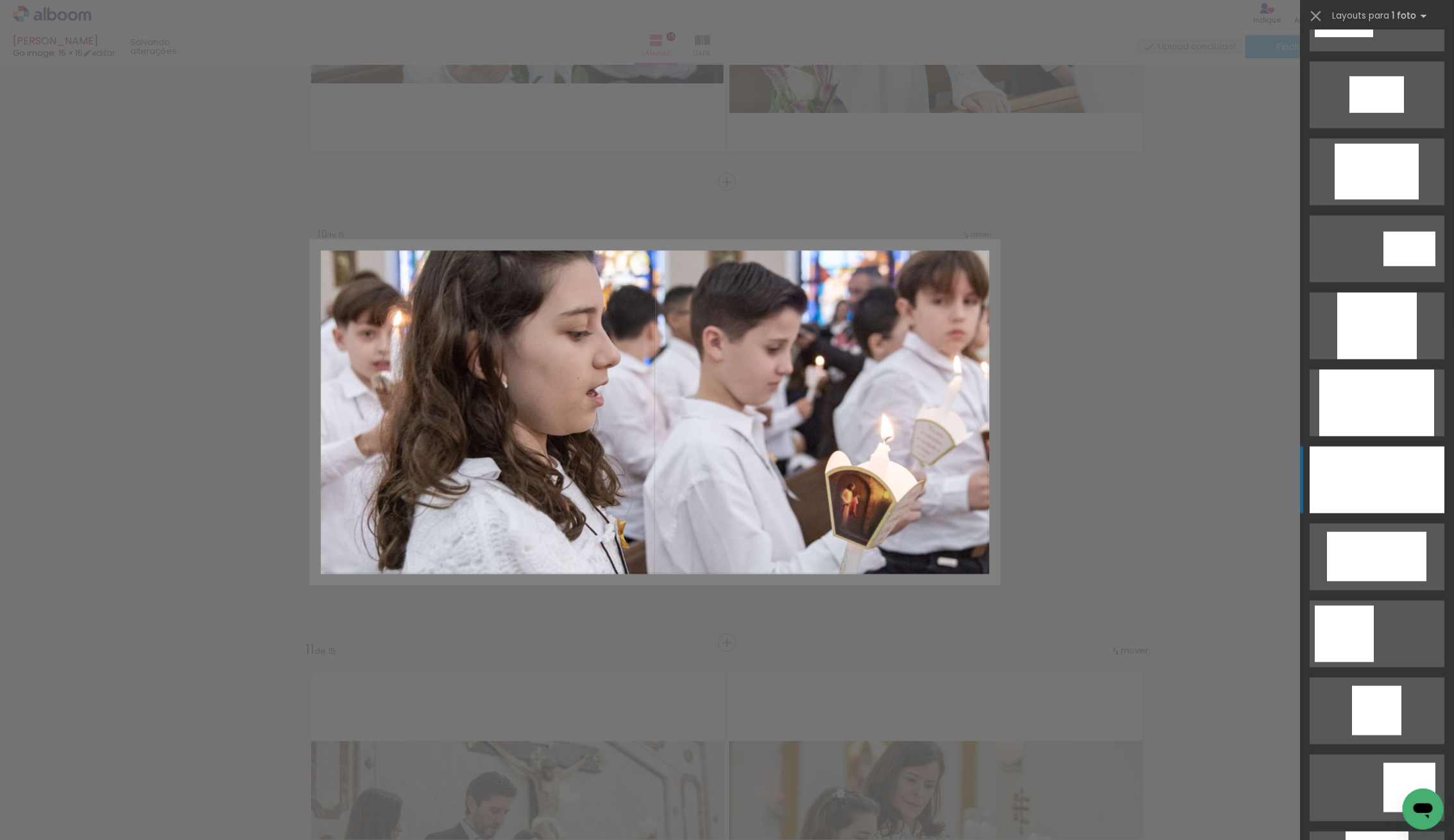
scroll to position [525, 0]
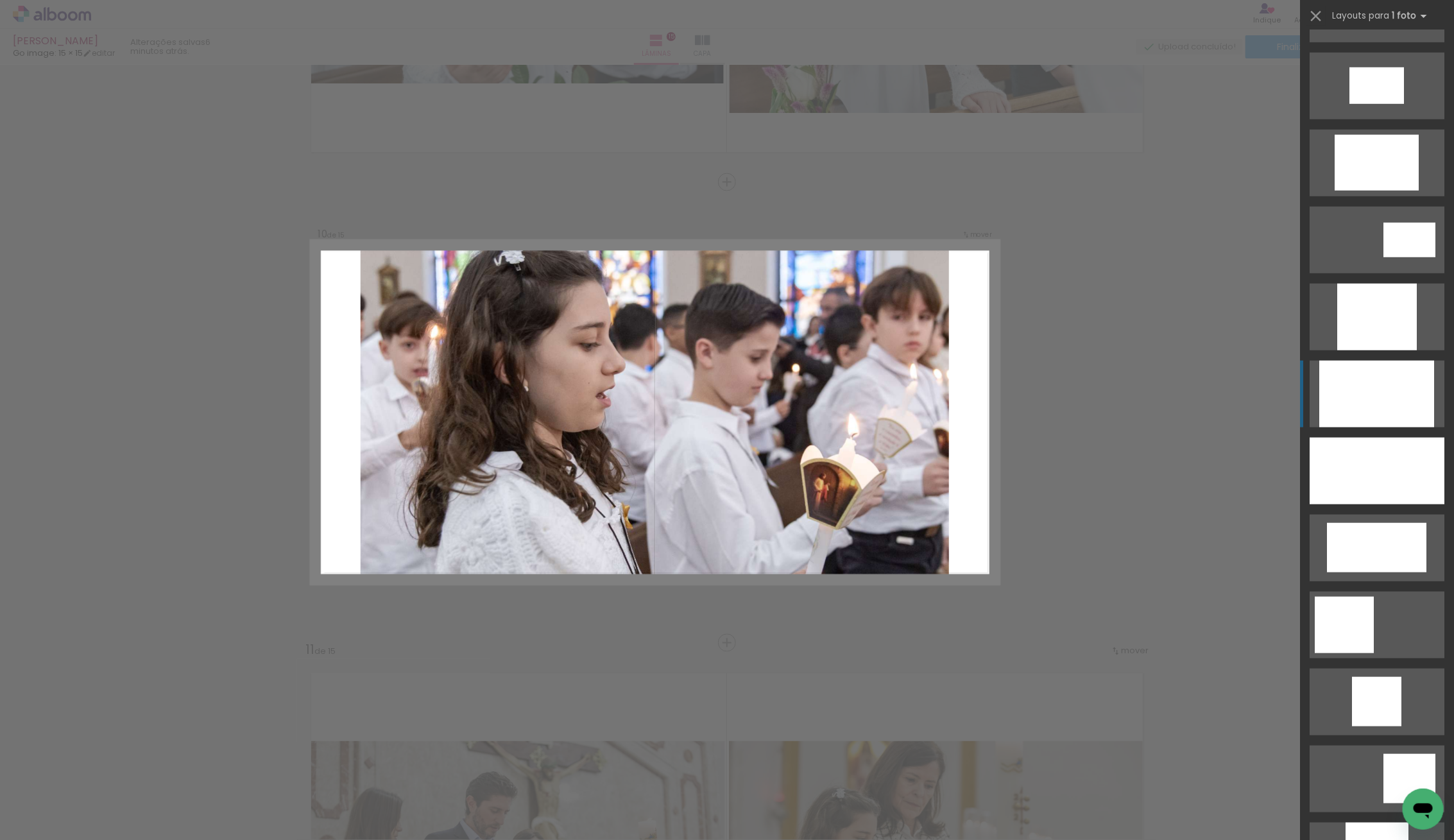
click at [1356, 384] on div at bounding box center [1376, 394] width 115 height 67
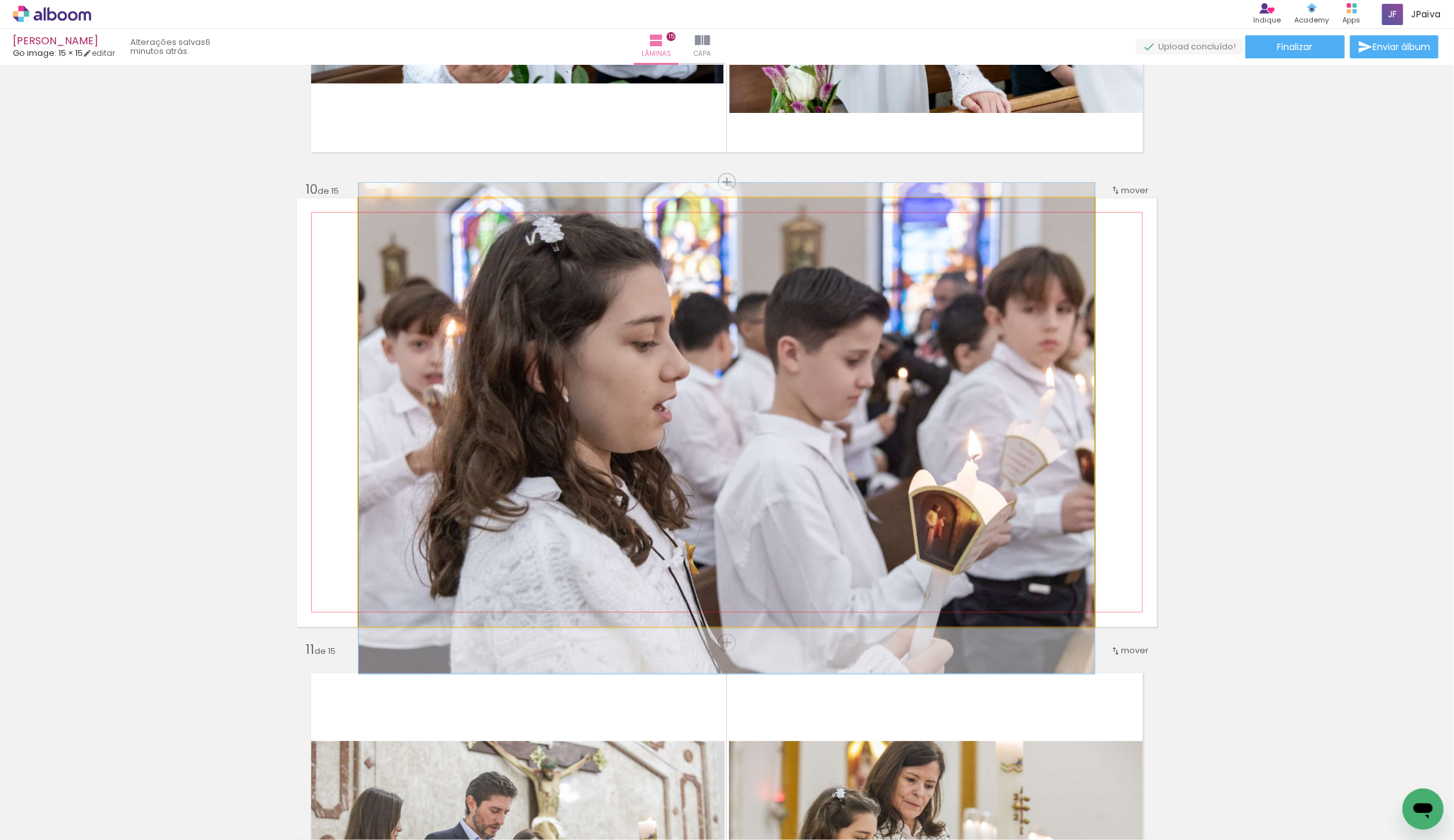
drag, startPoint x: 756, startPoint y: 375, endPoint x: 765, endPoint y: 391, distance: 18.4
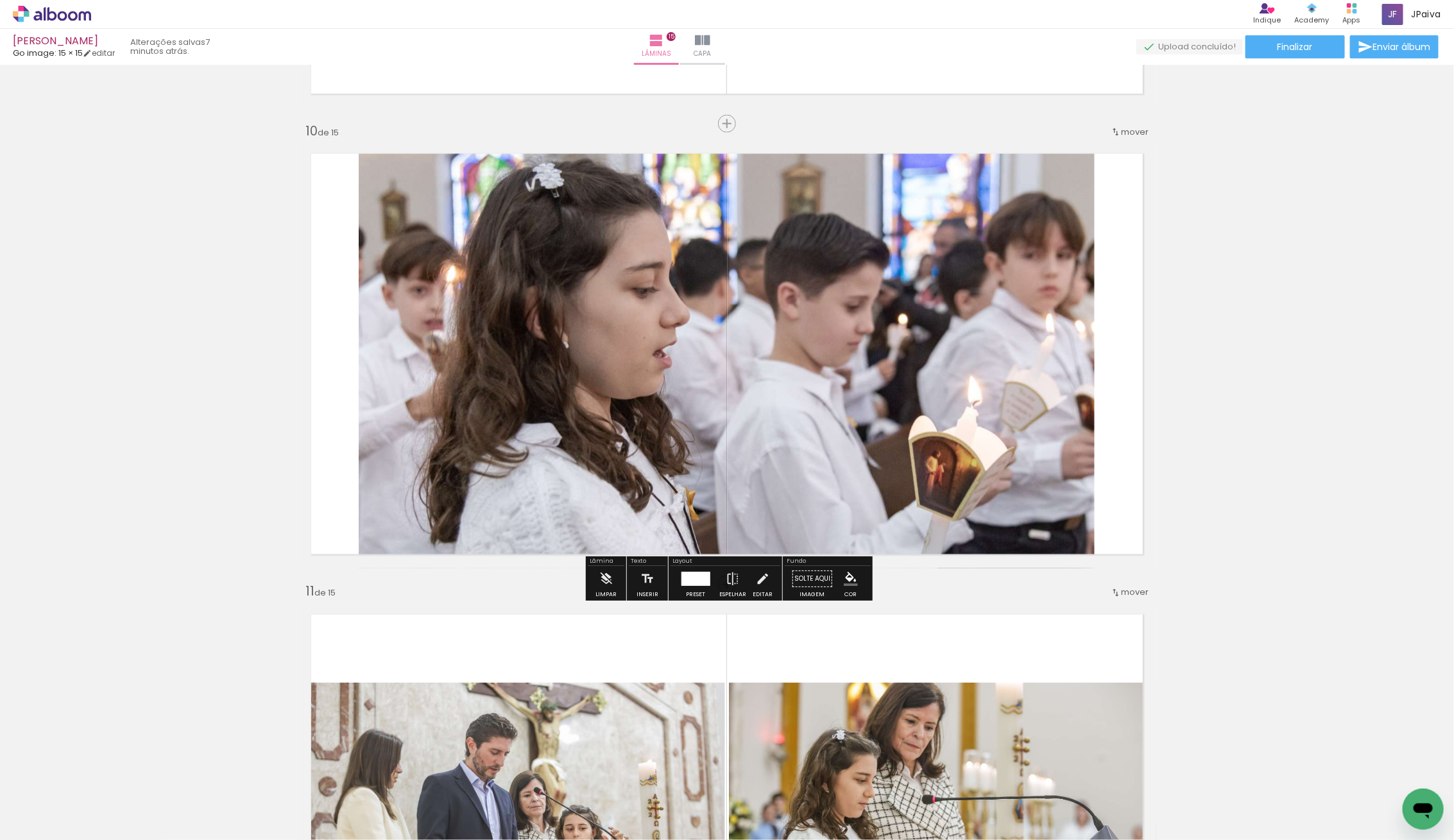
scroll to position [4106, 0]
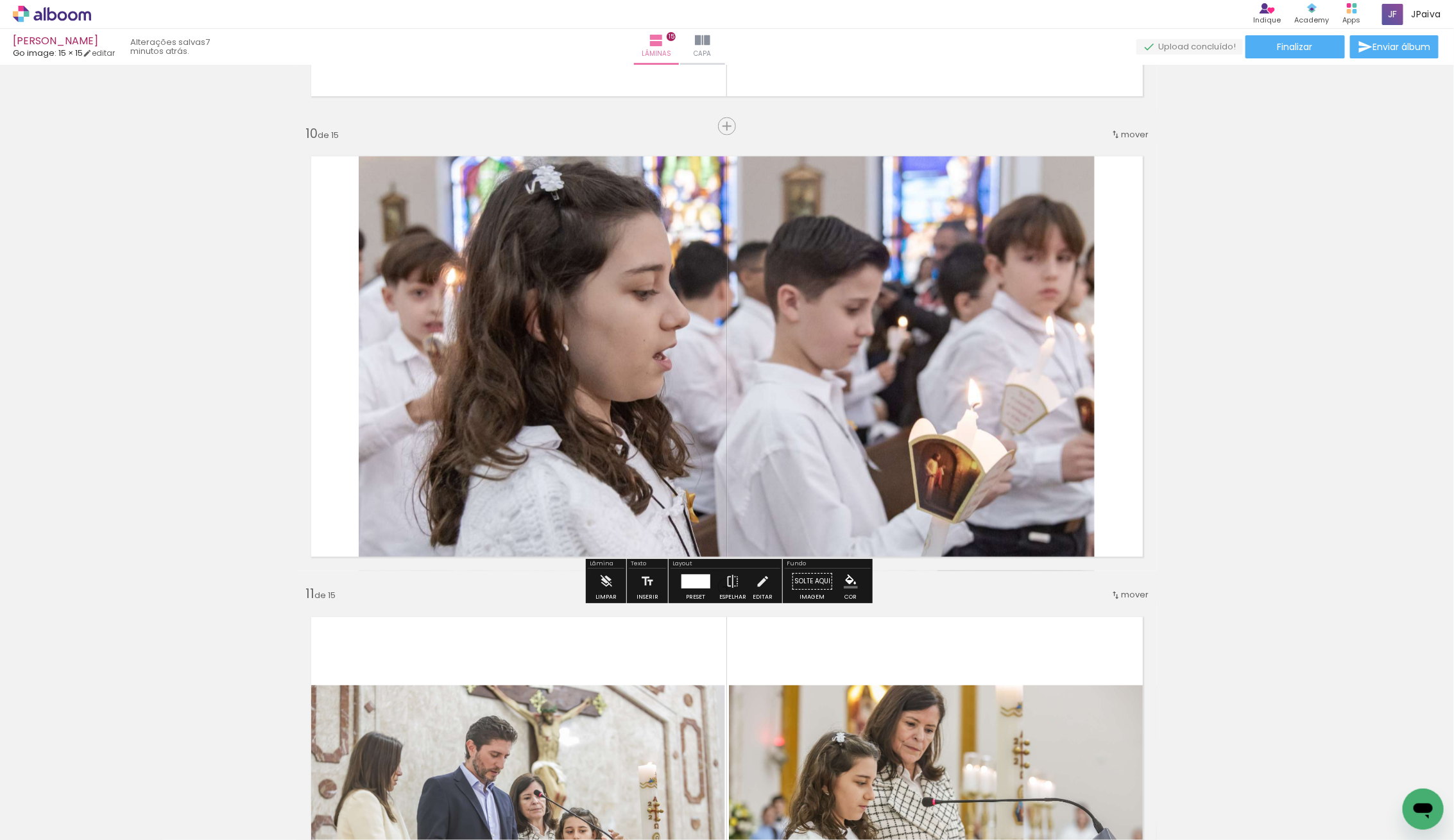
click at [621, 317] on quentale-photo at bounding box center [726, 356] width 736 height 429
click at [383, 339] on div at bounding box center [726, 377] width 736 height 491
click at [382, 339] on quentale-photo at bounding box center [726, 356] width 736 height 429
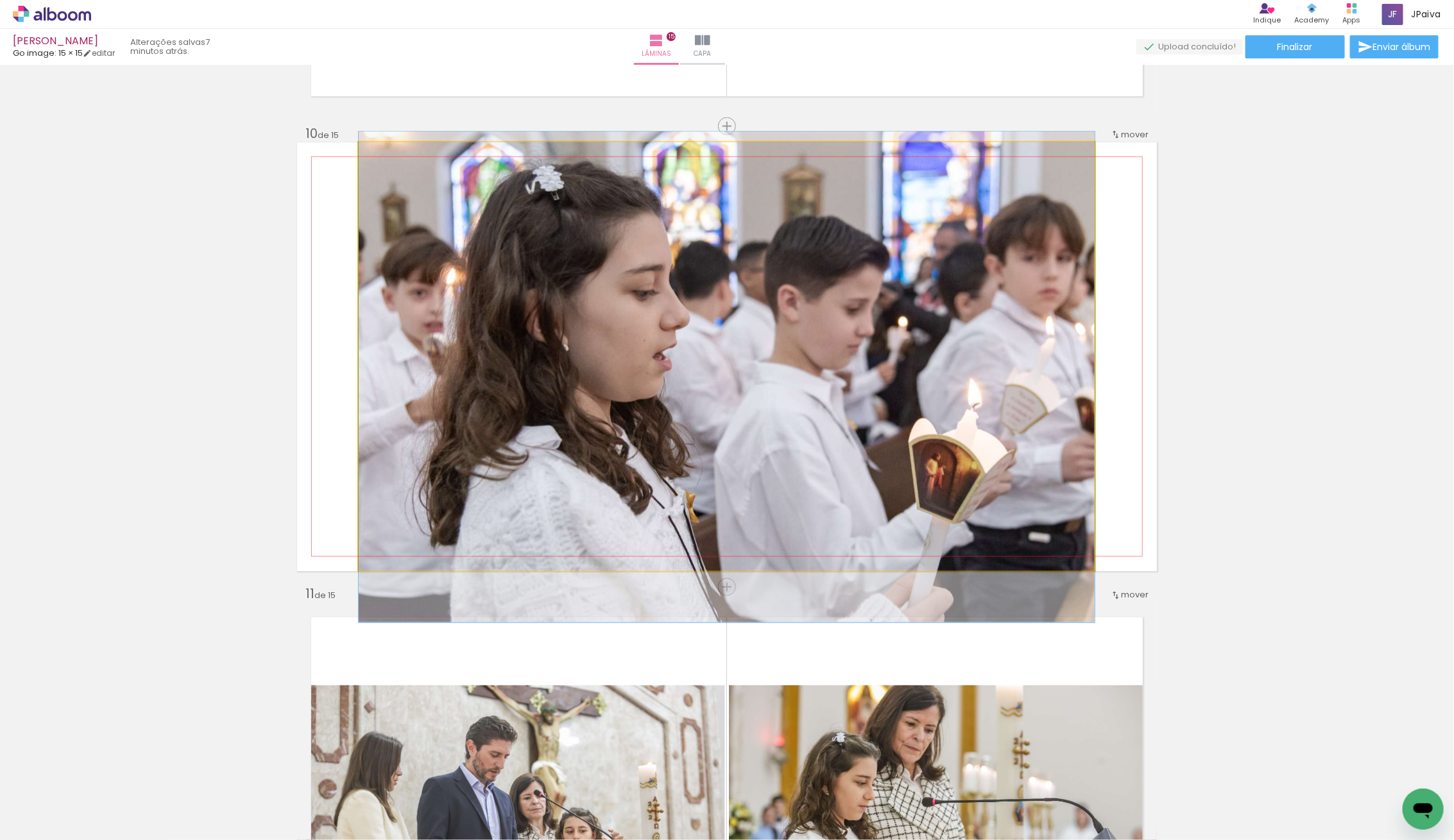
click at [385, 339] on quentale-photo at bounding box center [726, 356] width 736 height 429
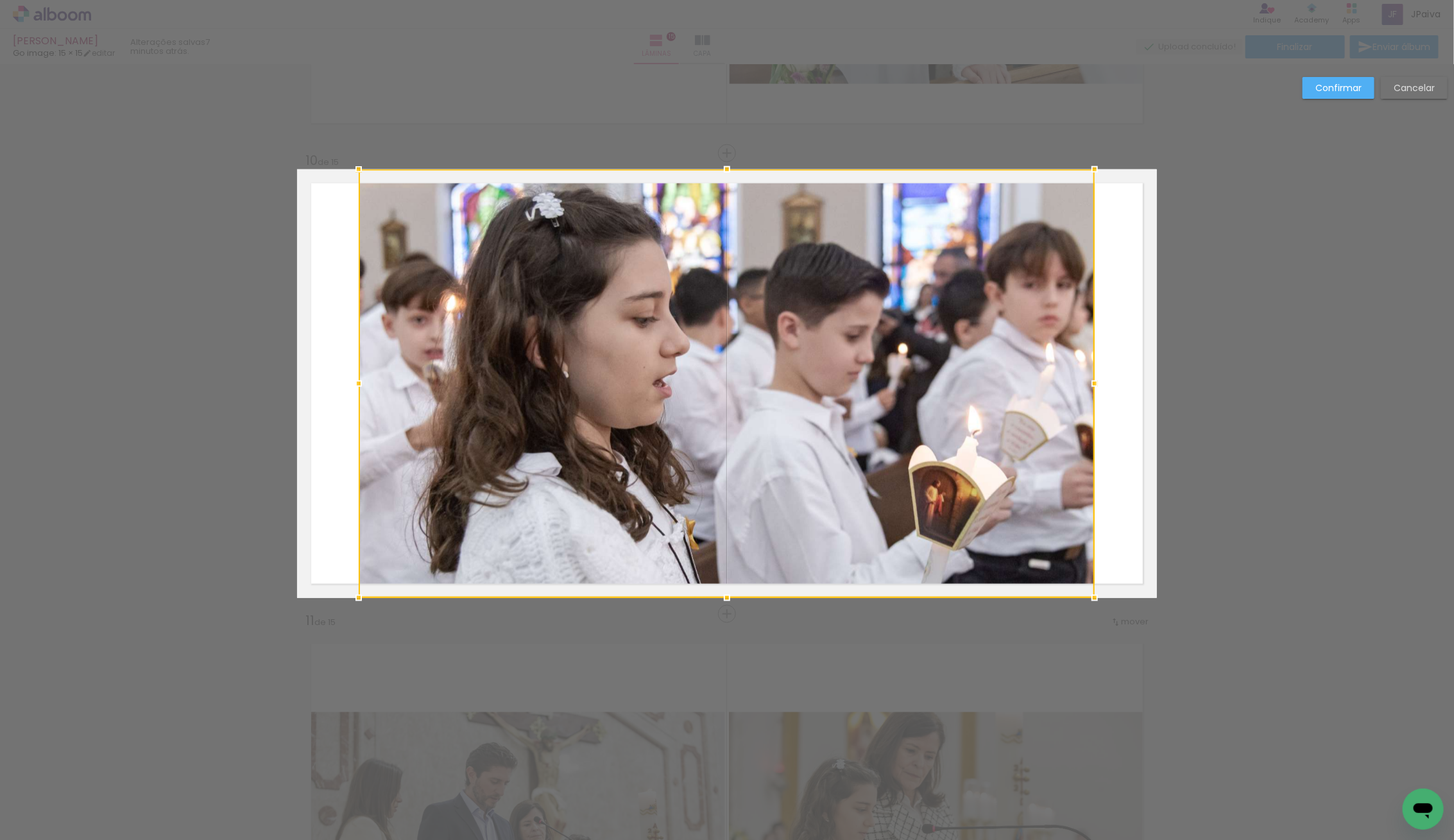
click at [383, 339] on div at bounding box center [726, 384] width 736 height 429
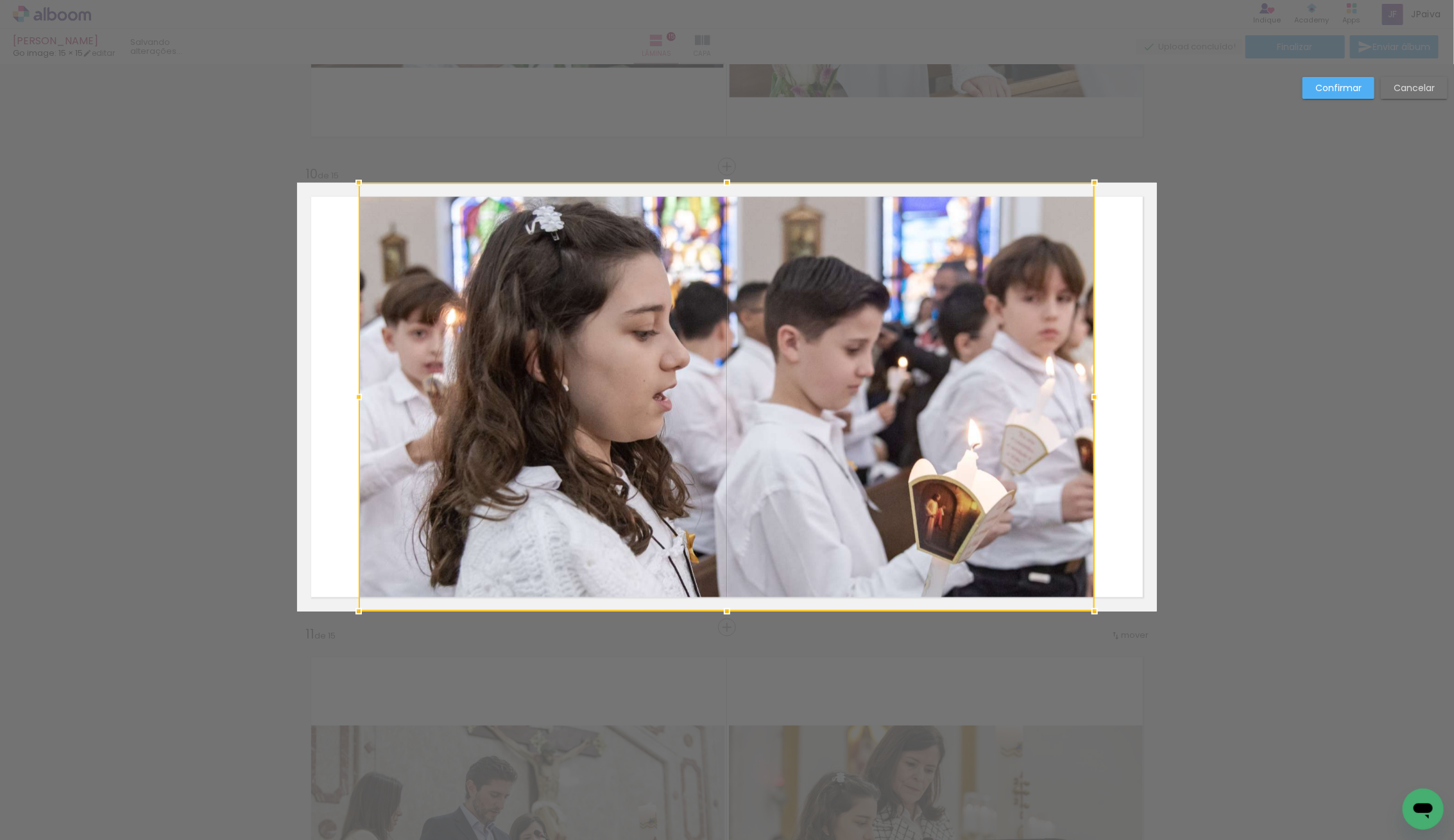
scroll to position [4050, 0]
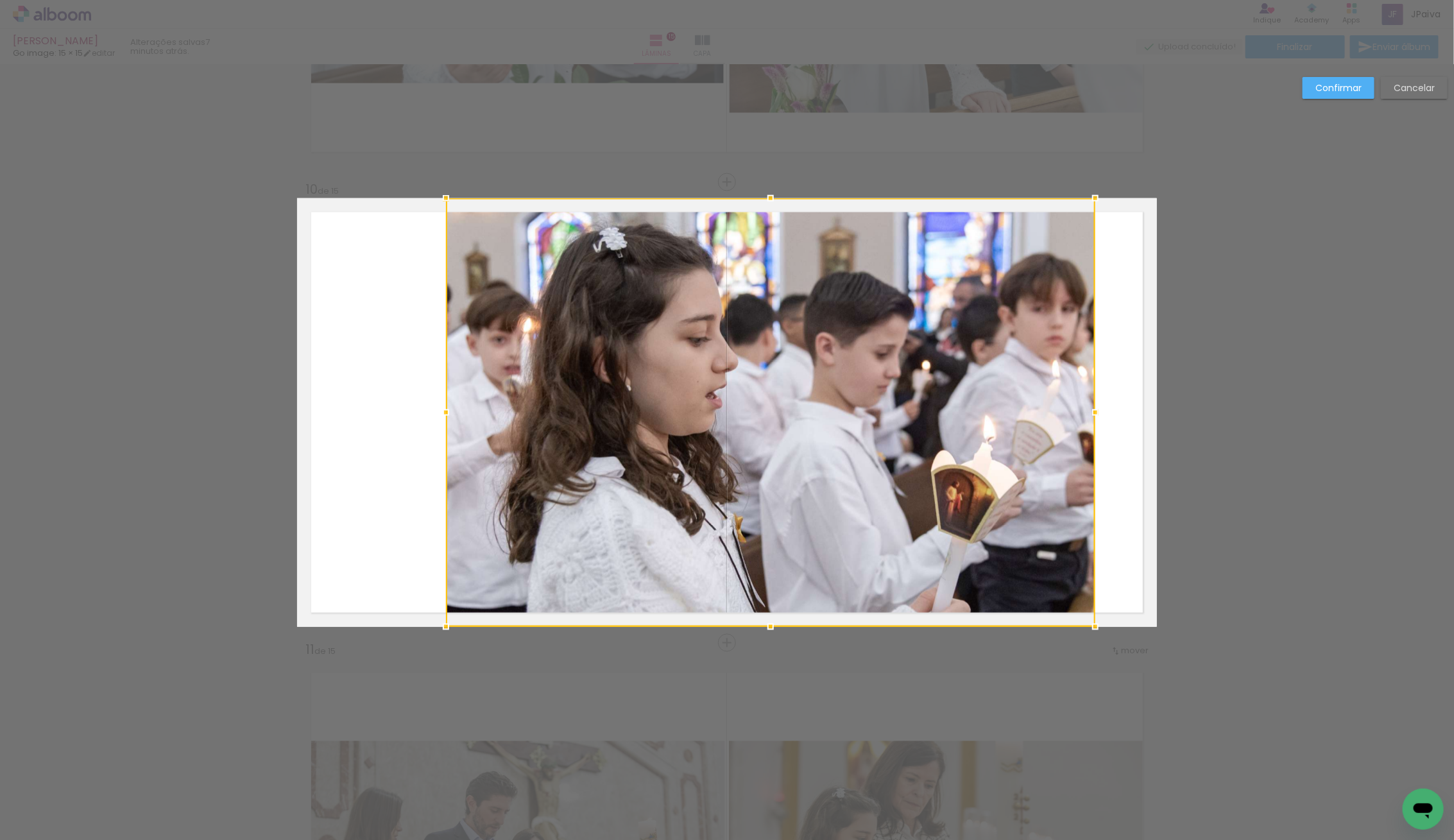
drag, startPoint x: 355, startPoint y: 405, endPoint x: 444, endPoint y: 408, distance: 89.1
click at [444, 408] on div at bounding box center [446, 412] width 26 height 26
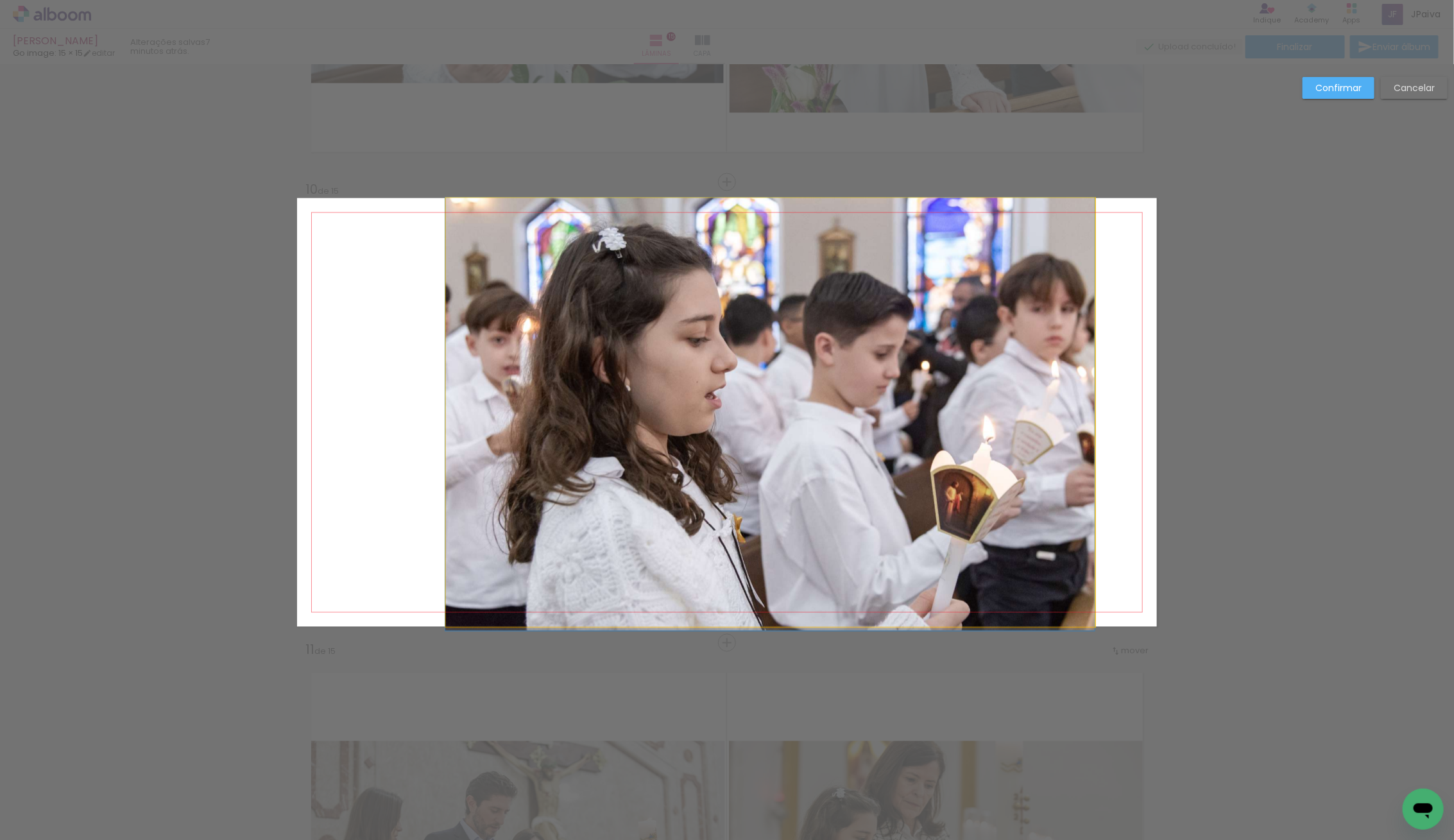
drag, startPoint x: 719, startPoint y: 410, endPoint x: 703, endPoint y: 411, distance: 16.0
click at [698, 410] on album-spread "10 de 15" at bounding box center [727, 413] width 860 height 429
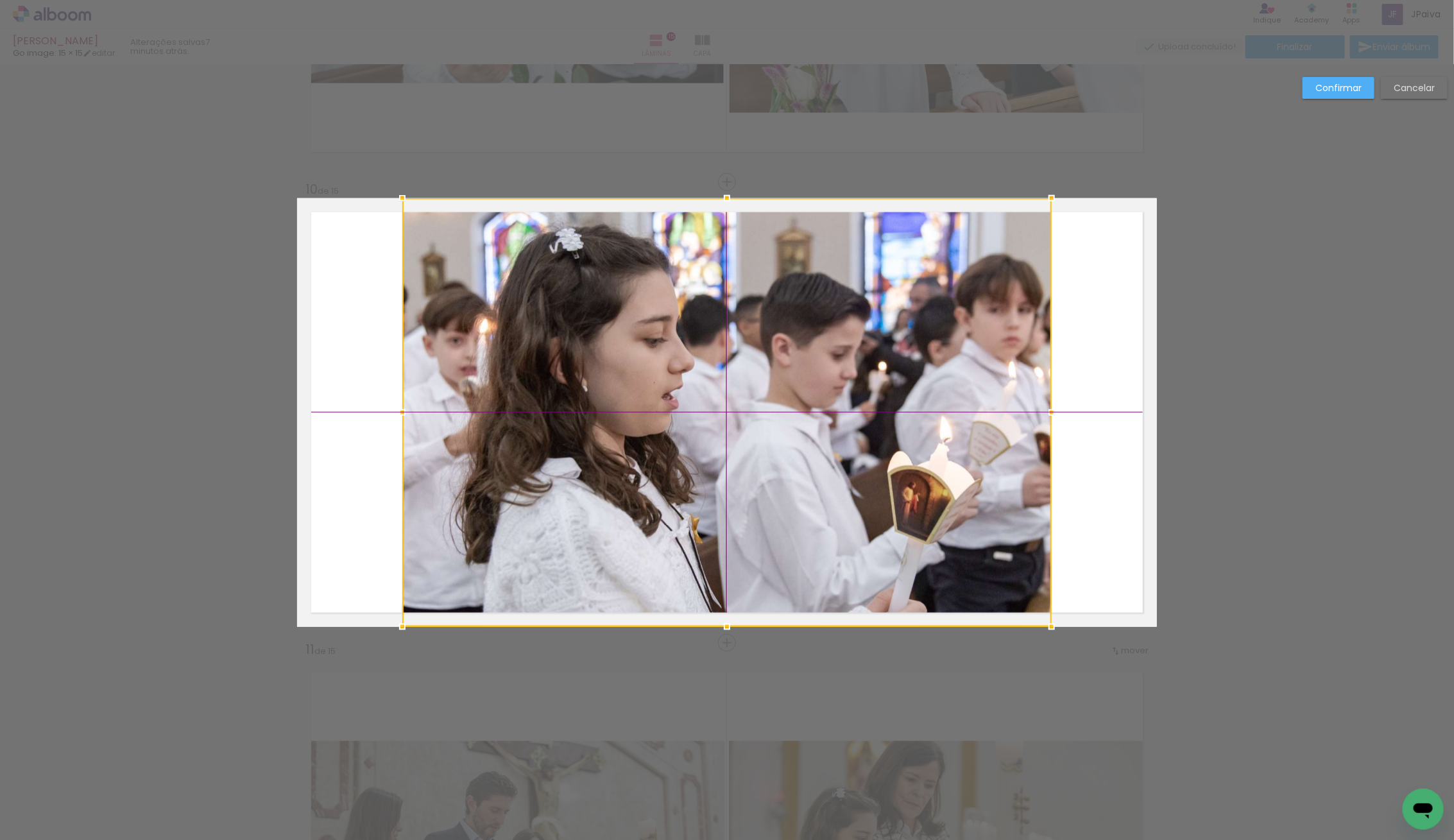
drag, startPoint x: 696, startPoint y: 410, endPoint x: 664, endPoint y: 410, distance: 32.0
click at [664, 410] on div at bounding box center [727, 413] width 649 height 429
click at [0, 0] on slot "Confirmar" at bounding box center [0, 0] width 0 height 0
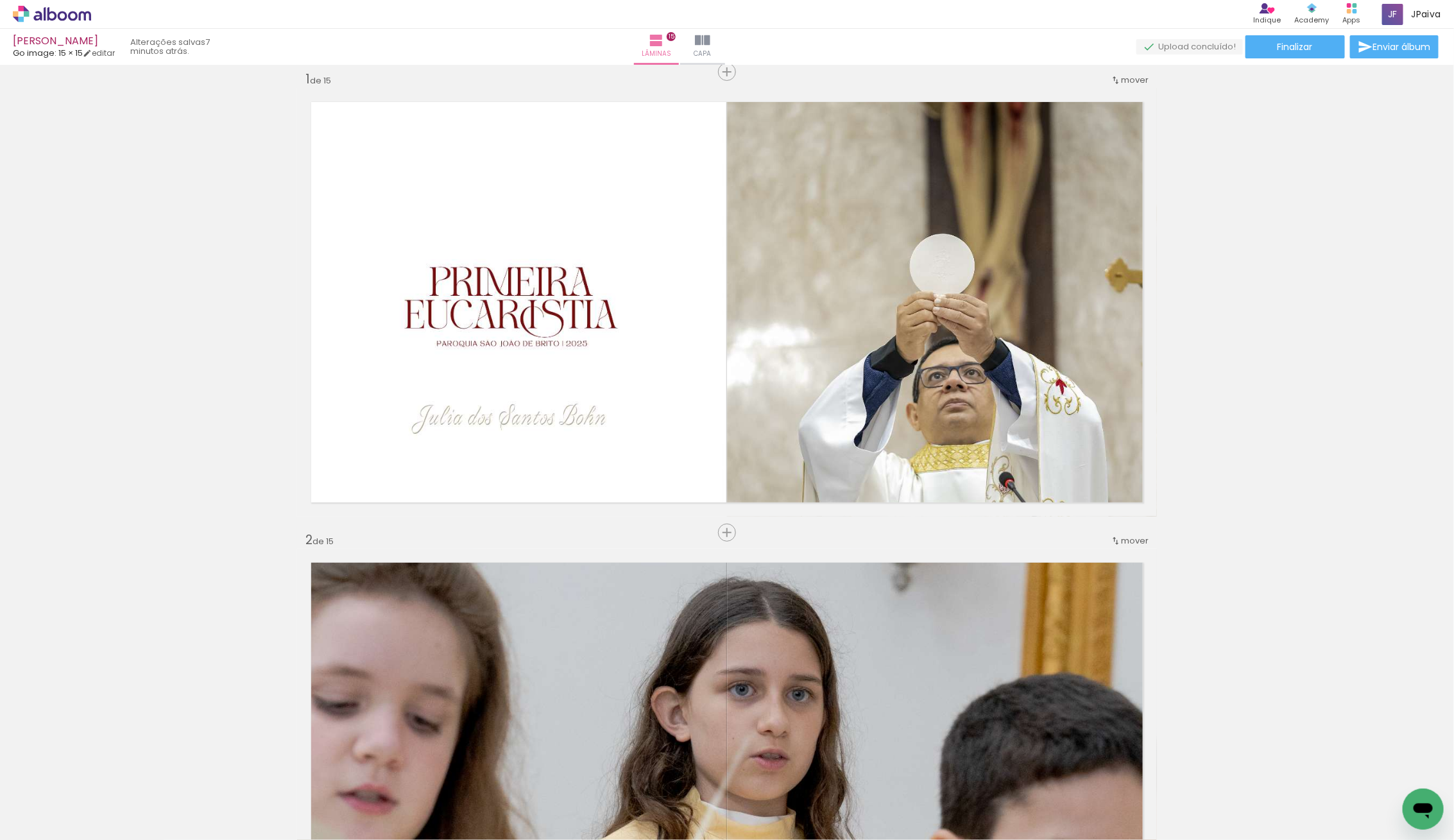
scroll to position [0, 0]
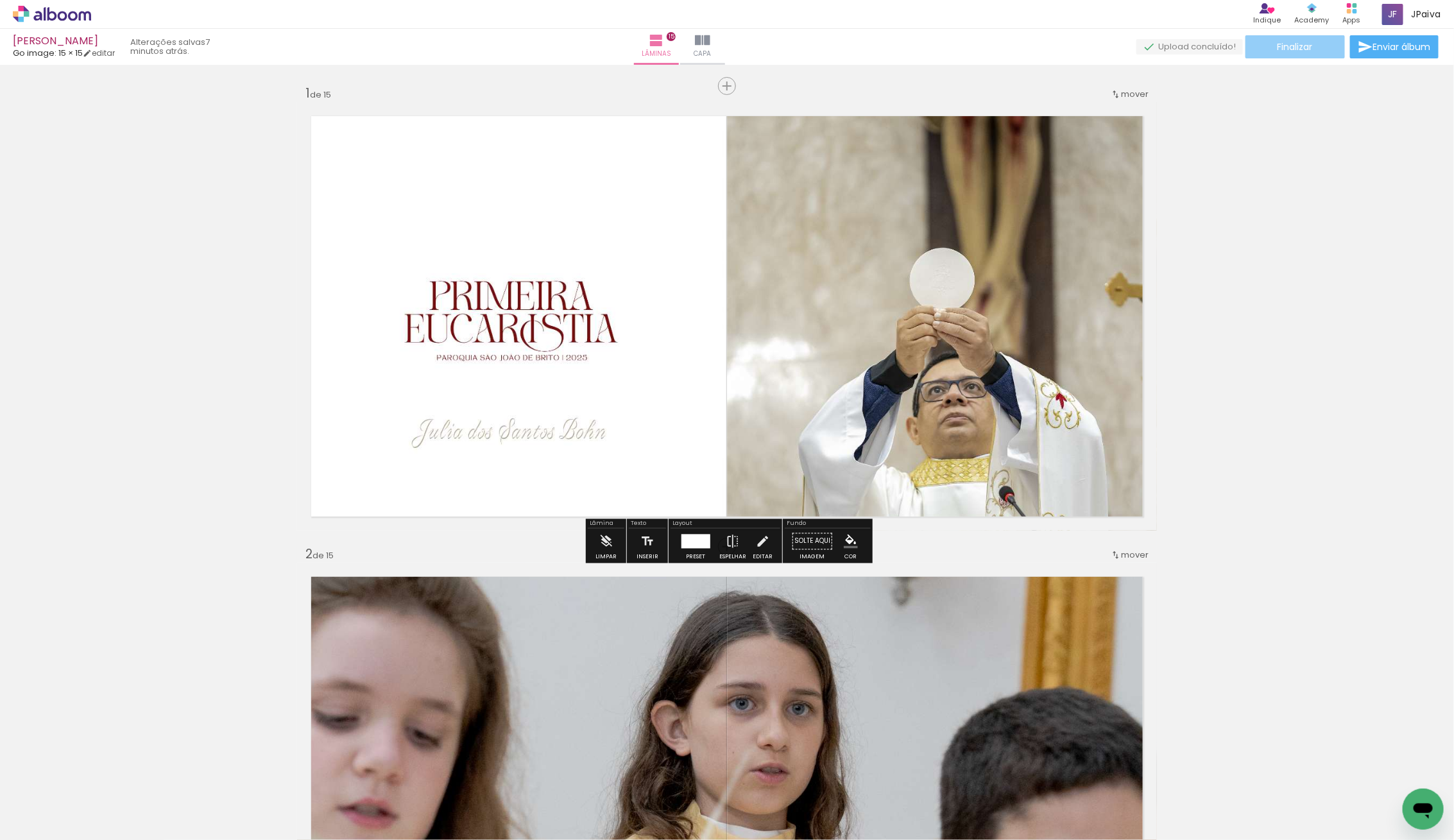
click at [1291, 47] on span "Finalizar" at bounding box center [1295, 47] width 35 height 9
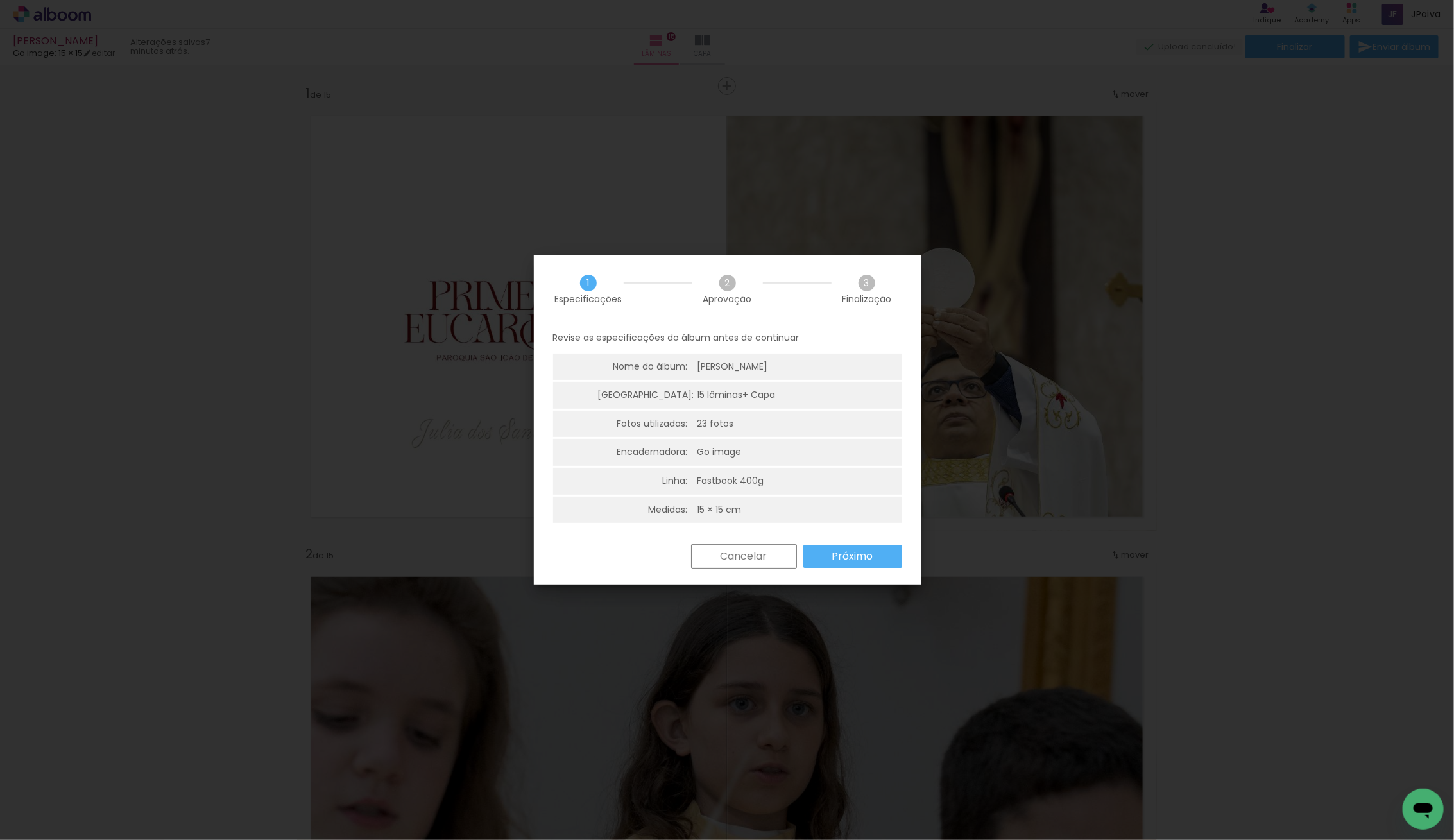
click at [0, 0] on slot "Próximo" at bounding box center [0, 0] width 0 height 0
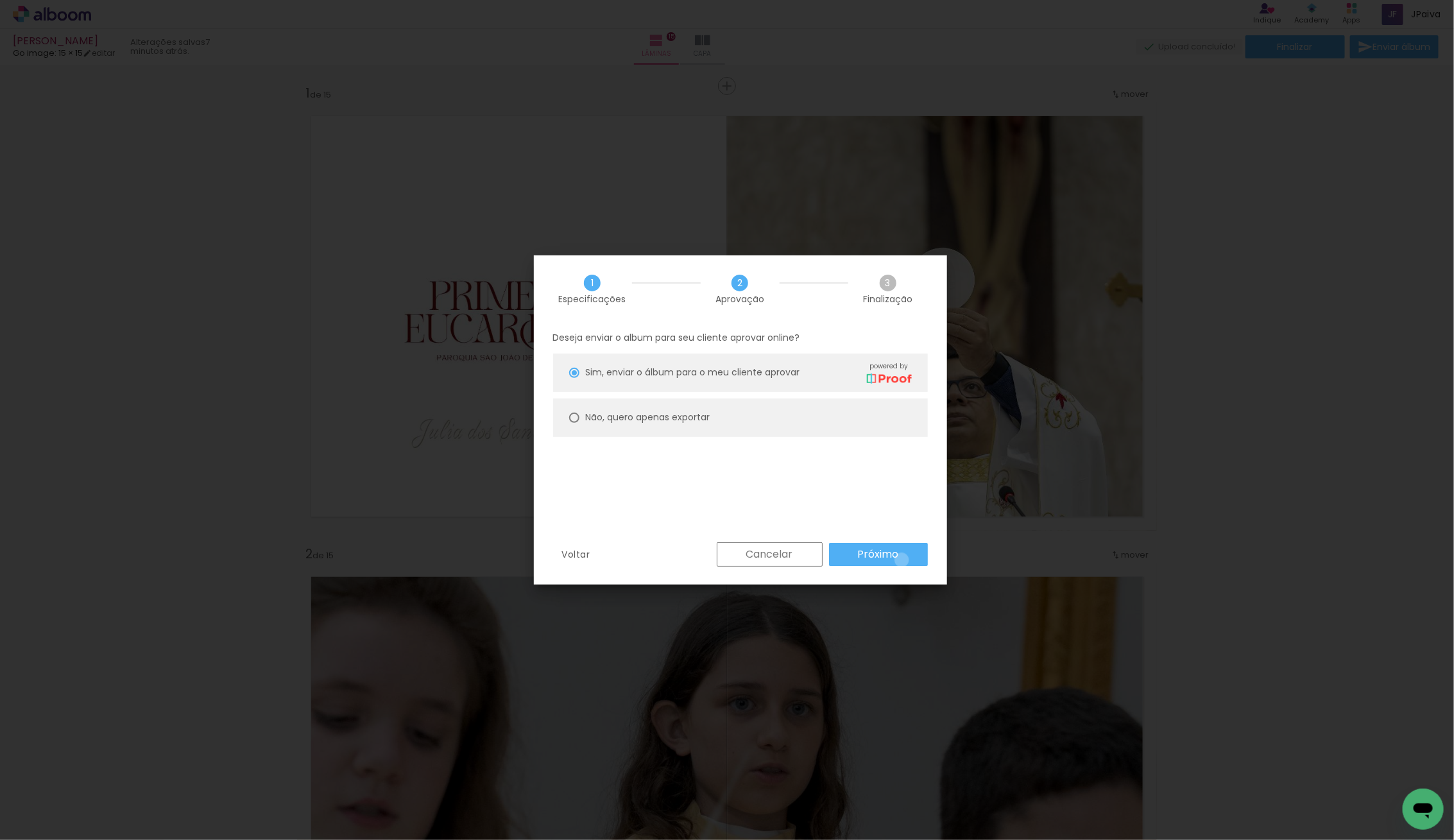
click at [902, 560] on paper-button "Próximo" at bounding box center [878, 554] width 99 height 23
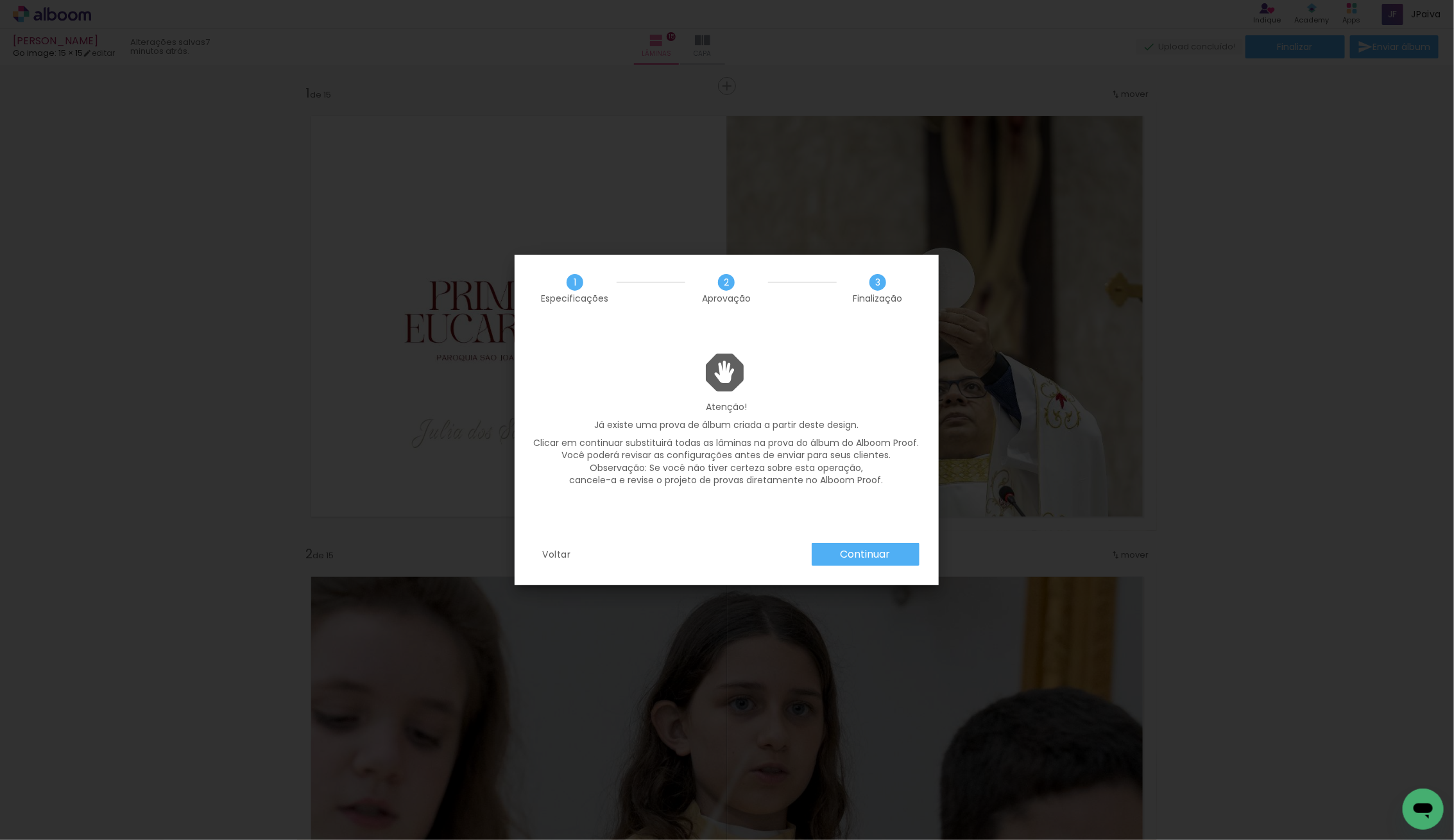
click at [893, 555] on paper-button "Continuar" at bounding box center [866, 554] width 108 height 23
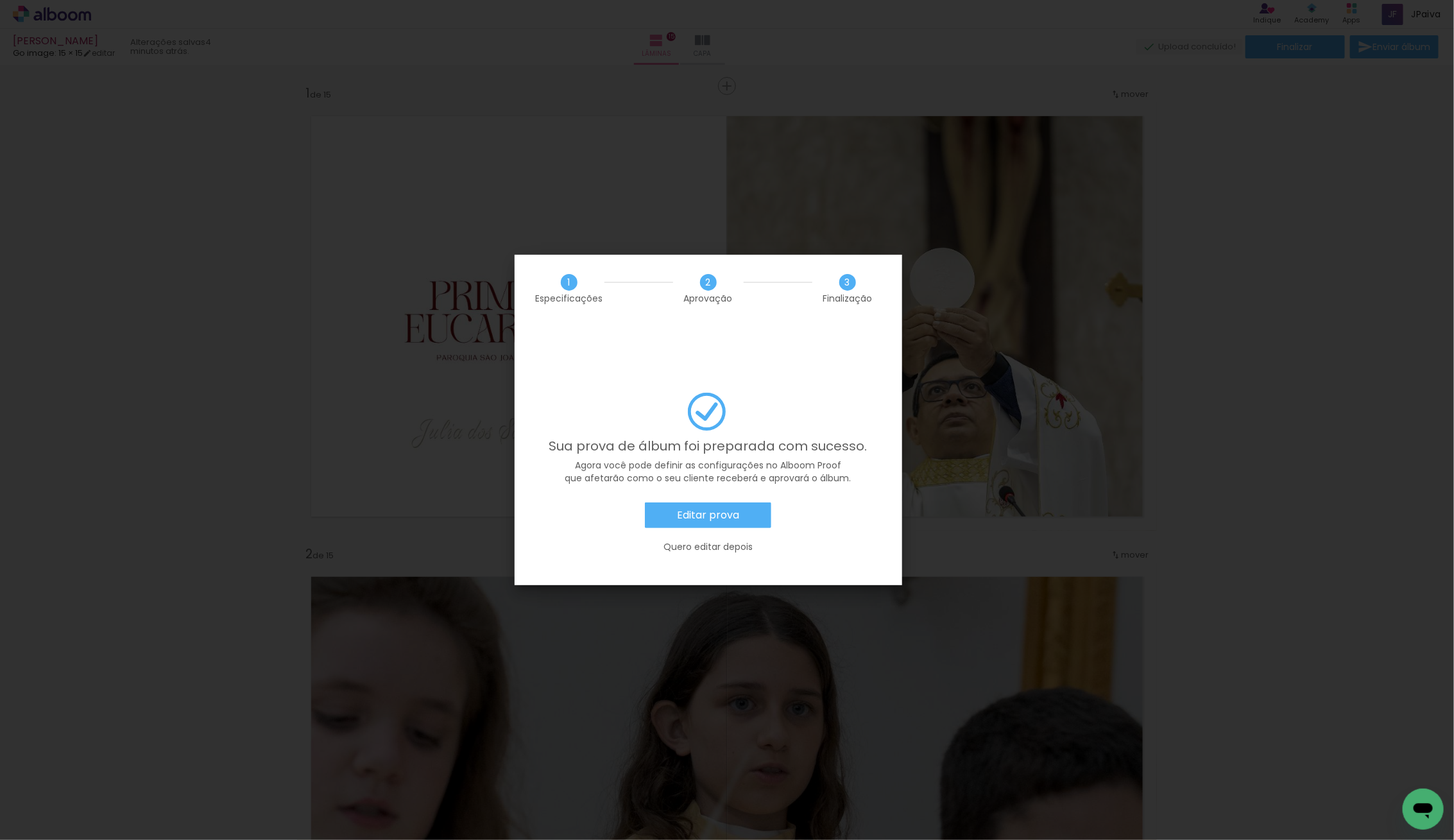
click at [0, 0] on slot "Editar prova" at bounding box center [0, 0] width 0 height 0
